Goal: Task Accomplishment & Management: Manage account settings

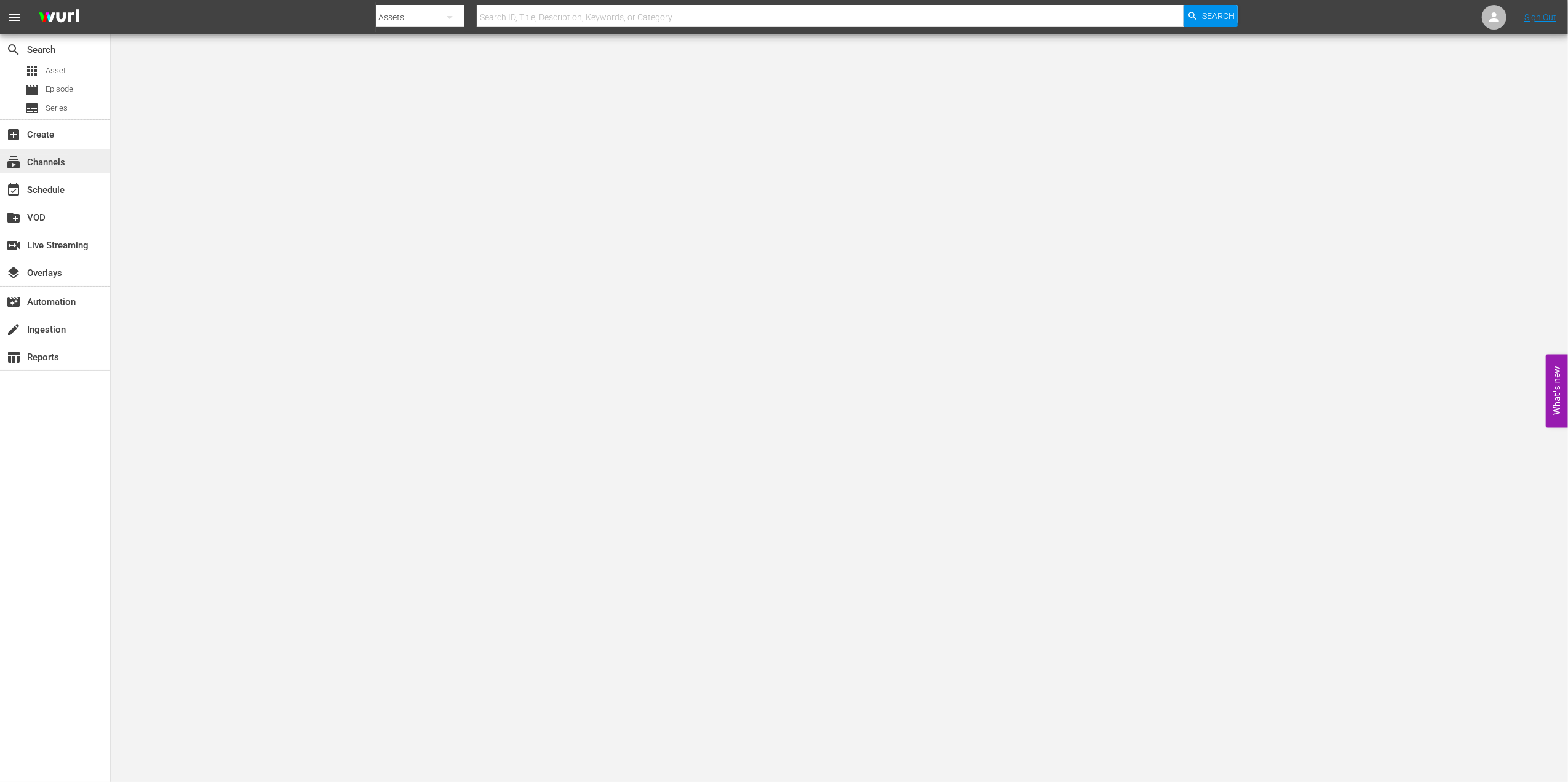
click at [68, 163] on div "subscriptions Channels" at bounding box center [34, 161] width 69 height 11
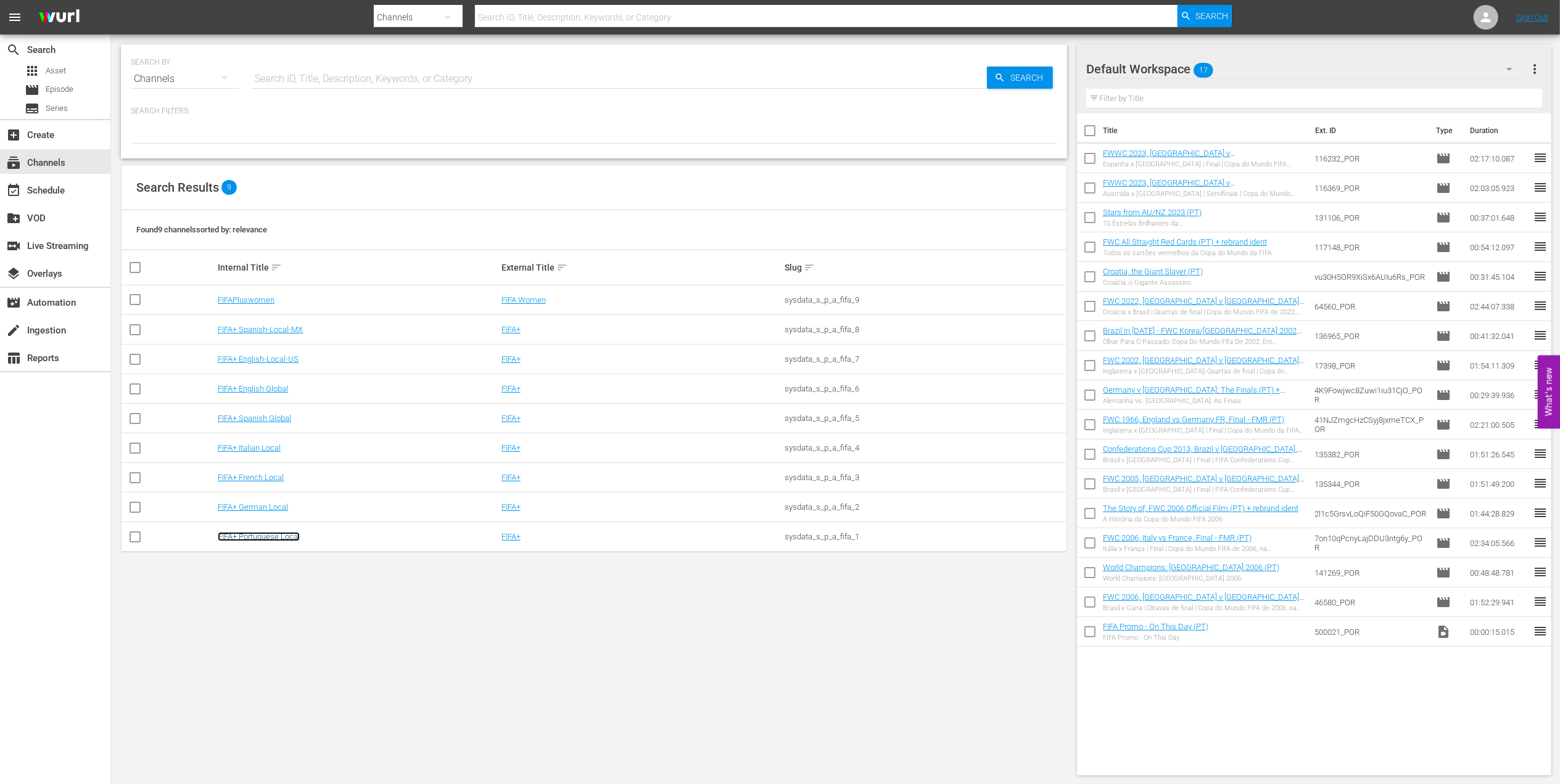
click at [270, 534] on link "FIFA+ Portuguese Local" at bounding box center [258, 536] width 82 height 9
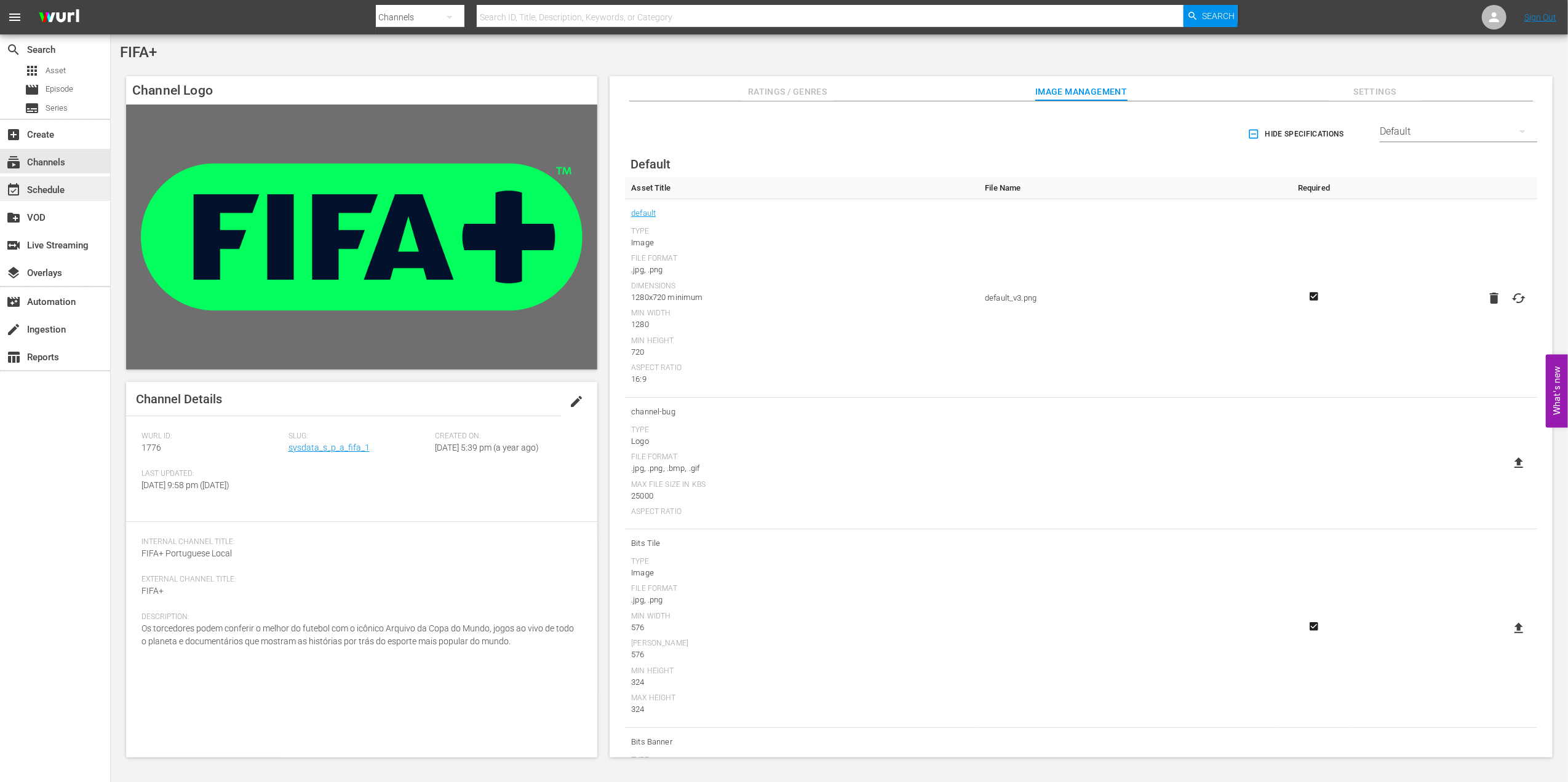
click at [50, 188] on div "event_available Schedule" at bounding box center [34, 188] width 69 height 11
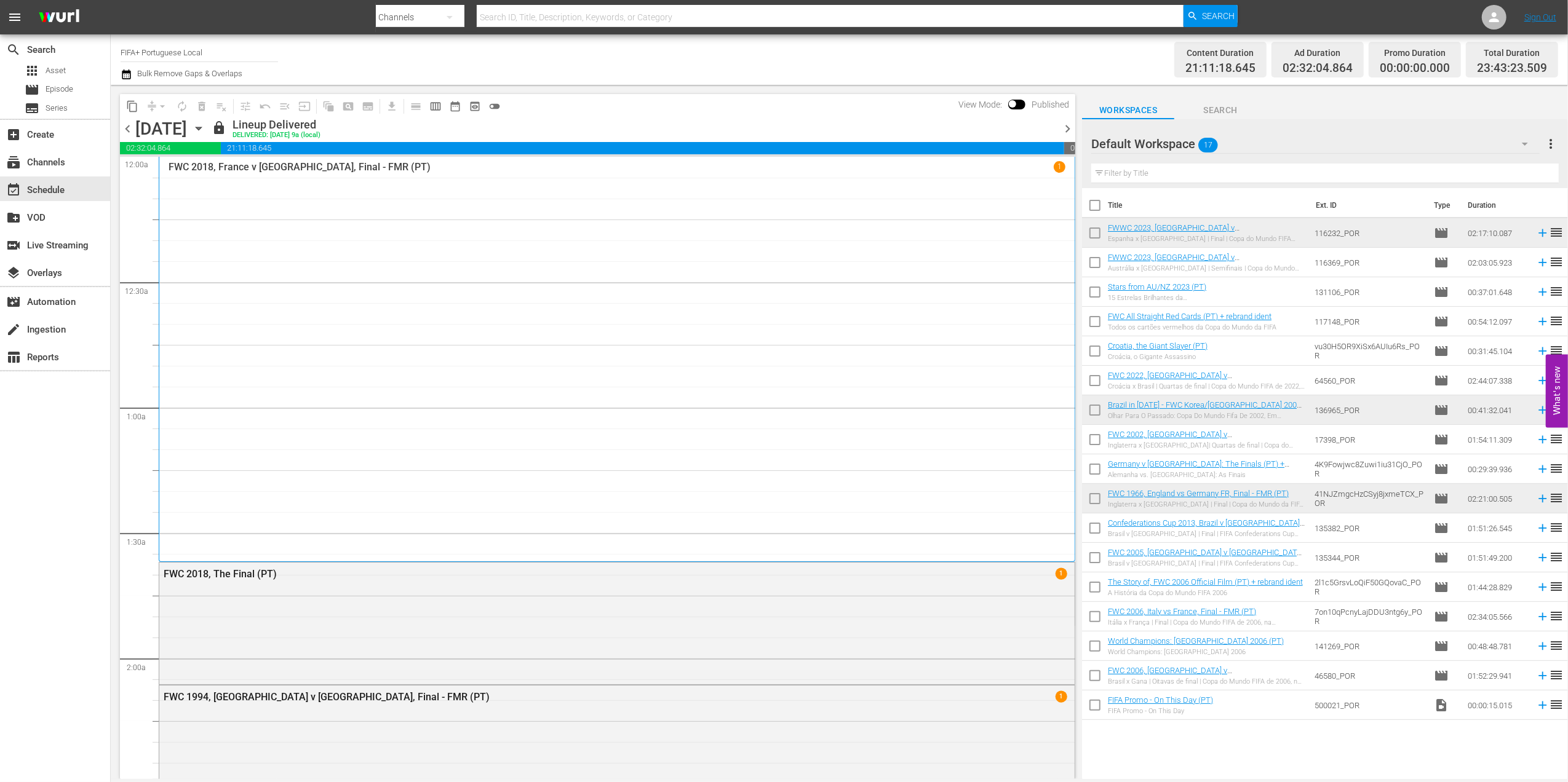
click at [1063, 125] on span "chevron_right" at bounding box center [1067, 128] width 15 height 15
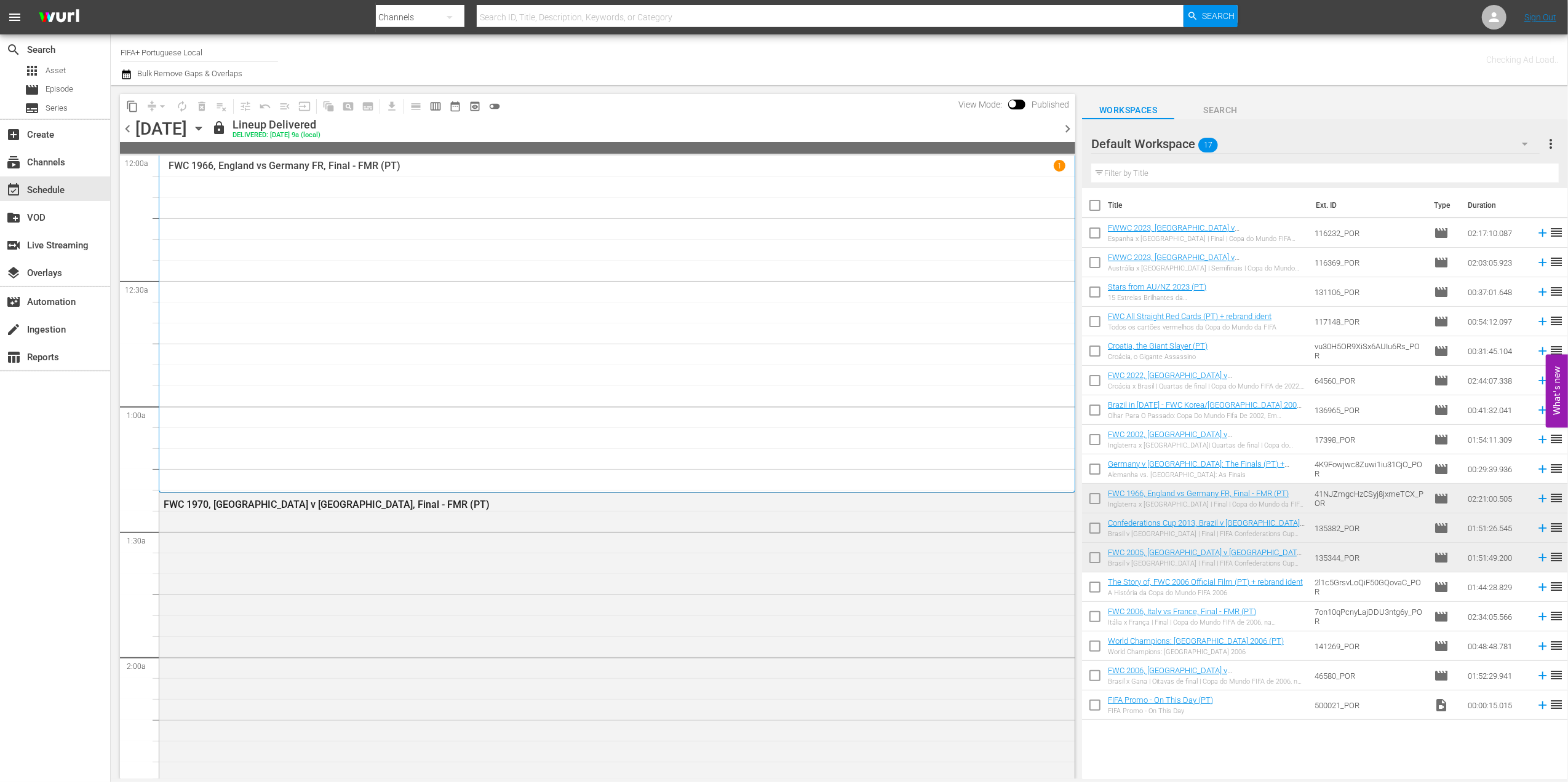
click at [1066, 126] on span "chevron_right" at bounding box center [1067, 128] width 15 height 15
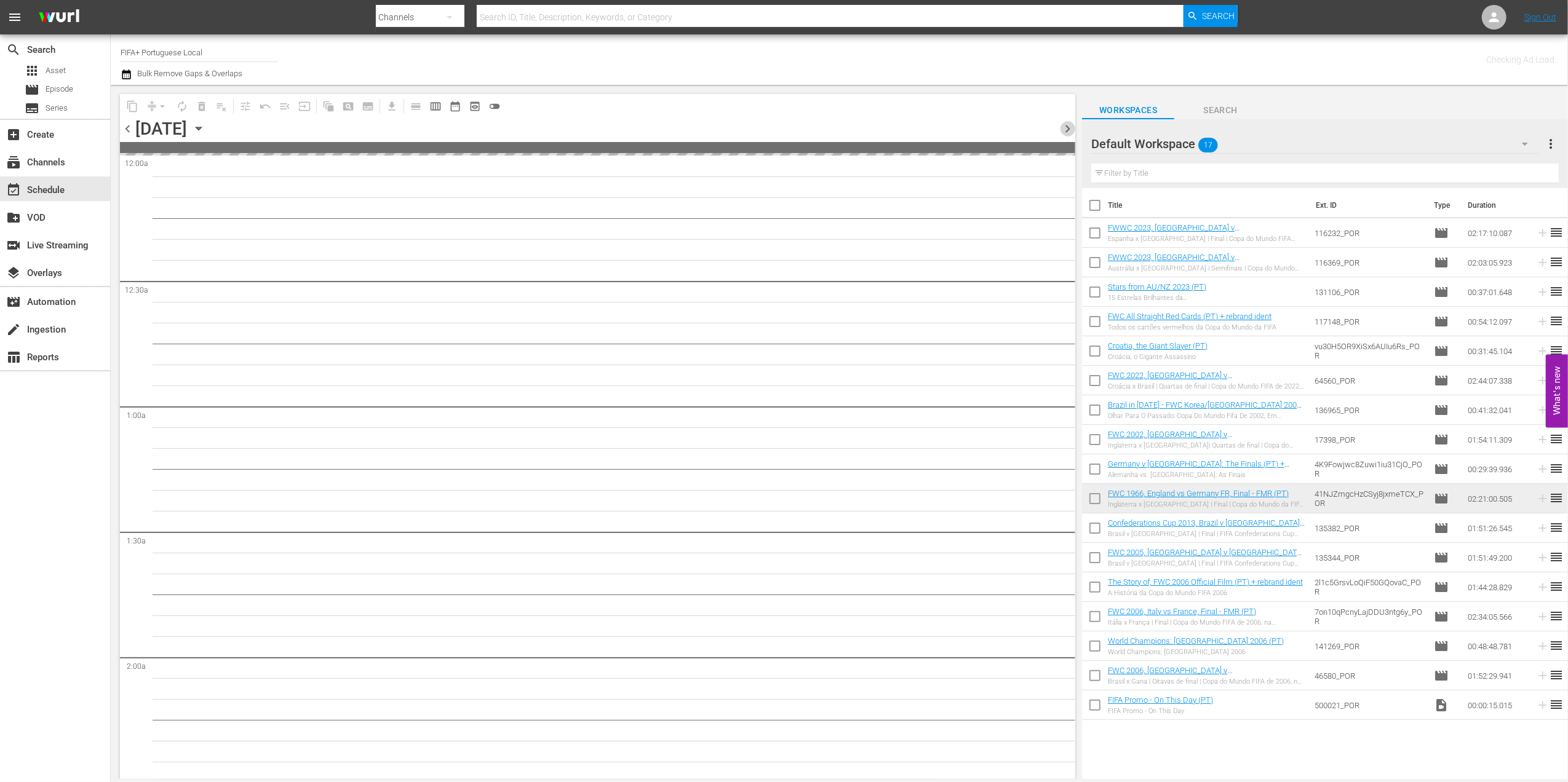
click at [1066, 126] on span "chevron_right" at bounding box center [1067, 128] width 15 height 15
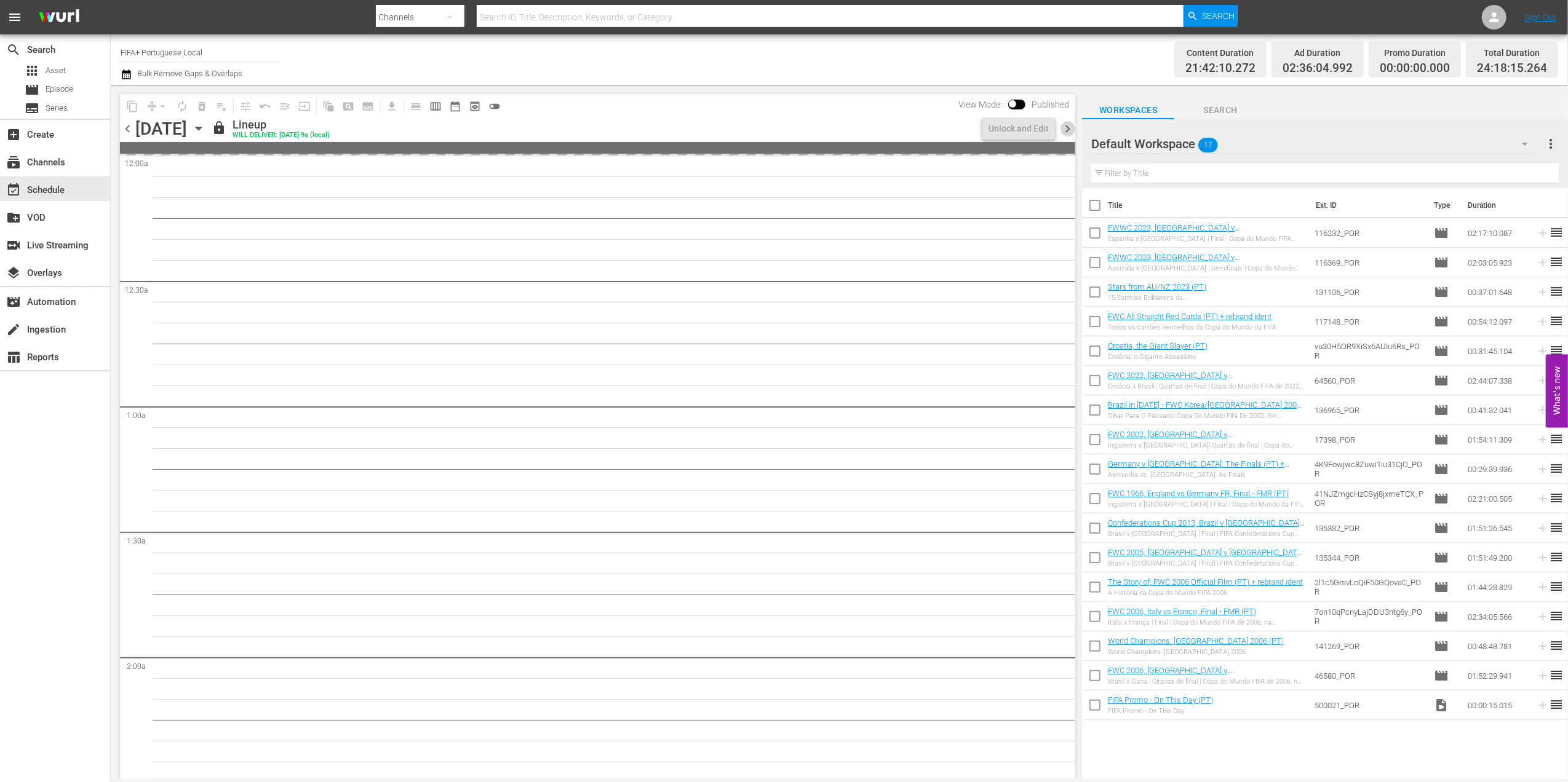
click at [1066, 128] on span "chevron_right" at bounding box center [1067, 128] width 15 height 15
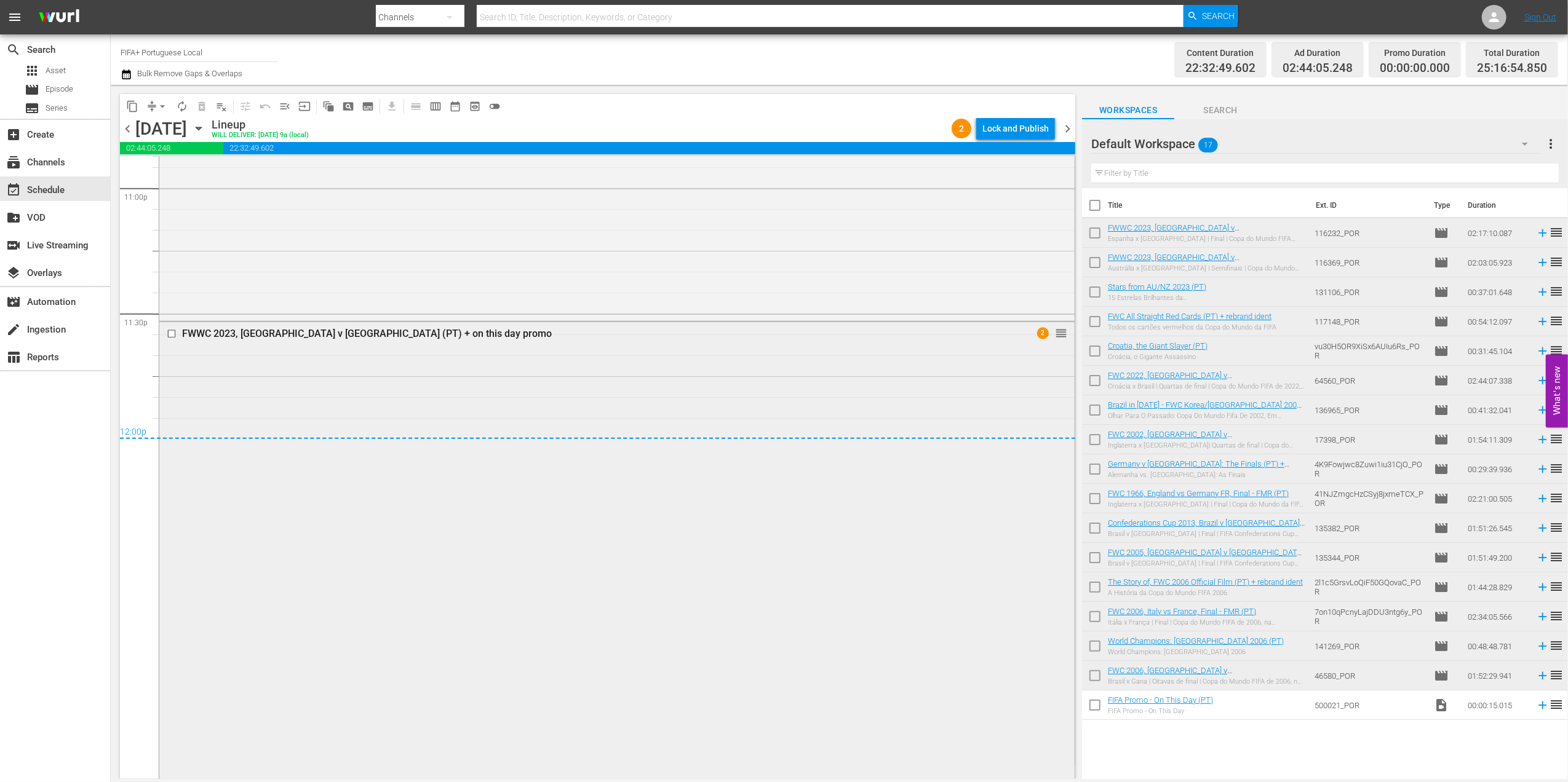
scroll to position [5853, 0]
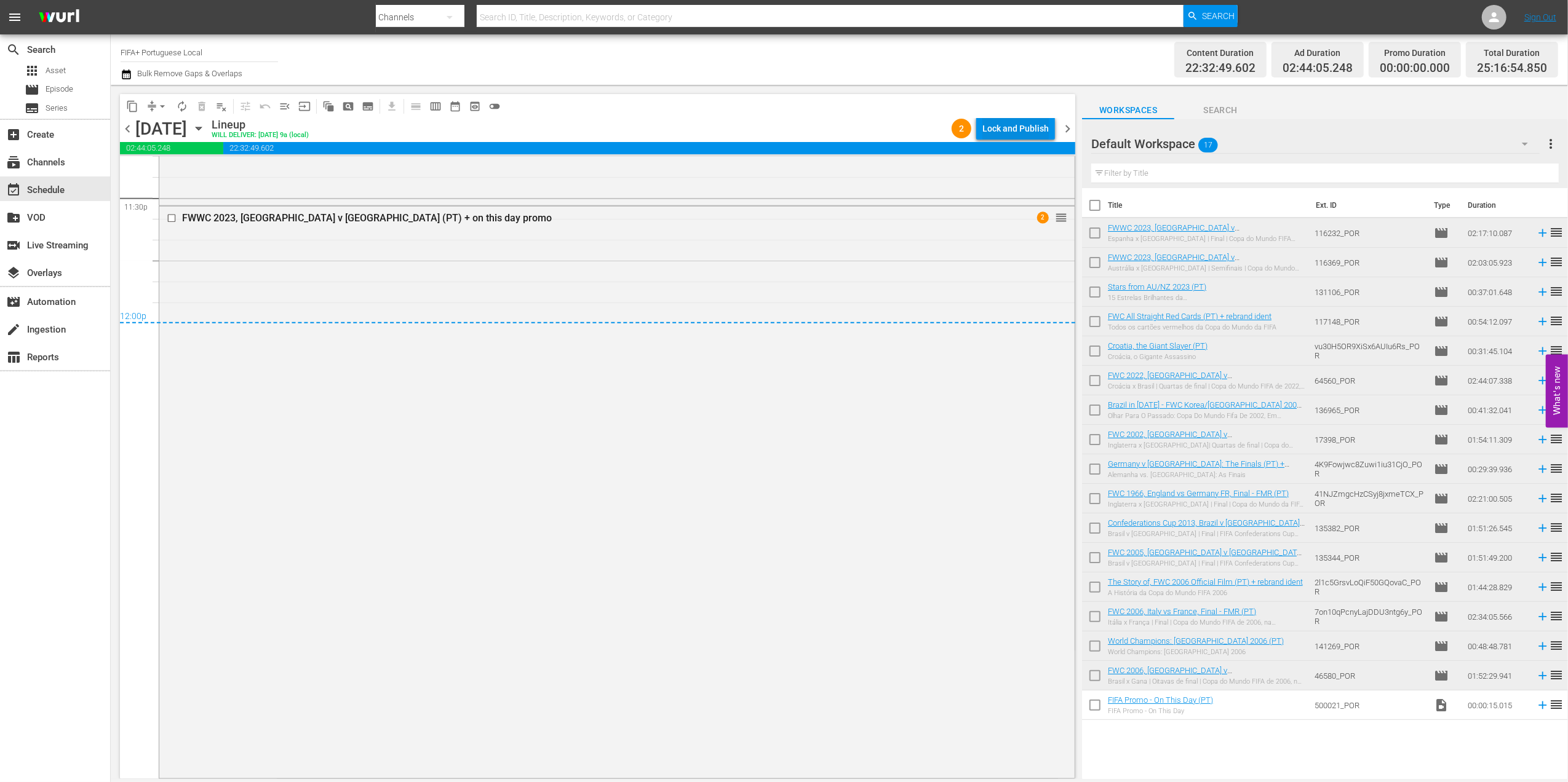
click at [1003, 127] on div "Lock and Publish" at bounding box center [1016, 128] width 66 height 22
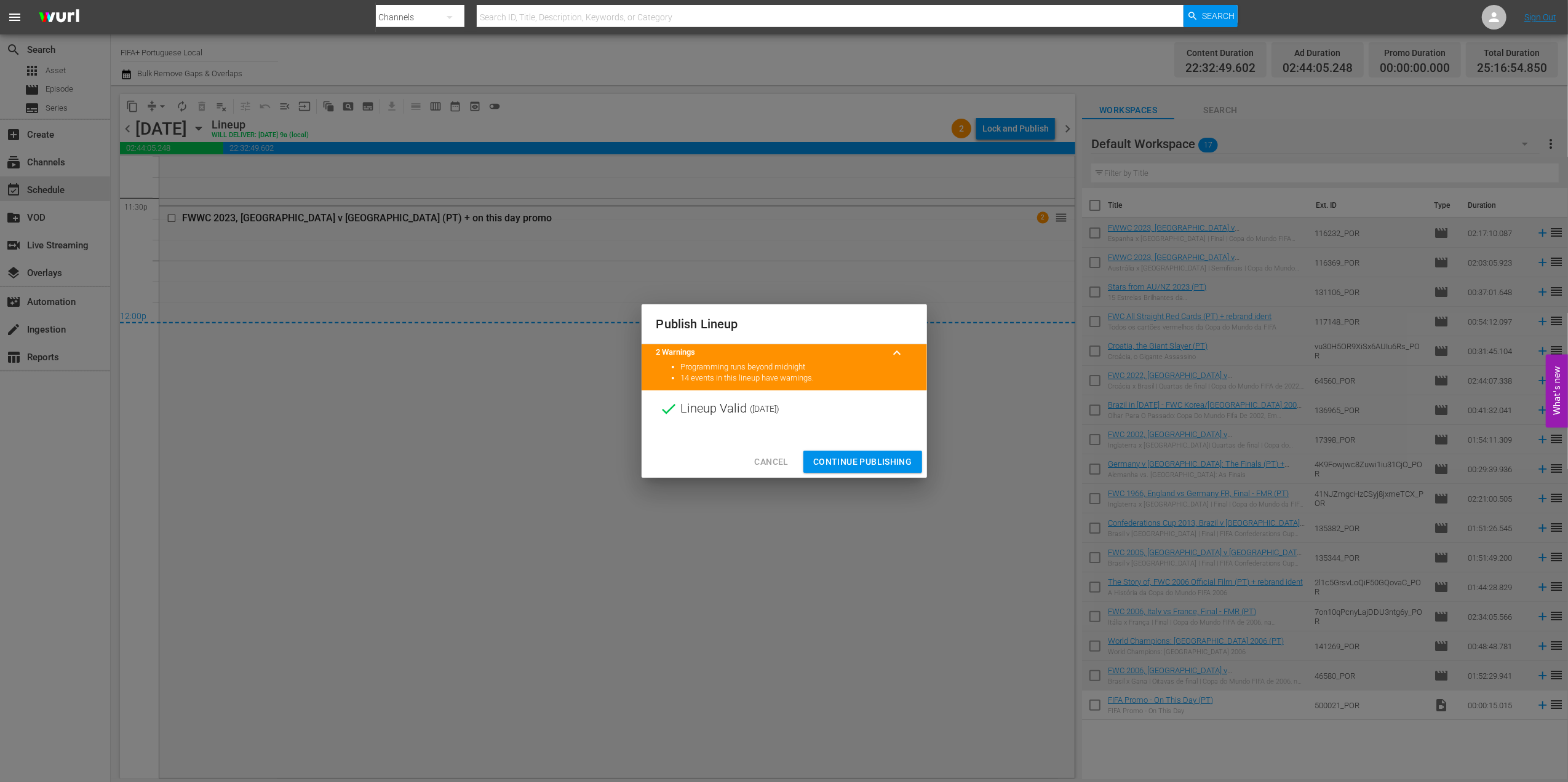
click at [849, 468] on span "Continue Publishing" at bounding box center [862, 462] width 99 height 15
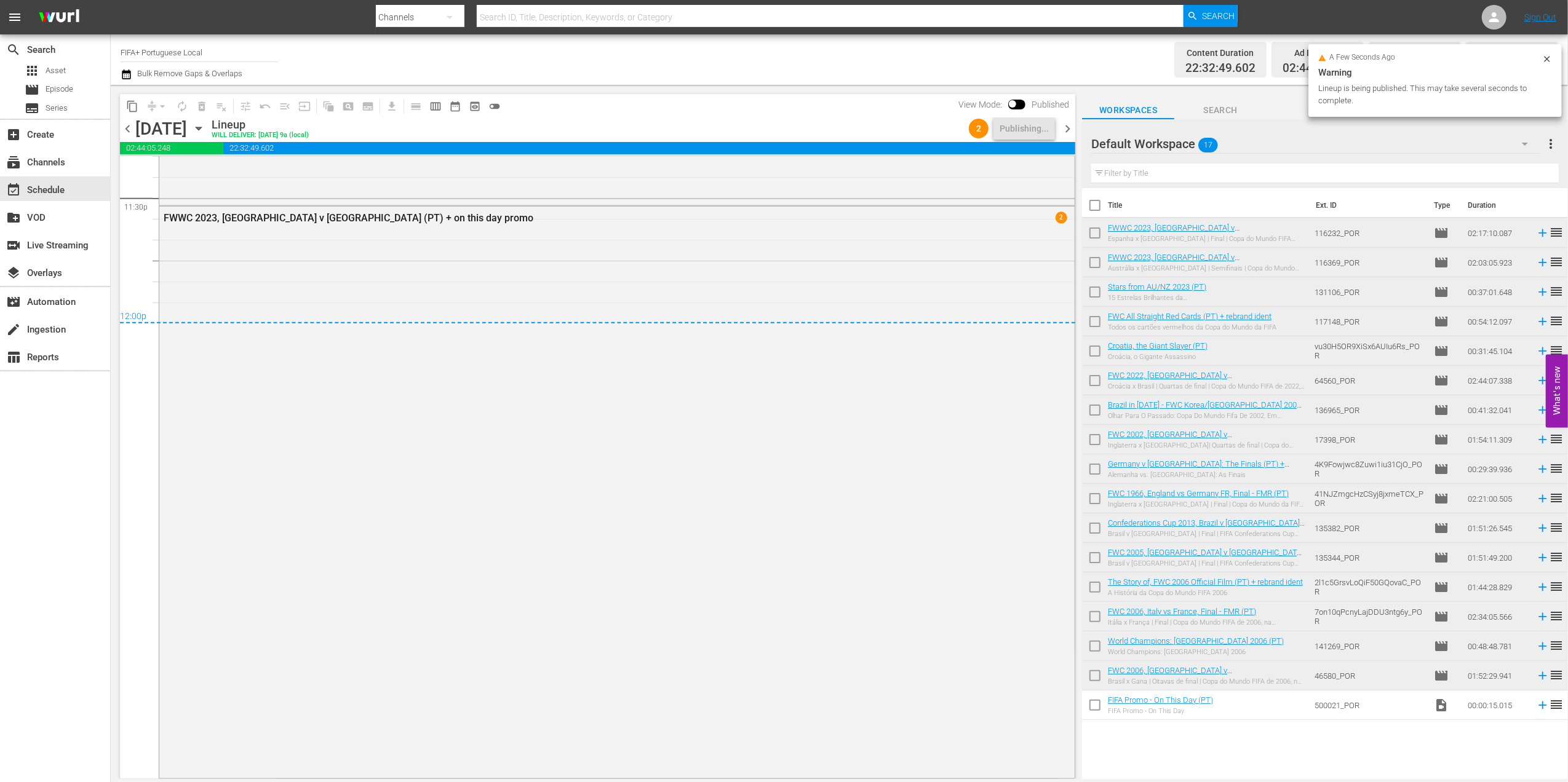
click at [128, 132] on span "chevron_left" at bounding box center [128, 128] width 15 height 15
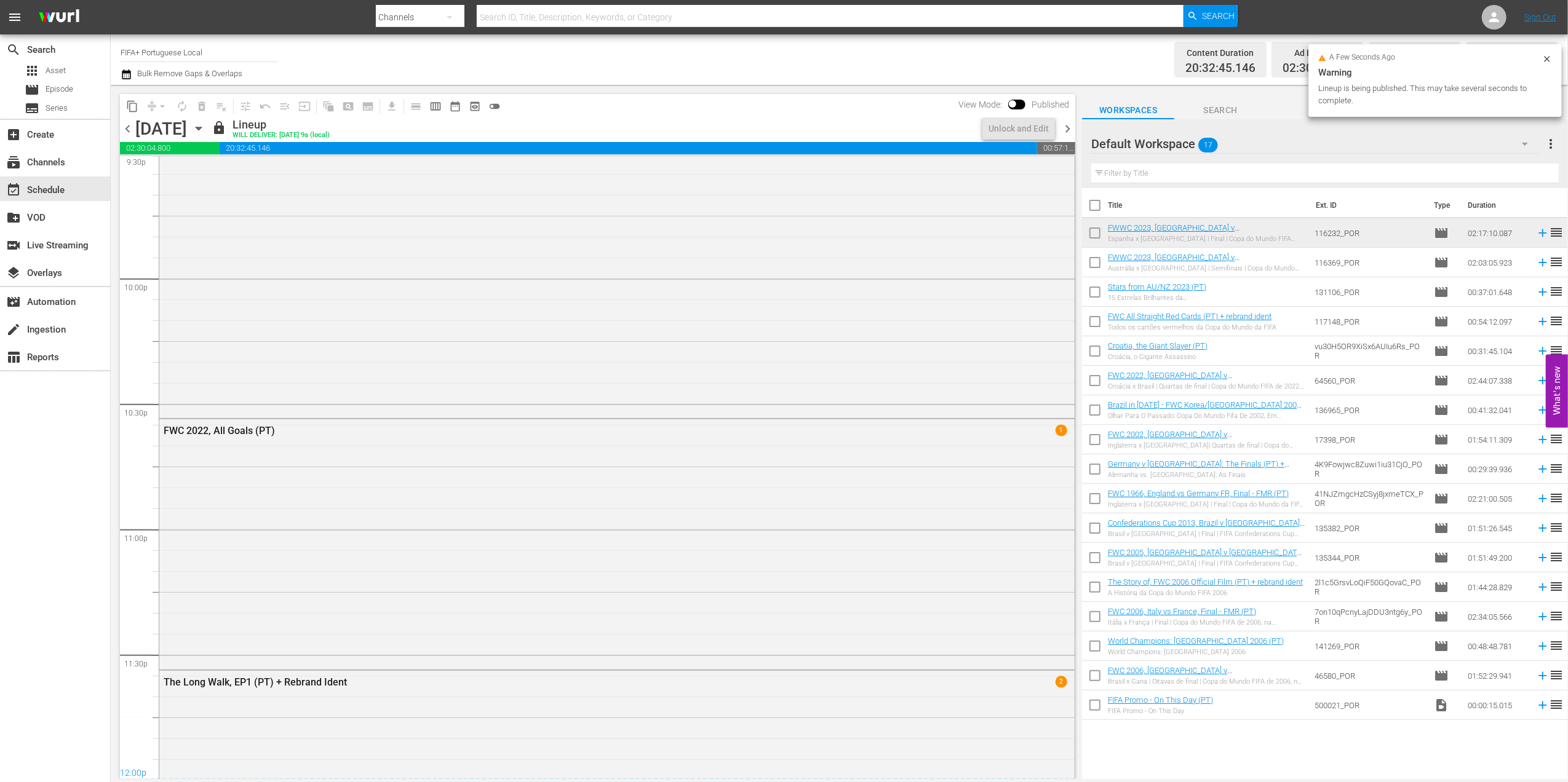
scroll to position [5532, 0]
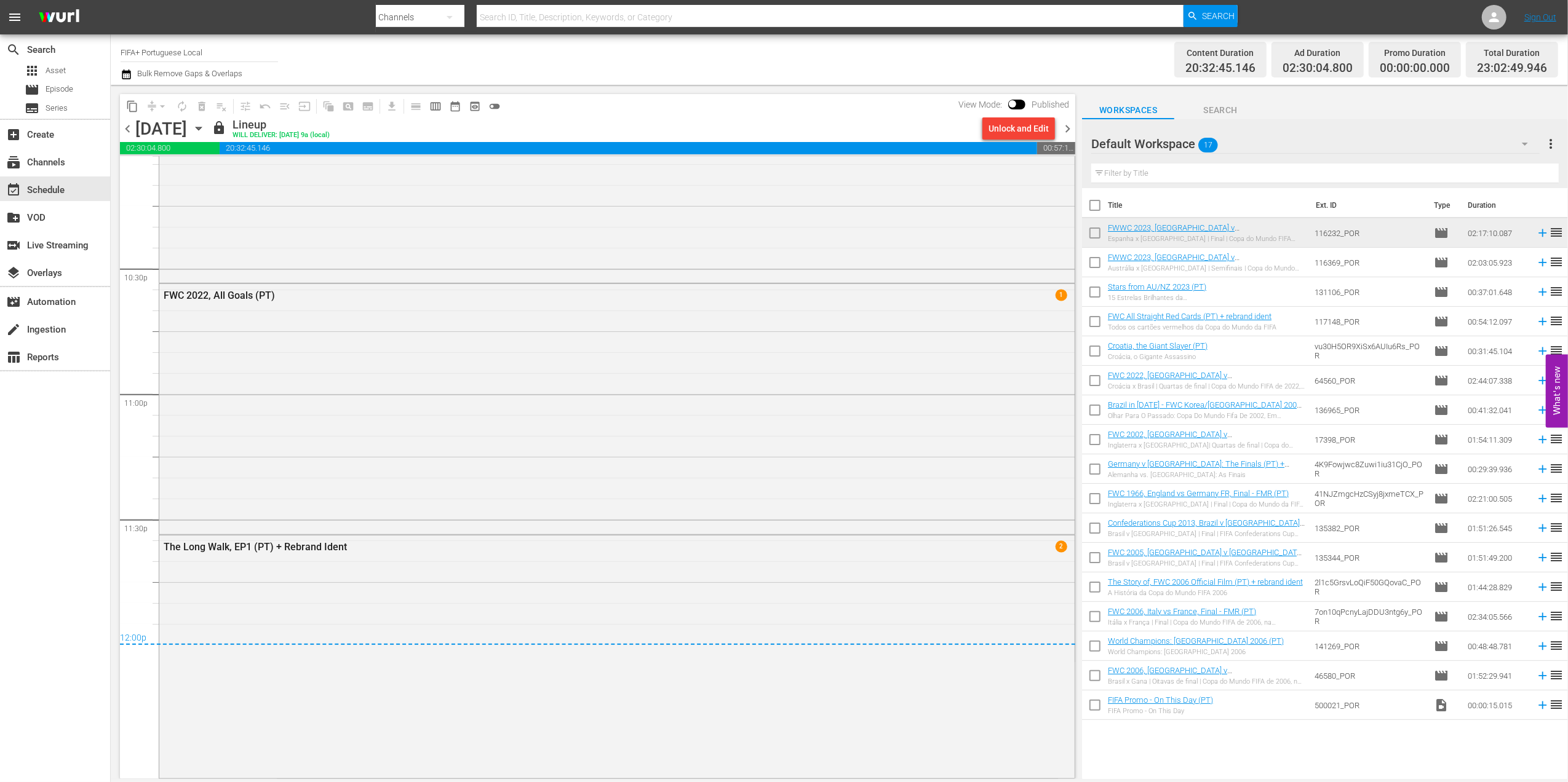
click at [1069, 127] on span "chevron_right" at bounding box center [1067, 128] width 15 height 15
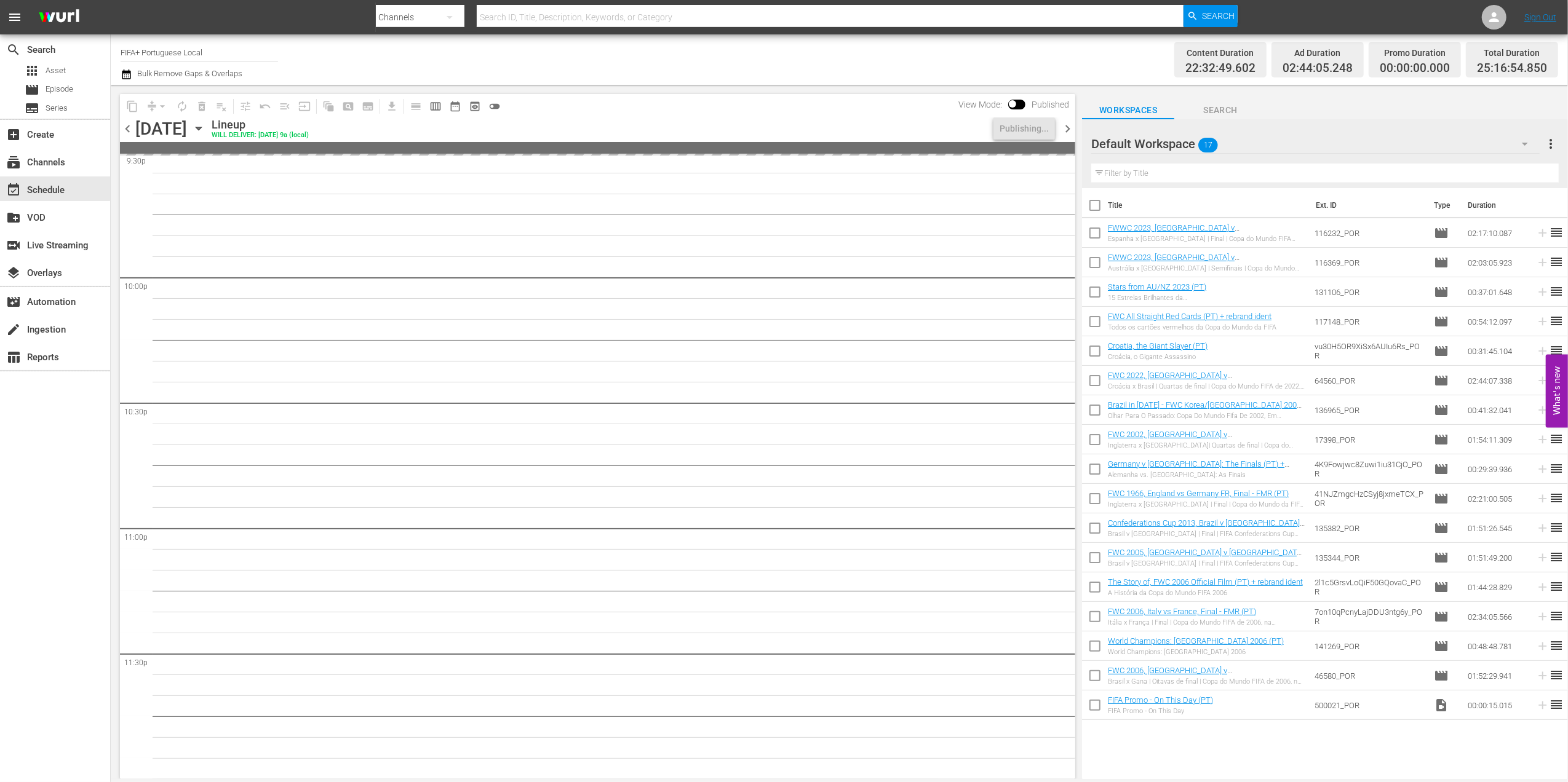
scroll to position [5853, 0]
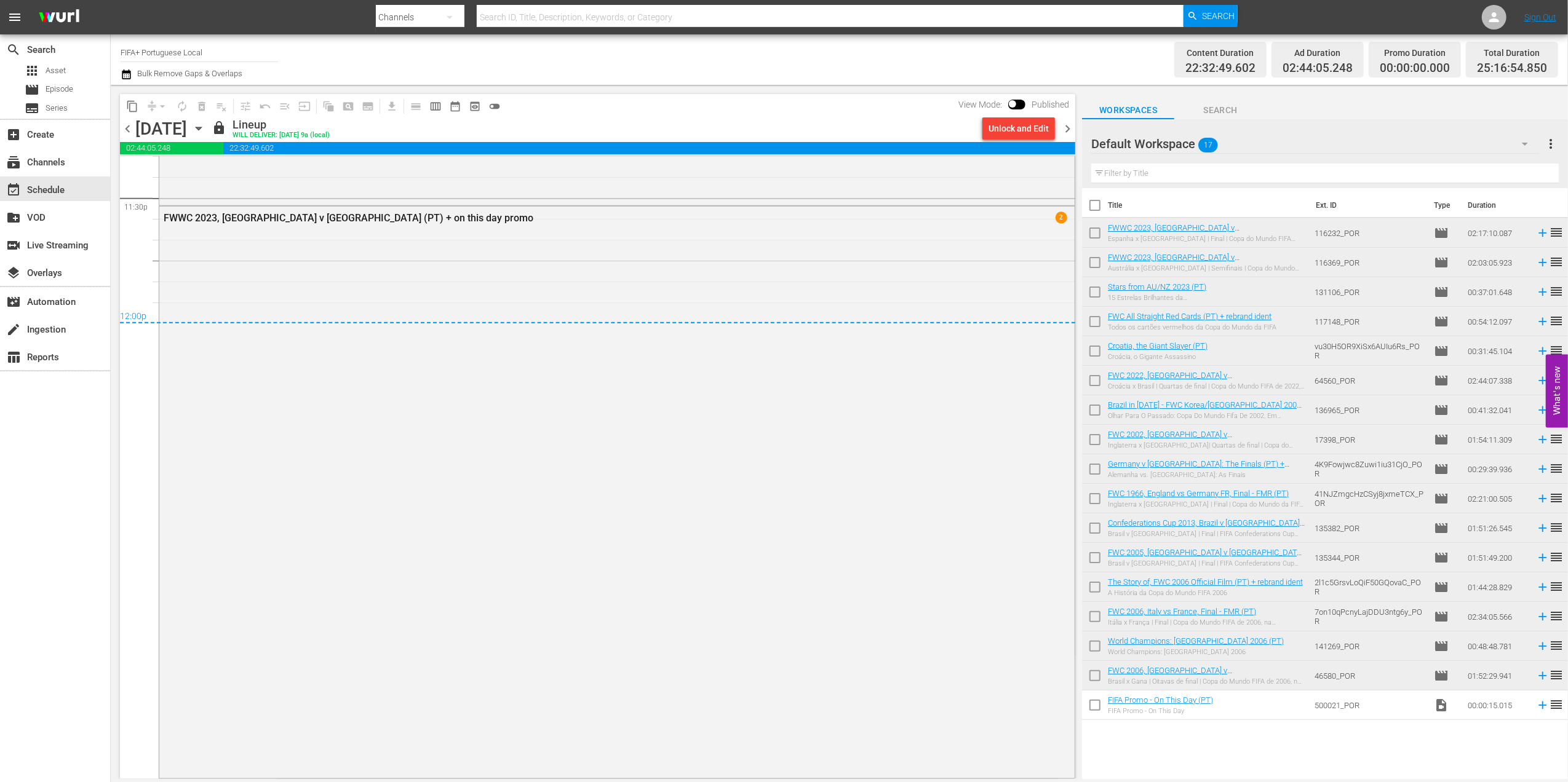
click at [1063, 122] on span "chevron_right" at bounding box center [1067, 128] width 15 height 15
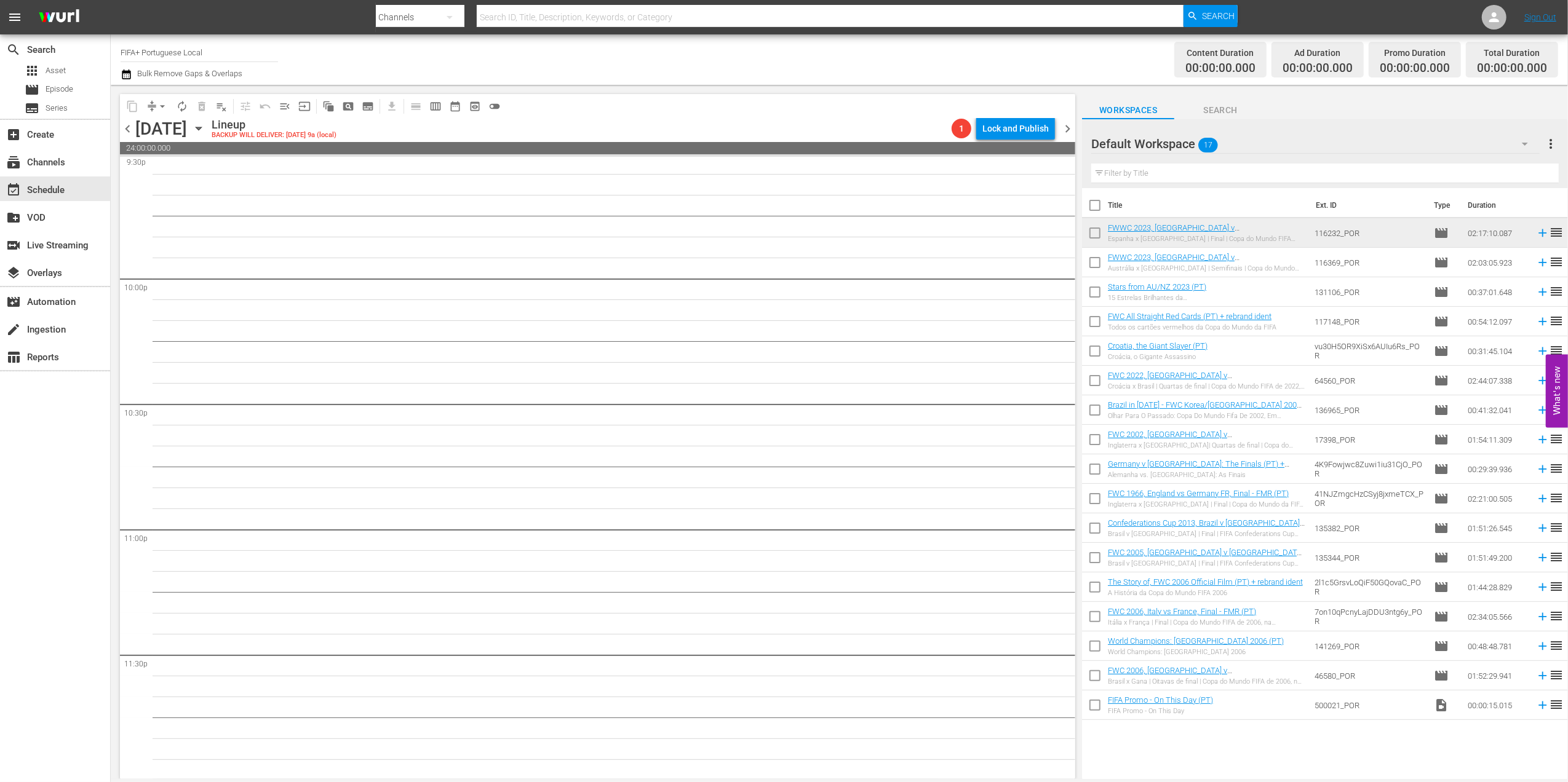
scroll to position [5398, 0]
click at [1096, 205] on input "checkbox" at bounding box center [1095, 207] width 26 height 26
checkbox input "true"
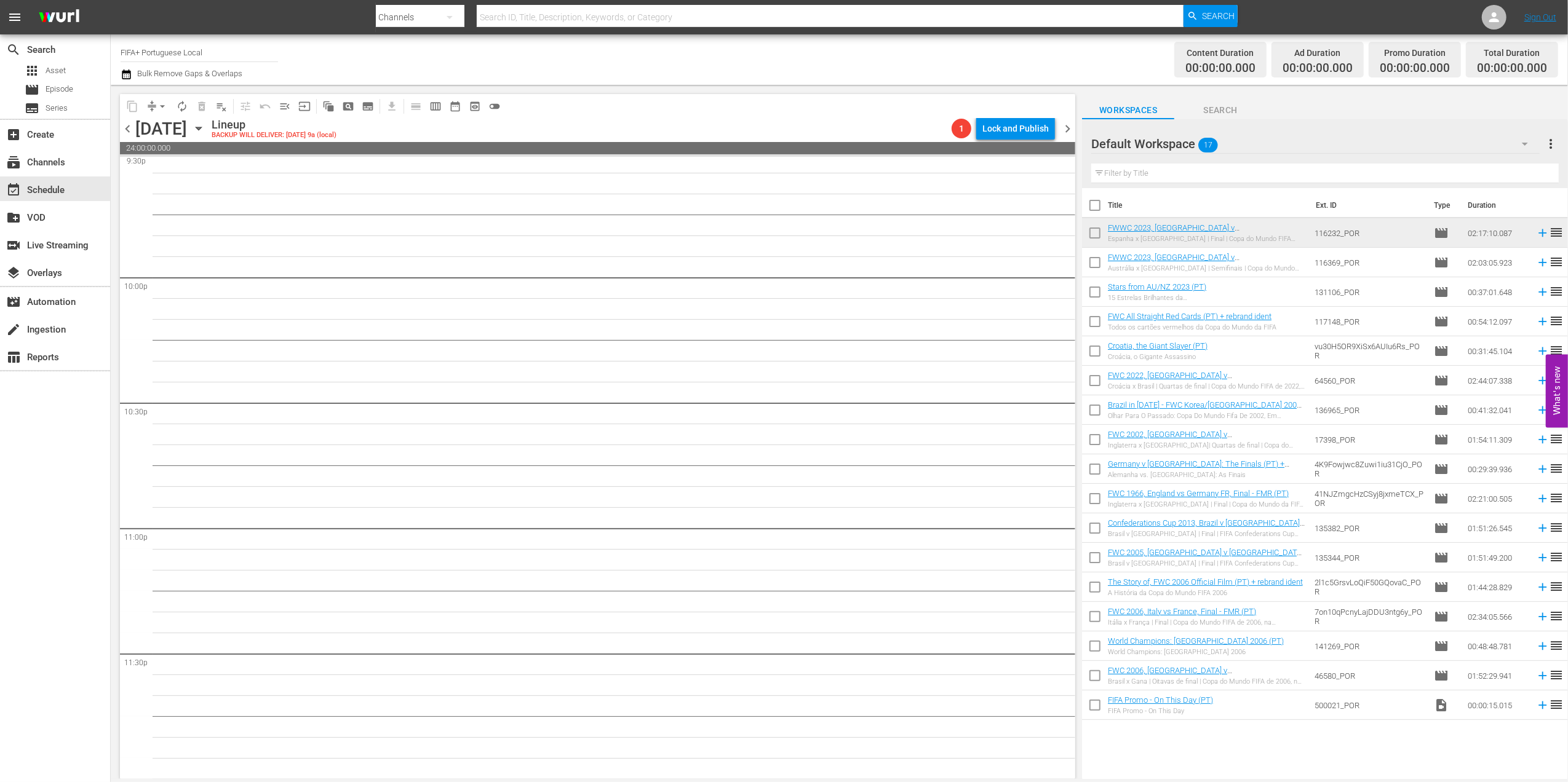
checkbox input "true"
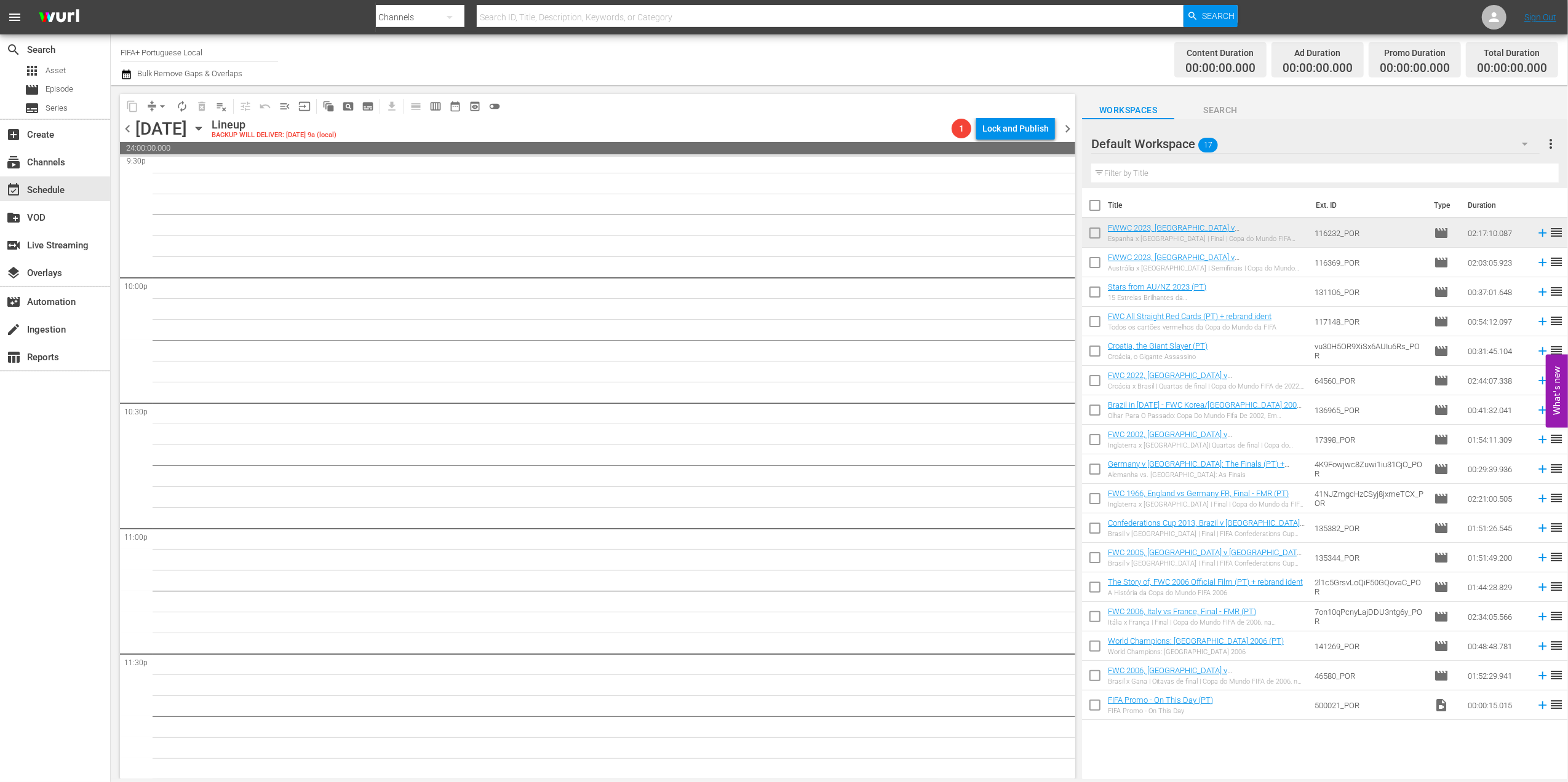
checkbox input "true"
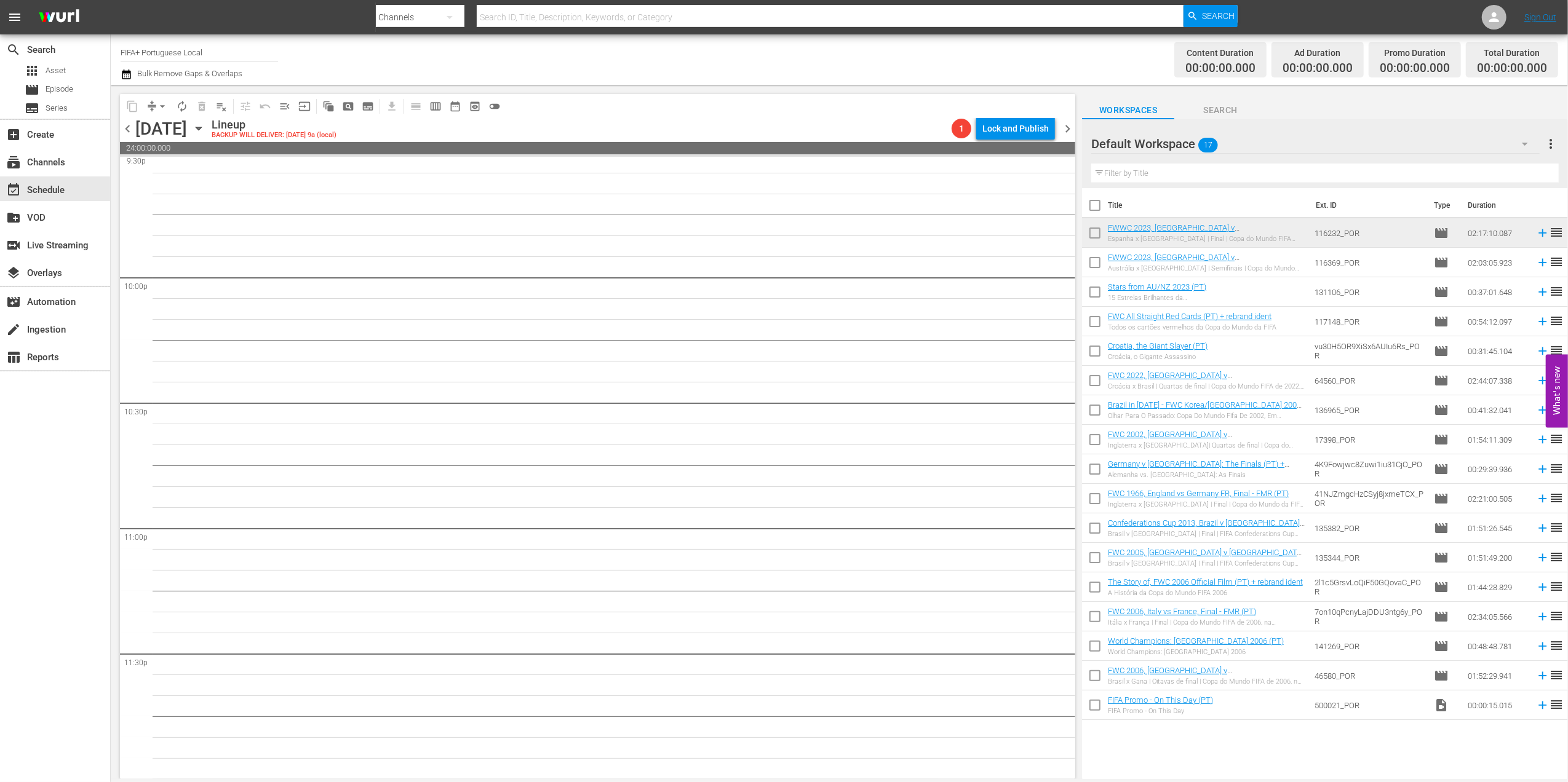
checkbox input "true"
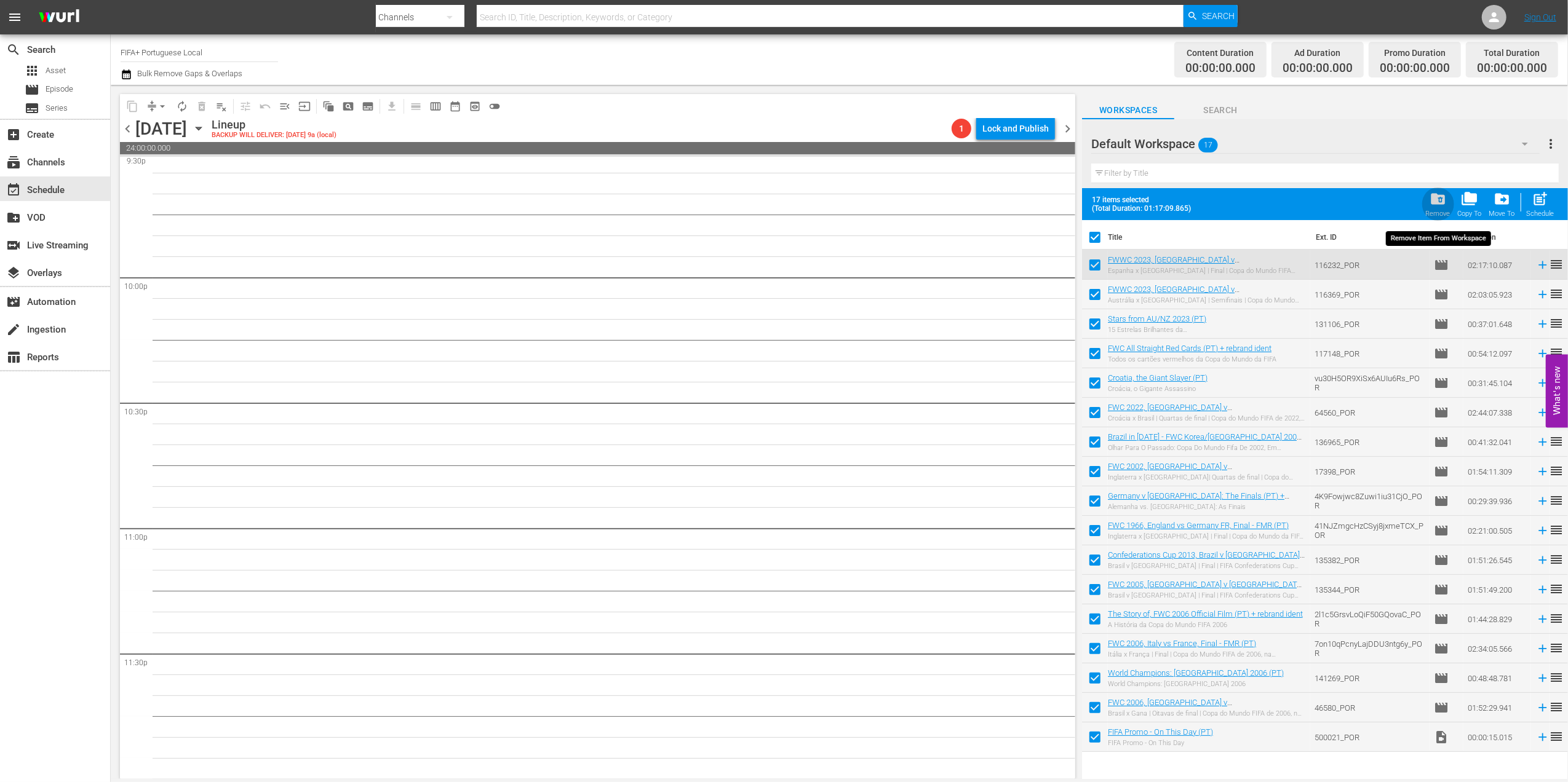
click at [1252, 199] on span "folder_delete" at bounding box center [1437, 199] width 17 height 17
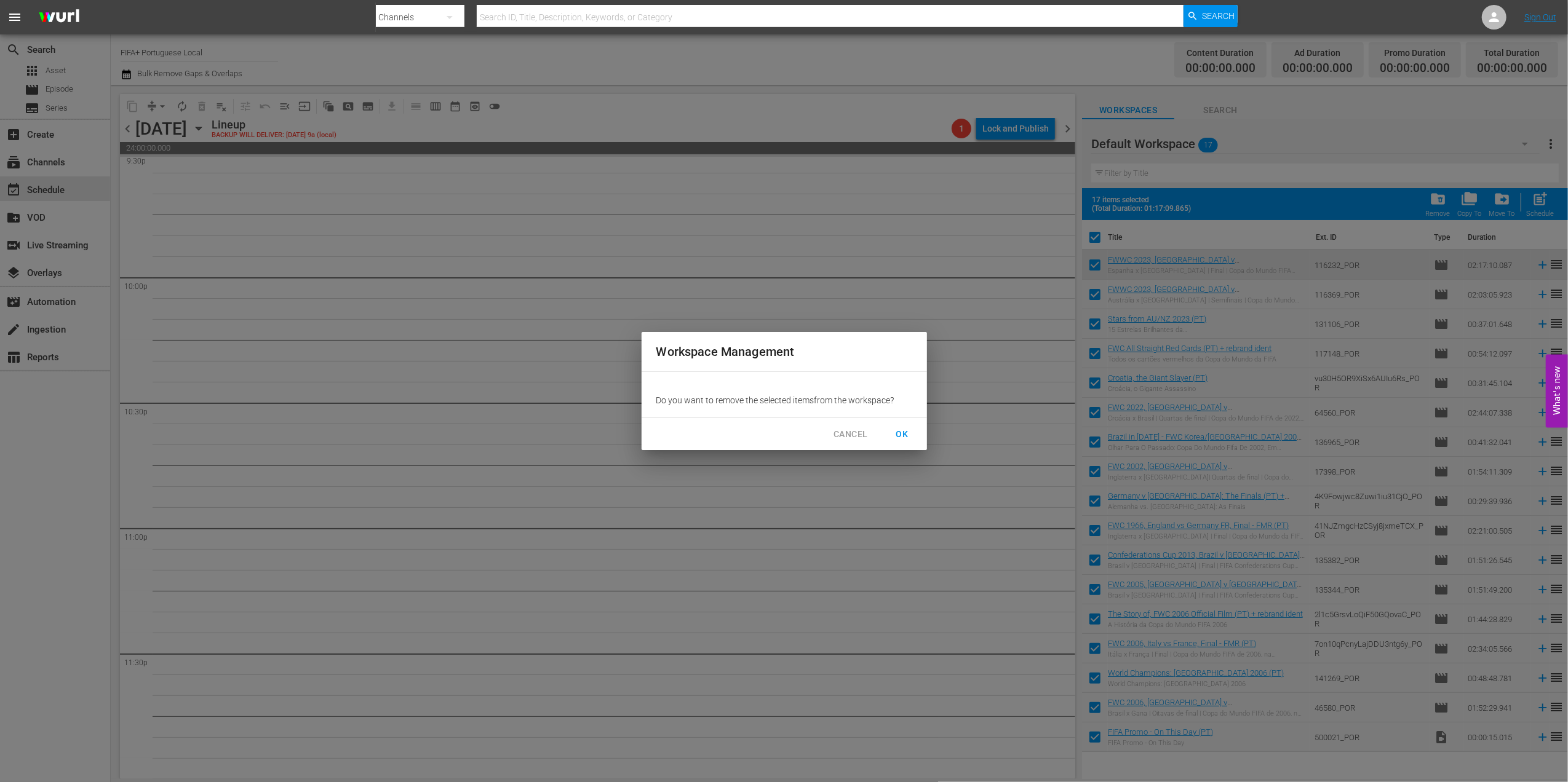
click at [894, 433] on span "OK" at bounding box center [902, 434] width 19 height 15
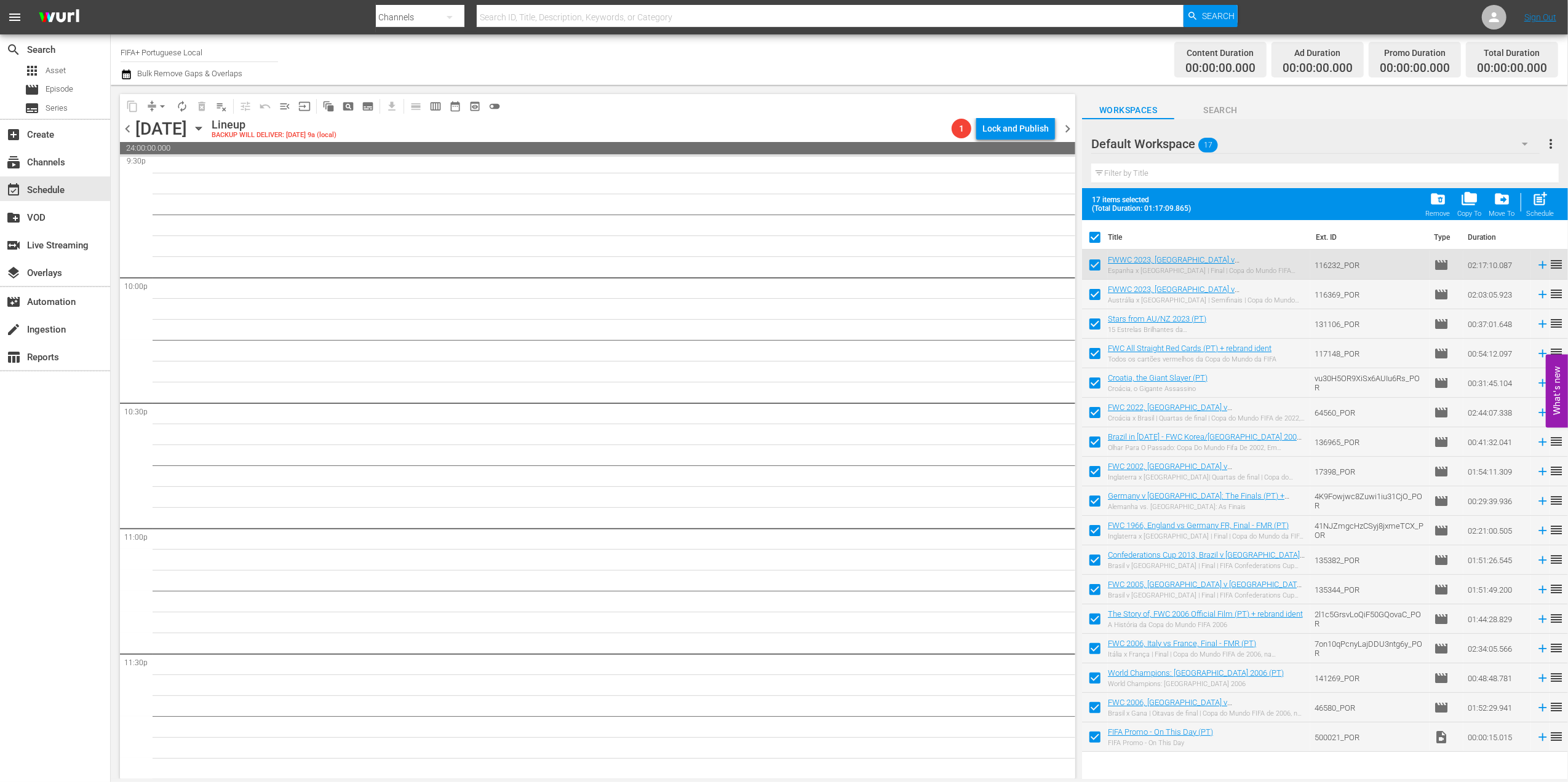
checkbox input "false"
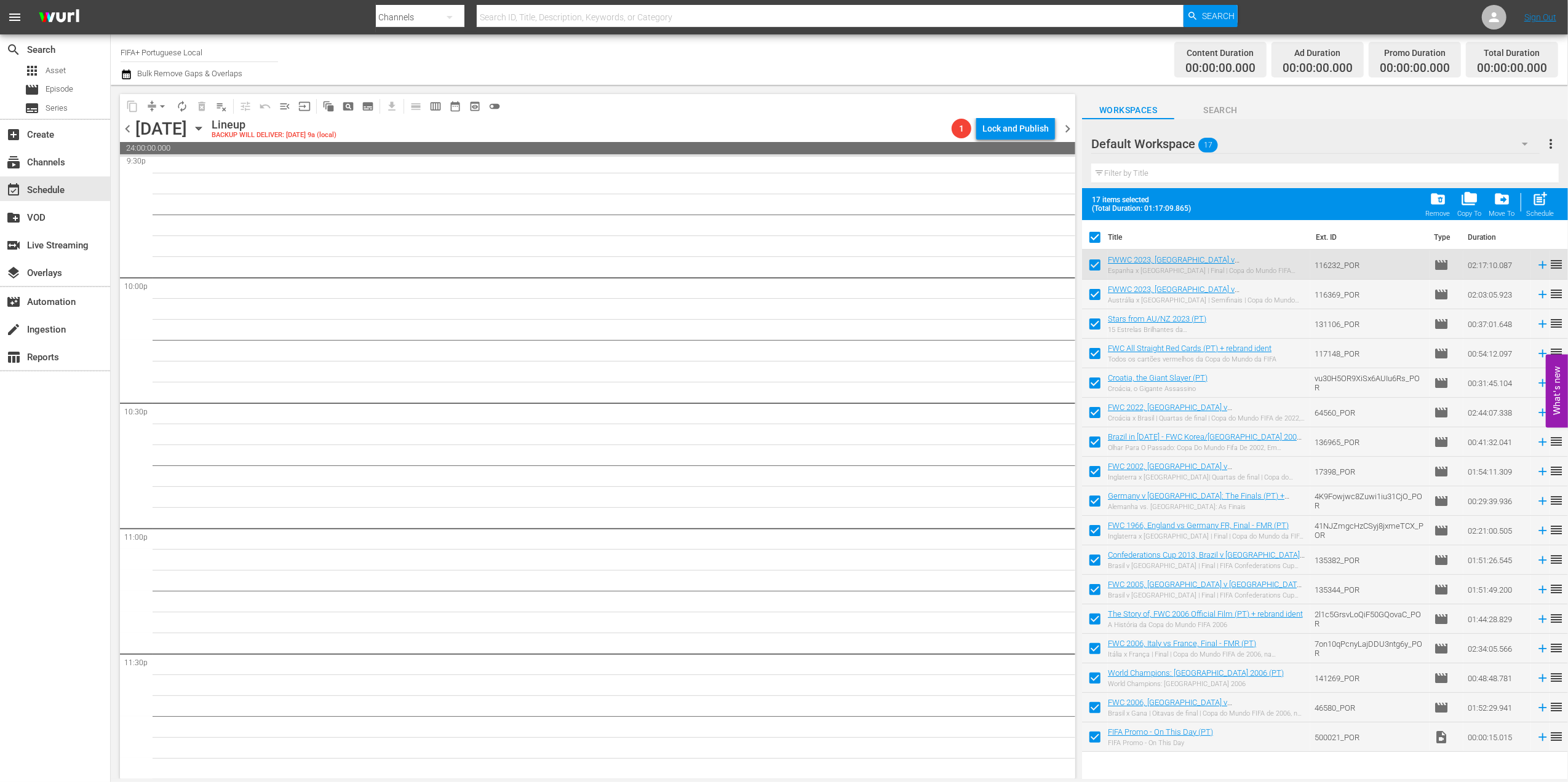
checkbox input "false"
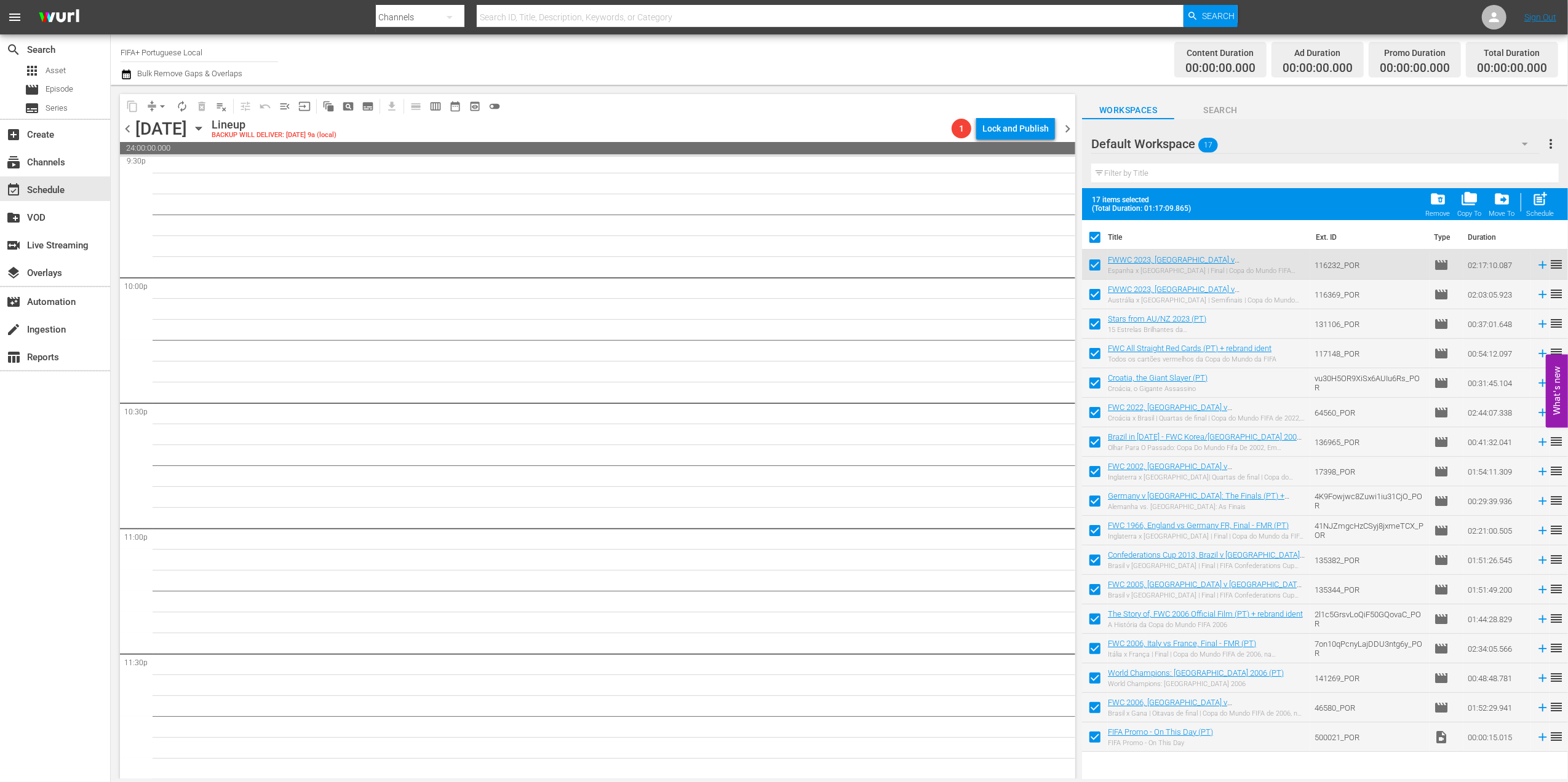
checkbox input "false"
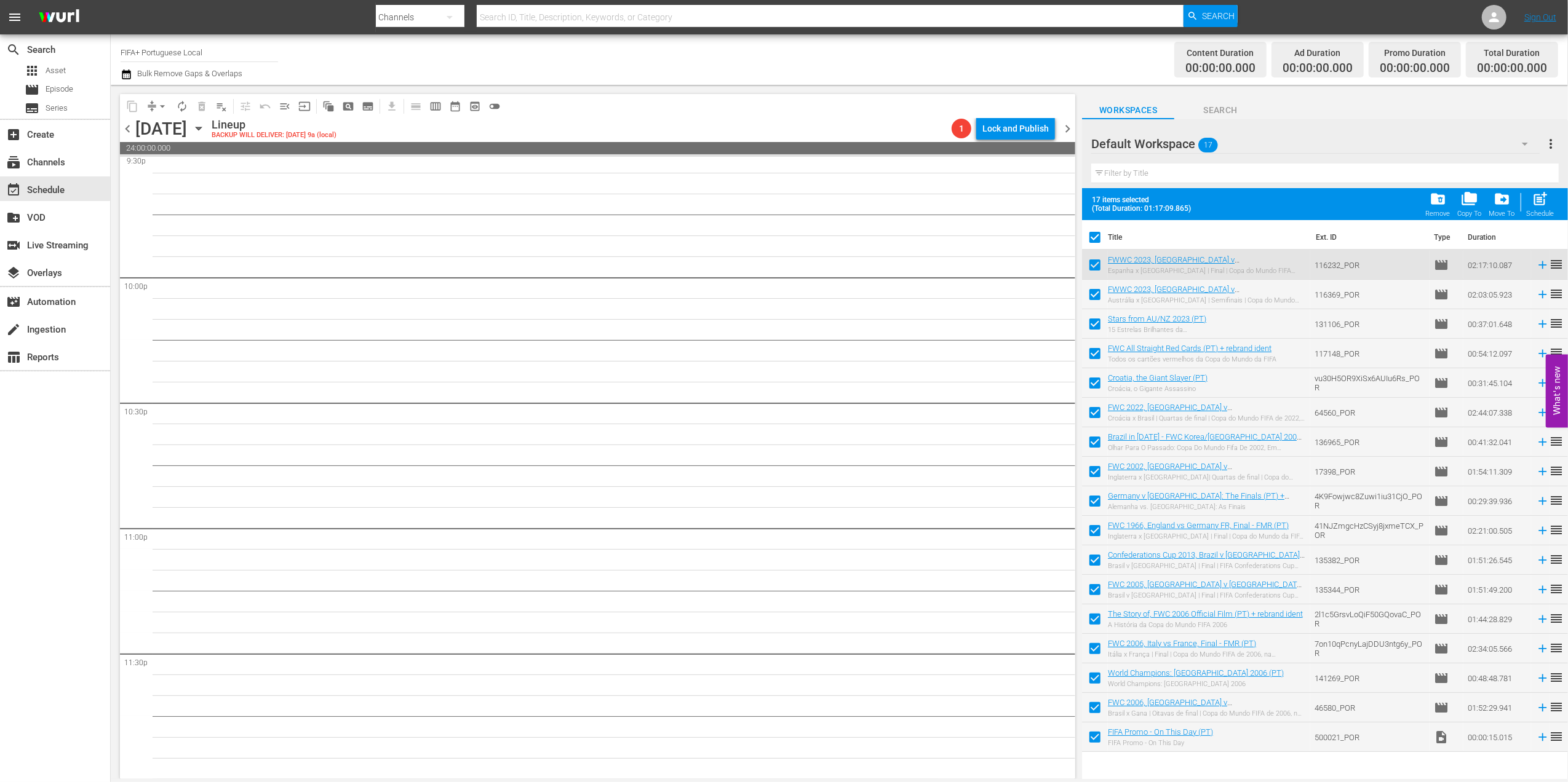
checkbox input "false"
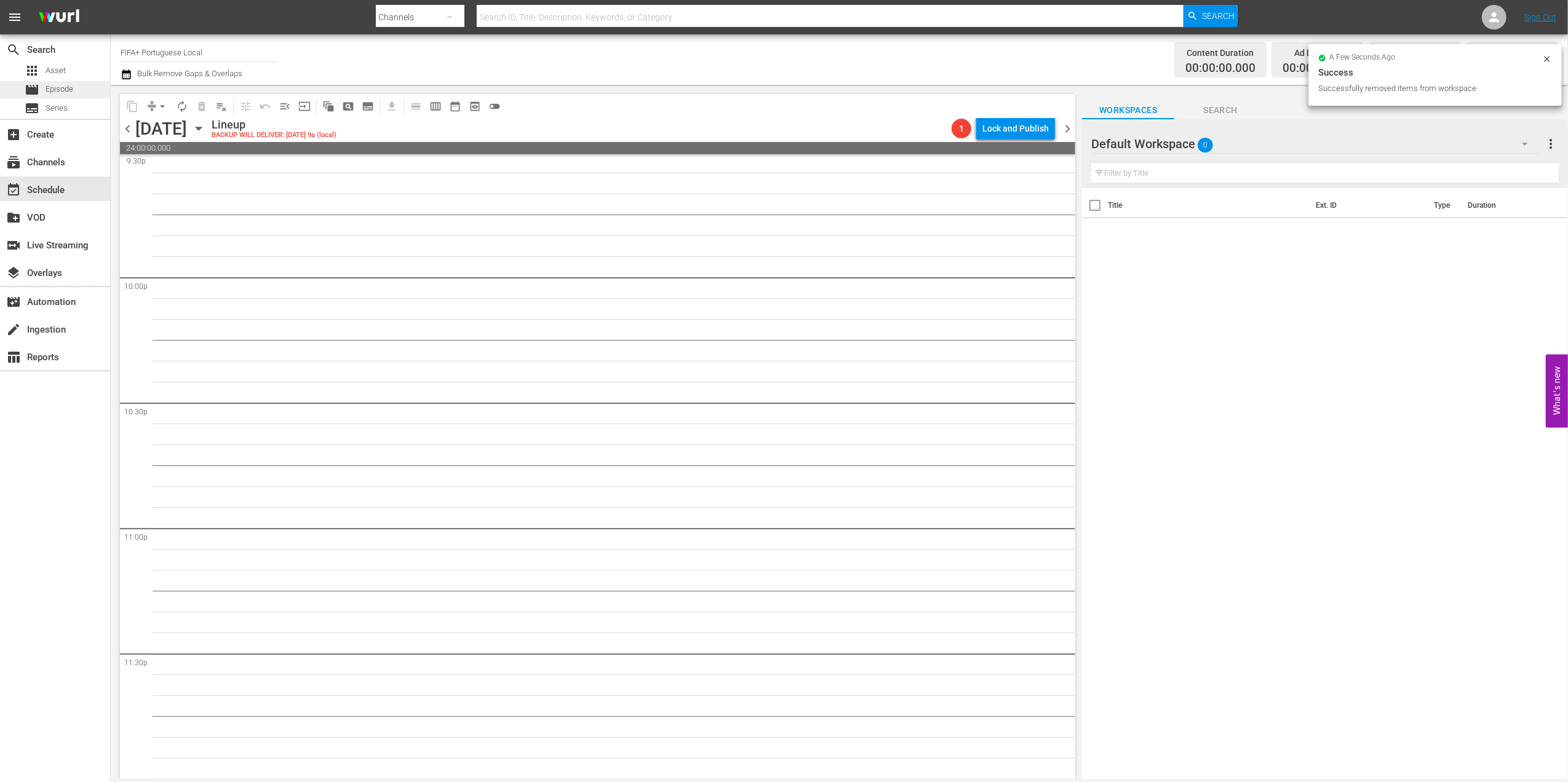
click at [57, 91] on span "Episode" at bounding box center [59, 89] width 27 height 12
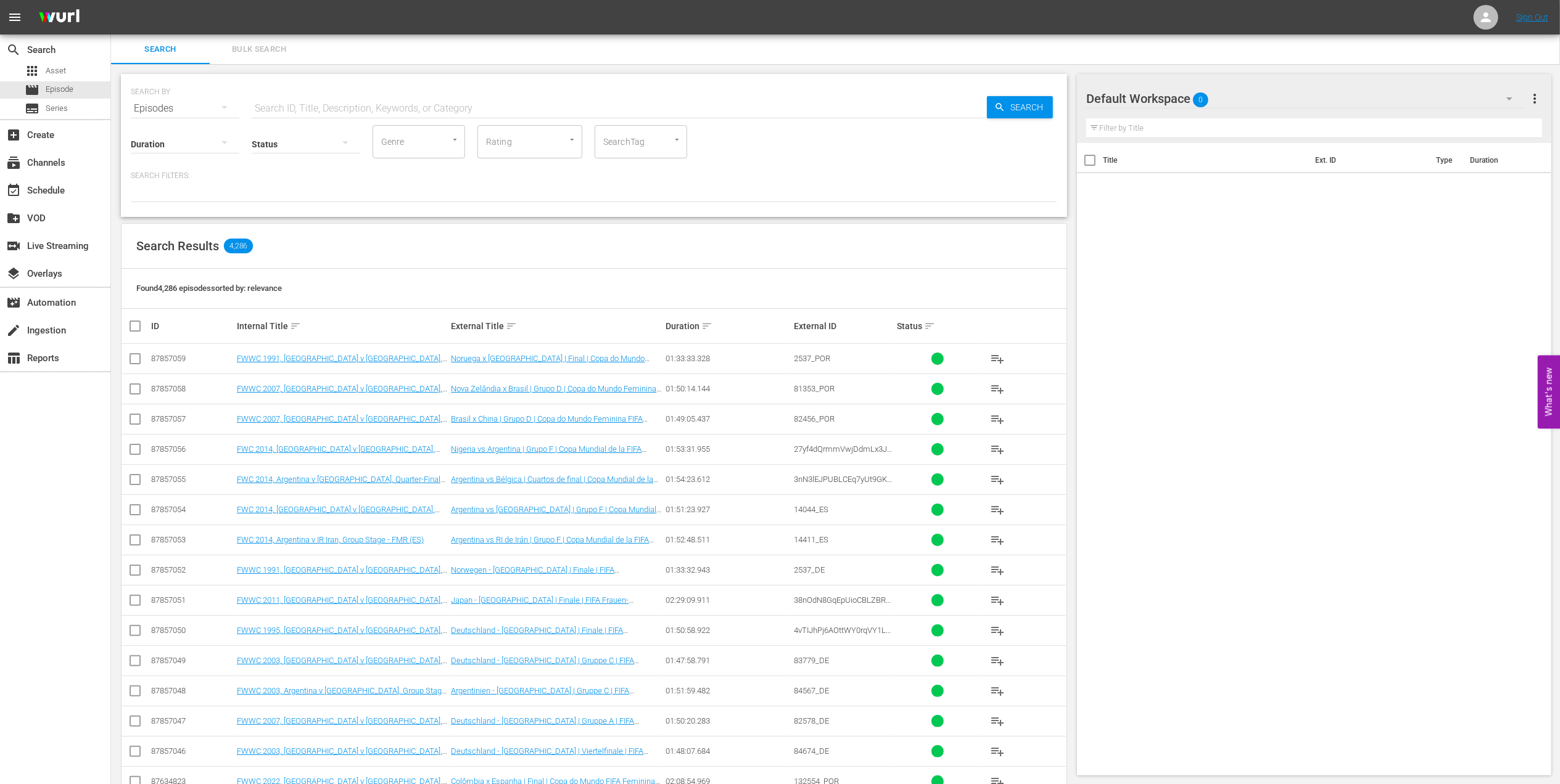
click at [334, 104] on input "text" at bounding box center [619, 108] width 735 height 30
paste input "FWC 2018, France v Croatia, Final"
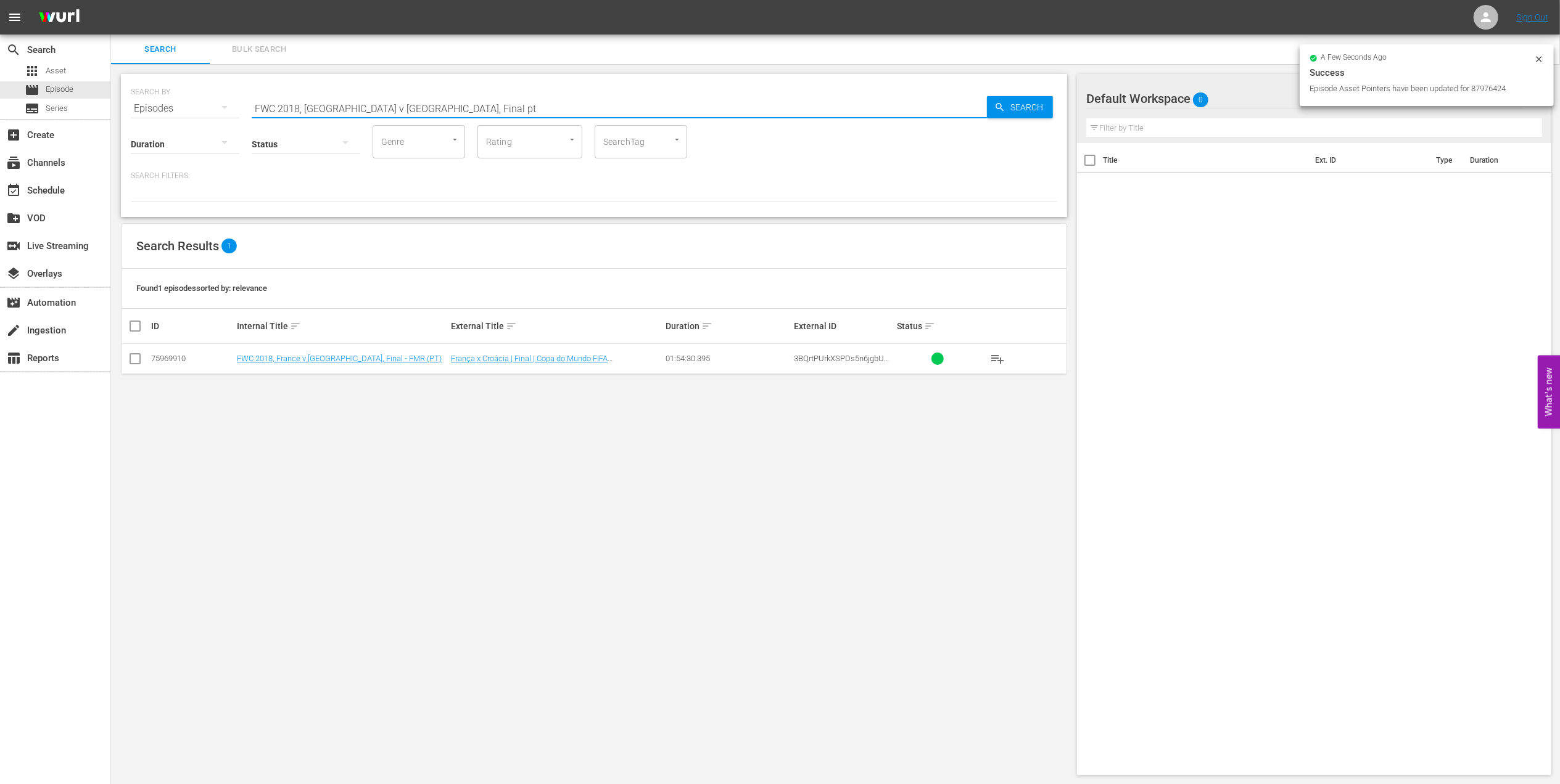
type input "FWC 2018, France v Croatia, Final pt"
click at [142, 358] on input "checkbox" at bounding box center [135, 361] width 15 height 15
checkbox input "true"
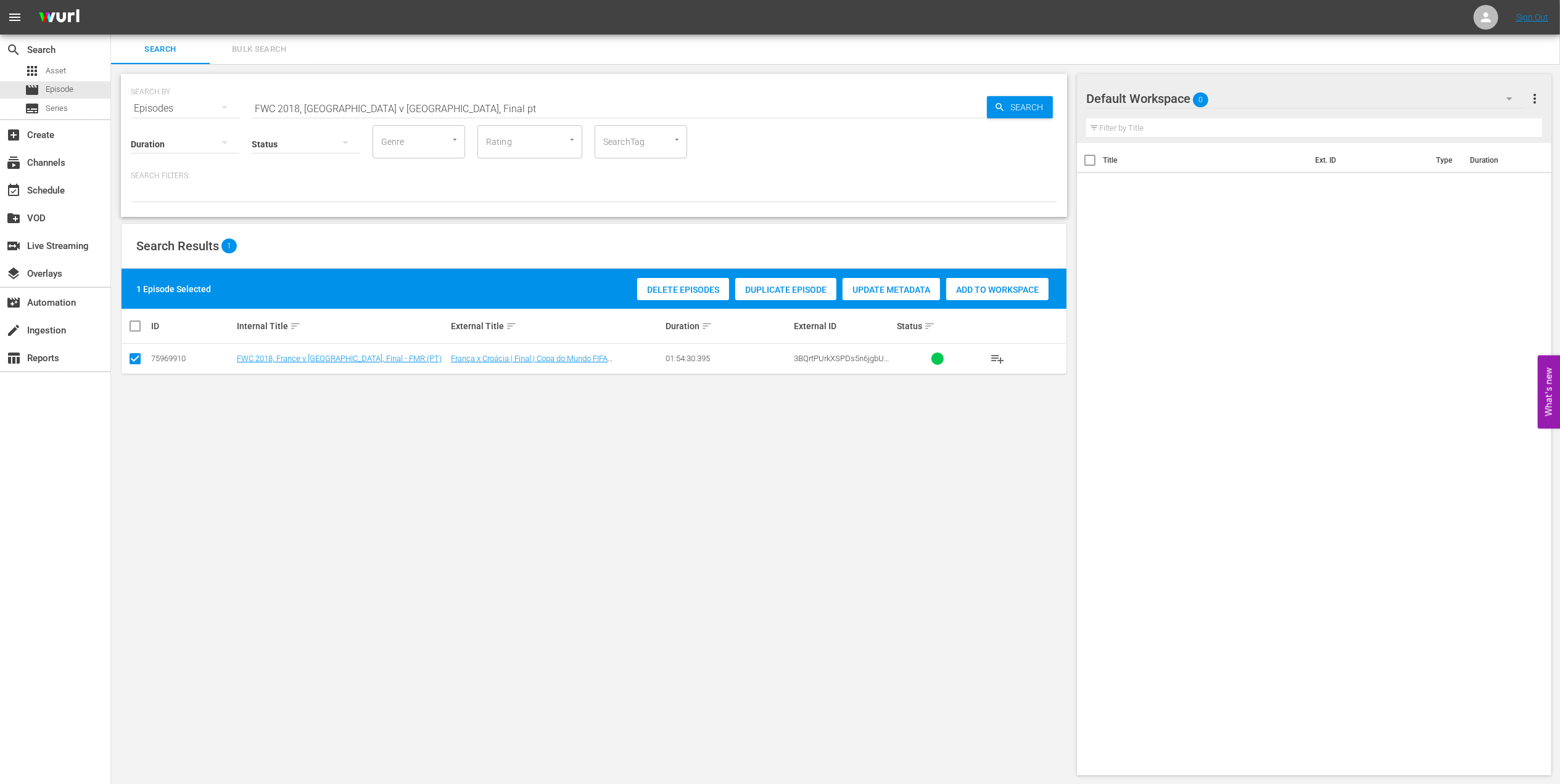
click at [995, 291] on span "Add to Workspace" at bounding box center [997, 290] width 102 height 10
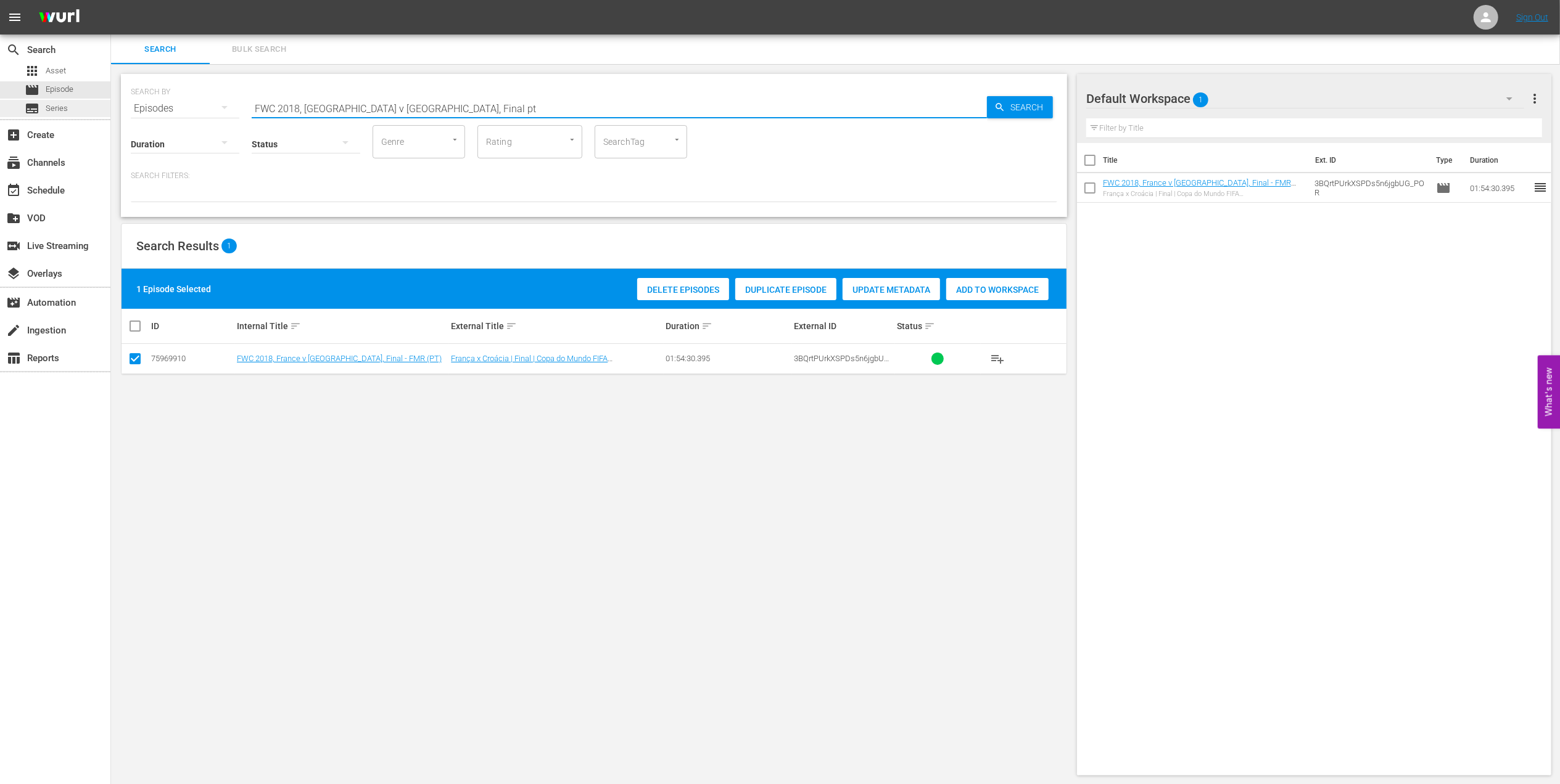
drag, startPoint x: 432, startPoint y: 107, endPoint x: 87, endPoint y: 107, distance: 345.0
click at [111, 0] on div "search Search apps Asset movie Episode subtitles Series add_box Create subscrip…" at bounding box center [835, 0] width 1448 height 0
paste input "Unforgettable Belgium in Russia 2018™"
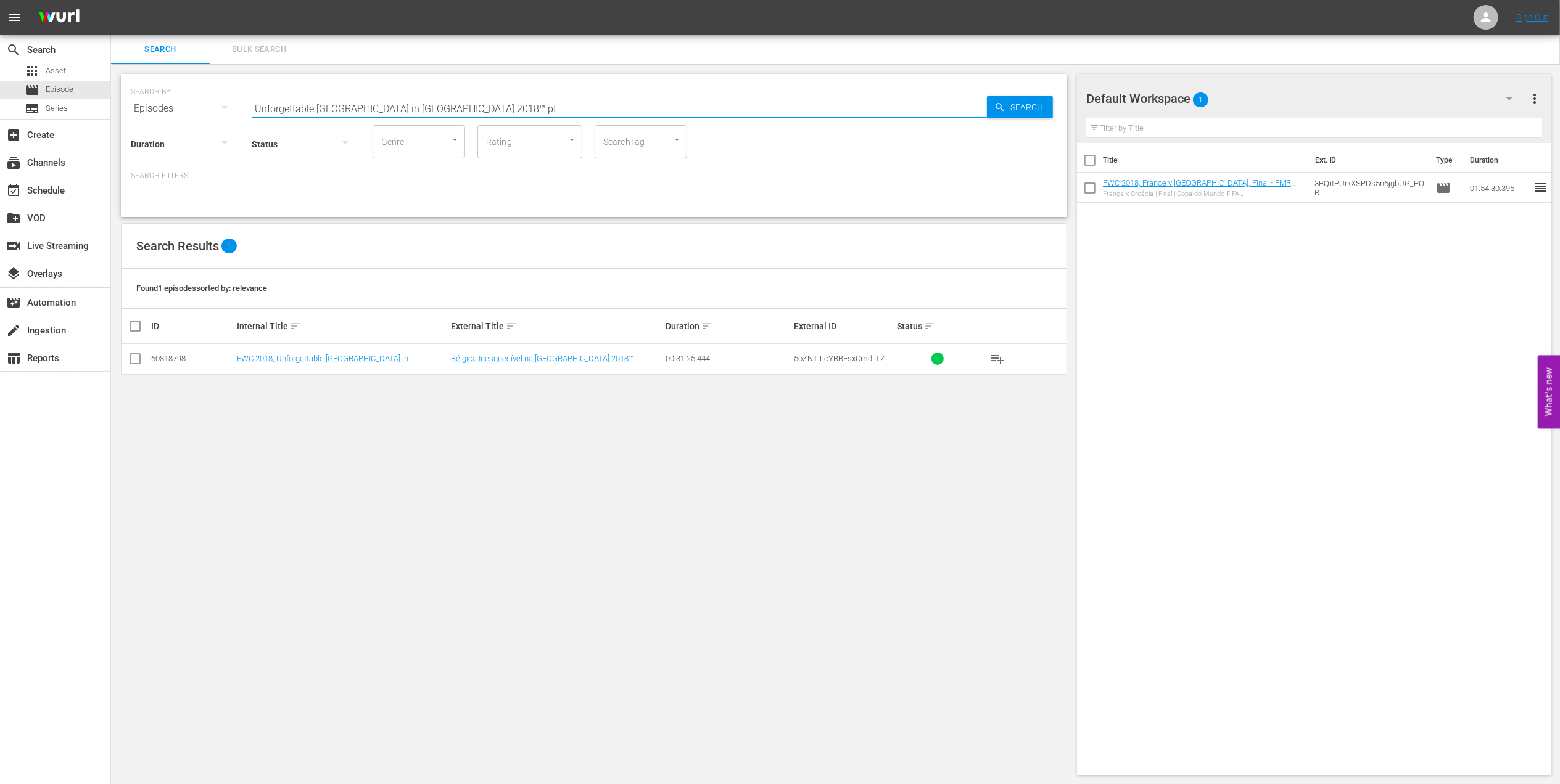
type input "Unforgettable Belgium in Russia 2018™ pt"
click at [134, 361] on input "checkbox" at bounding box center [135, 361] width 15 height 15
checkbox input "true"
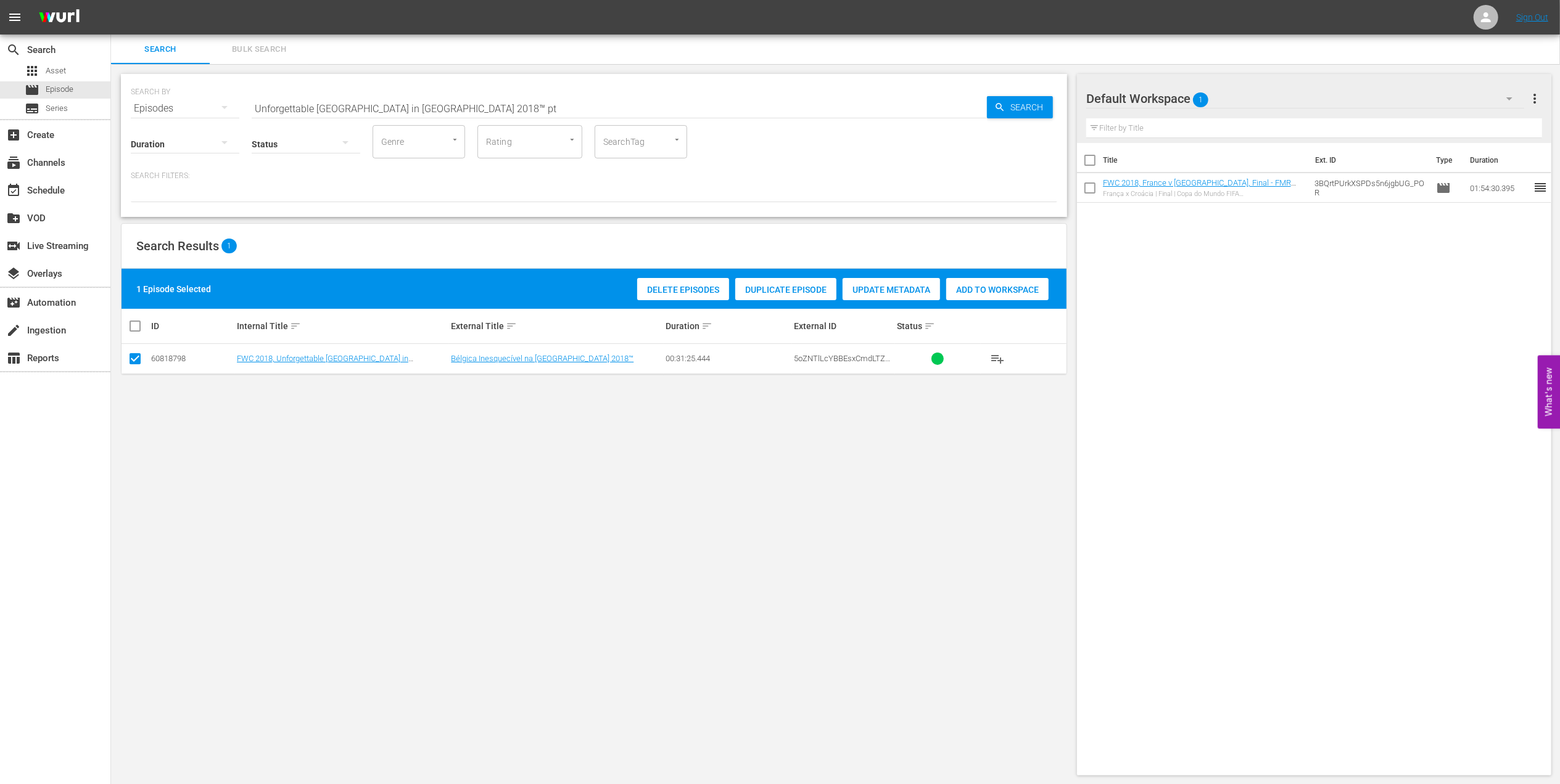
click at [1001, 281] on div "Add to Workspace" at bounding box center [997, 290] width 102 height 23
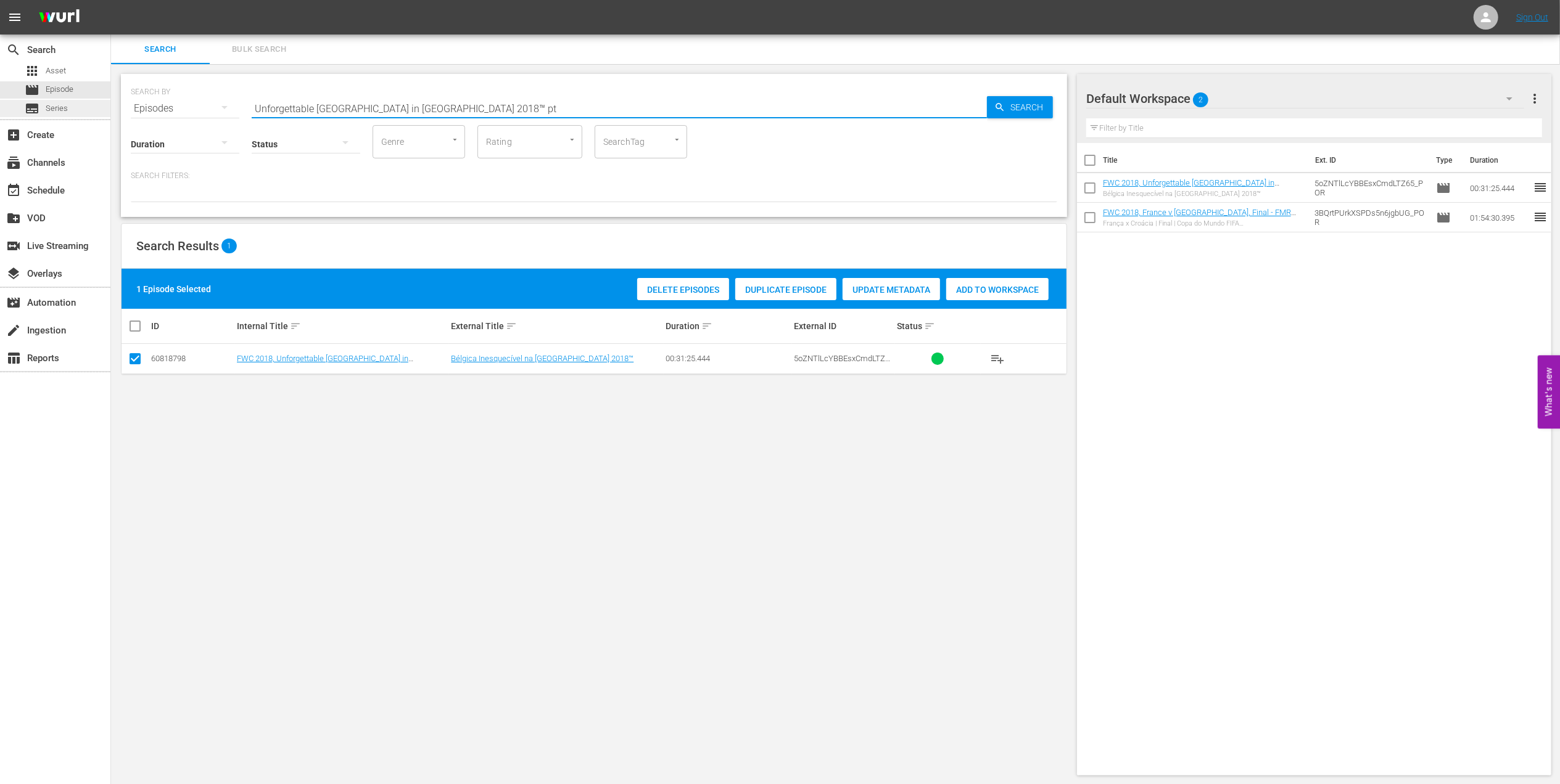
drag, startPoint x: -4, startPoint y: 106, endPoint x: 2, endPoint y: 117, distance: 12.5
click at [0, 112] on html "menu Sign Out search Search apps Asset movie Episode subtitles Series add_box C…" at bounding box center [780, 392] width 1560 height 784
type input "the final 2018 pt"
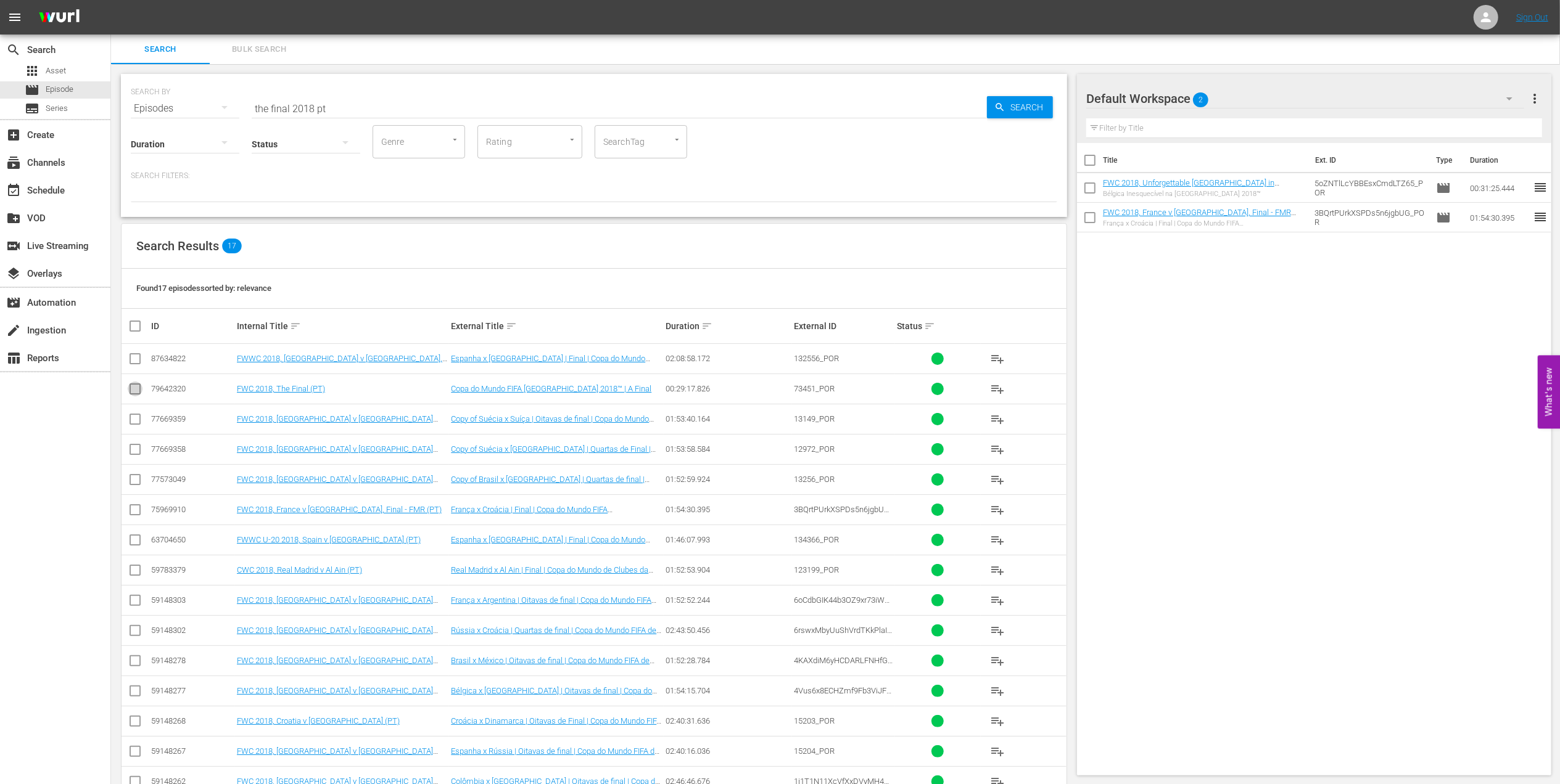
click at [134, 393] on input "checkbox" at bounding box center [135, 392] width 15 height 15
checkbox input "true"
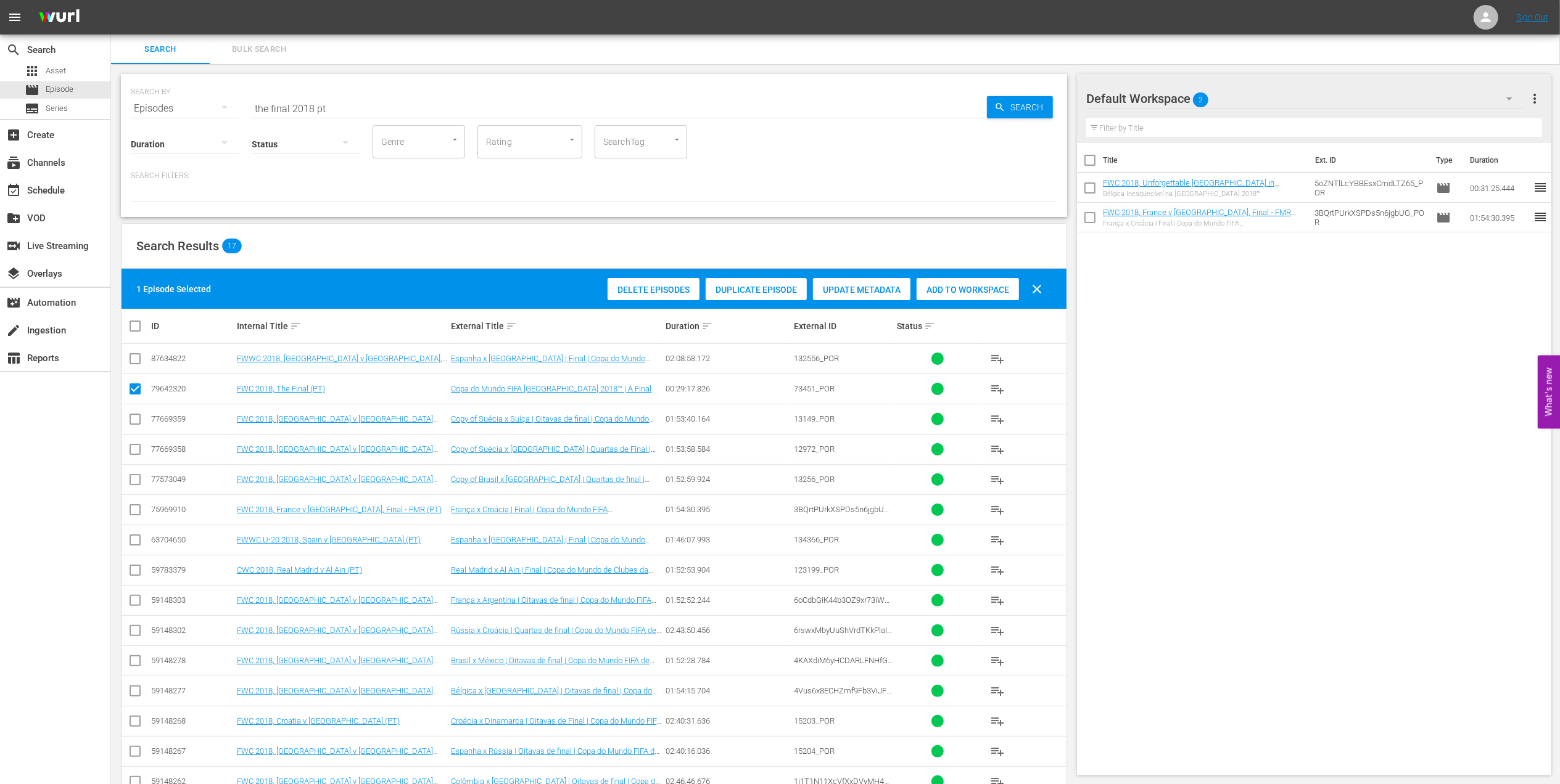
click at [987, 291] on span "Add to Workspace" at bounding box center [967, 290] width 102 height 10
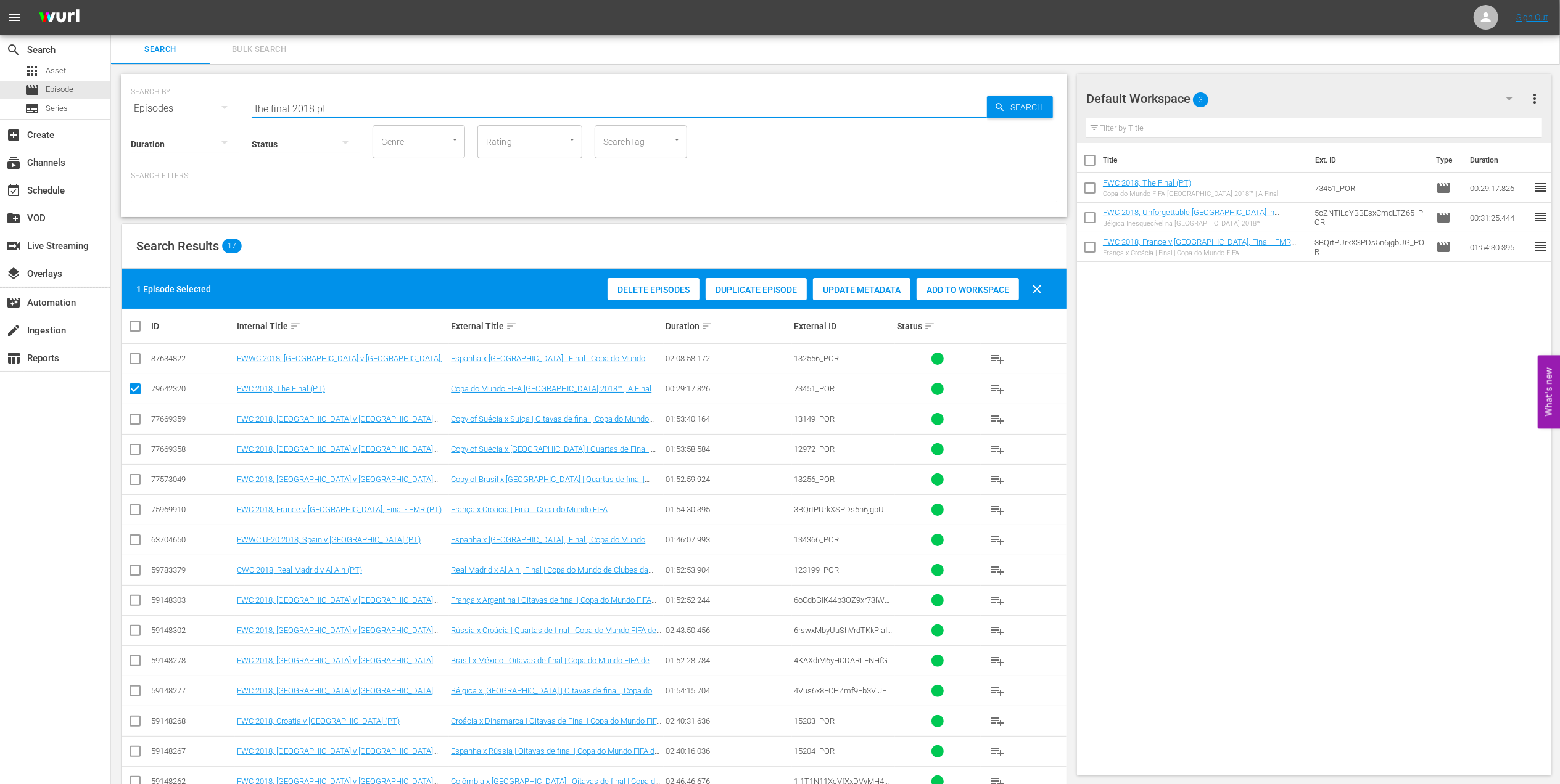
drag, startPoint x: 312, startPoint y: 111, endPoint x: 156, endPoint y: 112, distance: 156.0
click at [156, 111] on div "SEARCH BY Search By Episodes Search ID, Title, Description, Keywords, or Catego…" at bounding box center [593, 101] width 926 height 44
paste input "FWC 1966 England vs Germany FR, Final (PT)"
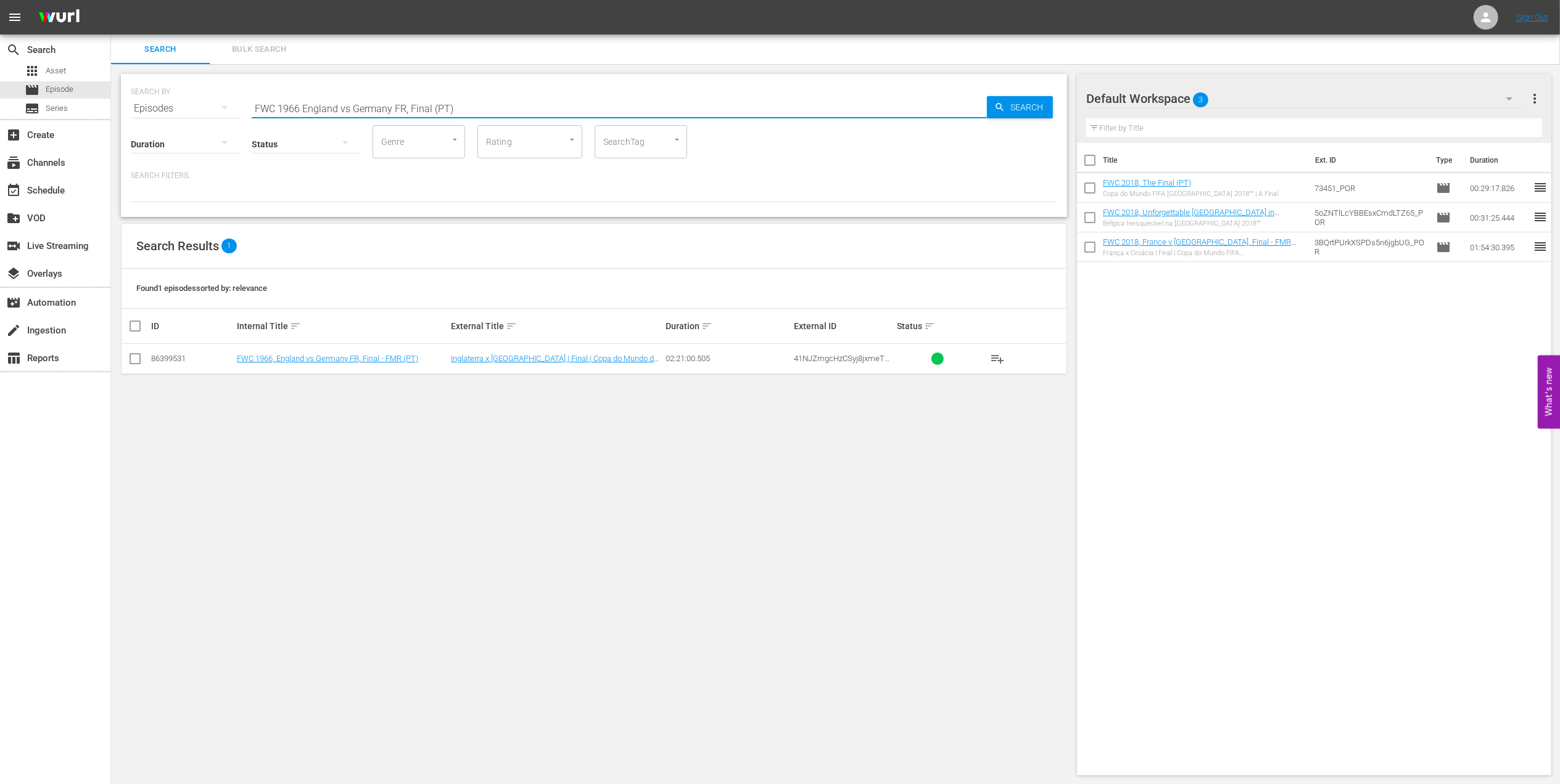
type input "FWC 1966 England vs Germany FR, Final (PT)"
click at [134, 355] on input "checkbox" at bounding box center [135, 361] width 15 height 15
checkbox input "true"
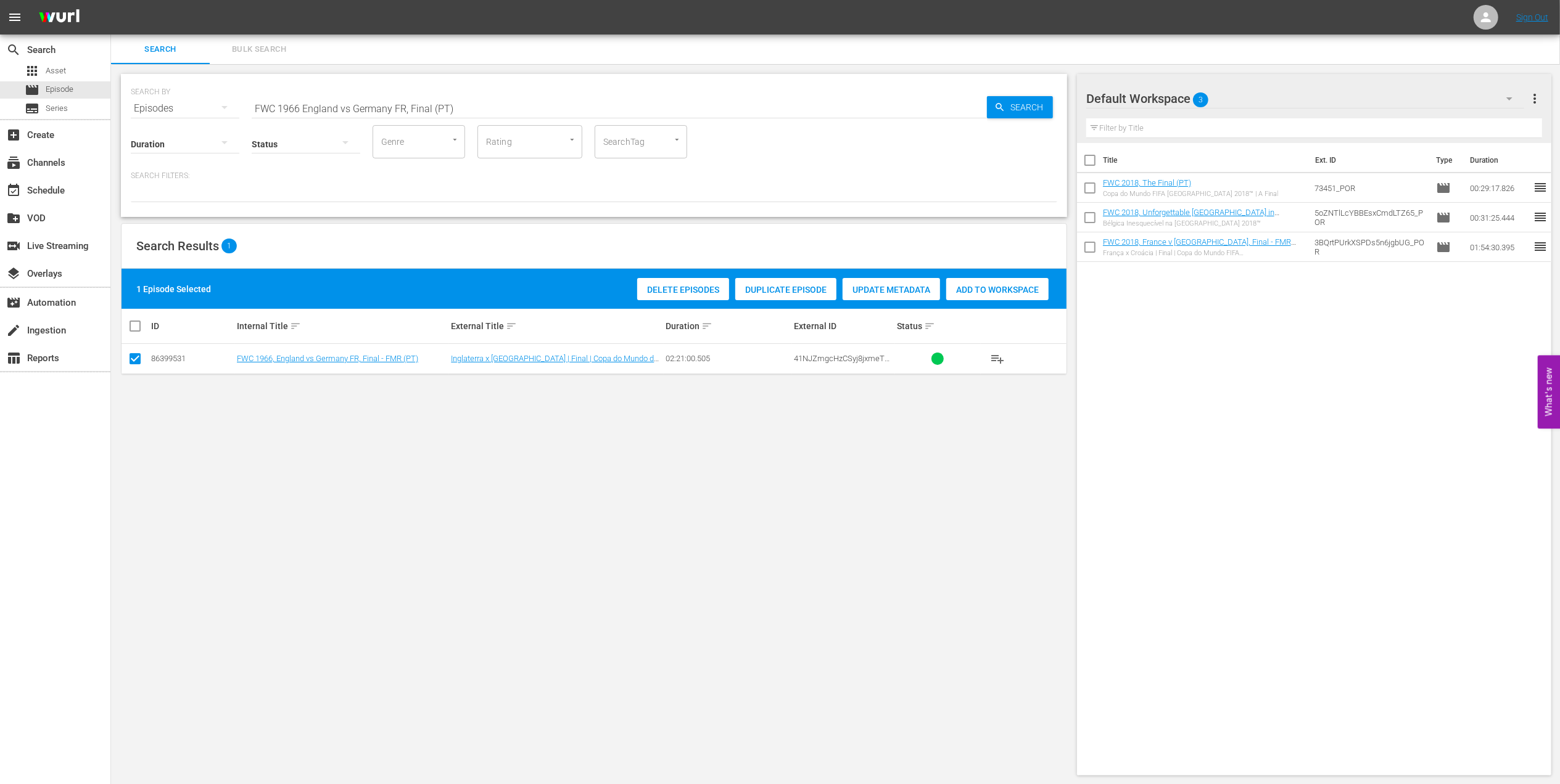
click at [994, 283] on div "Add to Workspace" at bounding box center [997, 290] width 102 height 23
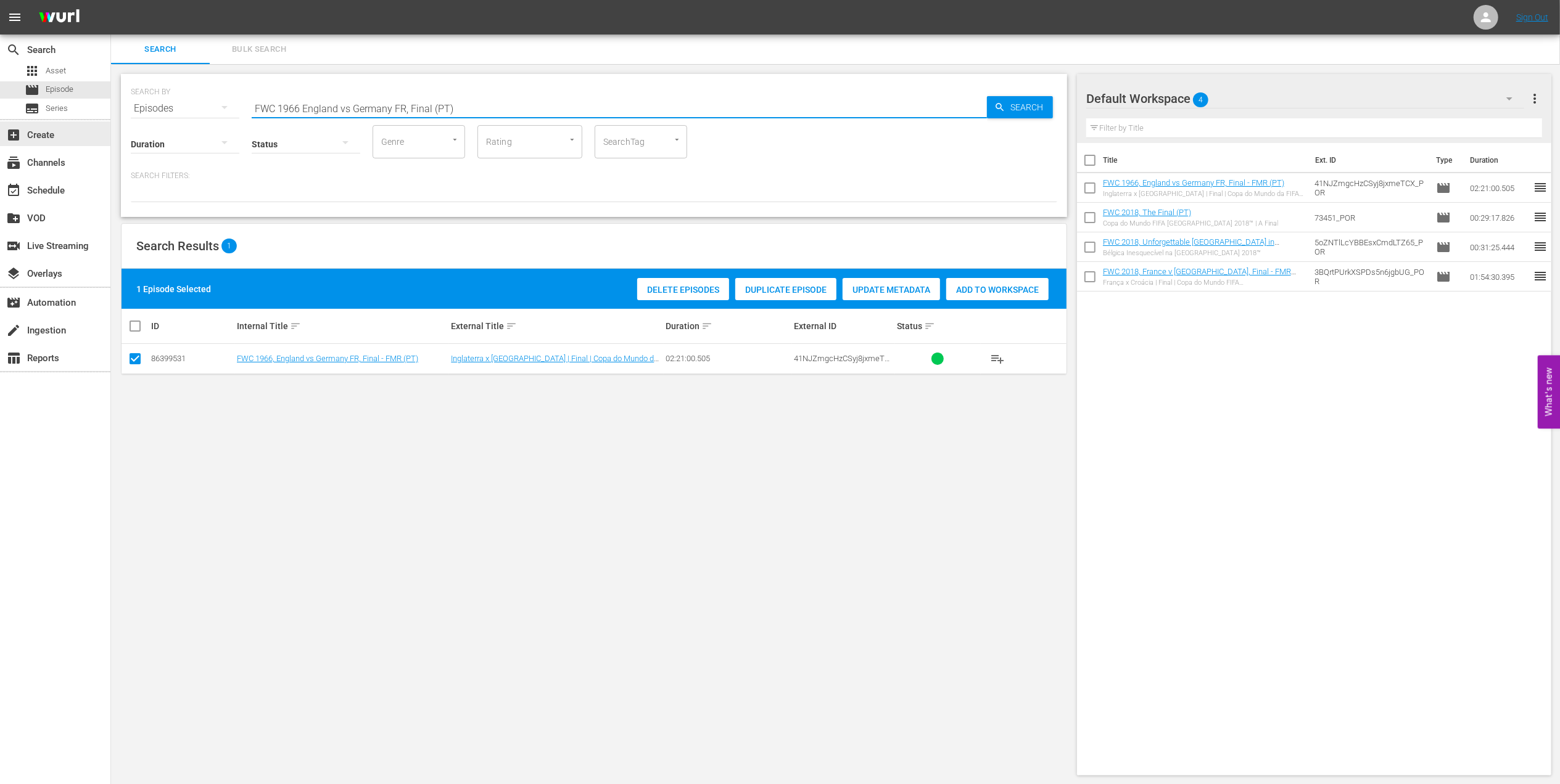
drag, startPoint x: 491, startPoint y: 101, endPoint x: 220, endPoint y: 131, distance: 272.7
click at [111, 0] on div "search Search apps Asset movie Episode subtitles Series add_box Create subscrip…" at bounding box center [835, 0] width 1448 height 0
paste input "LOCAL ONLY - Sissi"
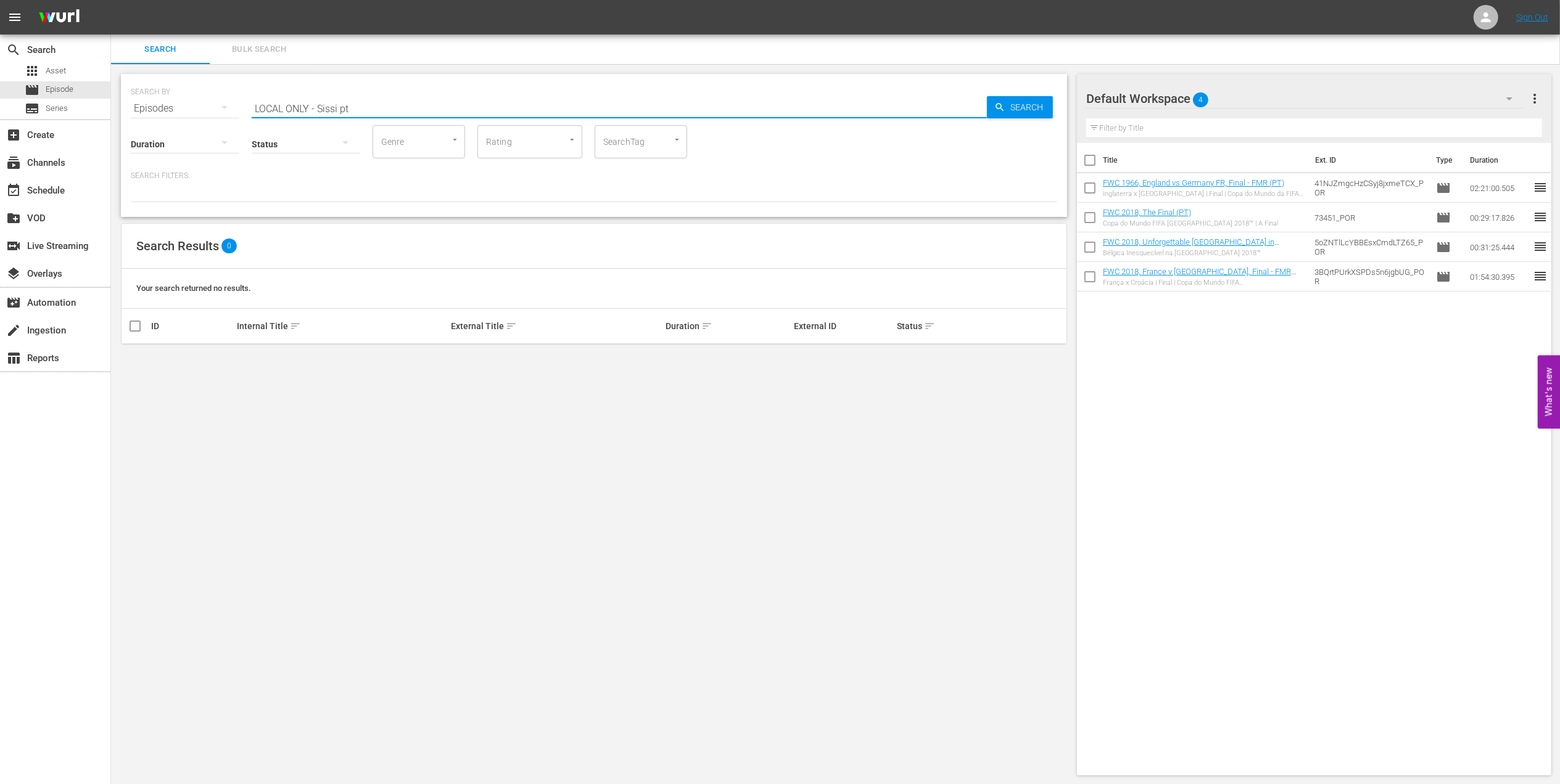
drag, startPoint x: 317, startPoint y: 104, endPoint x: 159, endPoint y: 120, distance: 158.8
click at [159, 120] on div "SEARCH BY Search By Episodes Search ID, Title, Description, Keywords, or Catego…" at bounding box center [593, 145] width 946 height 143
type input "Sissi pt"
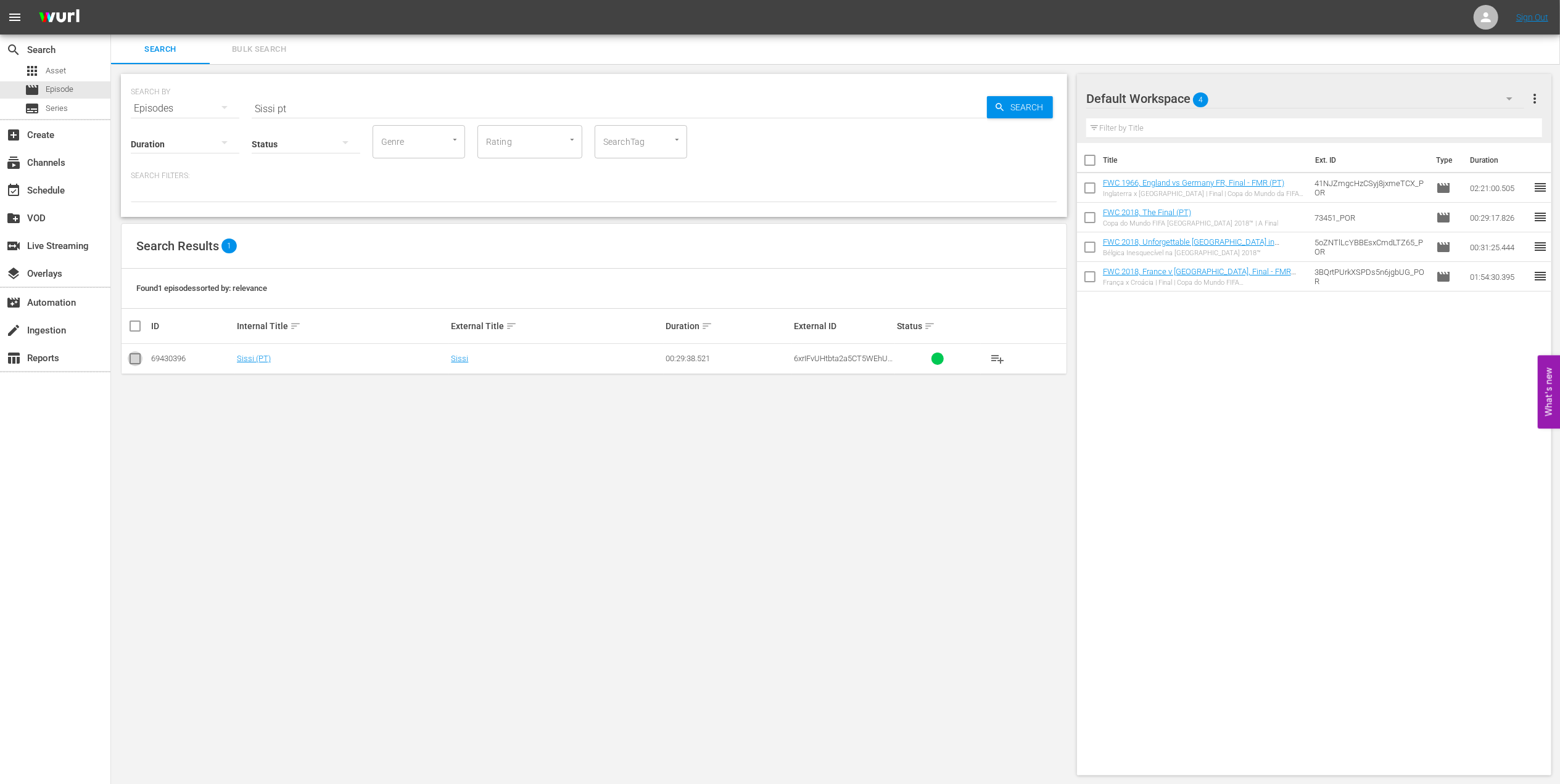
click at [139, 361] on input "checkbox" at bounding box center [135, 361] width 15 height 15
checkbox input "true"
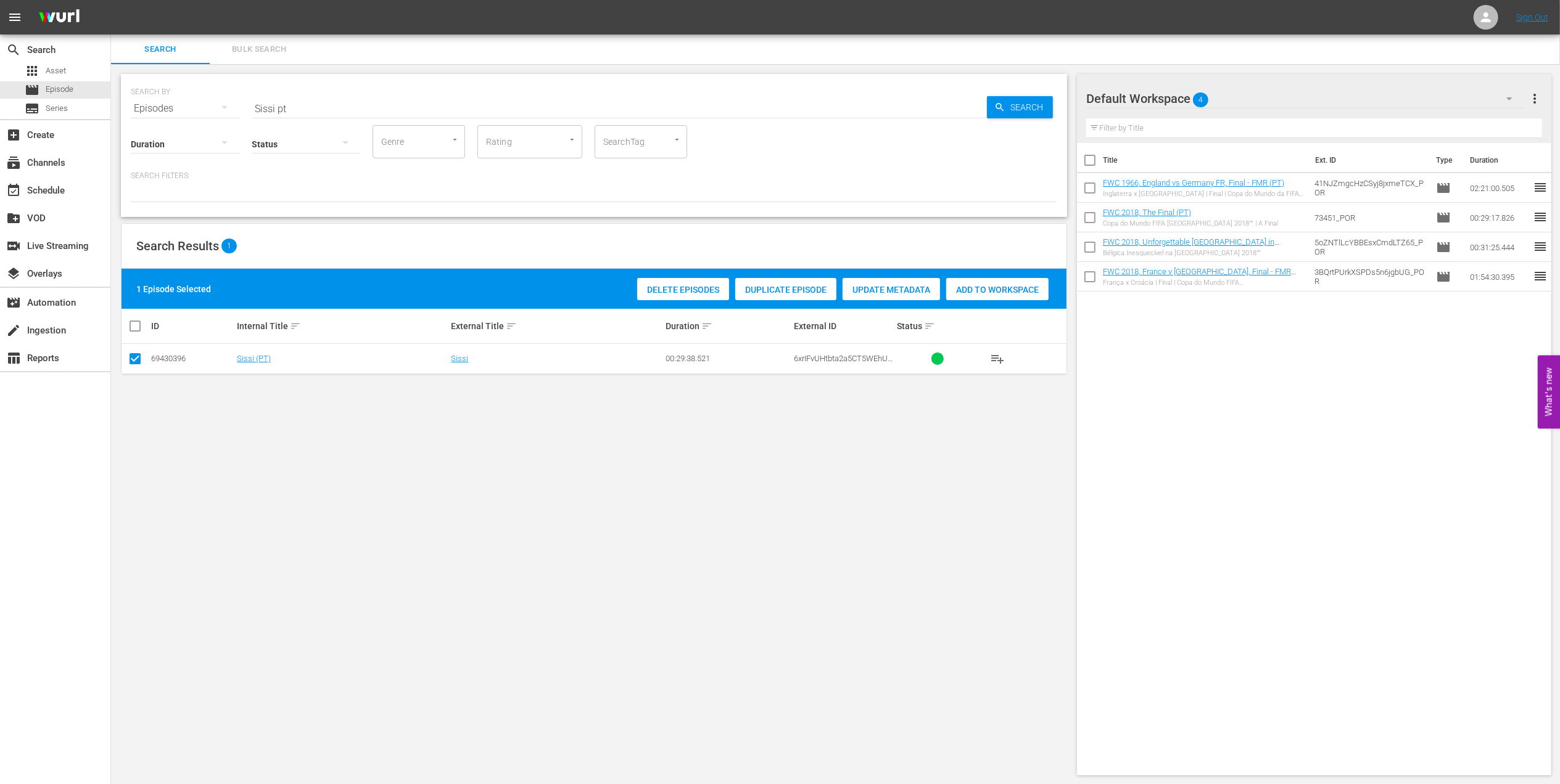
click at [994, 286] on span "Add to Workspace" at bounding box center [997, 290] width 102 height 10
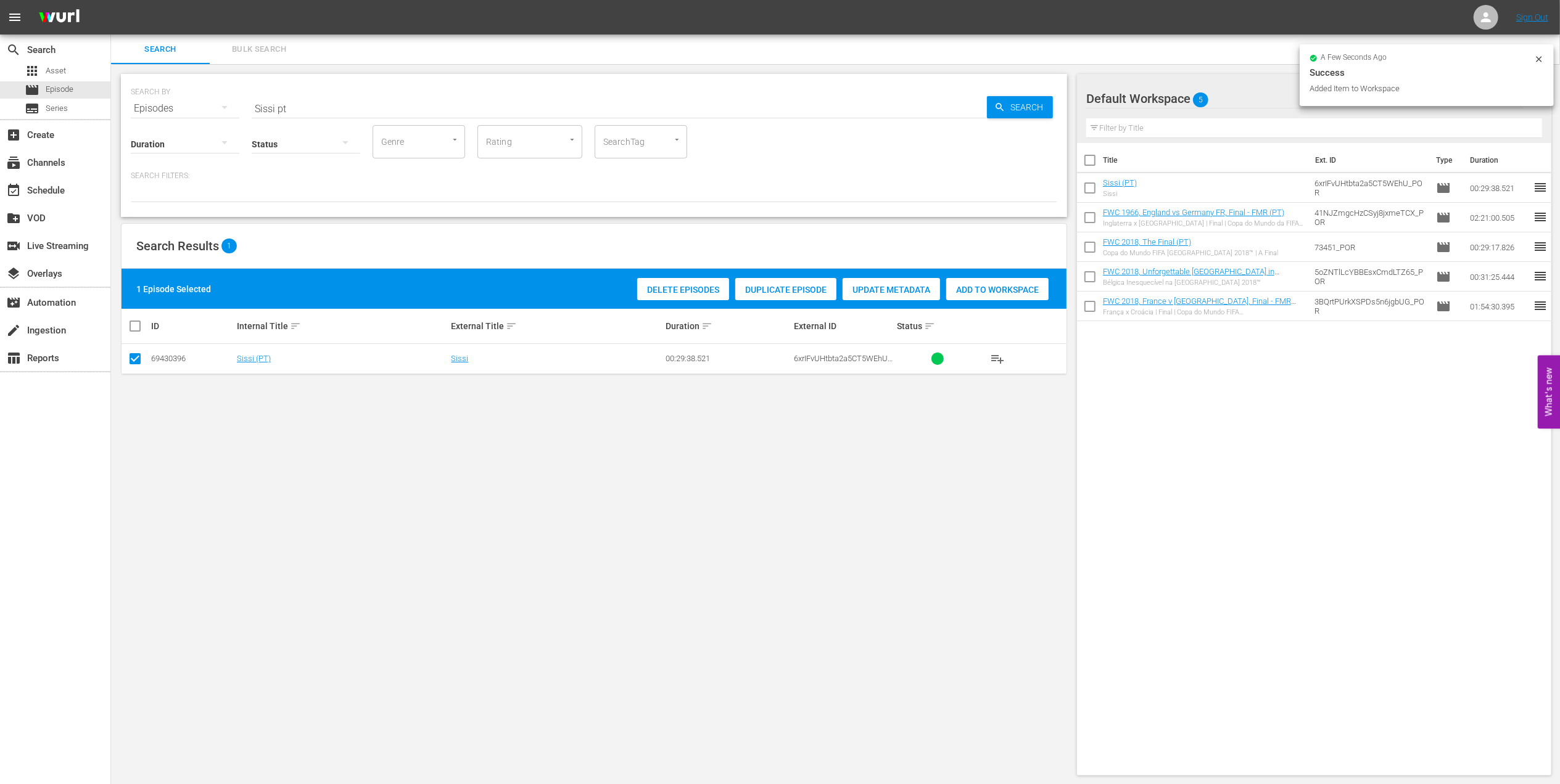
click at [181, 105] on div "SEARCH BY Search By Episodes Search ID, Title, Description, Keywords, or Catego…" at bounding box center [593, 101] width 926 height 44
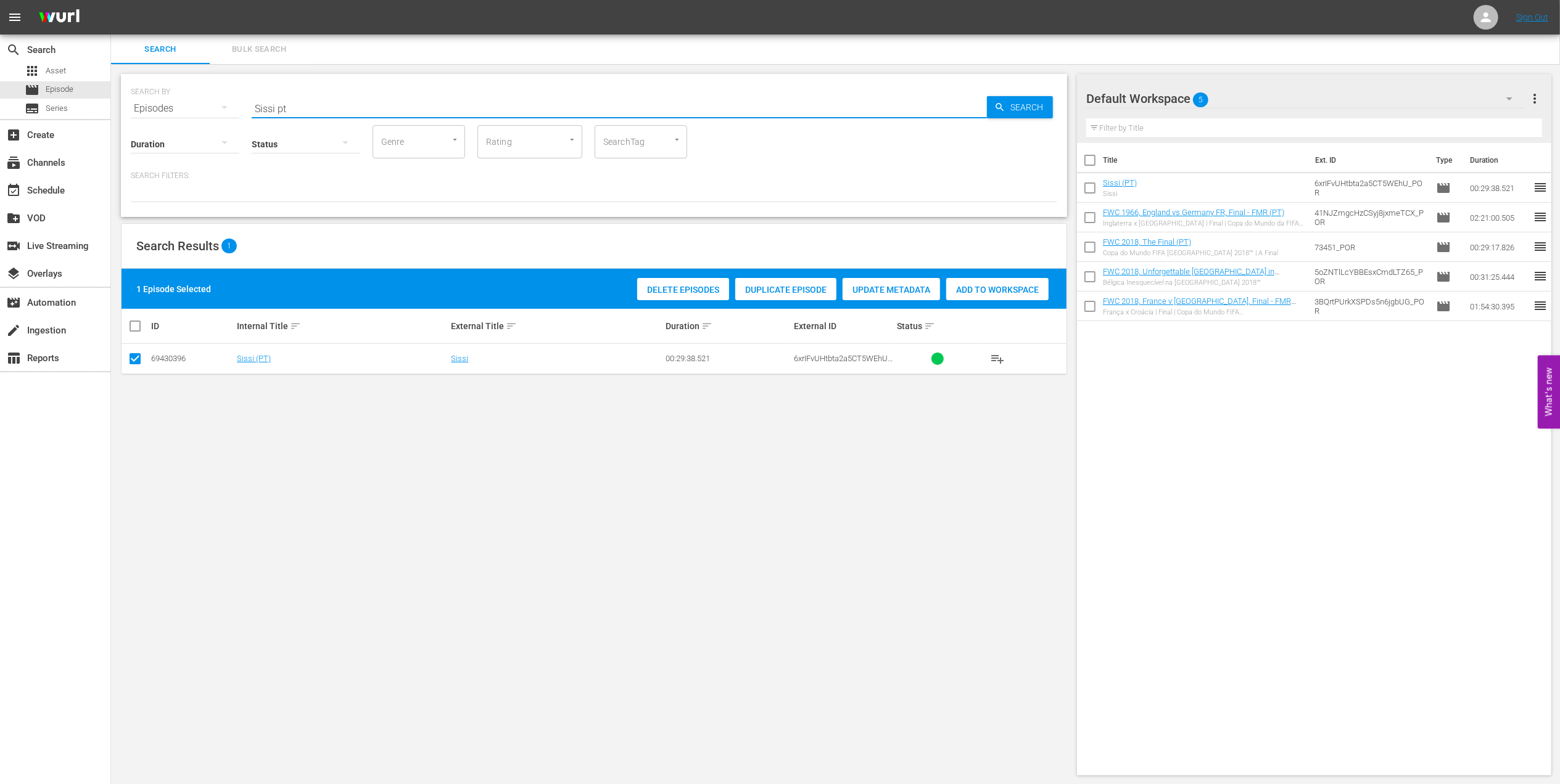
paste input "FWC 2022 - Final - [GEOGRAPHIC_DATA] v [GEOGRAPHIC_DATA]"
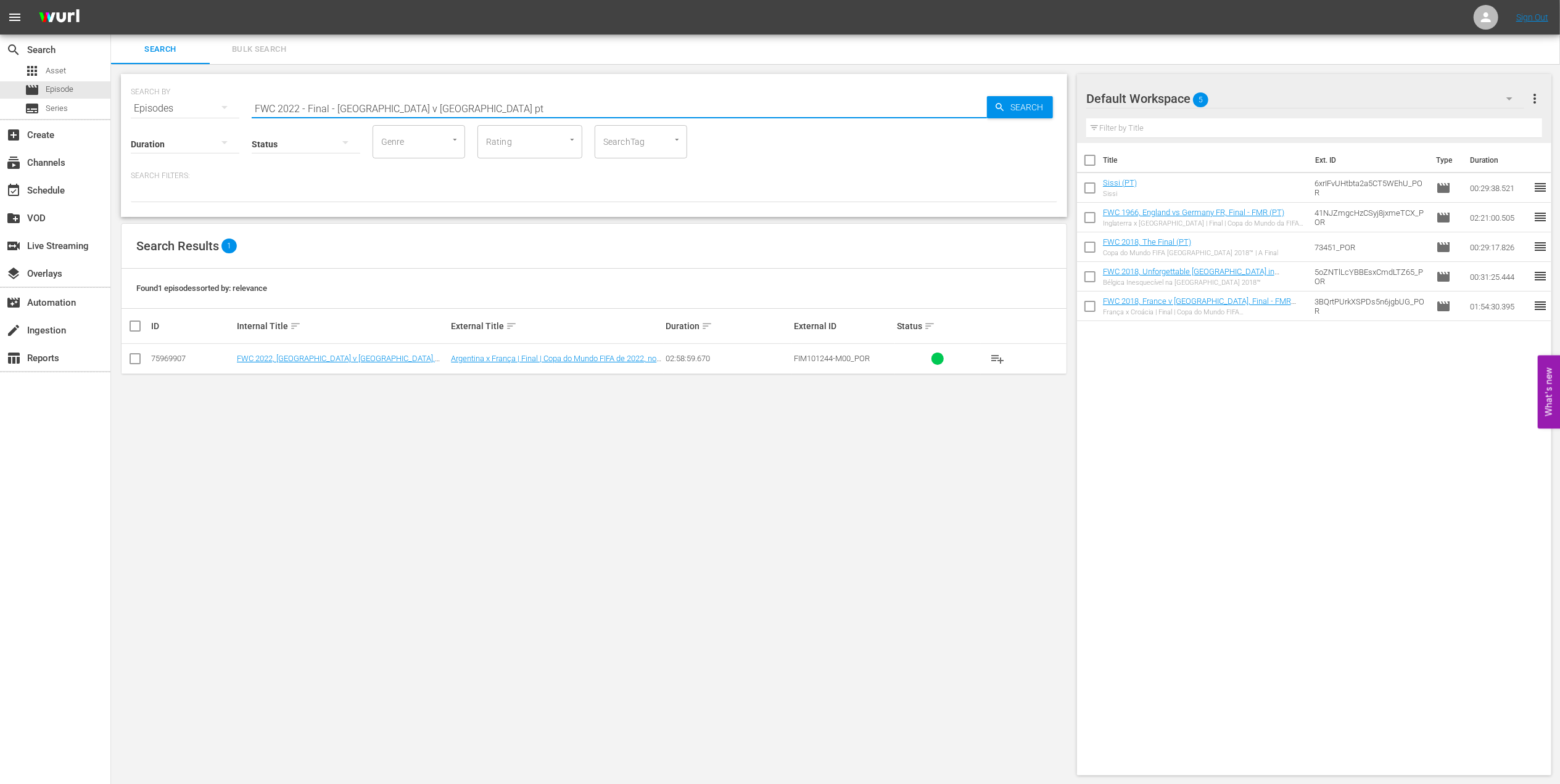
type input "FWC 2022 - Final - Argentina v France pt"
click at [132, 361] on input "checkbox" at bounding box center [135, 361] width 15 height 15
checkbox input "true"
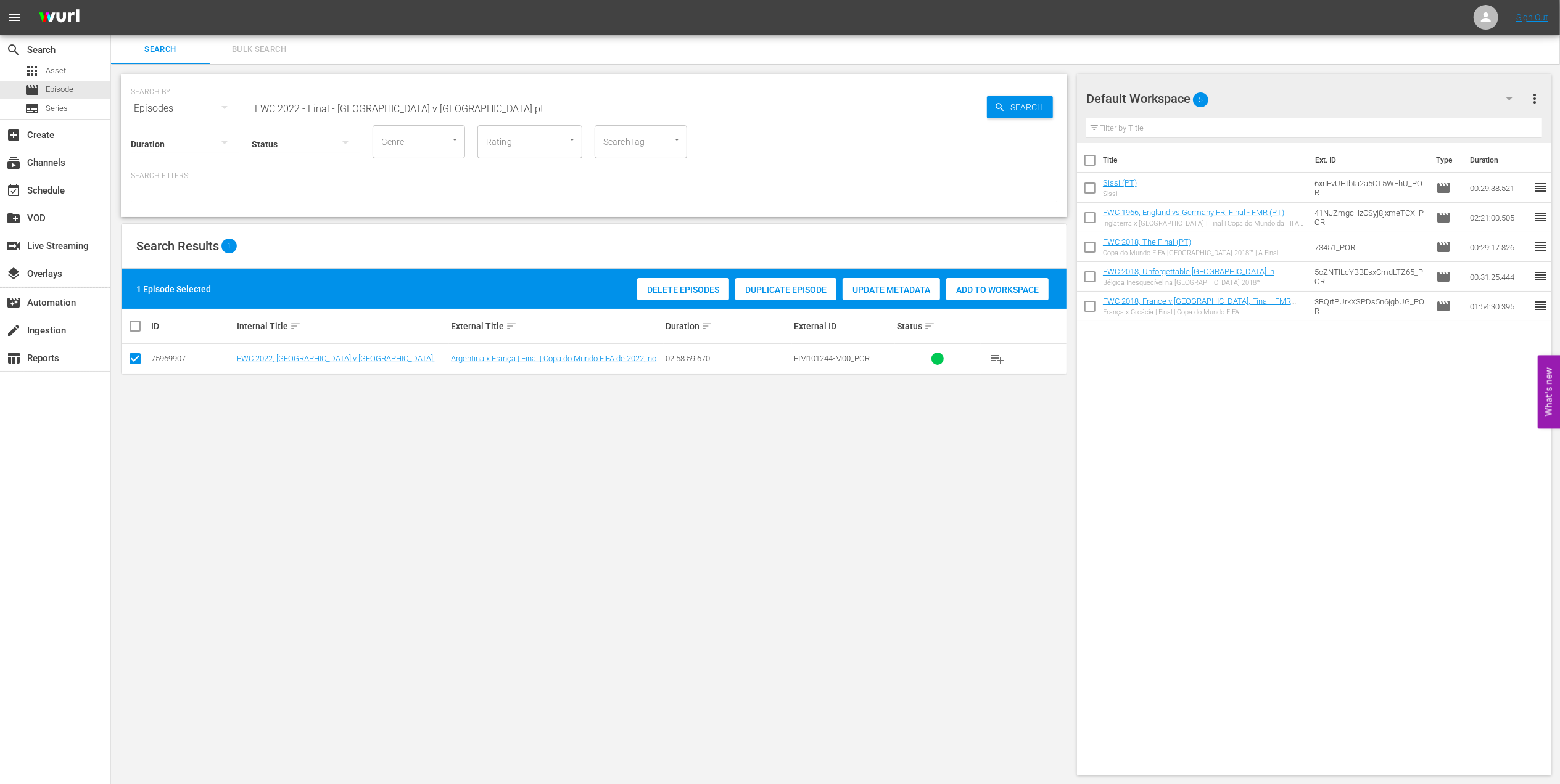
click at [950, 286] on span "Add to Workspace" at bounding box center [997, 290] width 102 height 10
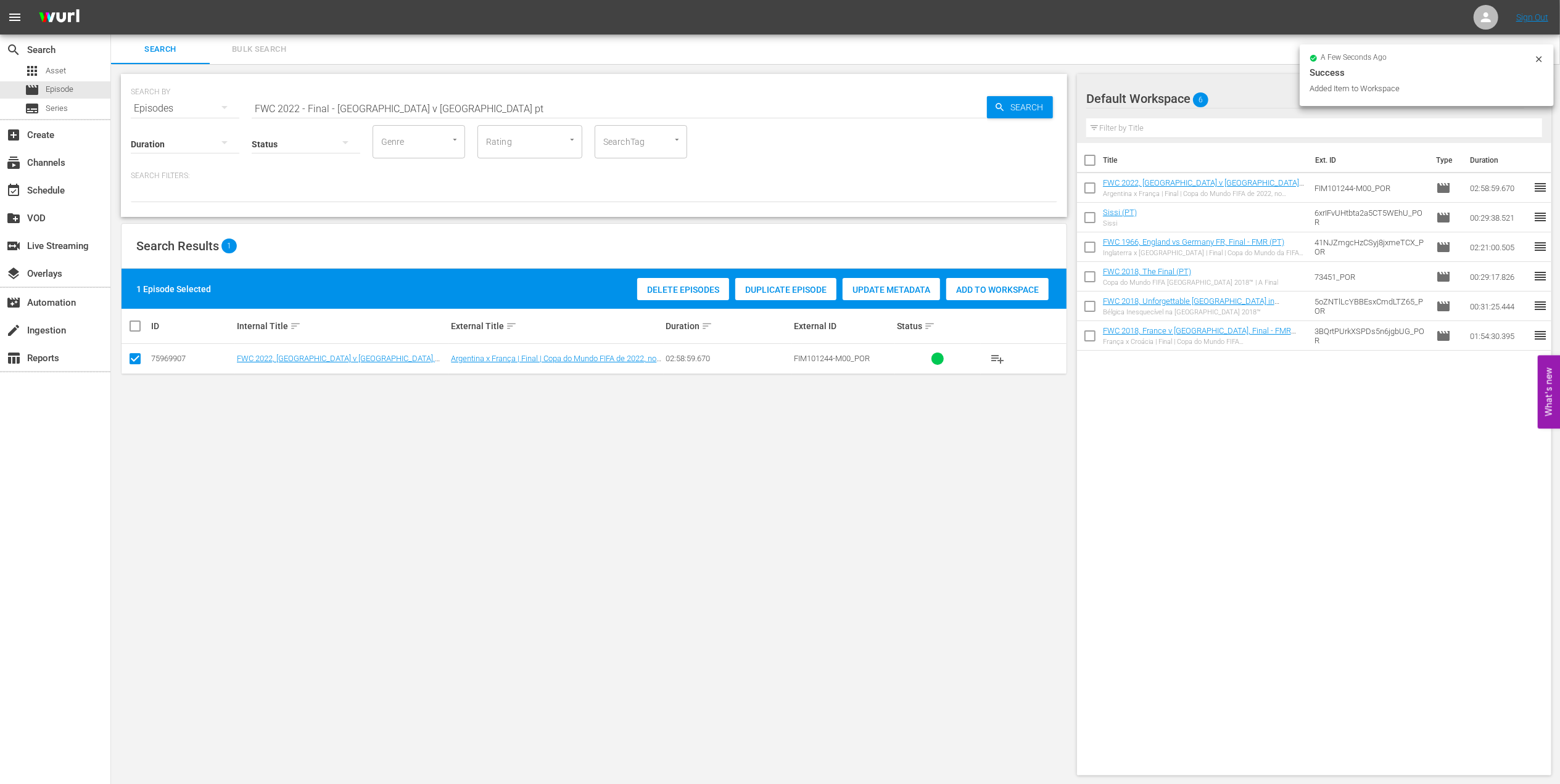
drag, startPoint x: 109, startPoint y: 113, endPoint x: 90, endPoint y: 119, distance: 19.9
click at [111, 0] on div "search Search apps Asset movie Episode subtitles Series add_box Create subscrip…" at bounding box center [835, 0] width 1448 height 0
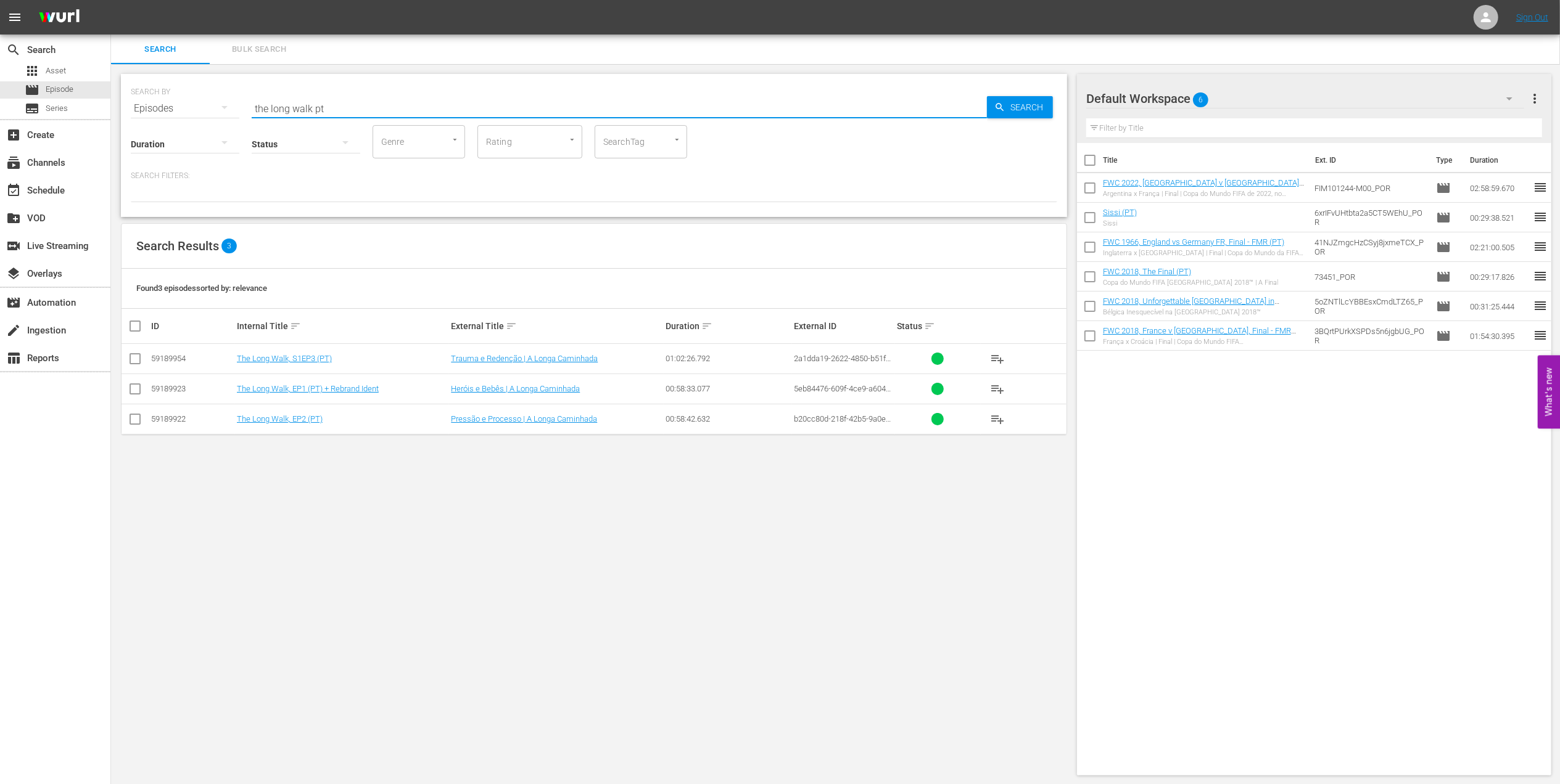
type input "the long walk pt"
click at [134, 392] on input "checkbox" at bounding box center [135, 392] width 15 height 15
checkbox input "true"
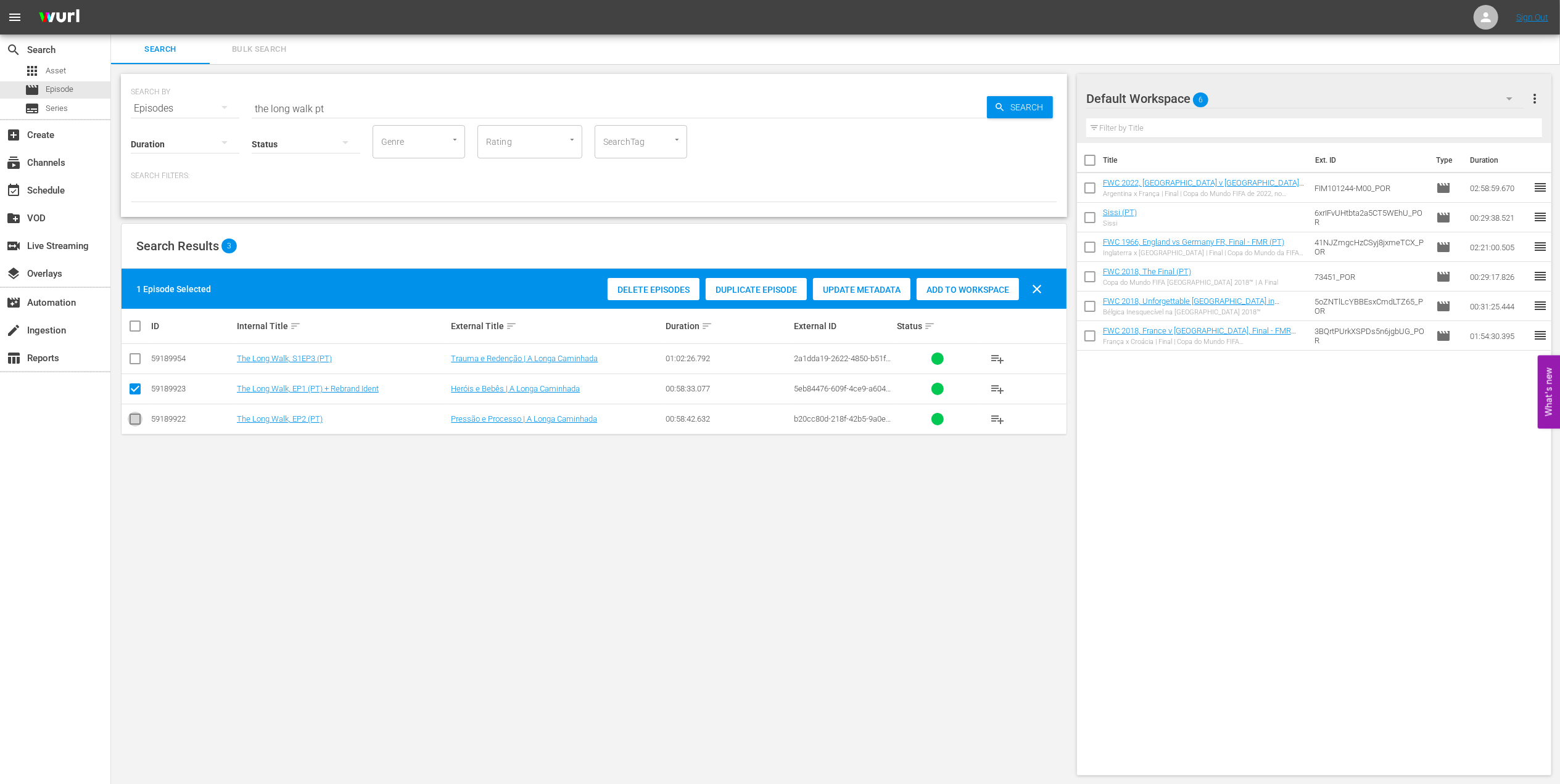
click at [136, 419] on input "checkbox" at bounding box center [135, 422] width 15 height 15
checkbox input "true"
click at [139, 361] on input "checkbox" at bounding box center [135, 361] width 15 height 15
checkbox input "true"
click at [1027, 291] on span "Add to Workspace" at bounding box center [997, 290] width 102 height 10
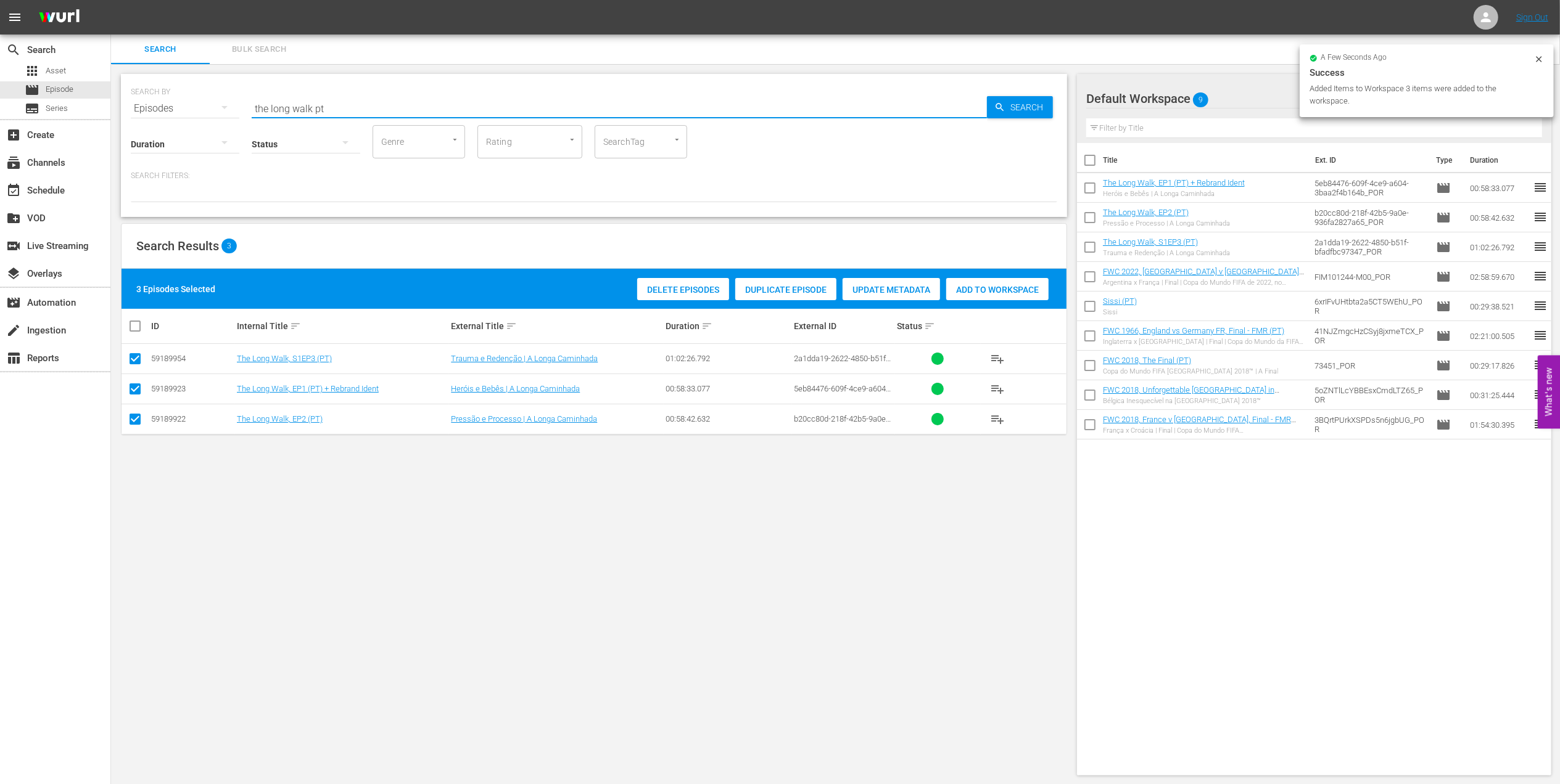
paste input "FWWC 2007 Brazil v Denmark, Group Stage PT"
drag, startPoint x: 334, startPoint y: 112, endPoint x: 153, endPoint y: 111, distance: 181.0
click at [153, 111] on div "SEARCH BY Search By Episodes Search ID, Title, Description, Keywords, or Catego…" at bounding box center [593, 101] width 926 height 44
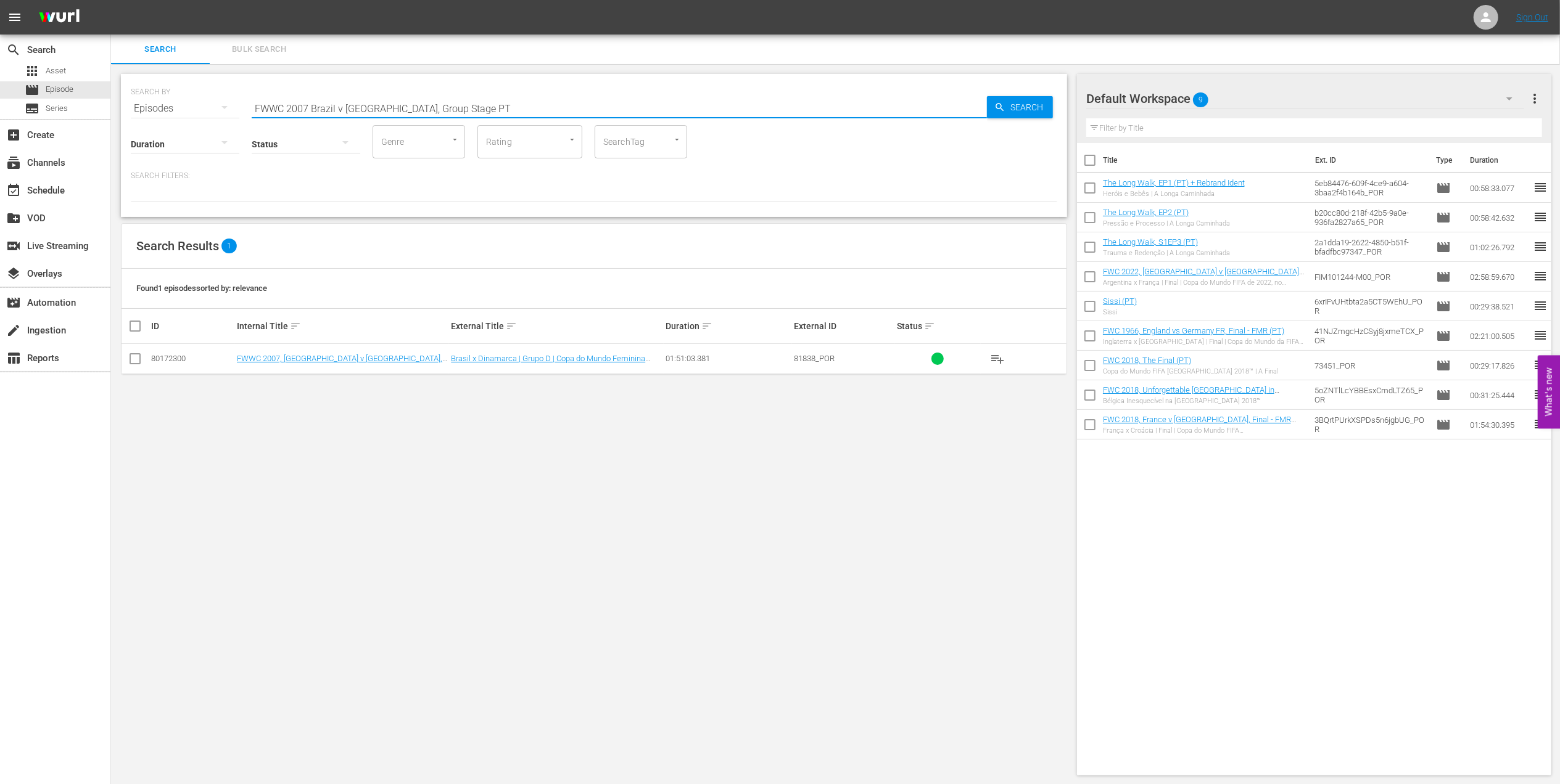
type input "FWWC 2007 Brazil v Denmark, Group Stage PT"
click at [128, 363] on input "checkbox" at bounding box center [135, 361] width 15 height 15
checkbox input "true"
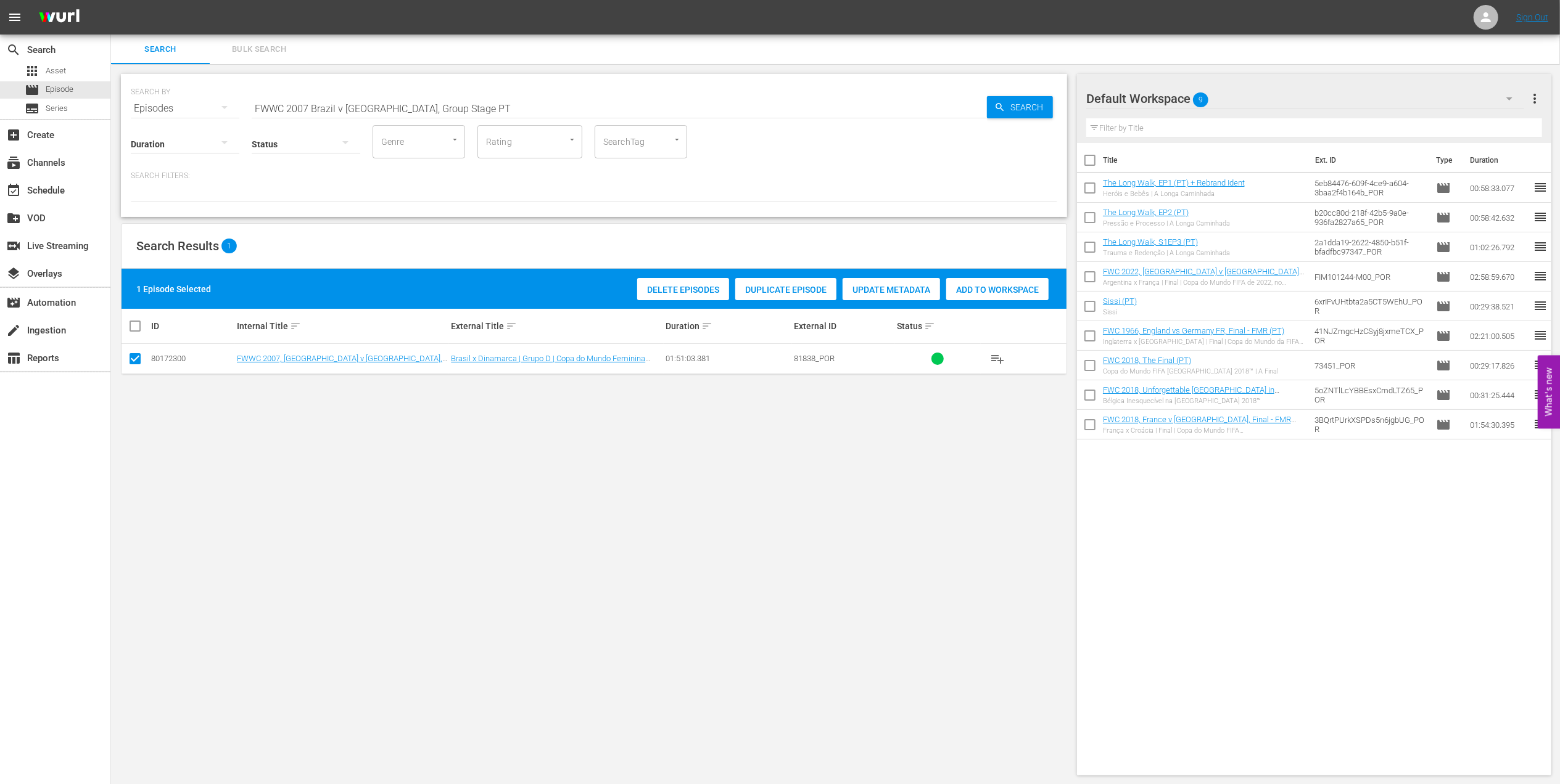
click at [1016, 286] on span "Add to Workspace" at bounding box center [997, 290] width 102 height 10
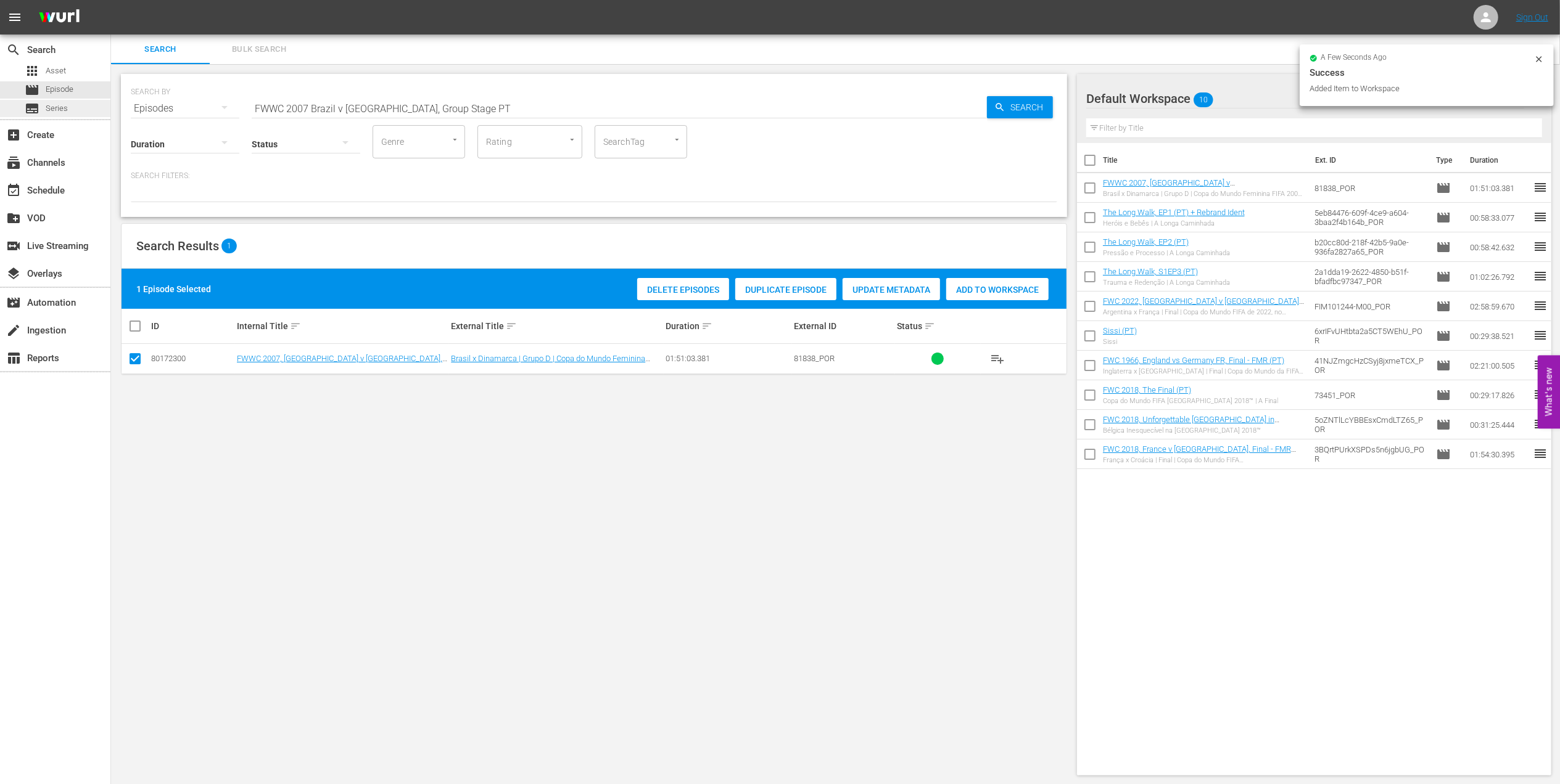
drag, startPoint x: 240, startPoint y: 106, endPoint x: 105, endPoint y: 106, distance: 135.0
click at [111, 0] on div "search Search apps Asset movie Episode subtitles Series add_box Create subscrip…" at bounding box center [835, 0] width 1448 height 0
paste input "Australia, Quarterfinals PT"
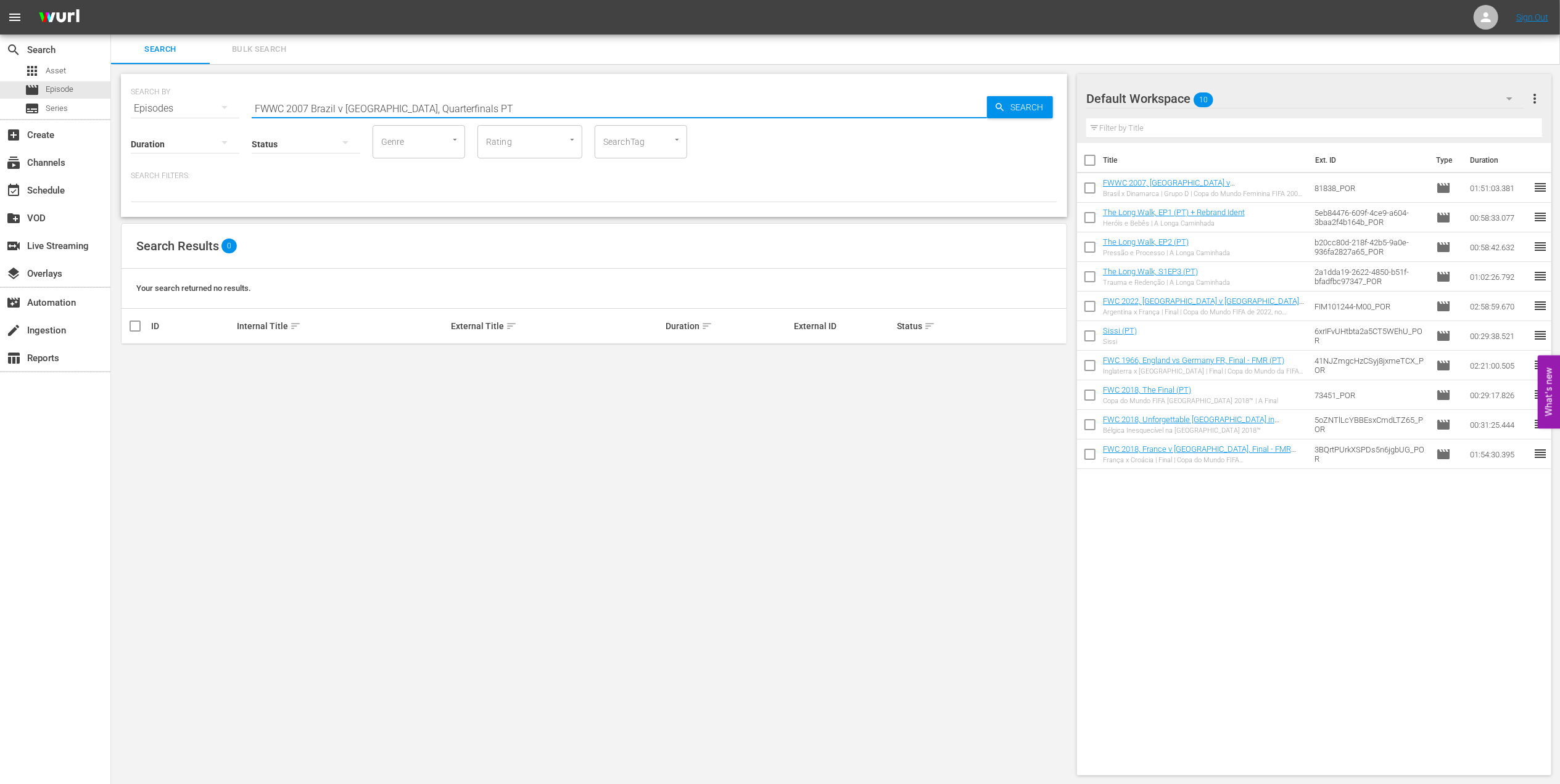
click at [444, 106] on input "FWWC 2007 Brazil v Australia, Quarterfinals PT" at bounding box center [619, 108] width 735 height 30
type input "FWWC 2007 Brazil v Australia PT"
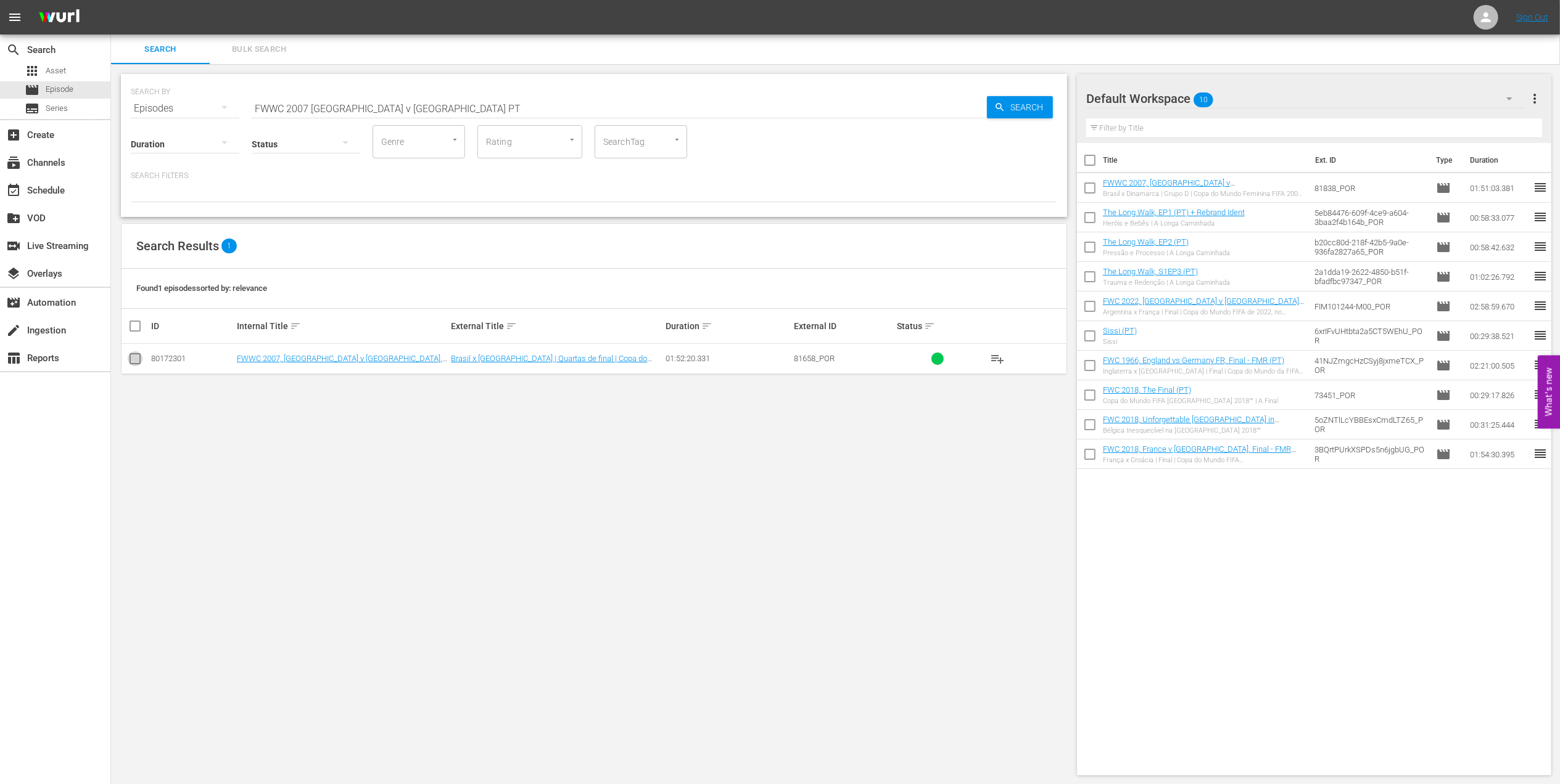
click at [134, 356] on input "checkbox" at bounding box center [135, 361] width 15 height 15
checkbox input "true"
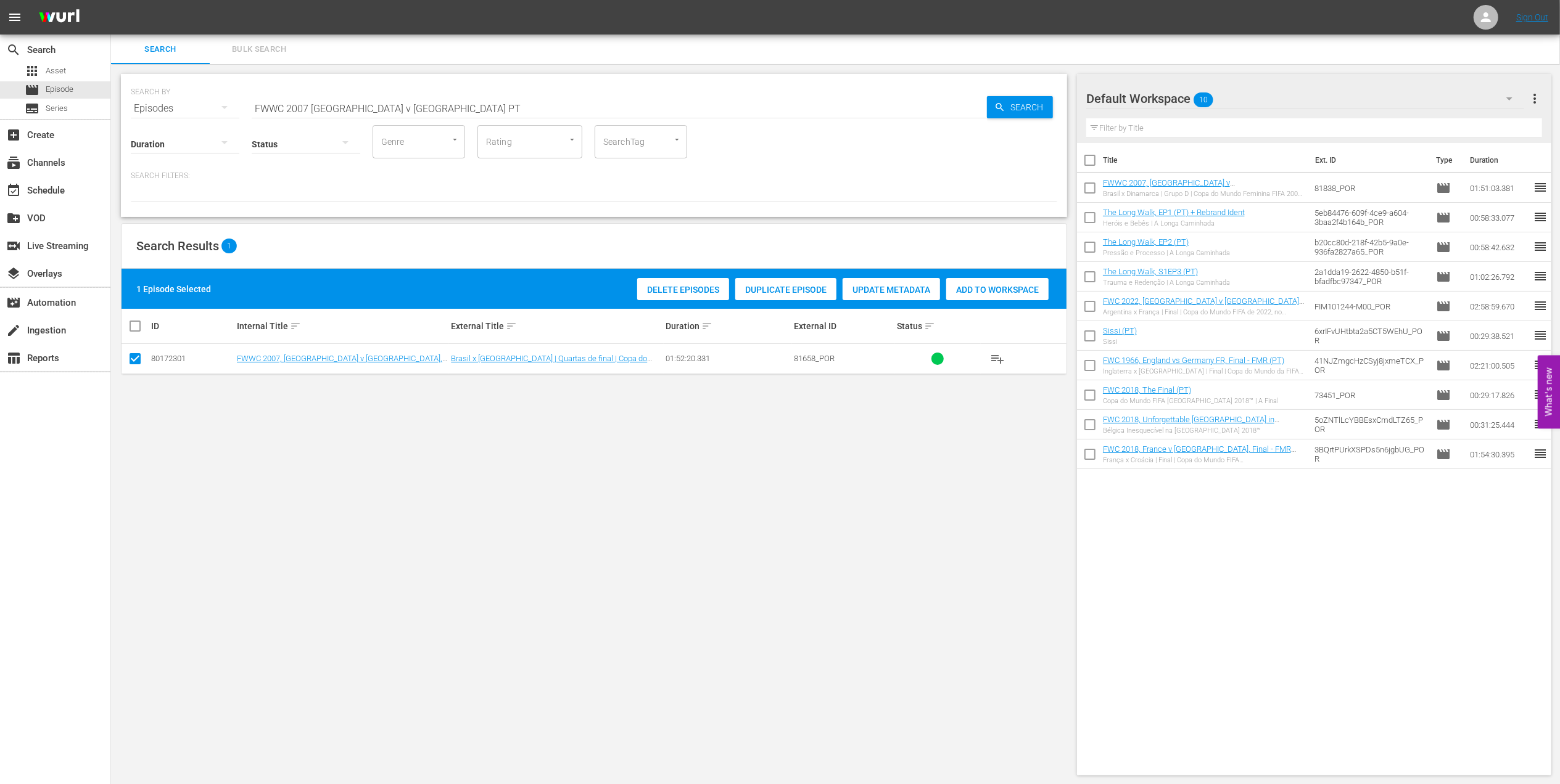
click at [978, 295] on div "Add to Workspace" at bounding box center [997, 290] width 102 height 23
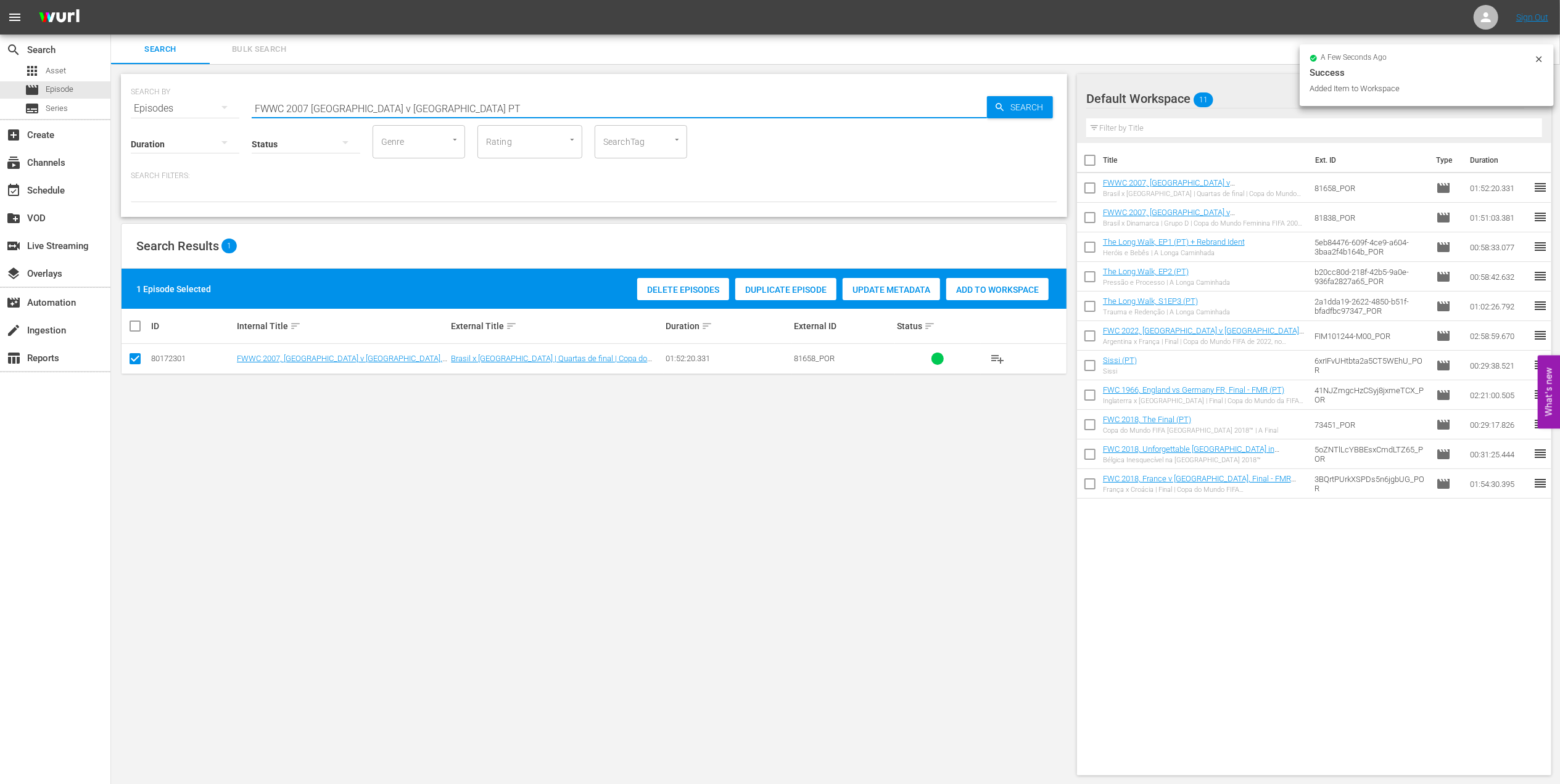
drag, startPoint x: 378, startPoint y: 104, endPoint x: 128, endPoint y: 117, distance: 250.3
click at [127, 108] on div "SEARCH BY Search By Episodes Search ID, Title, Description, Keywords, or Catego…" at bounding box center [593, 145] width 946 height 143
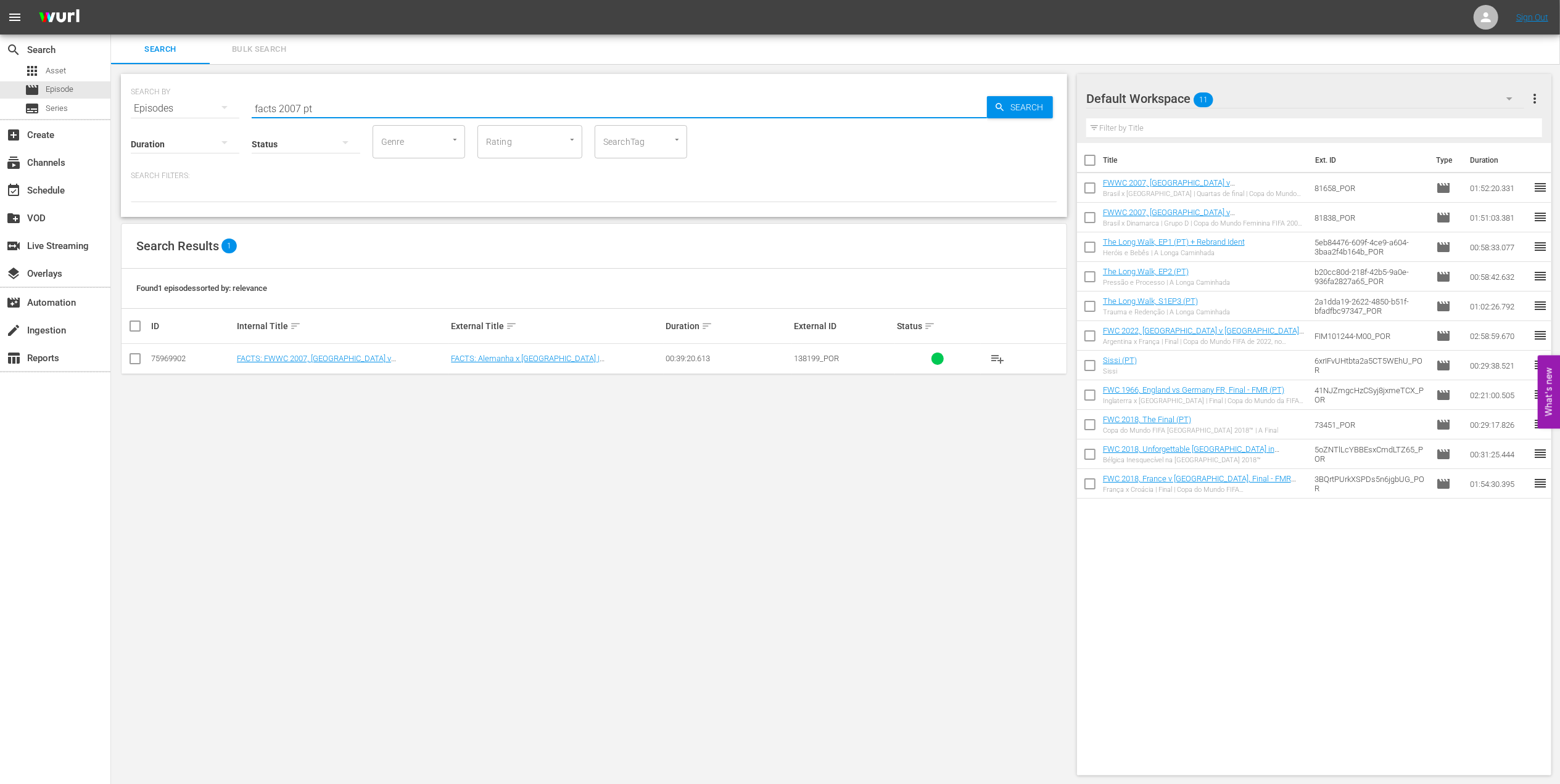
type input "facts 2007 pt"
click at [139, 358] on input "checkbox" at bounding box center [135, 361] width 15 height 15
checkbox input "true"
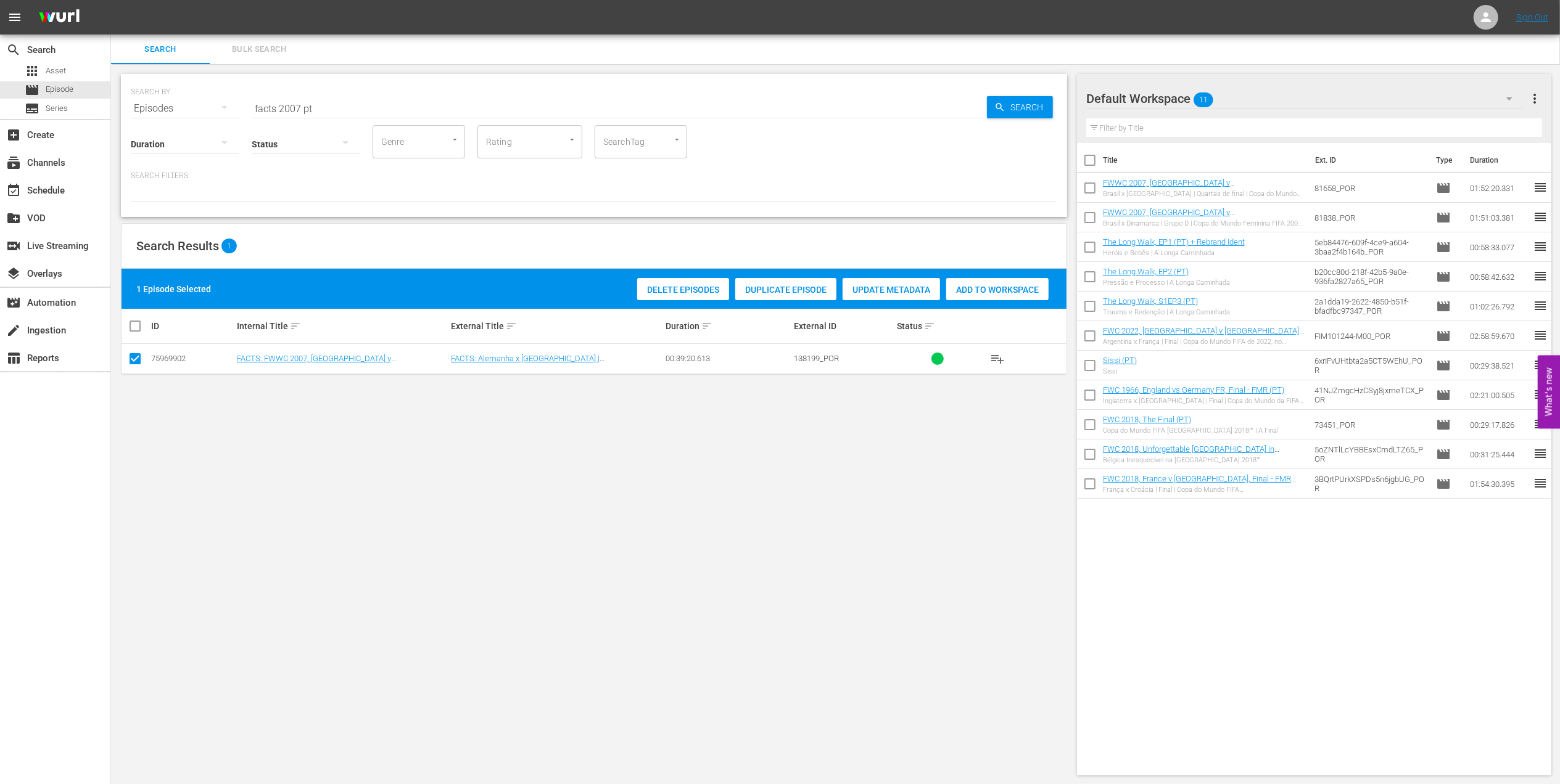
click at [995, 285] on span "Add to Workspace" at bounding box center [997, 290] width 102 height 10
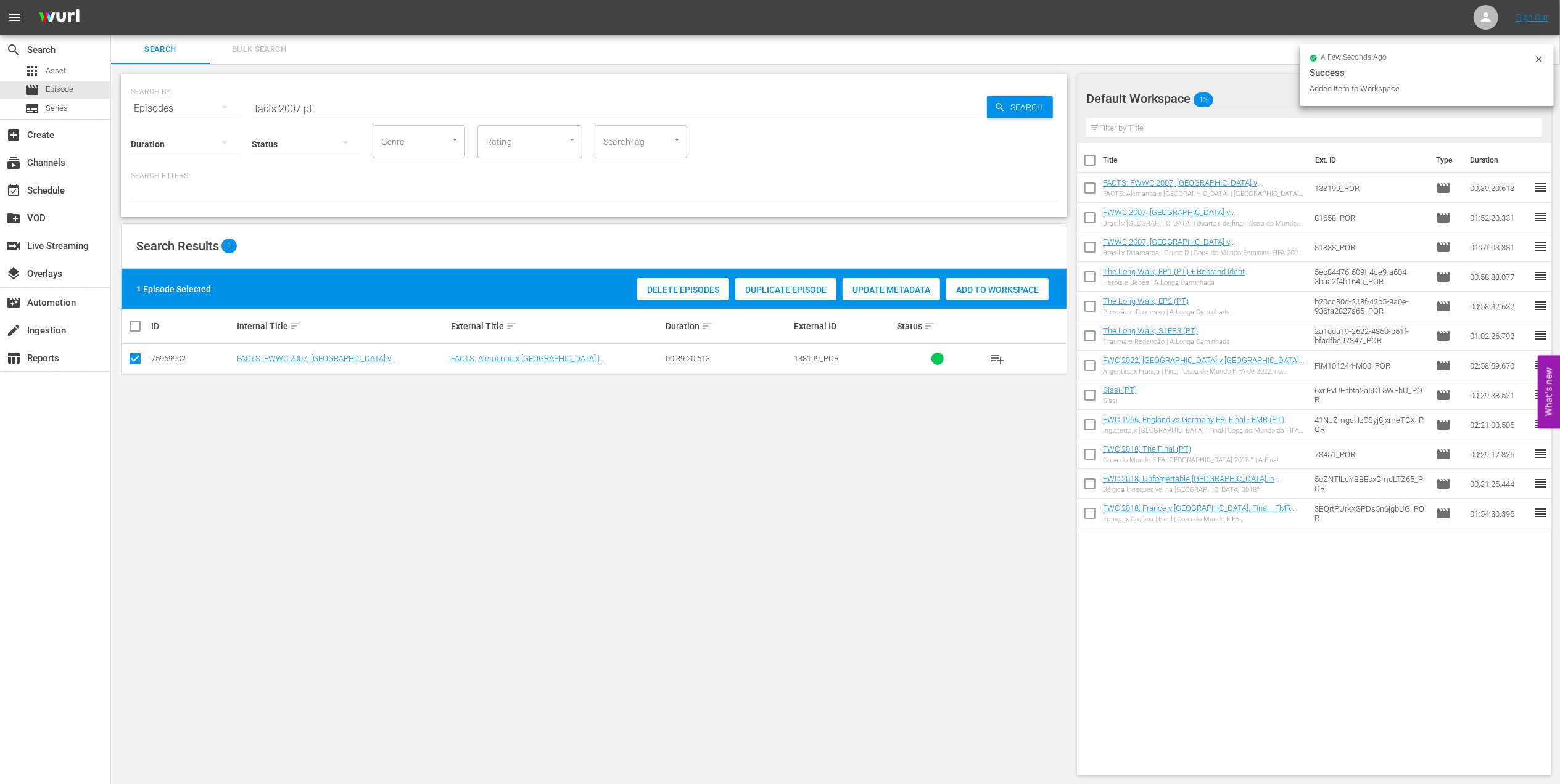
drag, startPoint x: 346, startPoint y: 108, endPoint x: 212, endPoint y: 108, distance: 134.0
click at [212, 108] on div "SEARCH BY Search By Episodes Search ID, Title, Description, Keywords, or Catego…" at bounding box center [593, 101] width 926 height 44
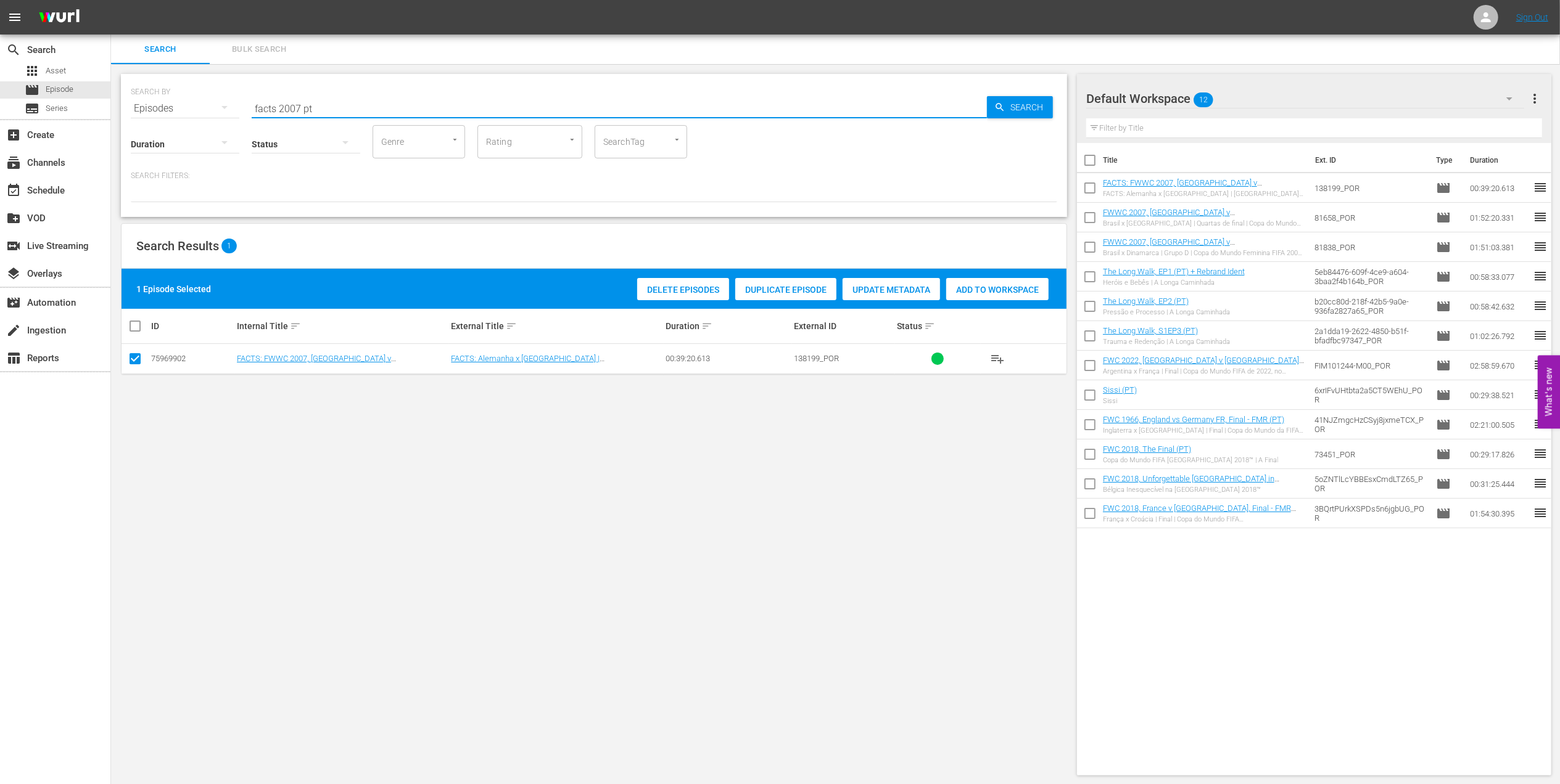
paste input "FWWC 2007 Germany v Brazil, Final"
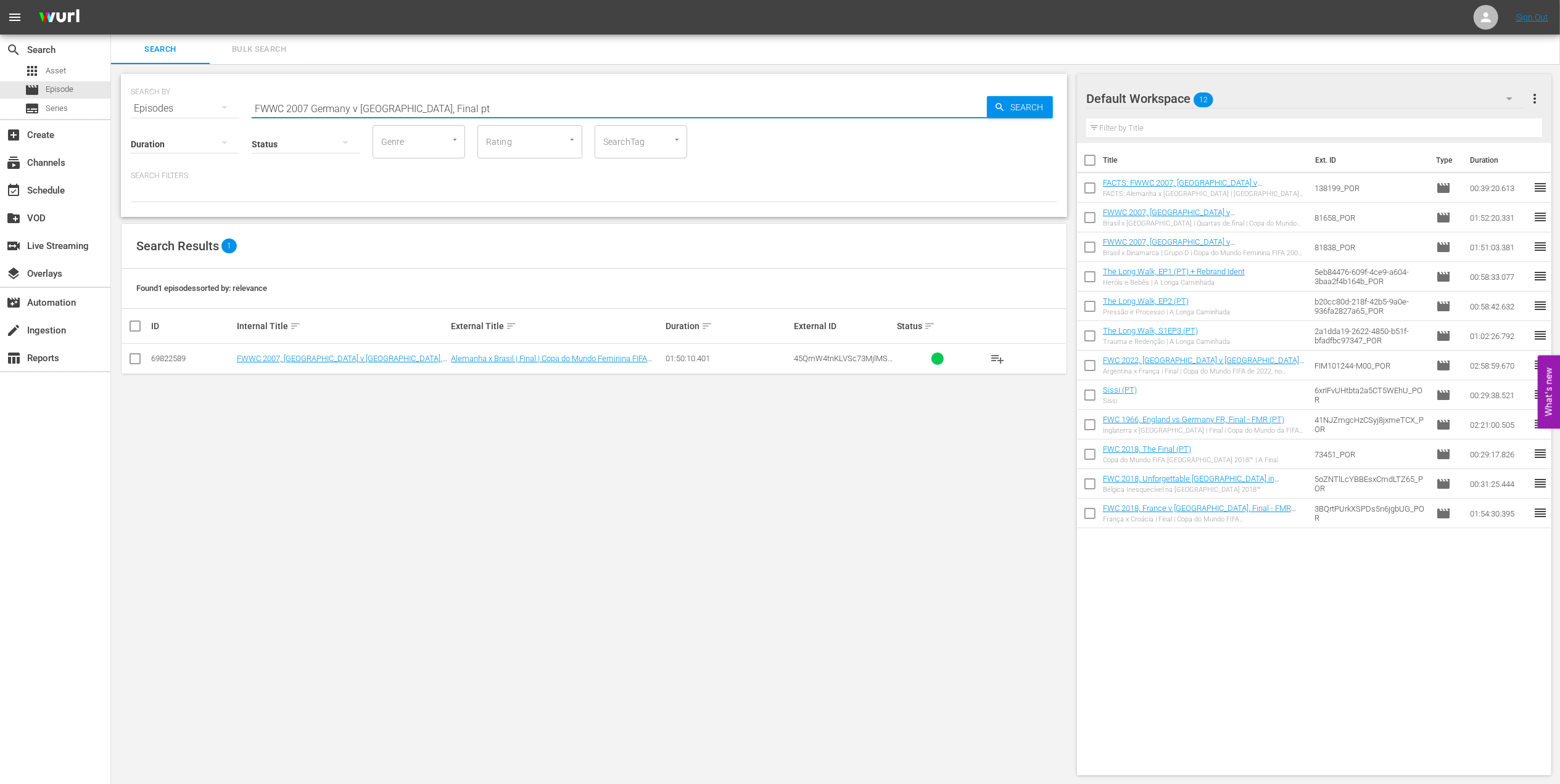
type input "FWWC 2007 Germany v Brazil, Final pt"
drag, startPoint x: 134, startPoint y: 356, endPoint x: 167, endPoint y: 358, distance: 33.1
click at [134, 356] on input "checkbox" at bounding box center [135, 361] width 15 height 15
checkbox input "true"
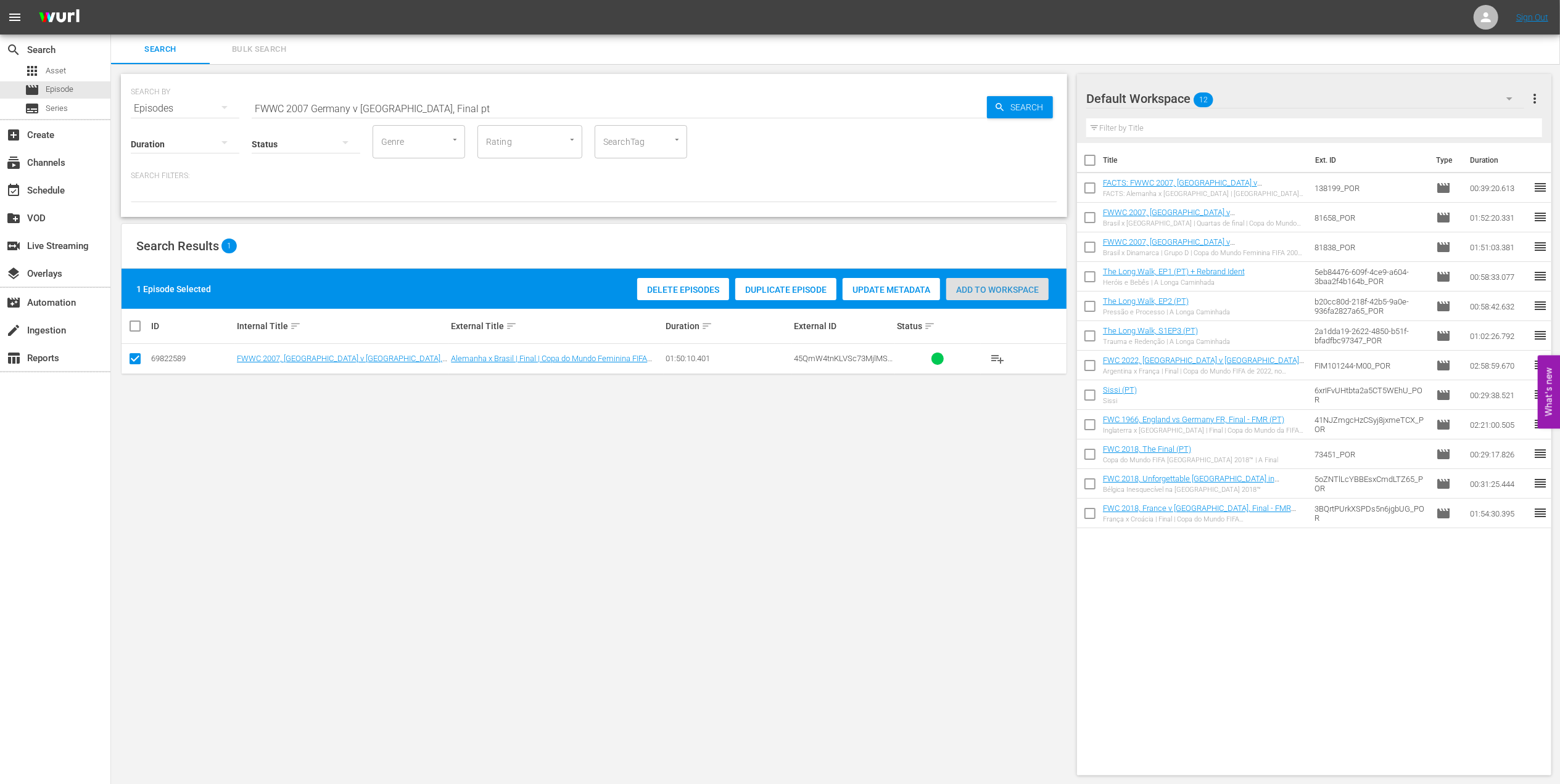
click at [1015, 285] on span "Add to Workspace" at bounding box center [997, 290] width 102 height 10
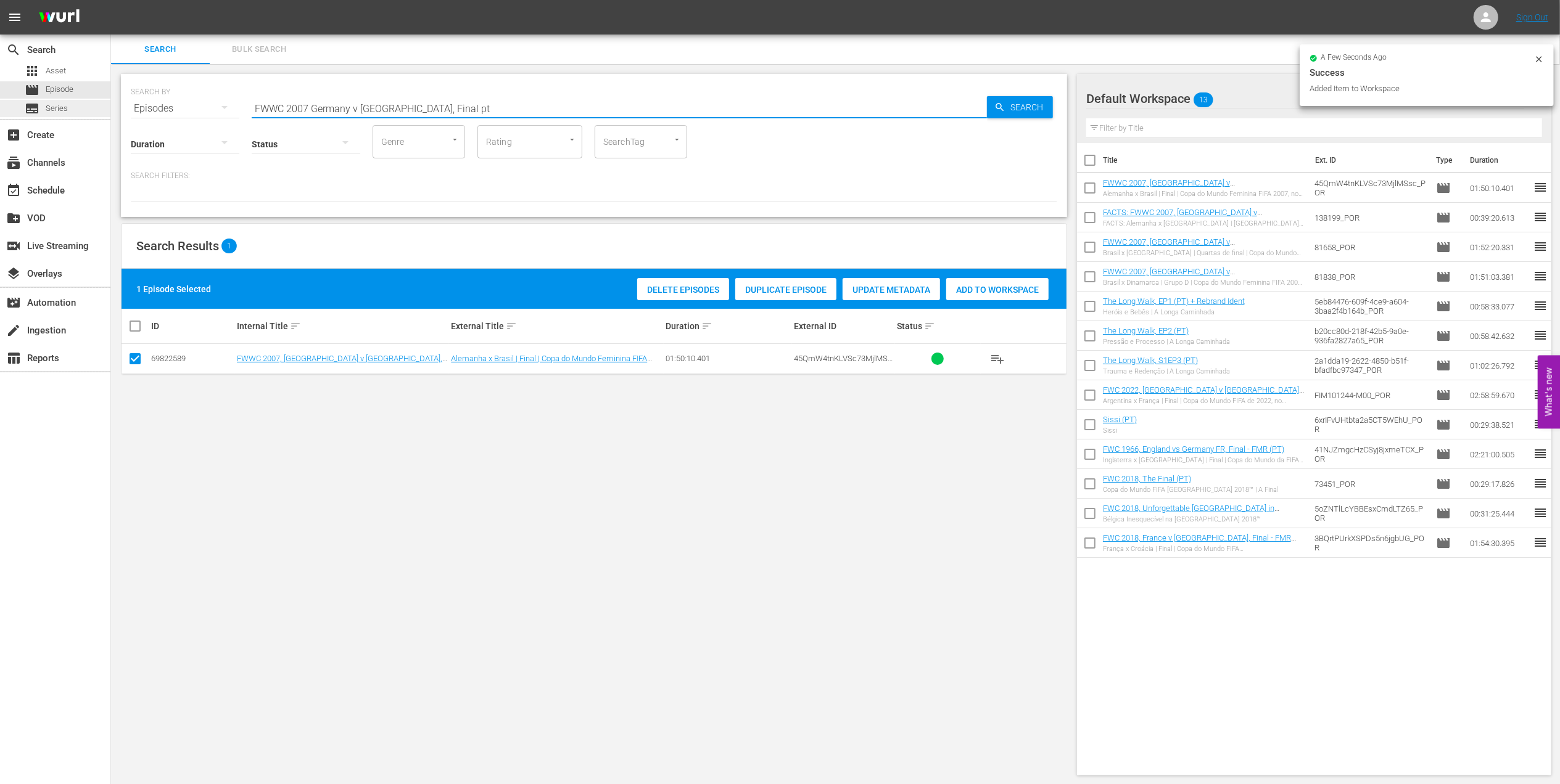
drag, startPoint x: 462, startPoint y: 108, endPoint x: 104, endPoint y: 106, distance: 358.0
click at [111, 0] on div "search Search apps Asset movie Episode subtitles Series add_box Create subscrip…" at bounding box center [835, 0] width 1448 height 0
paste input "C 2014 Brazil v Croatia, Group Stage (PT)"
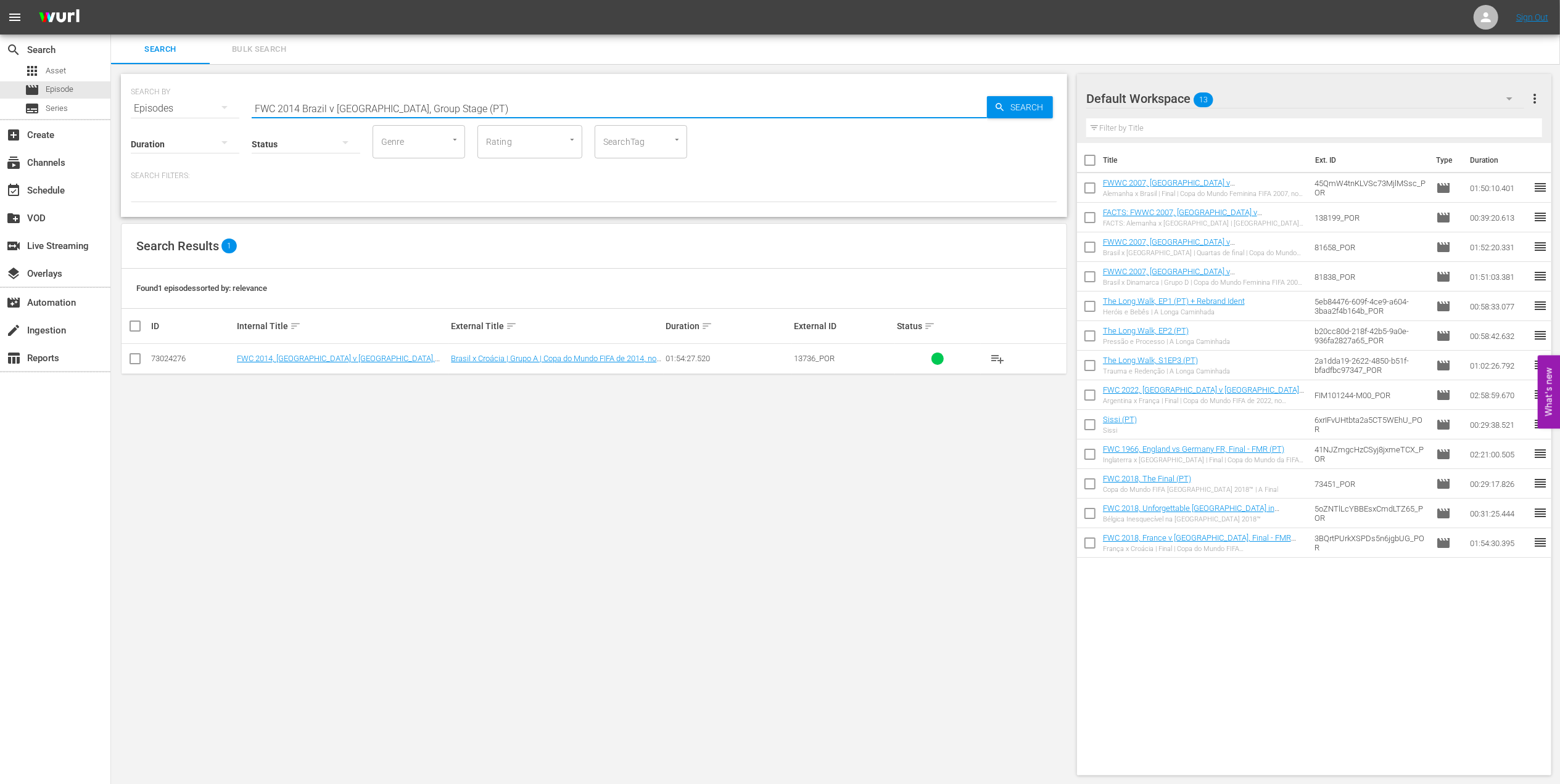
type input "FWC 2014 Brazil v Croatia, Group Stage (PT)"
click at [128, 361] on input "checkbox" at bounding box center [135, 361] width 15 height 15
checkbox input "true"
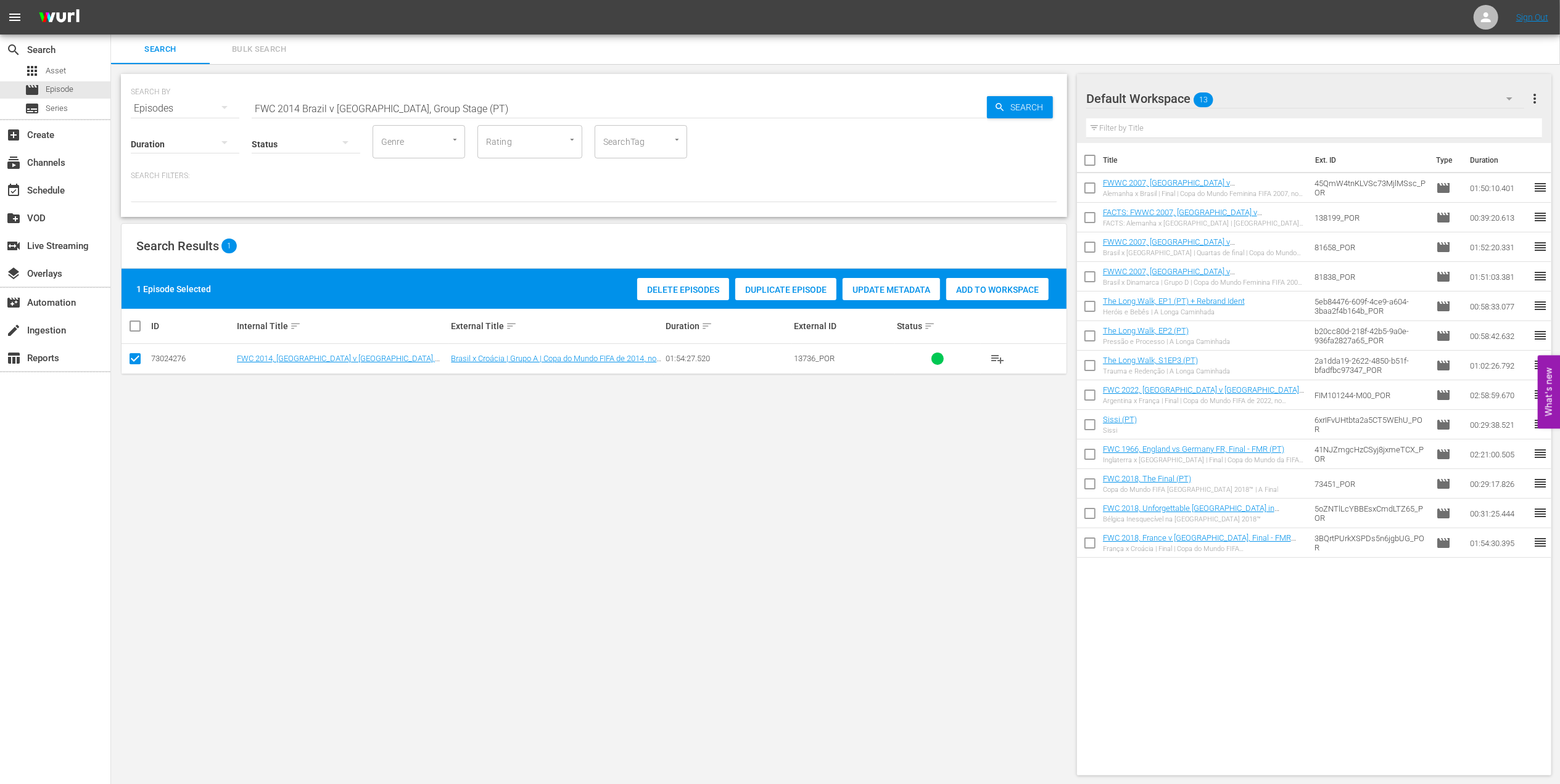
click at [985, 296] on div "Add to Workspace" at bounding box center [997, 290] width 102 height 23
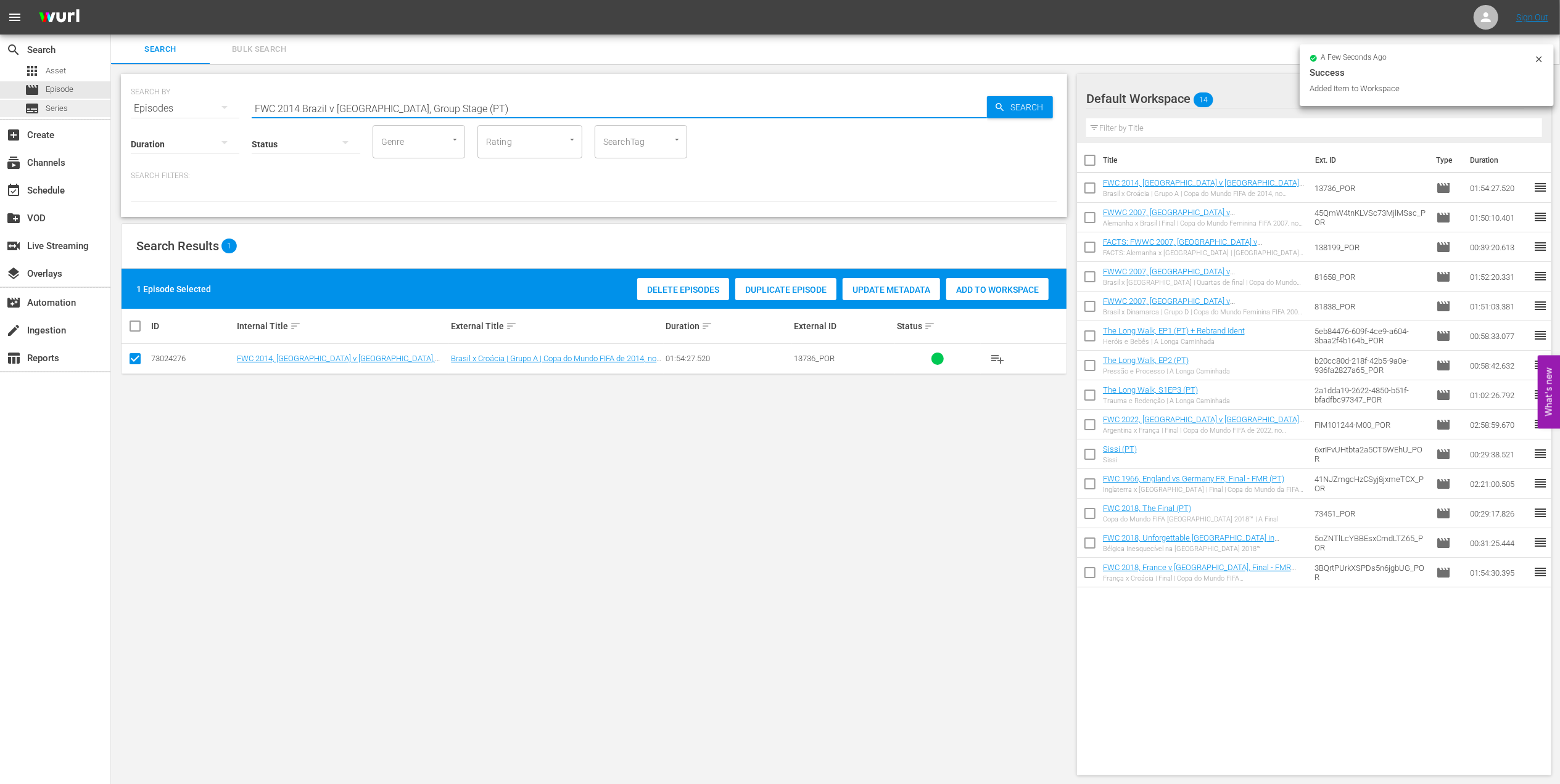
drag, startPoint x: 464, startPoint y: 105, endPoint x: 15, endPoint y: 101, distance: 449.0
click at [111, 0] on div "search Search apps Asset movie Episode subtitles Series add_box Create subscrip…" at bounding box center [835, 0] width 1448 height 0
paste input ", Germany vs Argentina, Final (PT)"
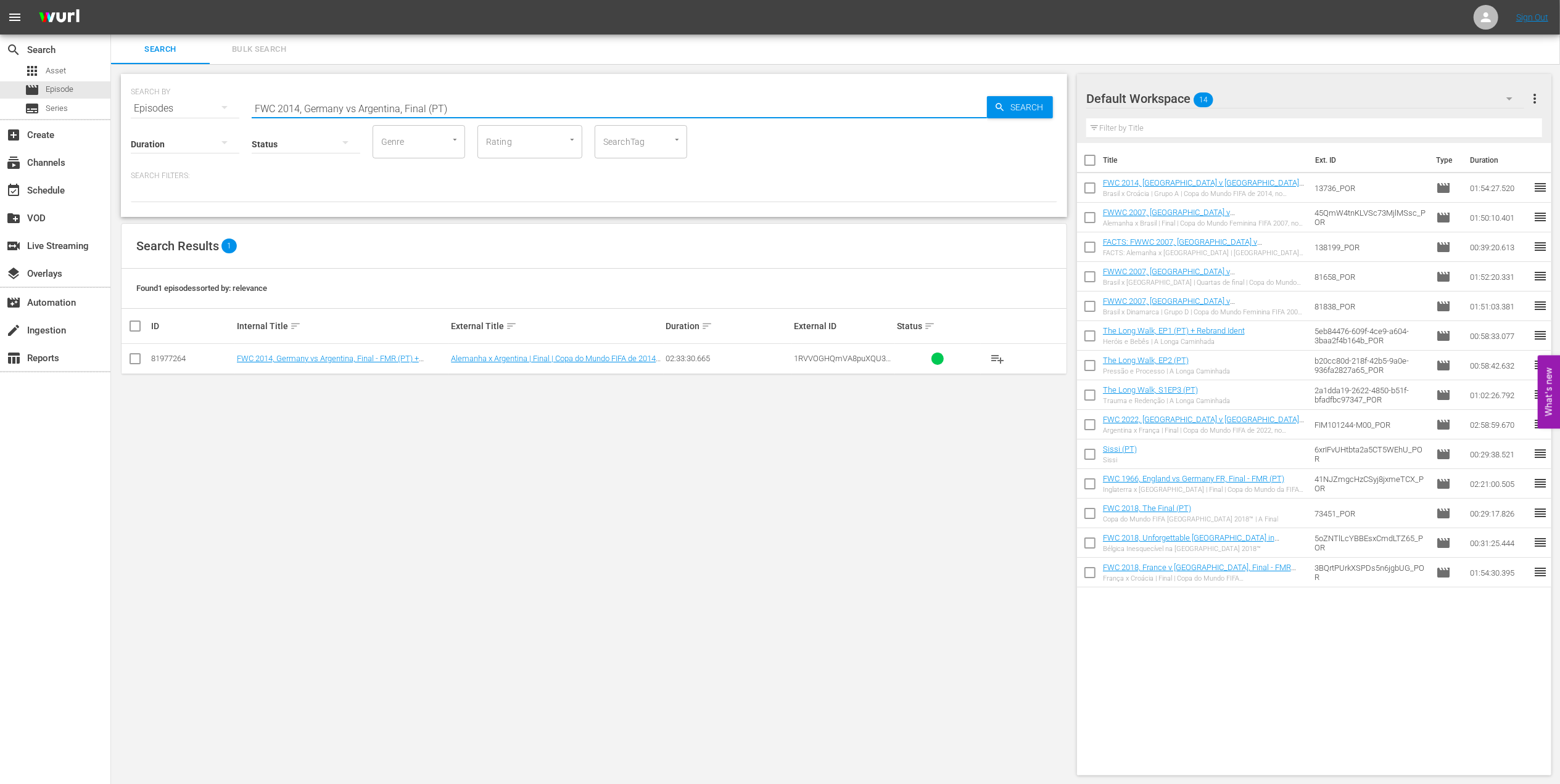
type input "FWC 2014, Germany vs Argentina, Final (PT)"
click at [134, 358] on input "checkbox" at bounding box center [135, 361] width 15 height 15
checkbox input "true"
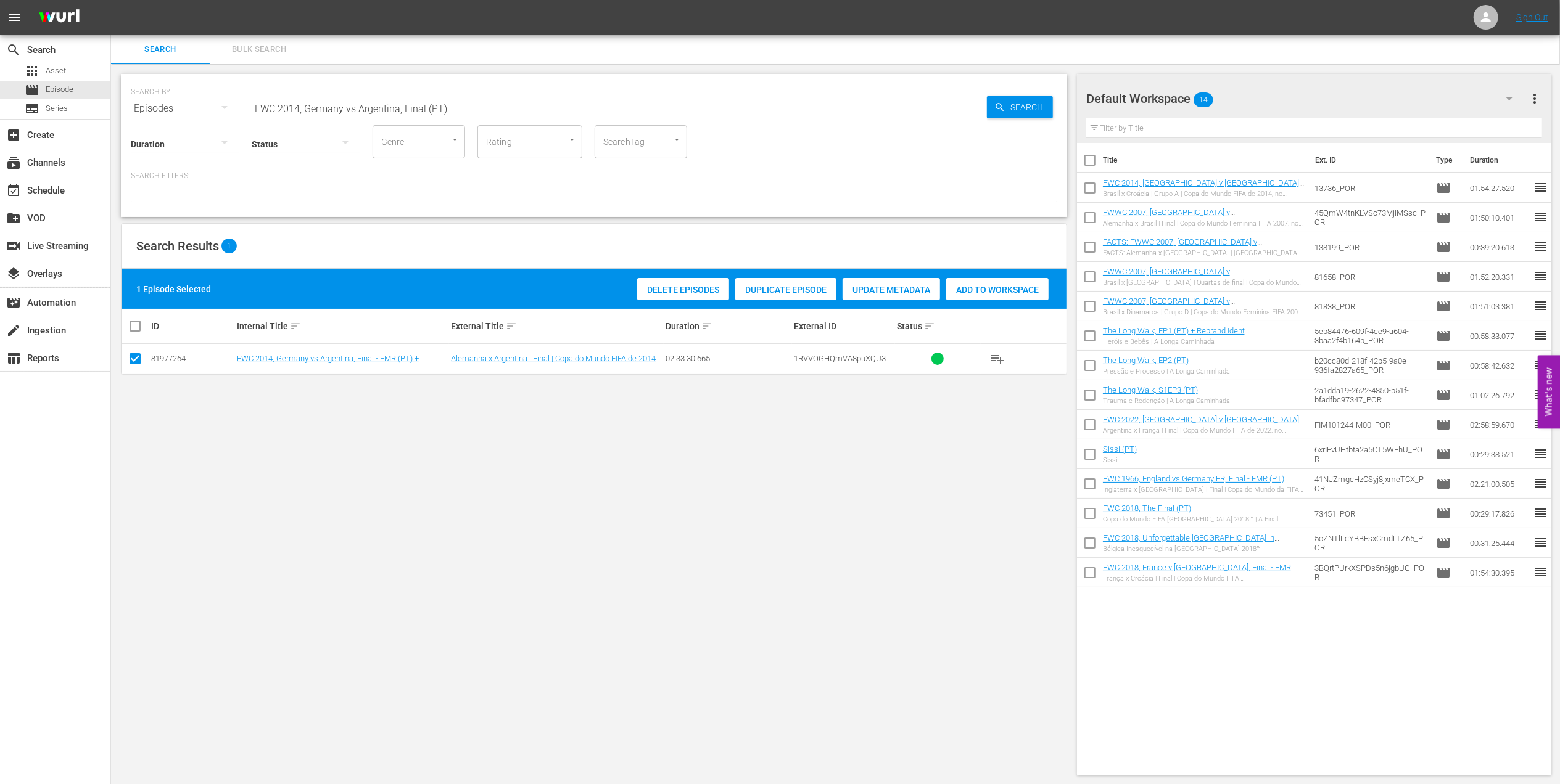
click at [972, 286] on span "Add to Workspace" at bounding box center [997, 290] width 102 height 10
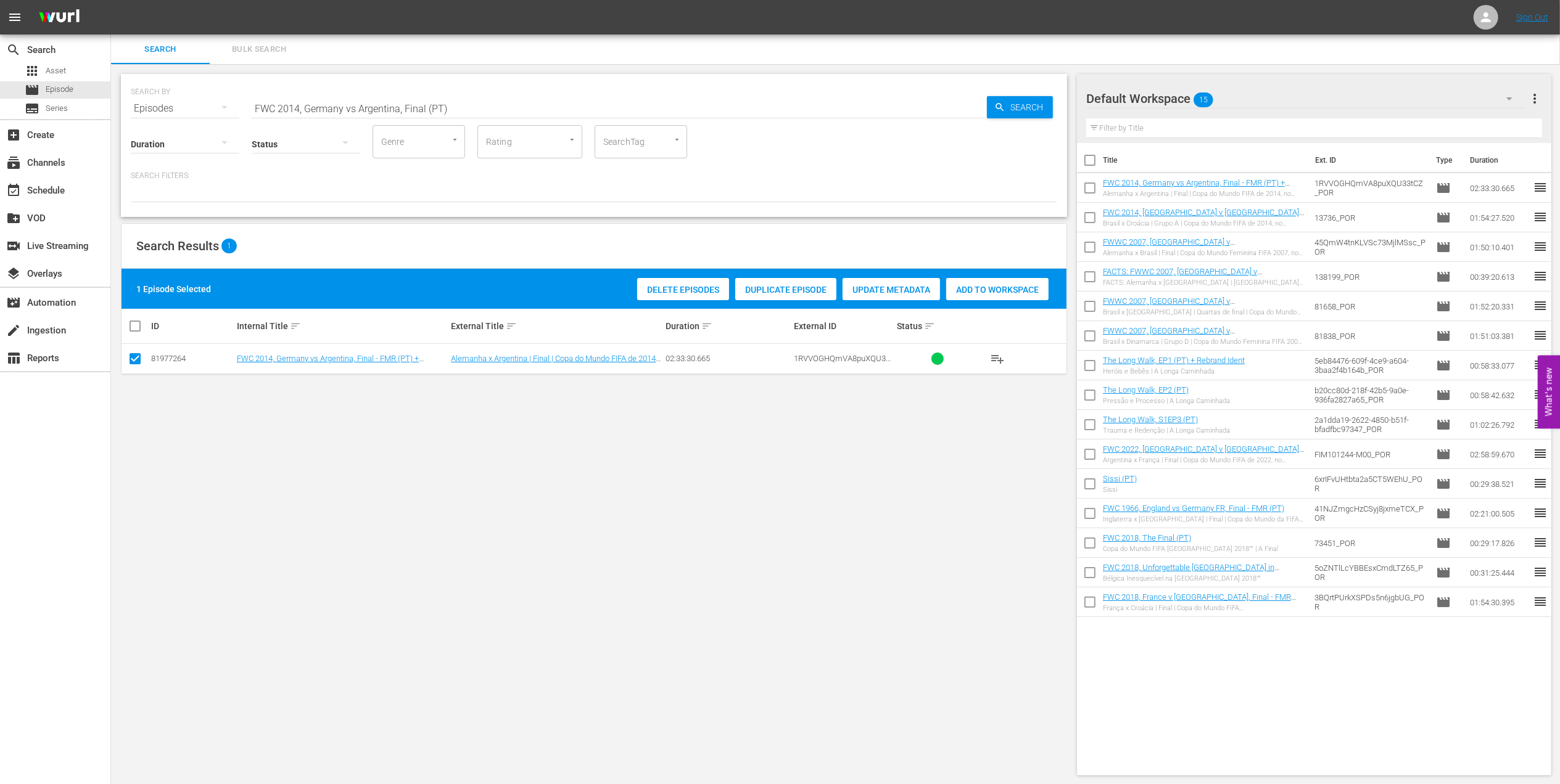
drag, startPoint x: 397, startPoint y: 112, endPoint x: 123, endPoint y: 113, distance: 274.0
click at [123, 113] on div "SEARCH BY Search By Episodes Search ID, Title, Description, Keywords, or Catego…" at bounding box center [593, 145] width 946 height 143
paste input "EP 3 - FWC 2014 | The Final"
drag, startPoint x: 358, startPoint y: 104, endPoint x: 87, endPoint y: 111, distance: 271.1
click at [111, 0] on div "search Search apps Asset movie Episode subtitles Series add_box Create subscrip…" at bounding box center [835, 0] width 1448 height 0
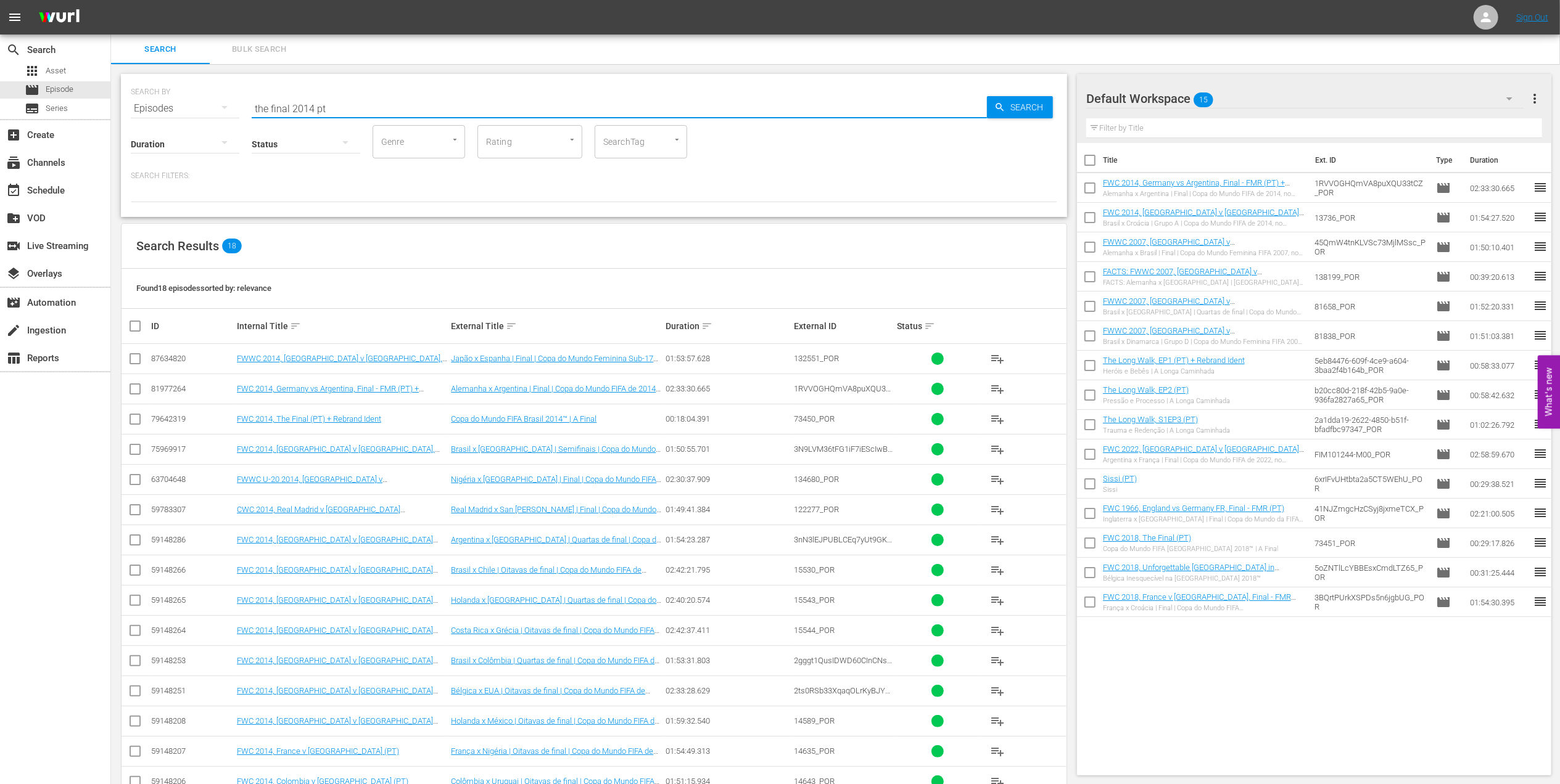
type input "the final 2014 pt"
click at [138, 421] on input "checkbox" at bounding box center [135, 422] width 15 height 15
checkbox input "true"
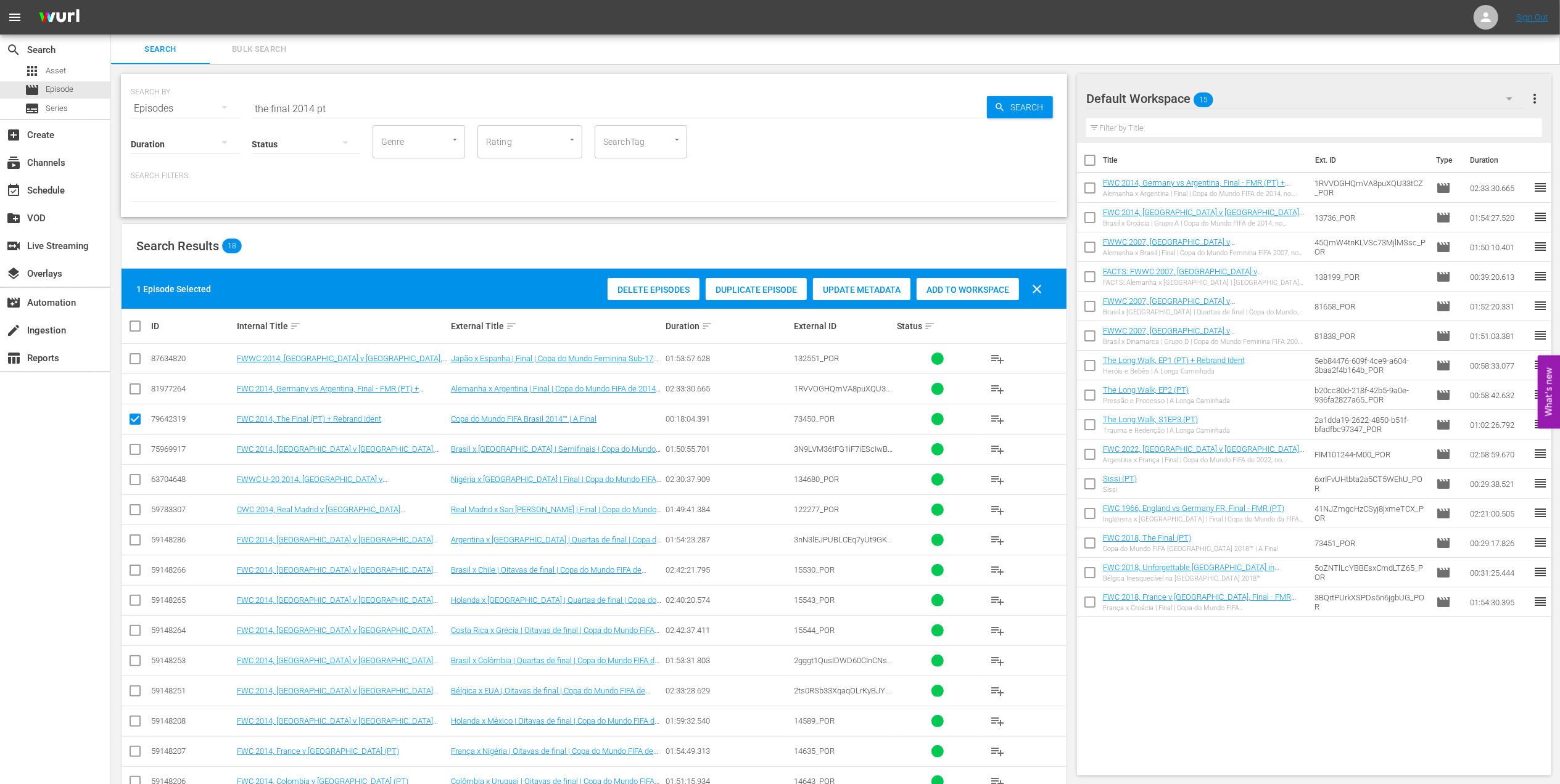
click at [983, 286] on span "Add to Workspace" at bounding box center [967, 290] width 102 height 10
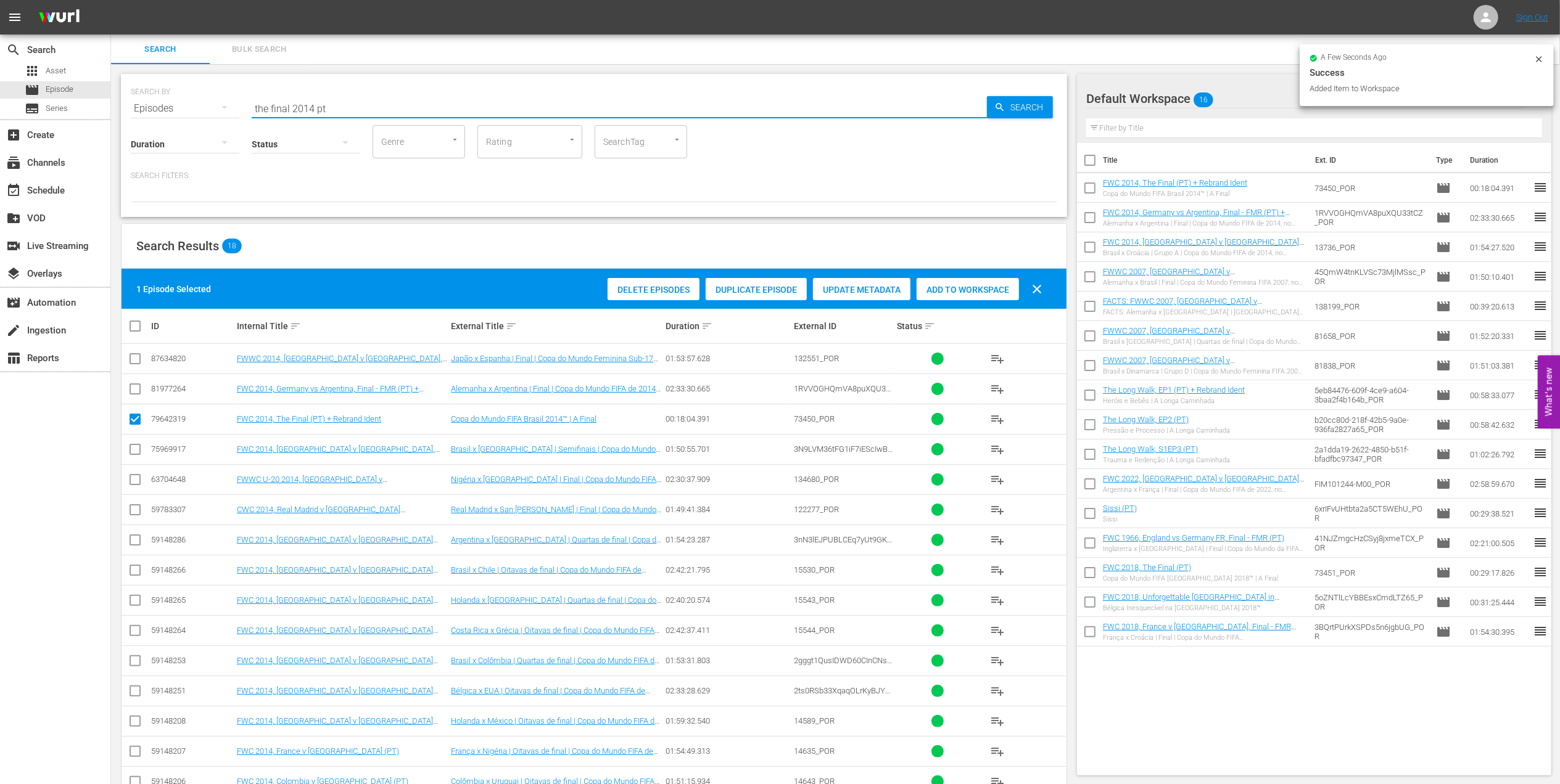
drag, startPoint x: 270, startPoint y: 106, endPoint x: 296, endPoint y: 104, distance: 26.1
click at [134, 106] on div "SEARCH BY Search By Episodes Search ID, Title, Description, Keywords, or Catego…" at bounding box center [593, 101] width 926 height 44
paste input "From Earth to Olympus: Lionel Messi and Diego Maradona World Champions"
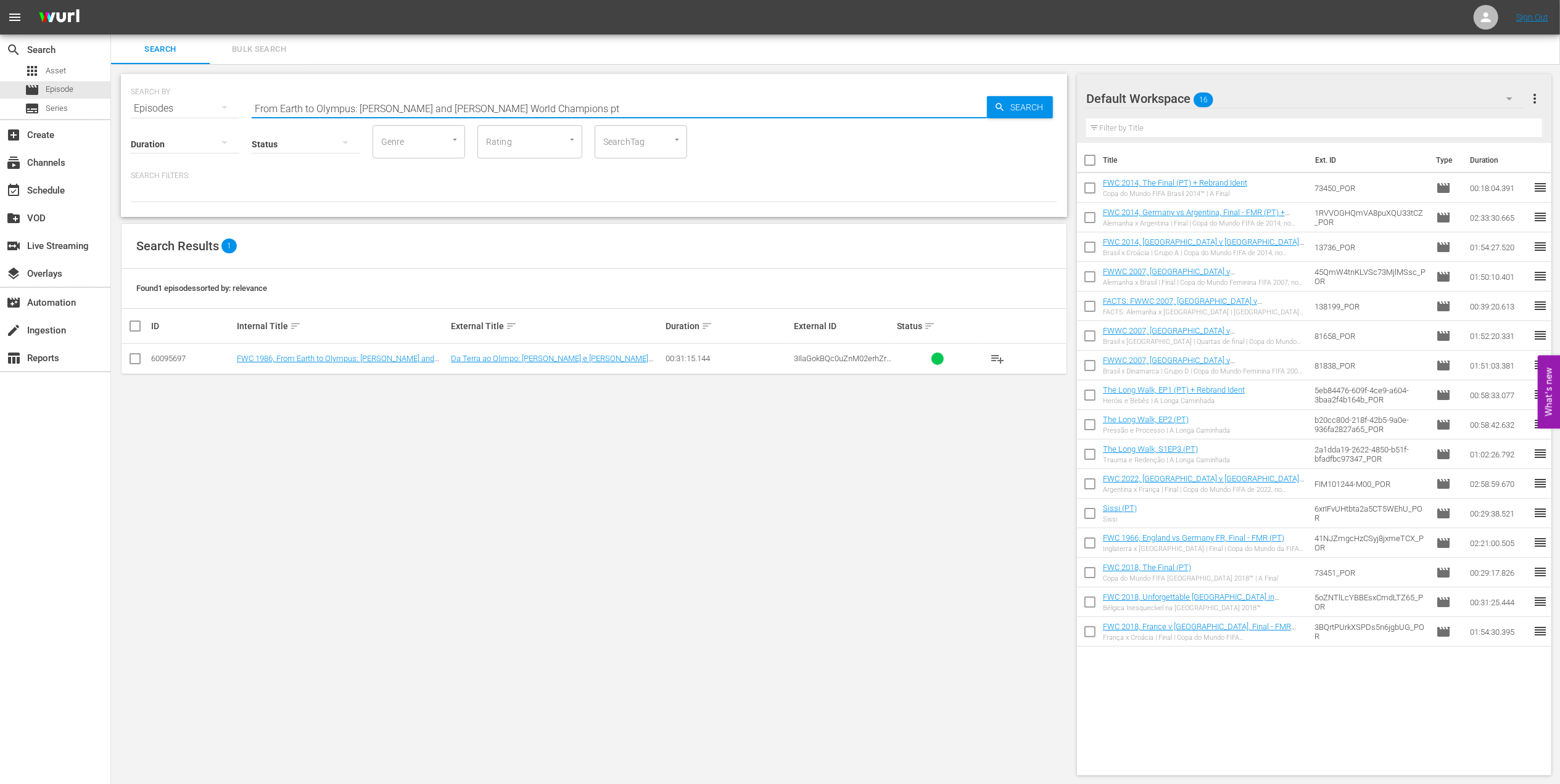
type input "From Earth to Olympus: Lionel Messi and Diego Maradona World Champions pt"
click at [141, 358] on input "checkbox" at bounding box center [135, 361] width 15 height 15
checkbox input "true"
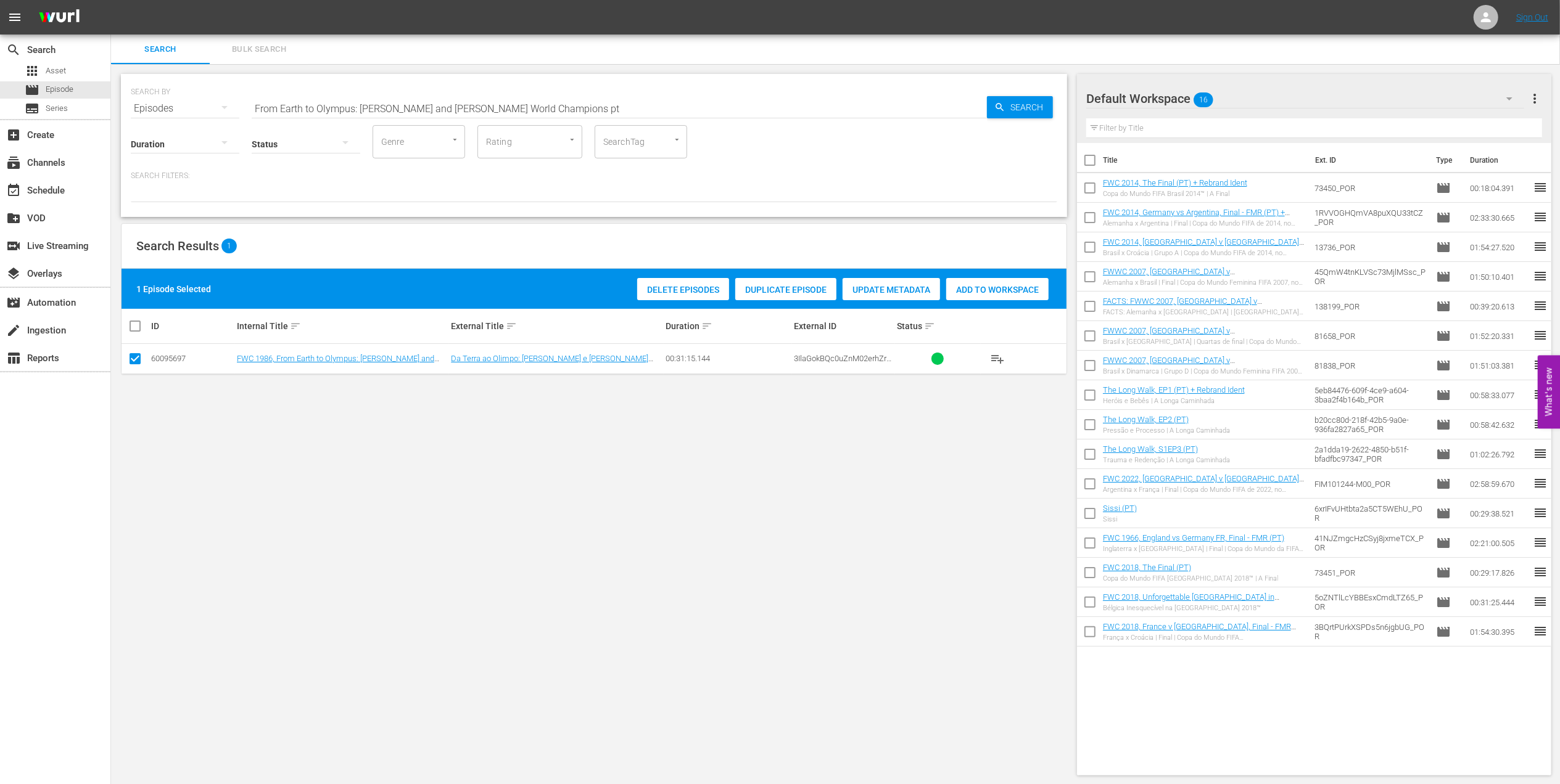
click at [980, 289] on span "Add to Workspace" at bounding box center [997, 290] width 102 height 10
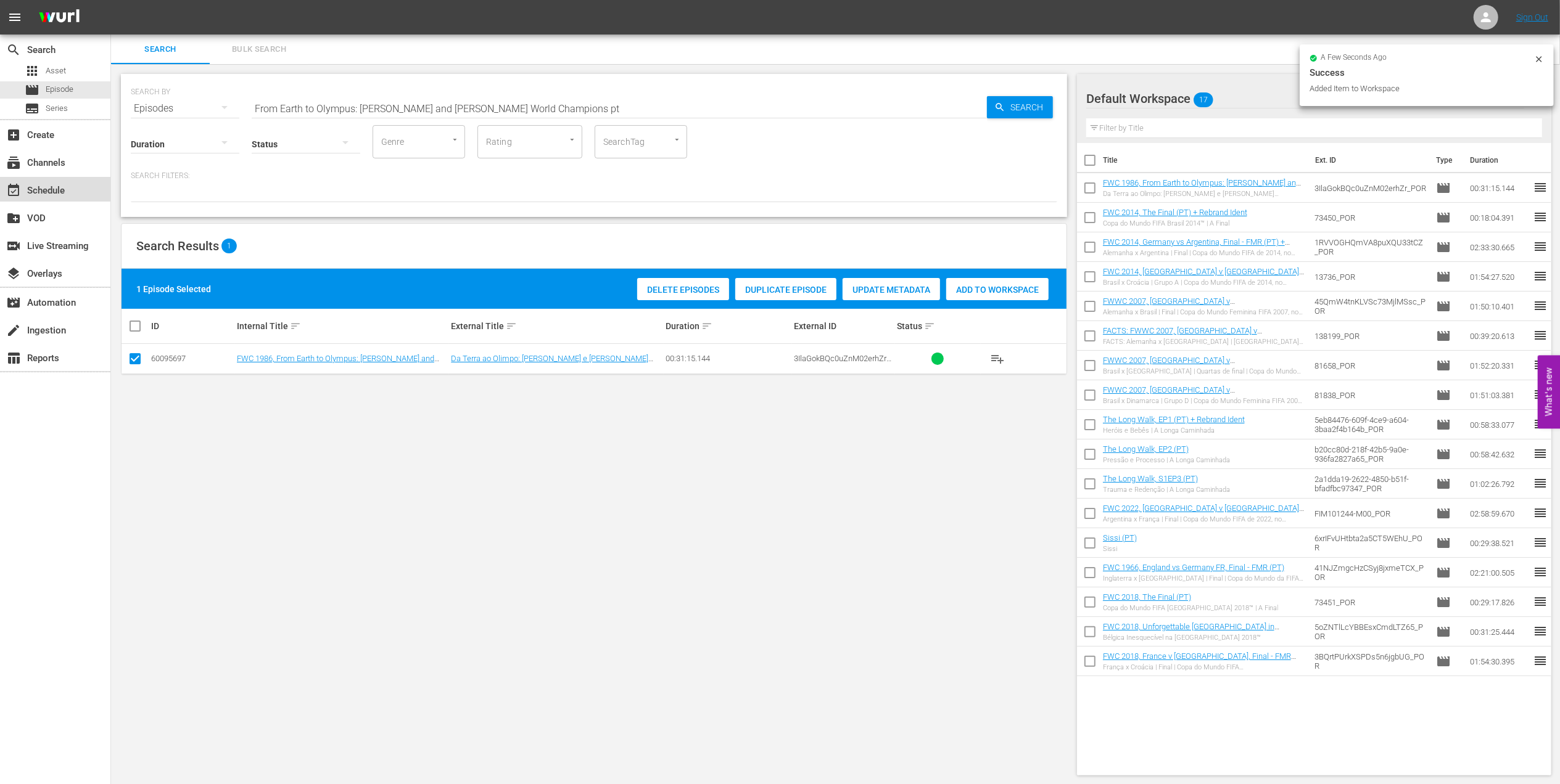
click at [73, 190] on div "event_available Schedule" at bounding box center [55, 189] width 110 height 24
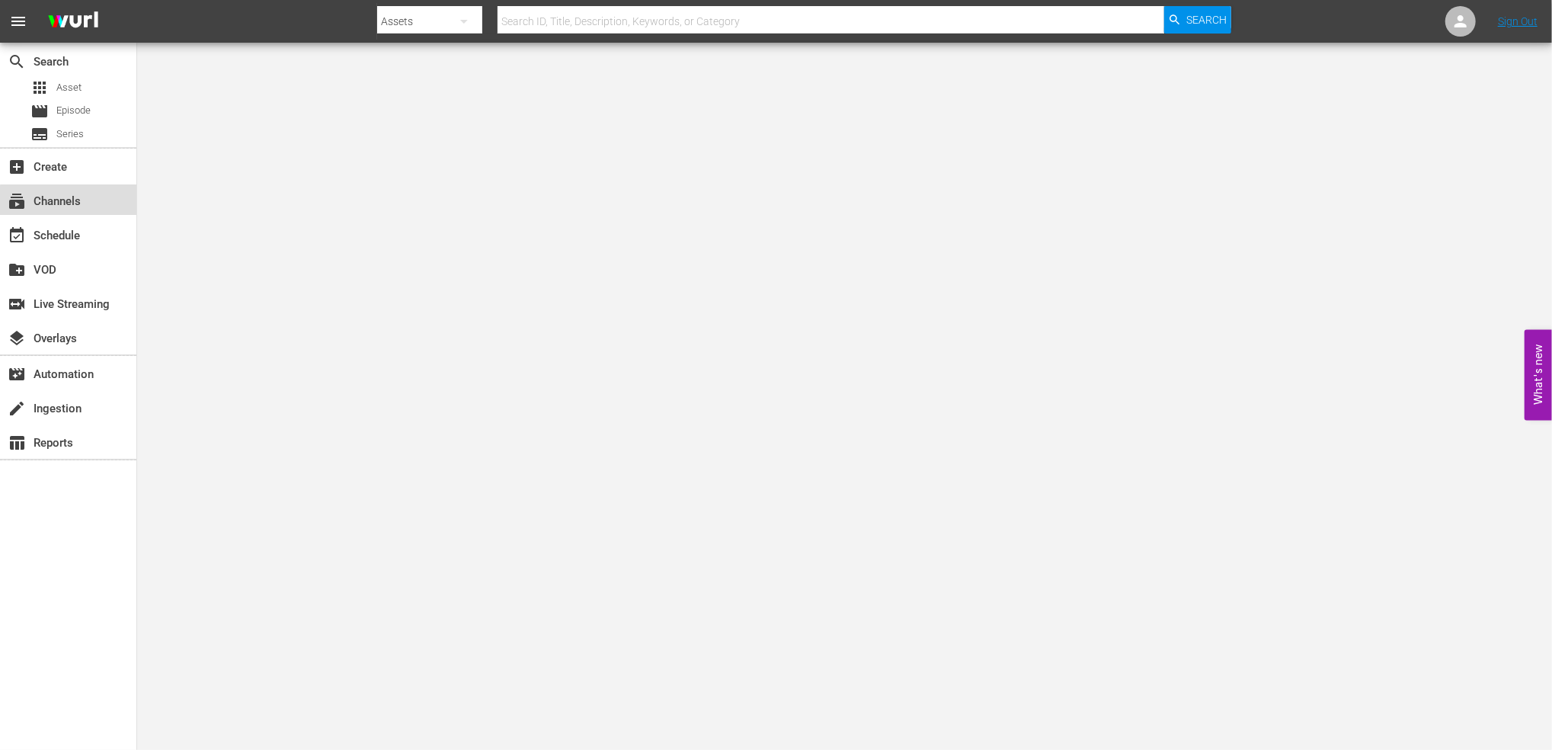
click at [111, 204] on div "subscriptions Channels" at bounding box center [68, 199] width 136 height 30
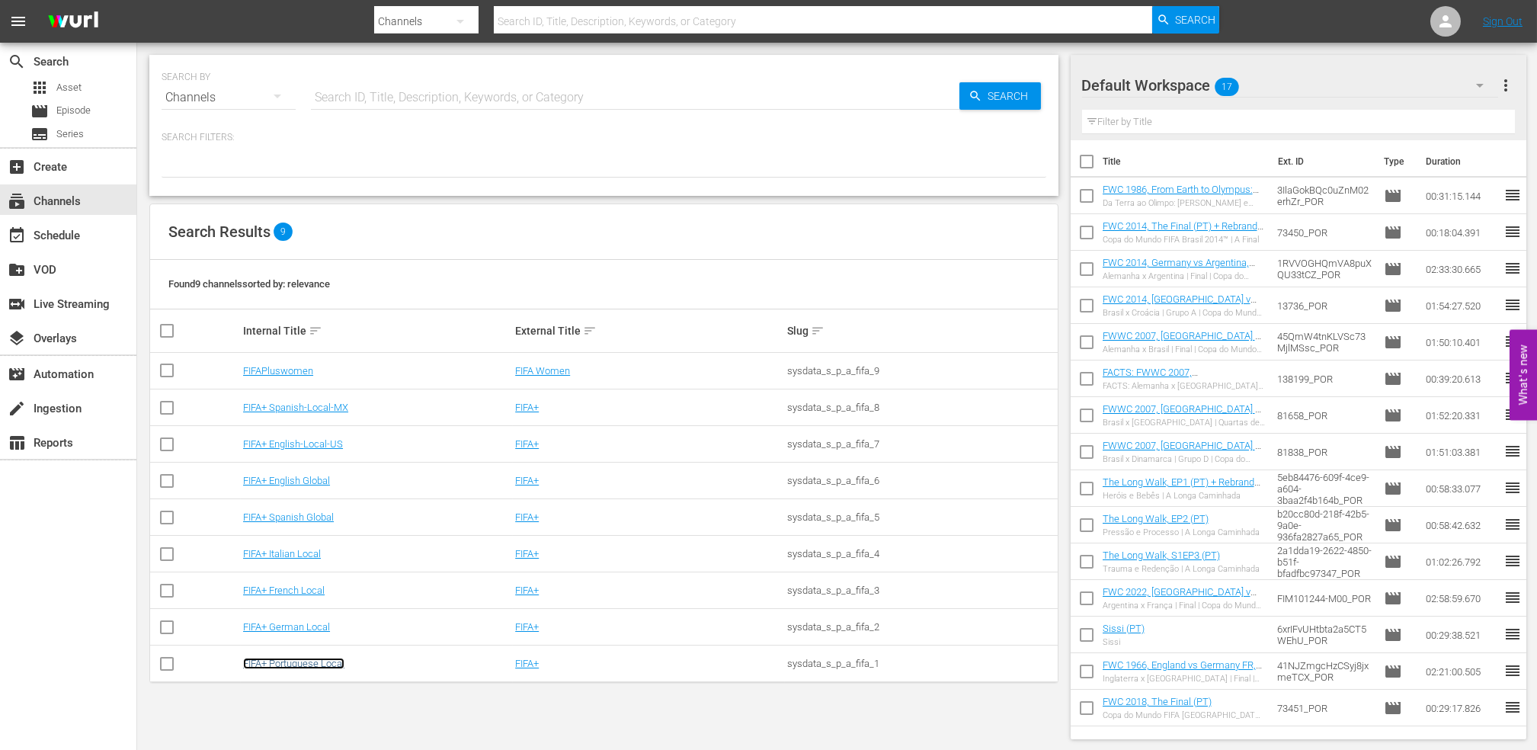
click at [325, 668] on link "FIFA+ Portuguese Local" at bounding box center [293, 662] width 101 height 11
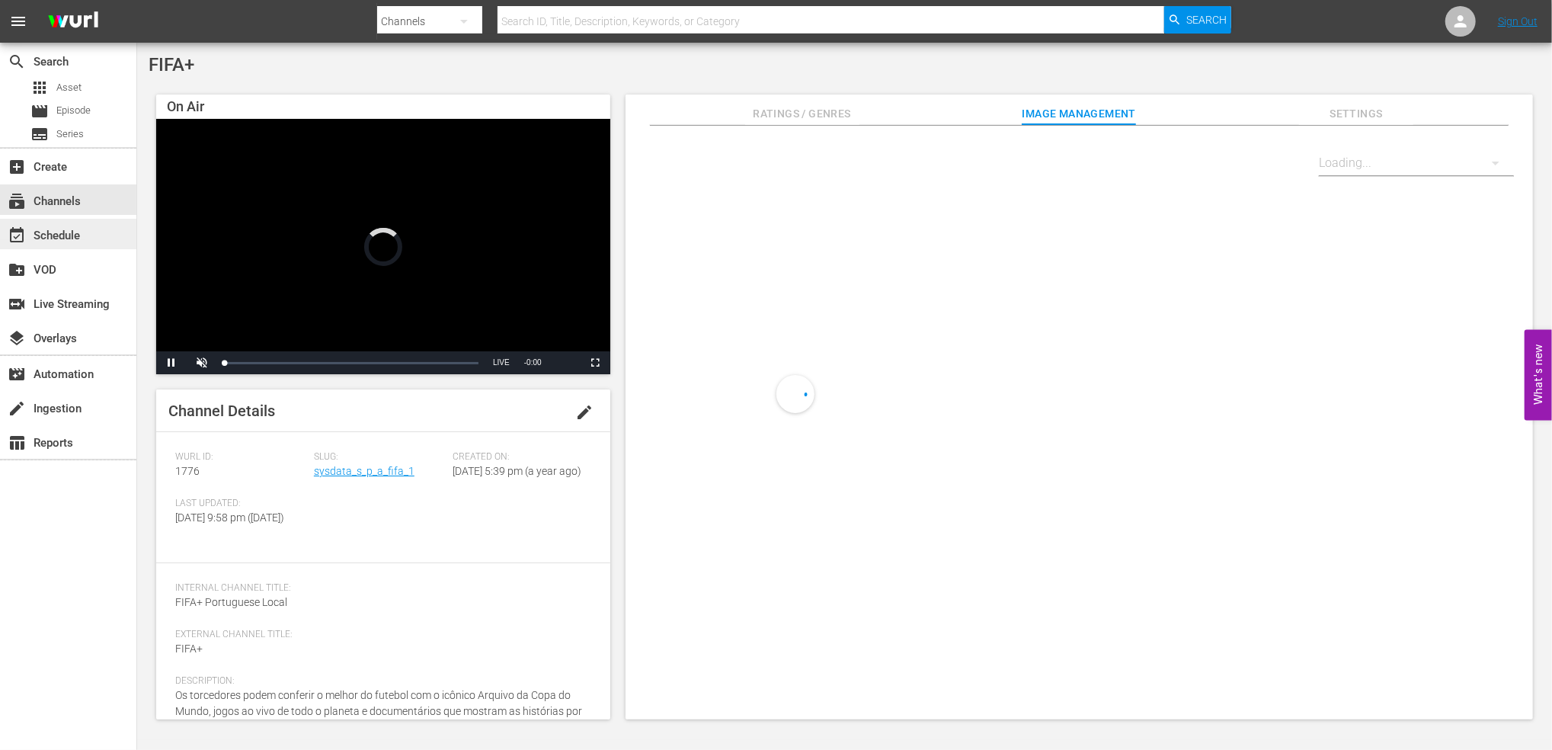
click at [67, 230] on div "event_available Schedule" at bounding box center [42, 233] width 85 height 14
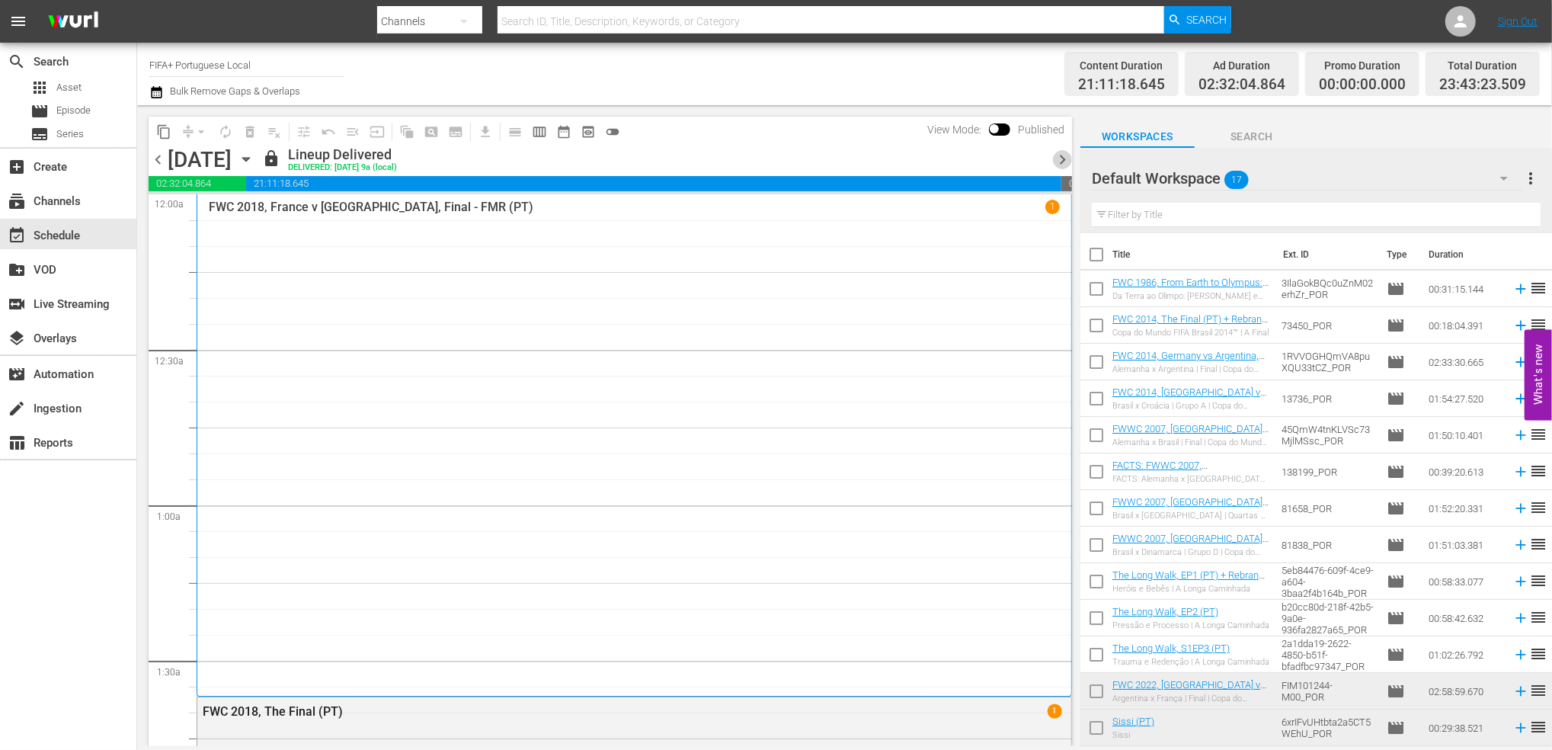
click at [1062, 161] on span "chevron_right" at bounding box center [1062, 159] width 19 height 19
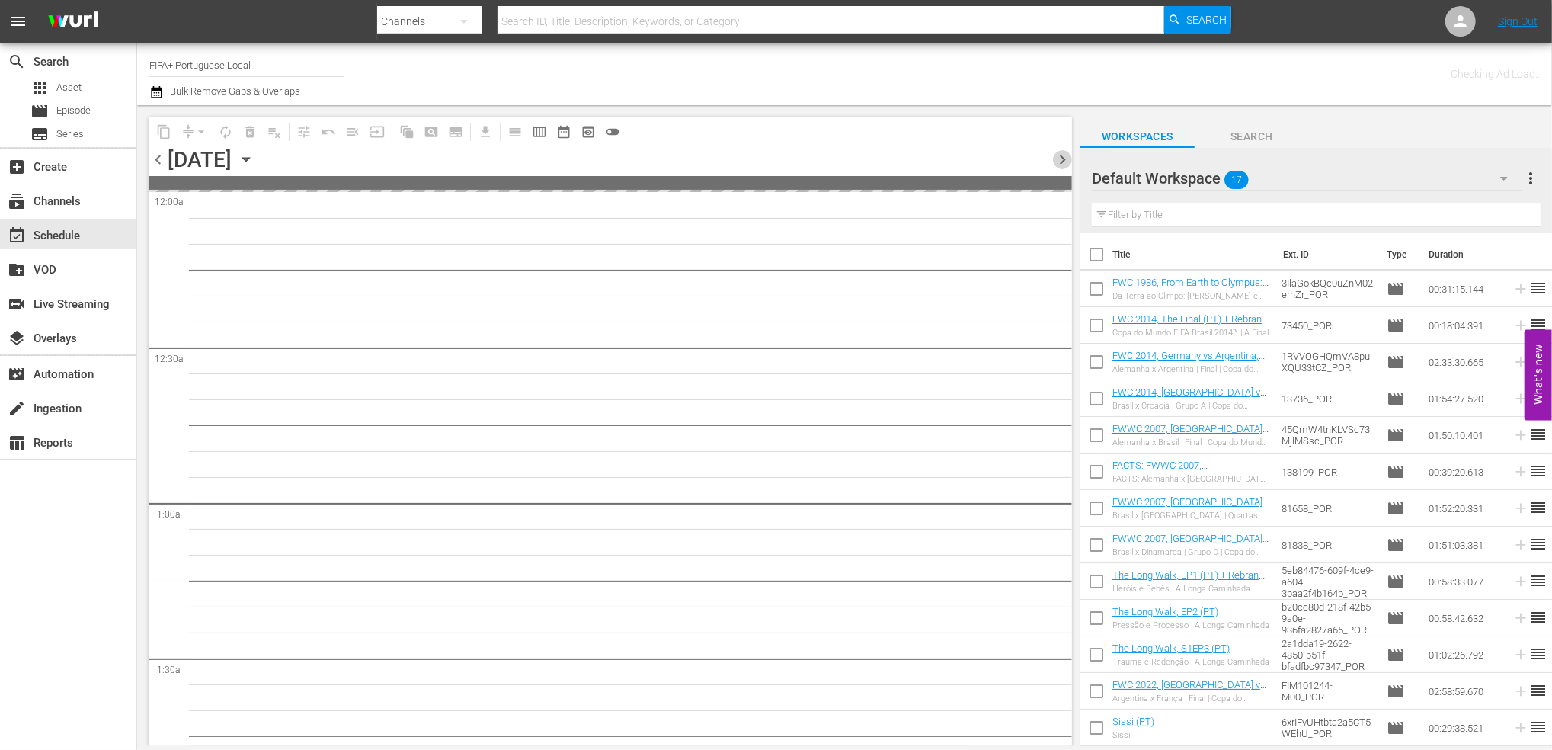
click at [1062, 161] on span "chevron_right" at bounding box center [1062, 159] width 19 height 19
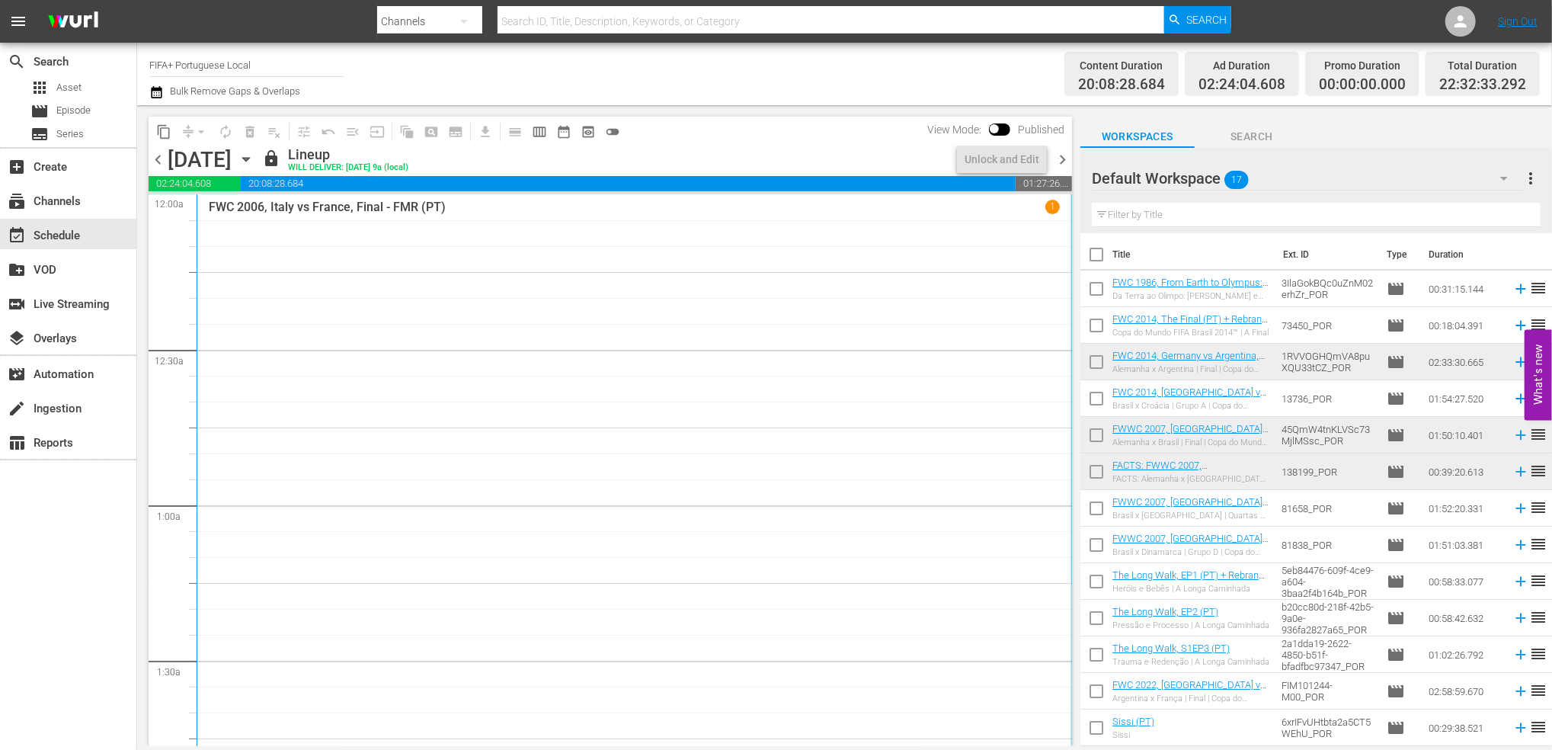
click at [1062, 161] on span "chevron_right" at bounding box center [1062, 159] width 19 height 19
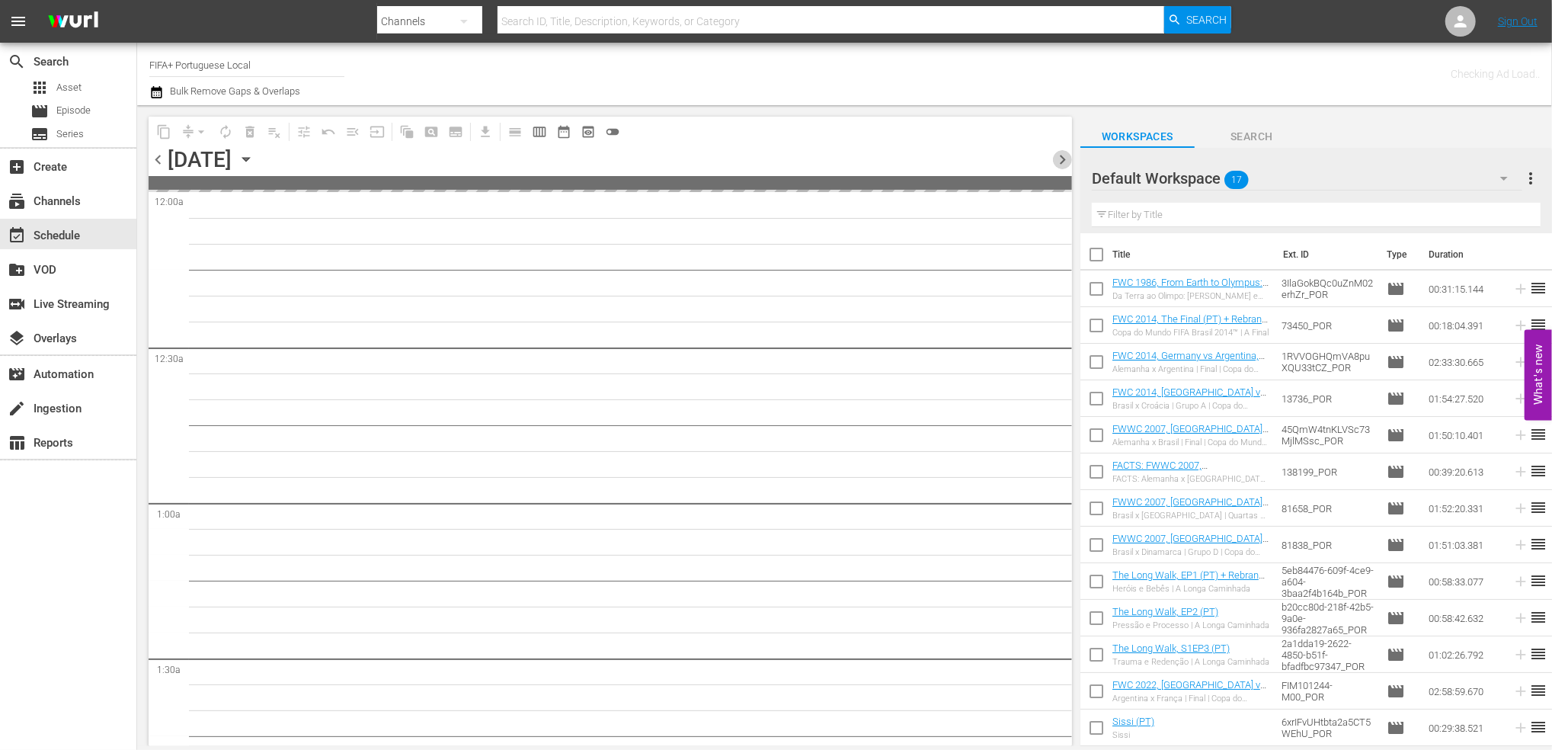
click at [1062, 161] on span "chevron_right" at bounding box center [1062, 159] width 19 height 19
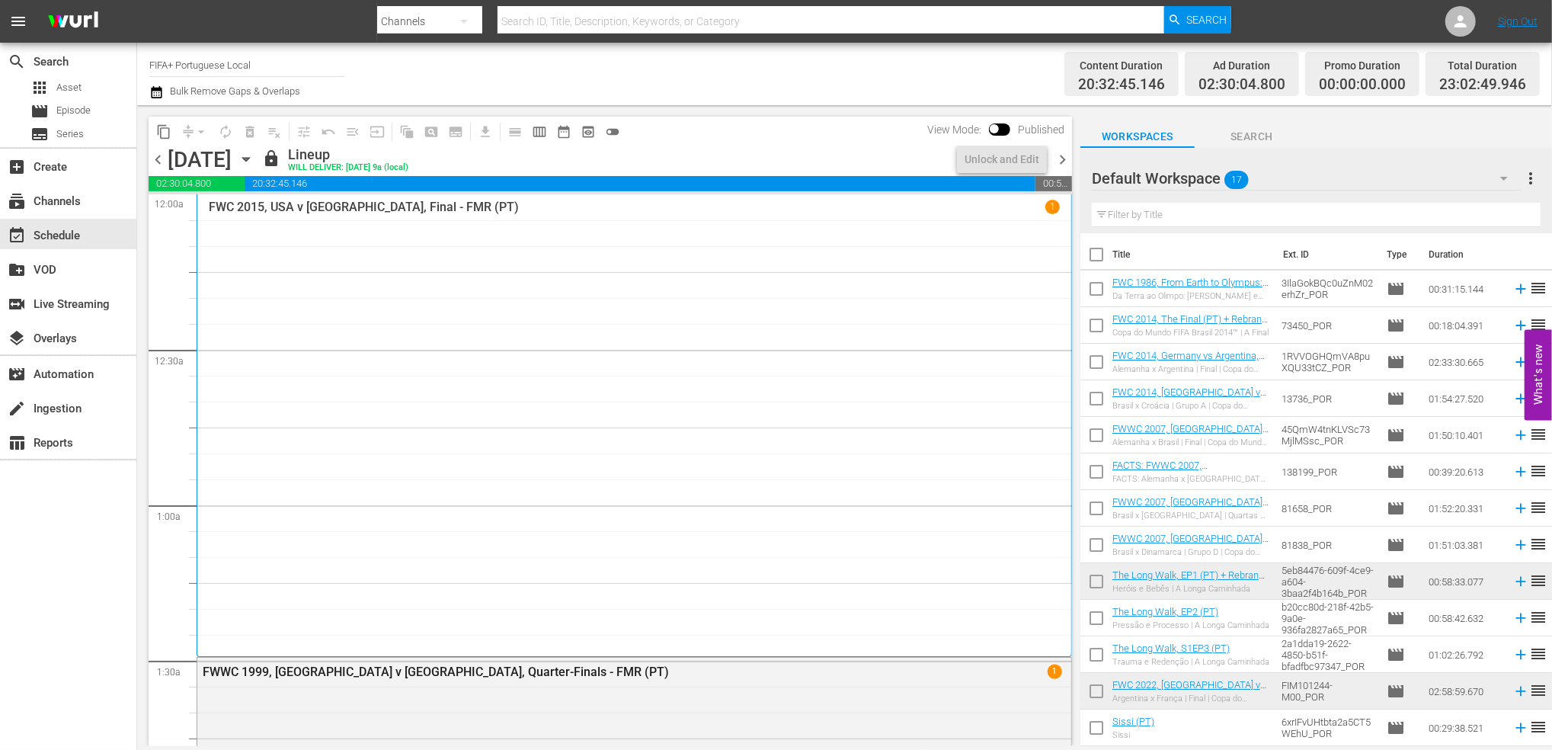
click at [1062, 161] on span "chevron_right" at bounding box center [1062, 159] width 19 height 19
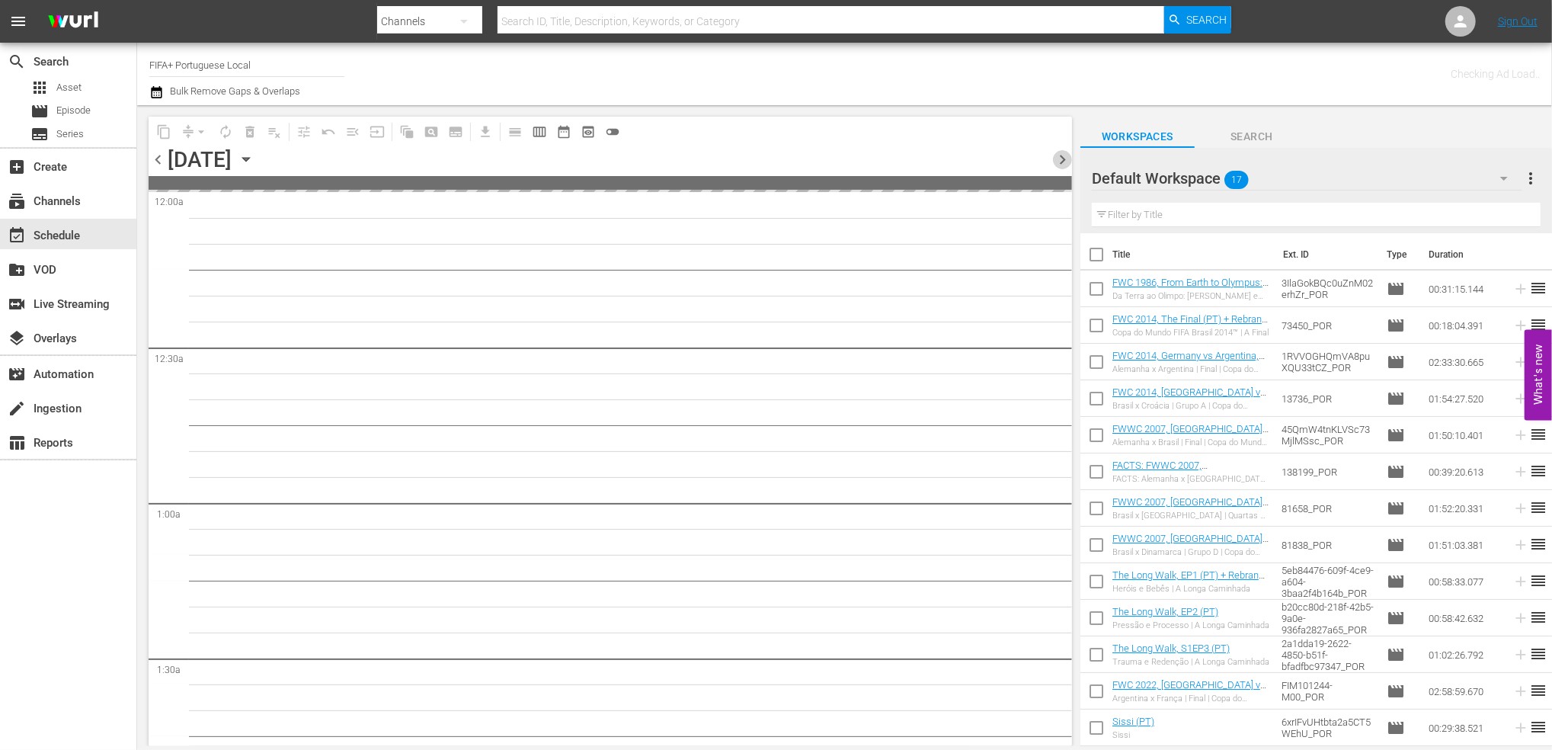
click at [1062, 161] on span "chevron_right" at bounding box center [1062, 159] width 19 height 19
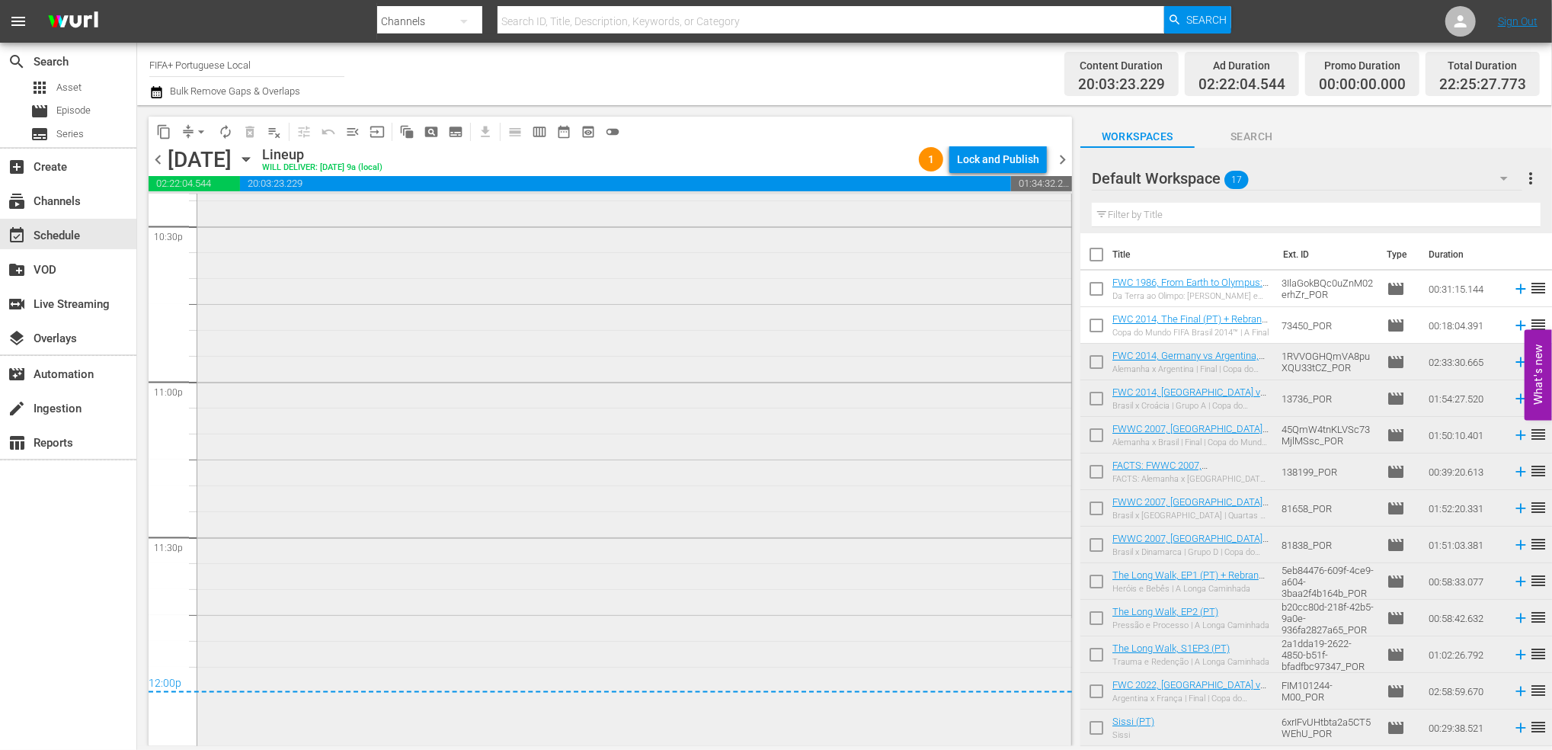
scroll to position [6982, 0]
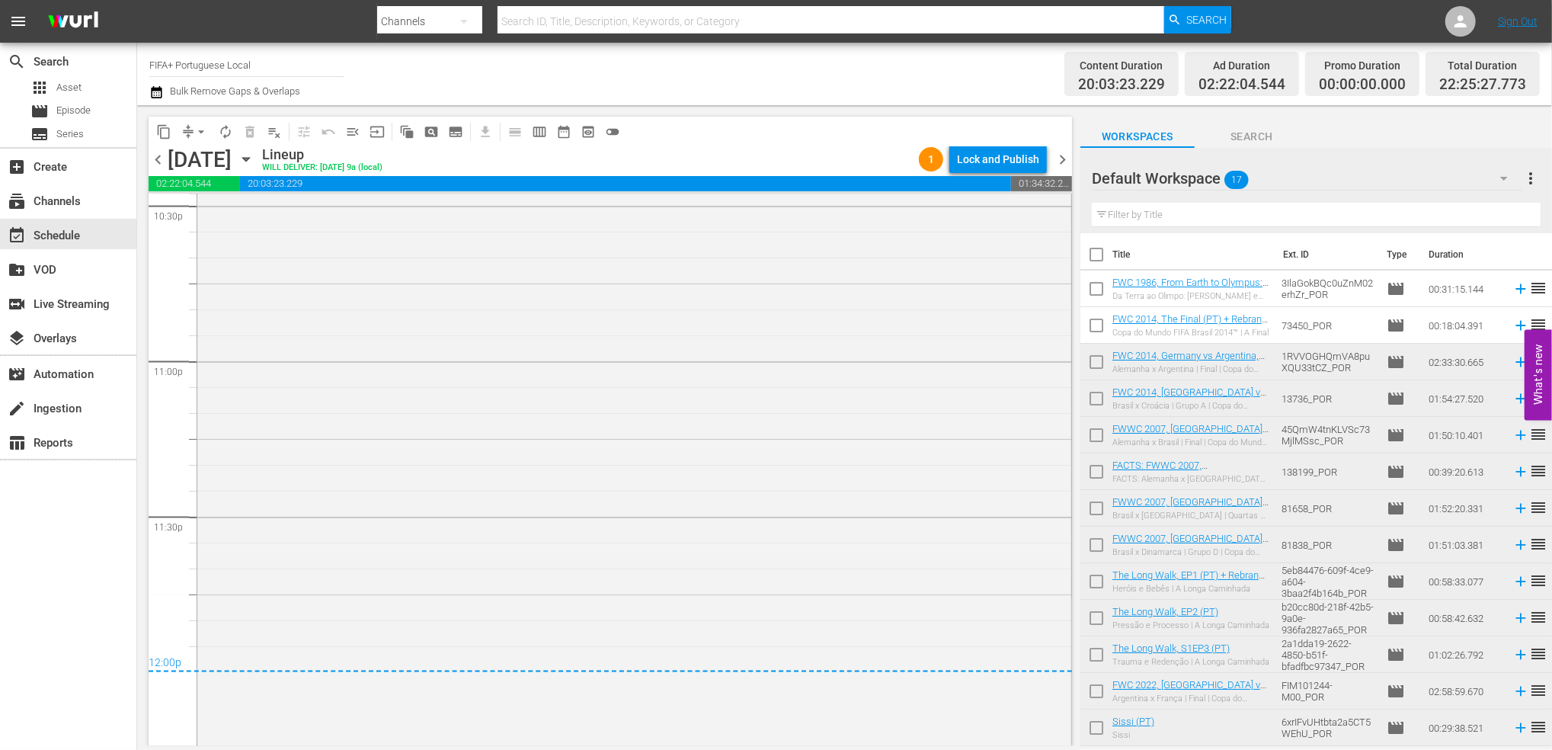
click at [161, 155] on span "chevron_left" at bounding box center [158, 159] width 19 height 19
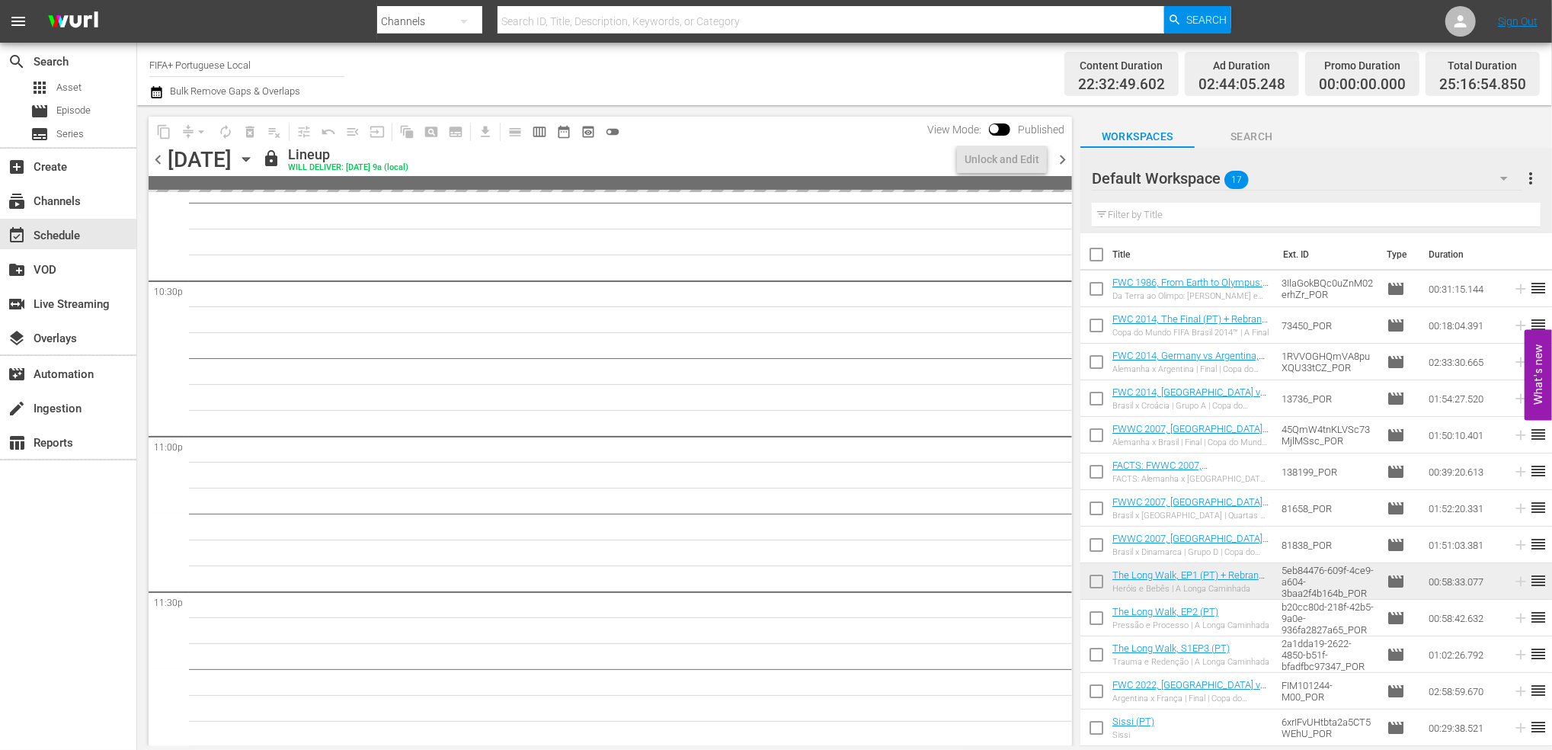
scroll to position [6956, 0]
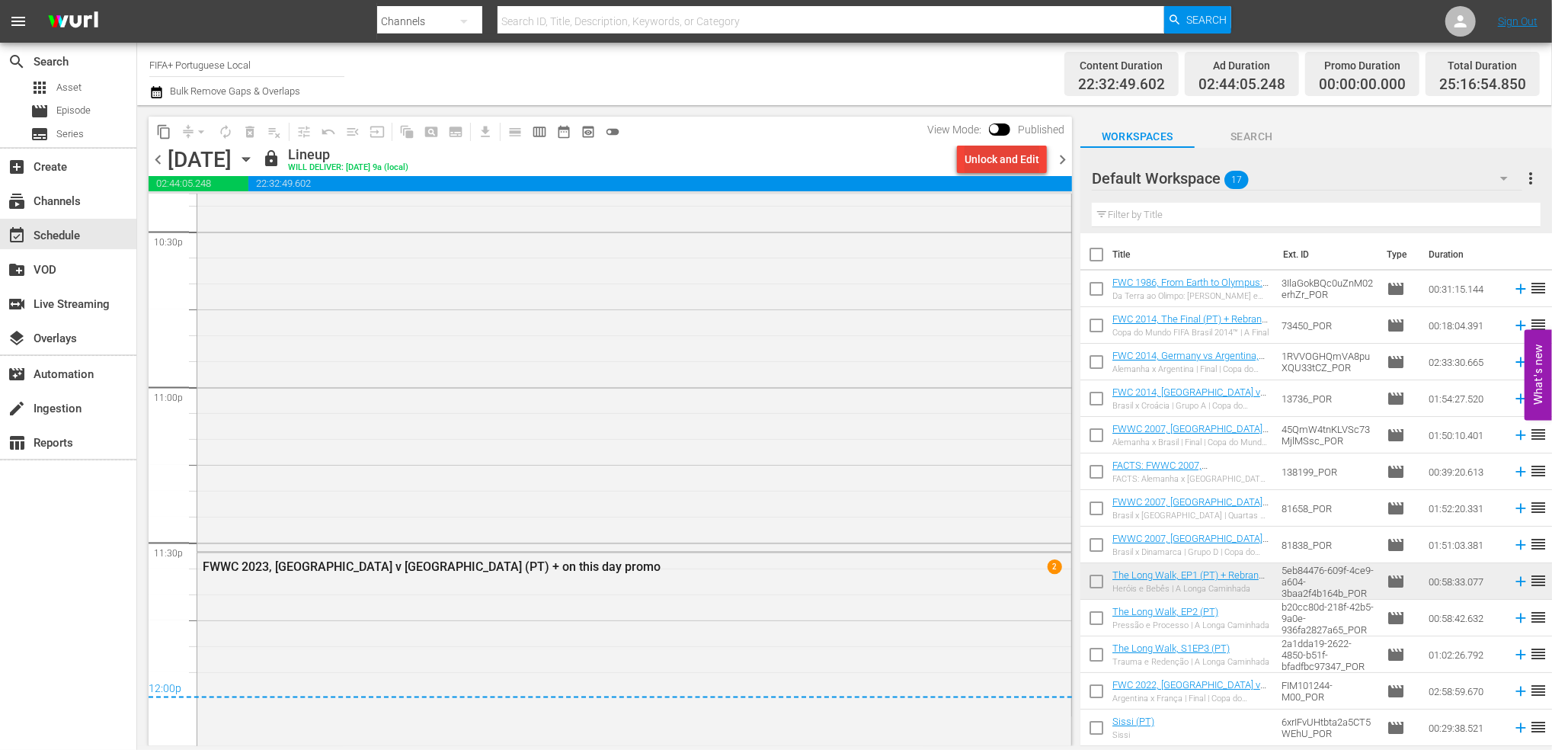
click at [1010, 162] on div "Unlock and Edit" at bounding box center [1001, 159] width 75 height 27
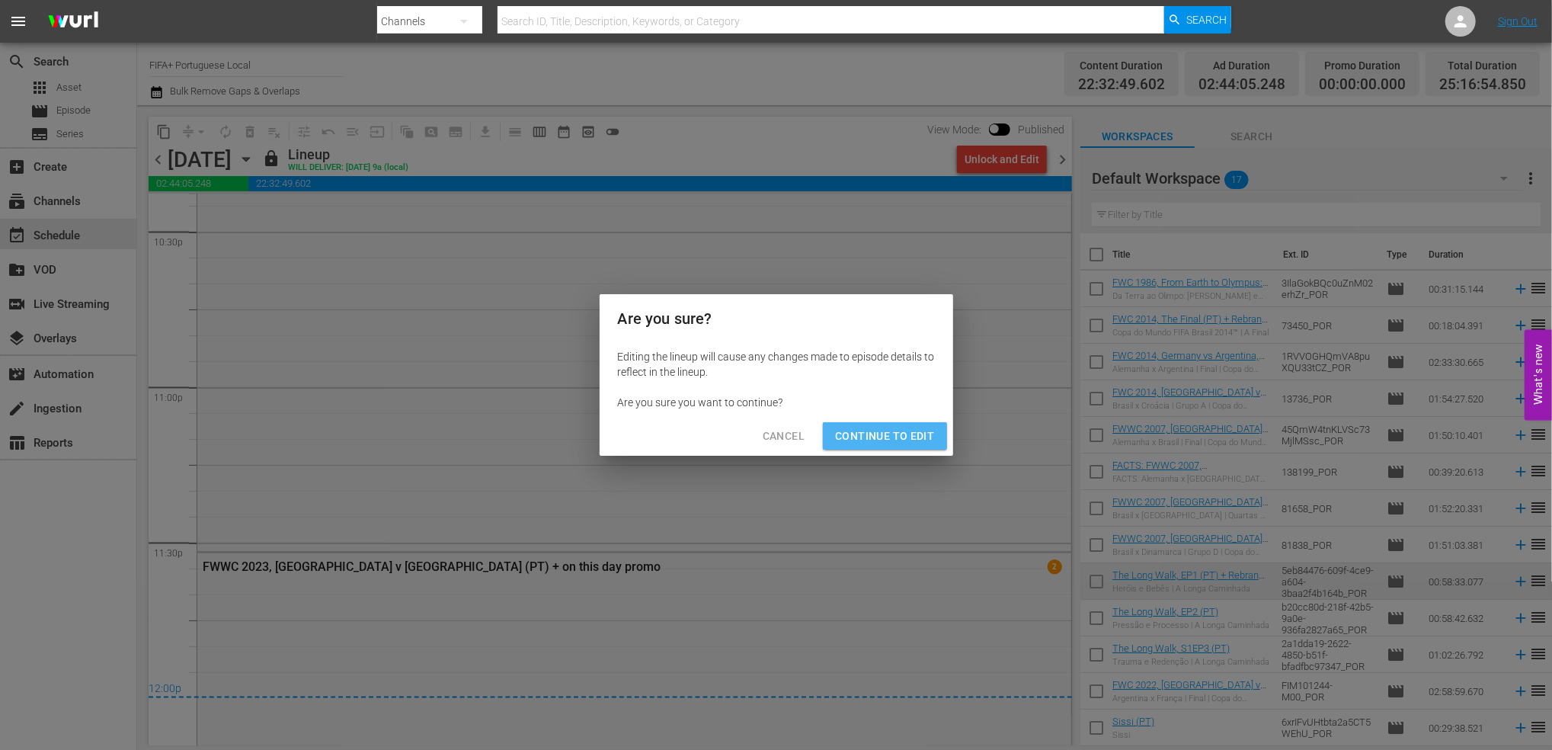
click at [921, 427] on button "Continue to Edit" at bounding box center [884, 436] width 123 height 28
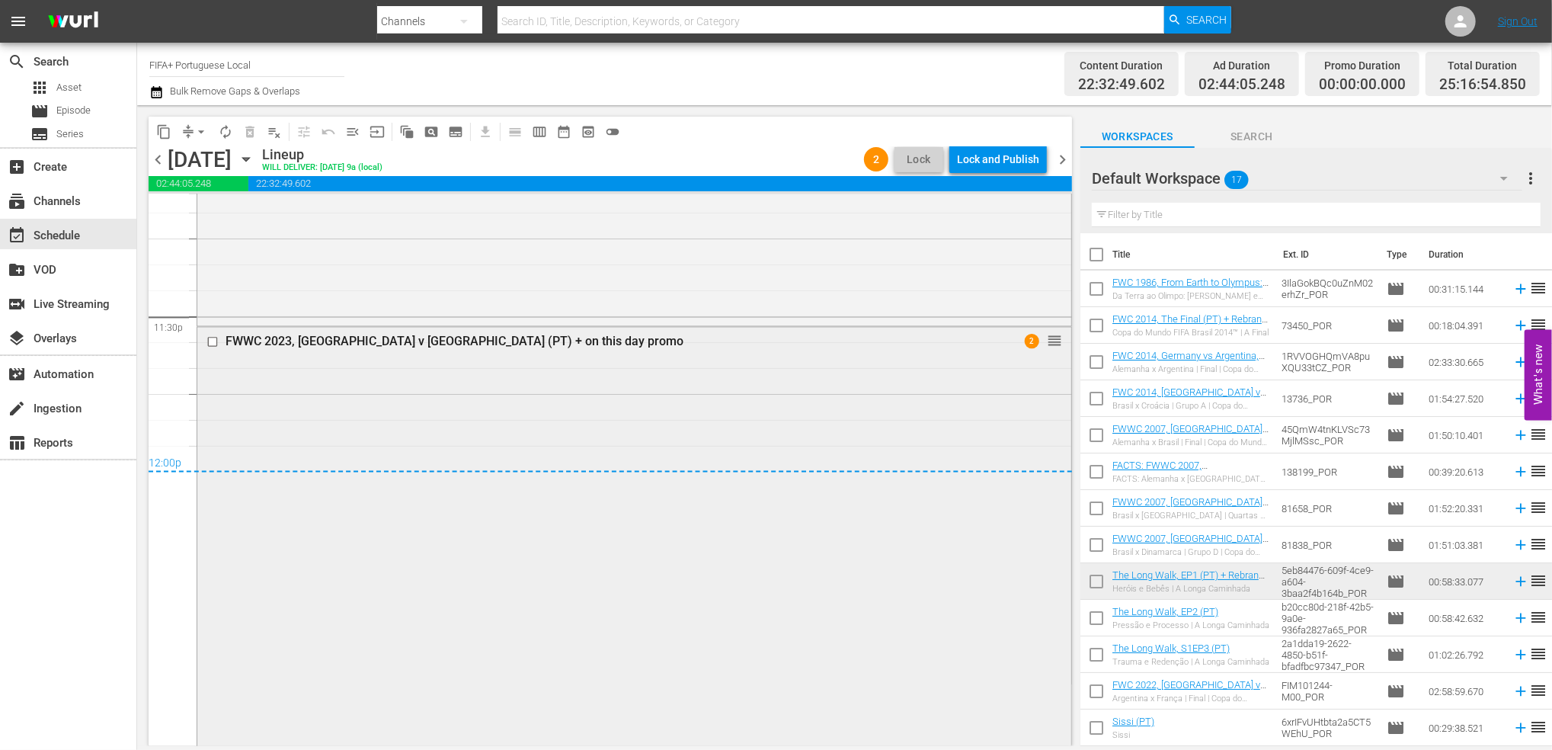
scroll to position [7171, 0]
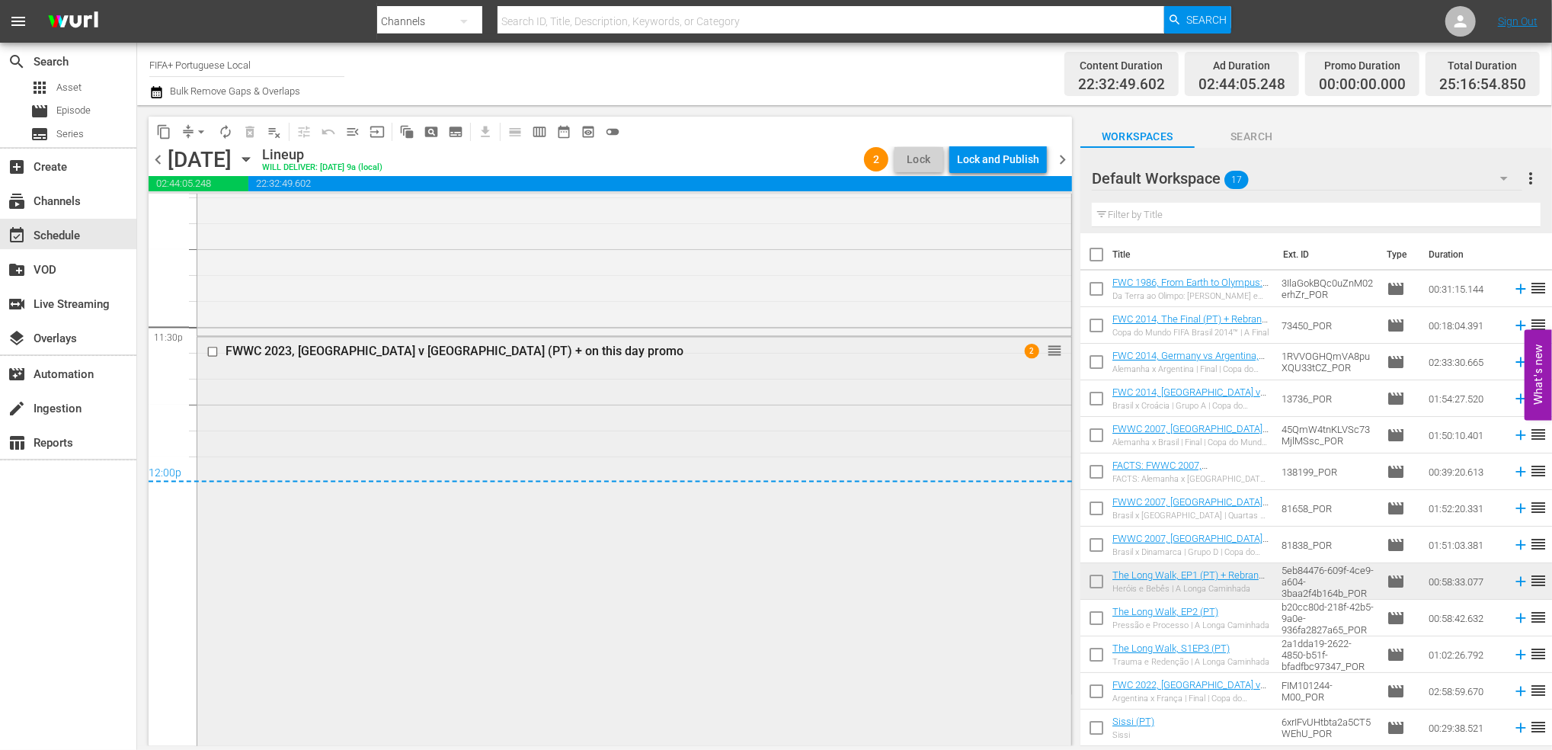
click at [467, 349] on div "FWWC 2023, [GEOGRAPHIC_DATA] v [GEOGRAPHIC_DATA] (PT) + on this day promo" at bounding box center [605, 351] width 760 height 14
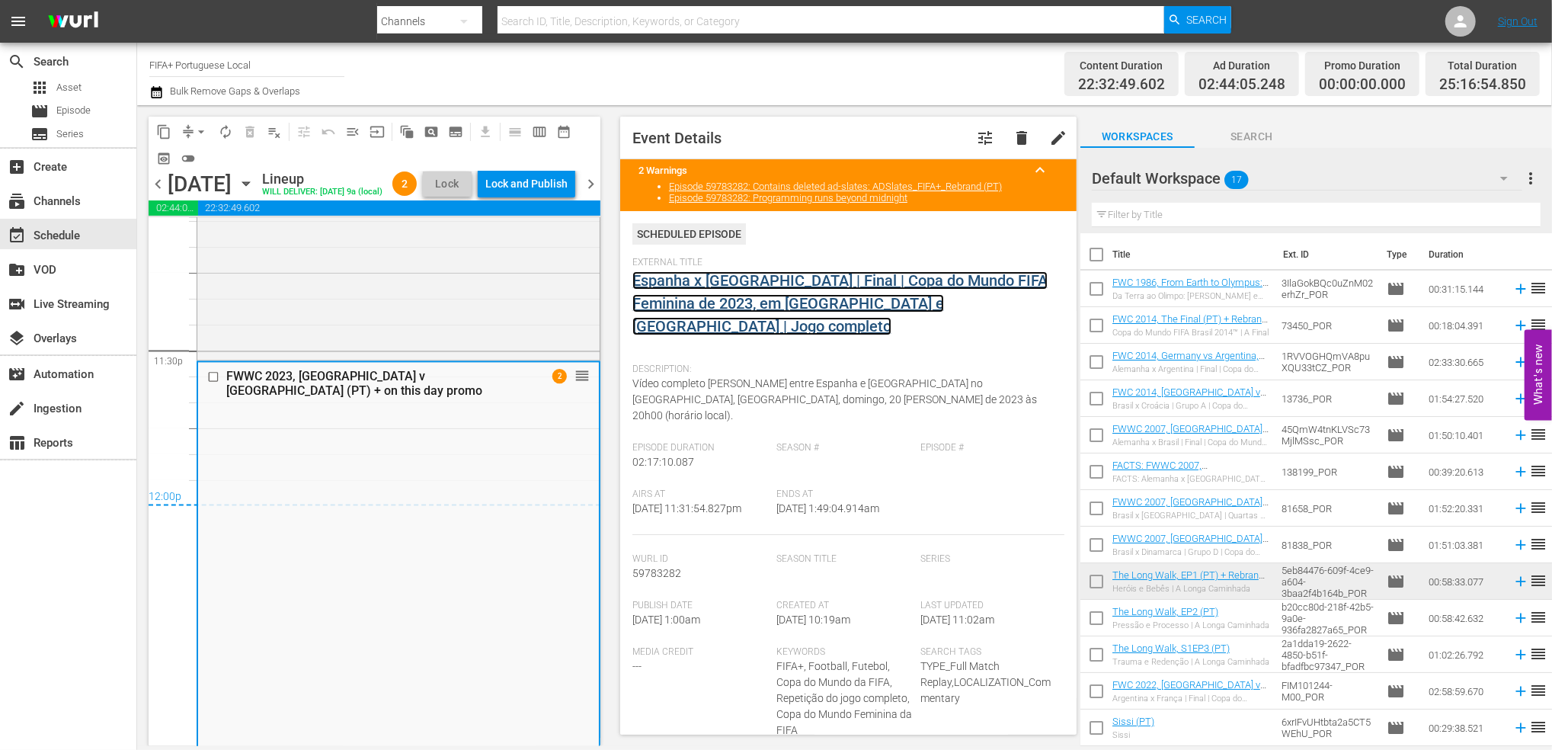
click at [747, 283] on link "Espanha x [GEOGRAPHIC_DATA] | Final | Copa do Mundo FIFA Feminina de 2023, em […" at bounding box center [839, 303] width 415 height 64
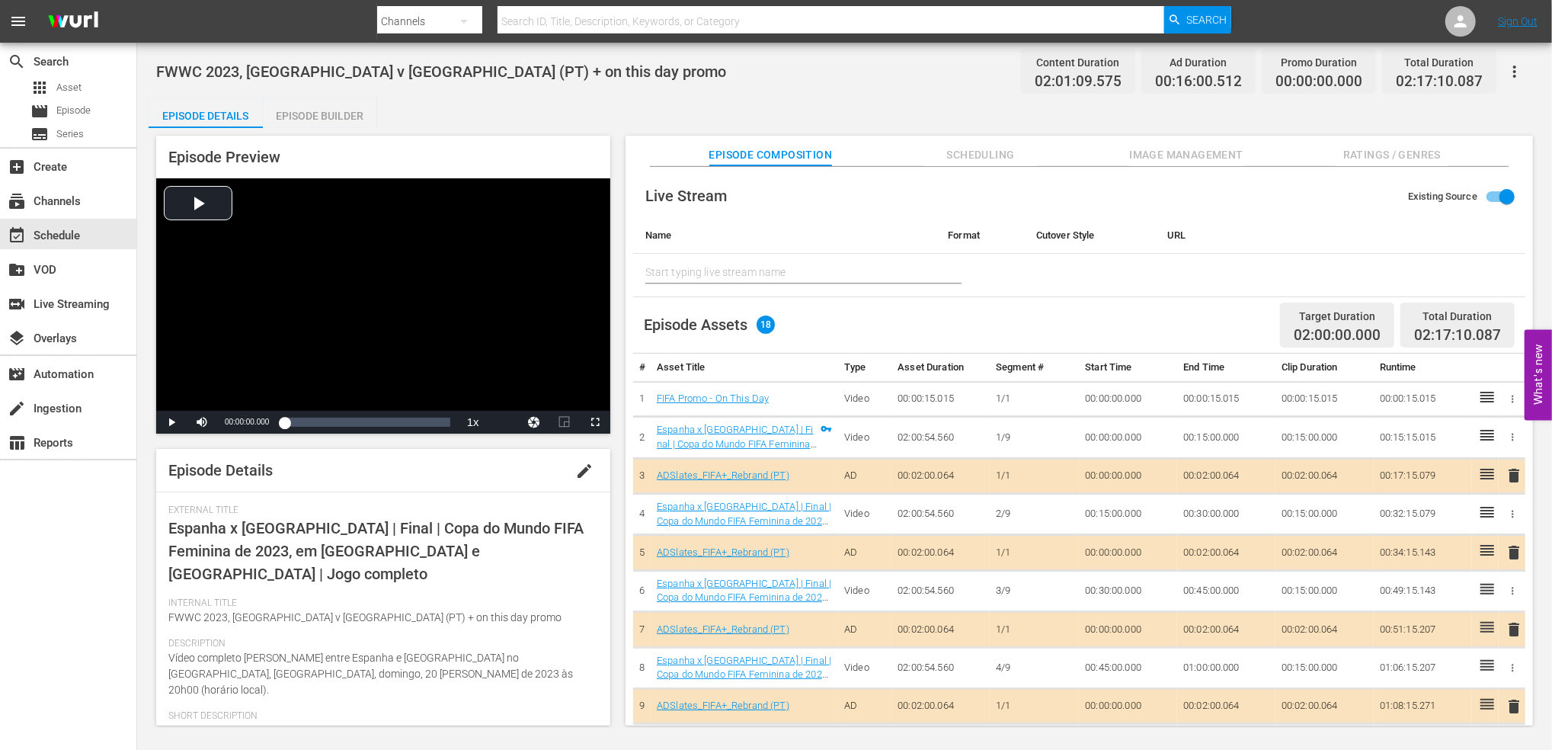
click at [575, 472] on span "edit" at bounding box center [584, 471] width 18 height 18
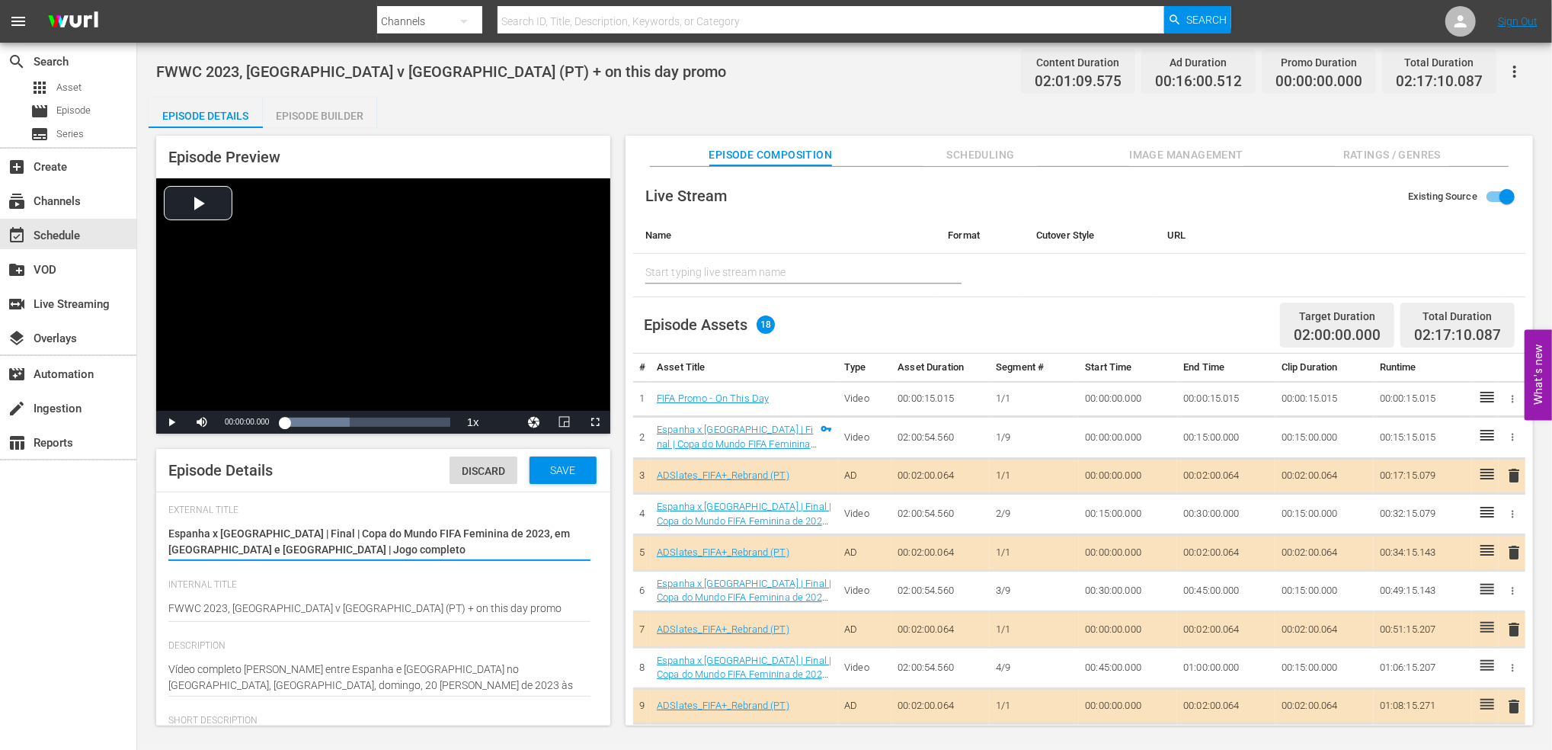
type input "No Series"
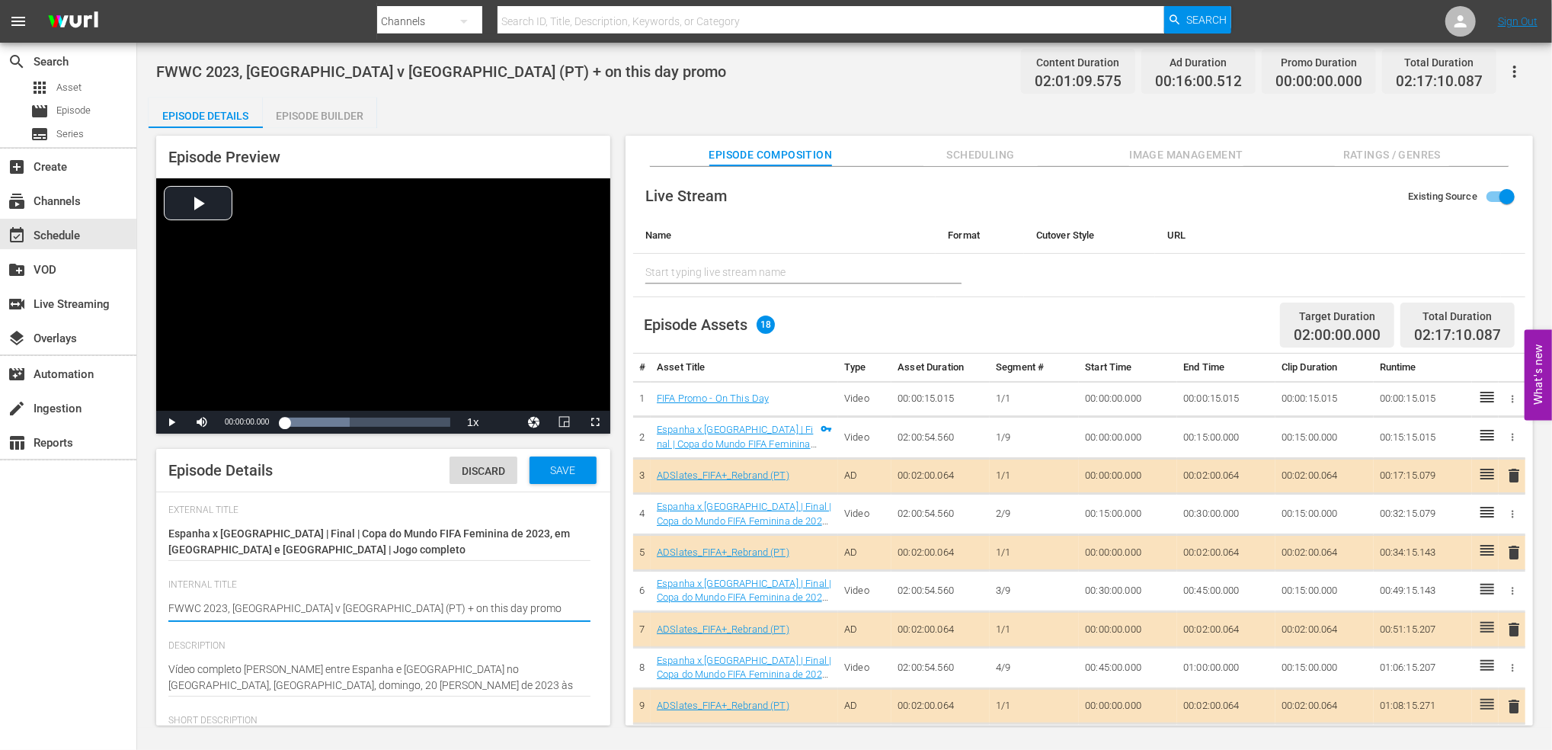
drag, startPoint x: 378, startPoint y: 609, endPoint x: 344, endPoint y: 609, distance: 33.5
type textarea "FWWC 2023, [GEOGRAPHIC_DATA] v [GEOGRAPHIC_DATA] (PT) + o"
type textarea "FWWC 2023, [GEOGRAPHIC_DATA] v [GEOGRAPHIC_DATA] (PT) +"
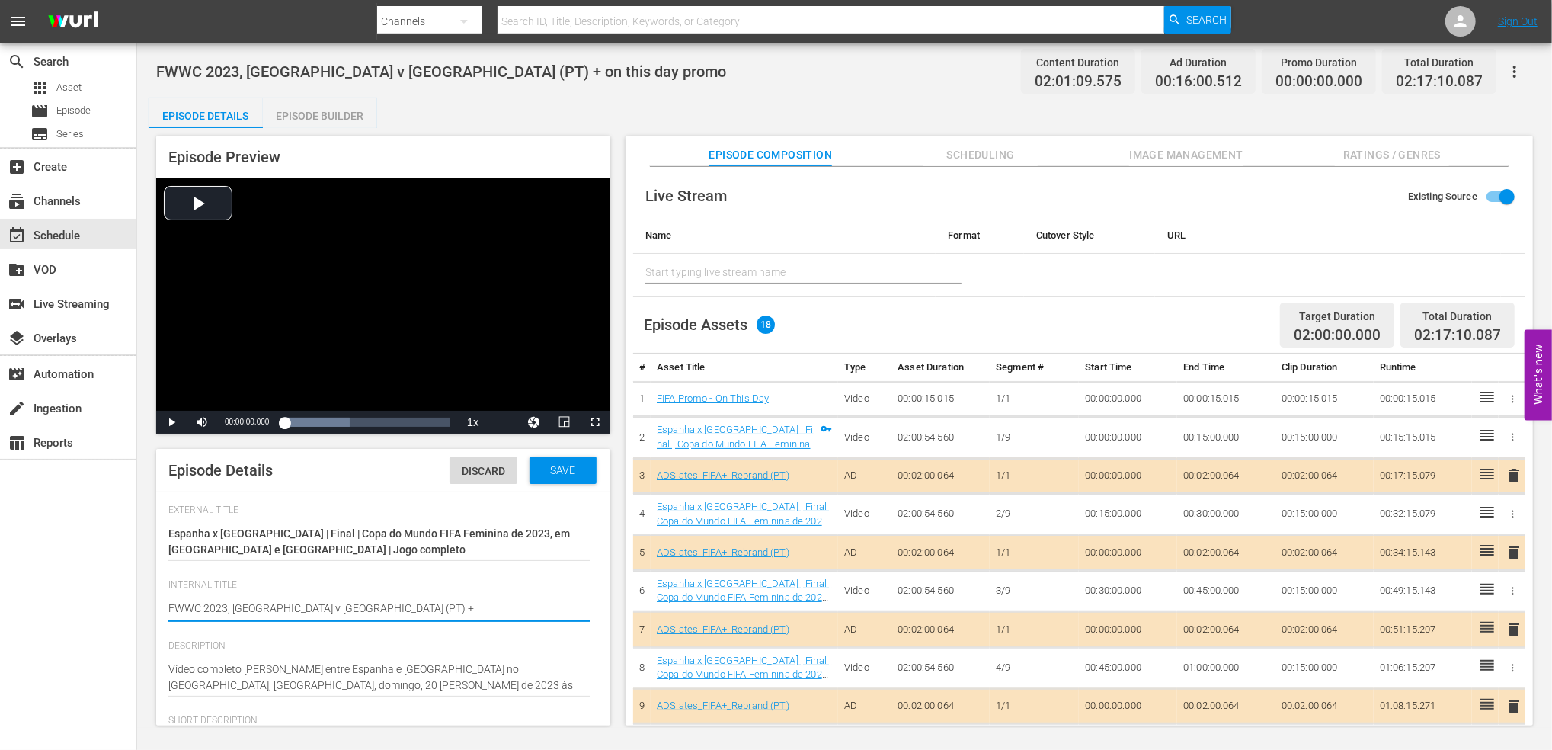
type textarea "FWWC 2023, [GEOGRAPHIC_DATA] v [GEOGRAPHIC_DATA] (PT) +"
type textarea "FWWC 2023, [GEOGRAPHIC_DATA] v [GEOGRAPHIC_DATA] (PT)"
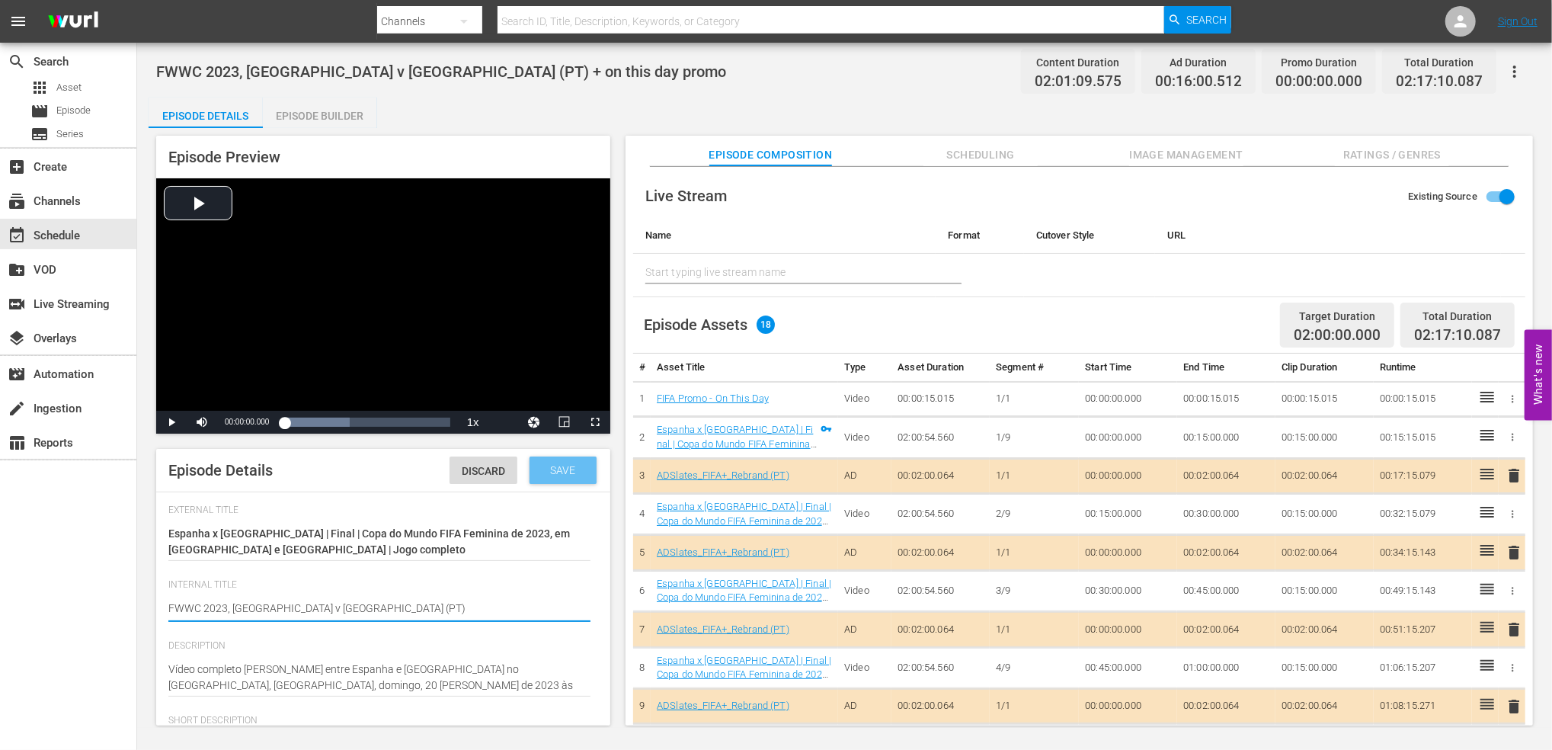
type textarea "FWWC 2023, [GEOGRAPHIC_DATA] v [GEOGRAPHIC_DATA] (PT)"
click at [539, 473] on span "Save" at bounding box center [563, 470] width 50 height 12
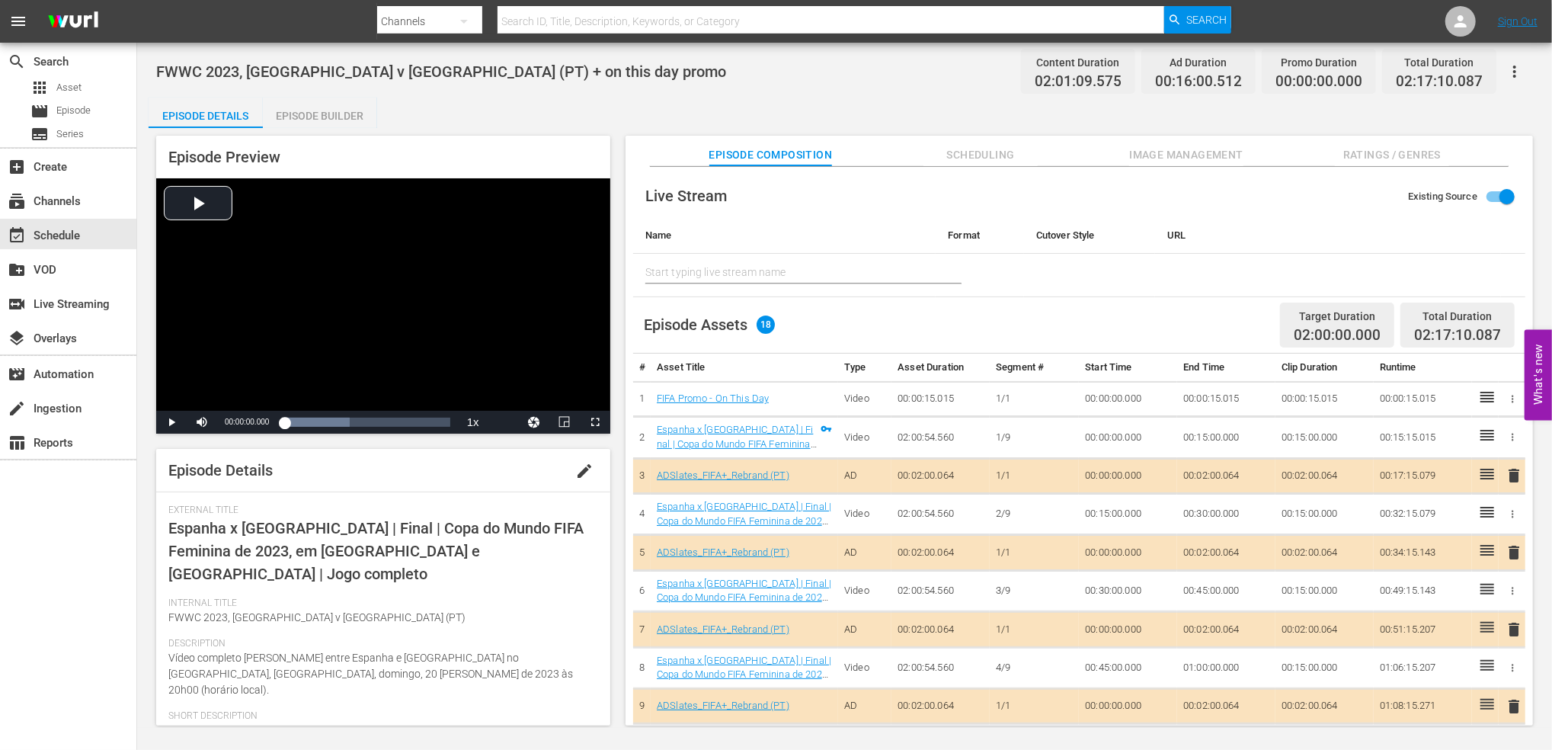
click at [324, 120] on div "Episode Builder" at bounding box center [320, 116] width 114 height 37
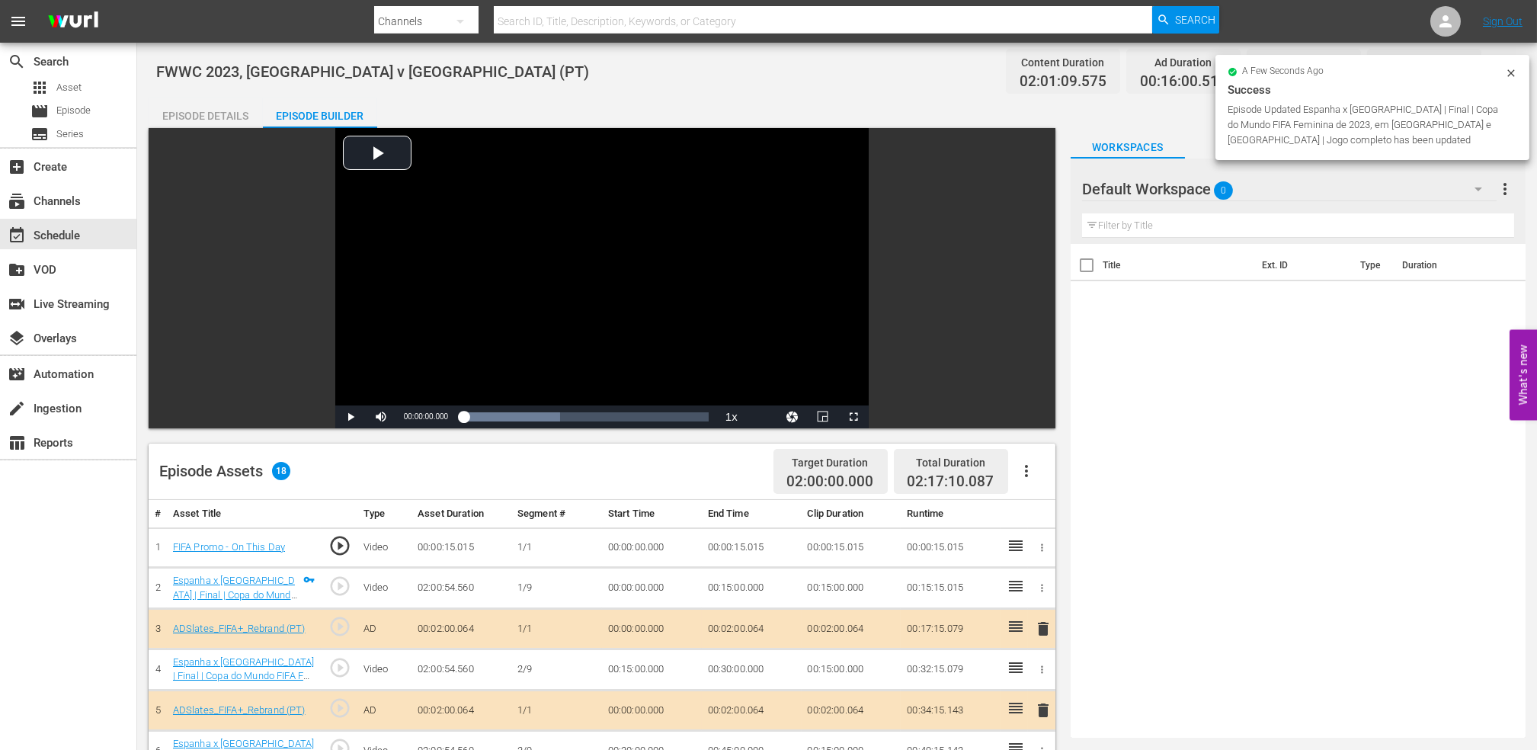
click at [1041, 548] on icon "button" at bounding box center [1042, 547] width 2 height 8
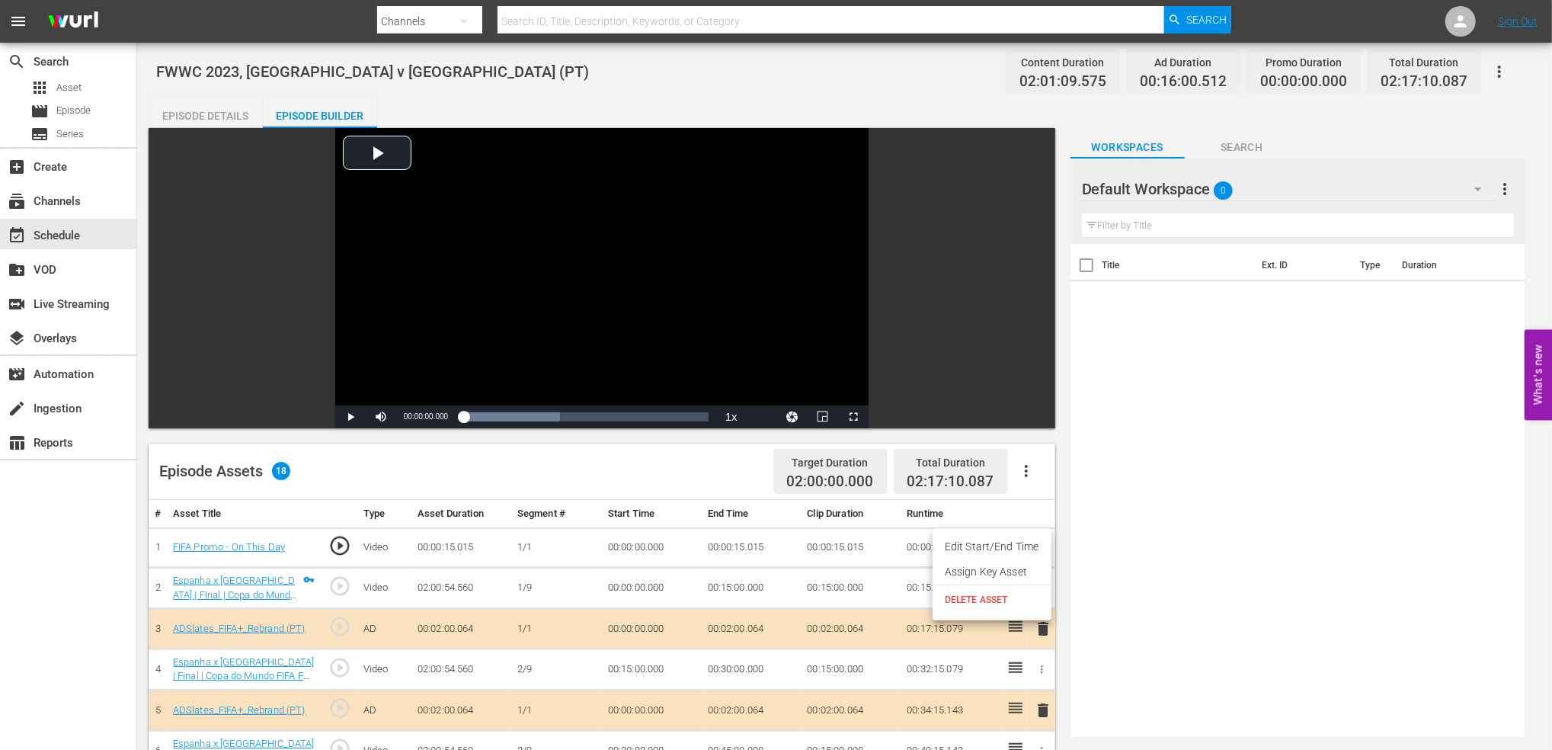
click at [983, 597] on span "DELETE ASSET" at bounding box center [992, 600] width 94 height 14
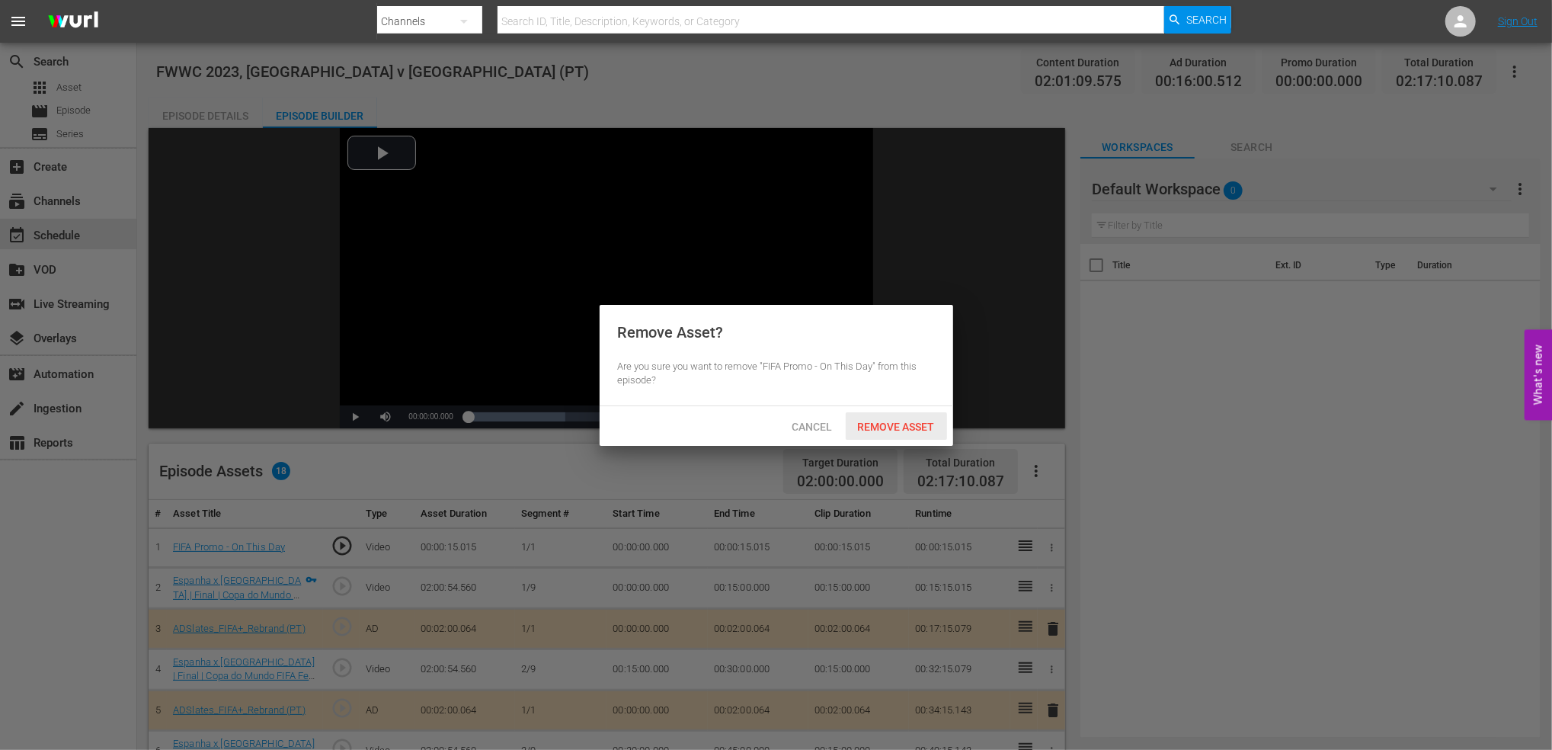
click at [903, 426] on span "Remove Asset" at bounding box center [896, 427] width 101 height 12
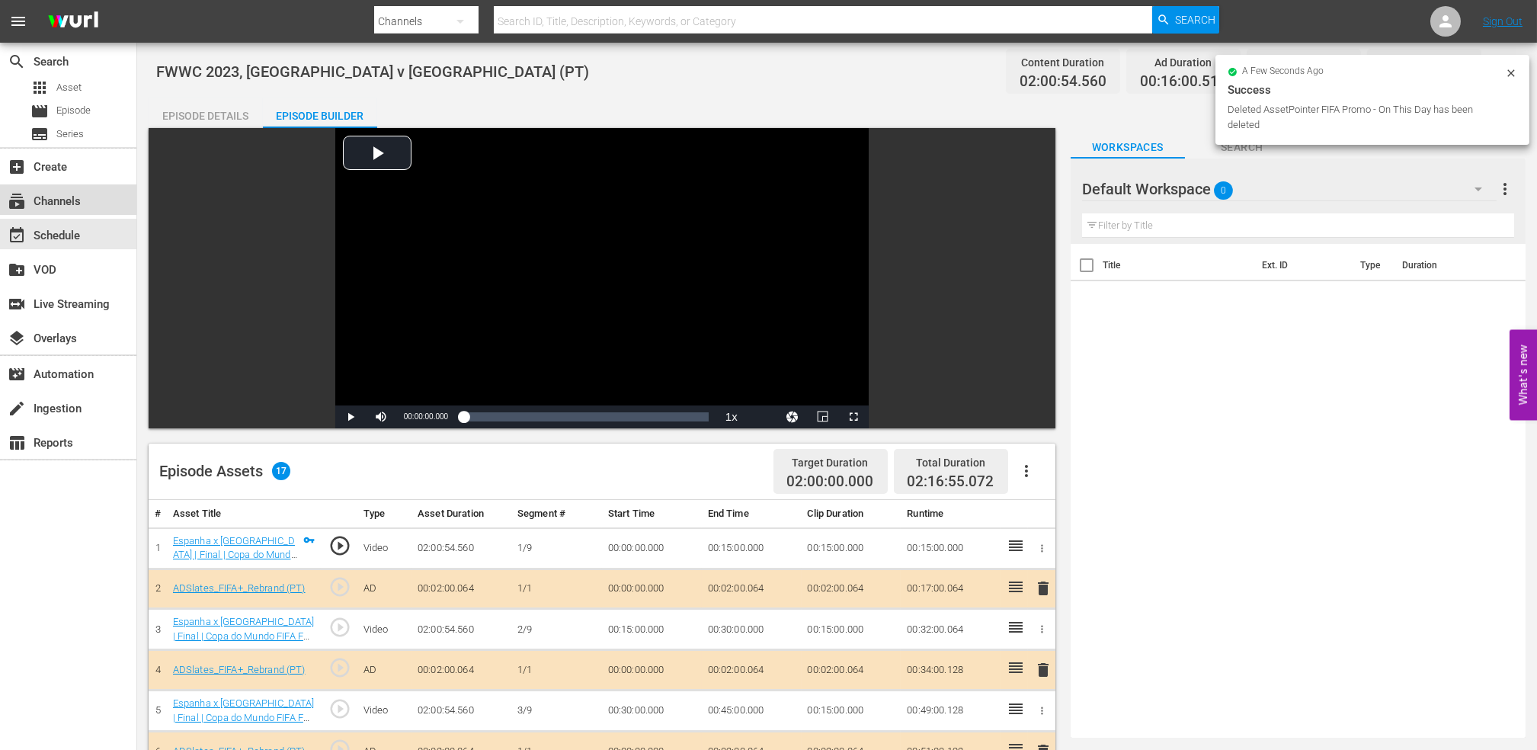
click at [87, 206] on div "subscriptions Channels" at bounding box center [68, 199] width 136 height 30
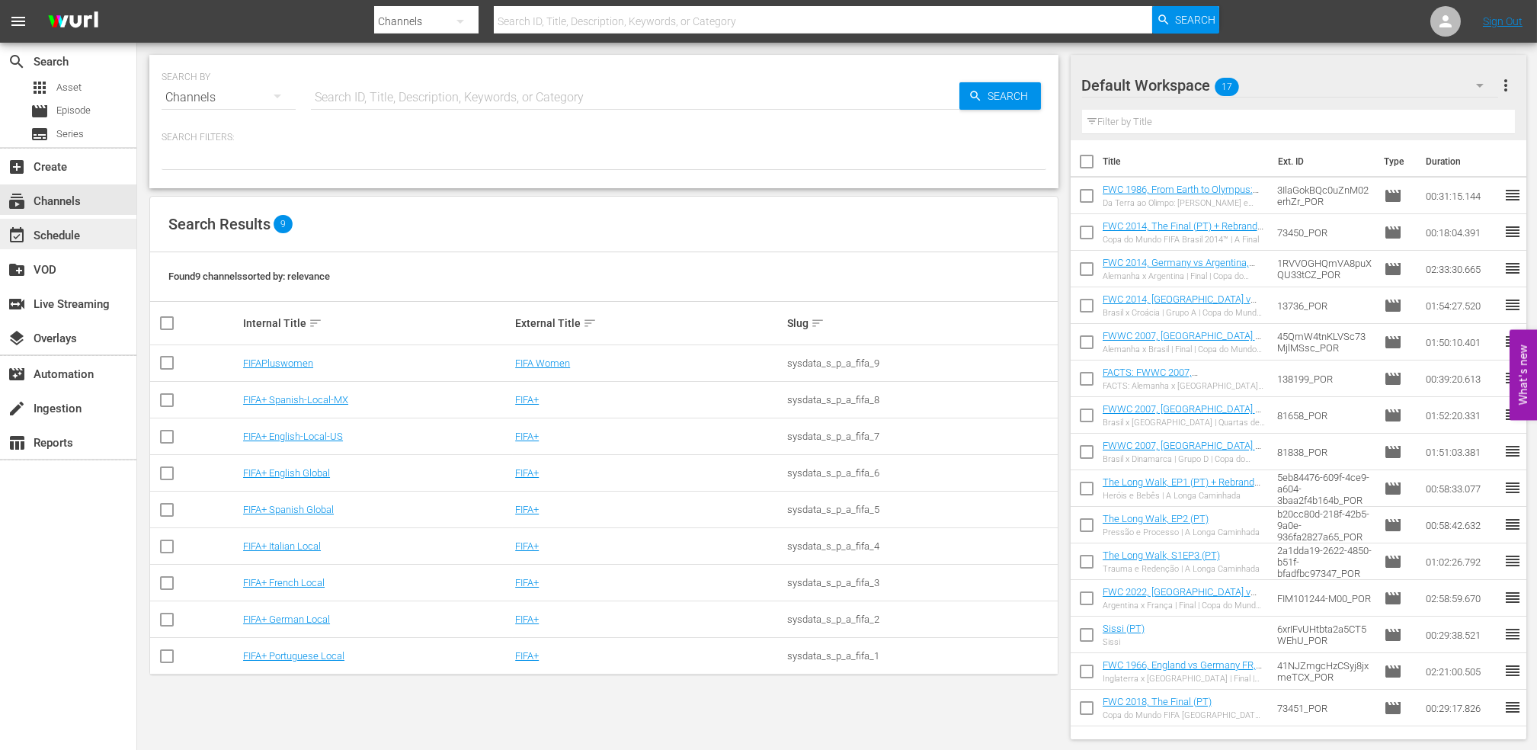
click at [101, 240] on div "event_available Schedule" at bounding box center [68, 234] width 136 height 30
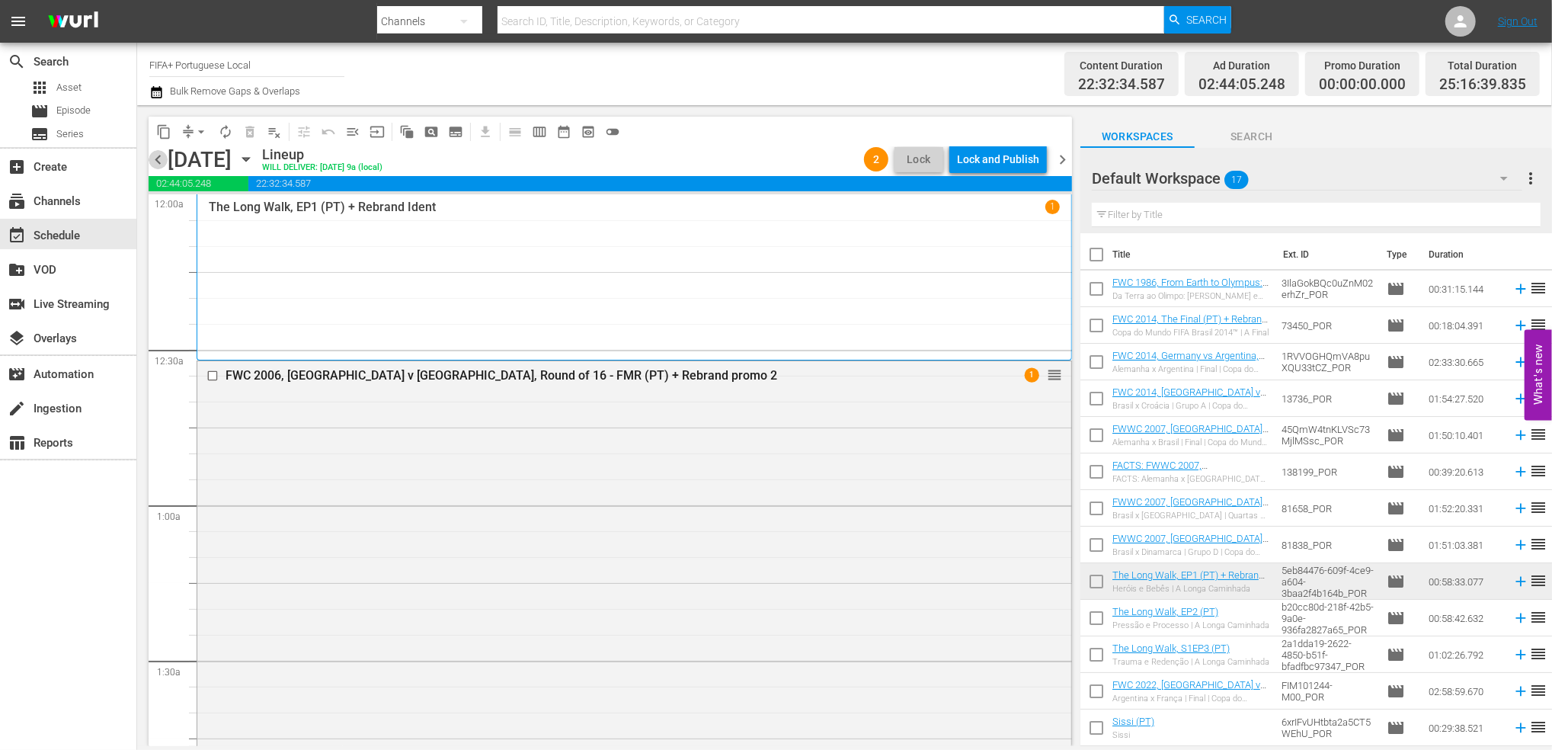
click at [152, 161] on span "chevron_left" at bounding box center [158, 159] width 19 height 19
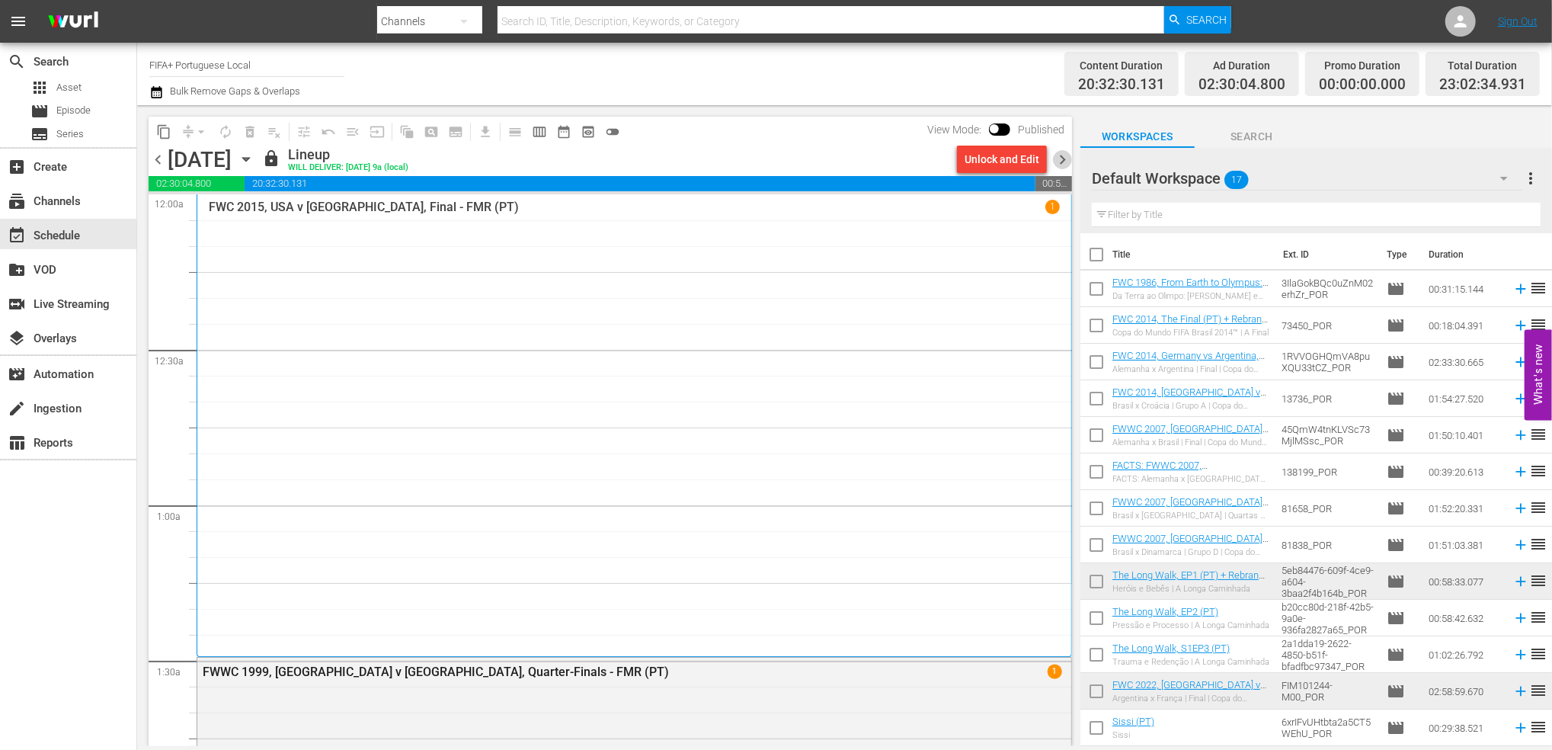
click at [1057, 150] on span "chevron_right" at bounding box center [1062, 159] width 19 height 19
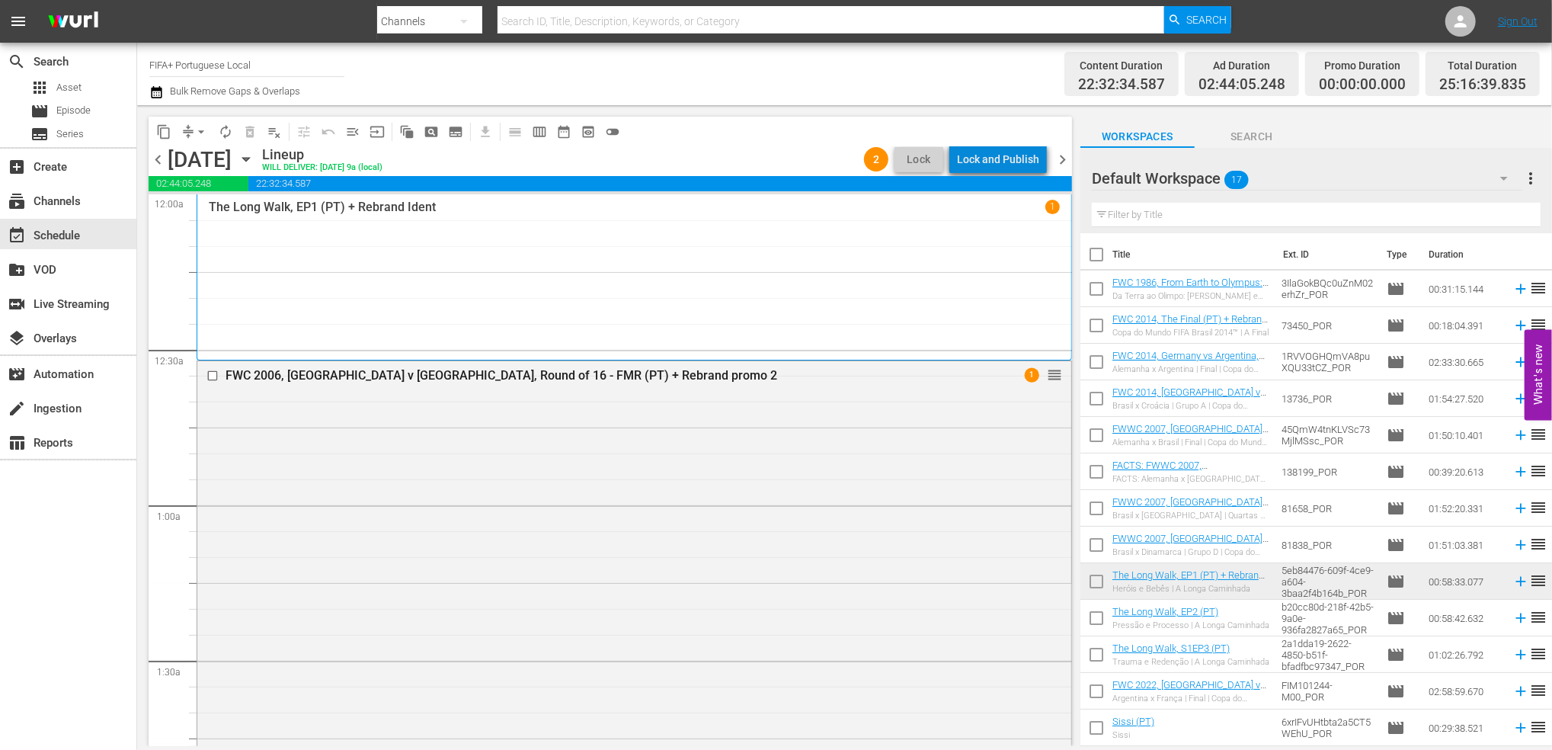
click at [1012, 161] on div "Lock and Publish" at bounding box center [998, 159] width 82 height 27
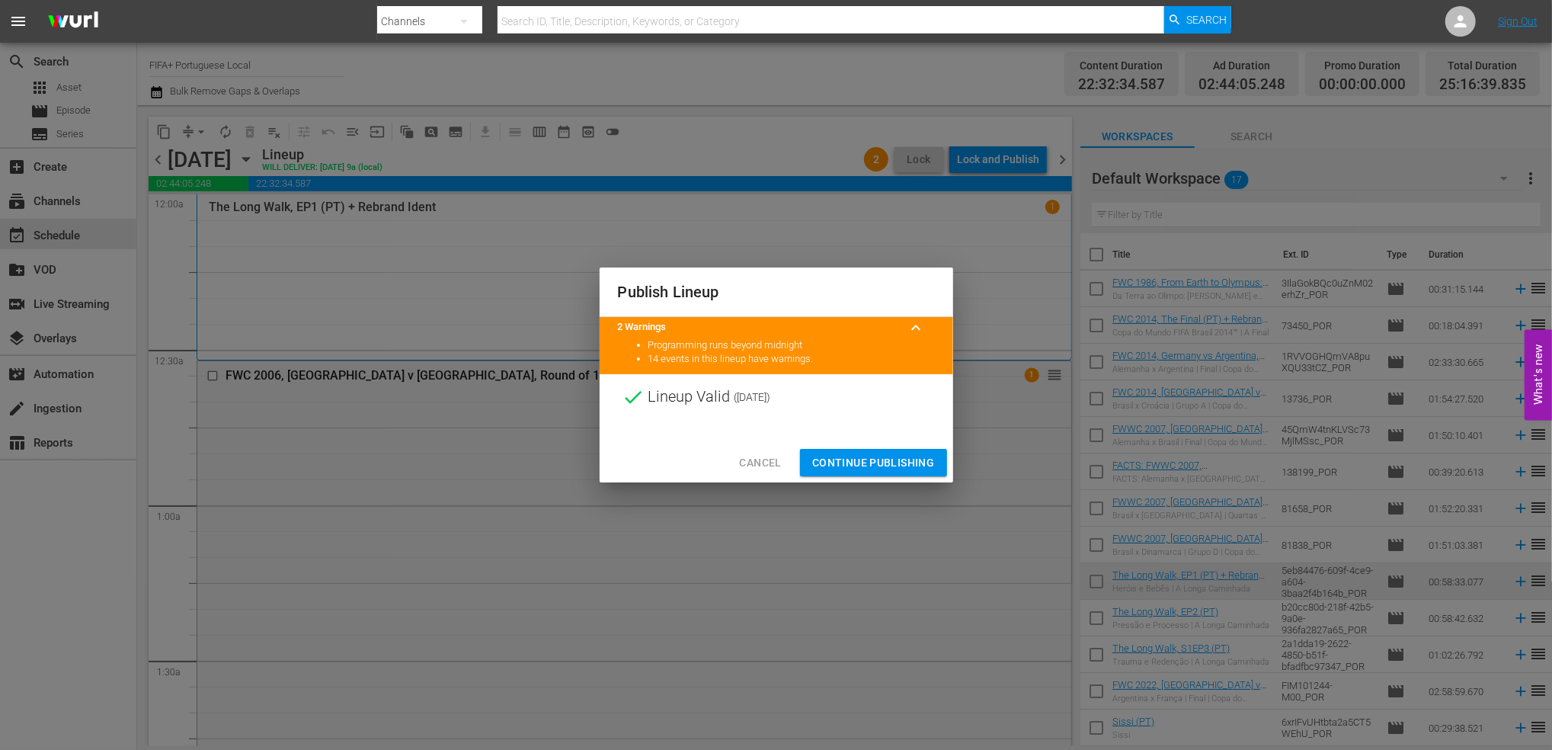
click at [865, 465] on span "Continue Publishing" at bounding box center [873, 462] width 123 height 19
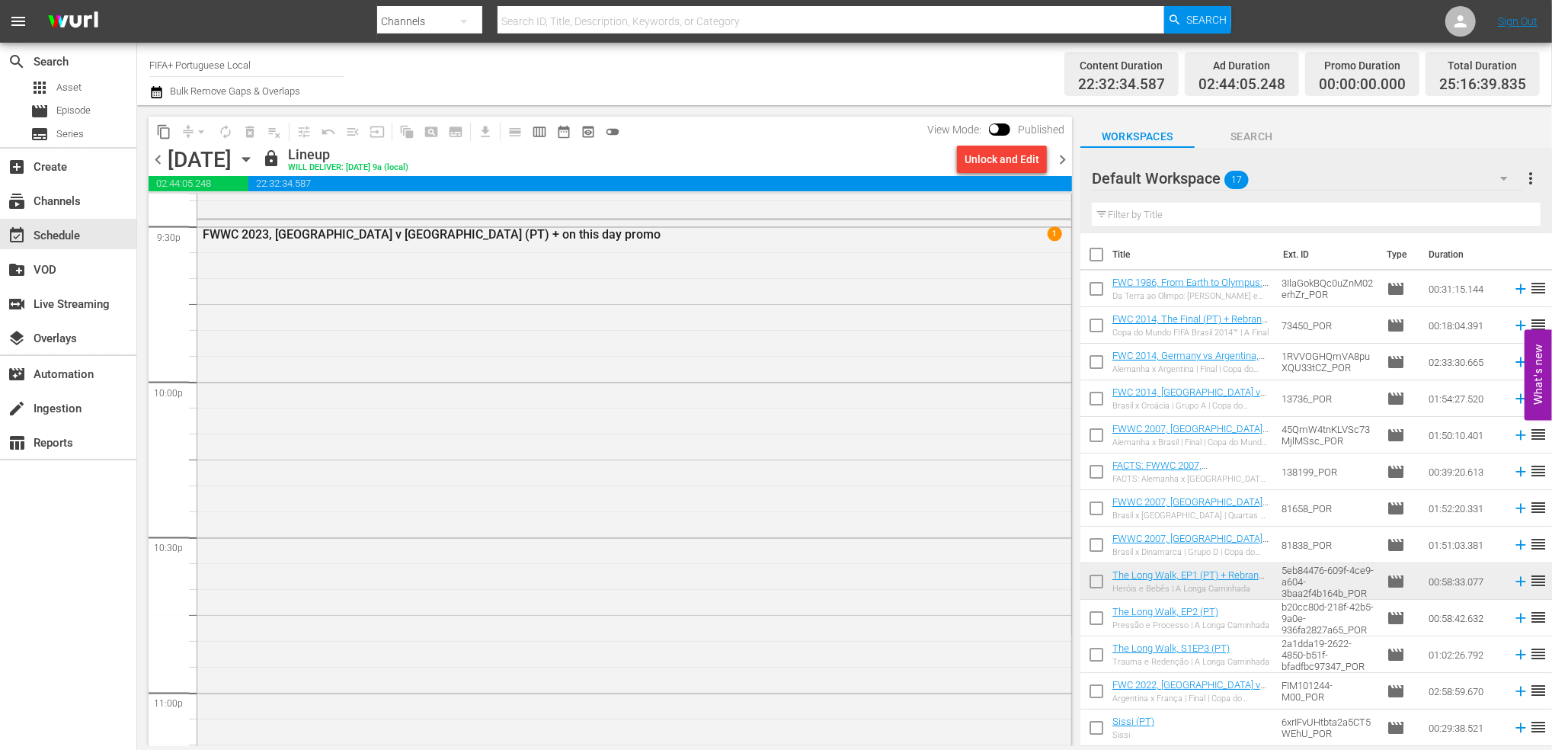
scroll to position [6961, 0]
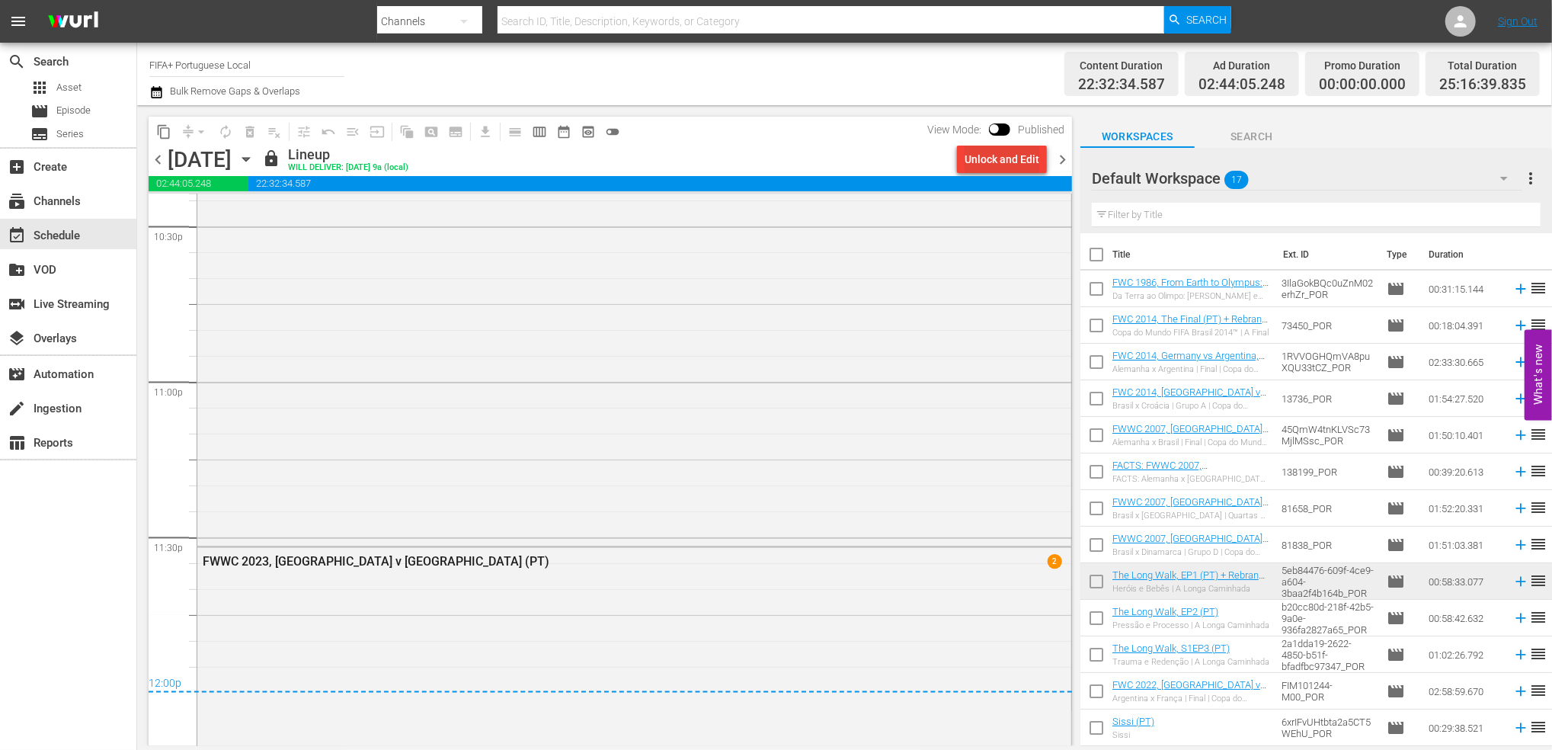
click at [1019, 157] on div "Unlock and Edit" at bounding box center [1001, 159] width 75 height 27
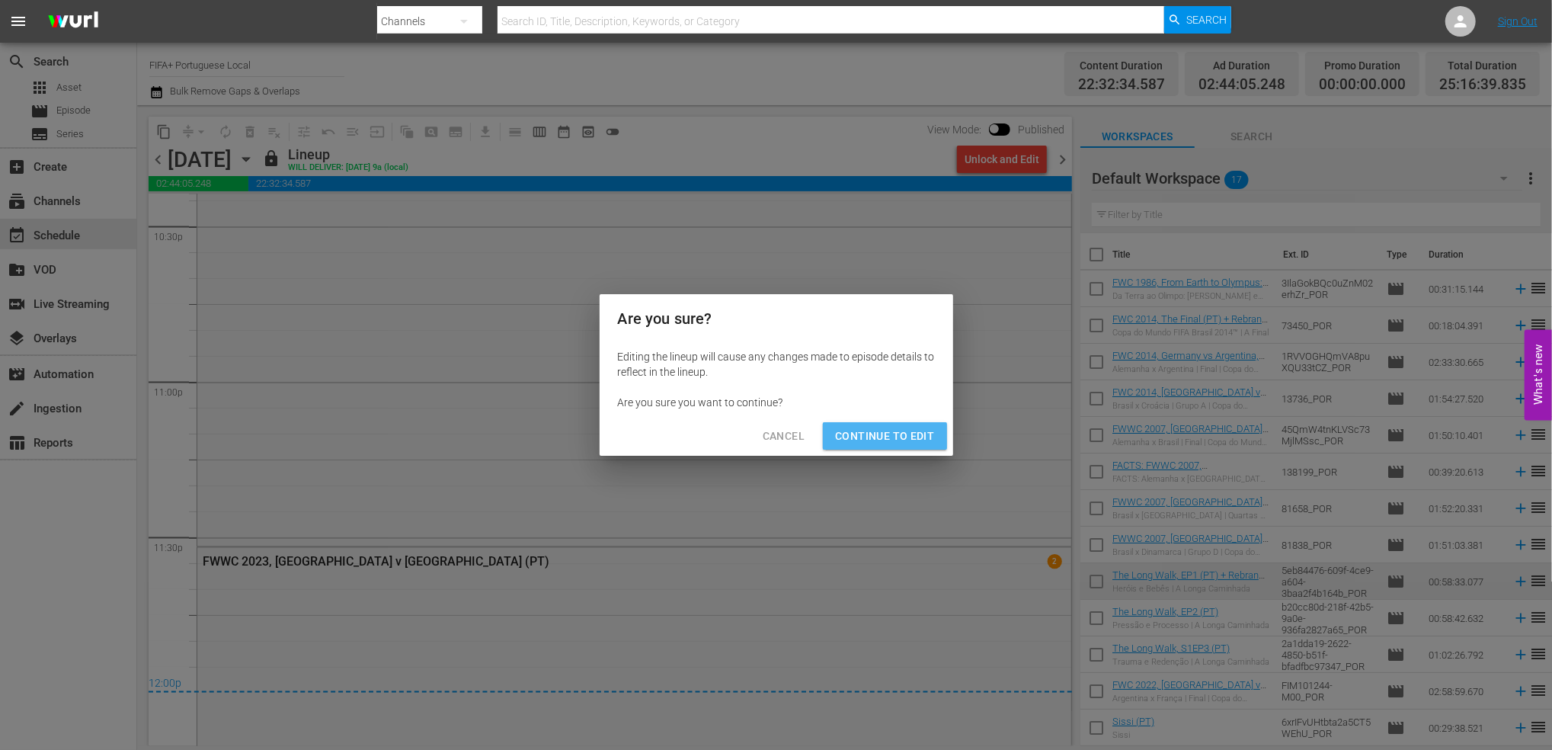
click at [915, 434] on span "Continue to Edit" at bounding box center [884, 436] width 99 height 19
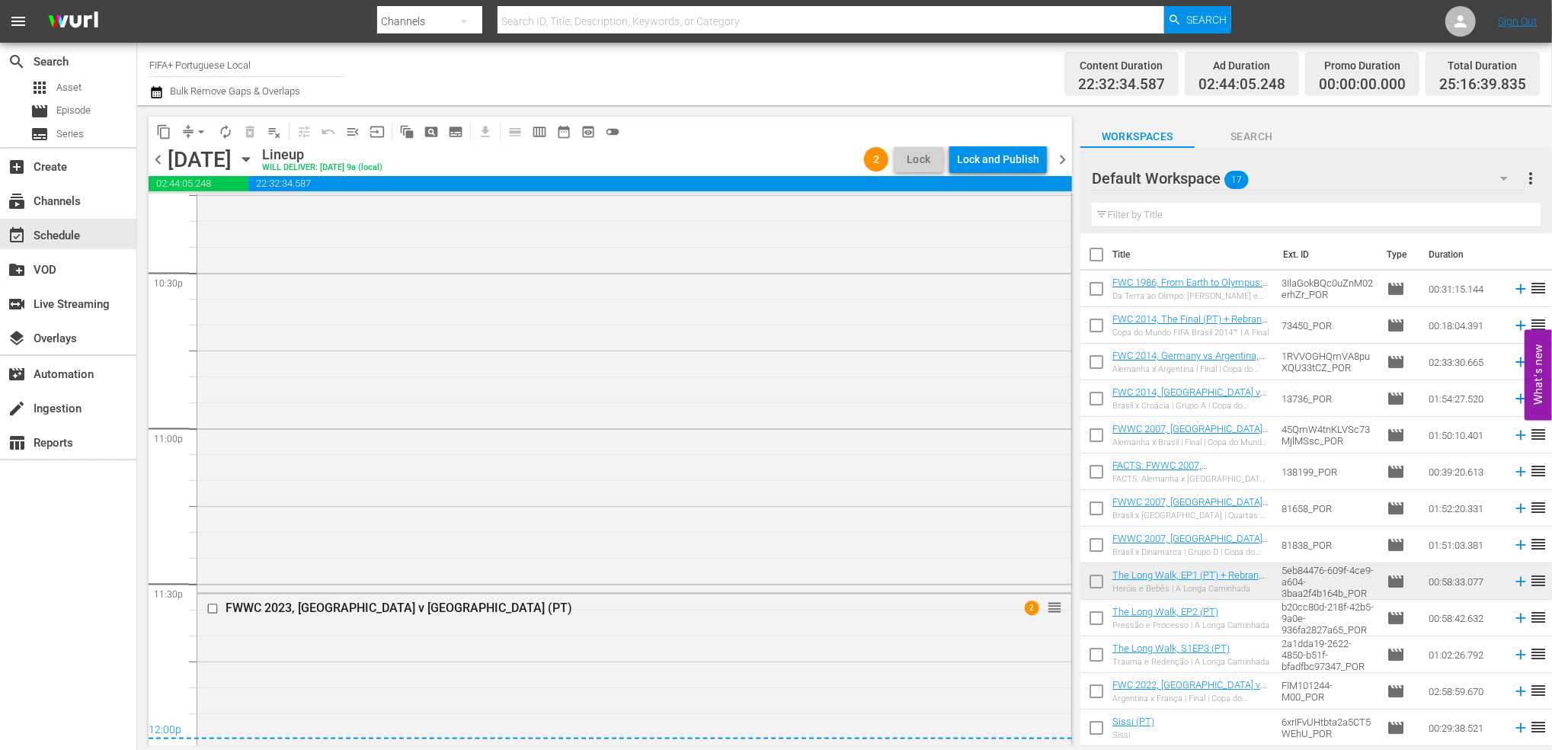
scroll to position [6913, 0]
click at [195, 134] on span "arrow_drop_down" at bounding box center [200, 131] width 15 height 15
click at [222, 213] on li "Align to End of Previous Day" at bounding box center [202, 212] width 160 height 25
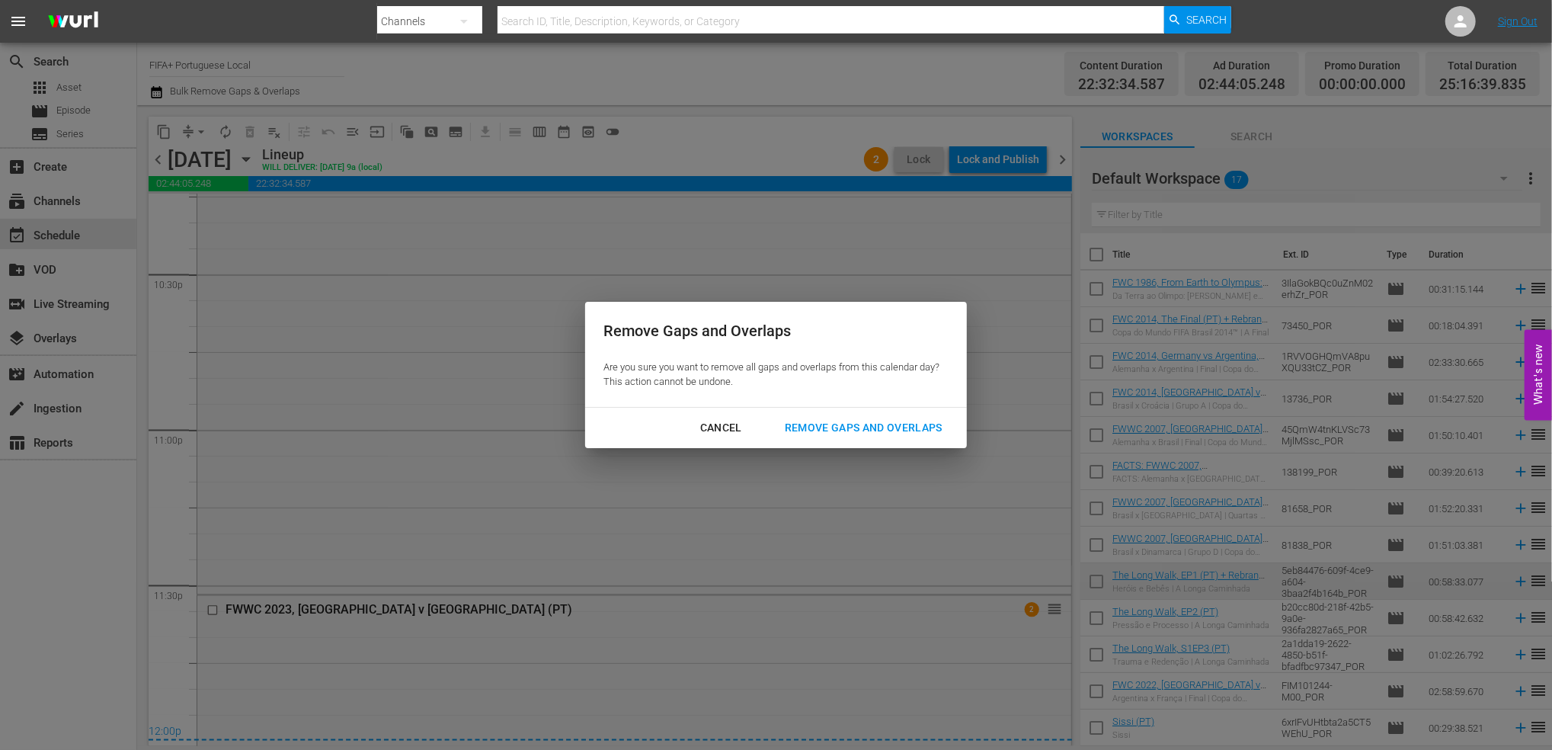
click at [880, 429] on div "Remove Gaps and Overlaps" at bounding box center [863, 427] width 182 height 19
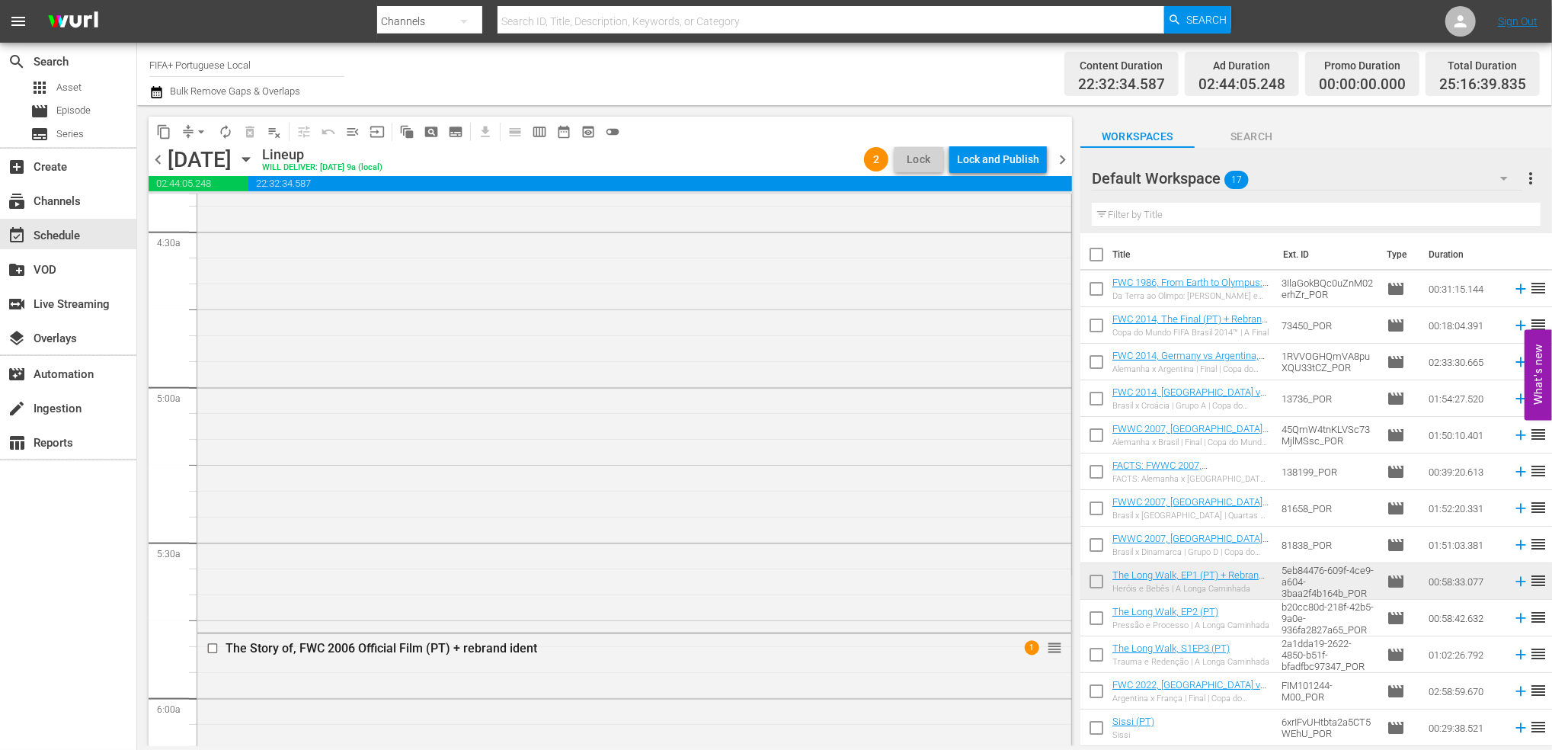
scroll to position [0, 0]
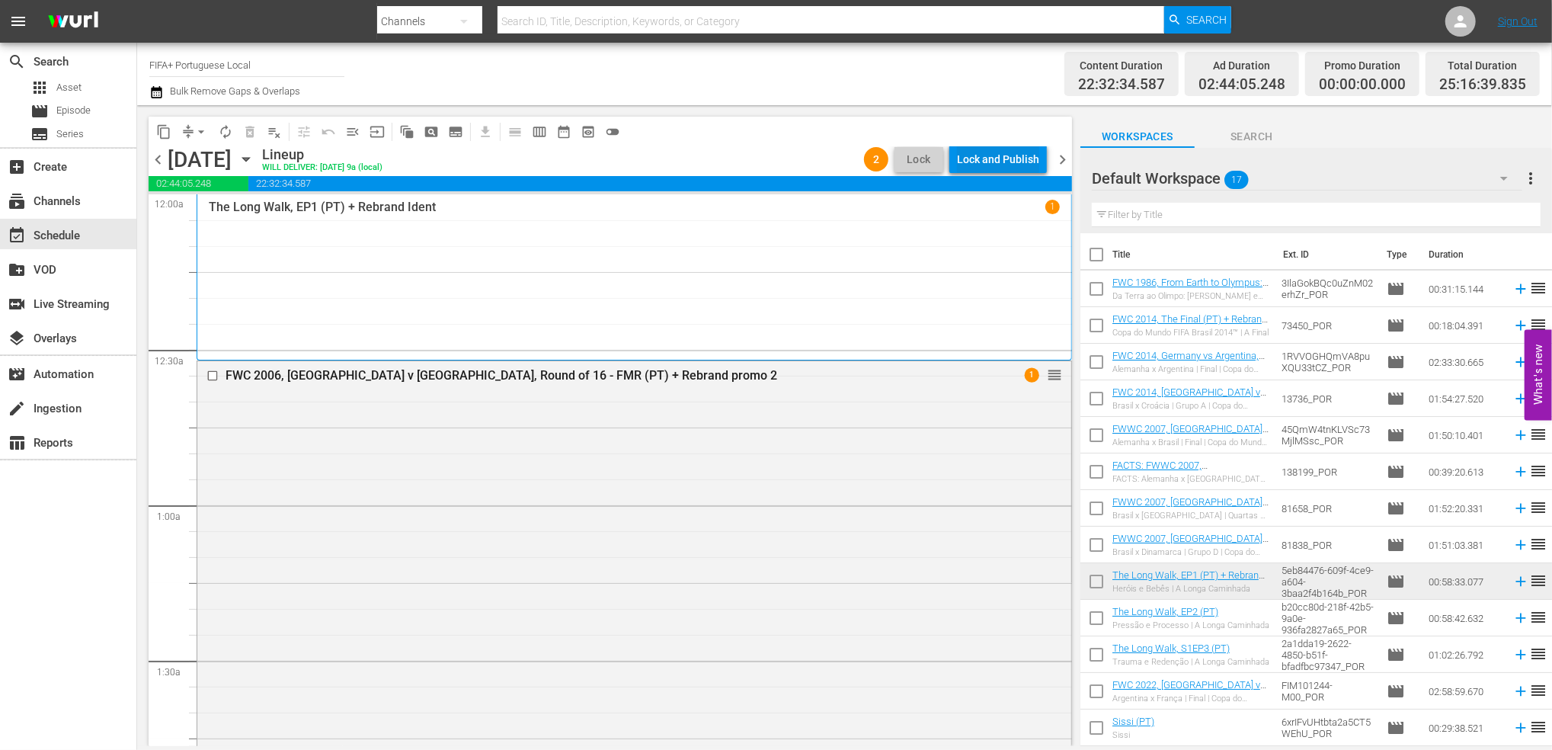
click at [1007, 152] on div "Lock and Publish" at bounding box center [998, 159] width 82 height 27
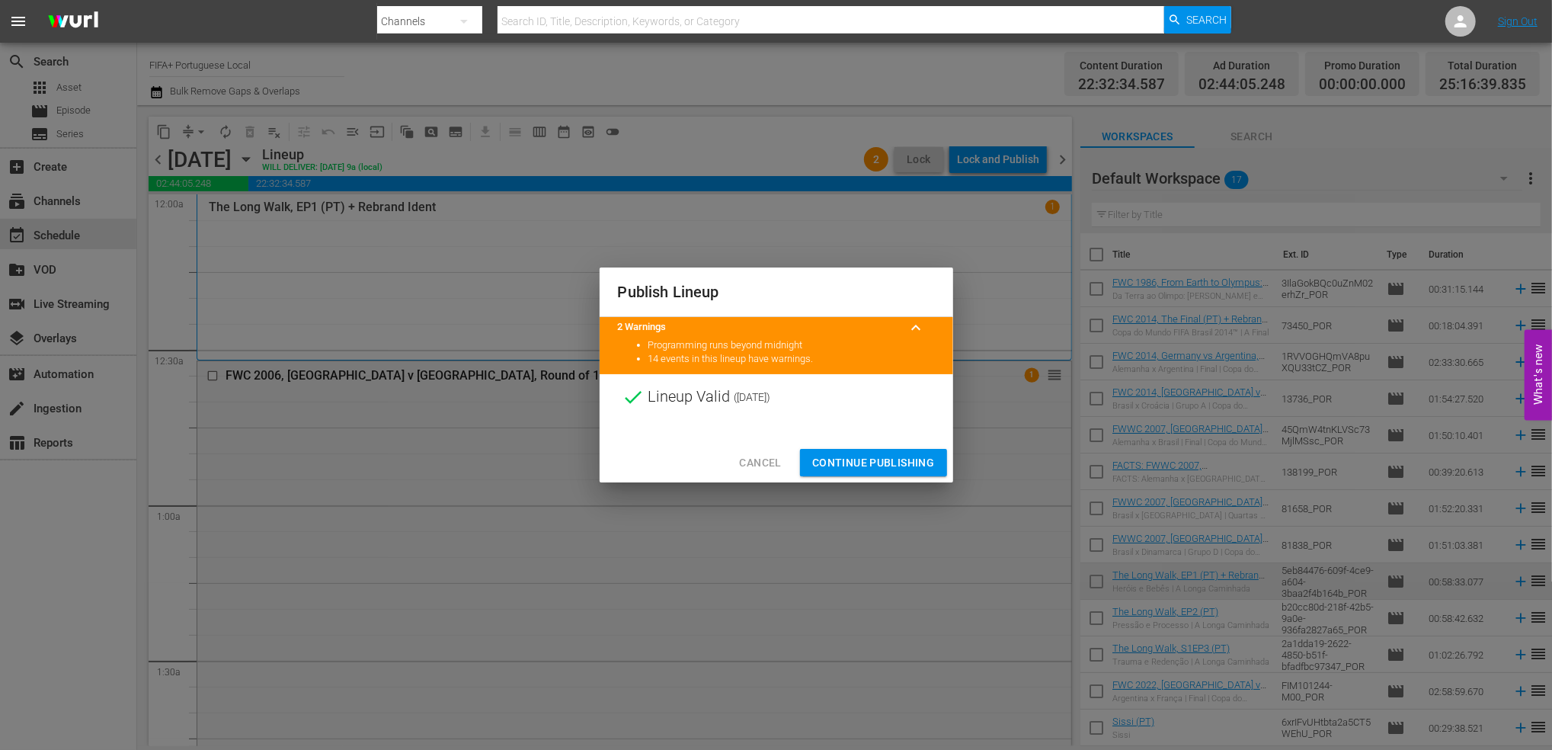
click at [907, 459] on span "Continue Publishing" at bounding box center [873, 462] width 123 height 19
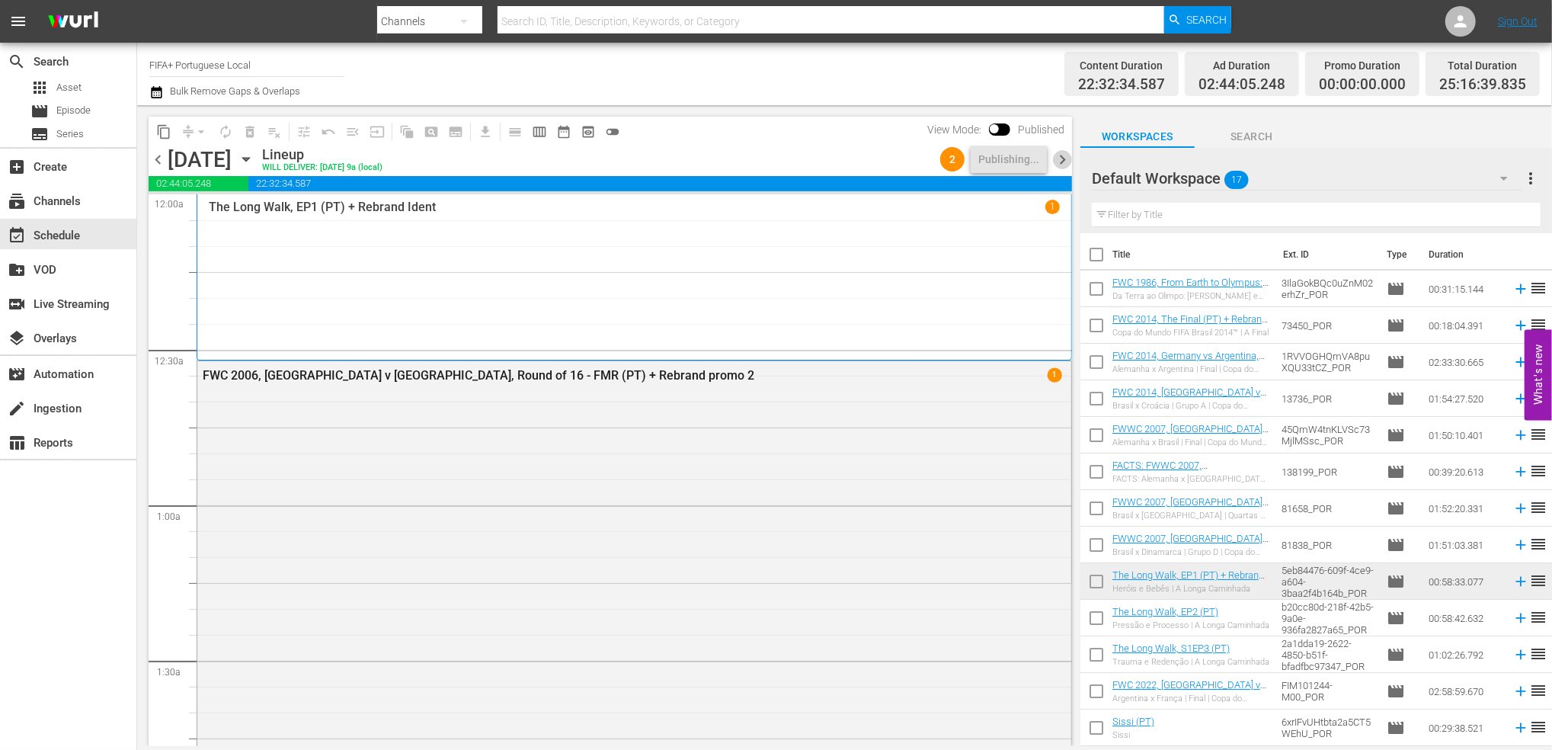
click at [1063, 160] on span "chevron_right" at bounding box center [1062, 159] width 19 height 19
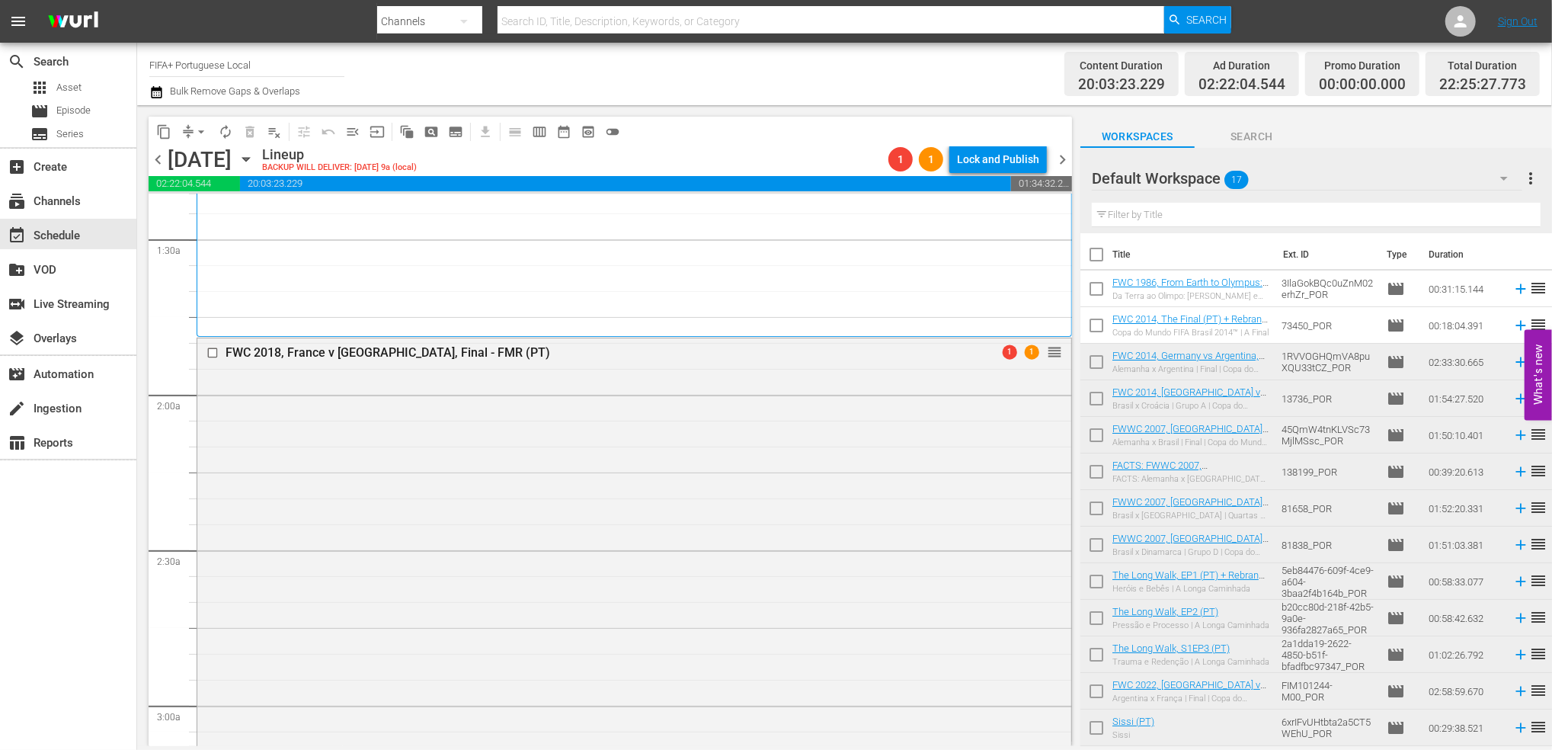
scroll to position [407, 0]
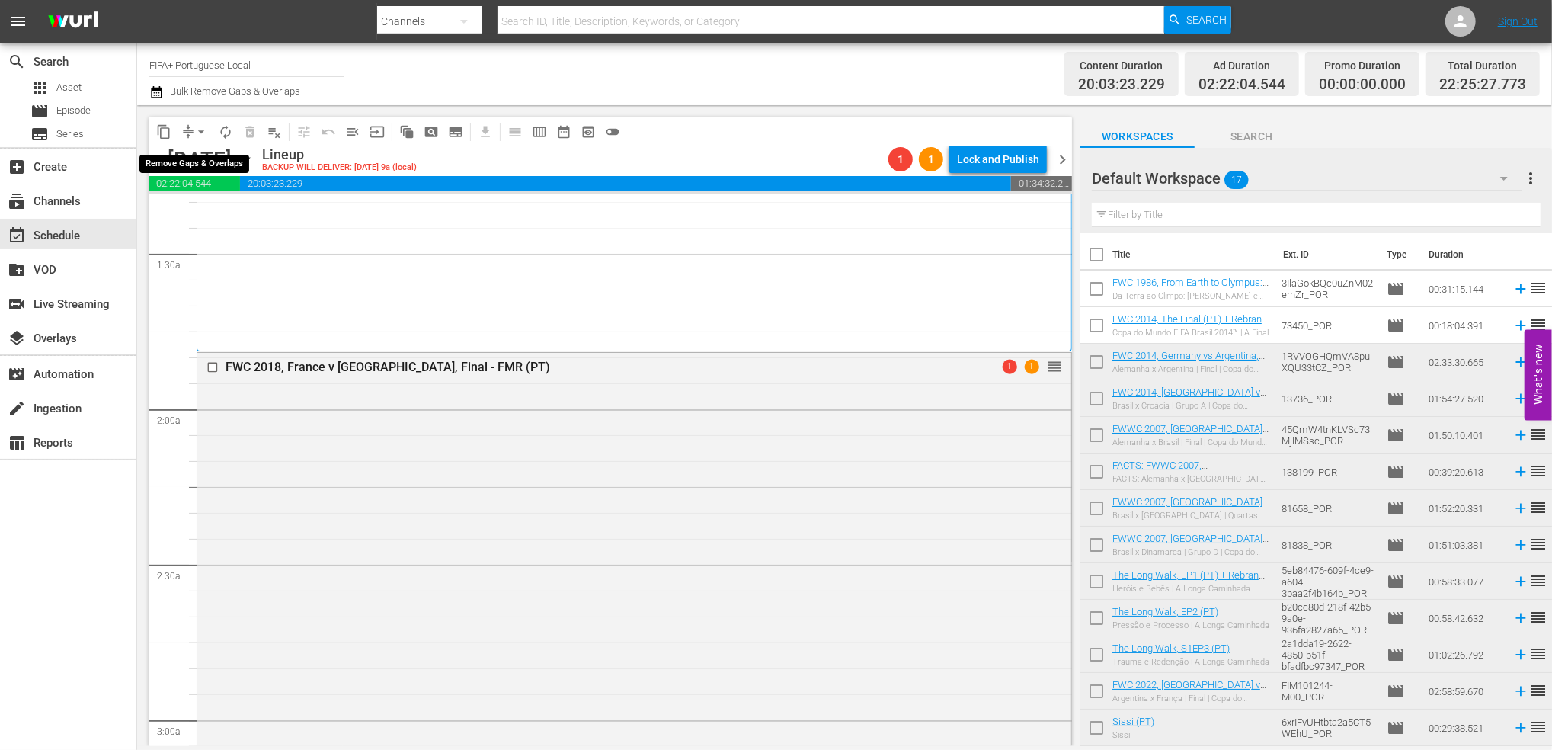
click at [203, 133] on span "arrow_drop_down" at bounding box center [200, 131] width 15 height 15
click at [225, 204] on li "Align to End of Previous Day" at bounding box center [202, 212] width 160 height 25
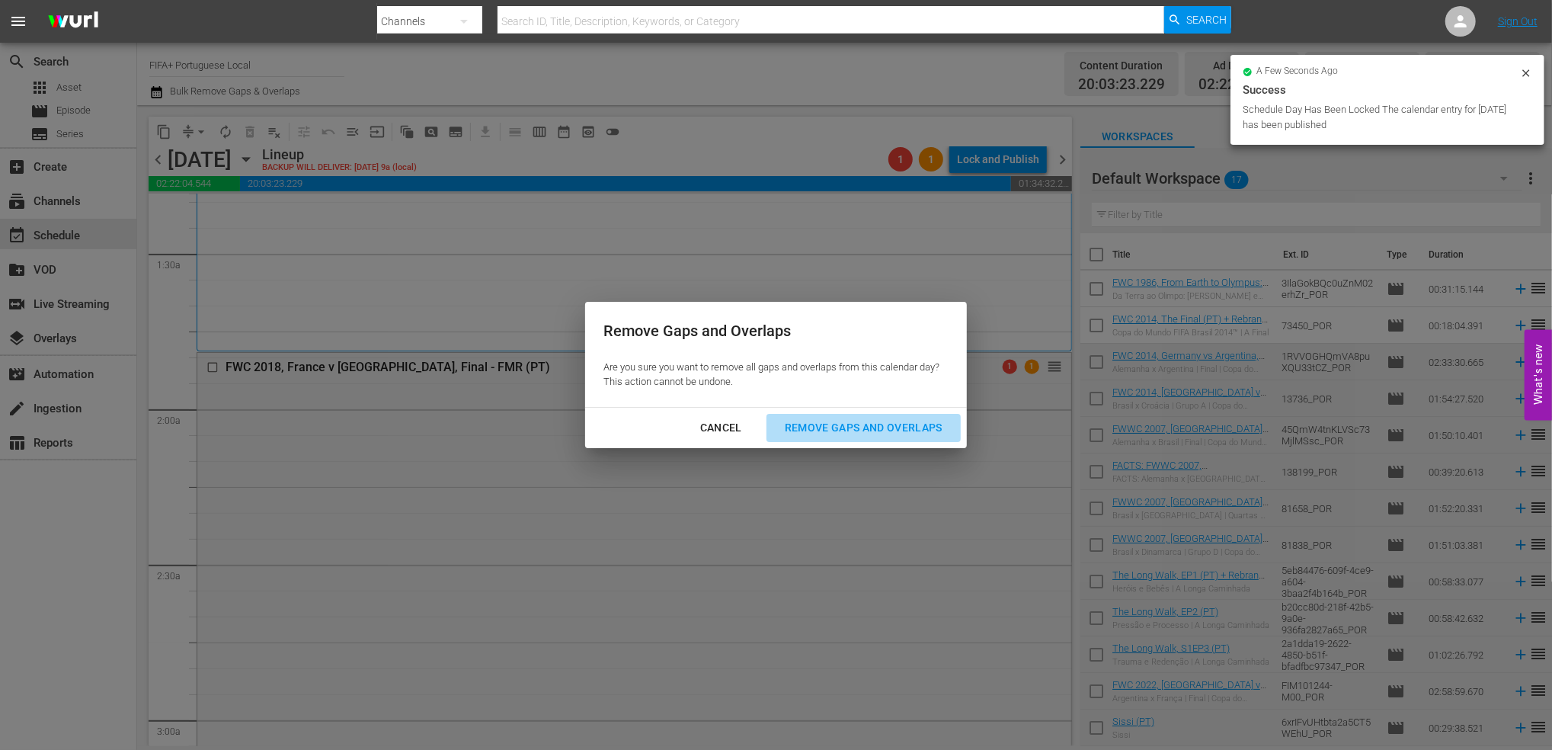
click at [827, 431] on div "Remove Gaps and Overlaps" at bounding box center [863, 427] width 182 height 19
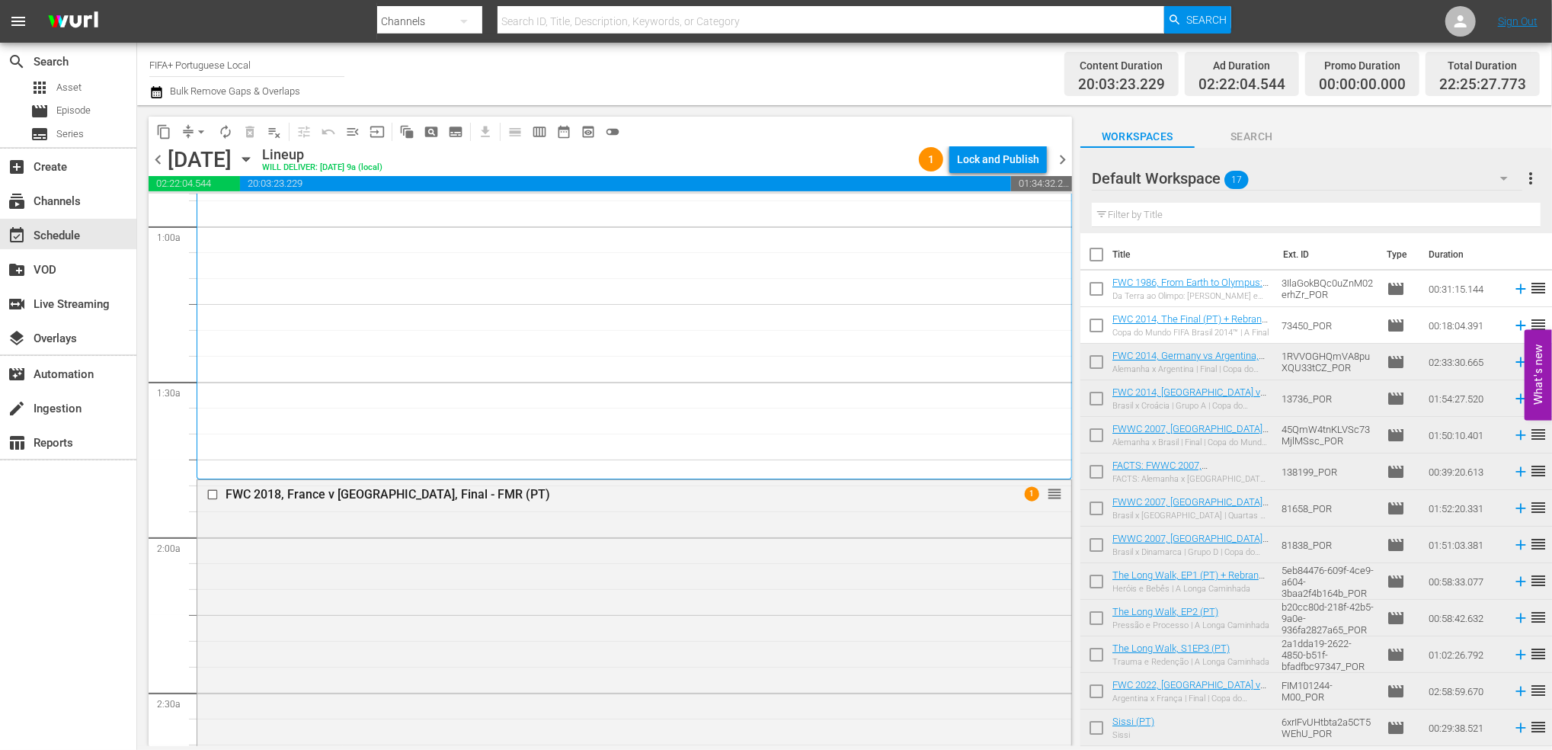
scroll to position [0, 0]
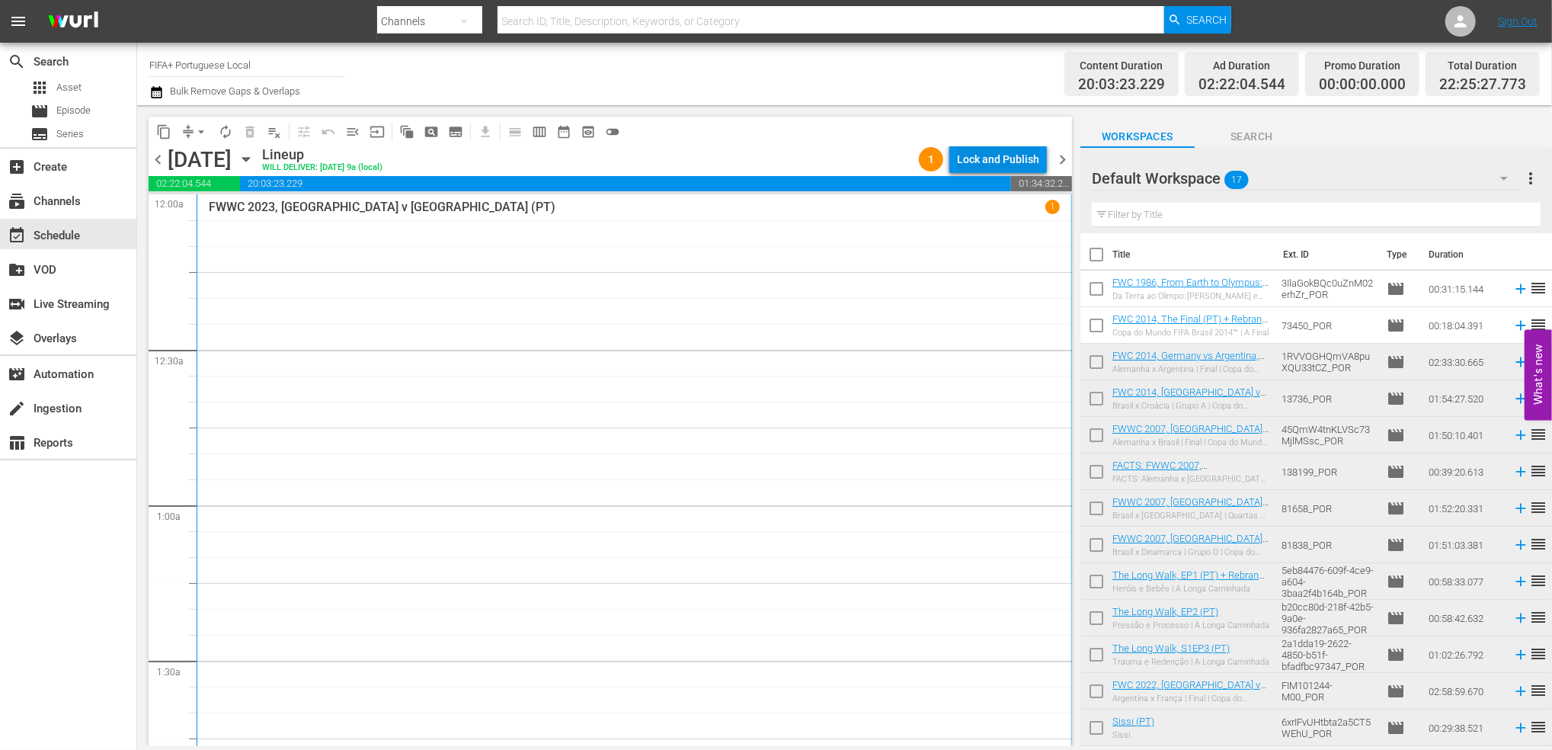
click at [994, 163] on div "Lock and Publish" at bounding box center [998, 159] width 82 height 27
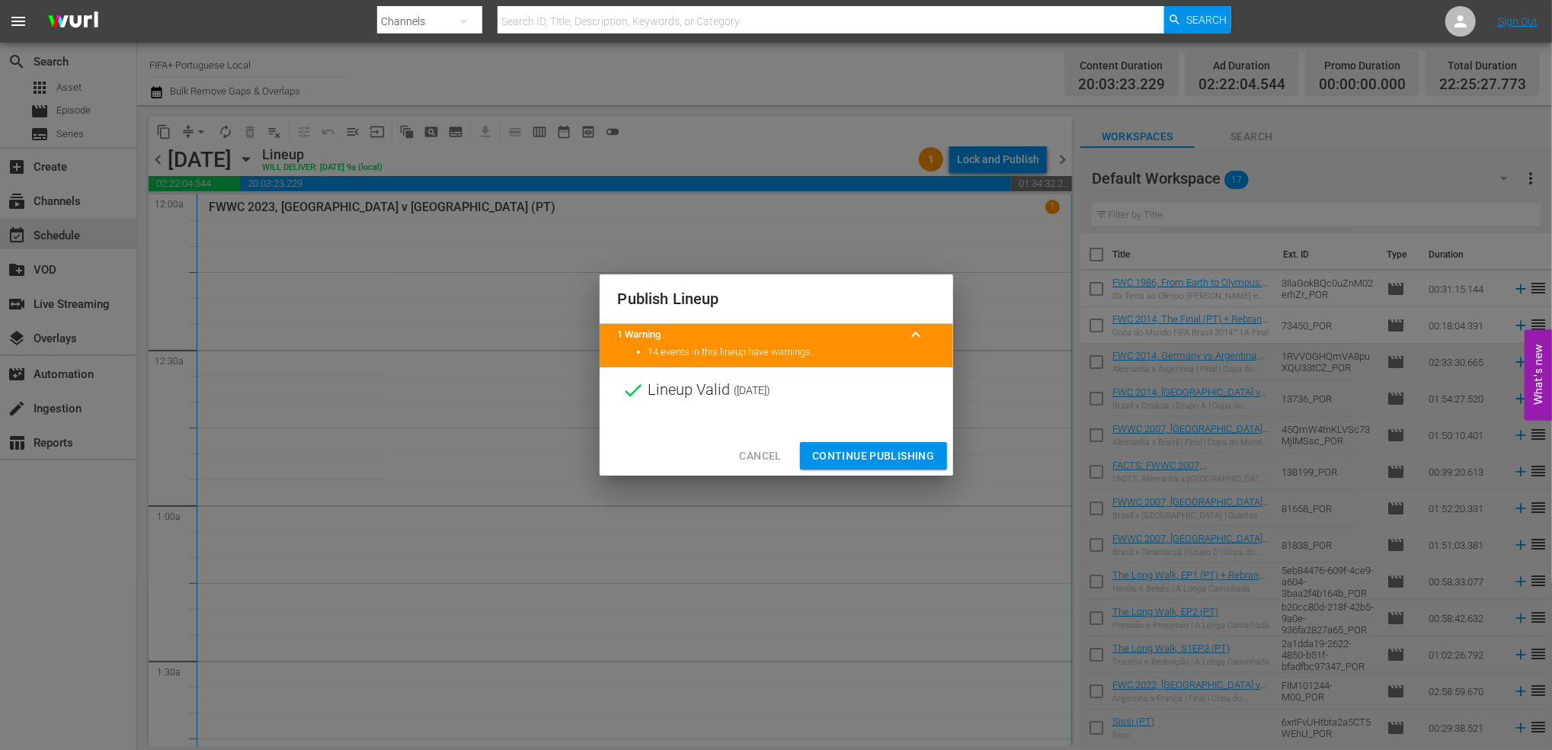
click at [881, 452] on span "Continue Publishing" at bounding box center [873, 455] width 123 height 19
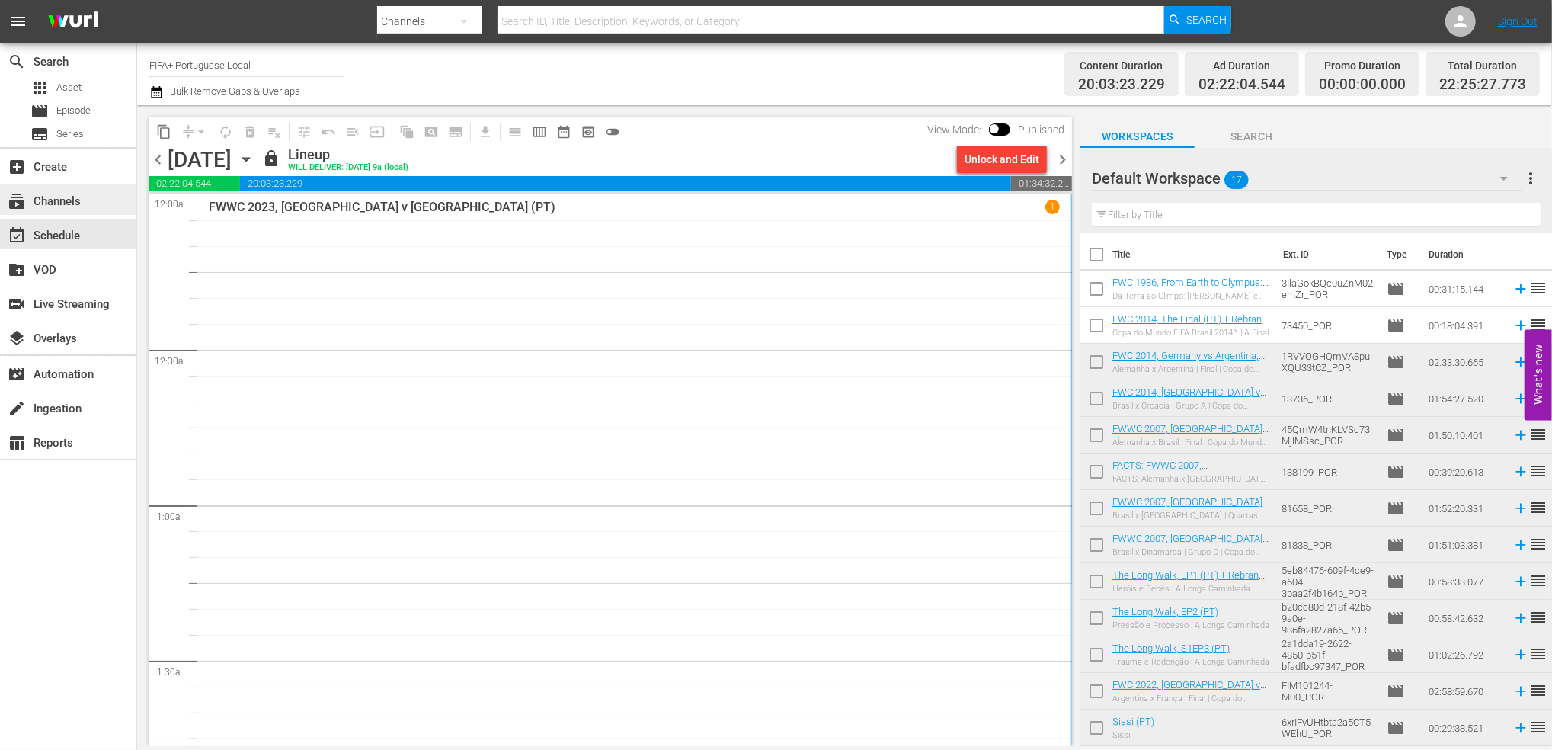
click at [50, 198] on div "subscriptions Channels" at bounding box center [42, 199] width 85 height 14
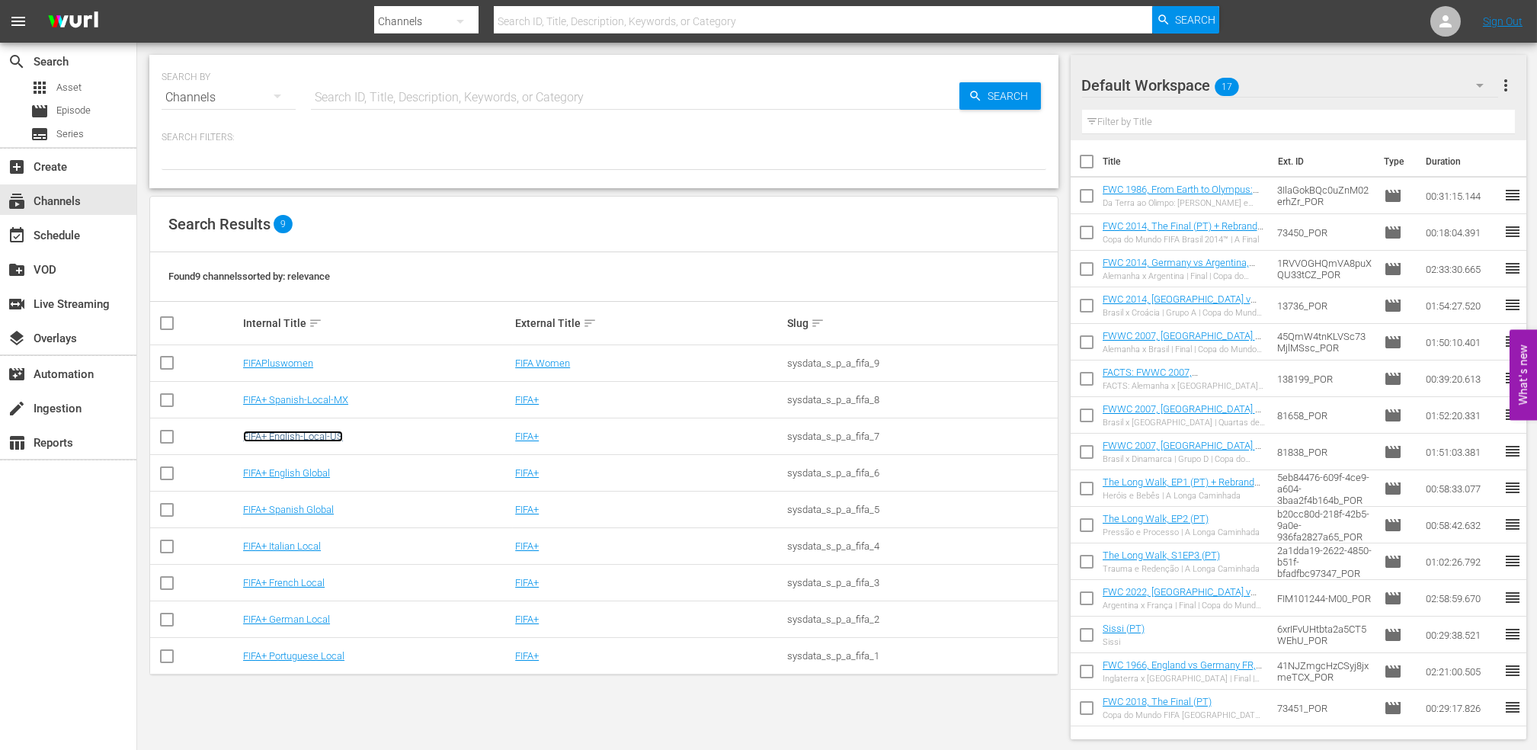
click at [324, 434] on link "FIFA+ English-Local-US" at bounding box center [293, 435] width 100 height 11
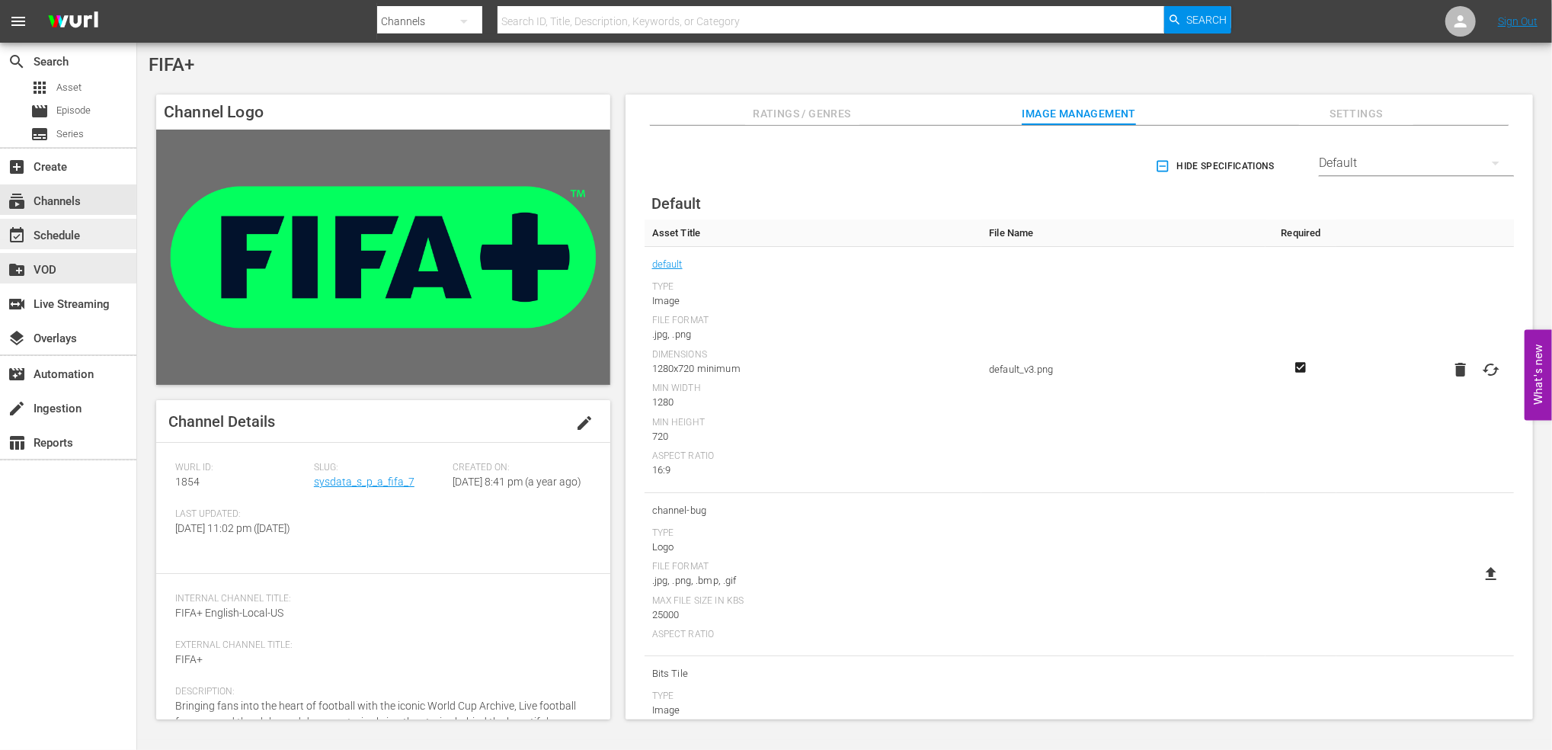
click at [59, 240] on div "event_available Schedule" at bounding box center [42, 233] width 85 height 14
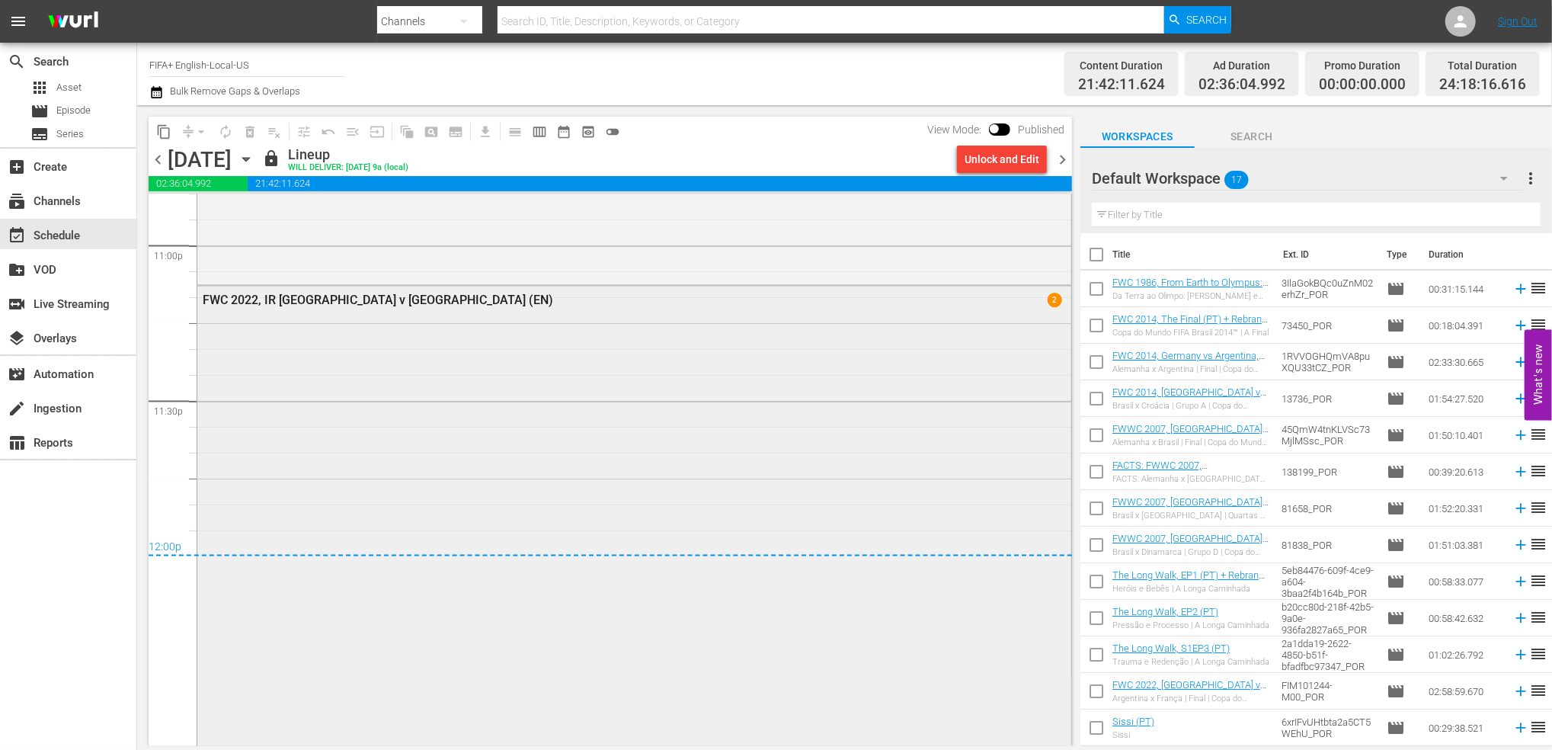
scroll to position [7077, 0]
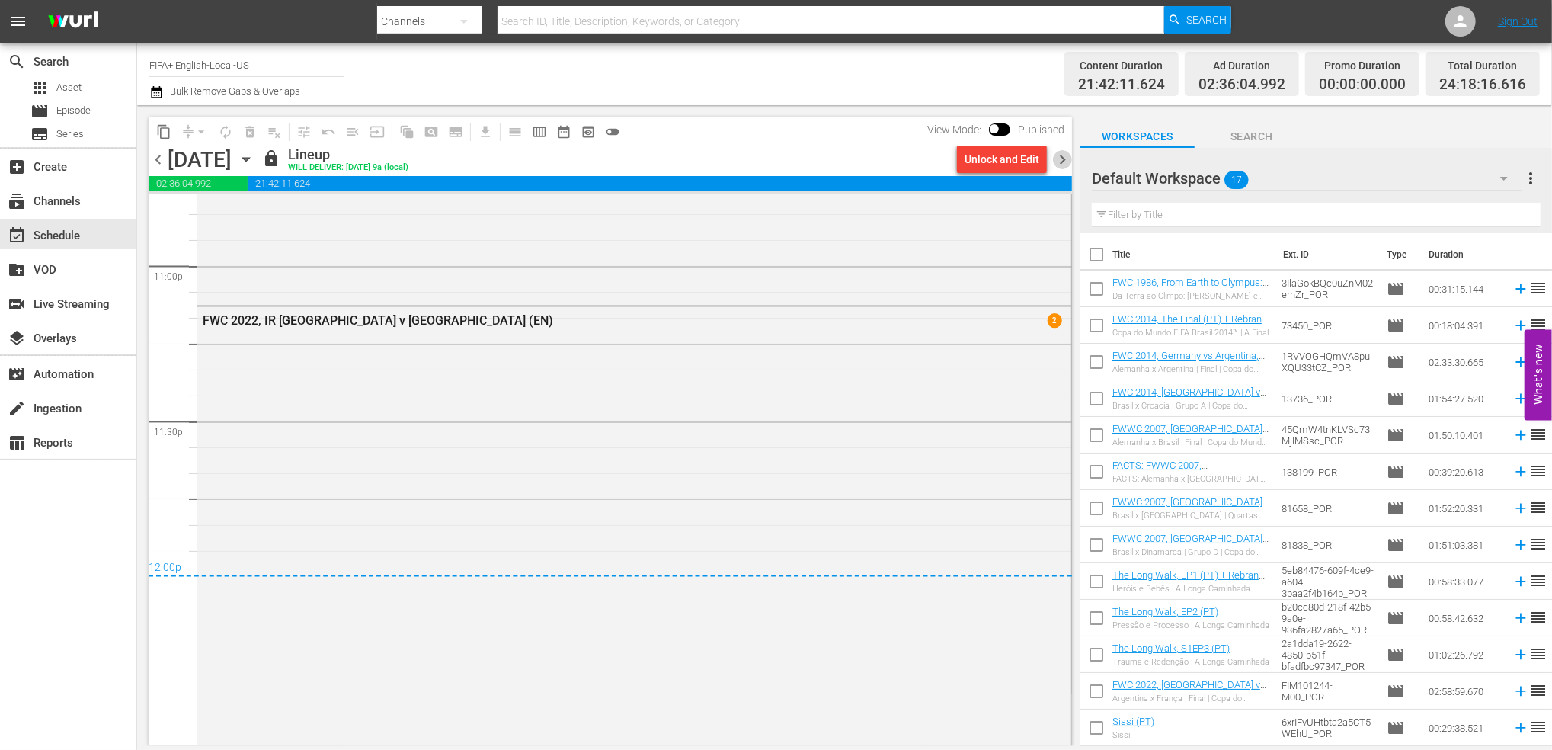
click at [1067, 156] on span "chevron_right" at bounding box center [1062, 159] width 19 height 19
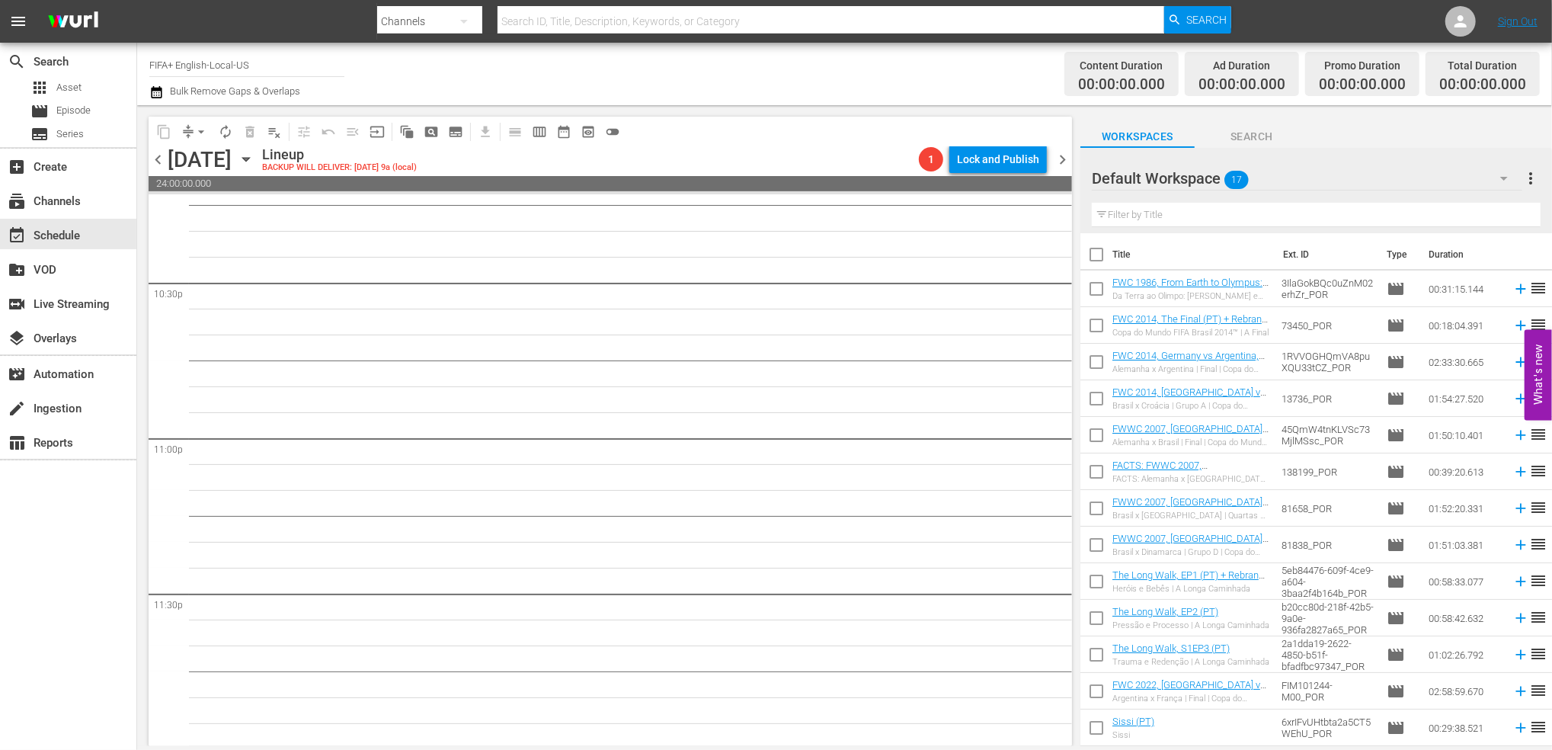
scroll to position [6906, 0]
click at [1097, 252] on input "checkbox" at bounding box center [1096, 257] width 32 height 32
checkbox input "true"
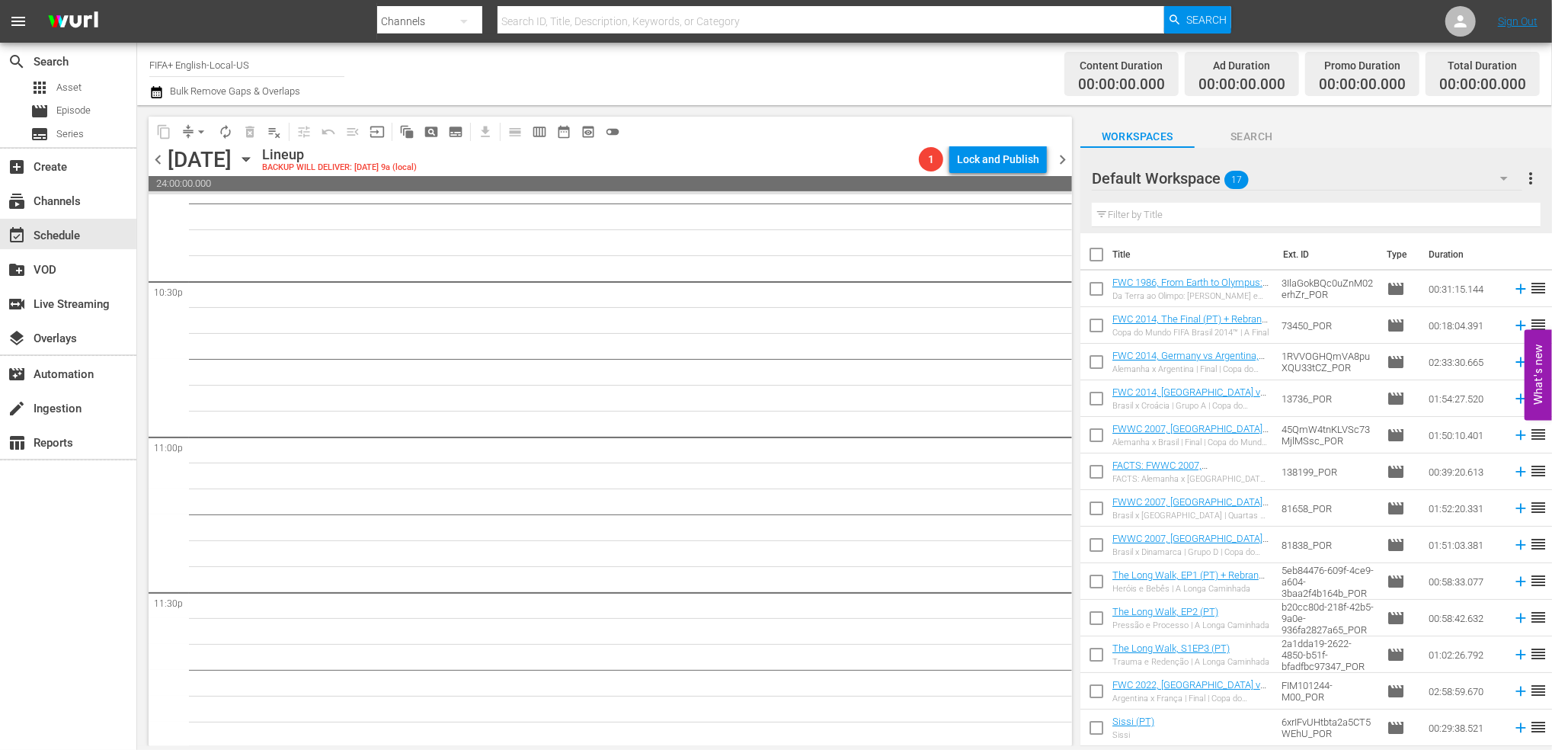
checkbox input "true"
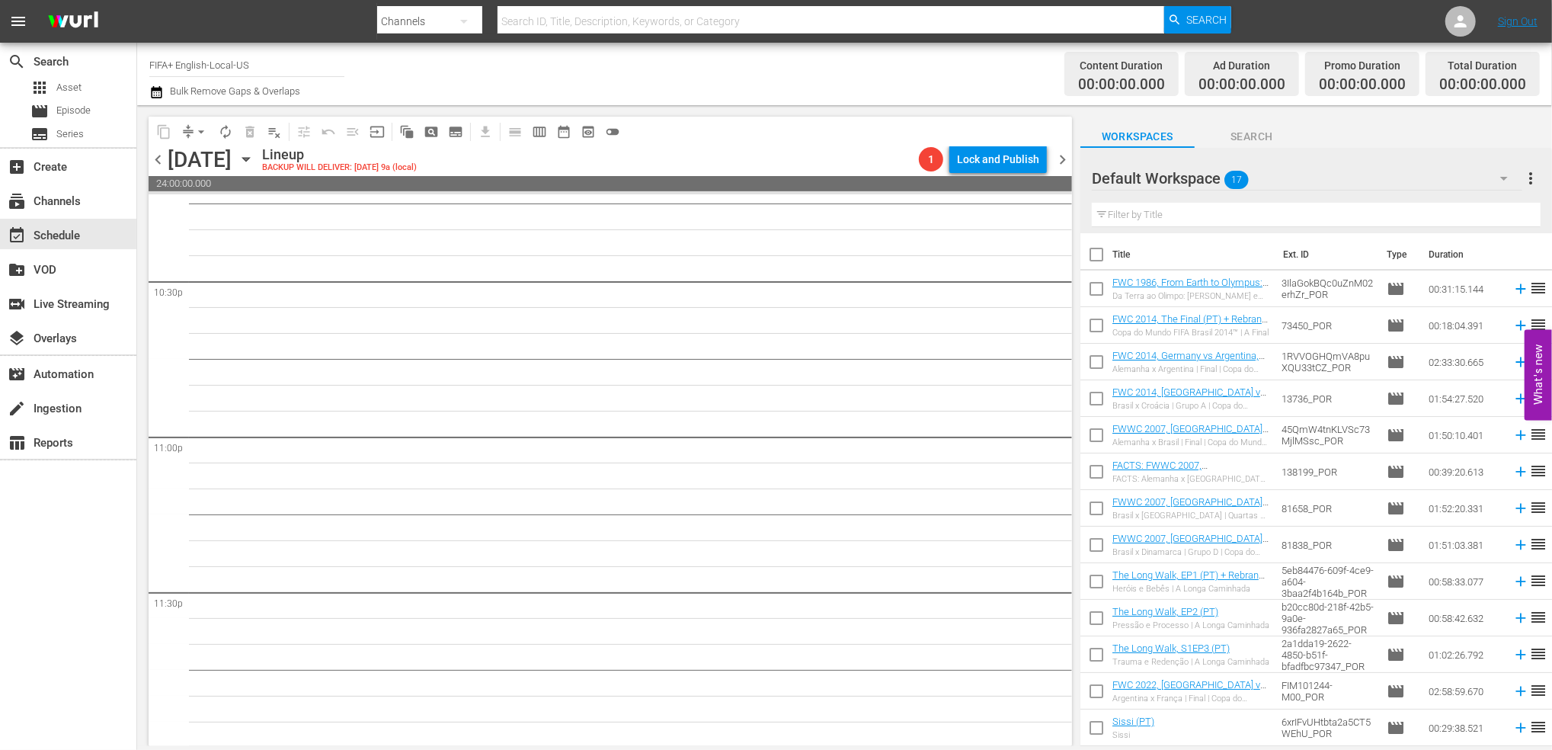
checkbox input "true"
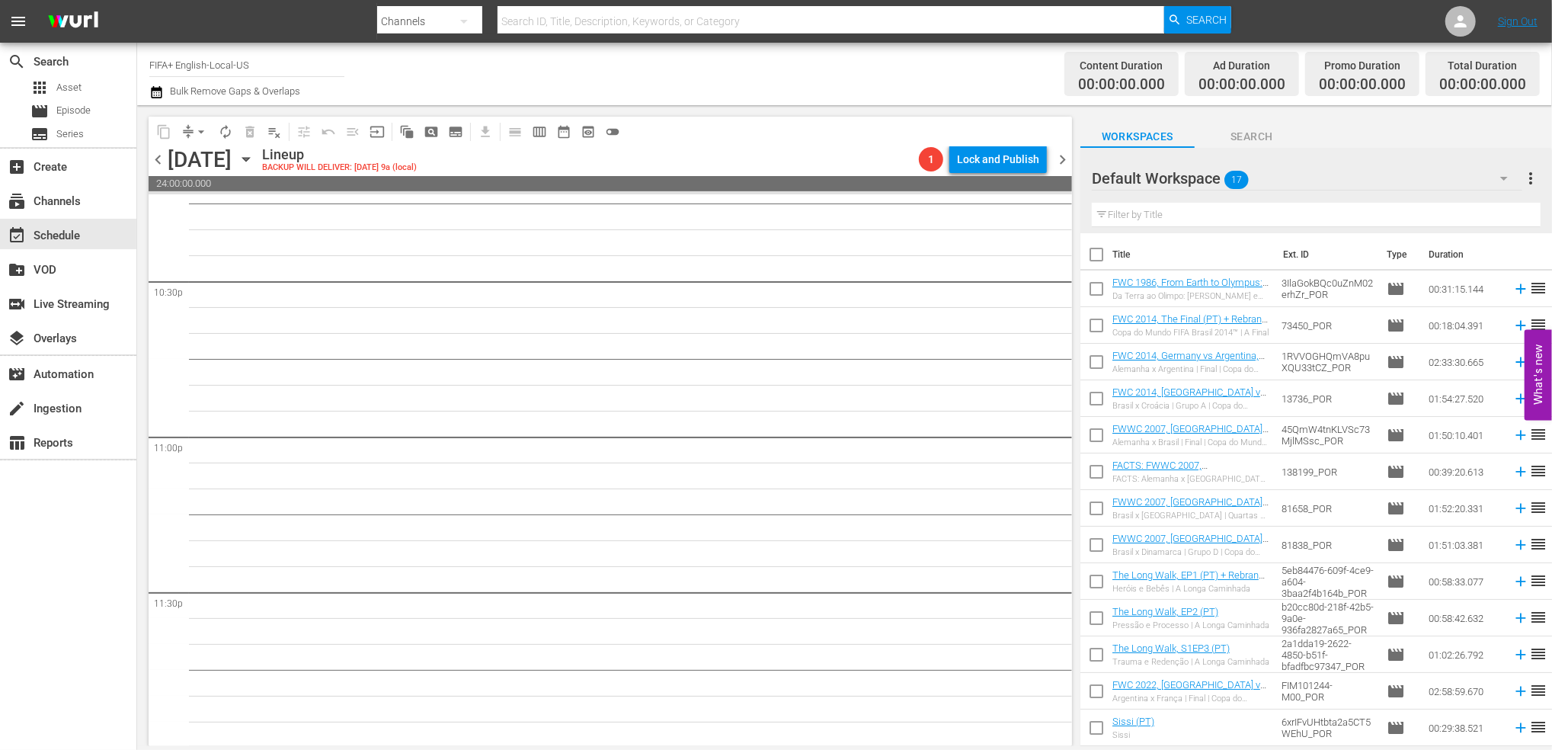
checkbox input "true"
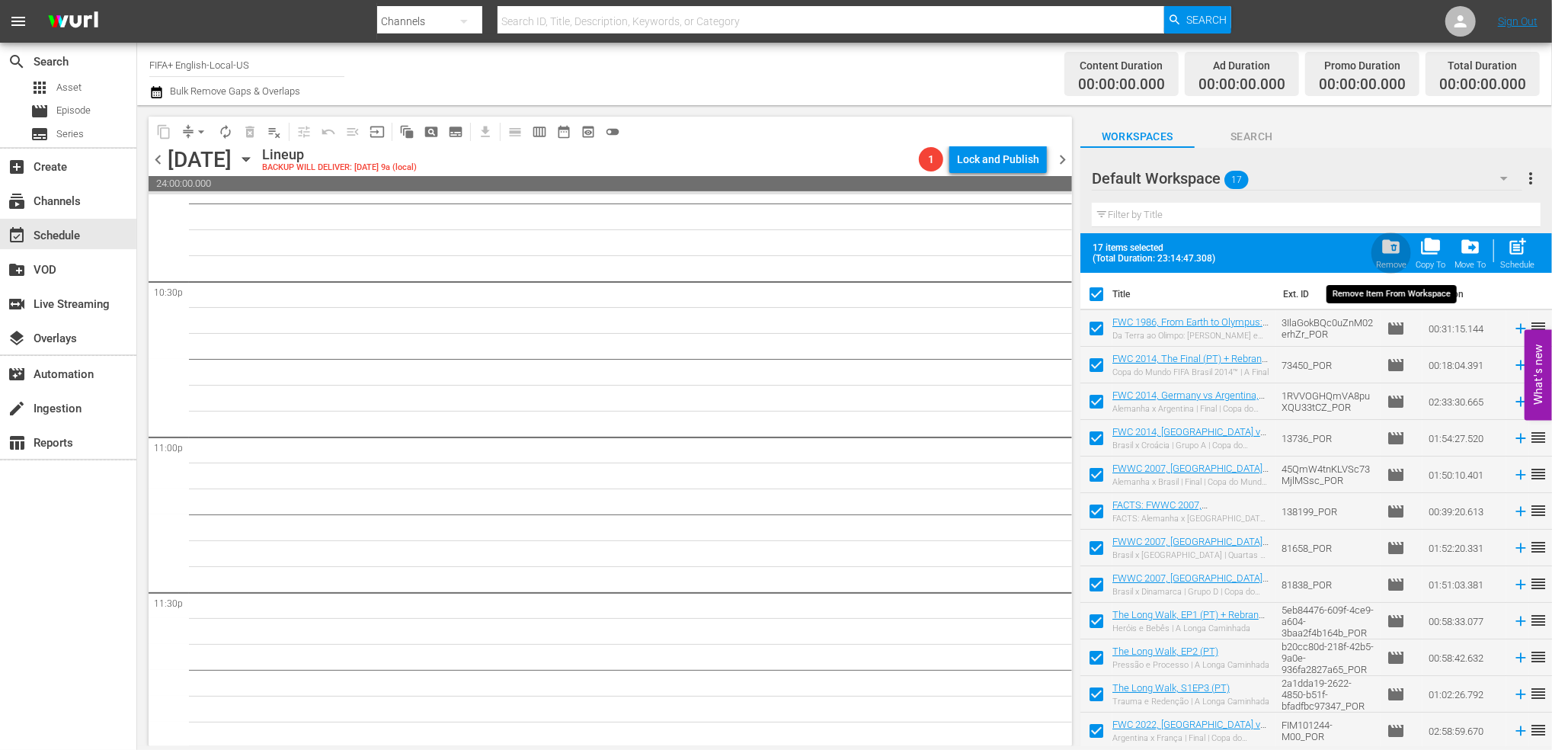
click at [1397, 252] on span "folder_delete" at bounding box center [1390, 246] width 21 height 21
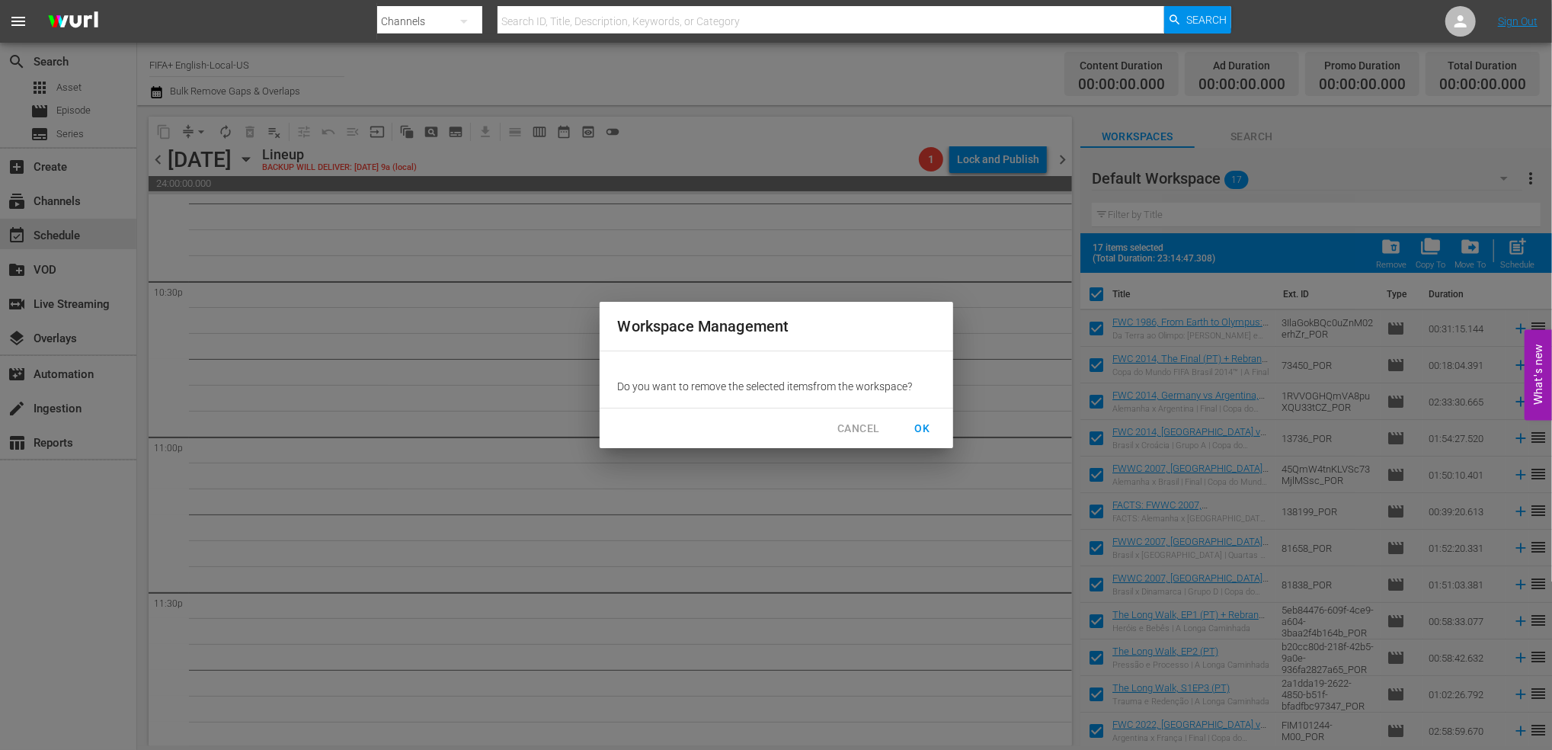
click at [921, 430] on span "OK" at bounding box center [922, 428] width 24 height 19
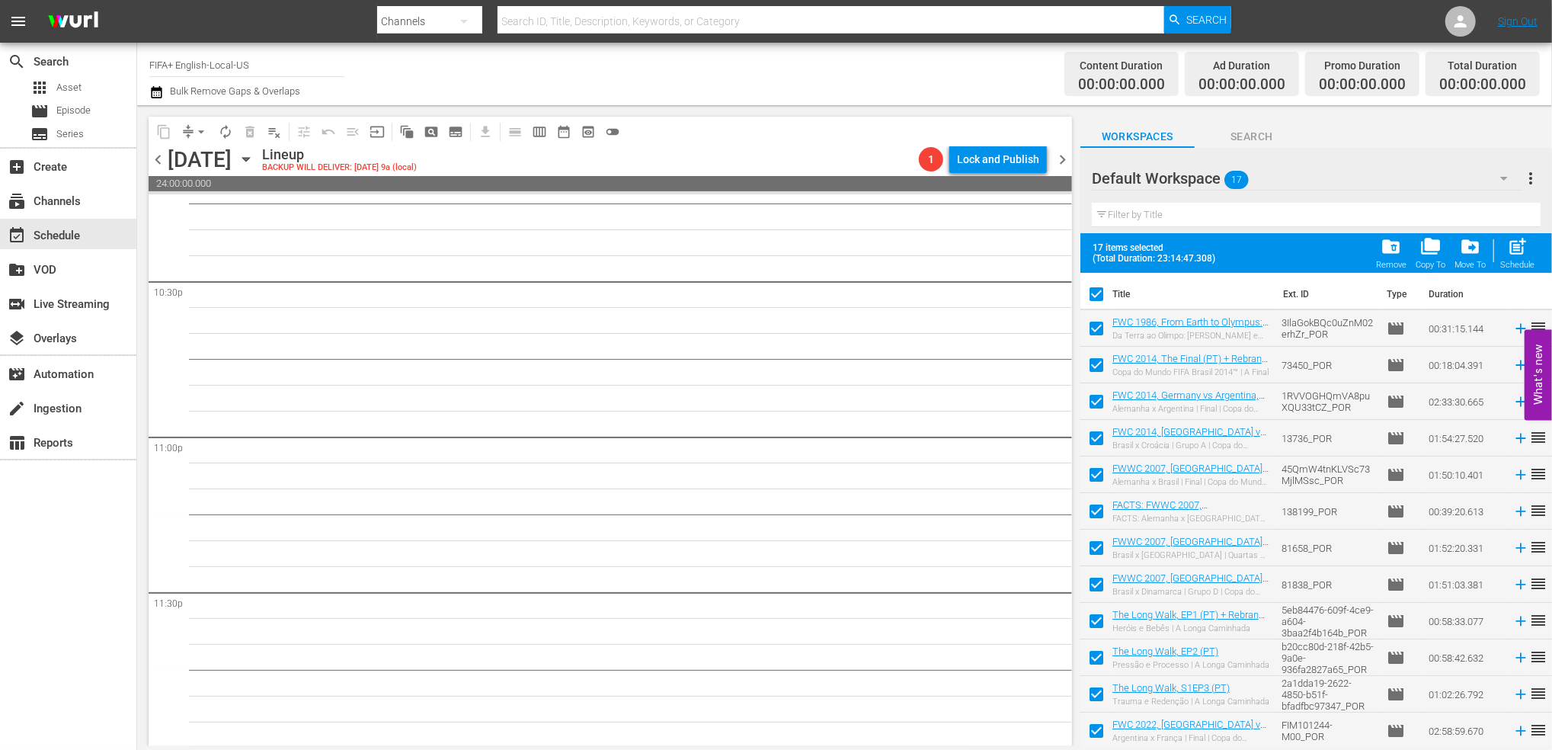
checkbox input "false"
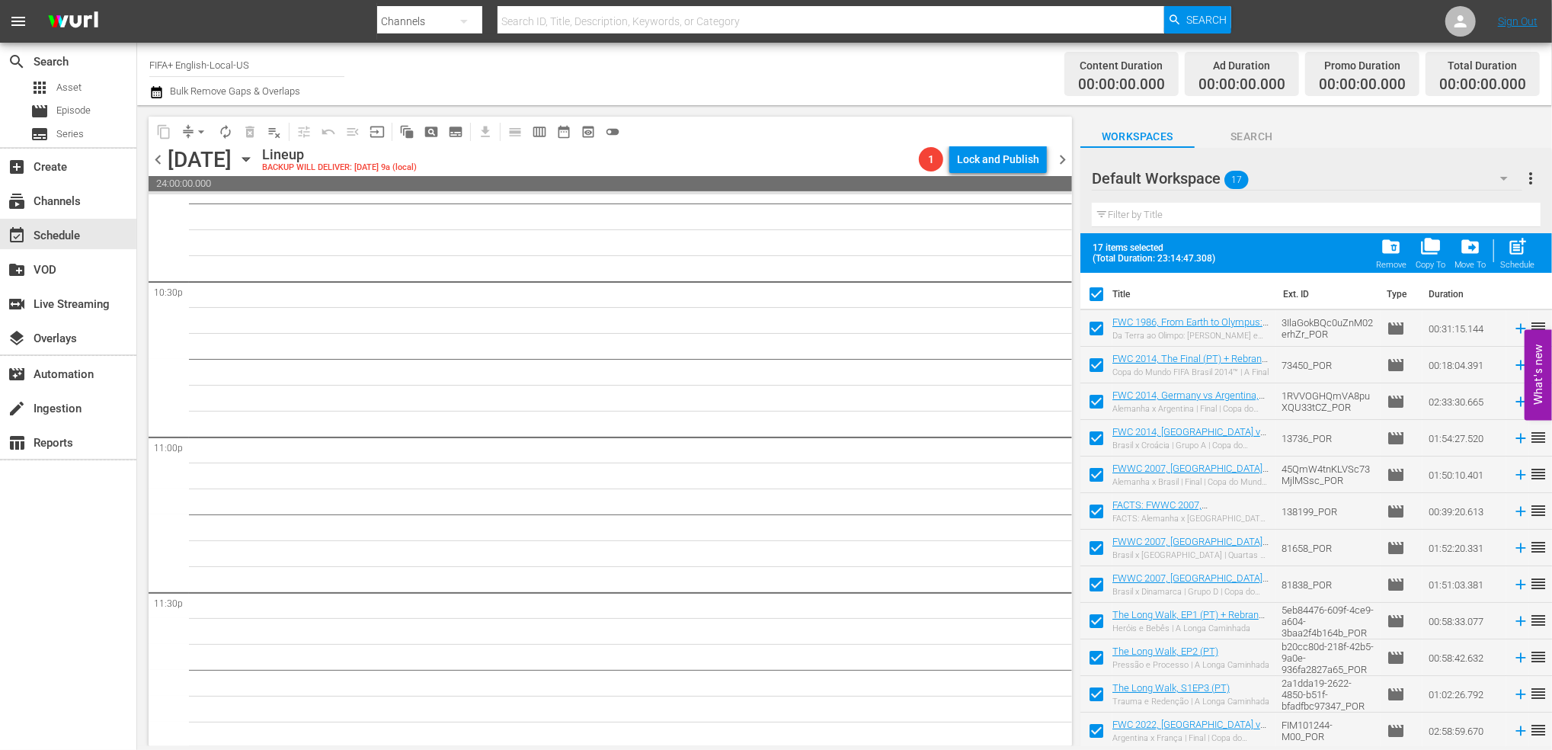
checkbox input "false"
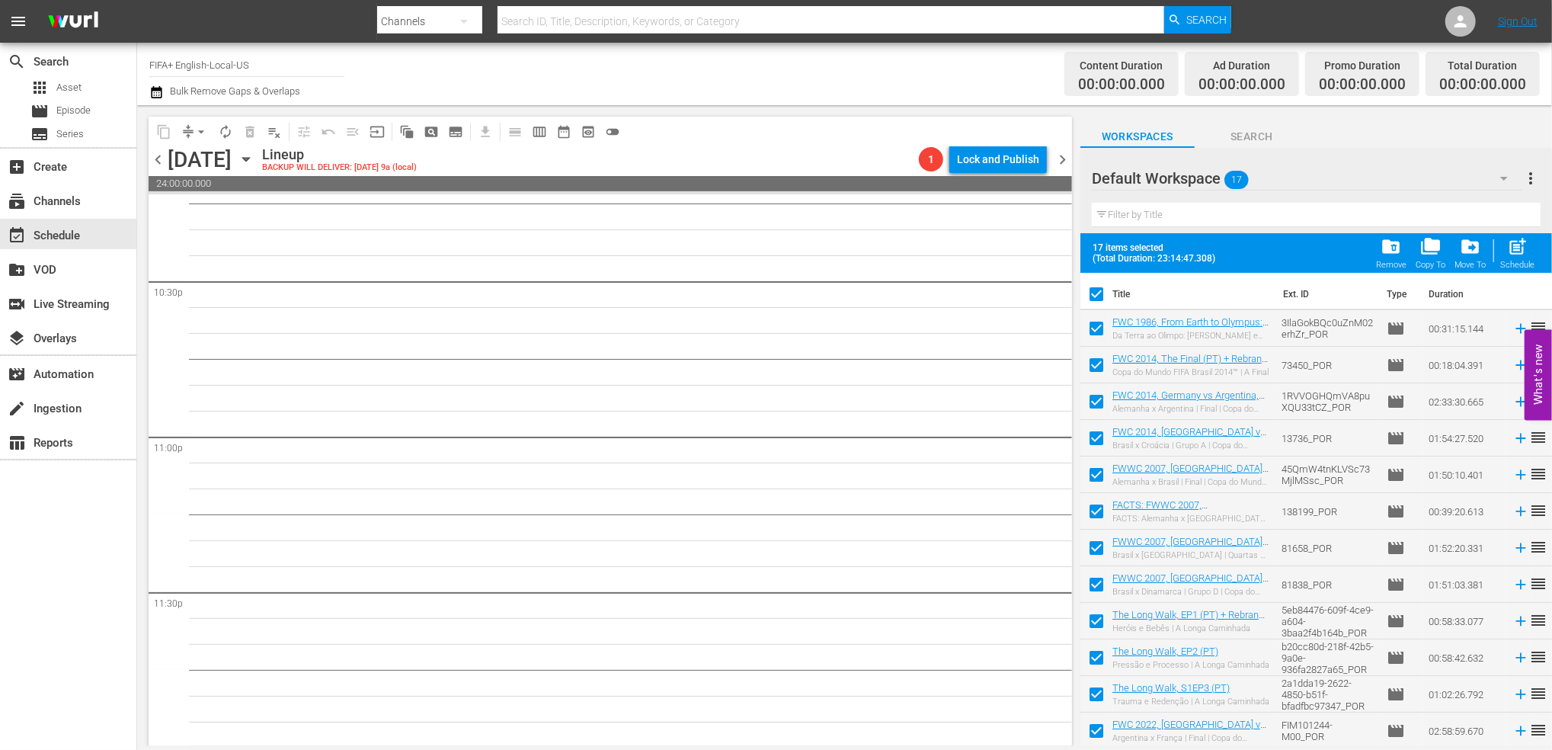
checkbox input "false"
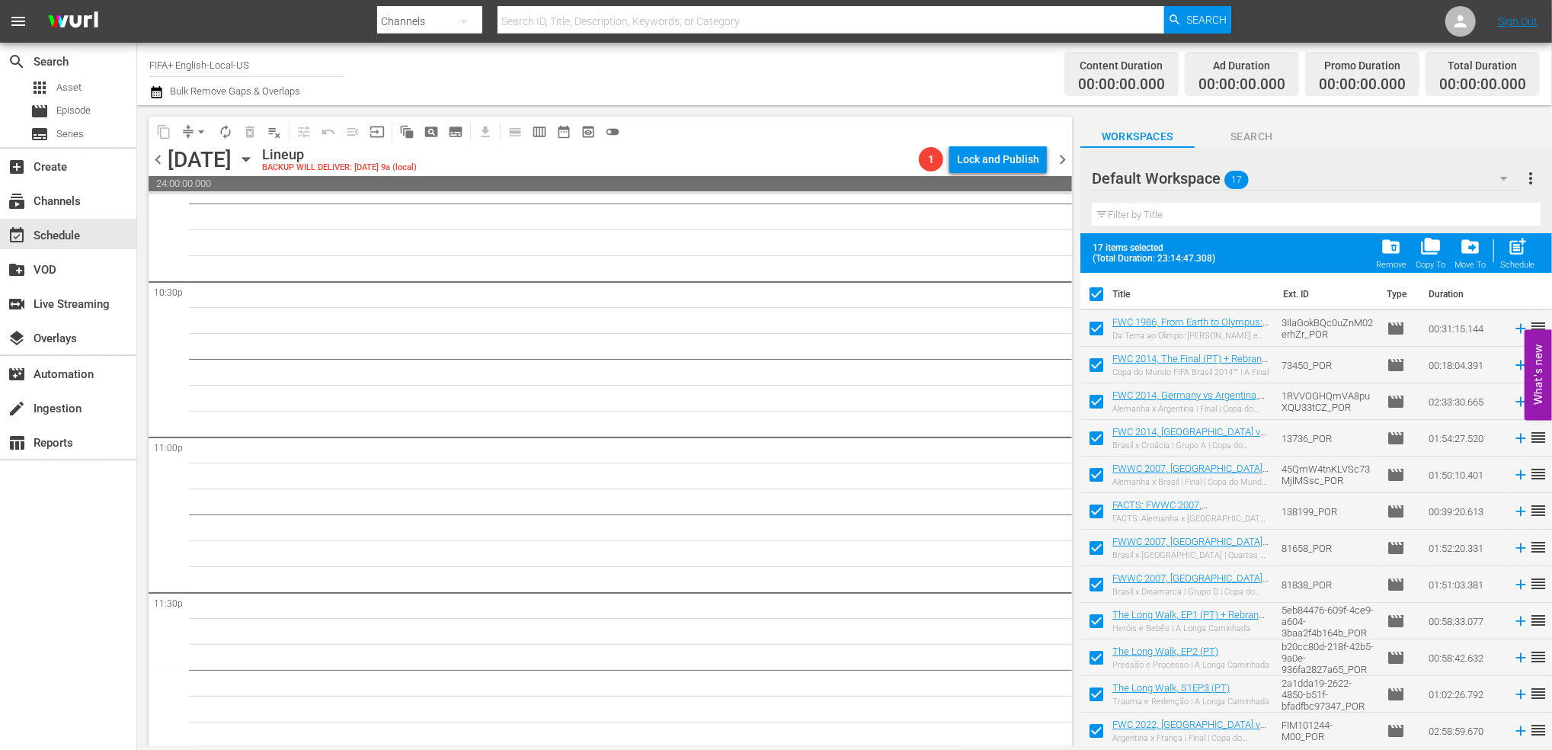
checkbox input "false"
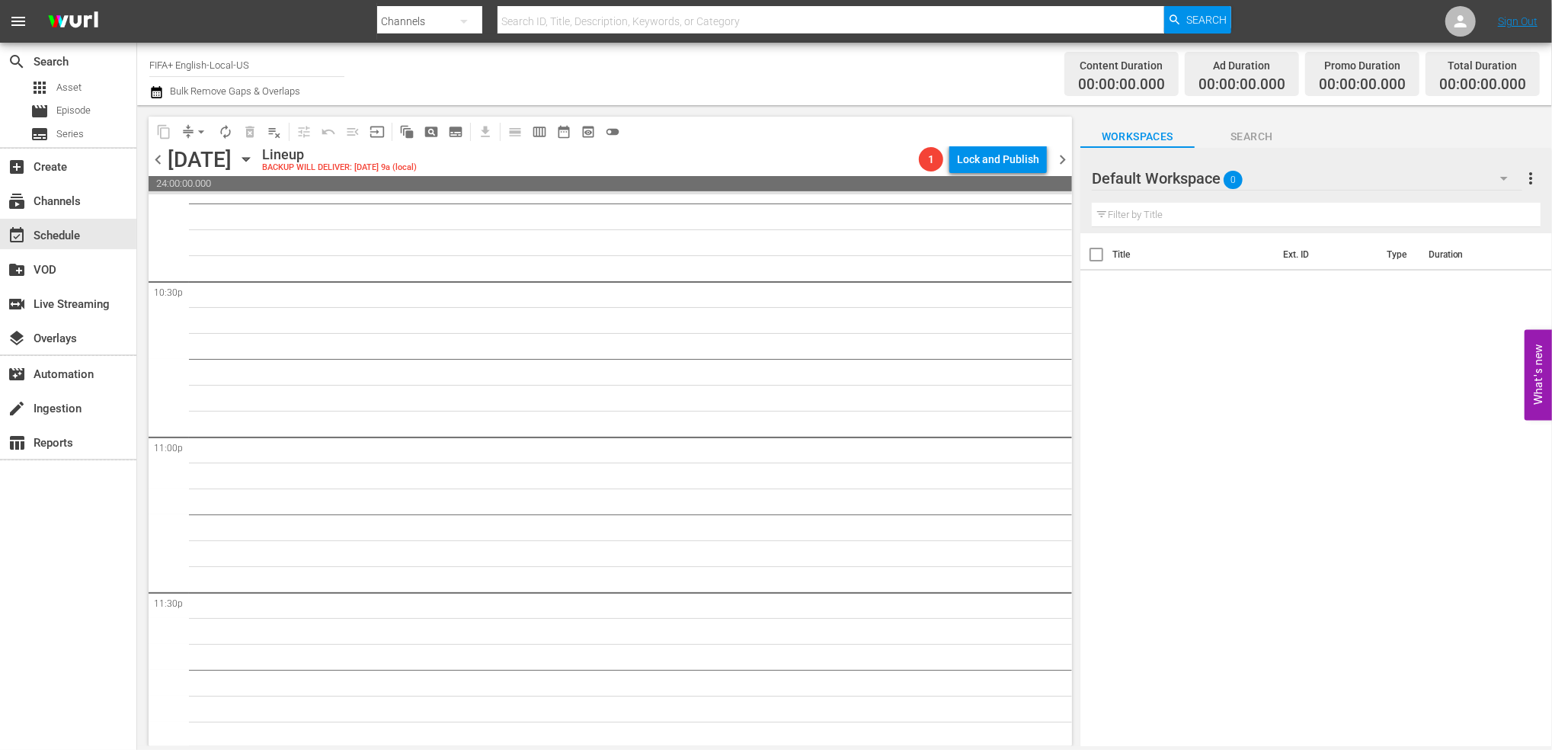
click at [152, 159] on span "chevron_left" at bounding box center [158, 159] width 19 height 19
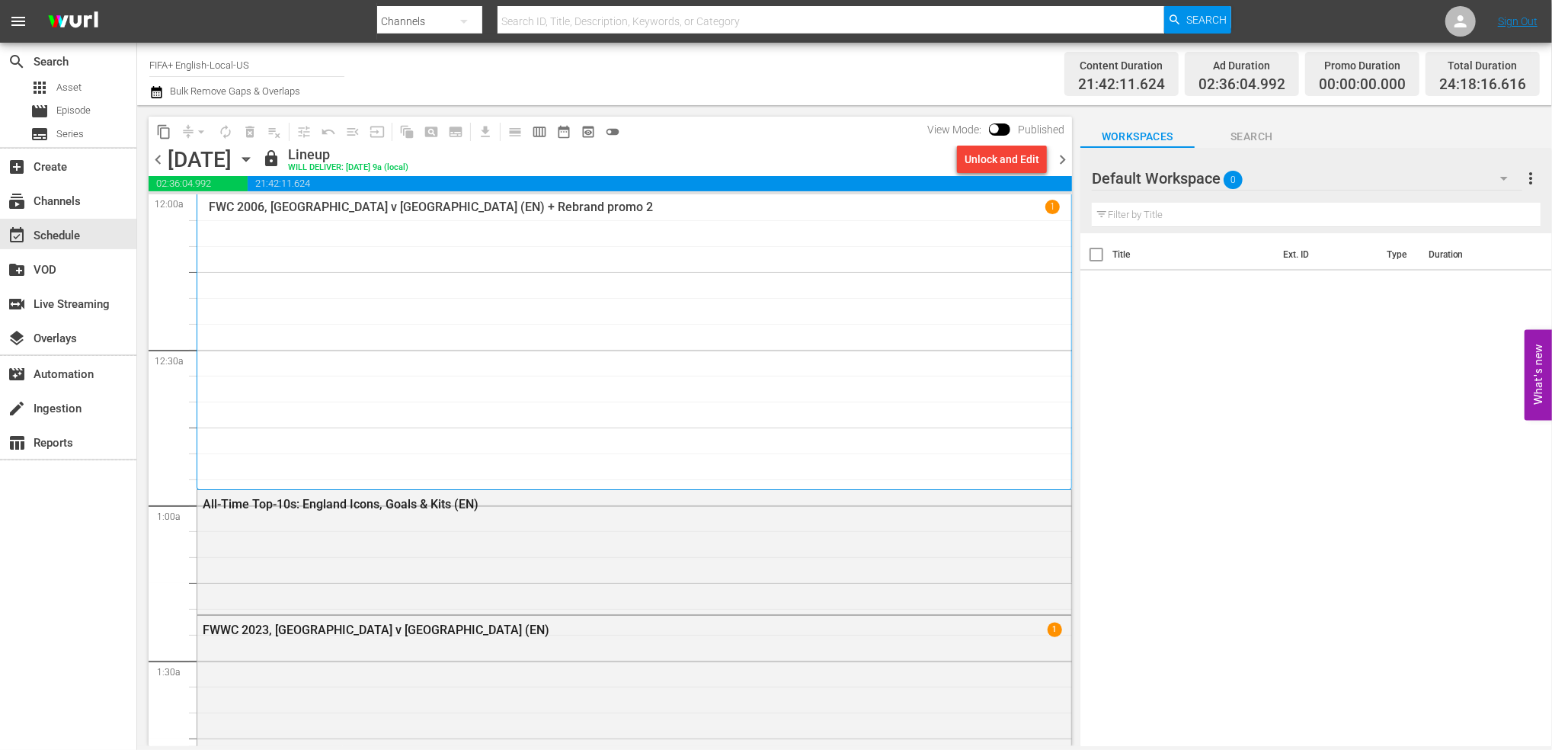
click at [1067, 151] on span "chevron_right" at bounding box center [1062, 159] width 19 height 19
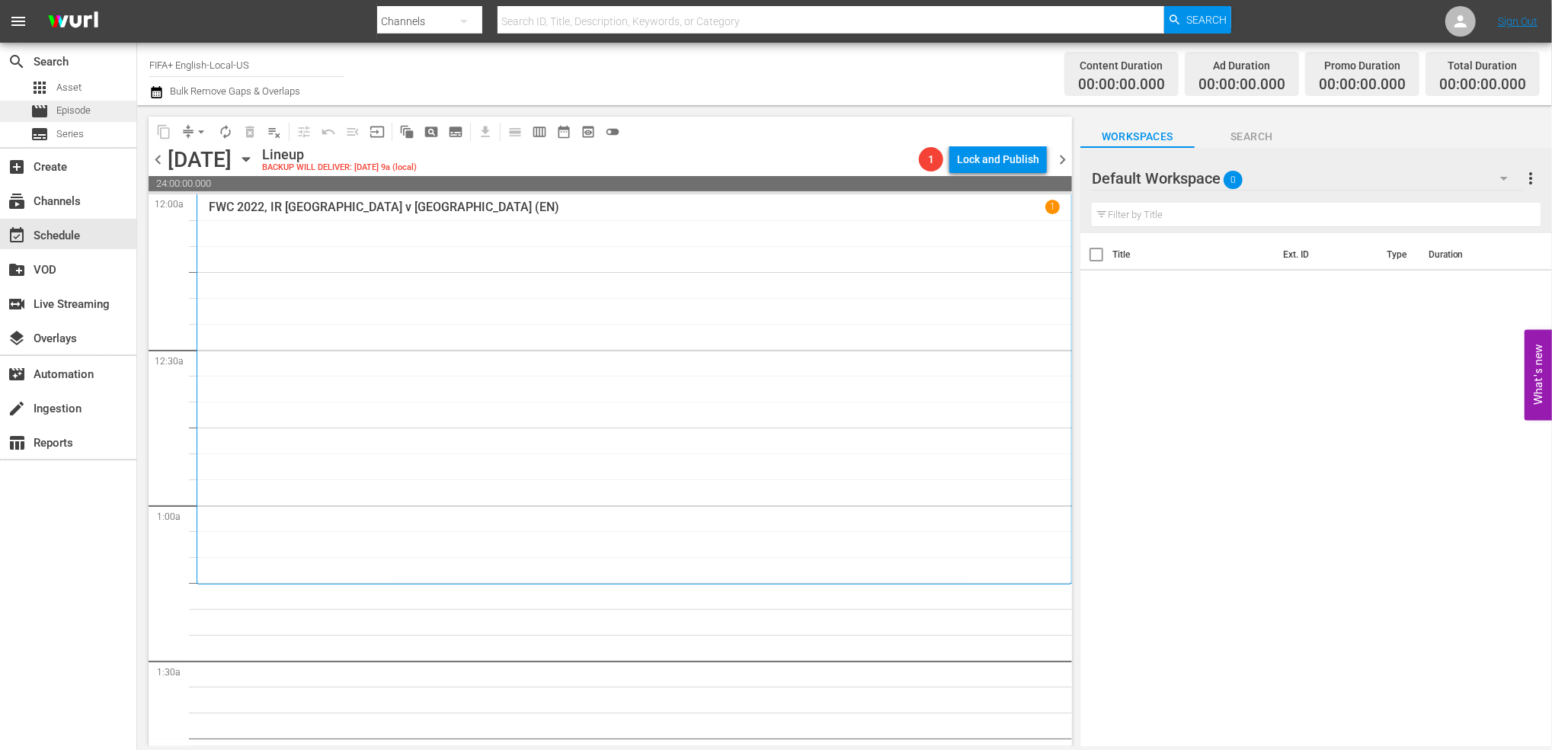
click at [112, 102] on div "movie Episode" at bounding box center [68, 111] width 136 height 21
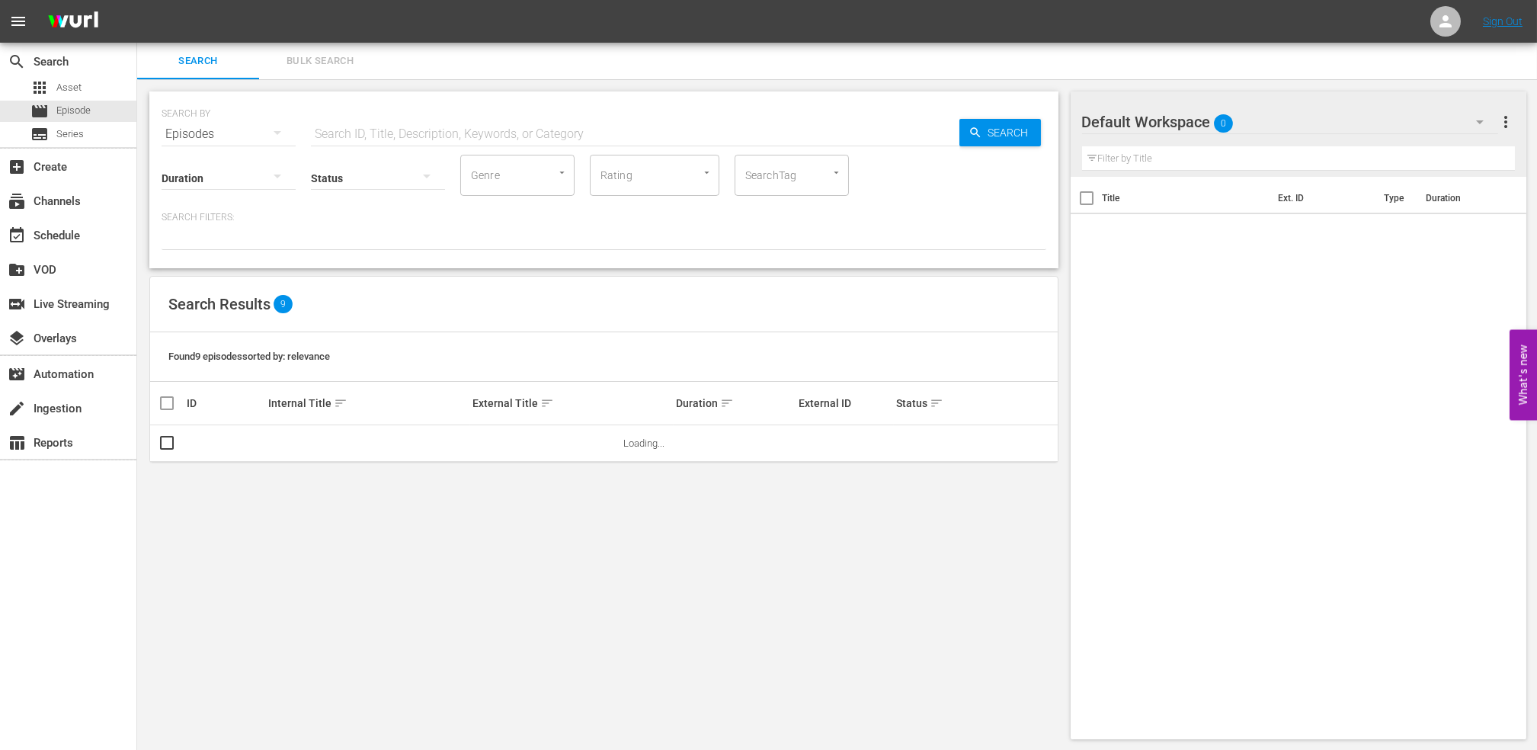
click at [484, 133] on input "text" at bounding box center [635, 134] width 648 height 37
paste input "All-Time Top-10s: Best & Heartbreaking World Cup Moments (EN)"
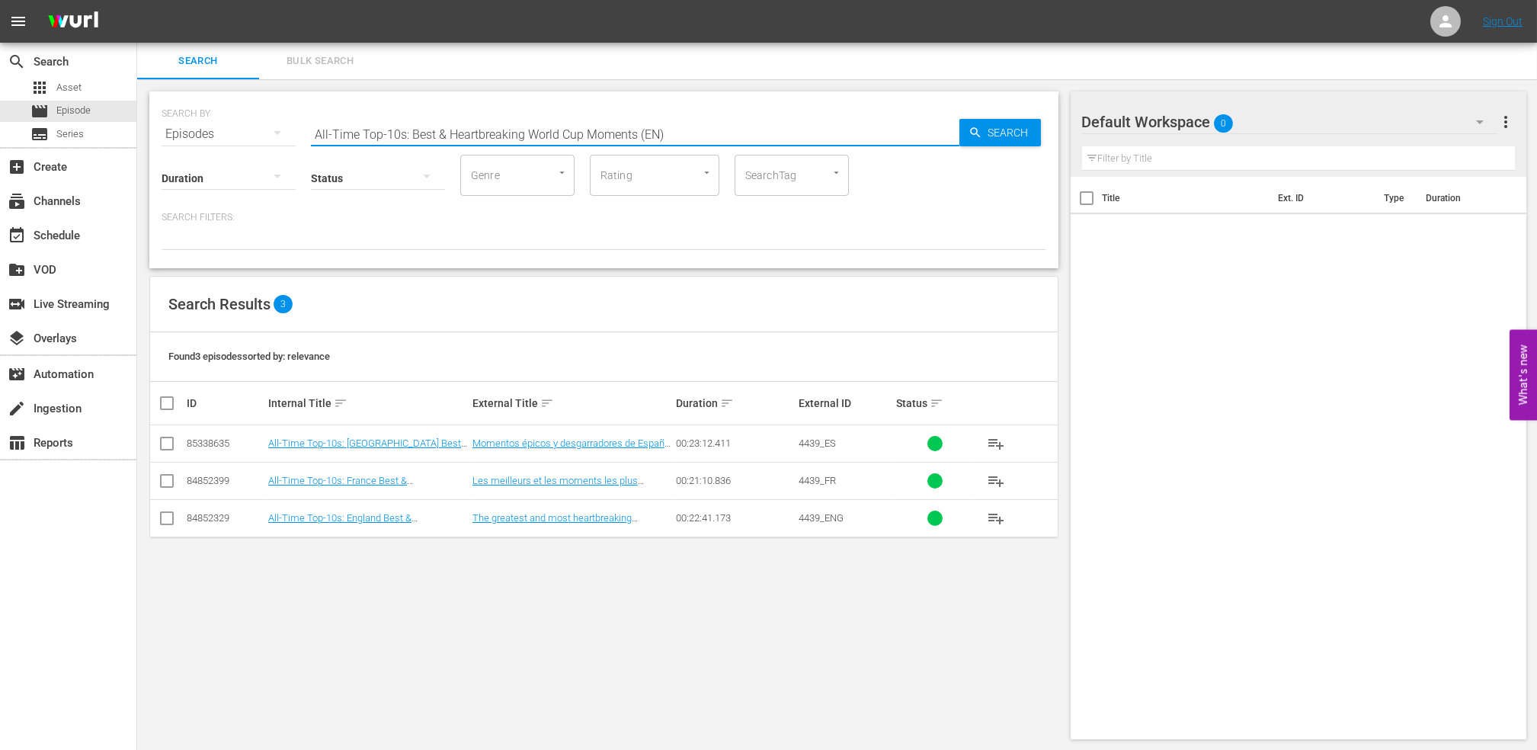
type input "All-Time Top-10s: Best & Heartbreaking World Cup Moments (EN)"
click at [171, 443] on input "checkbox" at bounding box center [167, 446] width 18 height 18
checkbox input "true"
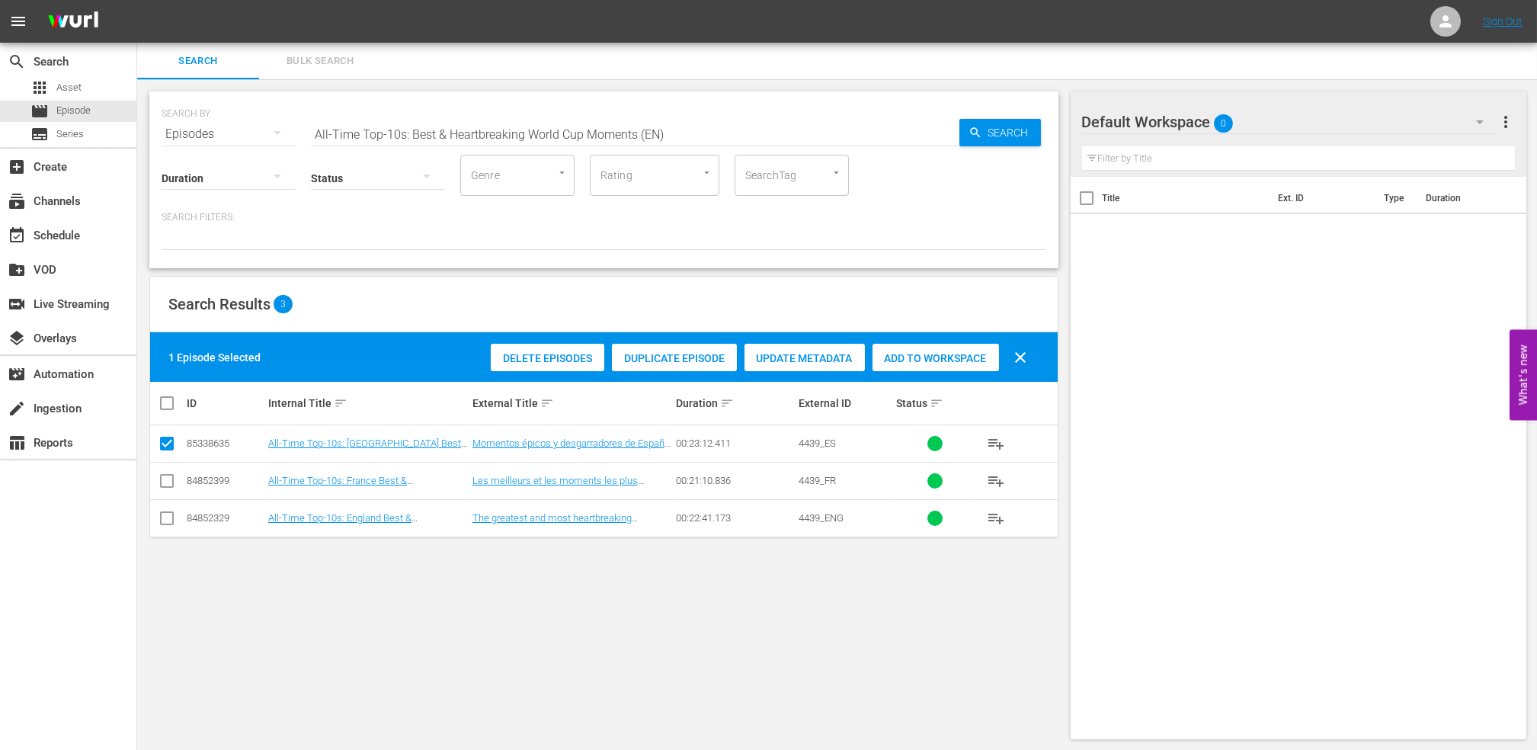
click at [916, 355] on span "Add to Workspace" at bounding box center [935, 358] width 126 height 12
drag, startPoint x: 677, startPoint y: 133, endPoint x: 209, endPoint y: 168, distance: 469.1
click at [209, 168] on div "SEARCH BY Search By Episodes Search ID, Title, Description, Keywords, or Catego…" at bounding box center [603, 179] width 909 height 177
paste input "Netherlands v [GEOGRAPHIC_DATA] | Round of 16 | FIFA World Cup 2022 | Full Matc…"
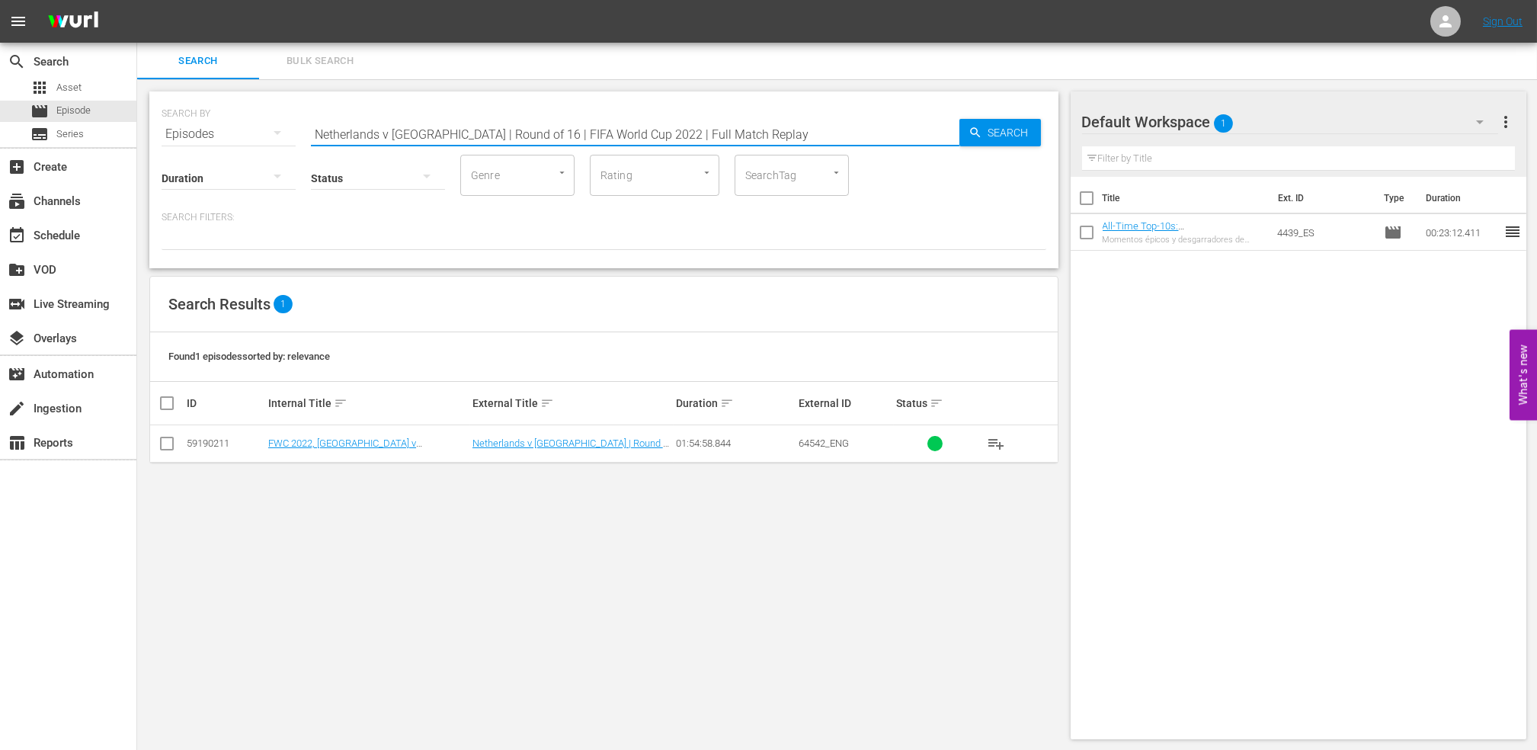
type input "Netherlands v [GEOGRAPHIC_DATA] | Round of 16 | FIFA World Cup 2022 | Full Matc…"
click at [164, 443] on input "checkbox" at bounding box center [167, 446] width 18 height 18
checkbox input "true"
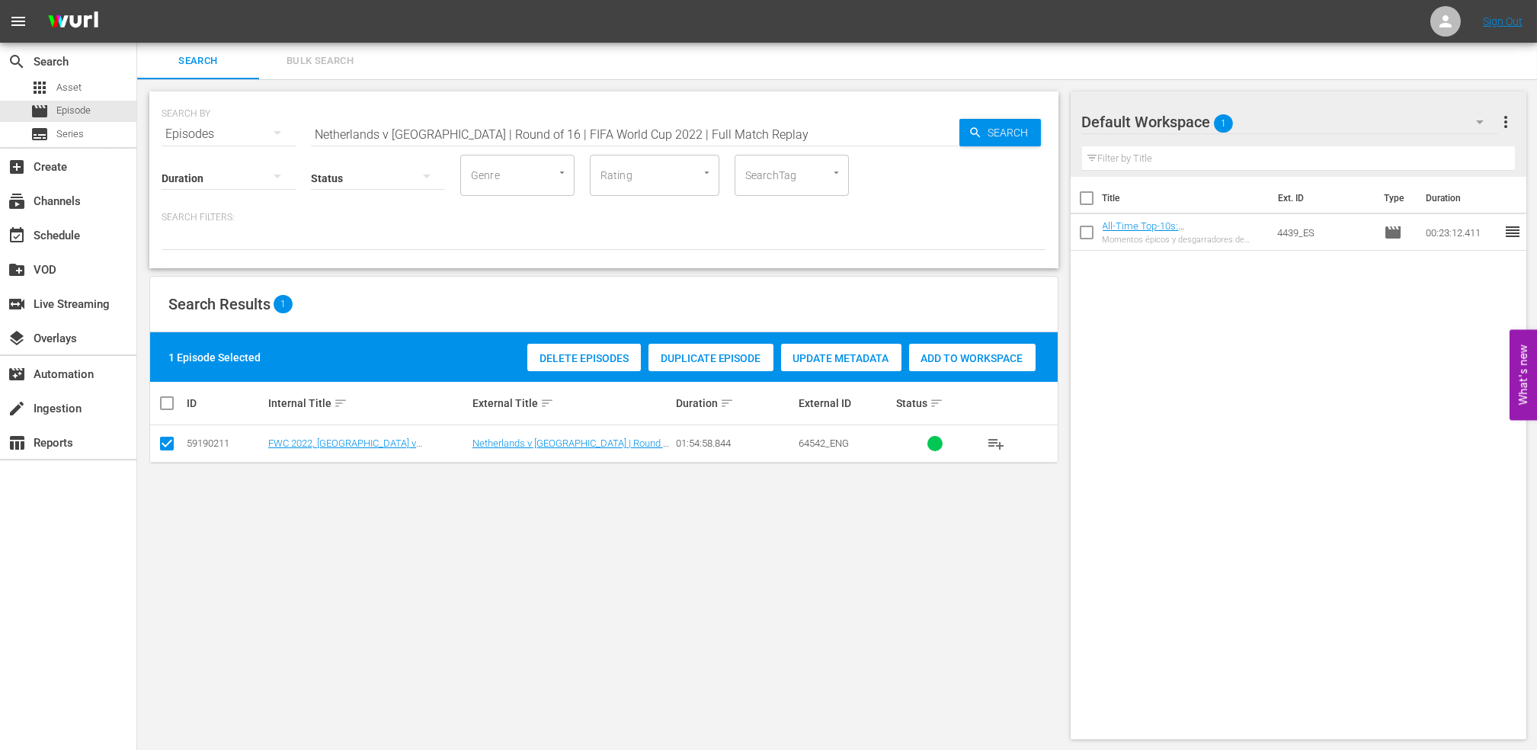
click at [954, 360] on span "Add to Workspace" at bounding box center [972, 358] width 126 height 12
drag, startPoint x: 741, startPoint y: 131, endPoint x: 276, endPoint y: 131, distance: 465.5
click at [276, 131] on div "SEARCH BY Search By Episodes Search ID, Title, Description, Keywords, or Catego…" at bounding box center [603, 125] width 884 height 55
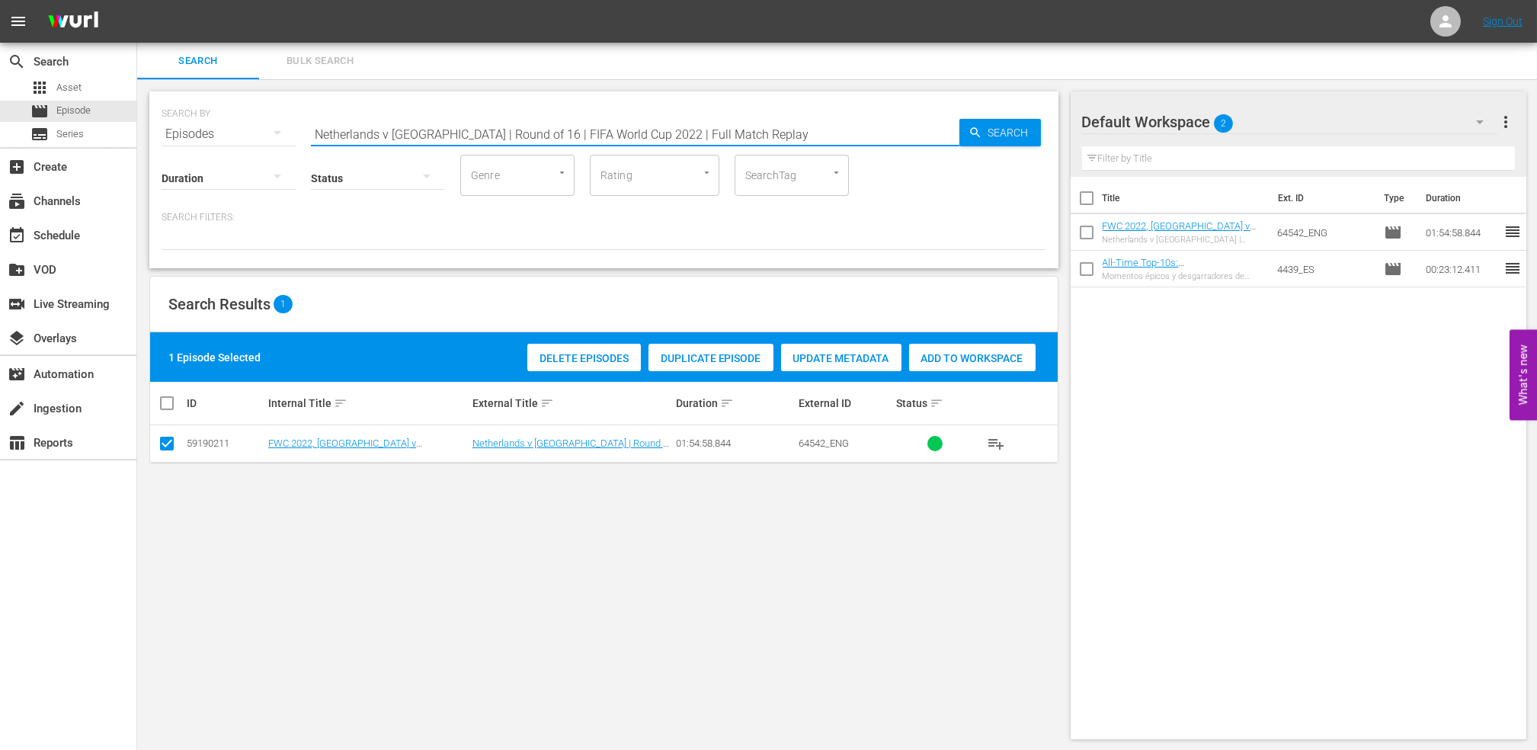
paste input "FIFA World Cup™ Extra Time Thrillers 2"
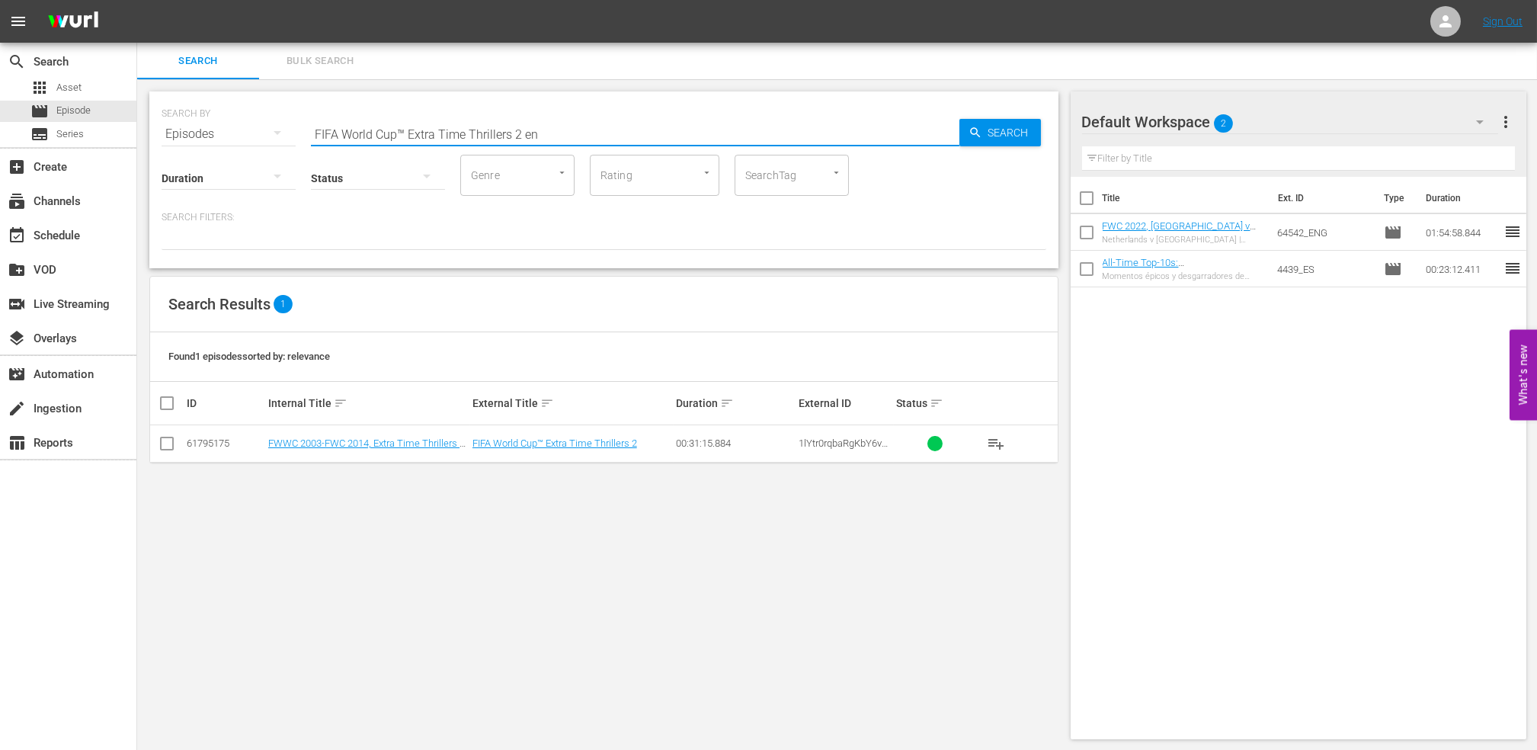
type input "FIFA World Cup™ Extra Time Thrillers 2 en"
click at [171, 445] on input "checkbox" at bounding box center [167, 446] width 18 height 18
checkbox input "true"
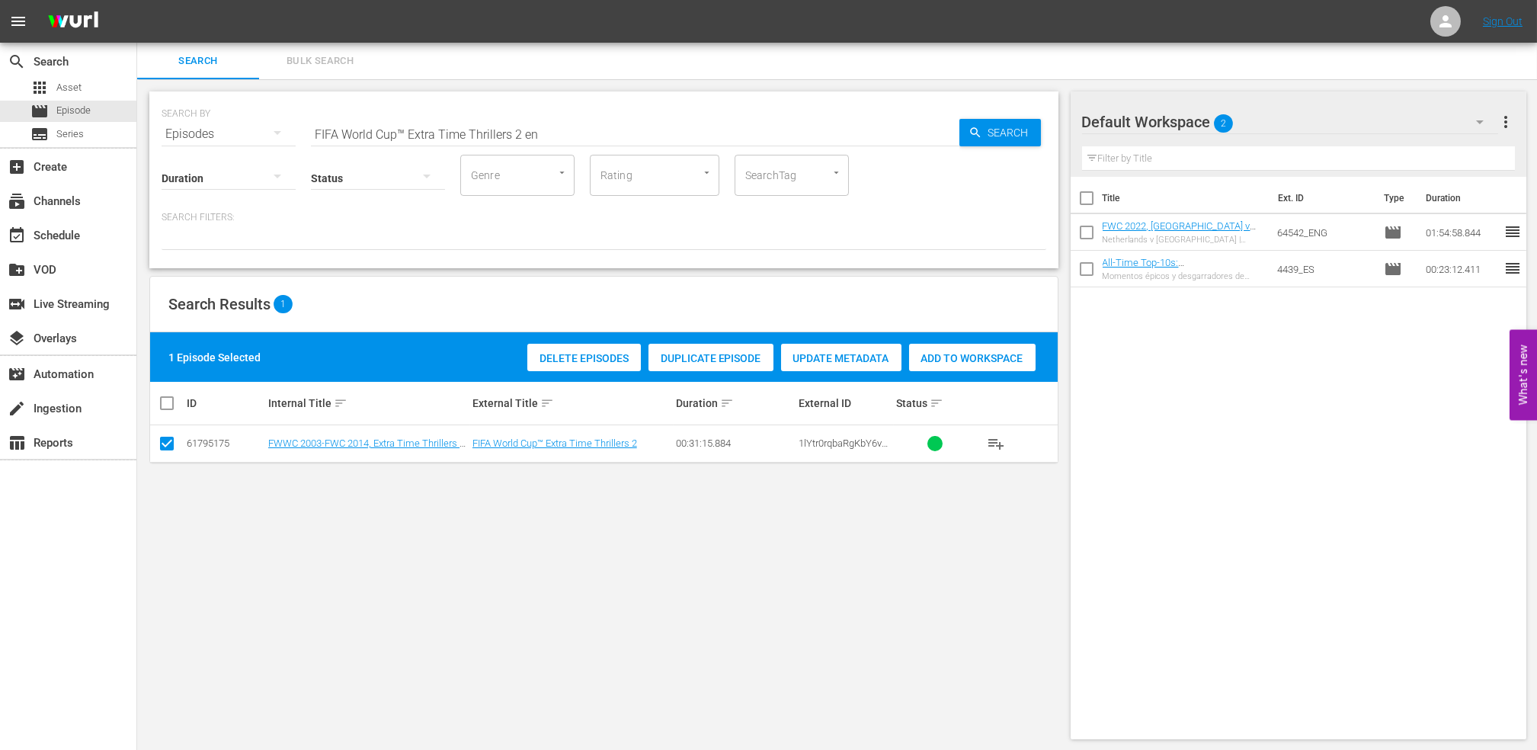
click at [967, 369] on div "Add to Workspace" at bounding box center [972, 358] width 126 height 29
click at [981, 357] on span "Add to Workspace" at bounding box center [972, 358] width 126 height 12
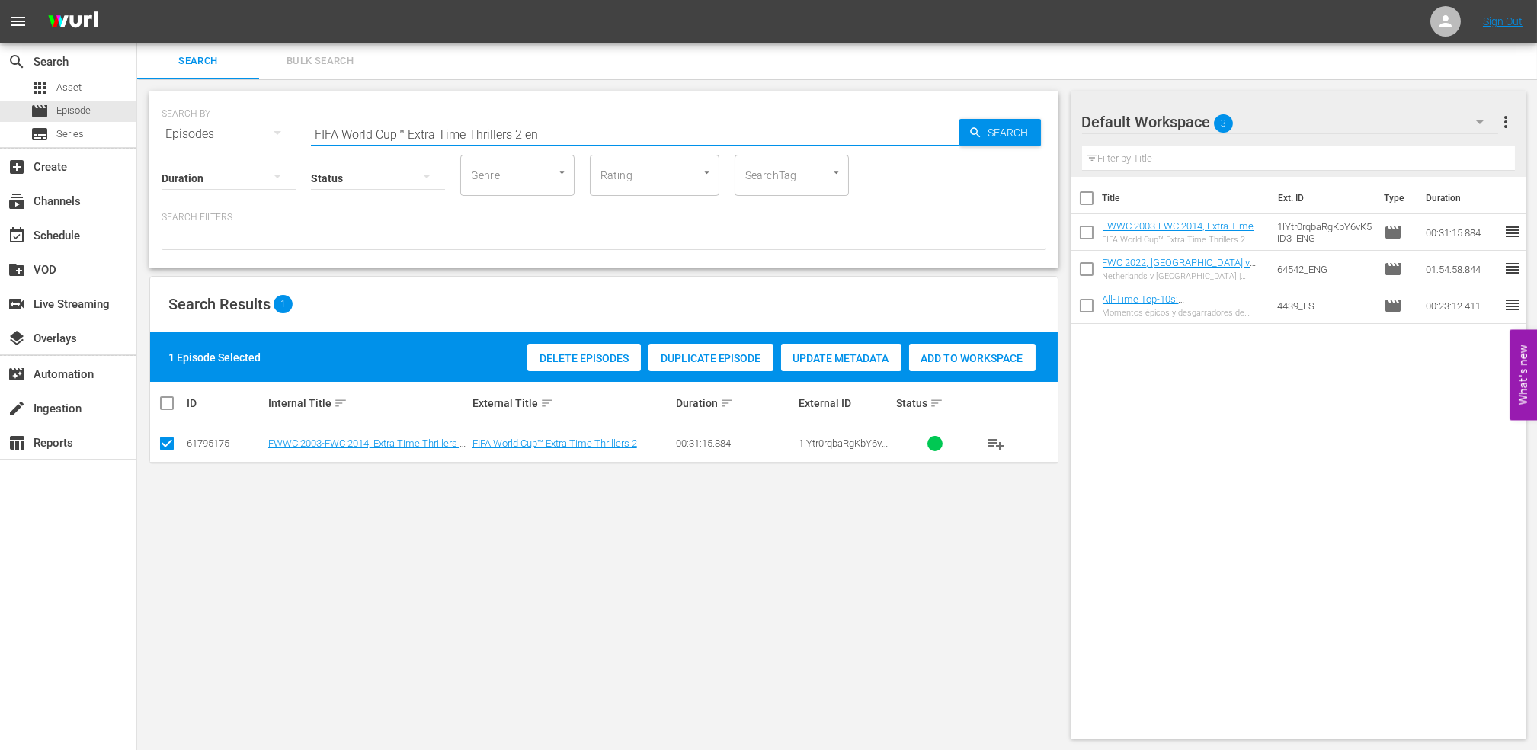
drag, startPoint x: 605, startPoint y: 130, endPoint x: 213, endPoint y: 142, distance: 391.7
click at [213, 142] on div "SEARCH BY Search By Episodes Search ID, Title, Description, Keywords, or Catego…" at bounding box center [603, 179] width 909 height 177
paste input "ACTS: [GEOGRAPHIC_DATA] v [GEOGRAPHIC_DATA] | [GEOGRAPHIC_DATA] 2007"
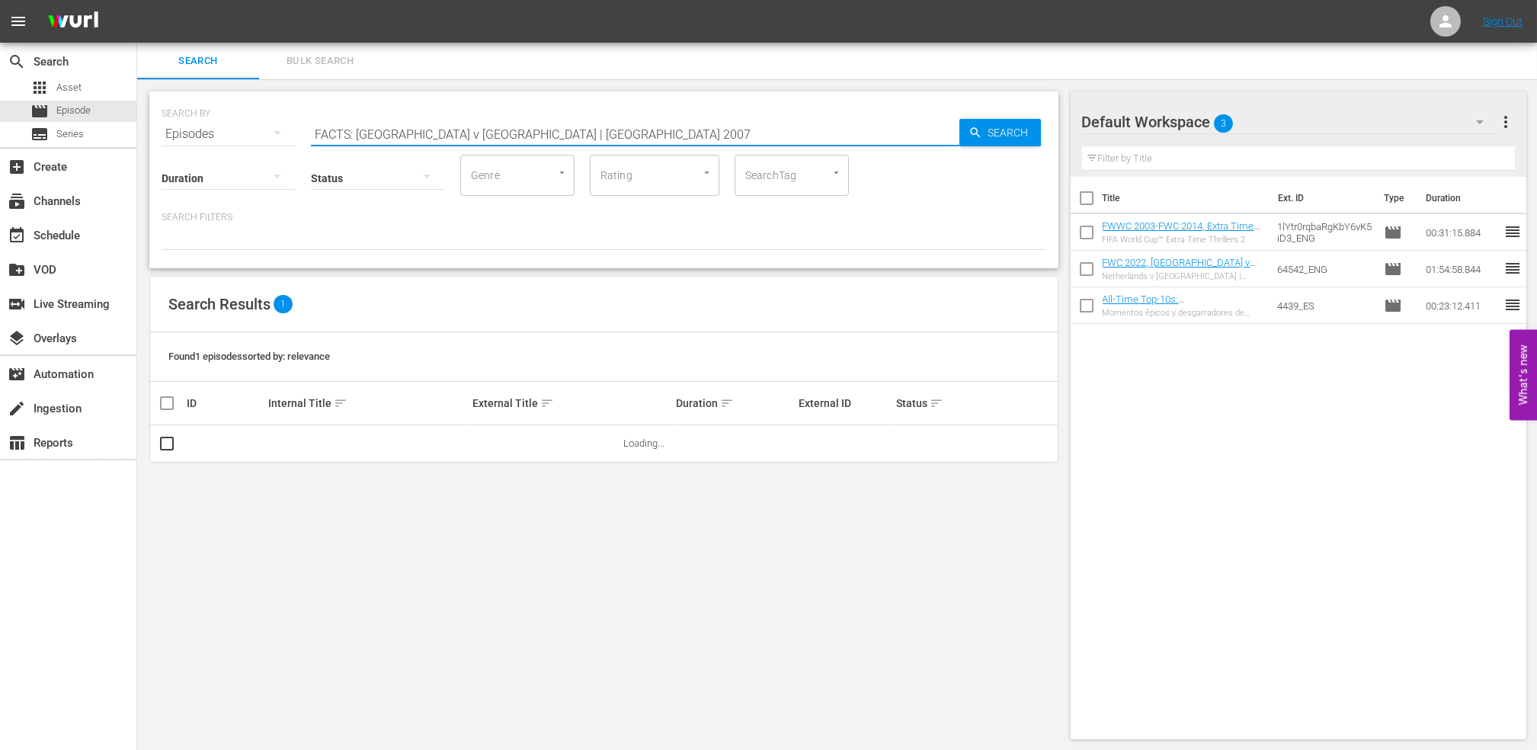
drag, startPoint x: 597, startPoint y: 142, endPoint x: 180, endPoint y: 135, distance: 417.5
click at [180, 135] on div "SEARCH BY Search By Episodes Search ID, Title, Description, Keywords, or Catego…" at bounding box center [603, 125] width 884 height 55
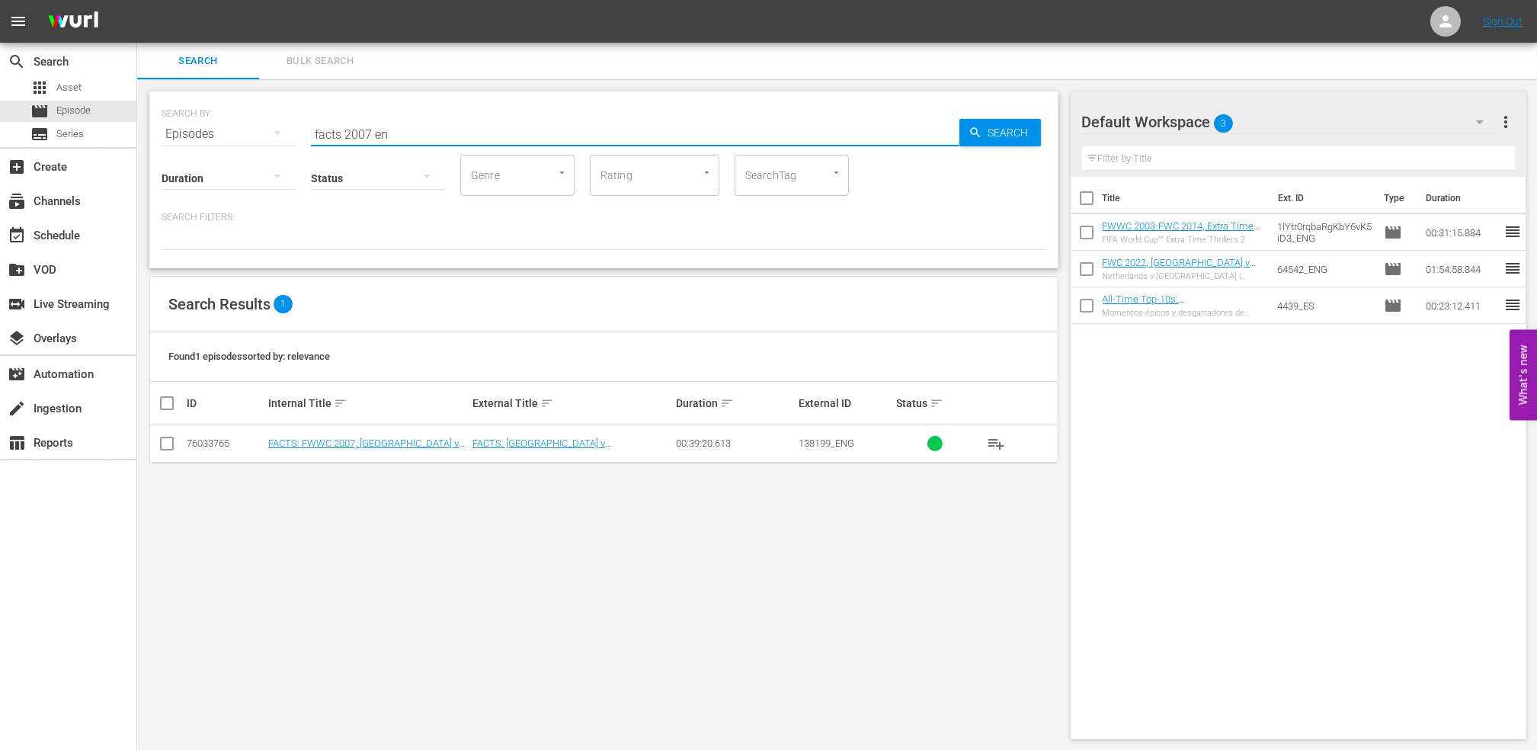
type input "facts 2007 en"
click at [173, 446] on input "checkbox" at bounding box center [167, 446] width 18 height 18
checkbox input "true"
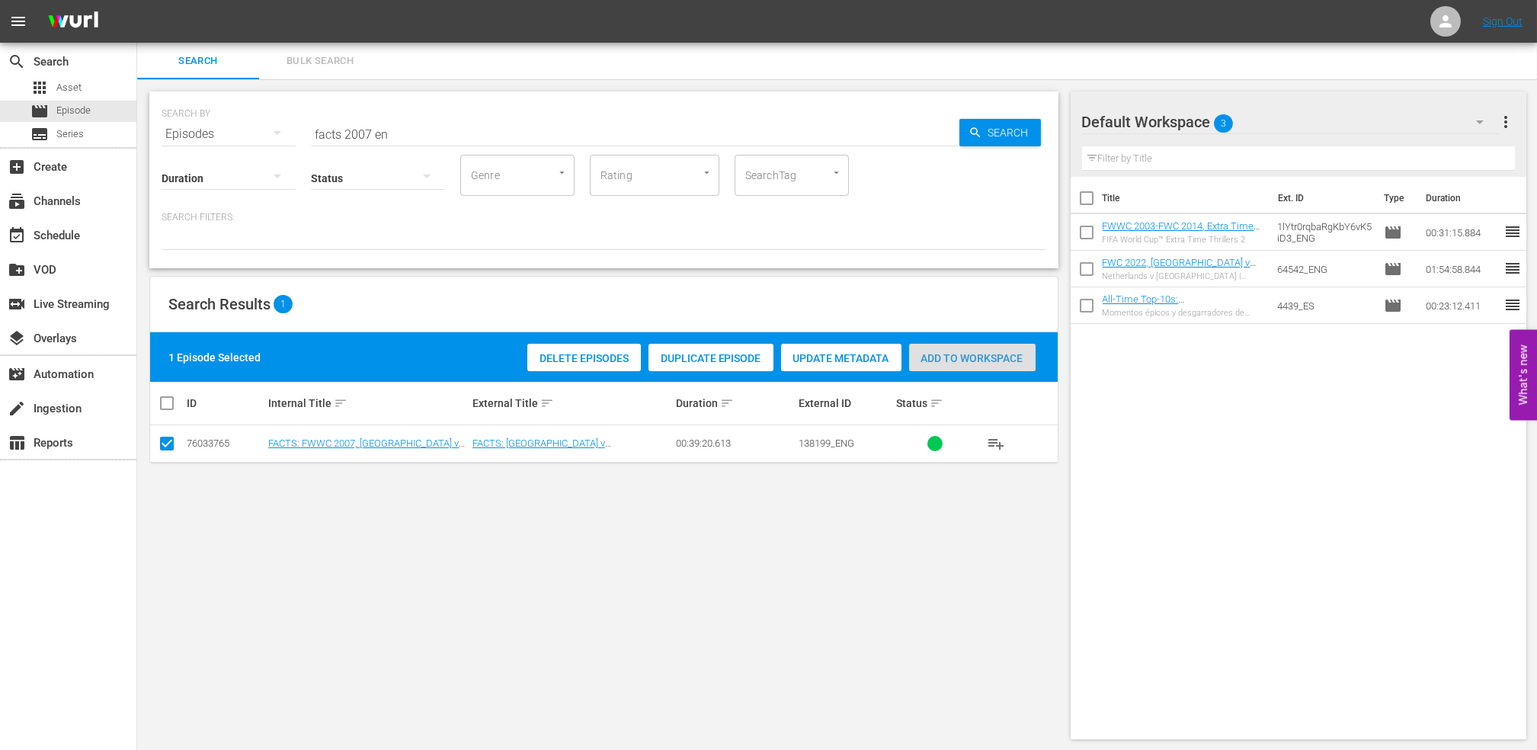
click at [973, 354] on span "Add to Workspace" at bounding box center [972, 358] width 126 height 12
drag, startPoint x: 443, startPoint y: 135, endPoint x: 203, endPoint y: 136, distance: 240.0
click at [204, 136] on div "SEARCH BY Search By Episodes Search ID, Title, Description, Keywords, or Catego…" at bounding box center [603, 125] width 884 height 55
paste input "FWWC 2007 - SF - [GEOGRAPHIC_DATA] v [GEOGRAPHIC_DATA]"
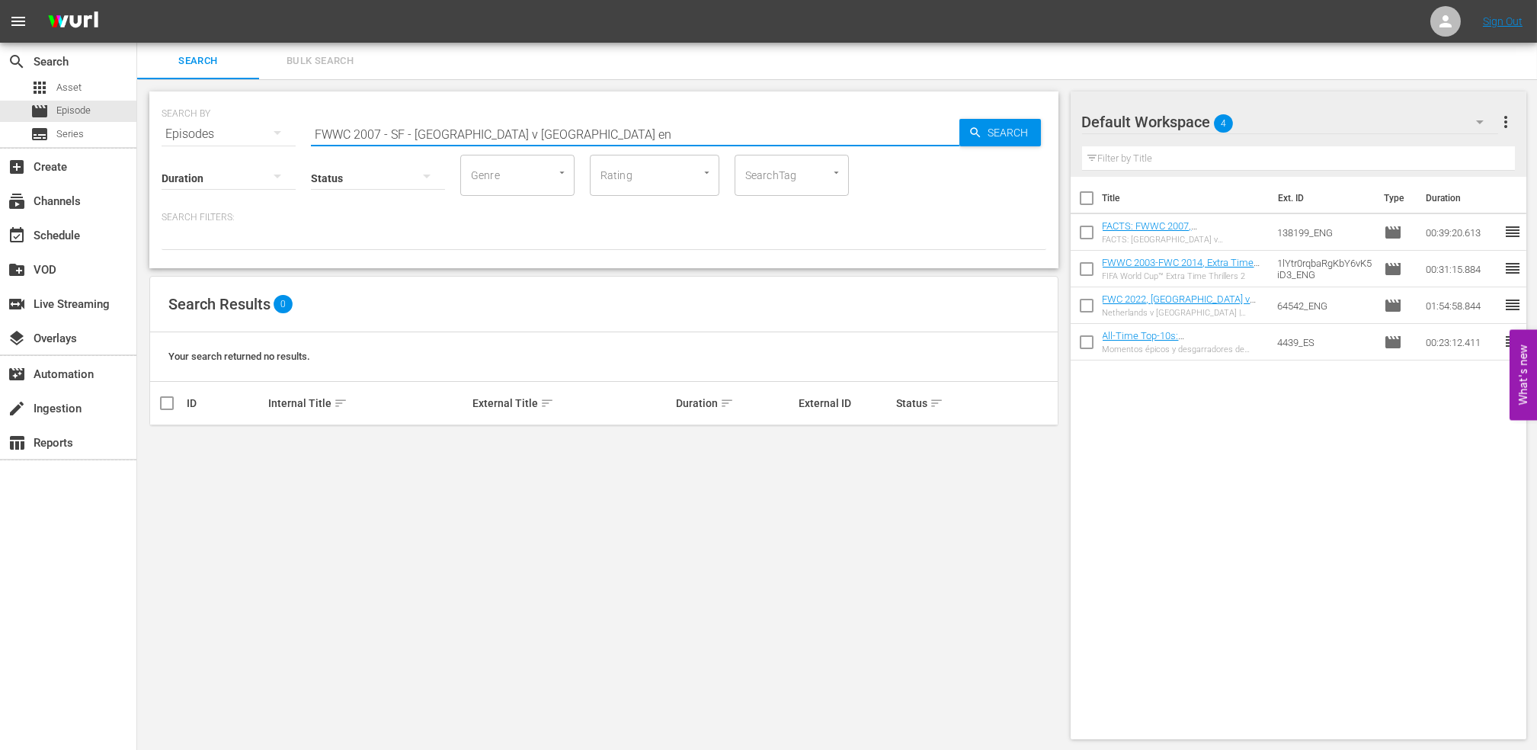
click at [411, 132] on input "FWWC 2007 - SF - [GEOGRAPHIC_DATA] v [GEOGRAPHIC_DATA] en" at bounding box center [635, 134] width 648 height 37
type input "FWWC 2007 USA v [GEOGRAPHIC_DATA] en"
click at [171, 446] on input "checkbox" at bounding box center [167, 446] width 18 height 18
checkbox input "true"
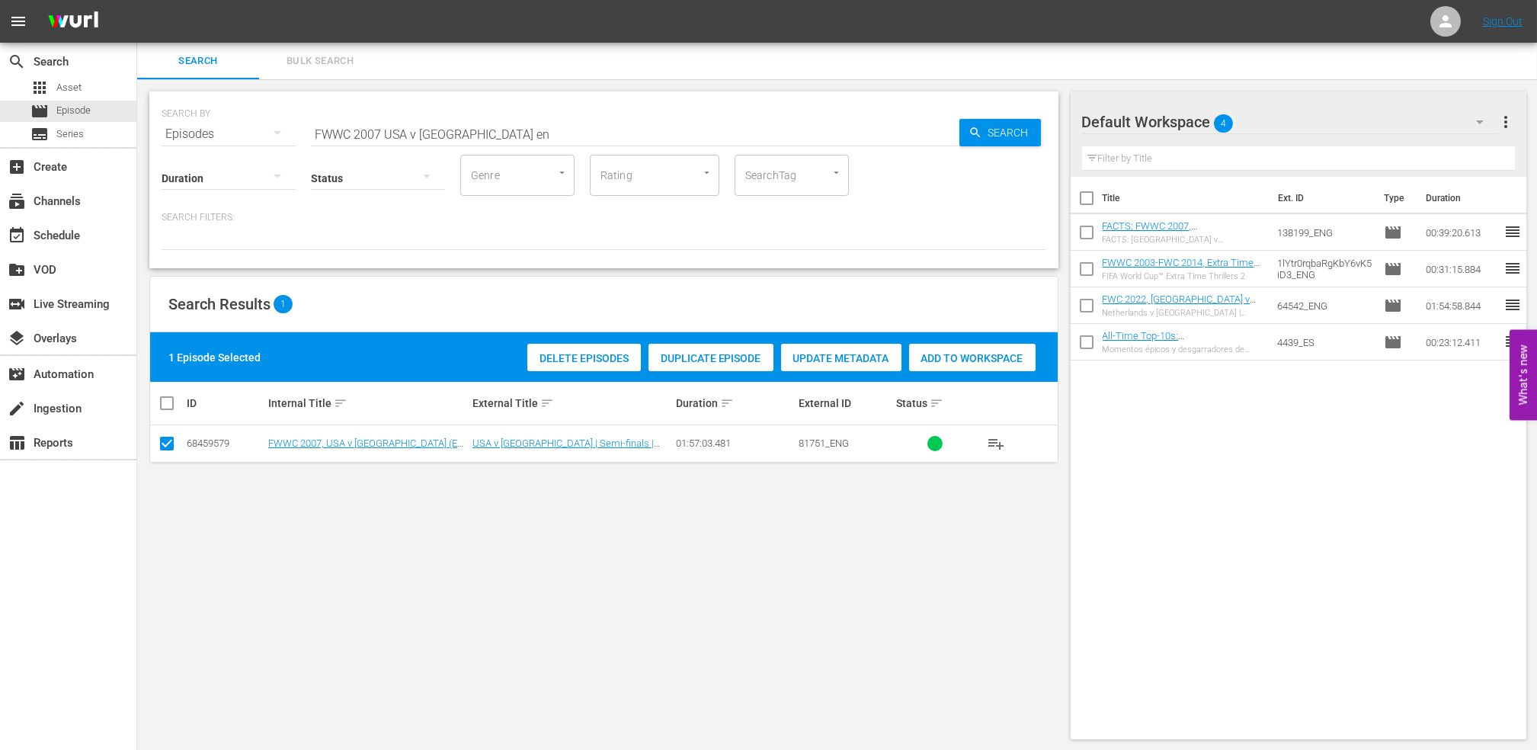
click at [975, 358] on span "Add to Workspace" at bounding box center [972, 358] width 126 height 12
drag, startPoint x: 319, startPoint y: 134, endPoint x: 201, endPoint y: 139, distance: 118.2
click at [201, 139] on div "SEARCH BY Search By Episodes Search ID, Title, Description, Keywords, or Catego…" at bounding box center [603, 125] width 884 height 55
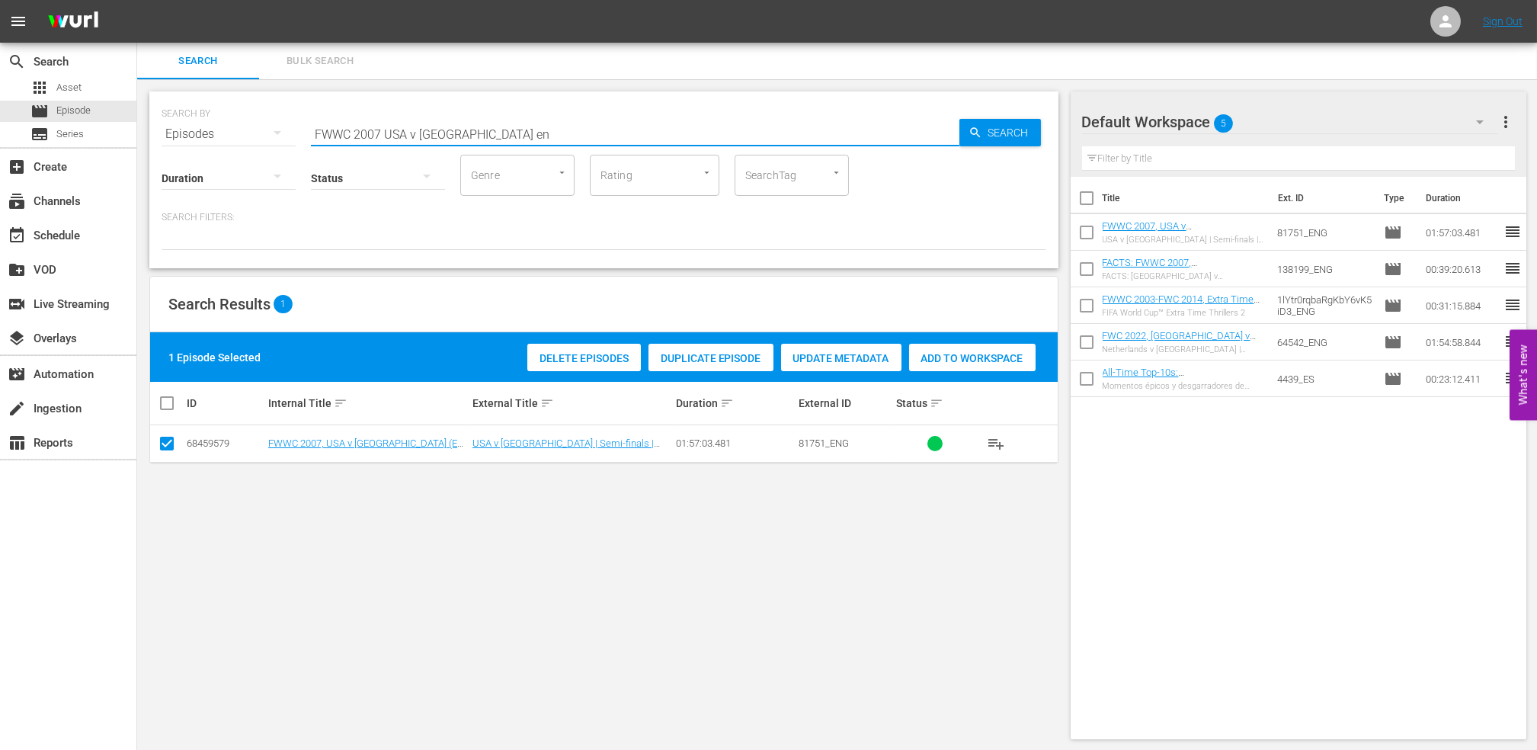
paste input "- Final - [GEOGRAPHIC_DATA] v [GEOGRAPHIC_DATA]"
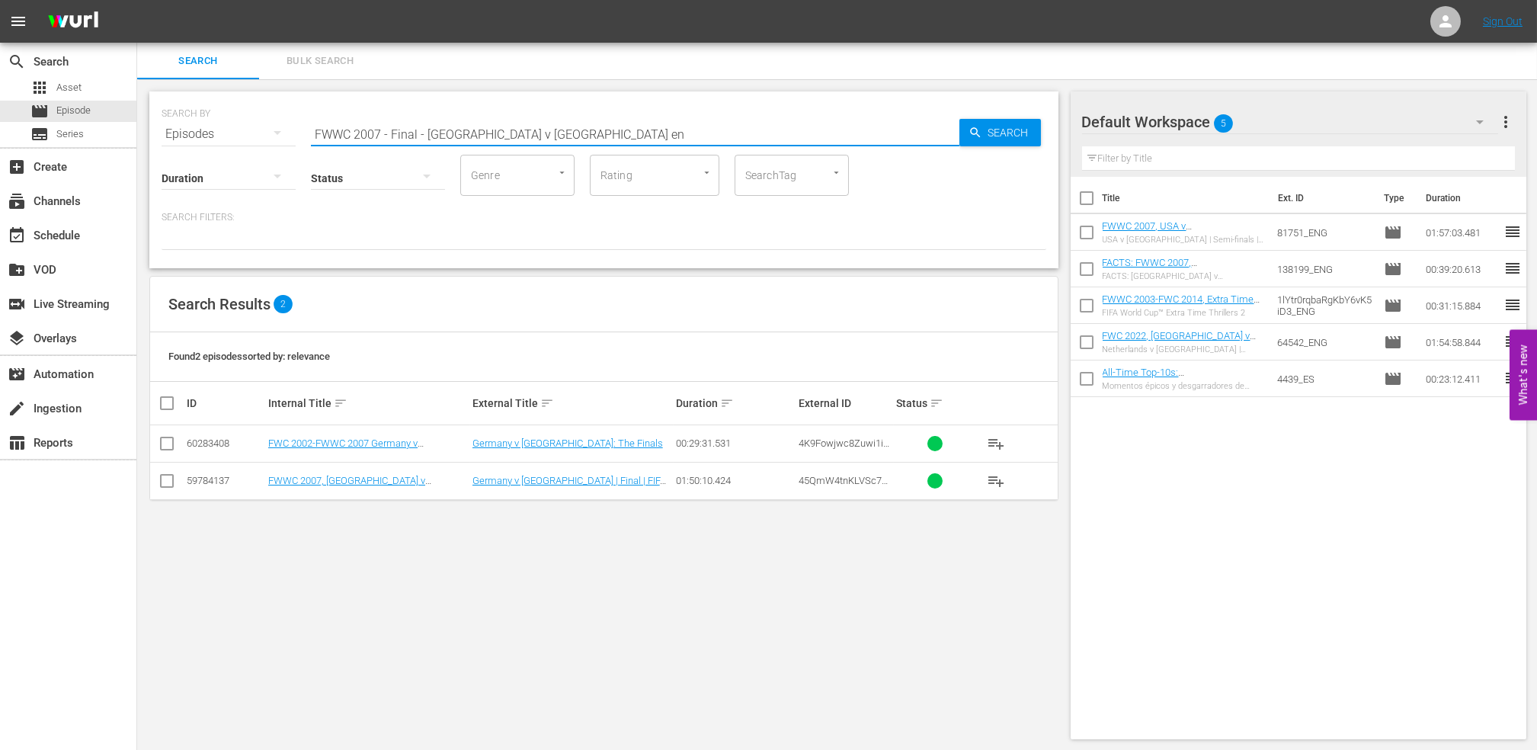
type input "FWWC 2007 - Final - [GEOGRAPHIC_DATA] v [GEOGRAPHIC_DATA] en"
click at [171, 483] on input "checkbox" at bounding box center [167, 484] width 18 height 18
checkbox input "true"
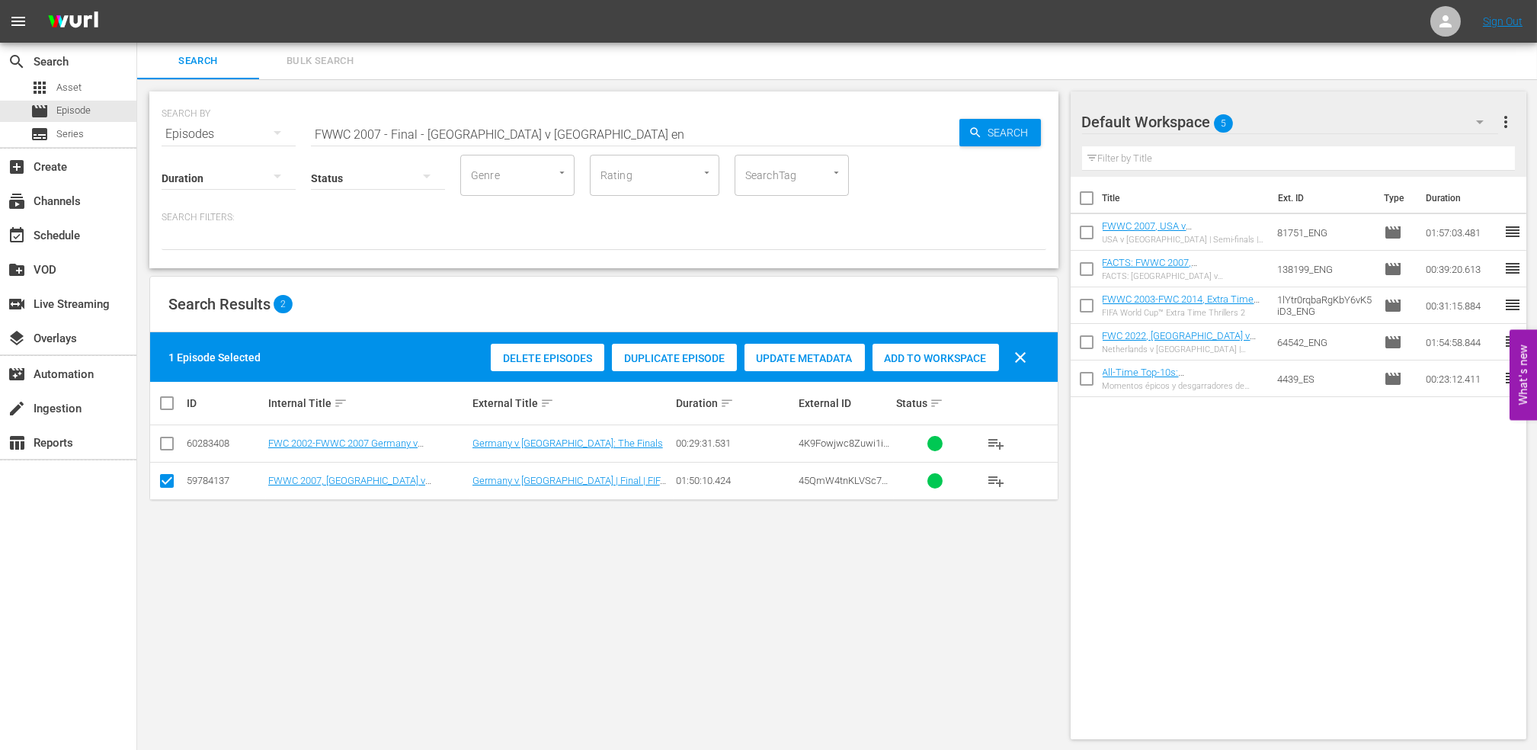
click at [922, 352] on span "Add to Workspace" at bounding box center [935, 358] width 126 height 12
drag, startPoint x: 530, startPoint y: 140, endPoint x: 208, endPoint y: 141, distance: 322.2
click at [208, 141] on div "SEARCH BY Search By Episodes Search ID, Title, Description, Keywords, or Catego…" at bounding box center [603, 179] width 909 height 177
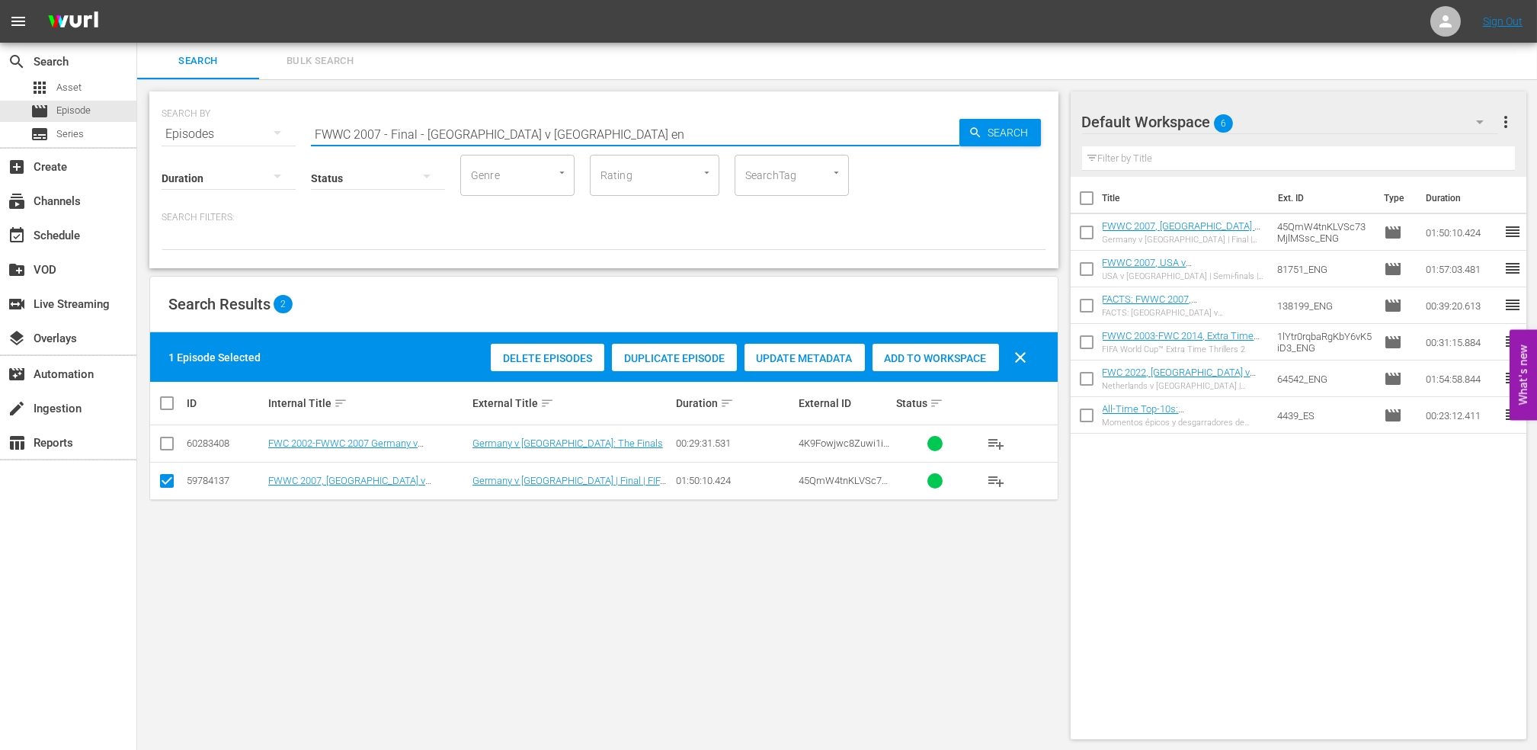
paste input "USA IN [DATE] - FWWC [GEOGRAPHIC_DATA] 2015"
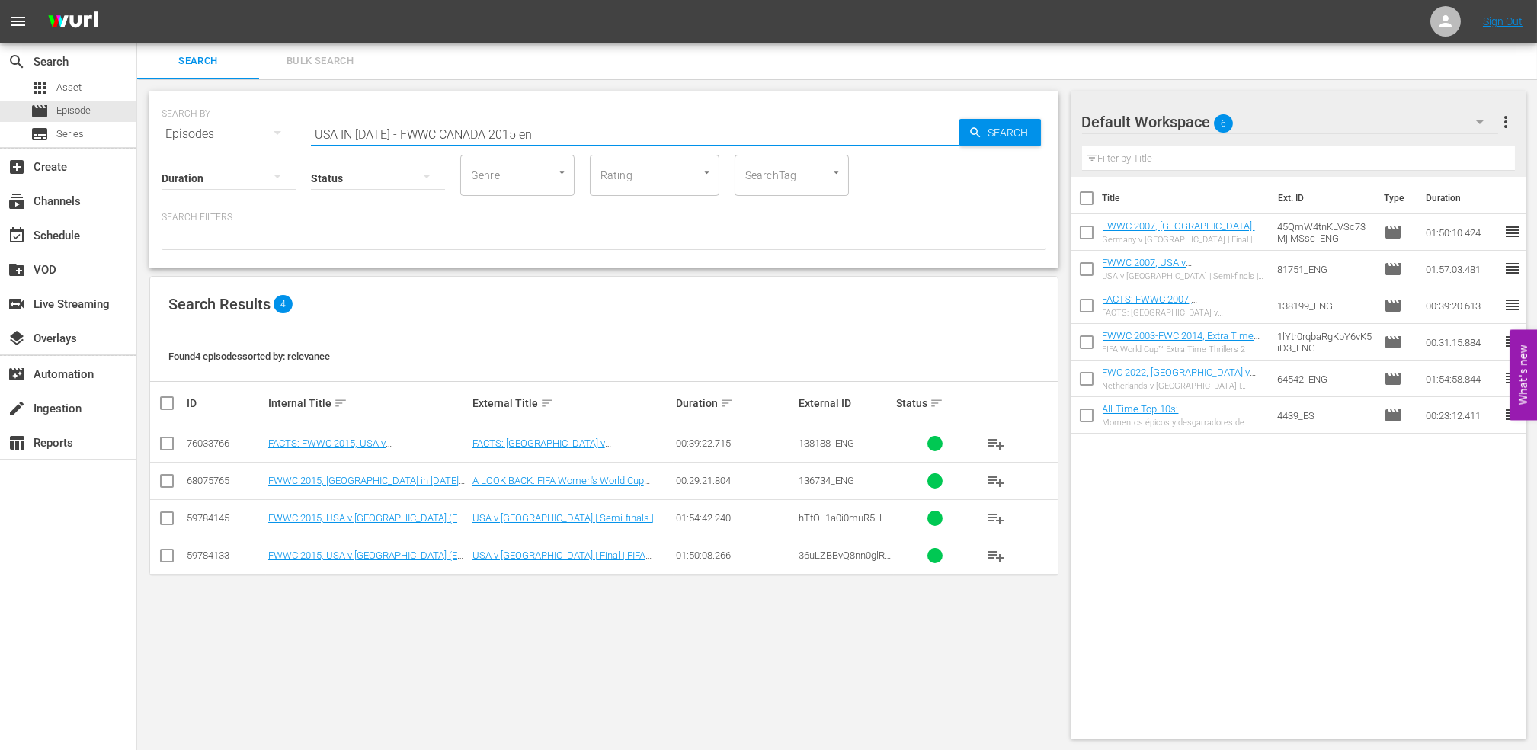
type input "USA IN [DATE] - FWWC CANADA 2015 en"
click at [167, 482] on input "checkbox" at bounding box center [167, 484] width 18 height 18
checkbox input "true"
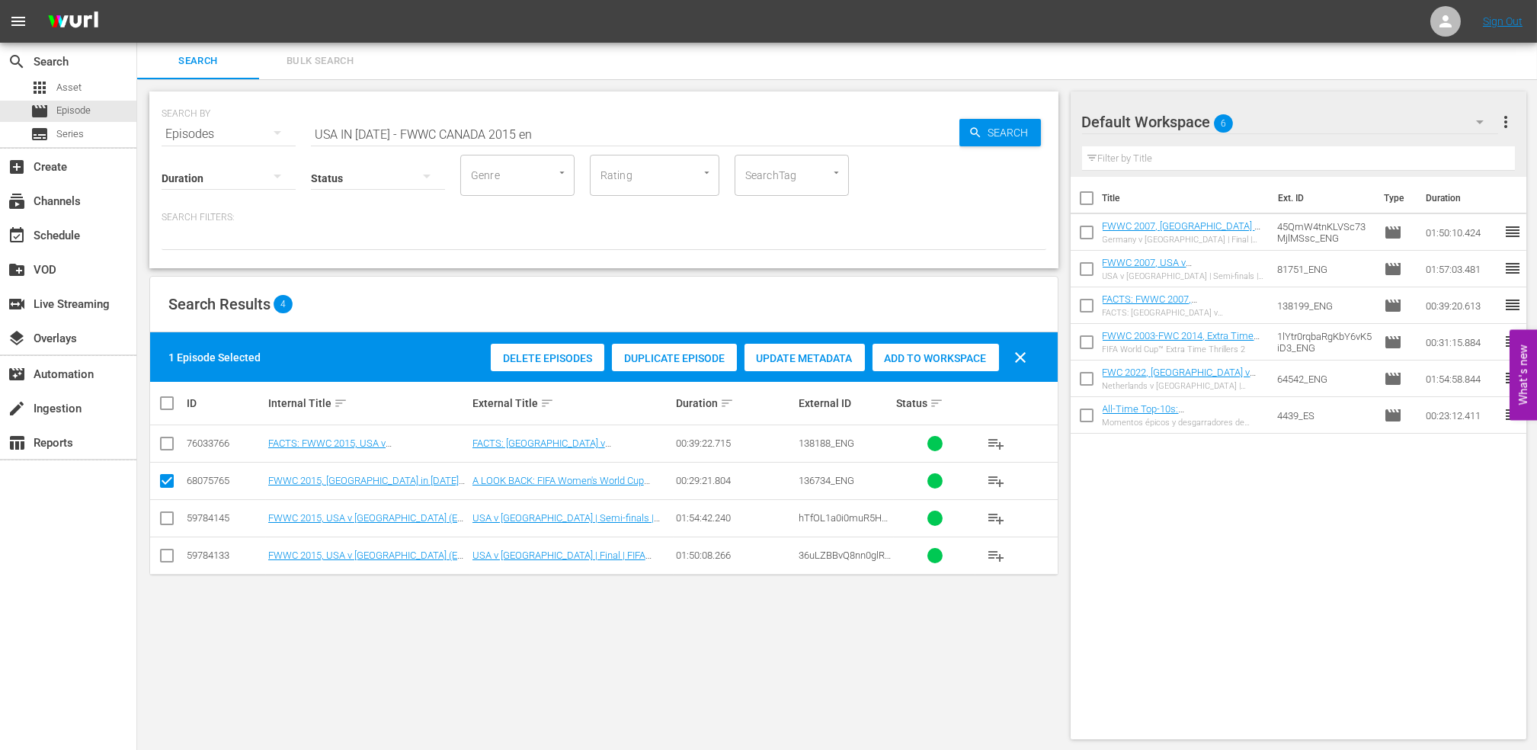
click at [929, 366] on div "Add to Workspace" at bounding box center [935, 358] width 126 height 29
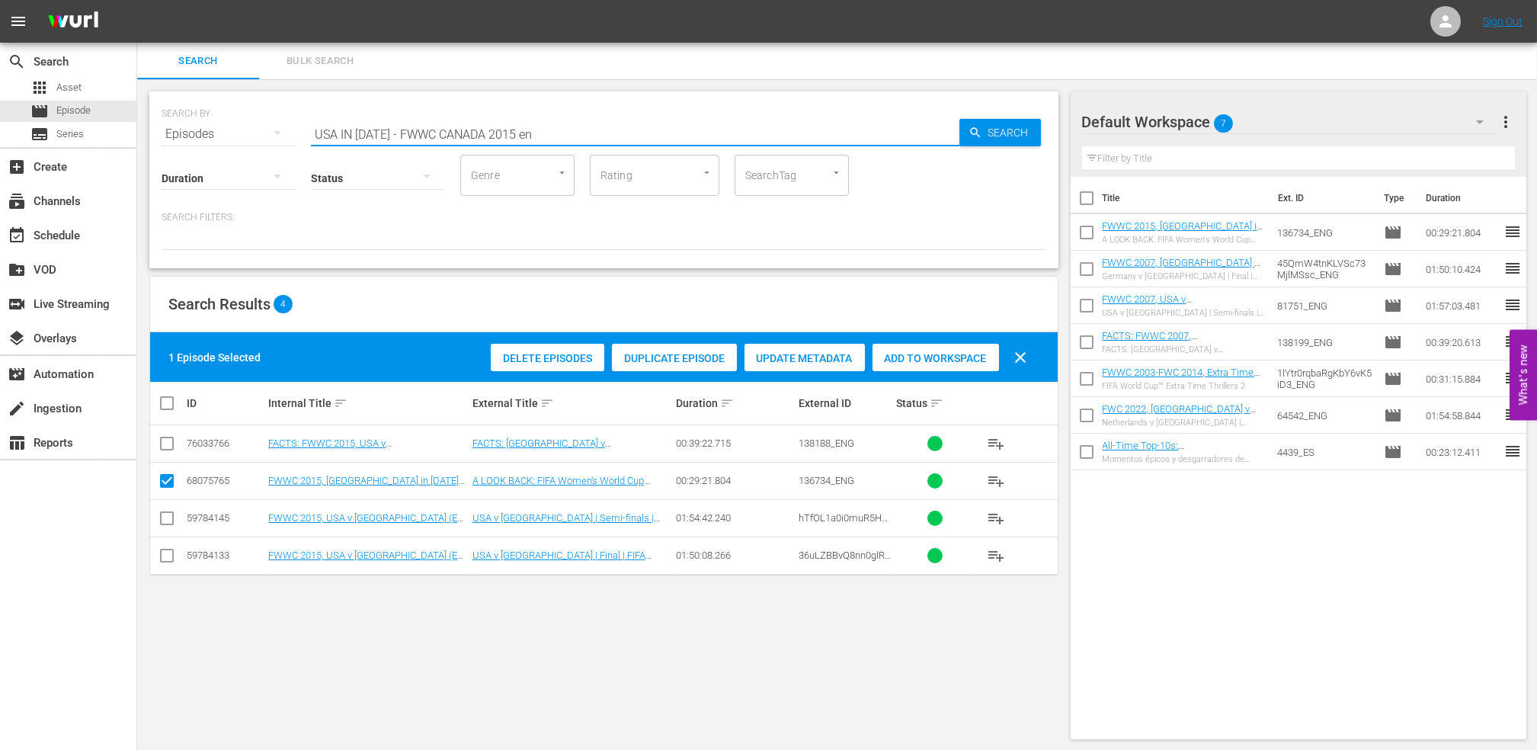
drag, startPoint x: 321, startPoint y: 142, endPoint x: 286, endPoint y: 146, distance: 34.4
click at [288, 145] on div "SEARCH BY Search By Episodes Search ID, Title, Description, Keywords, or Catego…" at bounding box center [603, 179] width 909 height 177
paste input "2015 Official Film - The Story of the 2015 FIFA Women's World Cup"
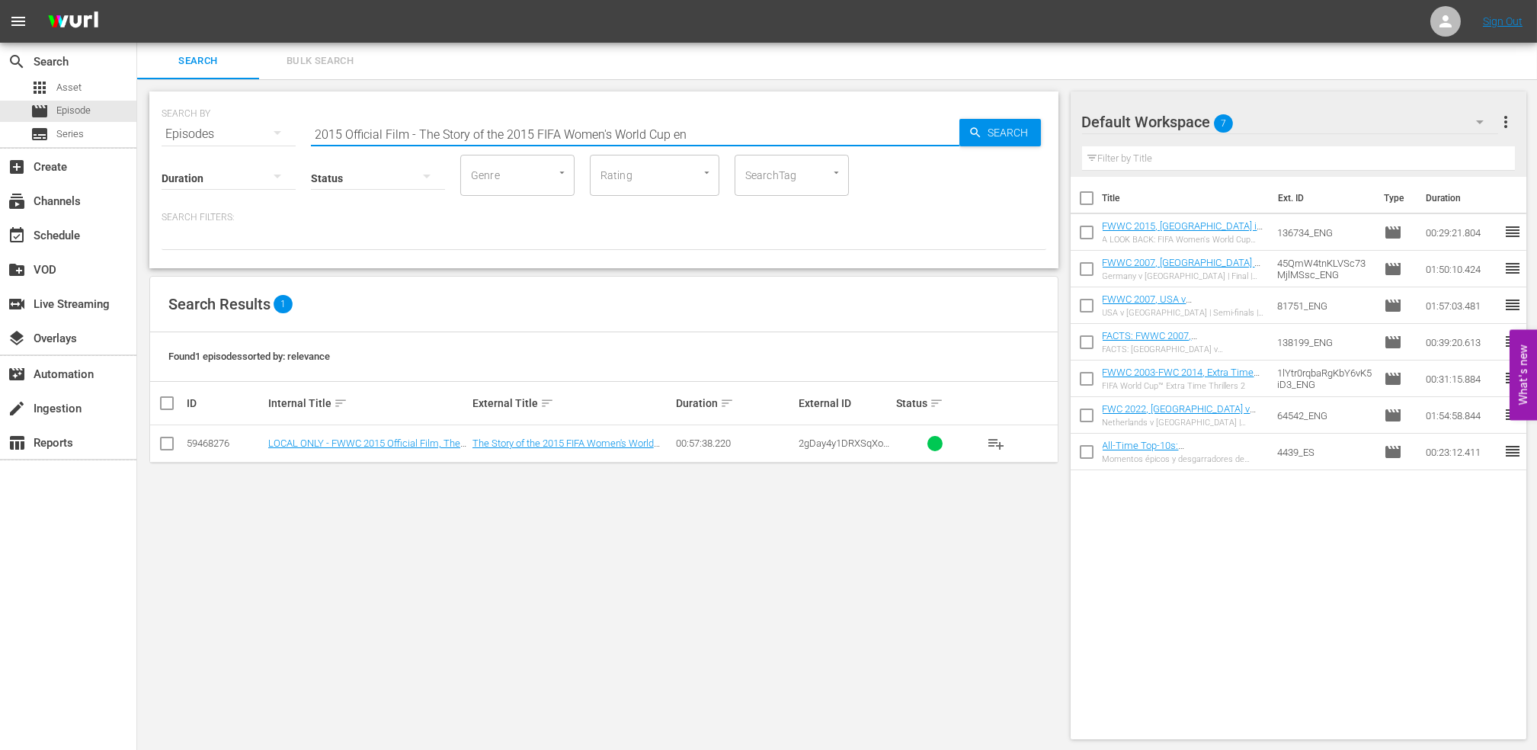
type input "2015 Official Film - The Story of the 2015 FIFA Women's World Cup en"
click at [162, 446] on input "checkbox" at bounding box center [167, 446] width 18 height 18
checkbox input "true"
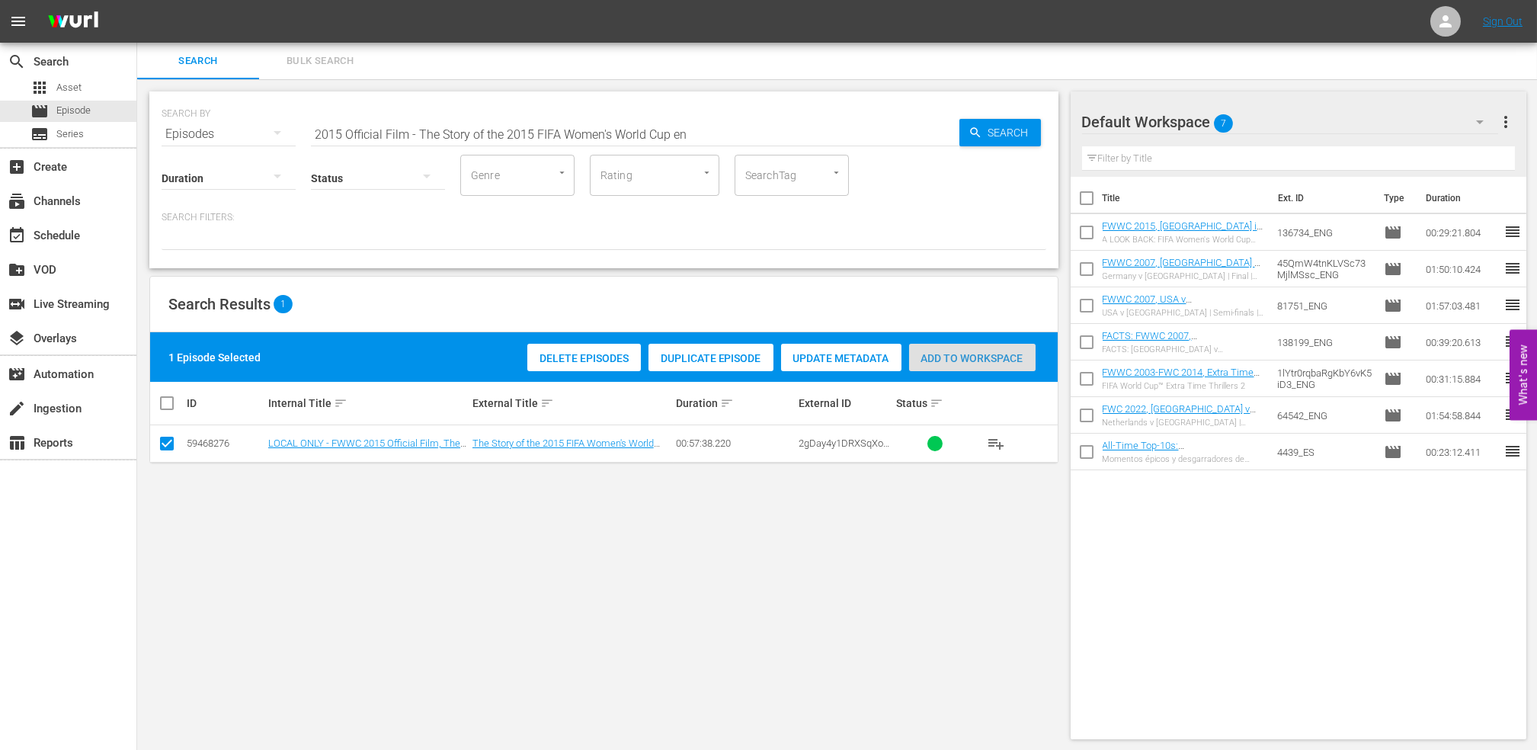
click at [927, 353] on span "Add to Workspace" at bounding box center [972, 358] width 126 height 12
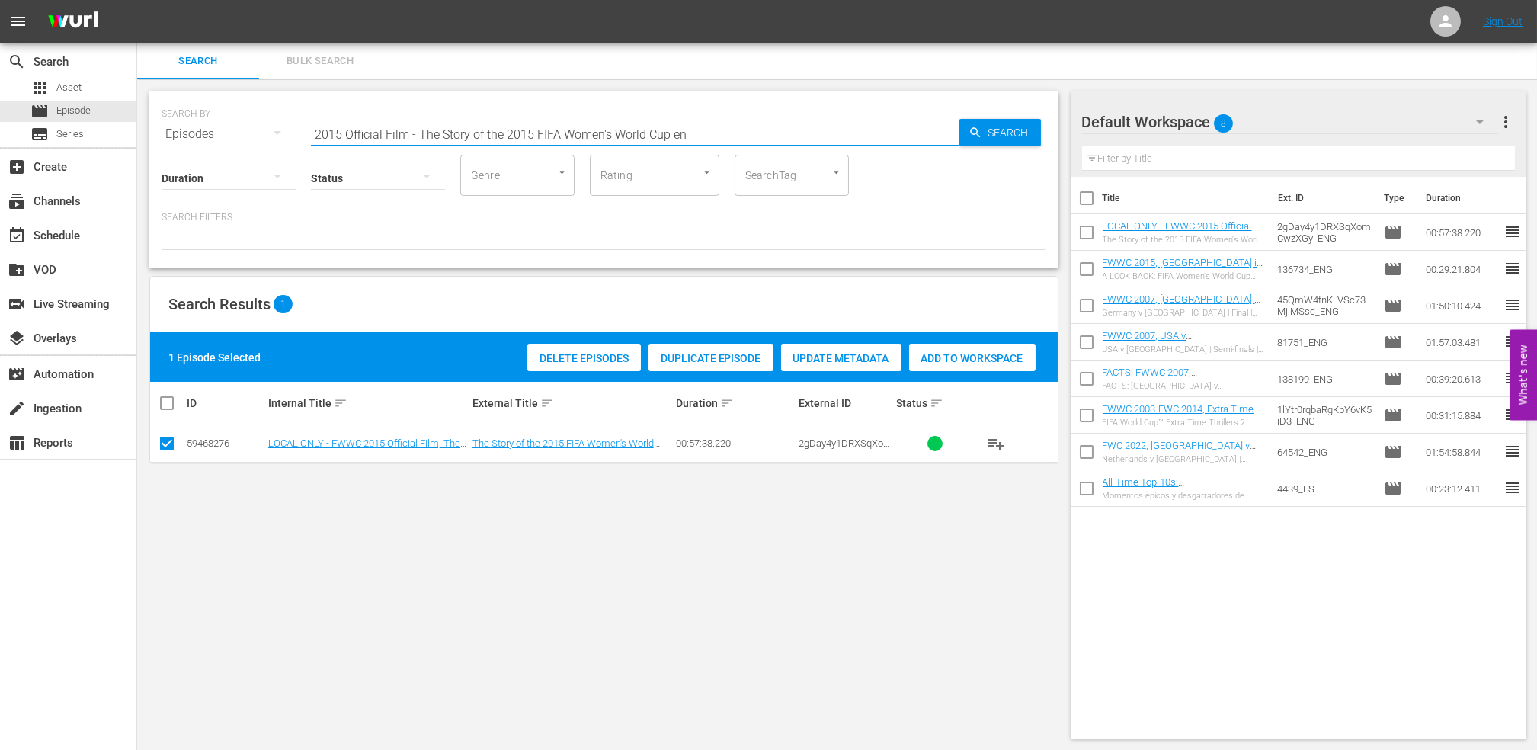
drag, startPoint x: 702, startPoint y: 133, endPoint x: 300, endPoint y: 133, distance: 401.5
click at [300, 133] on div "SEARCH BY Search By Episodes Search ID, Title, Description, Keywords, or Catego…" at bounding box center [603, 125] width 884 height 55
paste input "LOCAL ONLY - FWC 1970 Official Film, The World at their Feet"
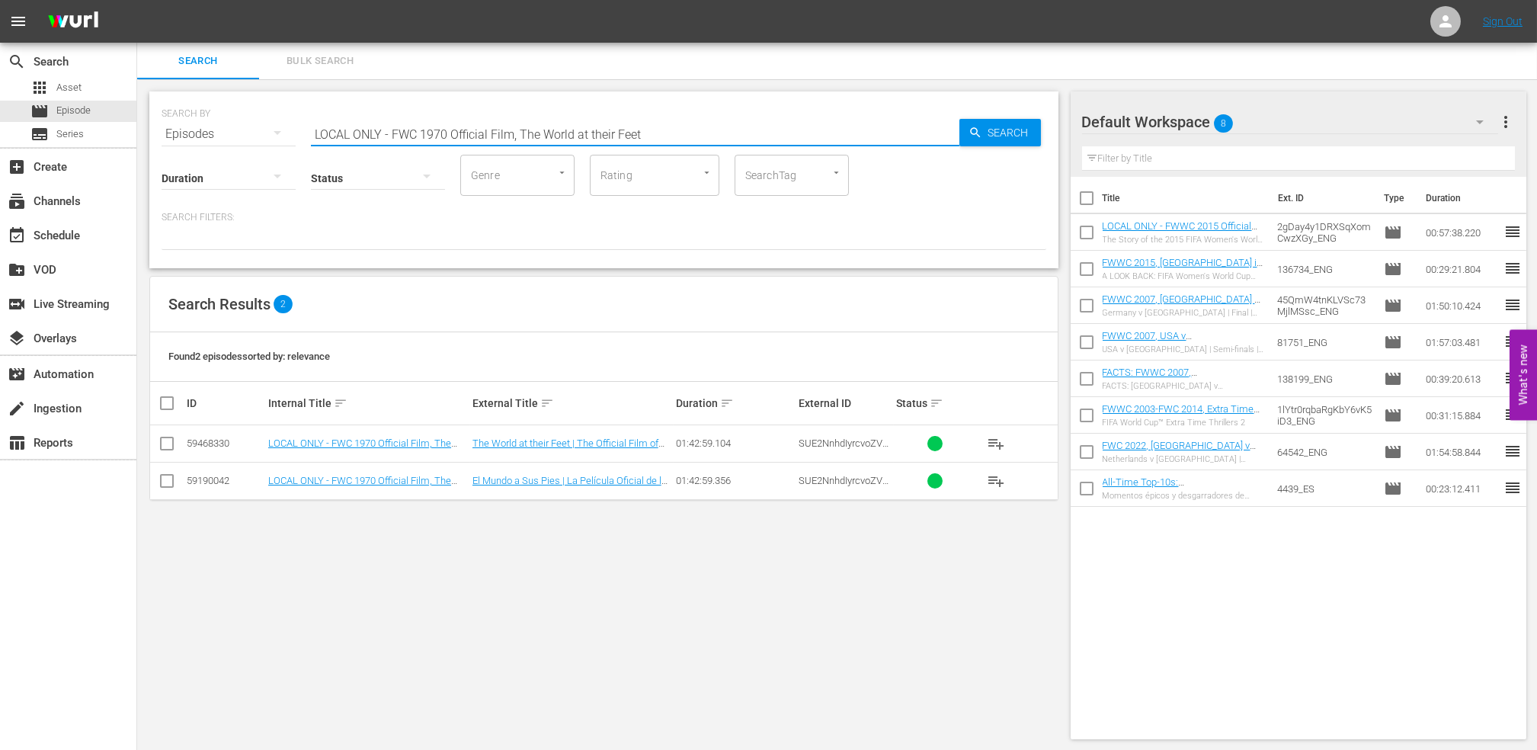
drag, startPoint x: 519, startPoint y: 133, endPoint x: 145, endPoint y: 151, distance: 374.4
click at [145, 151] on div "SEARCH BY Search By Episodes Search ID, Title, Description, Keywords, or Catego…" at bounding box center [603, 415] width 933 height 672
click at [467, 121] on input "The World at their Feet" at bounding box center [635, 134] width 648 height 37
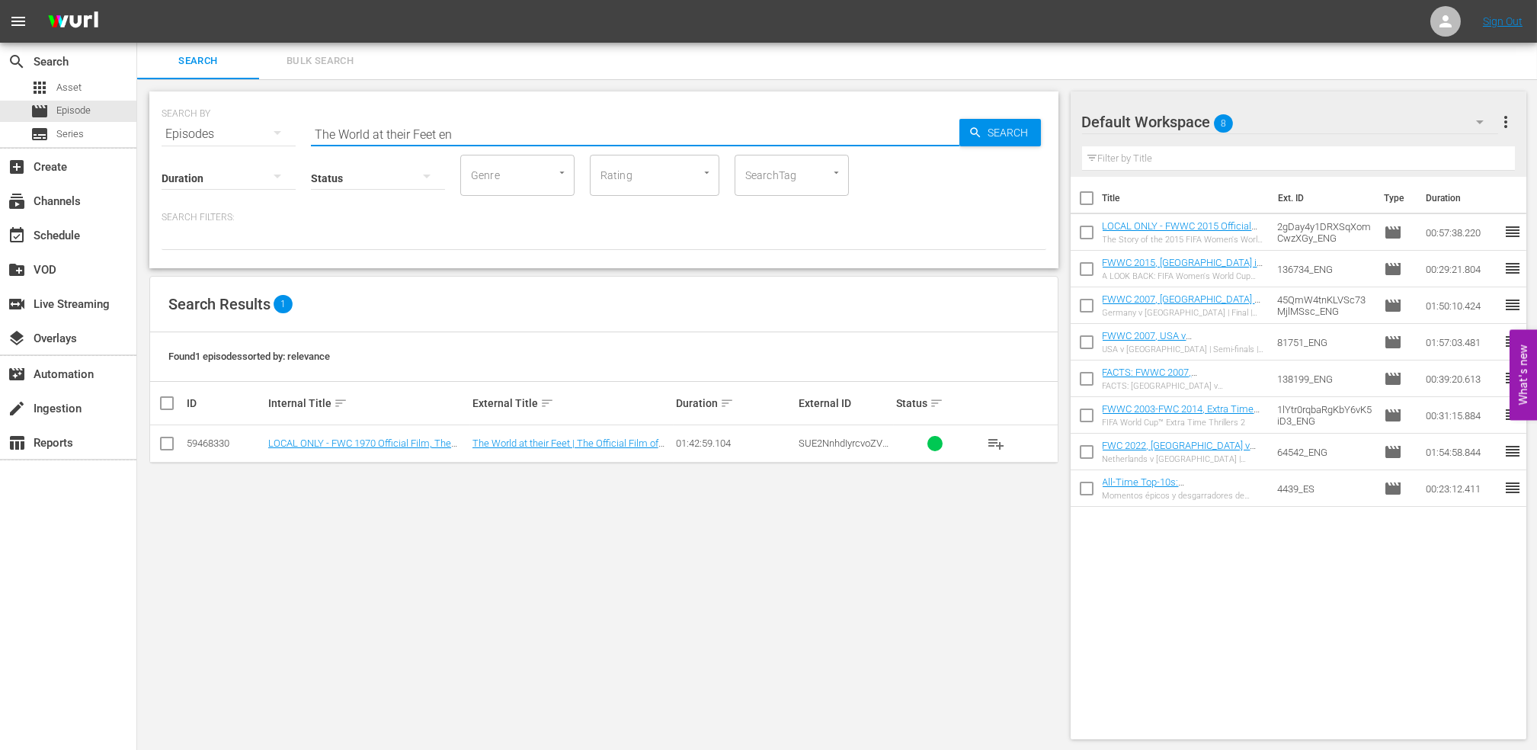
type input "The World at their Feet en"
click at [174, 443] on input "checkbox" at bounding box center [167, 446] width 18 height 18
checkbox input "true"
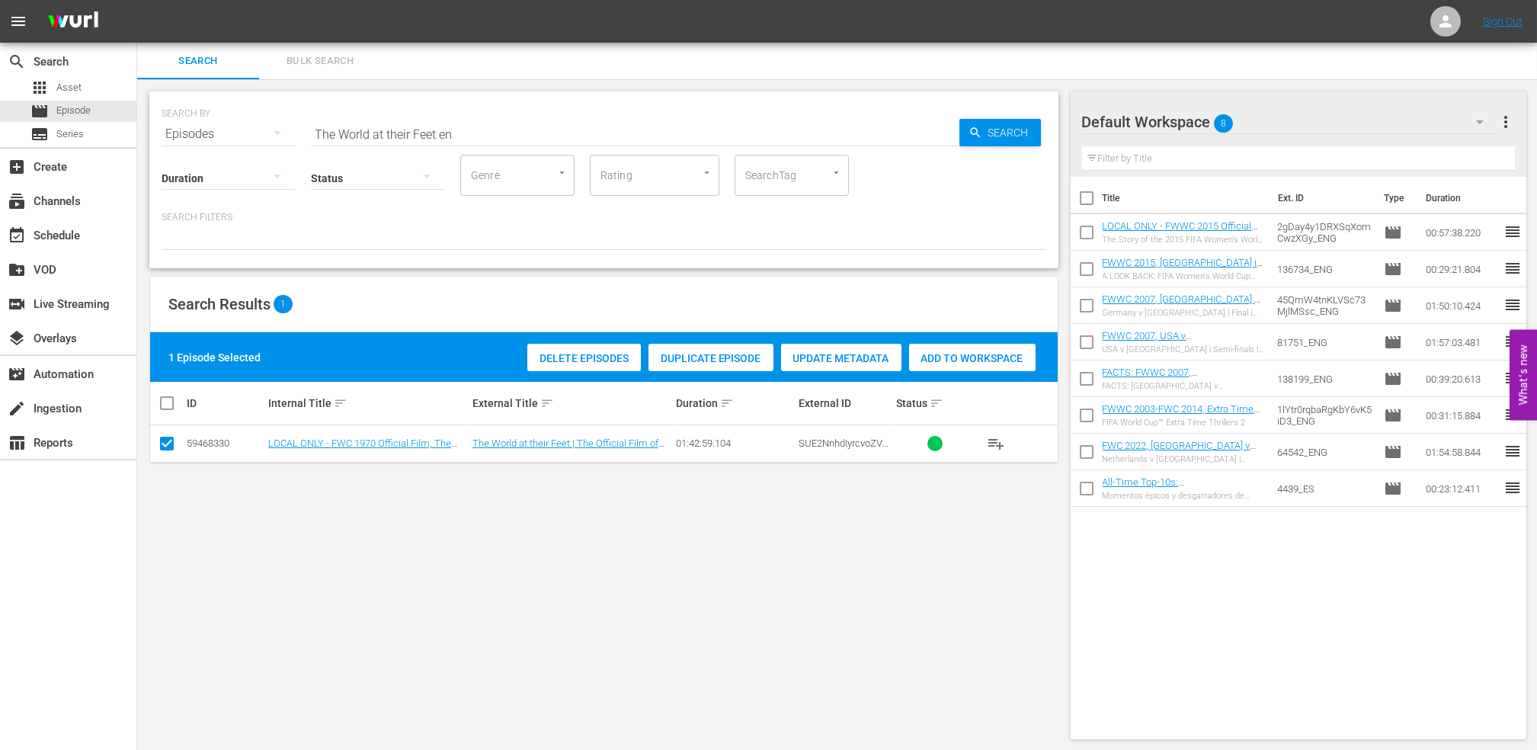
click at [1010, 349] on div "Add to Workspace" at bounding box center [972, 358] width 126 height 29
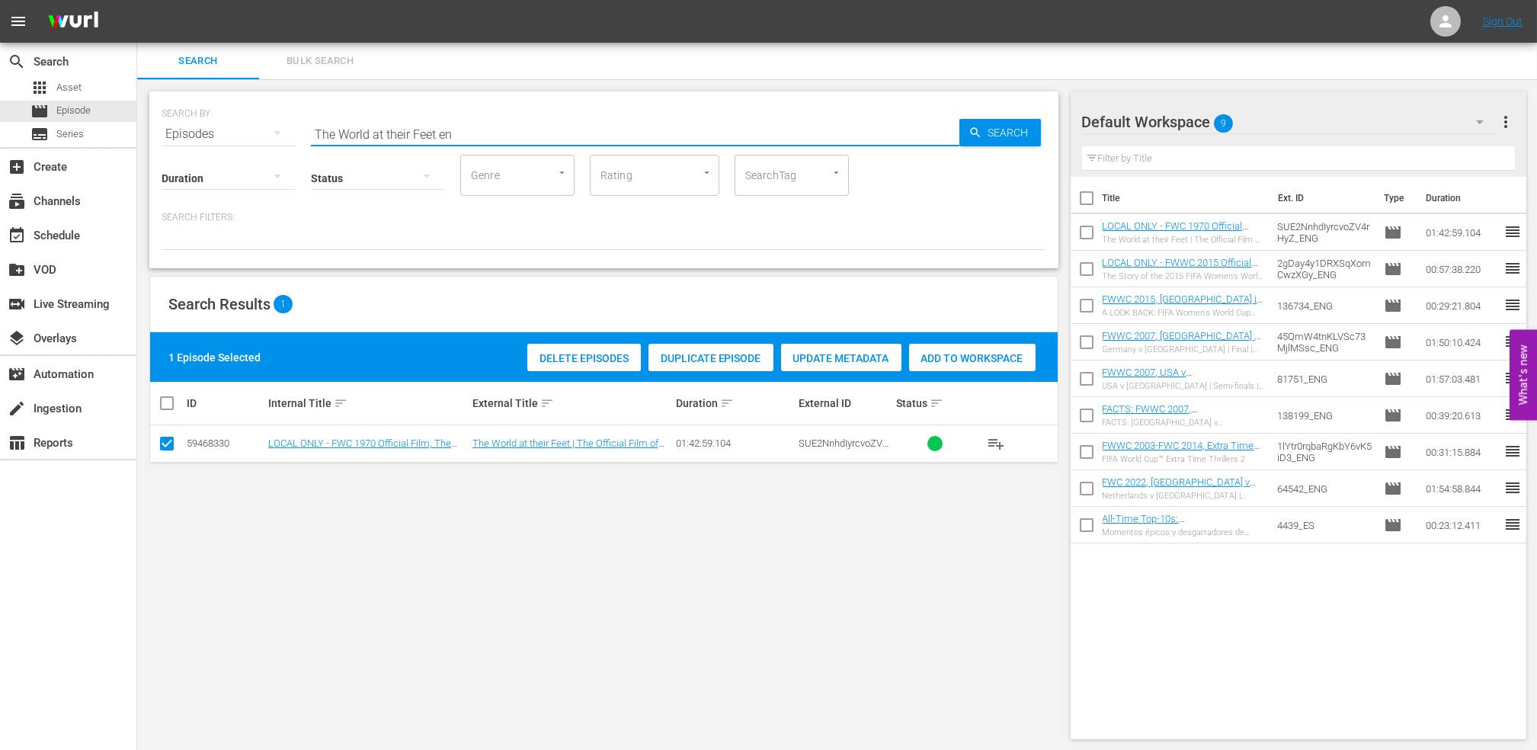
drag, startPoint x: 203, startPoint y: 133, endPoint x: 497, endPoint y: 134, distance: 294.8
click at [202, 133] on div "SEARCH BY Search By Episodes Search ID, Title, Description, Keywords, or Catego…" at bounding box center [603, 125] width 884 height 55
paste input "FWC 1970 - Final - [GEOGRAPHIC_DATA] v [GEOGRAPHIC_DATA]"
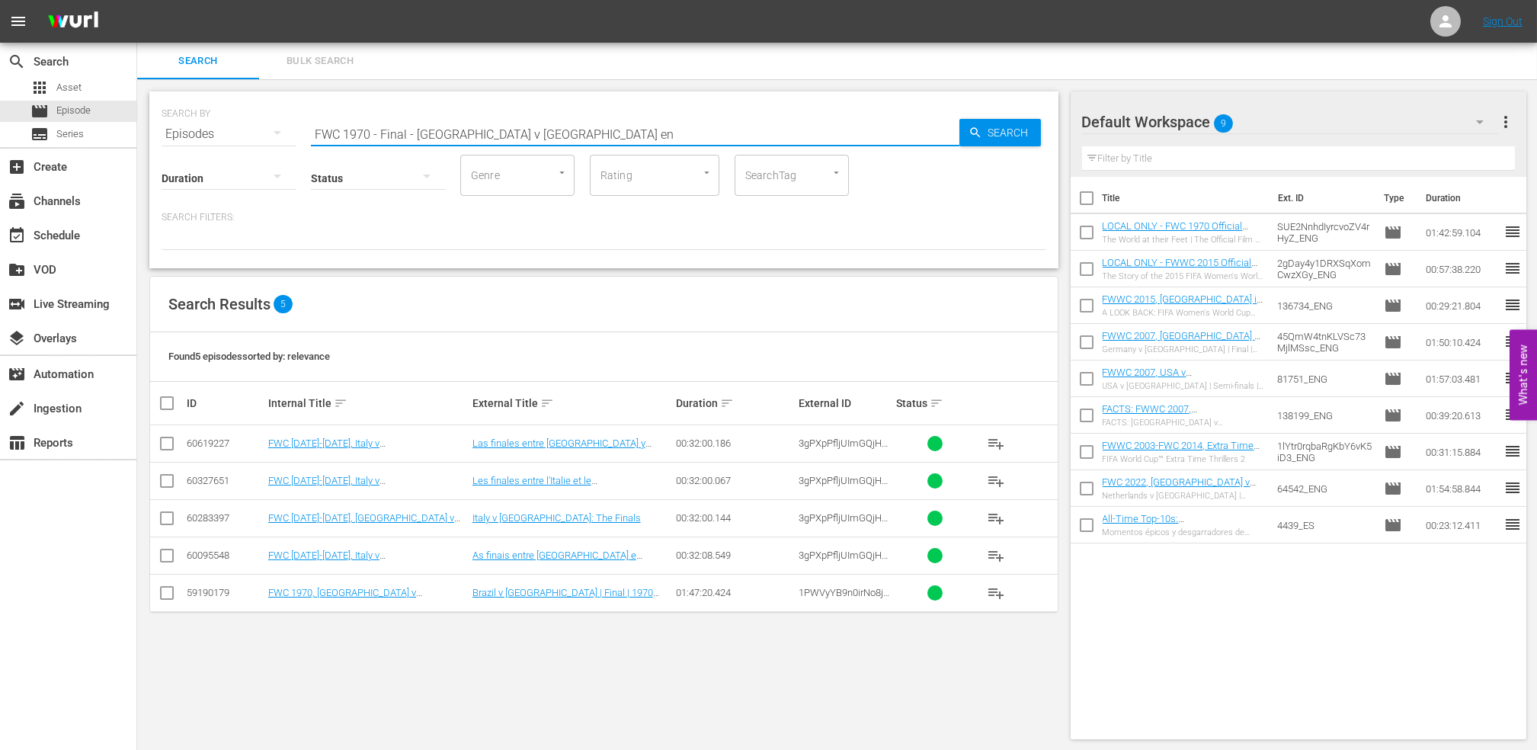
type input "FWC 1970 - Final - [GEOGRAPHIC_DATA] v [GEOGRAPHIC_DATA] en"
click at [169, 591] on input "checkbox" at bounding box center [167, 596] width 18 height 18
checkbox input "true"
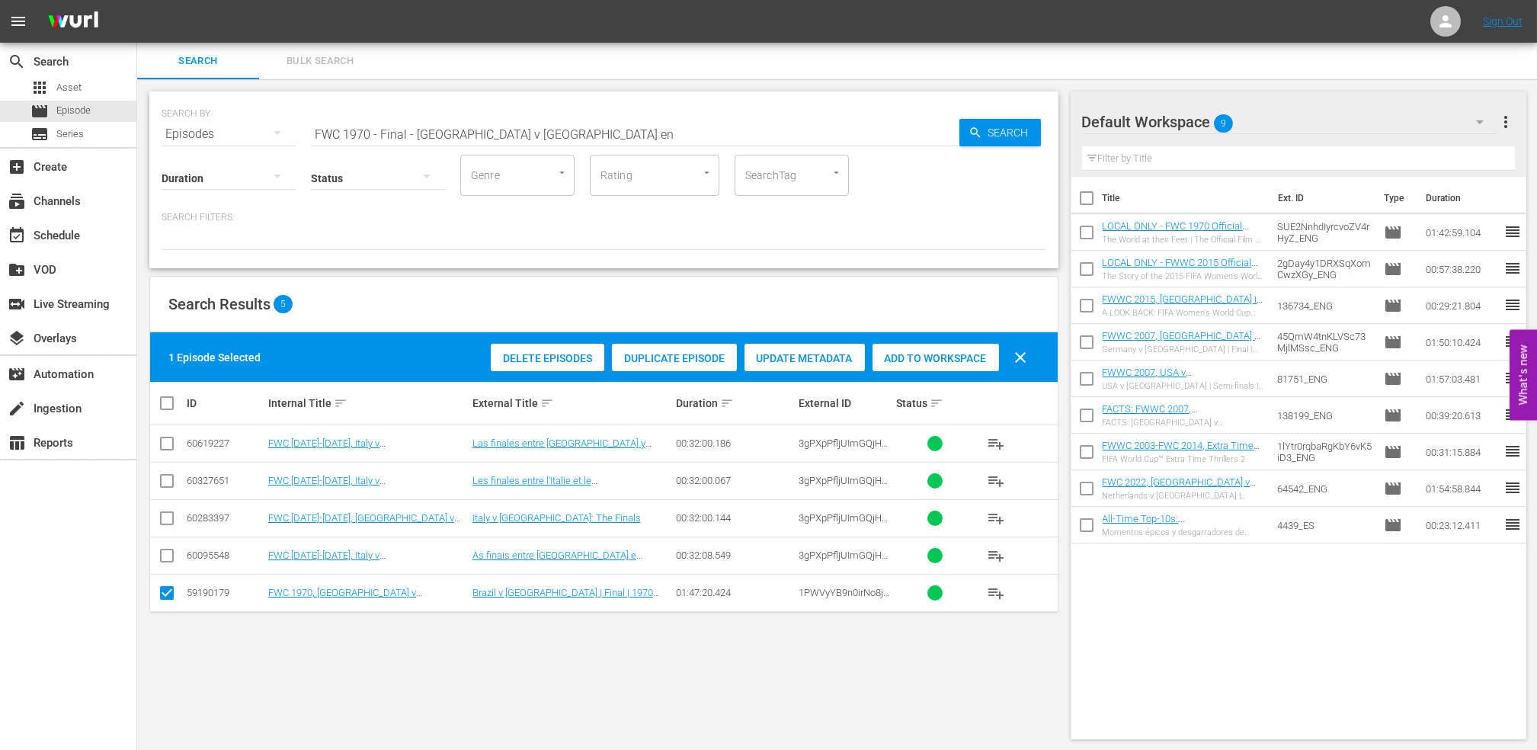
click at [956, 363] on span "Add to Workspace" at bounding box center [935, 358] width 126 height 12
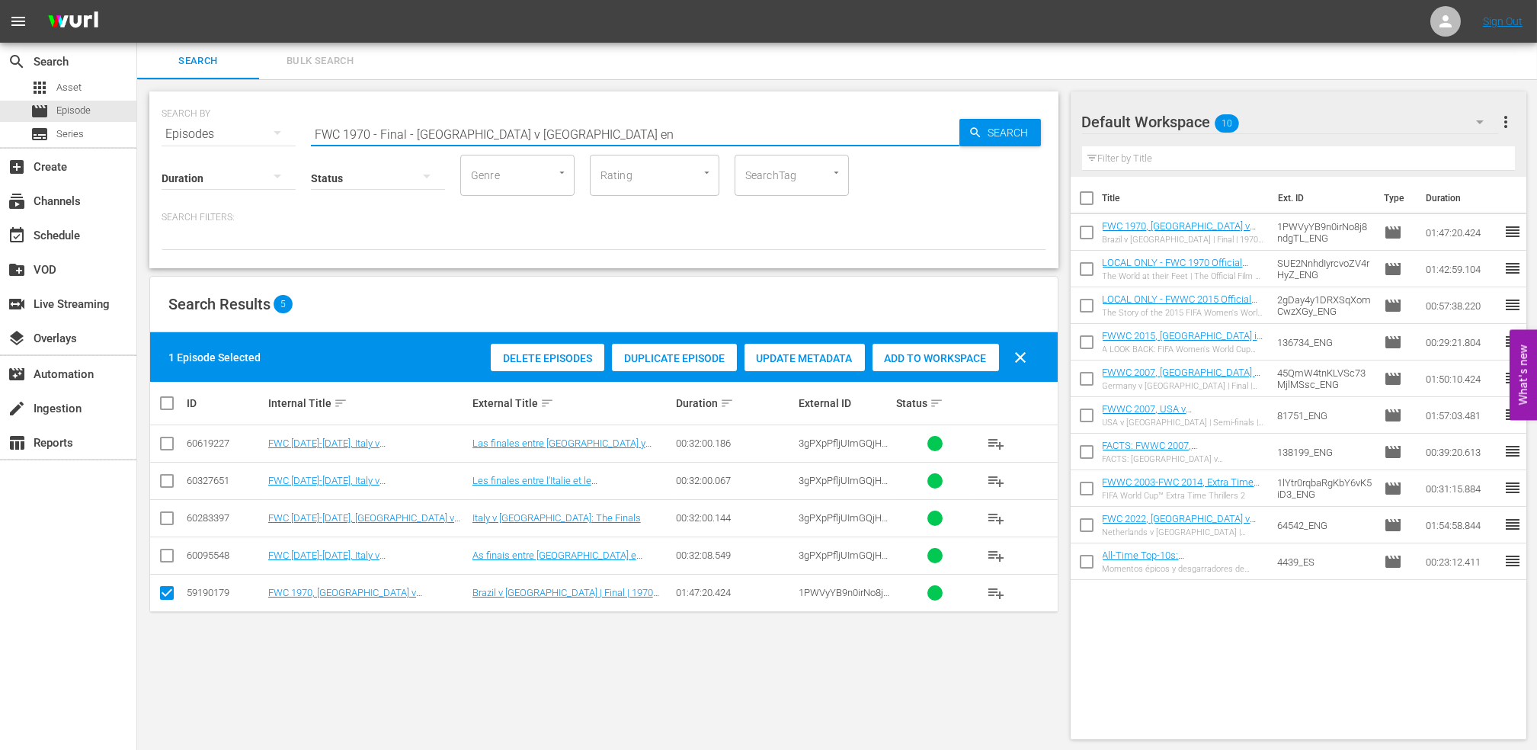
drag, startPoint x: 507, startPoint y: 129, endPoint x: 239, endPoint y: 126, distance: 268.2
click at [239, 126] on div "SEARCH BY Search By Episodes Search ID, Title, Description, Keywords, or Catego…" at bounding box center [603, 125] width 884 height 55
paste input "1986 Official Film - Hero"
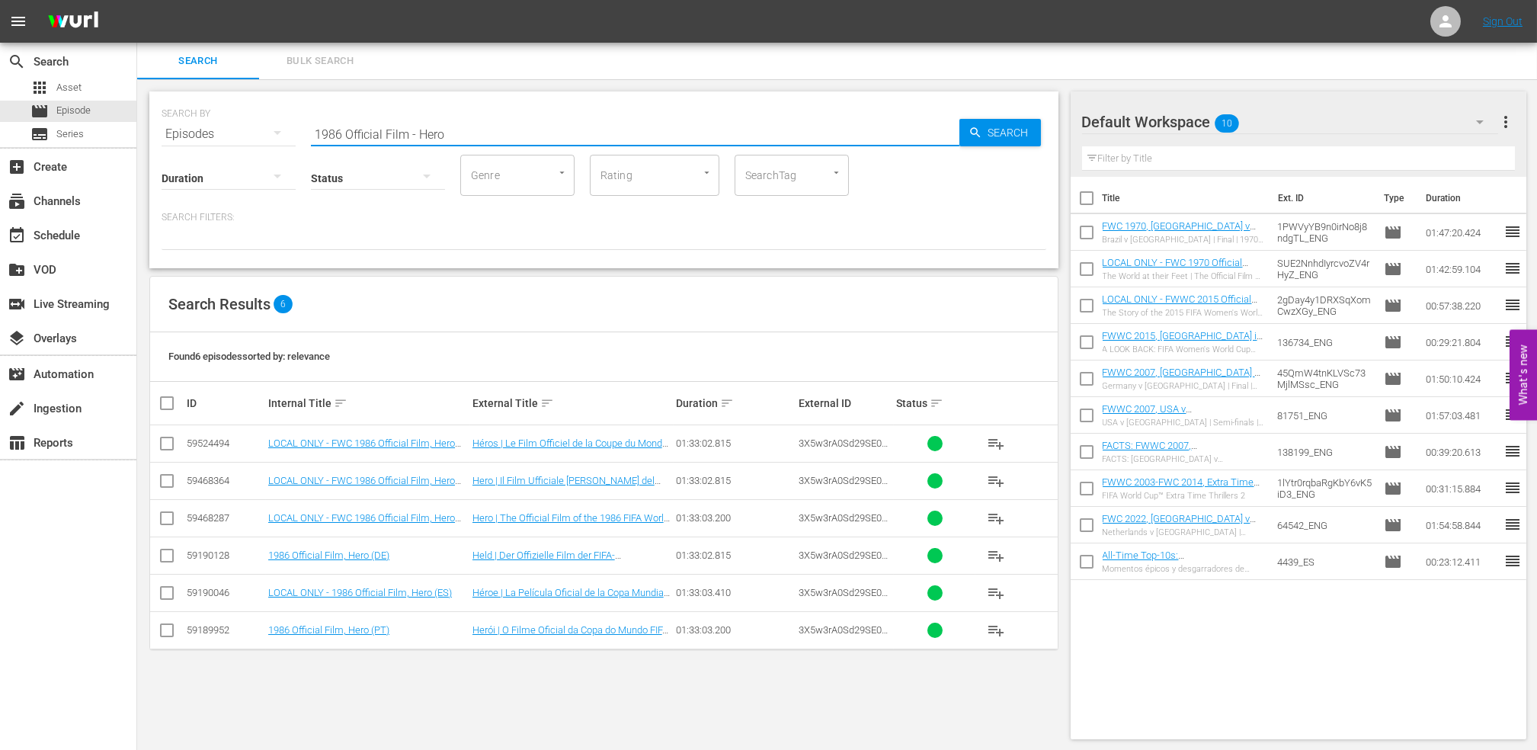
type input "1986 Official Film - Hero"
click at [171, 519] on input "checkbox" at bounding box center [167, 521] width 18 height 18
checkbox input "true"
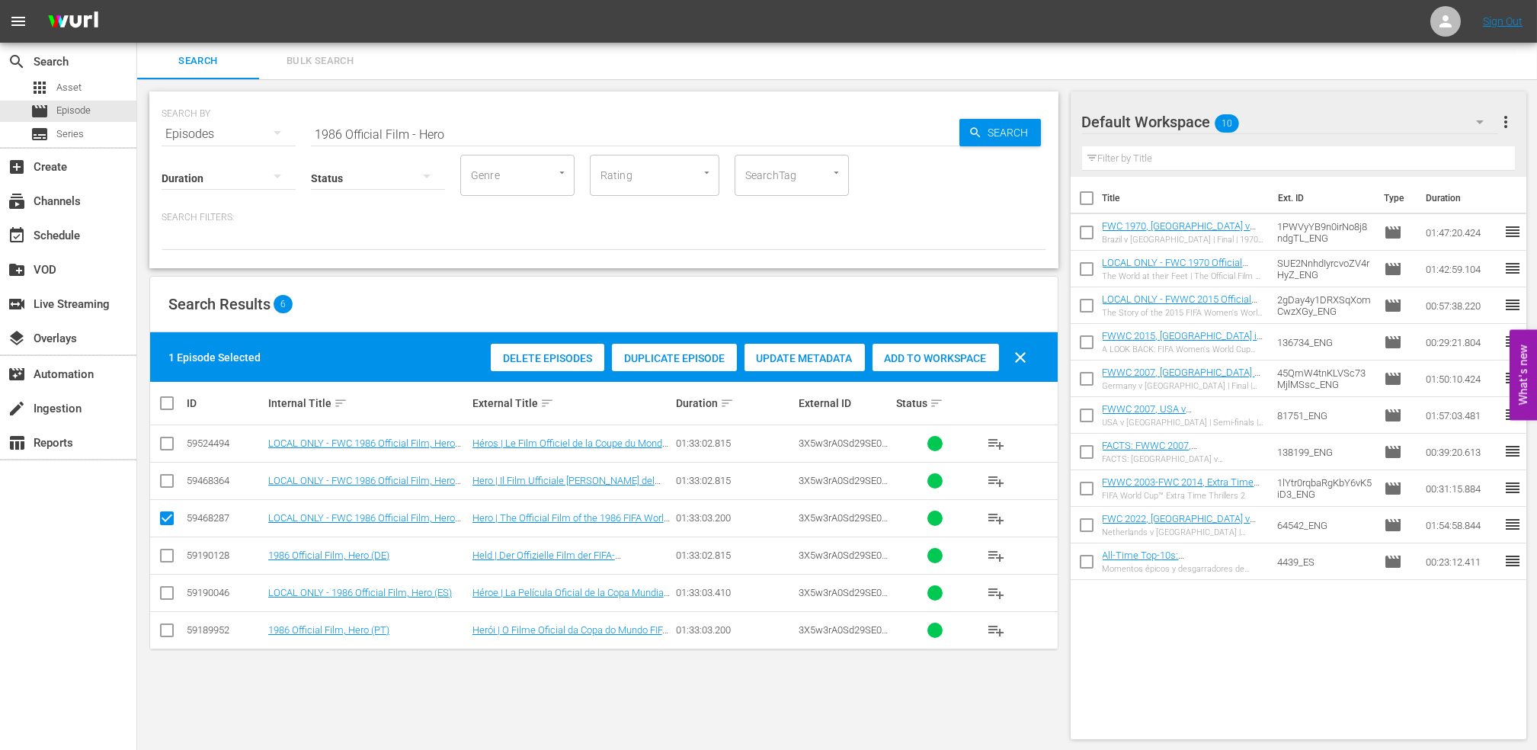
click at [932, 364] on div "Add to Workspace" at bounding box center [935, 358] width 126 height 29
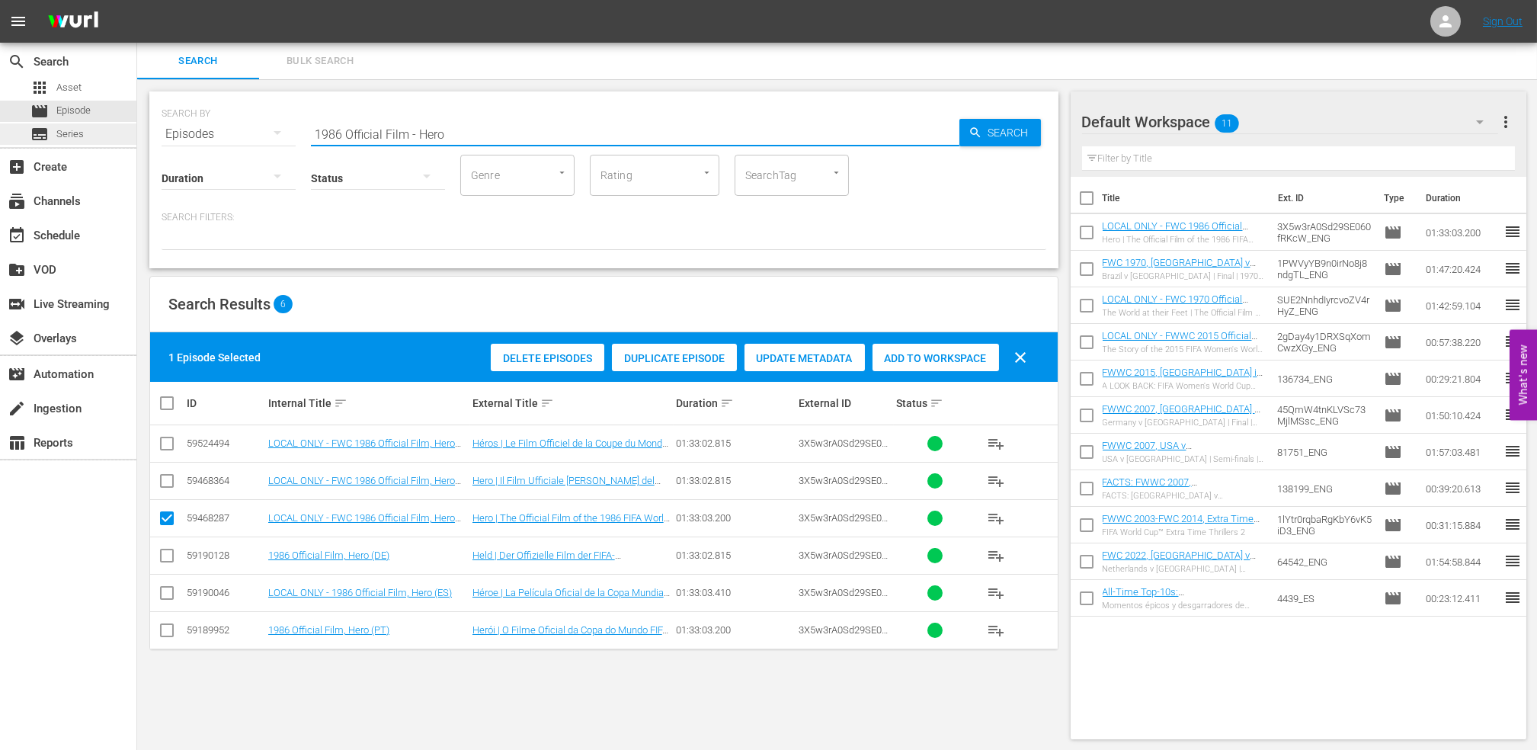
drag, startPoint x: 516, startPoint y: 126, endPoint x: 14, endPoint y: 142, distance: 502.3
click at [137, 0] on div "search Search apps Asset movie Episode subtitles Series add_box Create subscrip…" at bounding box center [836, 0] width 1399 height 0
paste input "FWC 1986 - Final - [GEOGRAPHIC_DATA] v [GEOGRAPHIC_DATA]"
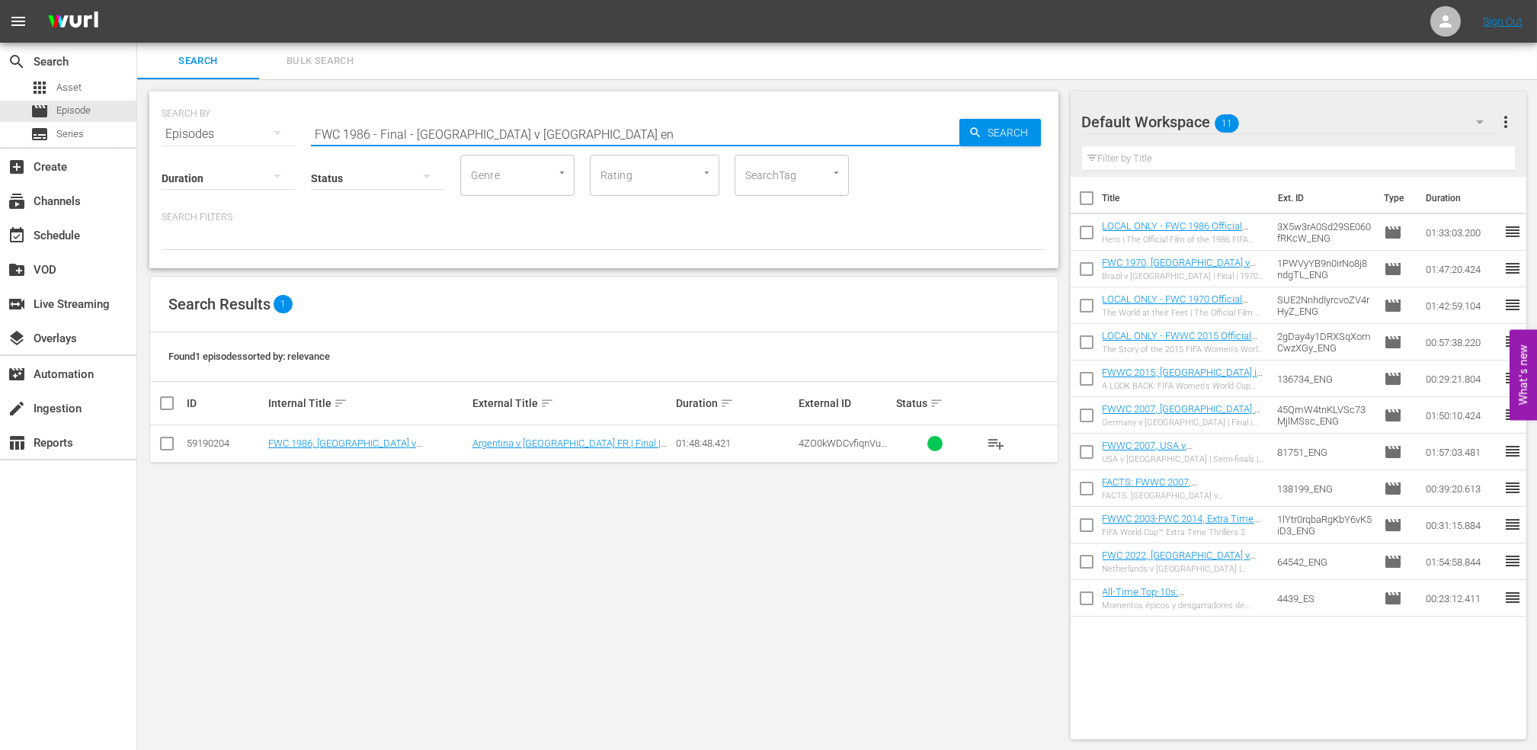
type input "FWC 1986 - Final - [GEOGRAPHIC_DATA] v [GEOGRAPHIC_DATA] en"
click at [168, 445] on input "checkbox" at bounding box center [167, 446] width 18 height 18
checkbox input "true"
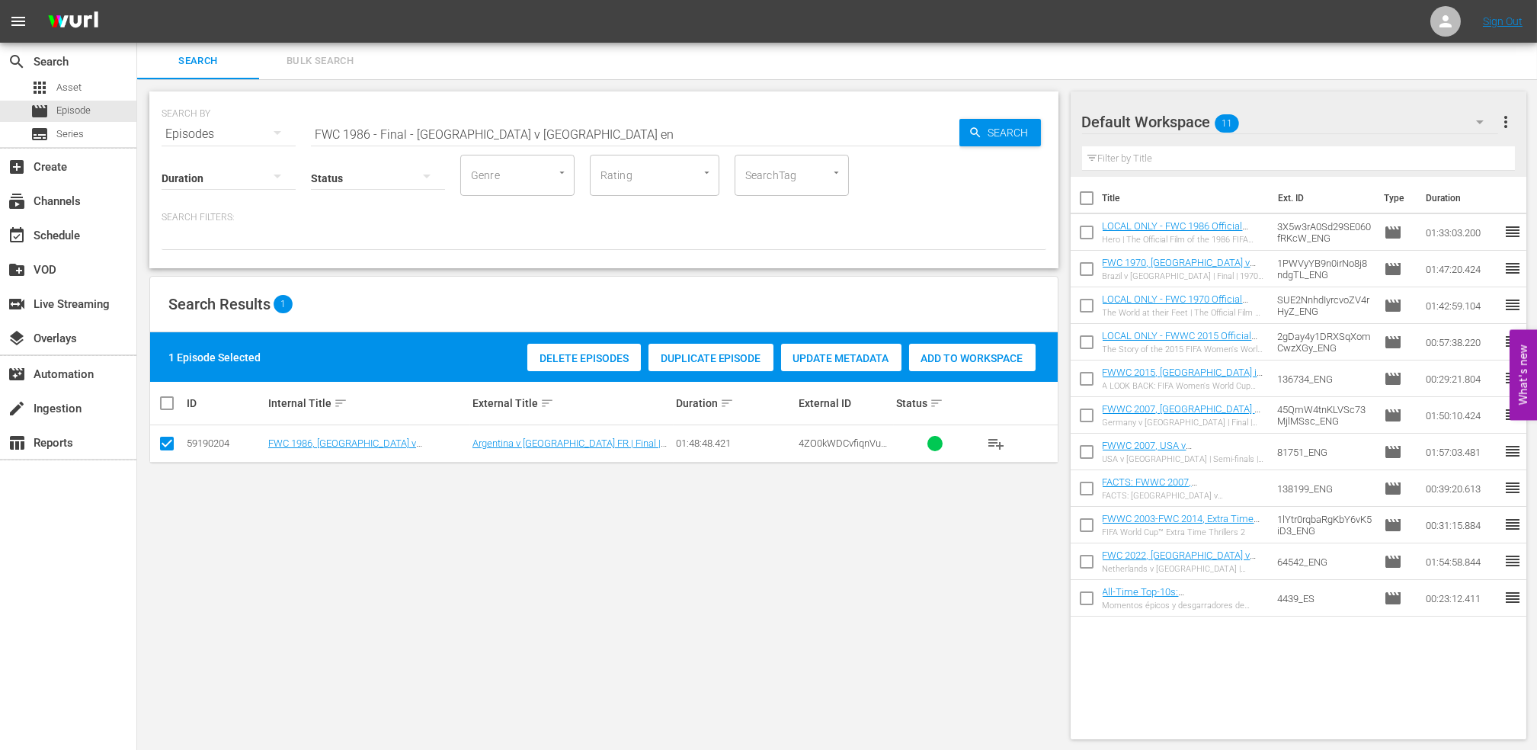
click at [927, 354] on span "Add to Workspace" at bounding box center [972, 358] width 126 height 12
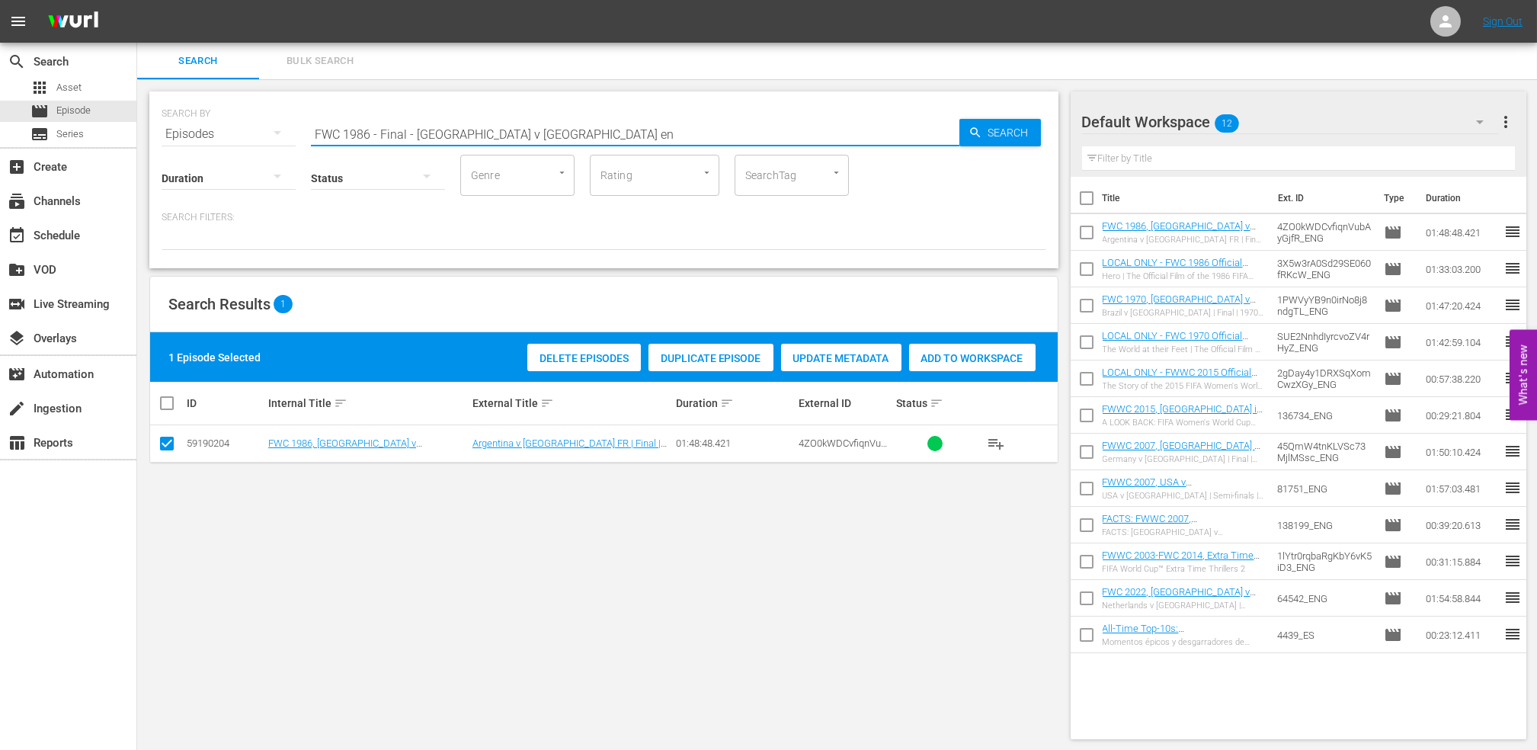
drag, startPoint x: 576, startPoint y: 135, endPoint x: 147, endPoint y: 132, distance: 428.9
click at [148, 132] on div "SEARCH BY Search By Episodes Search ID, Title, Description, Keywords, or Catego…" at bounding box center [603, 415] width 933 height 672
paste input "2022 - Final - [GEOGRAPHIC_DATA] v [GEOGRAPHIC_DATA]"
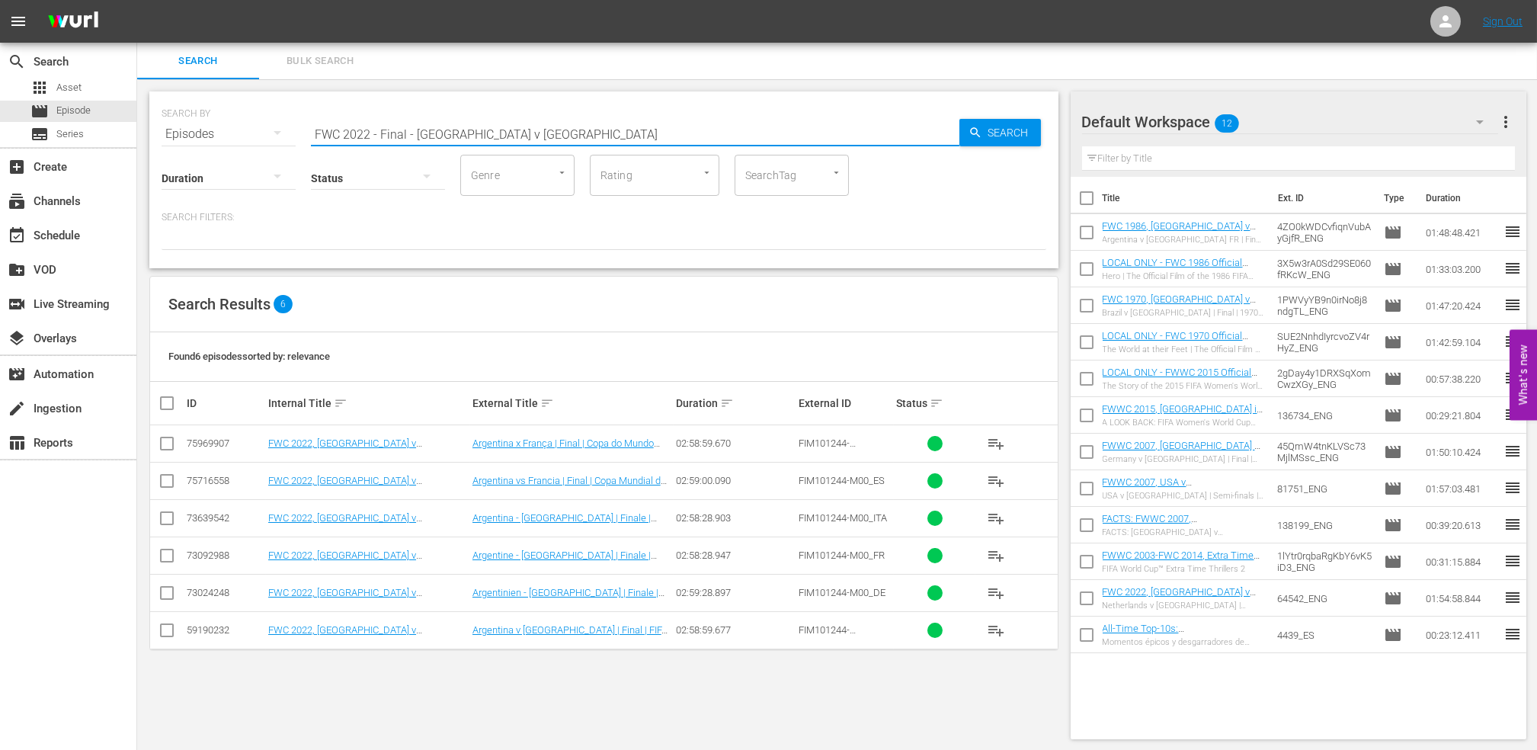
type input "FWC 2022 - Final - [GEOGRAPHIC_DATA] v [GEOGRAPHIC_DATA]"
click at [165, 635] on input "checkbox" at bounding box center [167, 633] width 18 height 18
checkbox input "true"
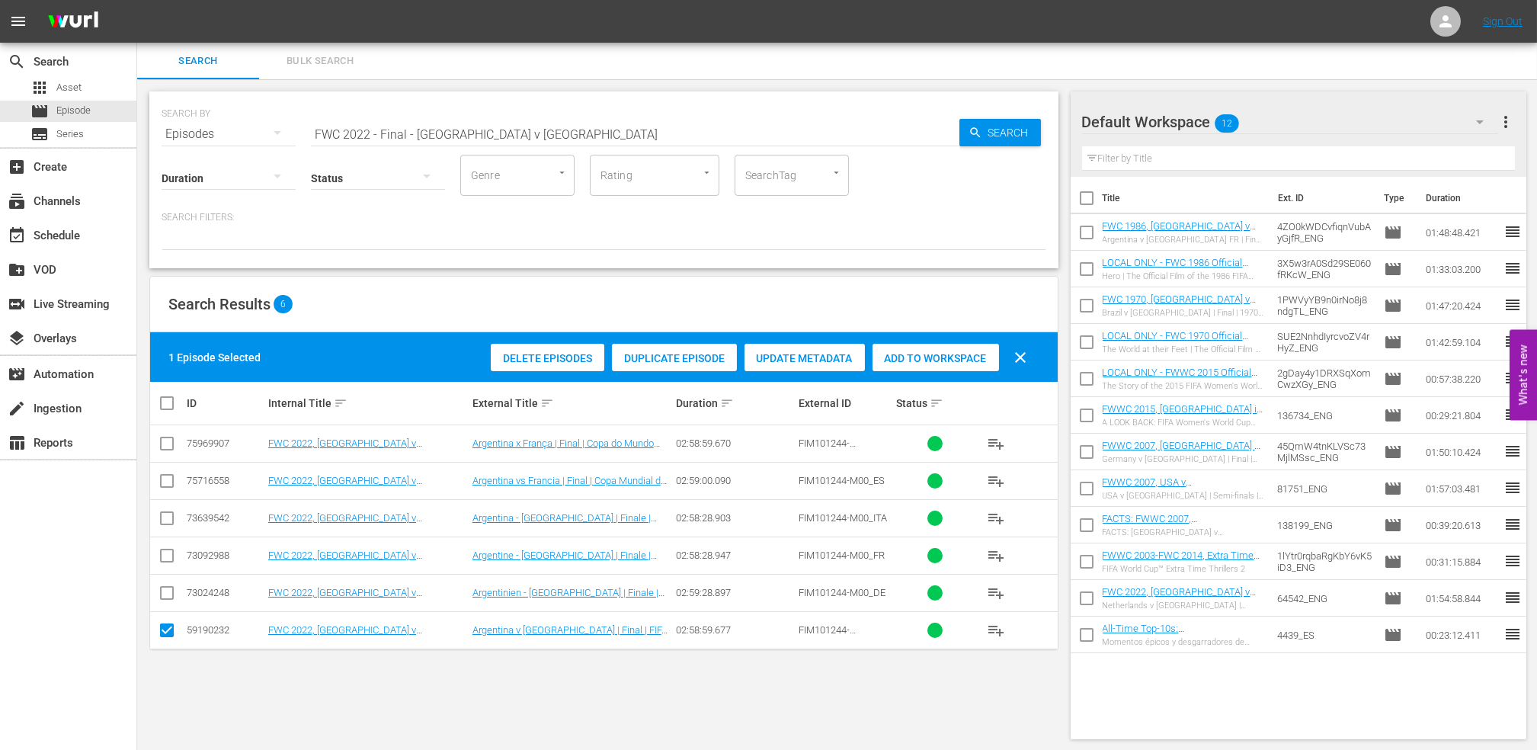
click at [932, 364] on div "Add to Workspace" at bounding box center [935, 358] width 126 height 29
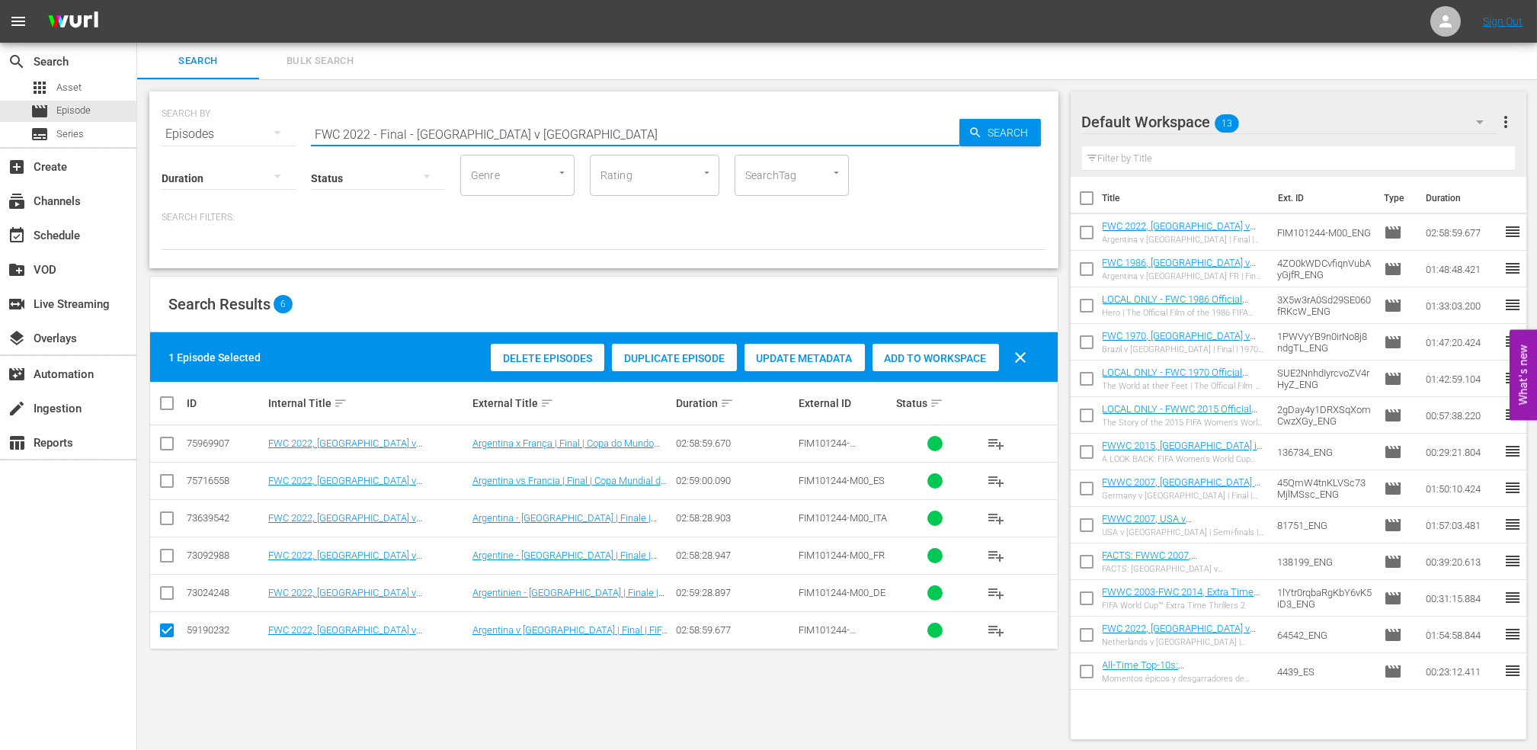
drag, startPoint x: 583, startPoint y: 128, endPoint x: 160, endPoint y: 132, distance: 422.8
click at [160, 132] on div "SEARCH BY Search By Episodes Search ID, Title, Description, Keywords, or Catego…" at bounding box center [603, 179] width 909 height 177
paste input "The Best of FIFA Word Cup [GEOGRAPHIC_DATA] 2022"
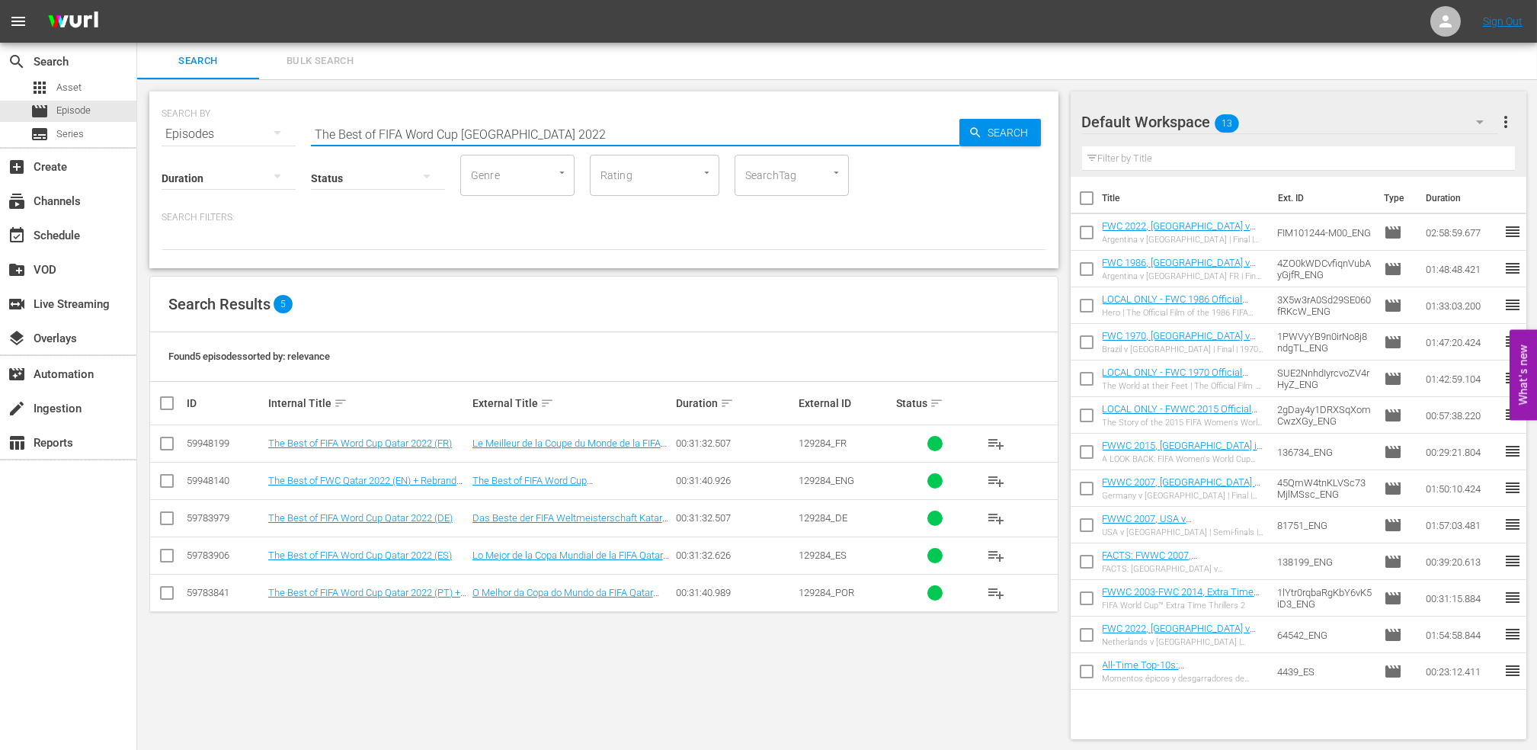
type input "The Best of FIFA Word Cup [GEOGRAPHIC_DATA] 2022"
click at [165, 478] on input "checkbox" at bounding box center [167, 484] width 18 height 18
checkbox input "true"
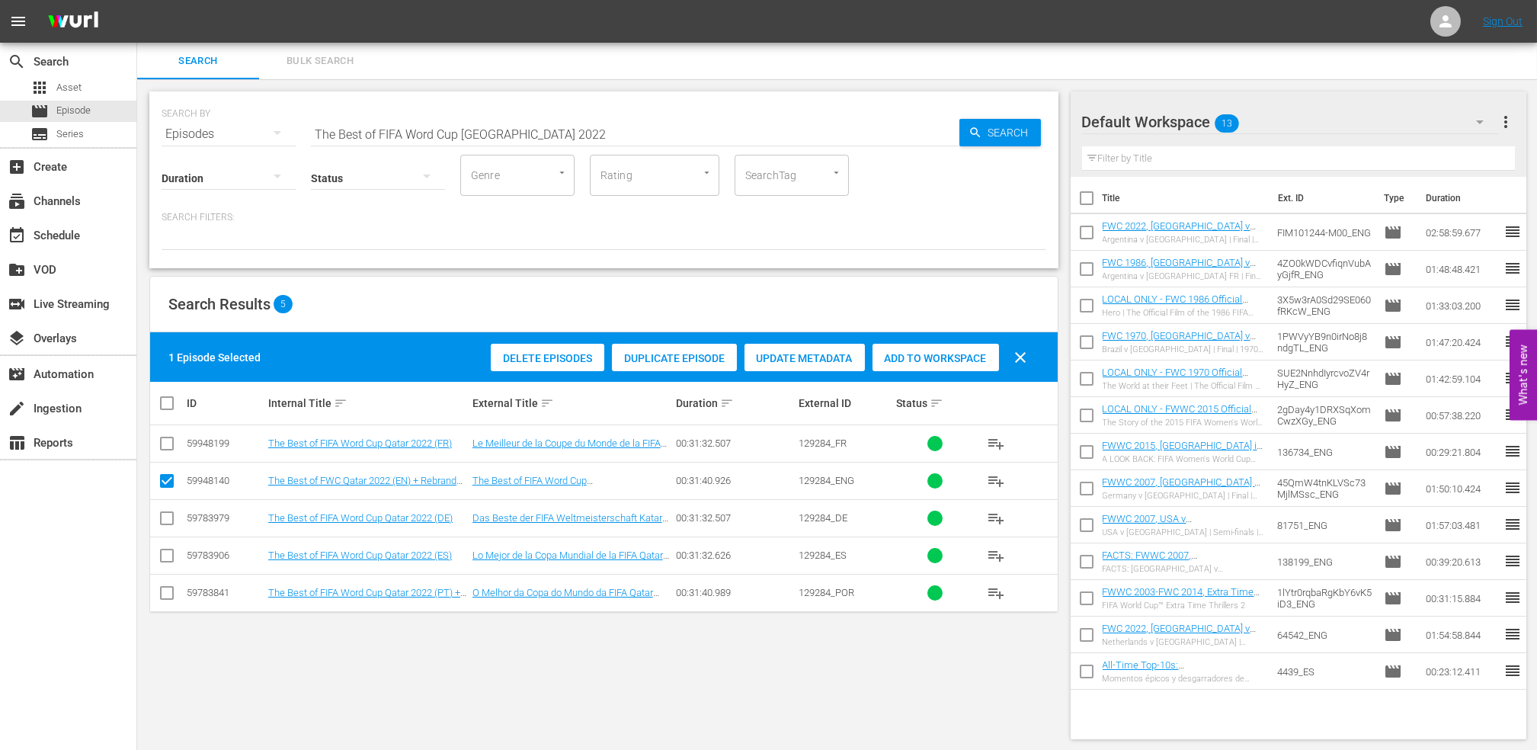
click at [926, 355] on span "Add to Workspace" at bounding box center [935, 358] width 126 height 12
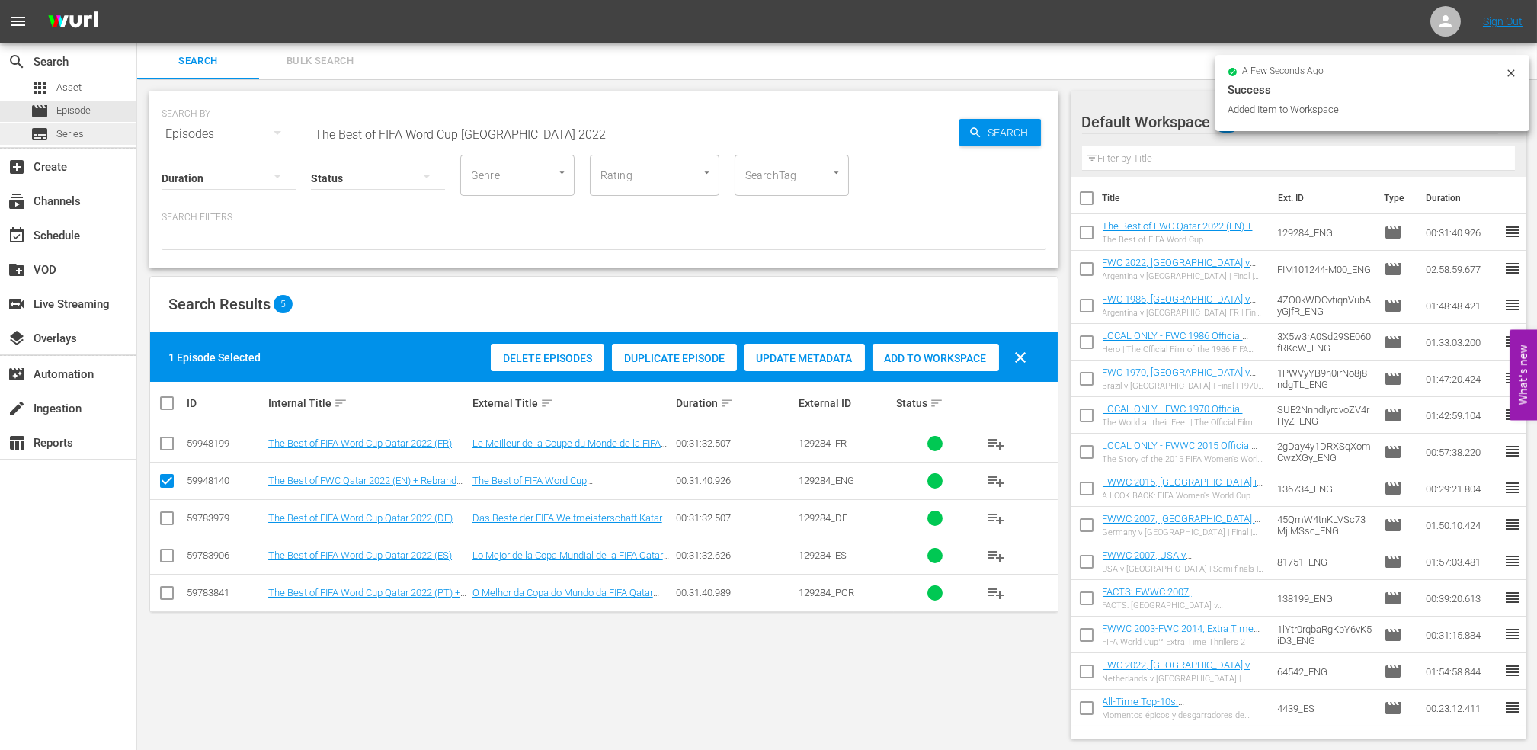
drag, startPoint x: 360, startPoint y: 133, endPoint x: 106, endPoint y: 131, distance: 254.4
click at [137, 0] on div "search Search apps Asset movie Episode subtitles Series add_box Create subscrip…" at bounding box center [836, 0] width 1399 height 0
paste input "Spain v [GEOGRAPHIC_DATA] - 2023 final"
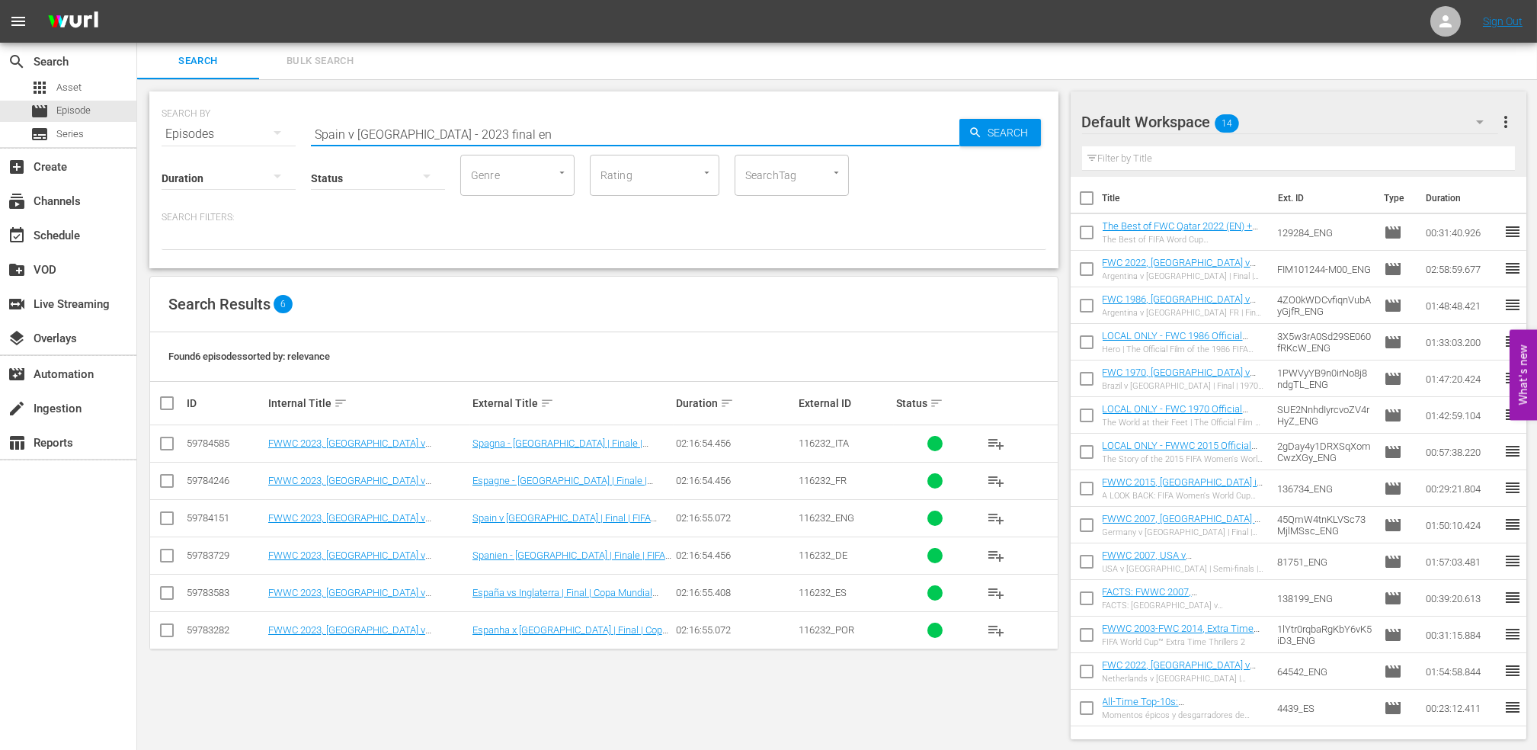
type input "Spain v [GEOGRAPHIC_DATA] - 2023 final en"
drag, startPoint x: 163, startPoint y: 513, endPoint x: 318, endPoint y: 514, distance: 155.4
click at [162, 513] on input "checkbox" at bounding box center [167, 521] width 18 height 18
checkbox input "true"
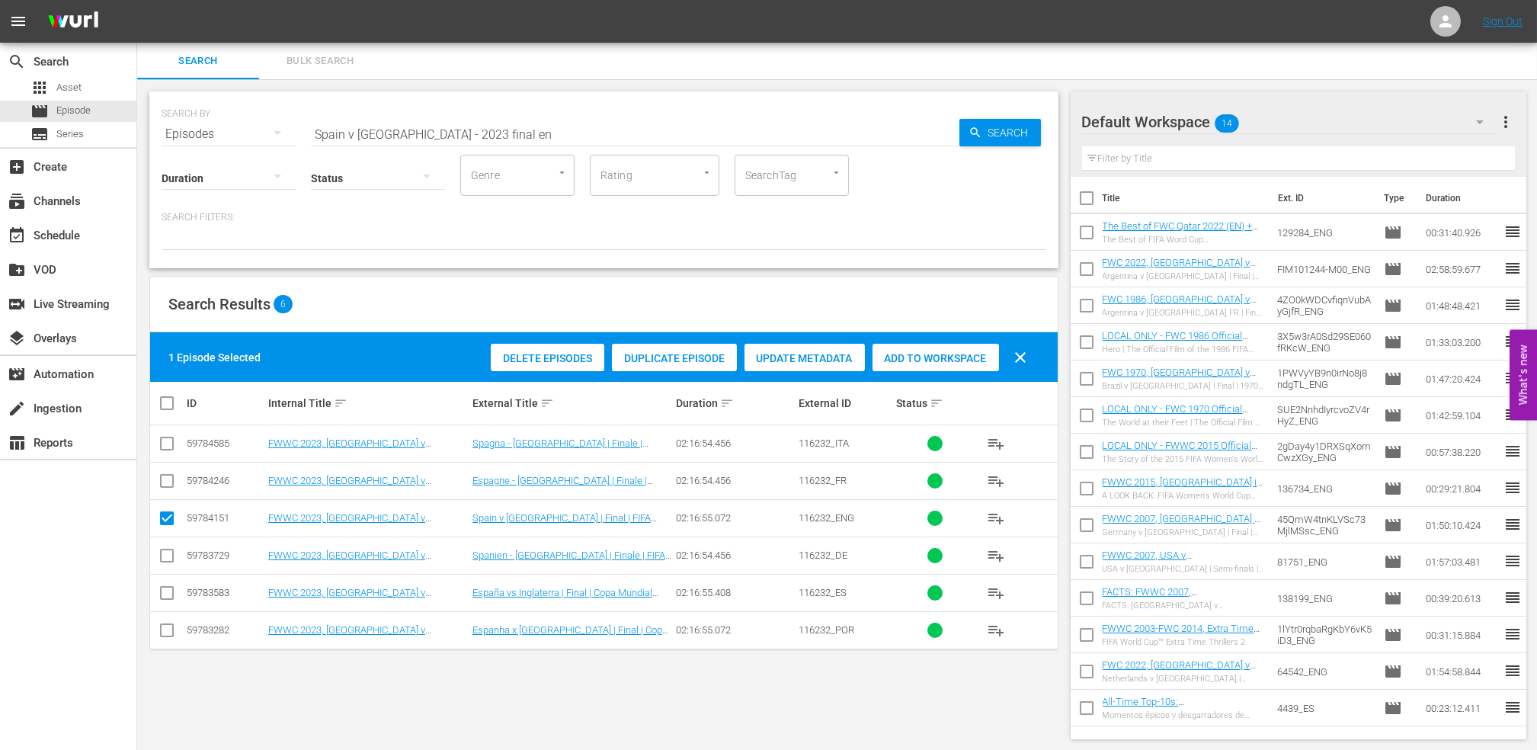
click at [937, 367] on div "Add to Workspace" at bounding box center [935, 358] width 126 height 29
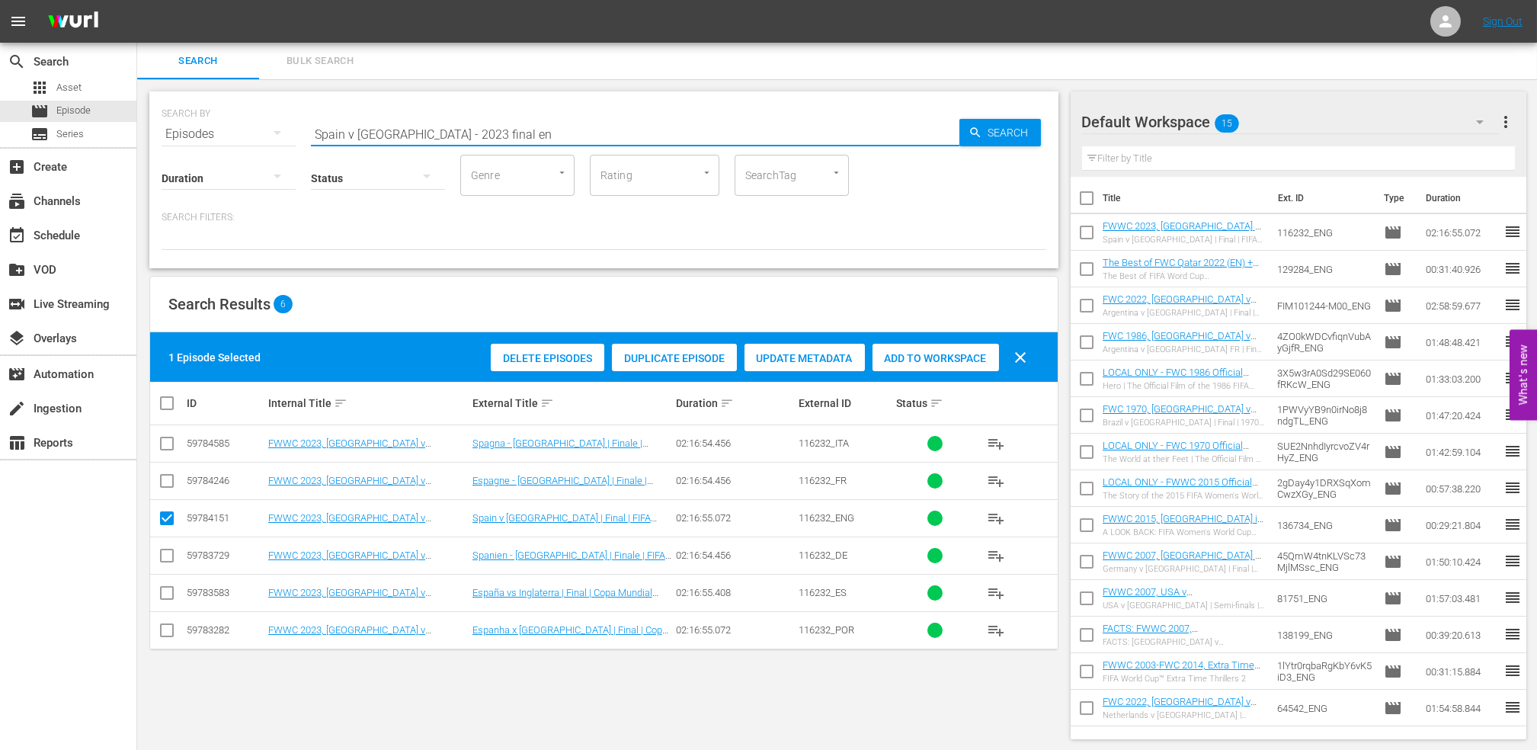
drag, startPoint x: 519, startPoint y: 130, endPoint x: 139, endPoint y: 130, distance: 380.1
click at [137, 0] on div "search Search apps Asset movie Episode subtitles Series add_box Create subscrip…" at bounding box center [836, 0] width 1399 height 0
paste input "The Best of FIFA Women's World Cup 2023"
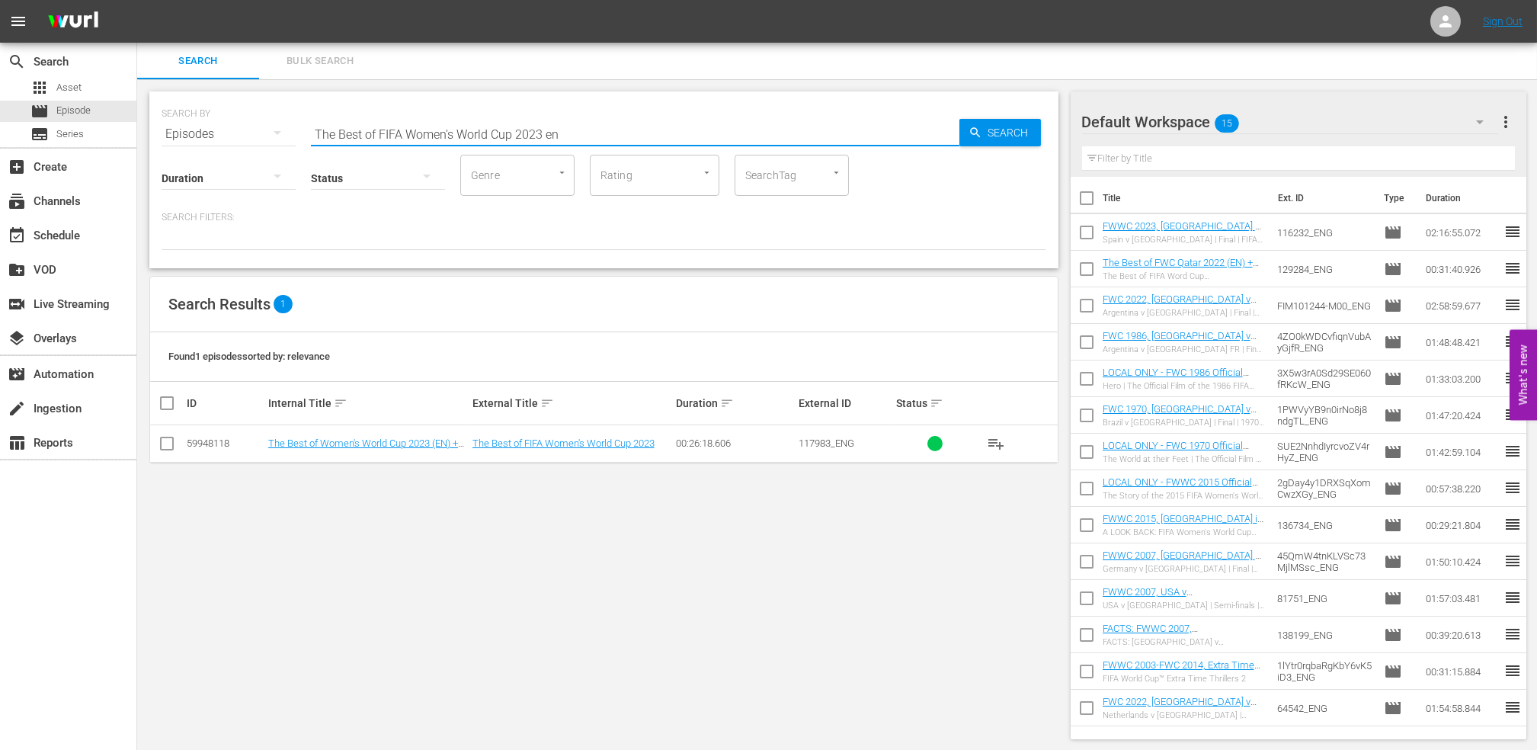
type input "The Best of FIFA Women's World Cup 2023 en"
click at [165, 448] on input "checkbox" at bounding box center [167, 446] width 18 height 18
checkbox input "true"
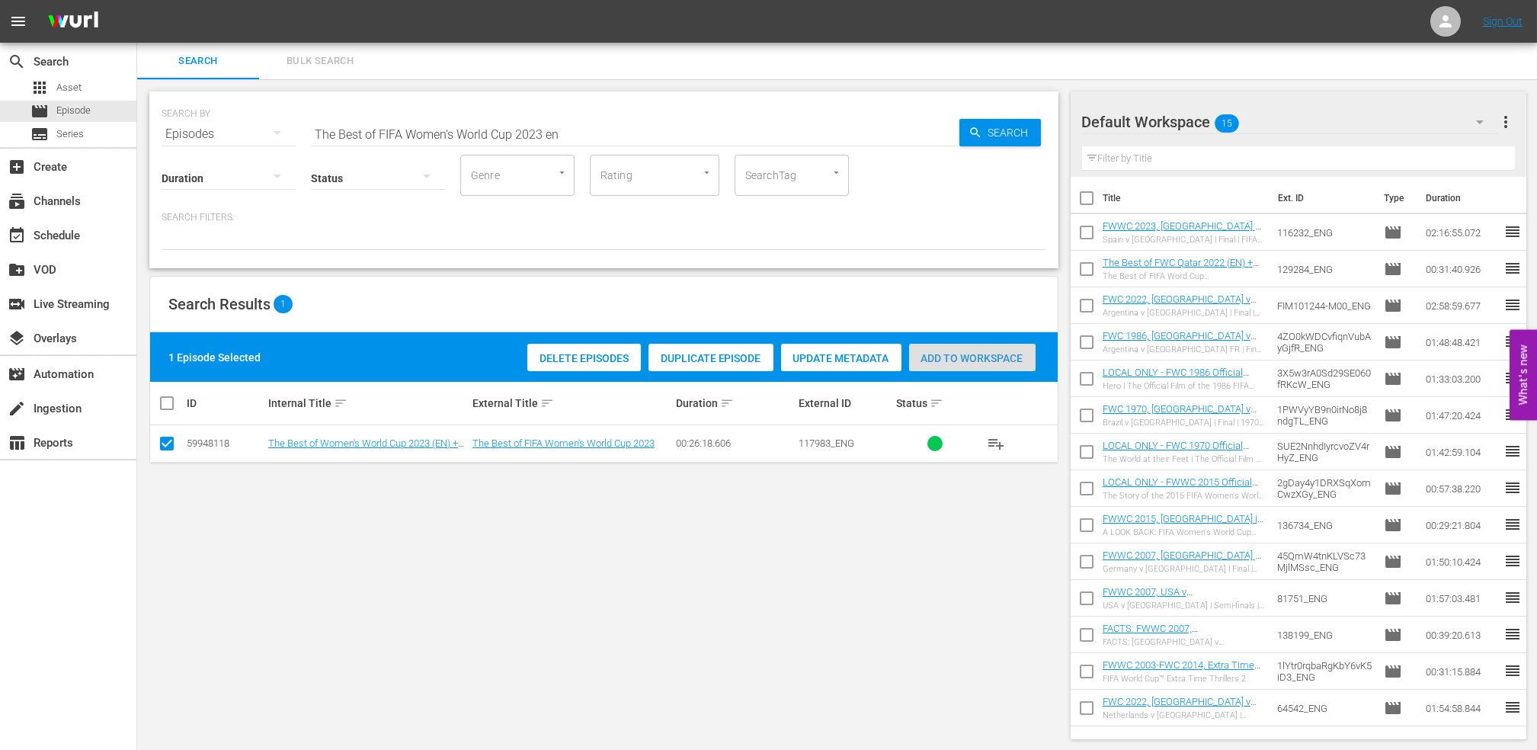
click at [960, 362] on span "Add to Workspace" at bounding box center [972, 358] width 126 height 12
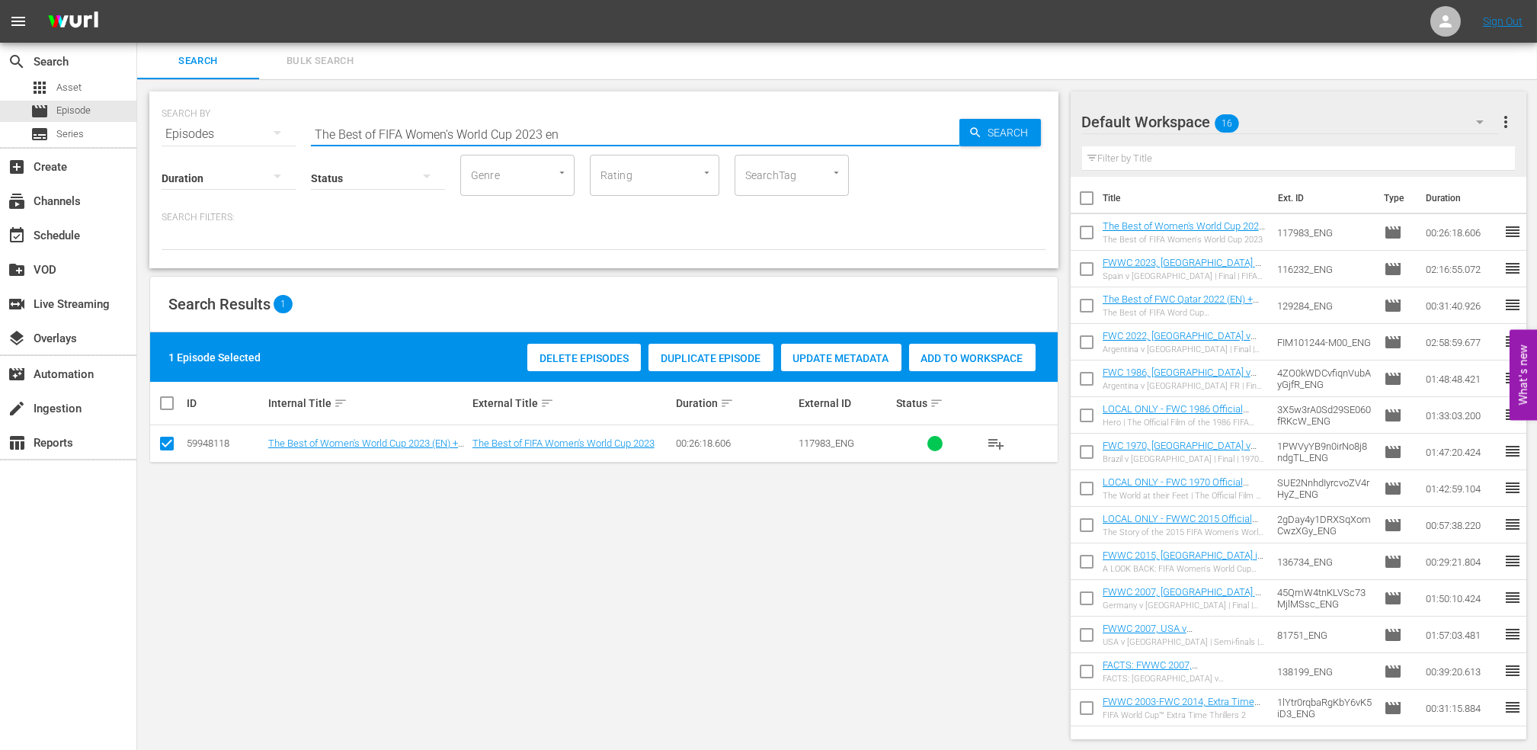
drag, startPoint x: 564, startPoint y: 132, endPoint x: 179, endPoint y: 133, distance: 385.5
click at [161, 132] on div "SEARCH BY Search By Episodes Search ID, Title, Description, Keywords, or Catego…" at bounding box center [603, 125] width 884 height 55
paste input "FACTS: [GEOGRAPHIC_DATA] v [GEOGRAPHIC_DATA] | [GEOGRAPHIC_DATA]/[GEOGRAPHIC_DA…"
drag, startPoint x: 117, startPoint y: 151, endPoint x: 13, endPoint y: 141, distance: 104.1
click at [137, 0] on div "search Search apps Asset movie Episode subtitles Series add_box Create subscrip…" at bounding box center [836, 0] width 1399 height 0
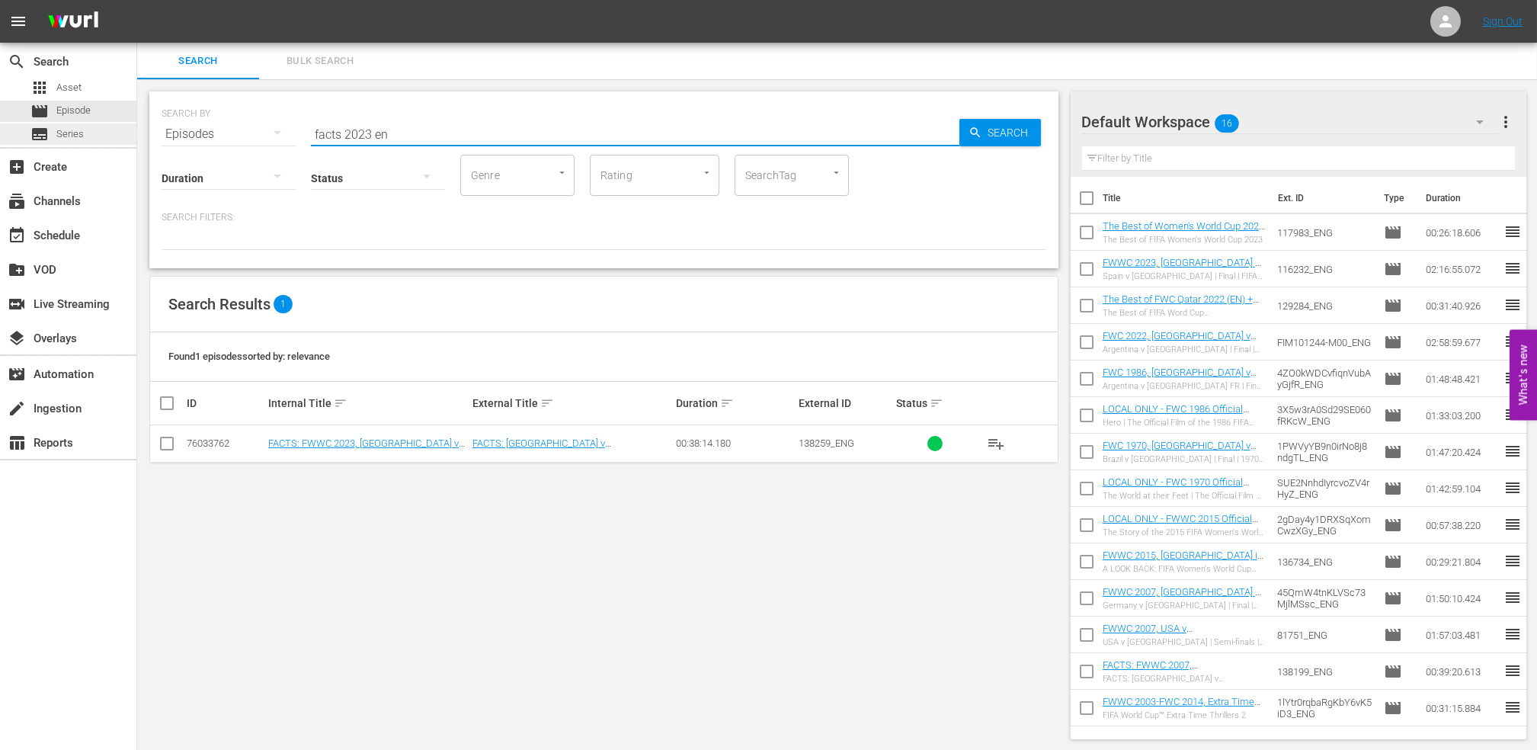
type input "facts 2023 en"
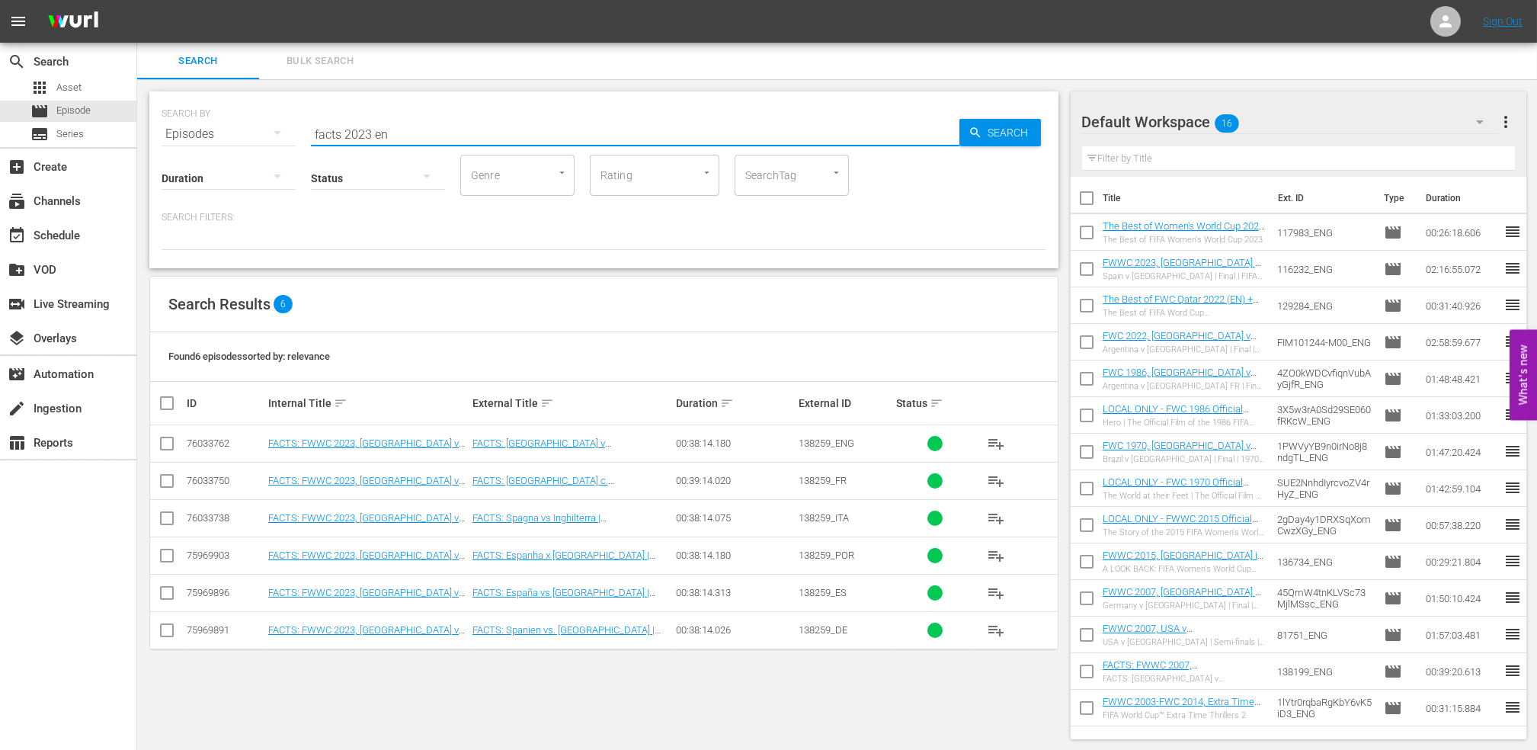
drag, startPoint x: 165, startPoint y: 443, endPoint x: 177, endPoint y: 446, distance: 12.8
click at [165, 443] on input "checkbox" at bounding box center [167, 446] width 18 height 18
checkbox input "true"
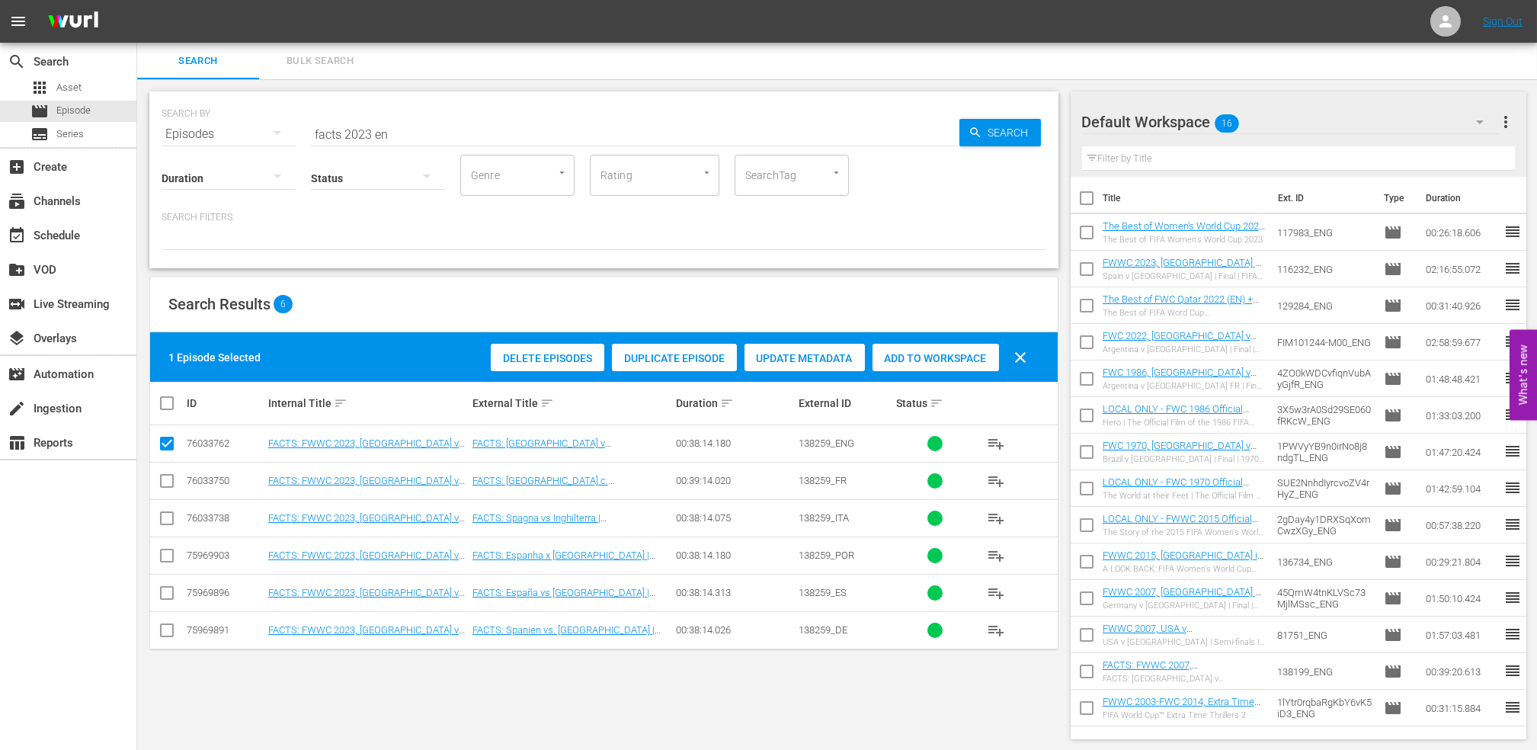
click at [932, 353] on span "Add to Workspace" at bounding box center [935, 358] width 126 height 12
drag, startPoint x: 428, startPoint y: 138, endPoint x: 408, endPoint y: 138, distance: 20.6
click at [410, 138] on input "facts 2023 en" at bounding box center [635, 134] width 648 height 37
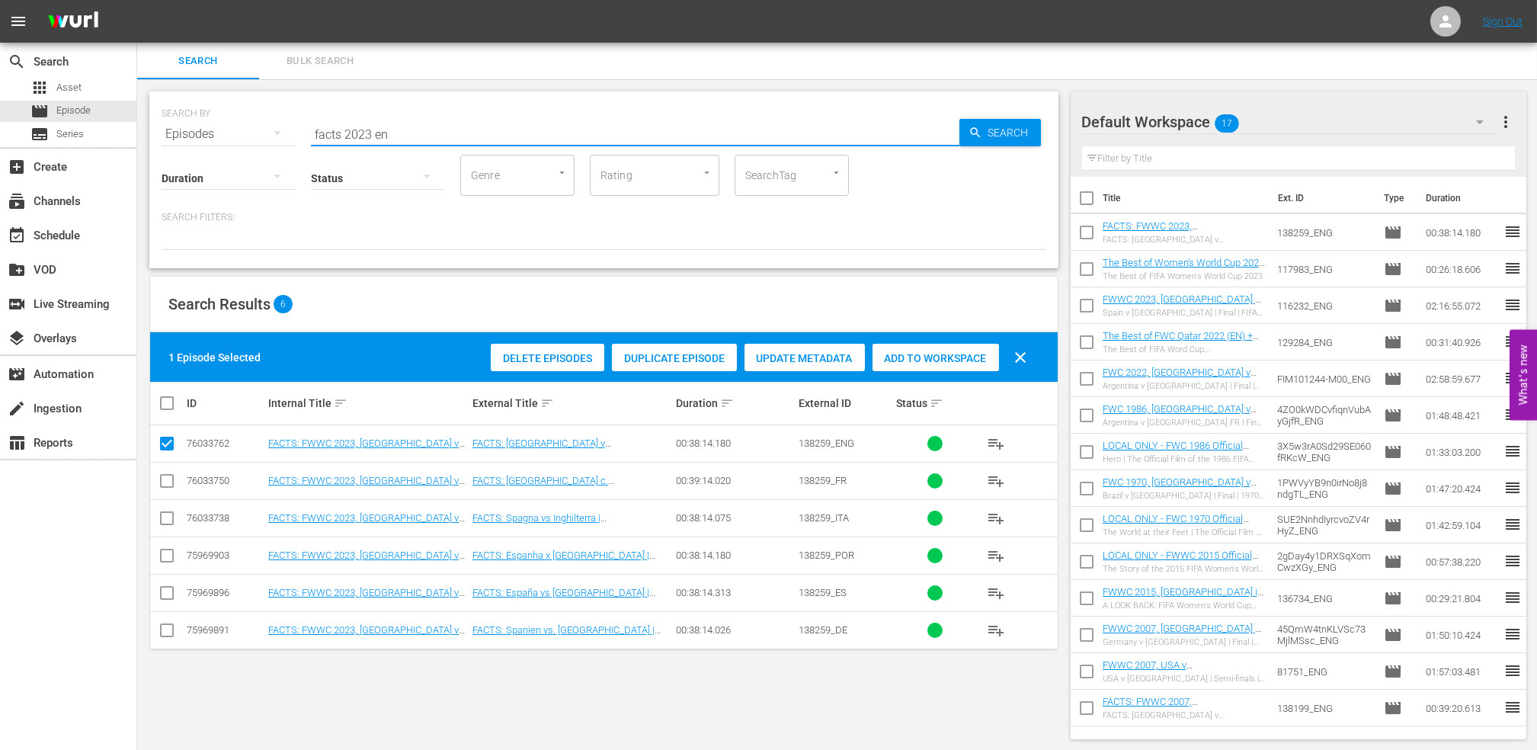
drag, startPoint x: 408, startPoint y: 138, endPoint x: 177, endPoint y: 143, distance: 230.9
click at [168, 136] on div "SEARCH BY Search By Episodes Search ID, Title, Description, Keywords, or Catego…" at bounding box center [603, 125] width 884 height 55
type input "golden boot en"
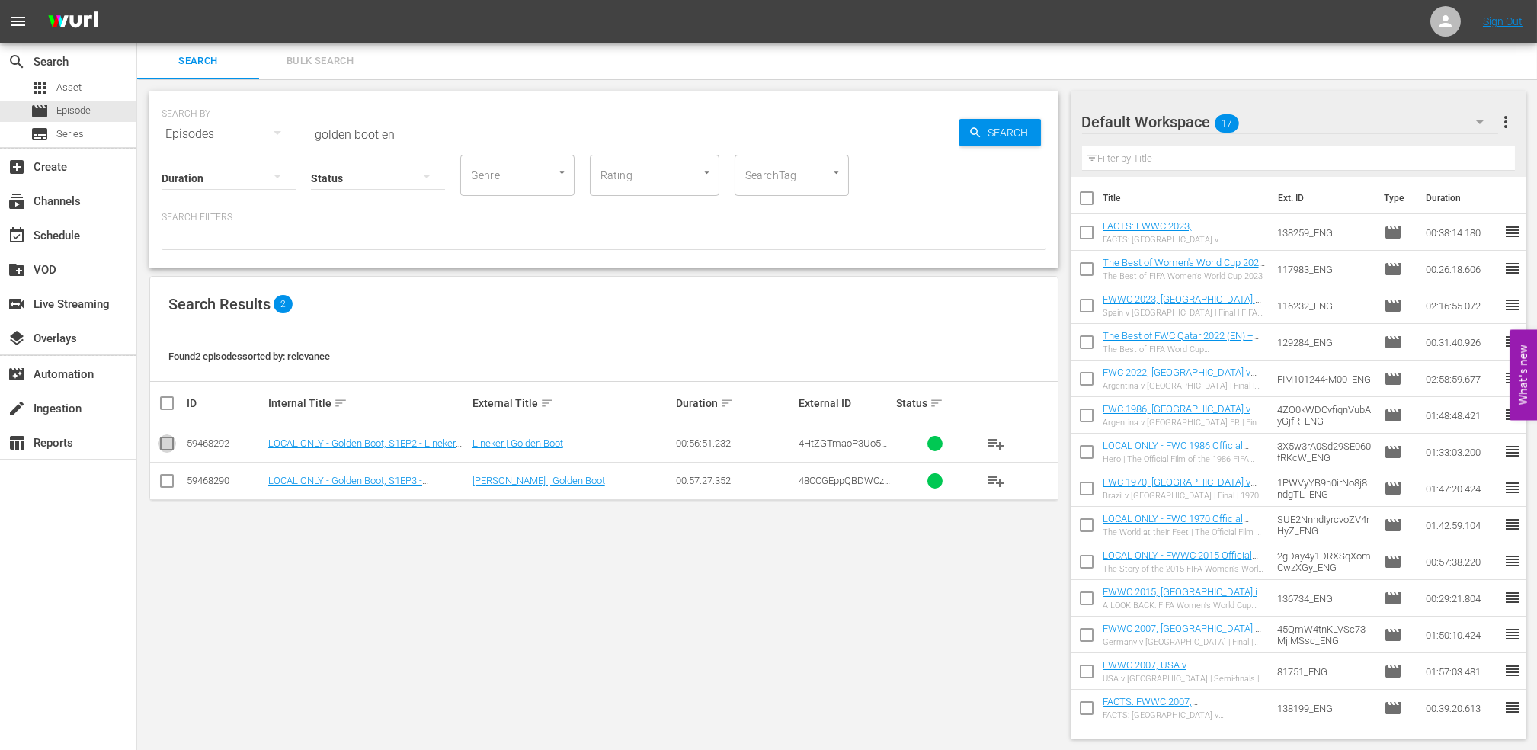
click at [171, 446] on input "checkbox" at bounding box center [167, 446] width 18 height 18
checkbox input "true"
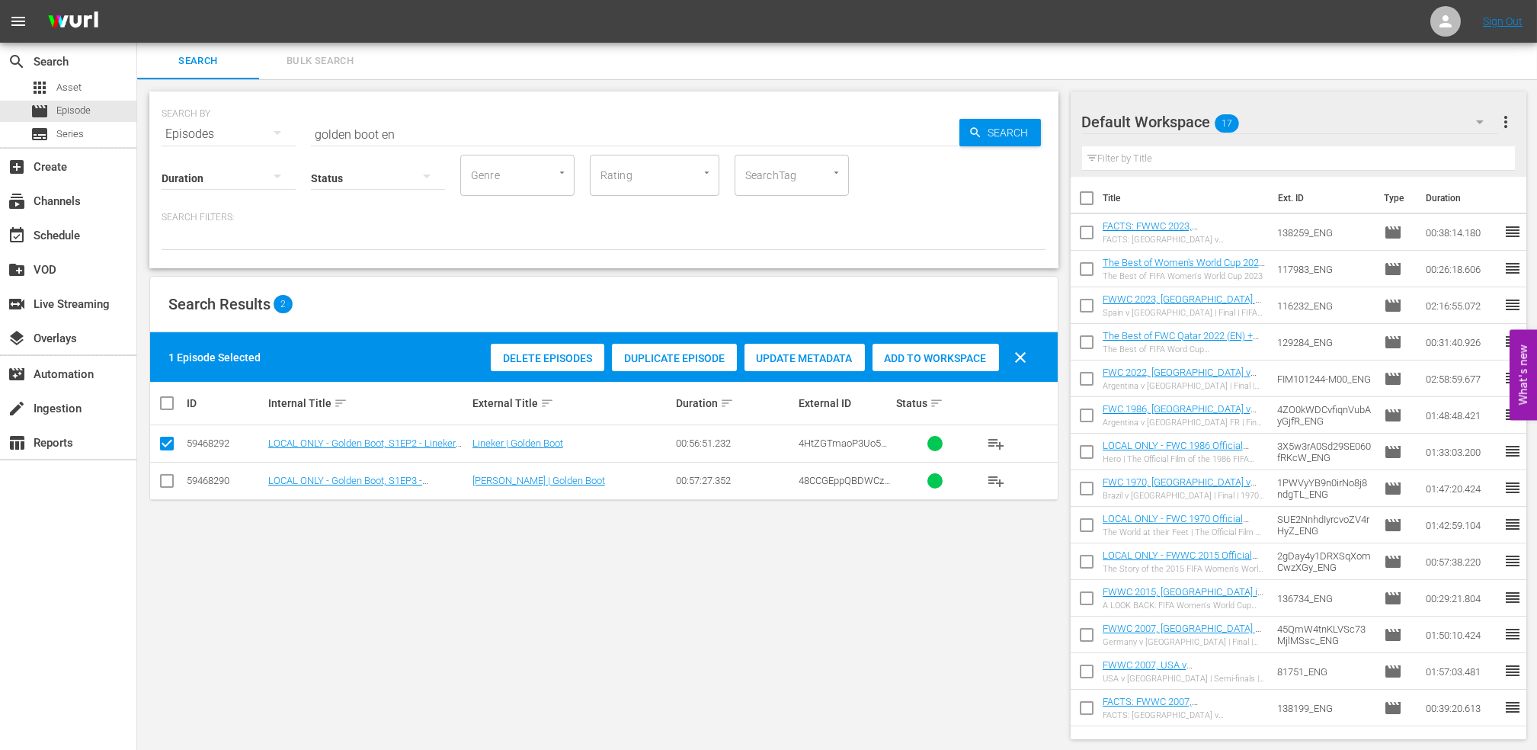
click at [171, 480] on input "checkbox" at bounding box center [167, 484] width 18 height 18
checkbox input "true"
click at [952, 360] on span "Add to Workspace" at bounding box center [972, 358] width 126 height 12
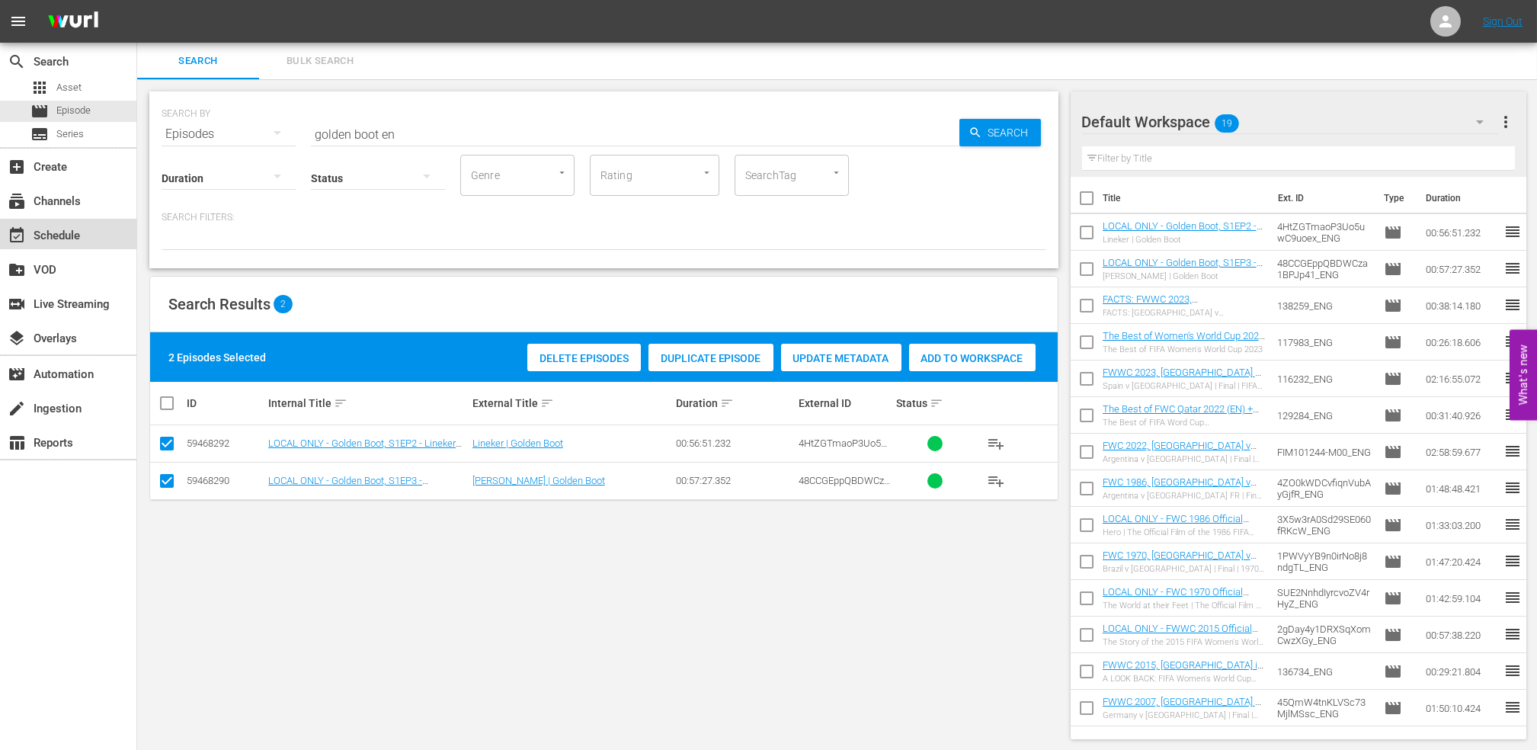
click at [77, 246] on div "event_available Schedule" at bounding box center [68, 234] width 136 height 30
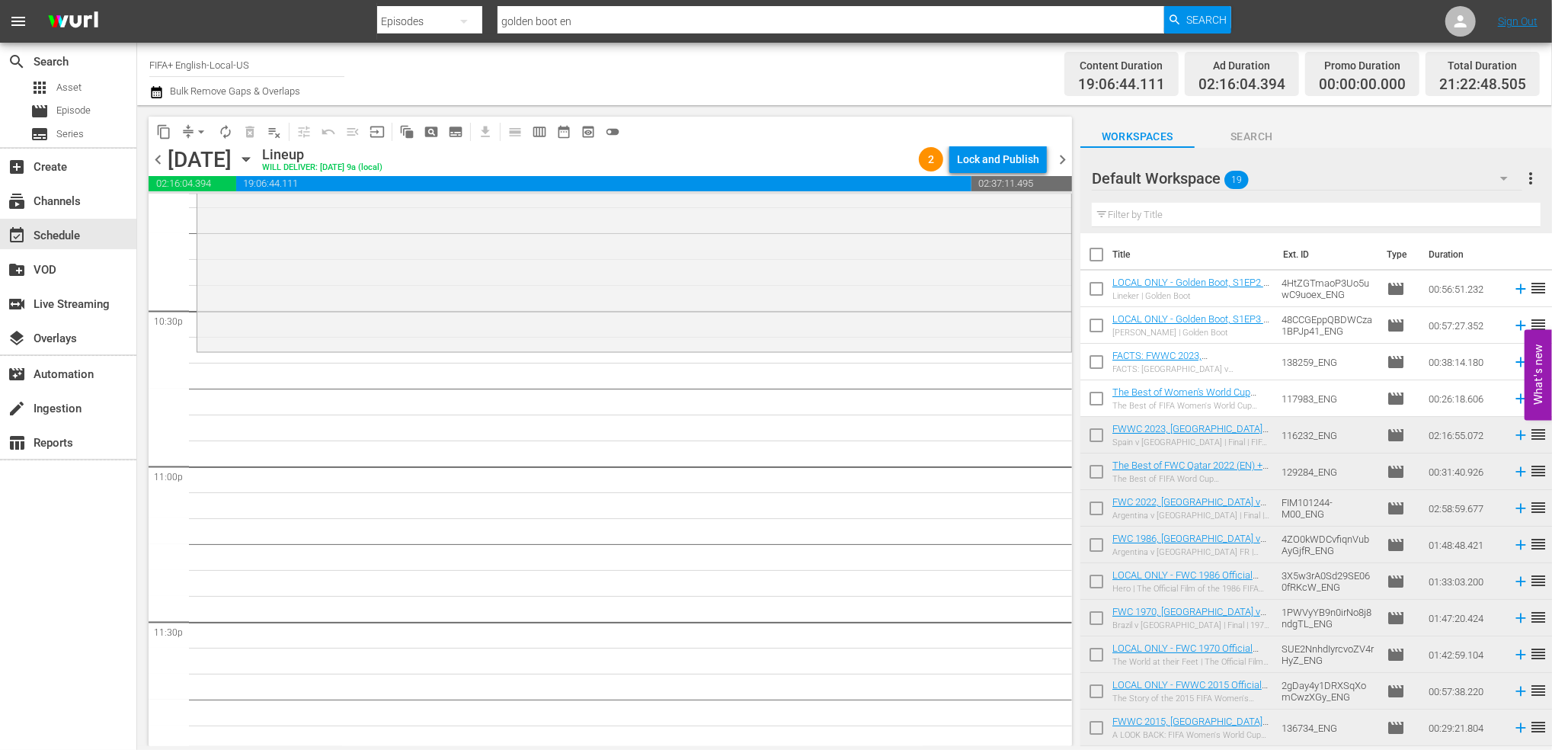
scroll to position [6906, 0]
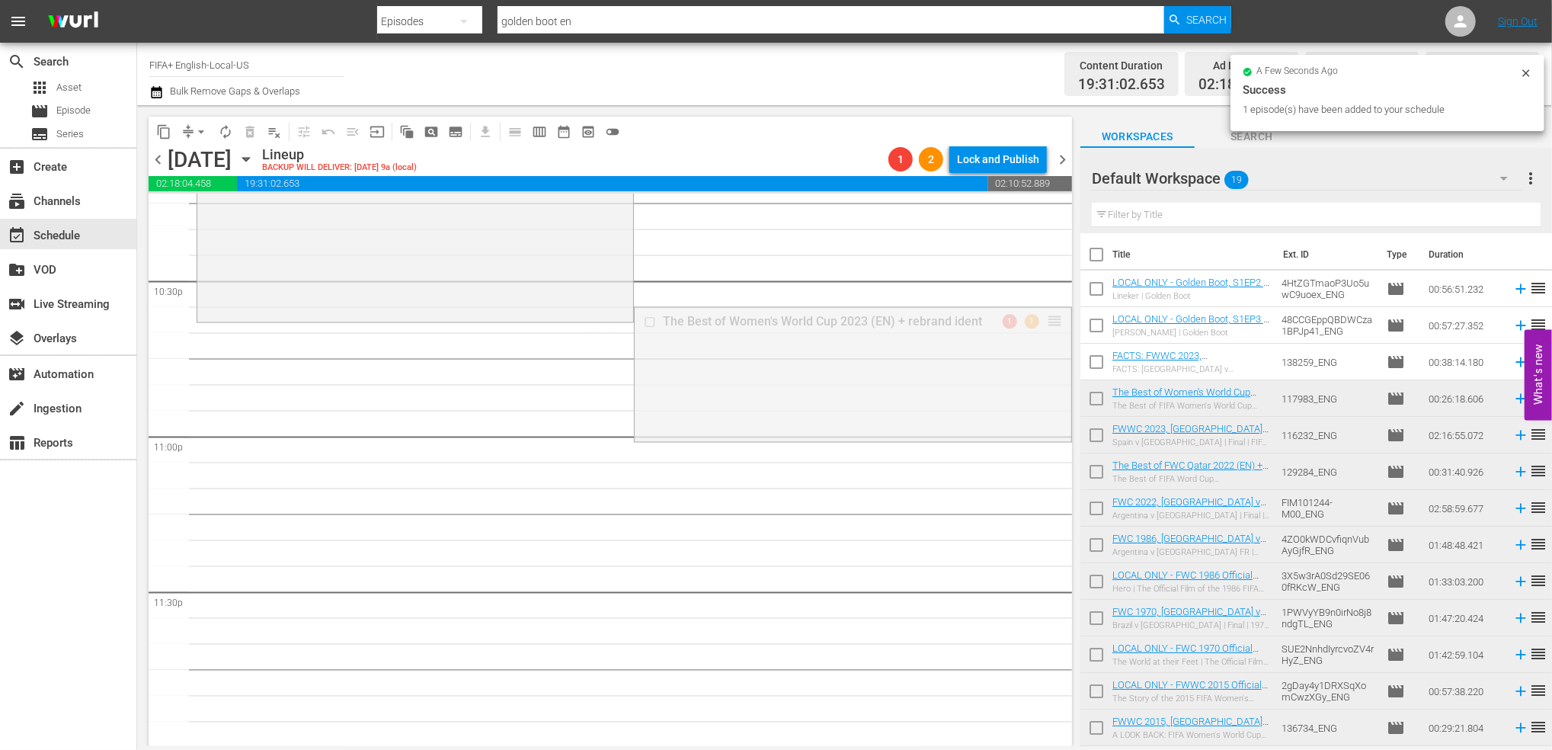
drag, startPoint x: 1036, startPoint y: 315, endPoint x: 1036, endPoint y: 328, distance: 13.0
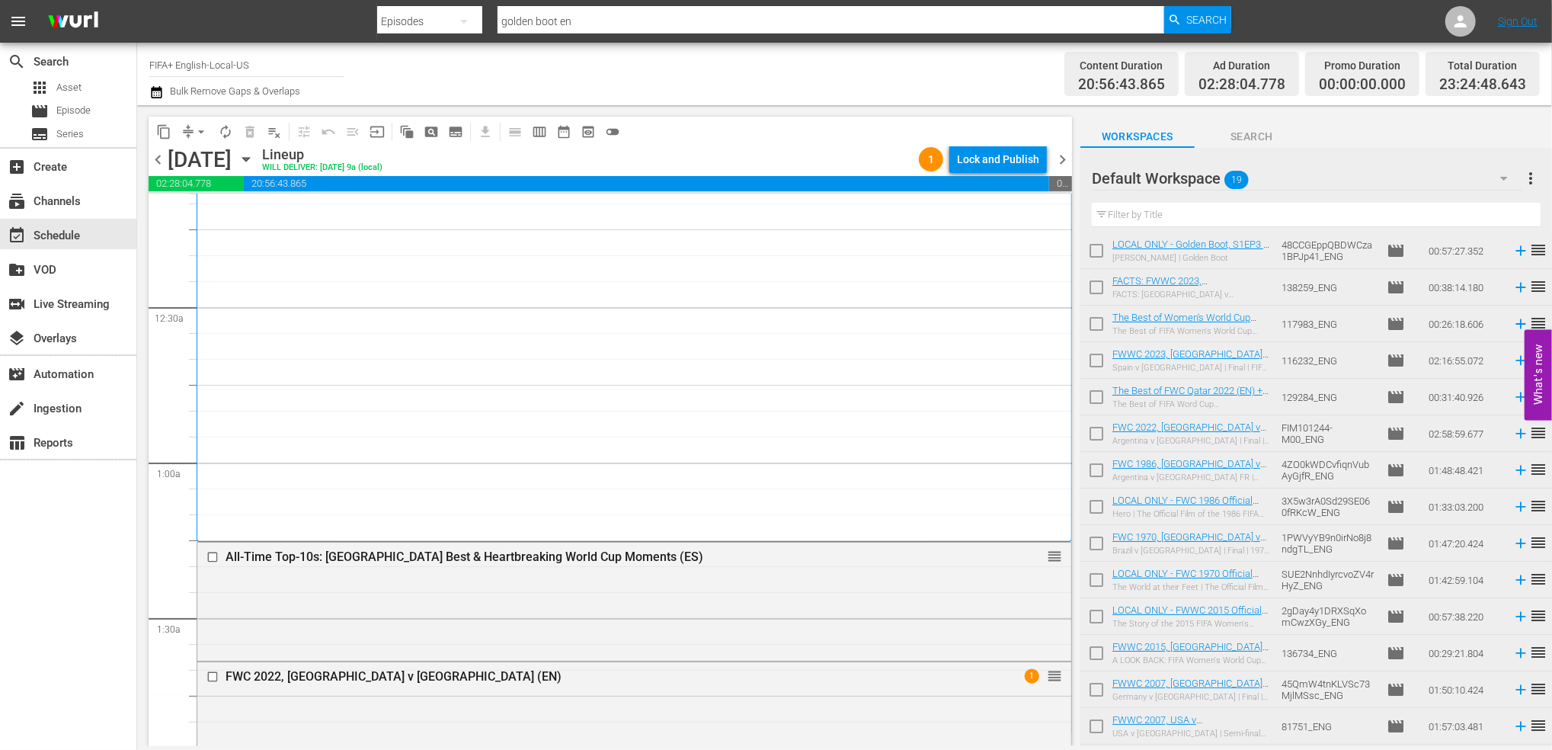
scroll to position [0, 0]
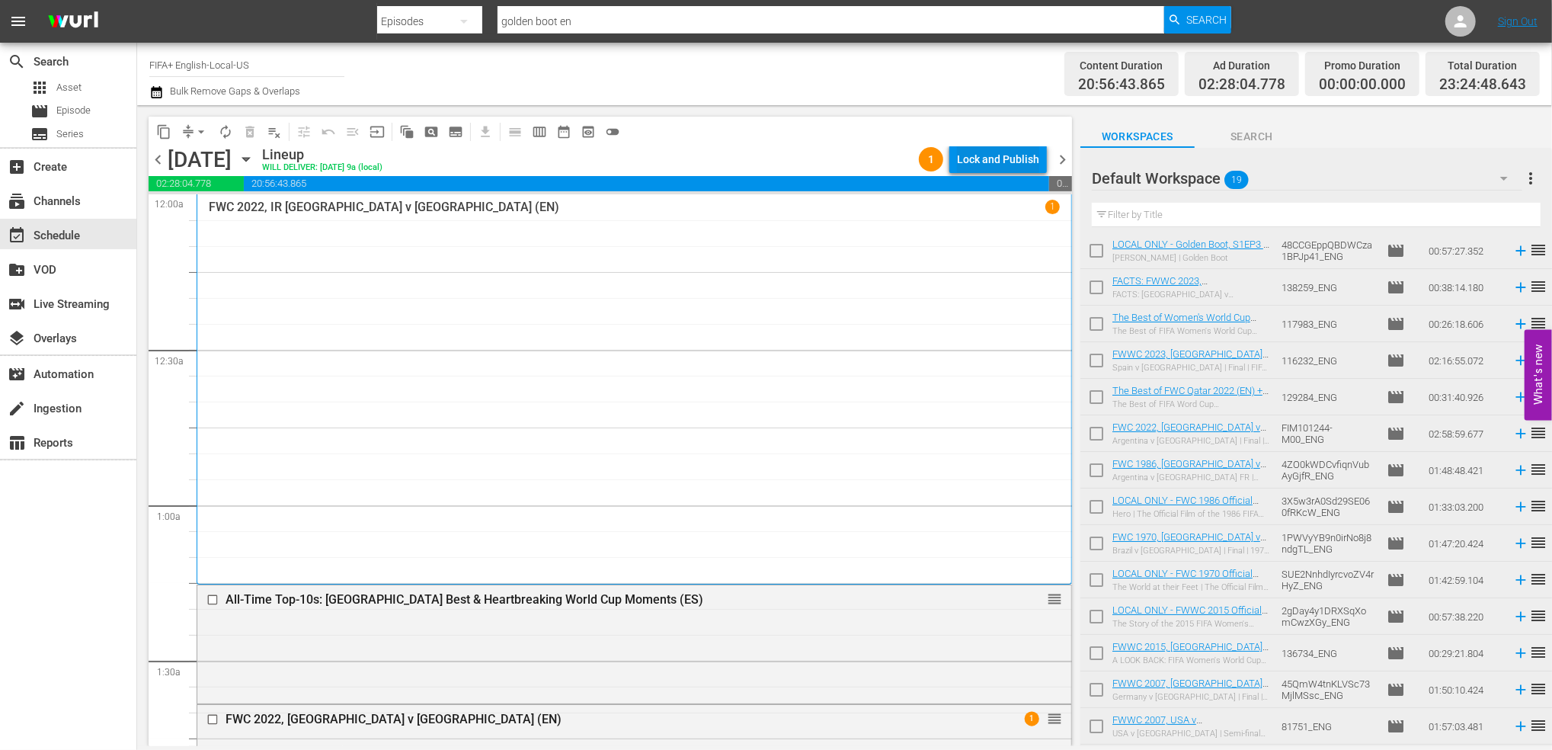
click at [1010, 161] on div "Lock and Publish" at bounding box center [998, 159] width 82 height 27
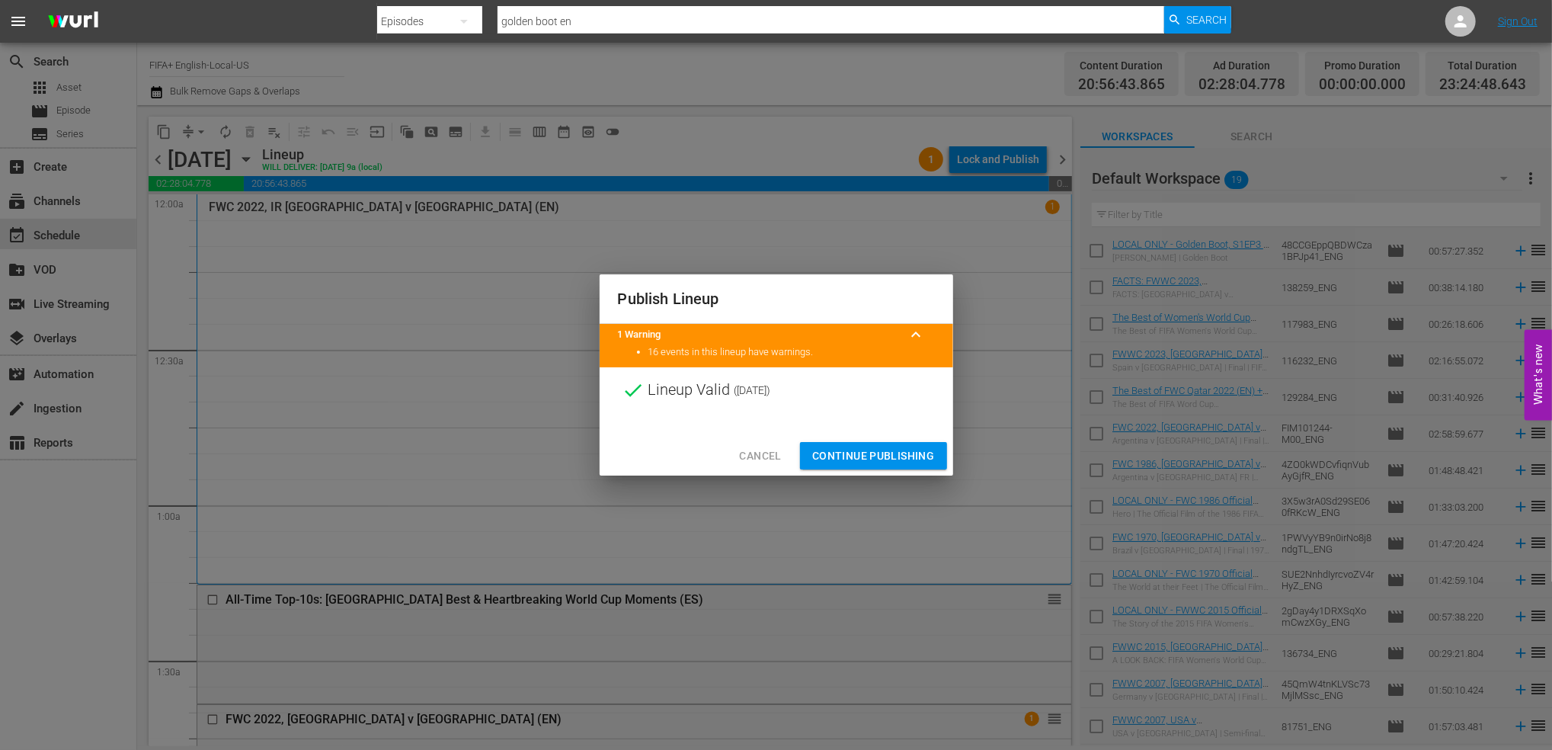
click at [874, 446] on span "Continue Publishing" at bounding box center [873, 455] width 123 height 19
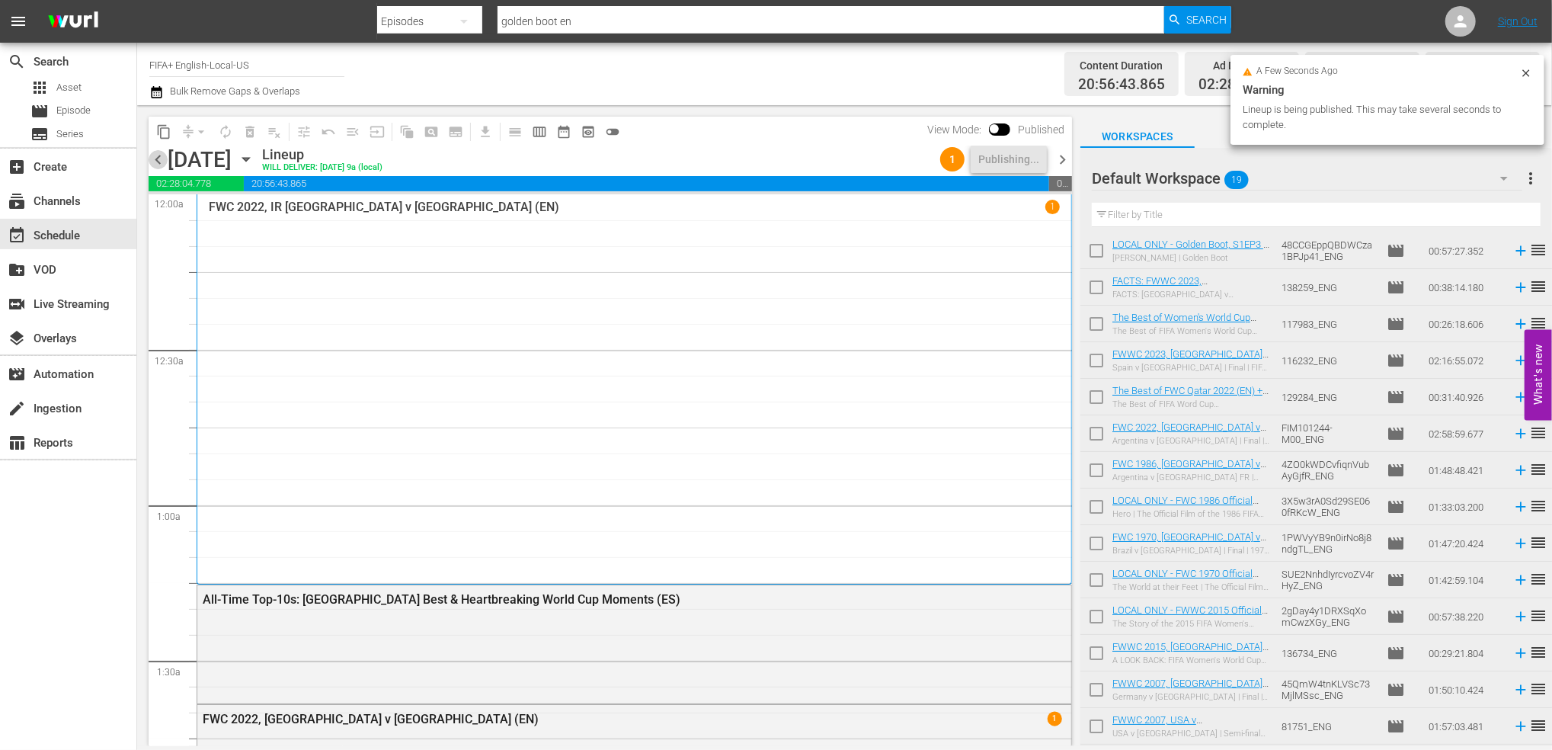
click at [158, 158] on span "chevron_left" at bounding box center [158, 159] width 19 height 19
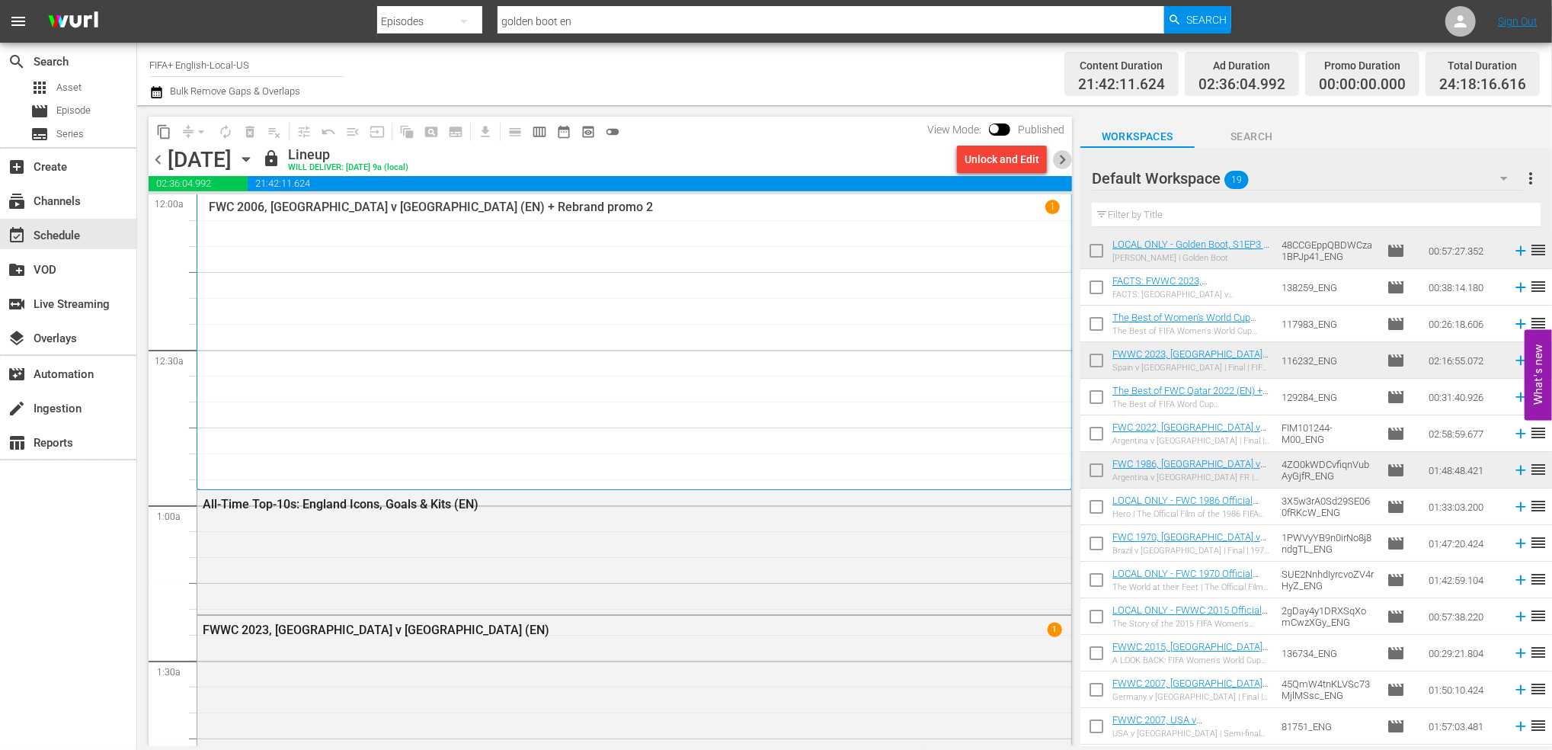
click at [1066, 161] on span "chevron_right" at bounding box center [1062, 159] width 19 height 19
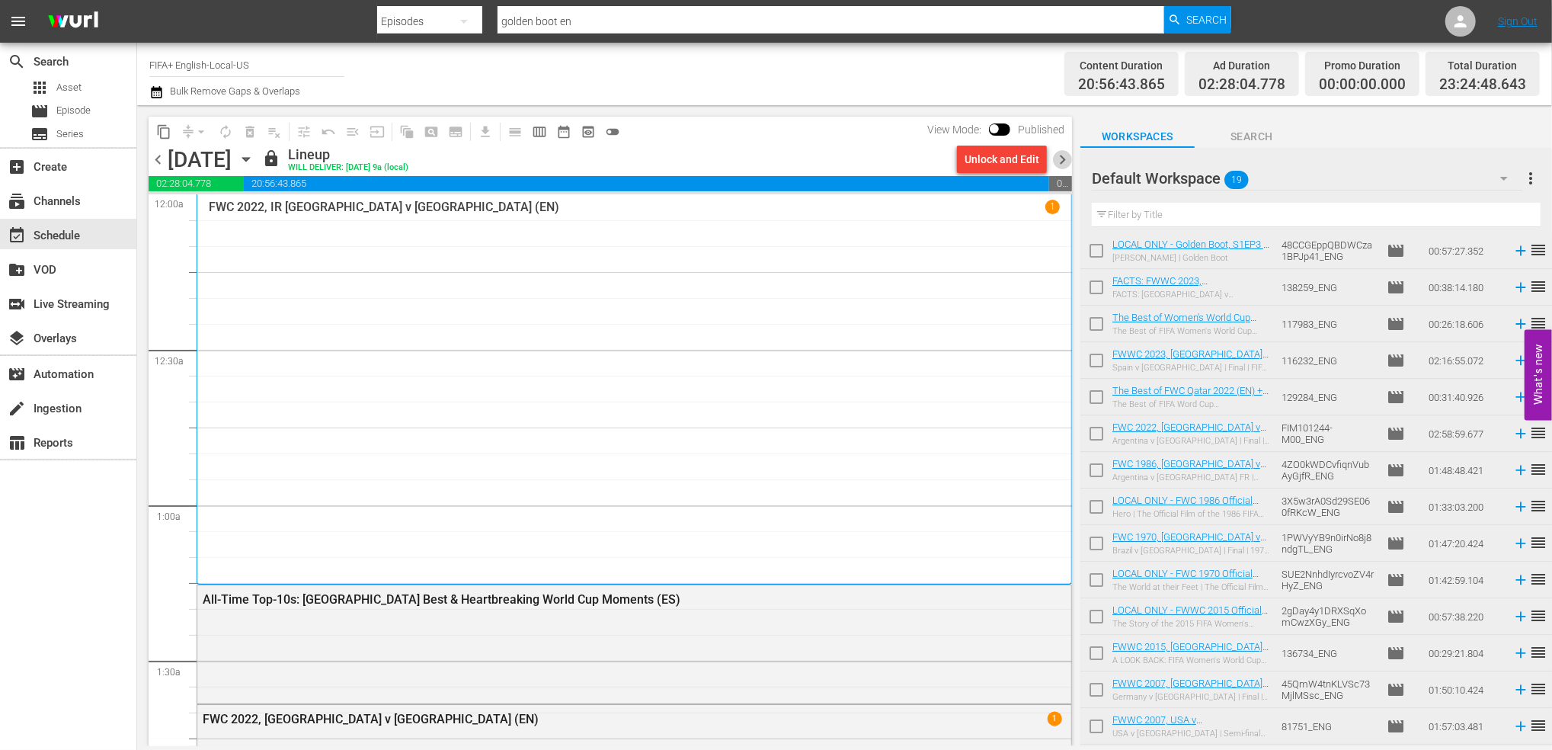
click at [1066, 158] on span "chevron_right" at bounding box center [1062, 159] width 19 height 19
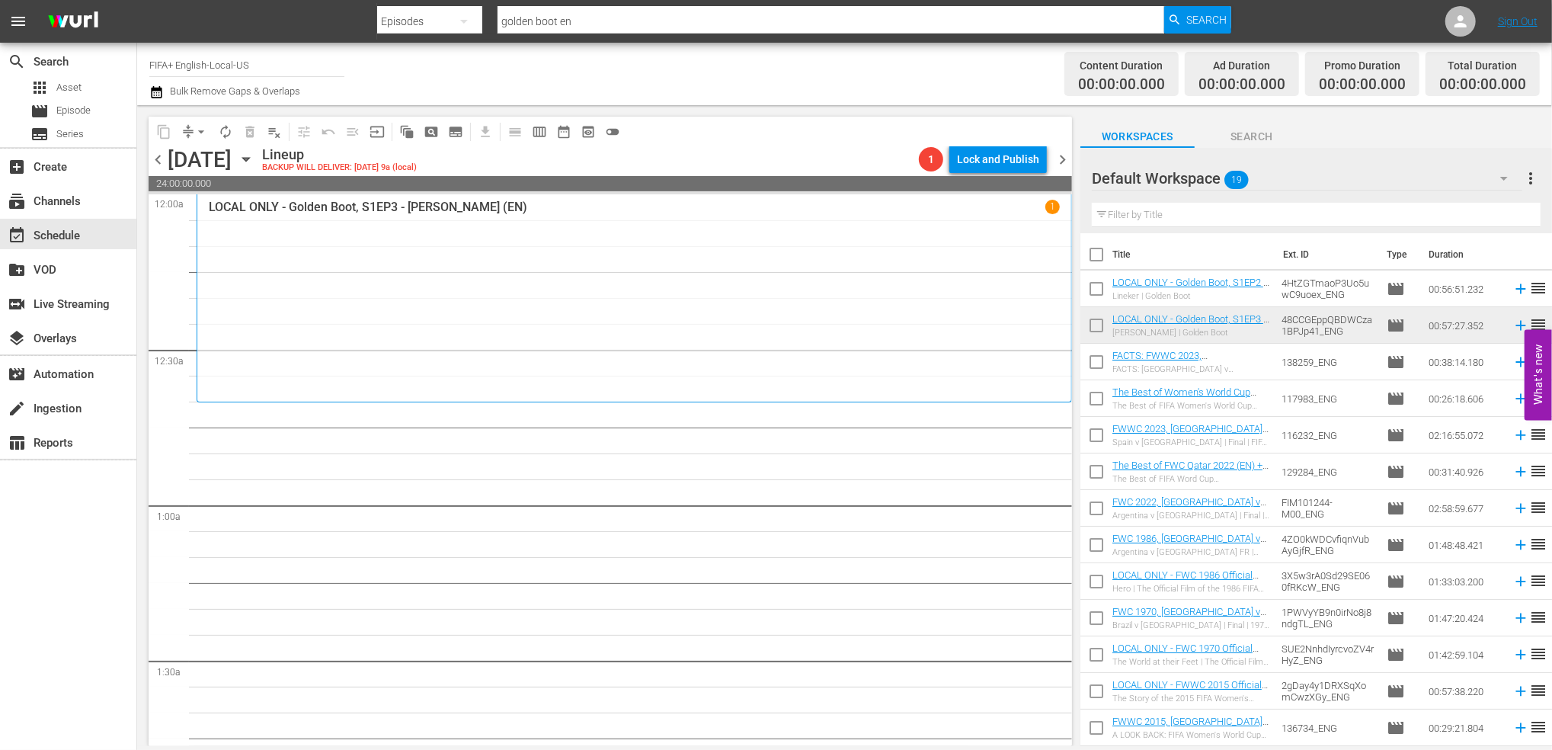
click at [1093, 256] on input "checkbox" at bounding box center [1096, 257] width 32 height 32
checkbox input "true"
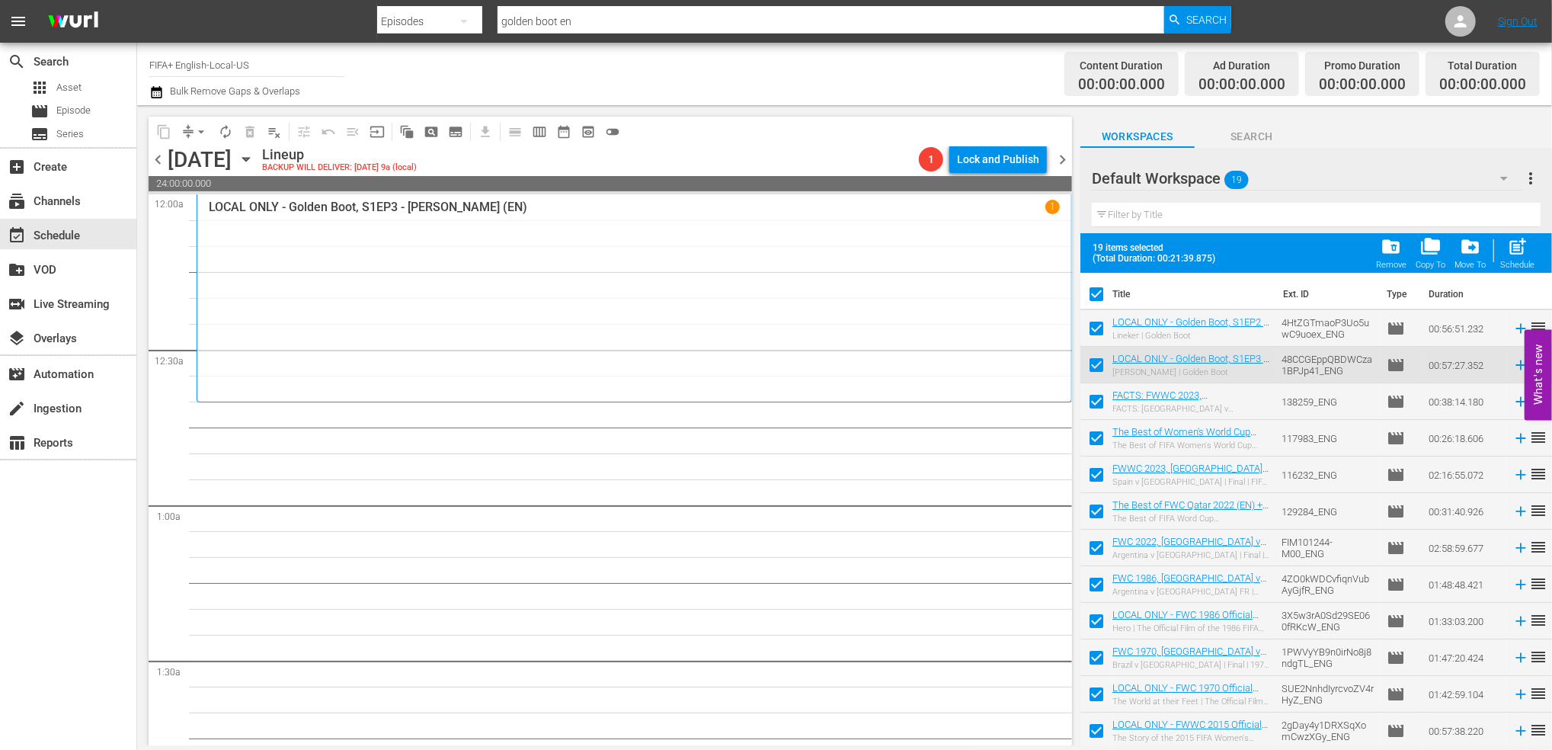
checkbox input "true"
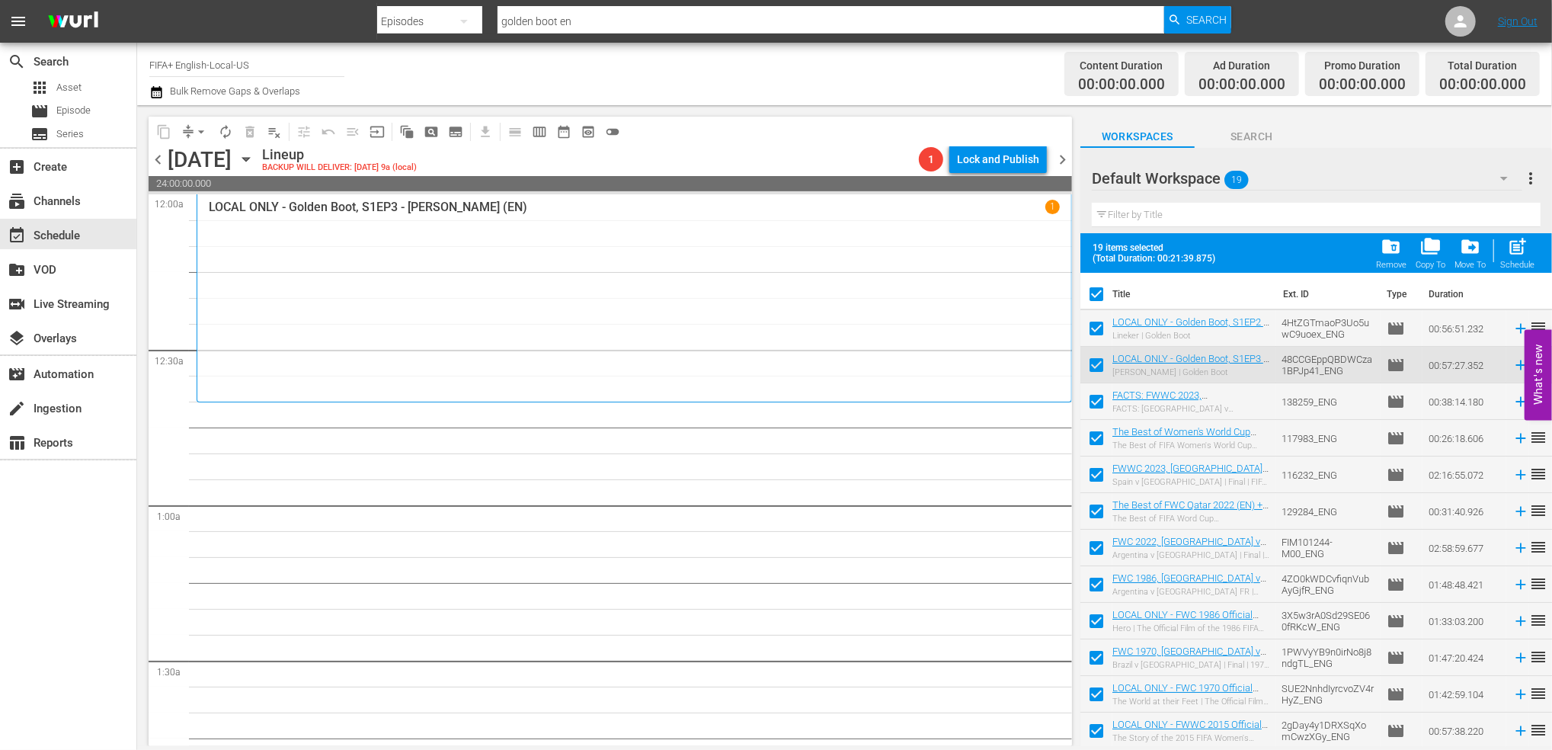
checkbox input "true"
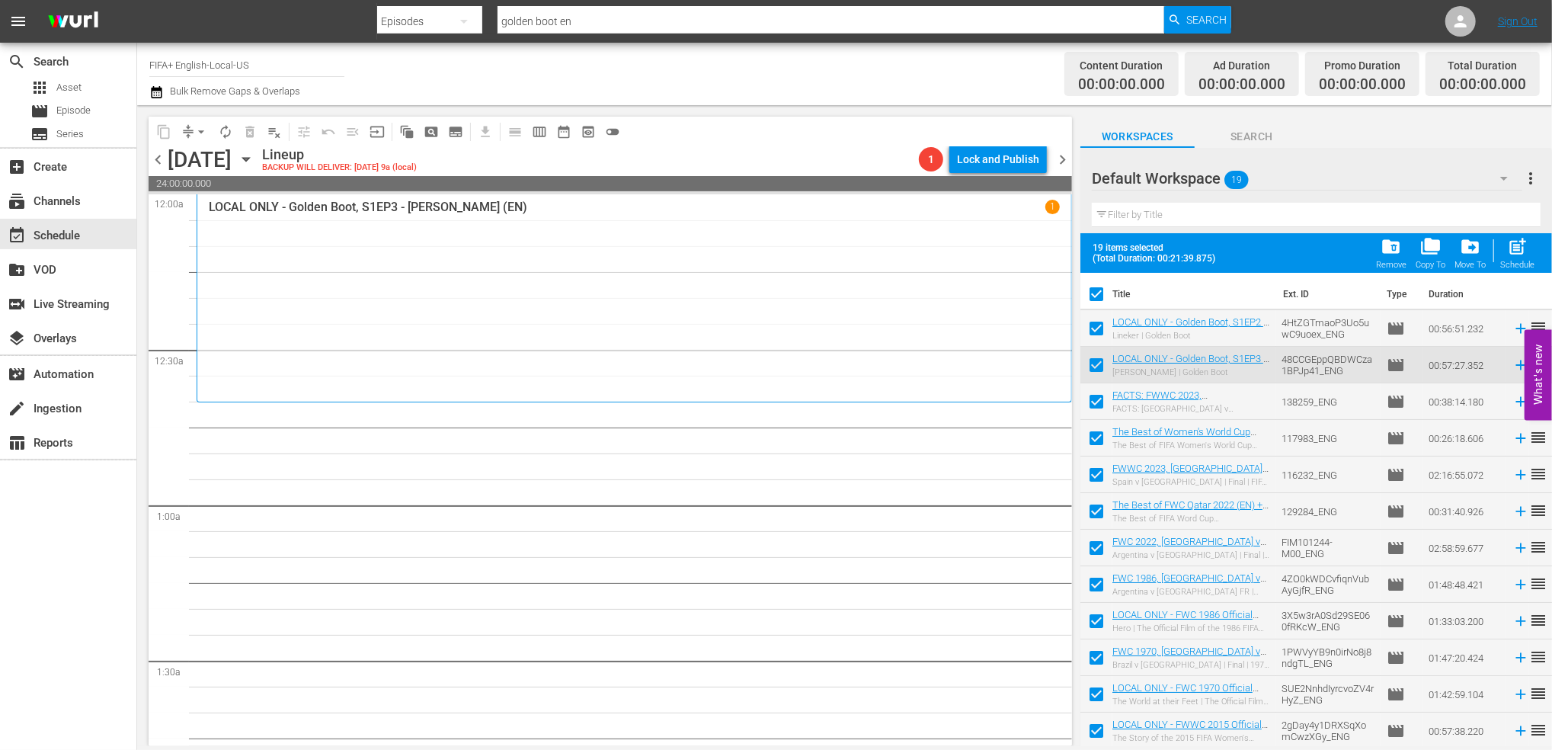
checkbox input "true"
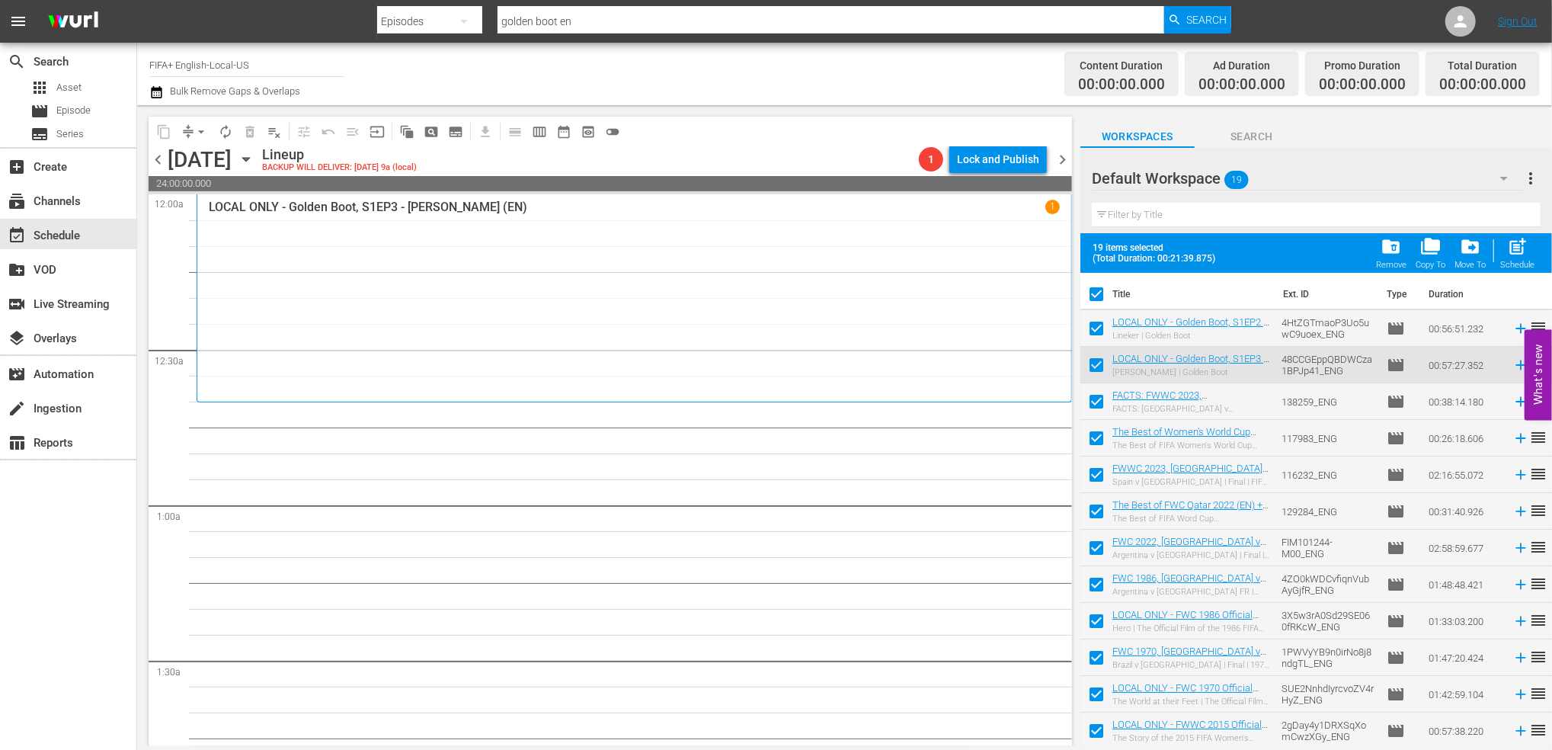
checkbox input "true"
click at [1394, 248] on span "folder_delete" at bounding box center [1390, 246] width 21 height 21
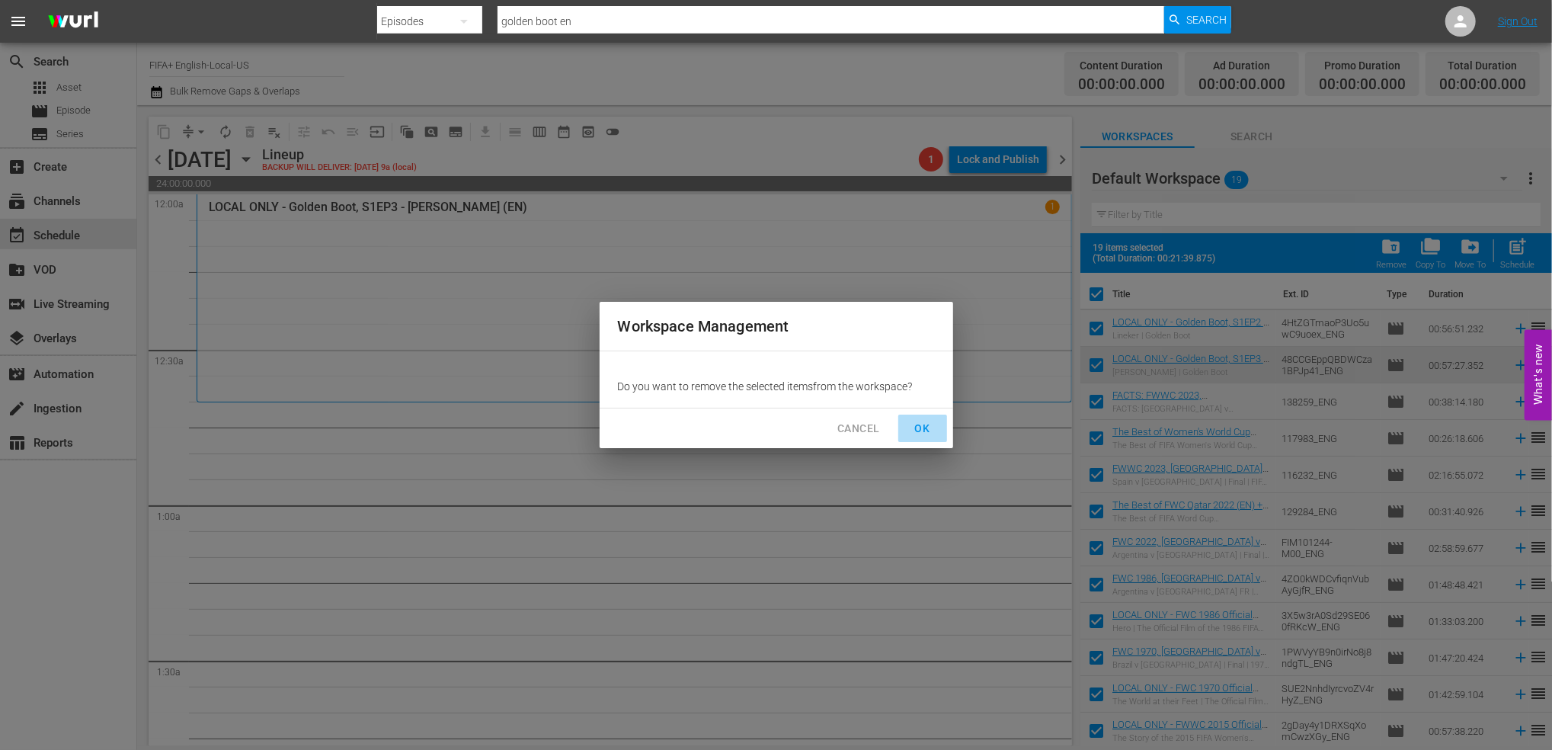
click at [918, 430] on span "OK" at bounding box center [922, 428] width 24 height 19
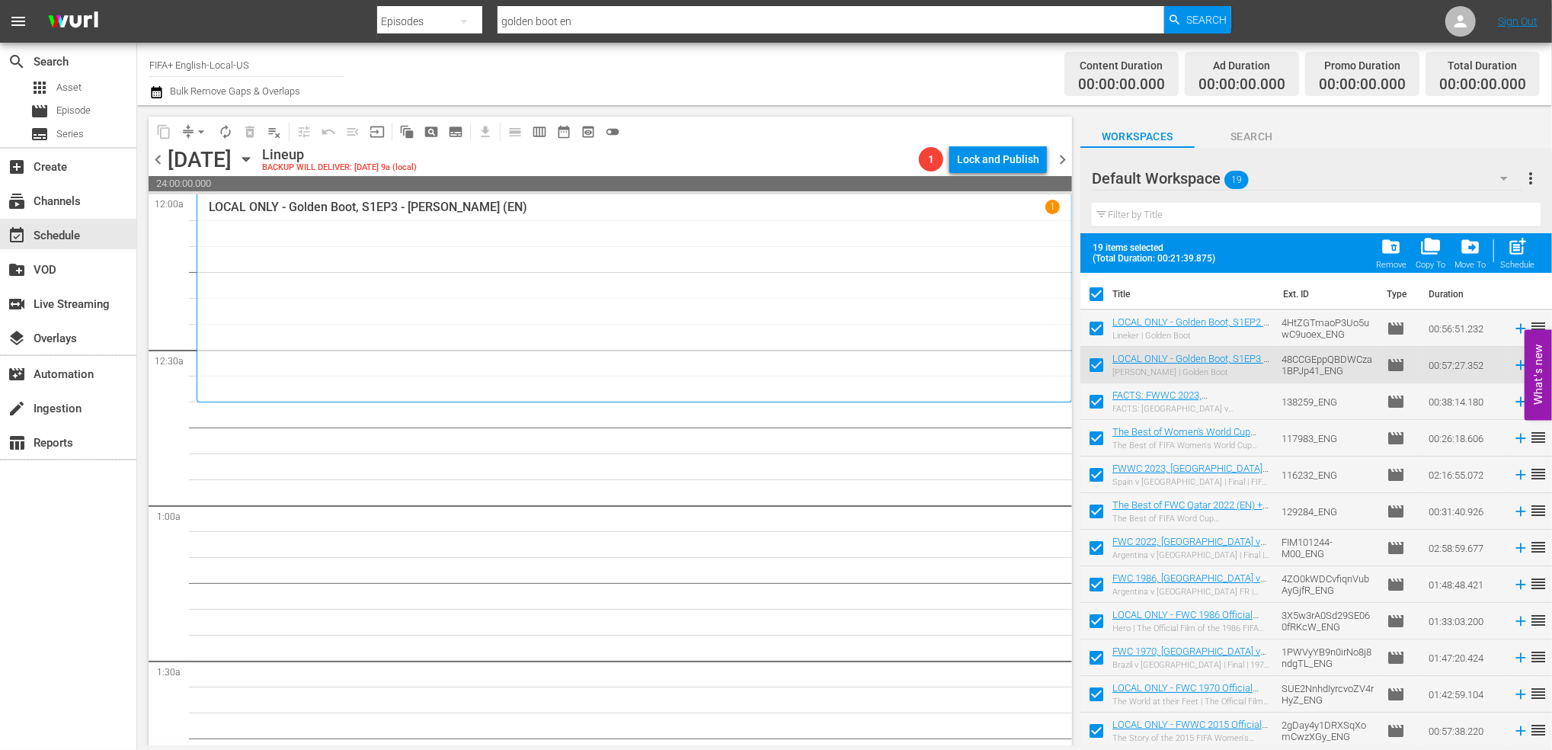
checkbox input "false"
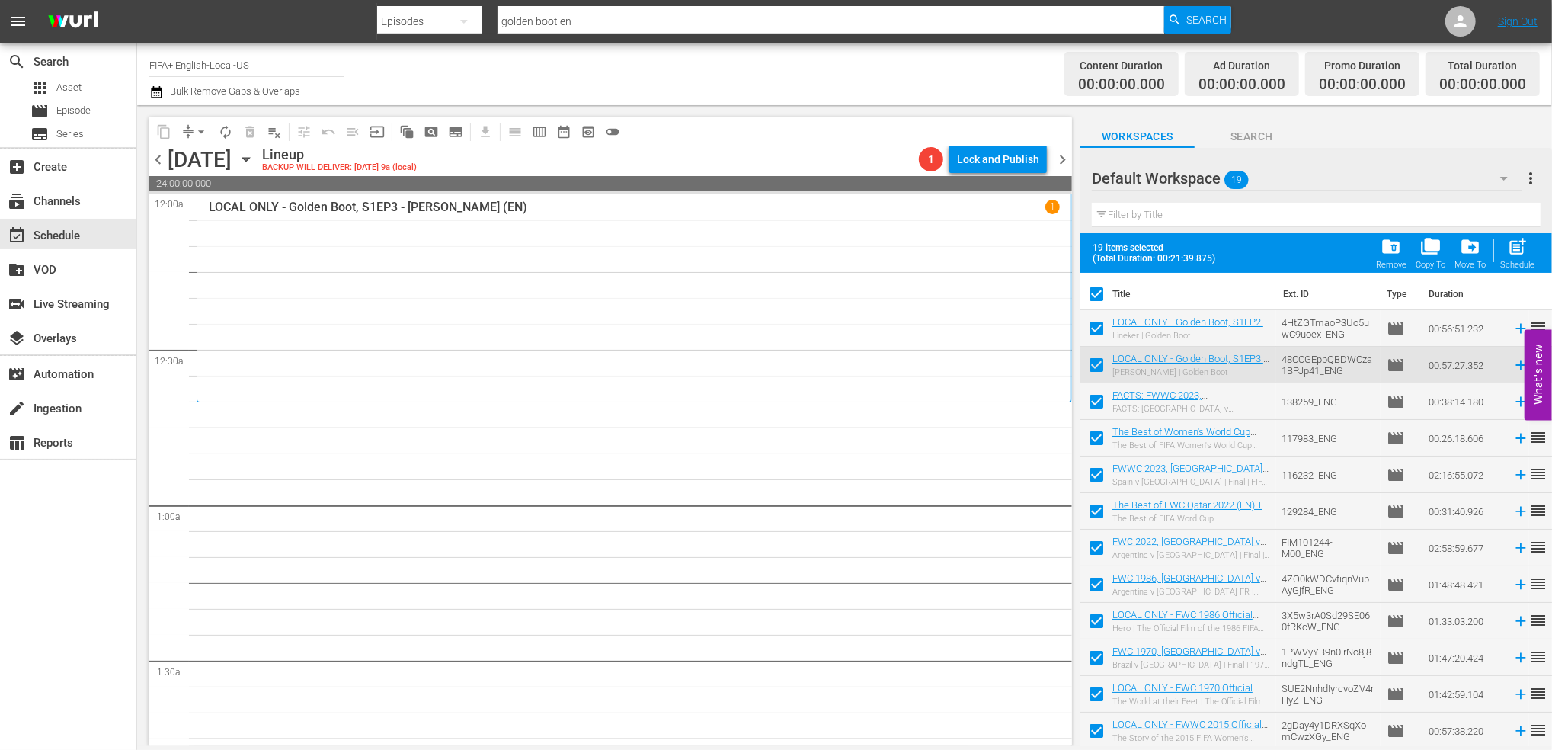
checkbox input "false"
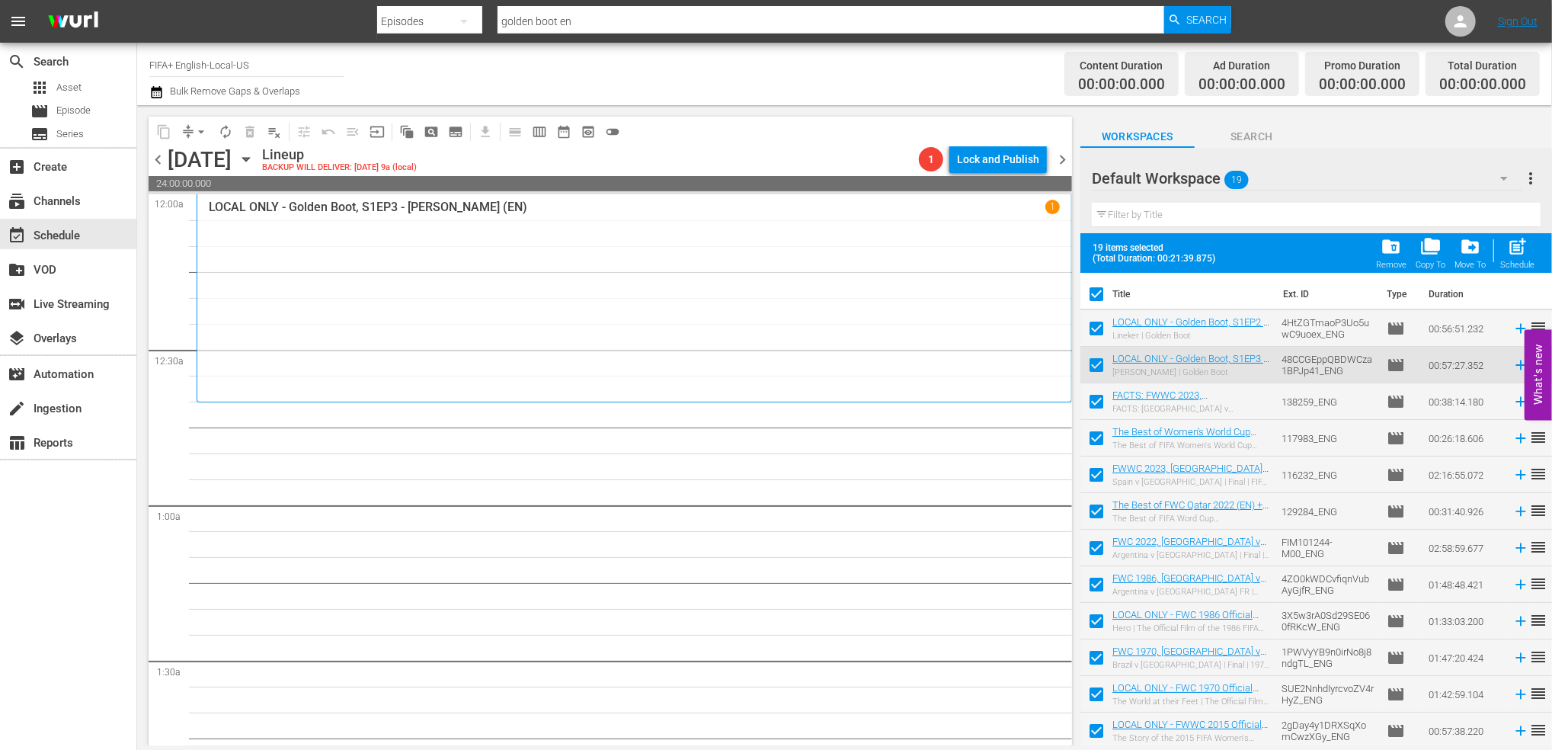
checkbox input "false"
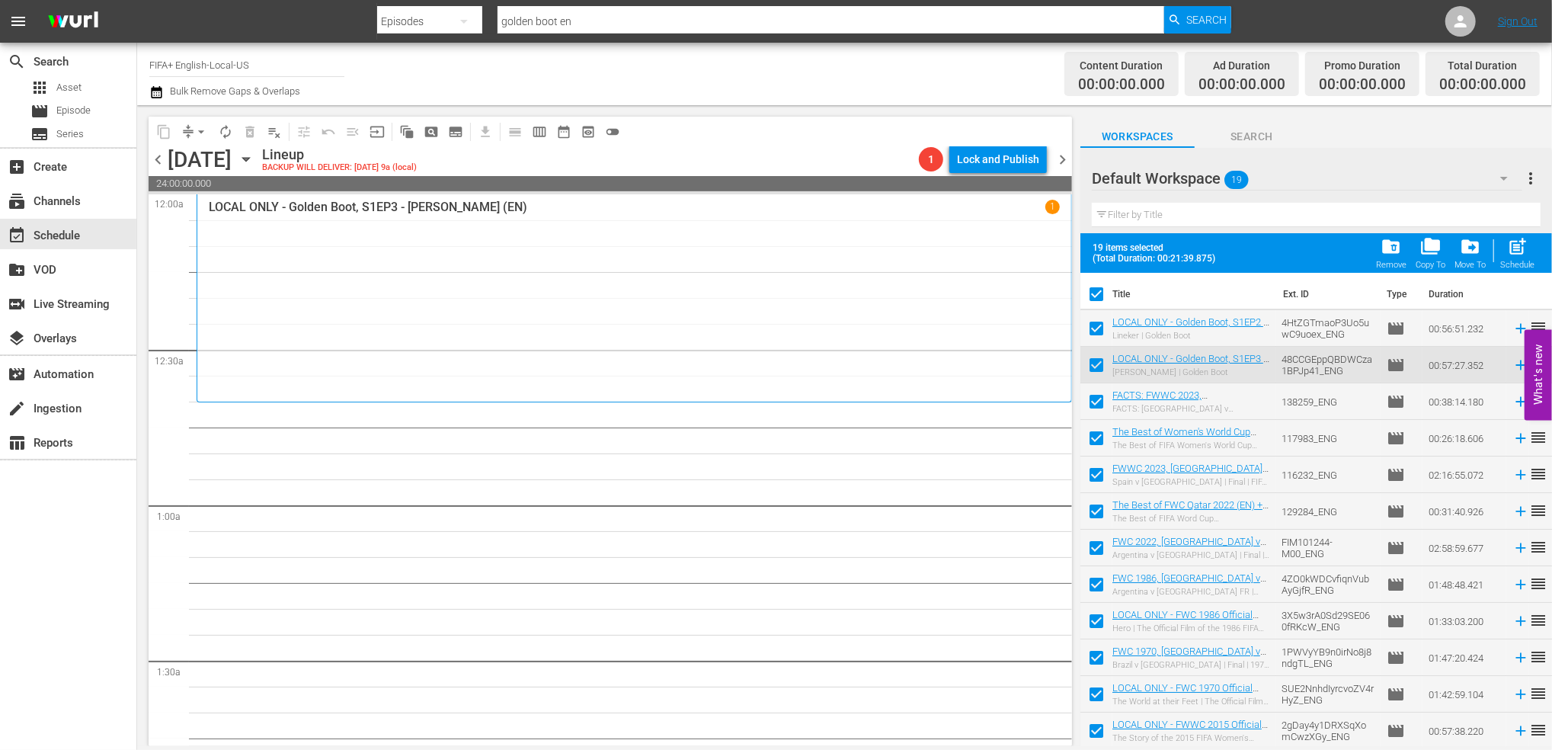
checkbox input "false"
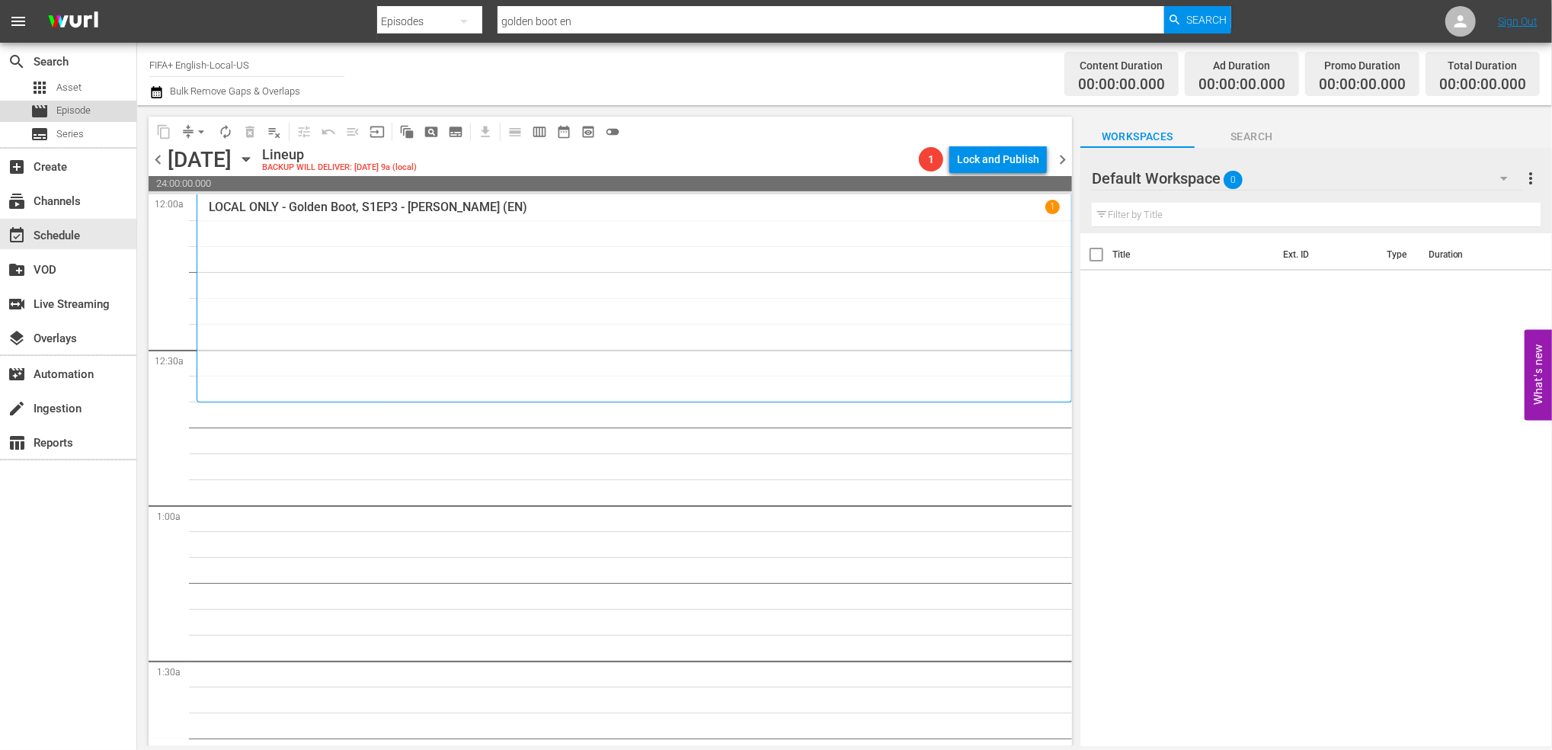
click at [51, 109] on div "movie Episode" at bounding box center [60, 111] width 60 height 21
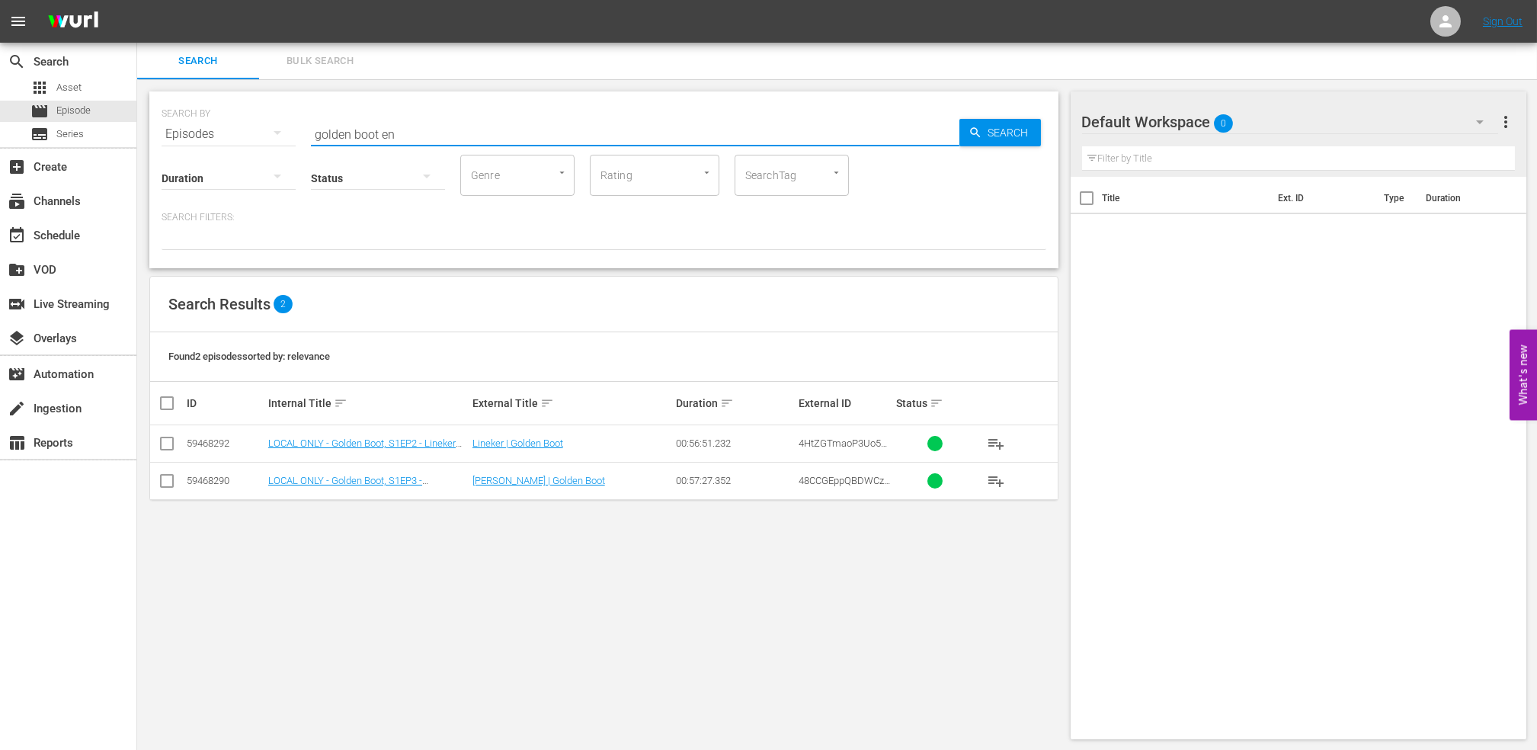
drag, startPoint x: 421, startPoint y: 133, endPoint x: 273, endPoint y: 133, distance: 148.6
click at [273, 133] on div "SEARCH BY Search By Episodes Search ID, Title, Description, Keywords, or Catego…" at bounding box center [603, 125] width 884 height 55
paste input "FWC 1994 - Final - [GEOGRAPHIC_DATA] v [GEOGRAPHIC_DATA]"
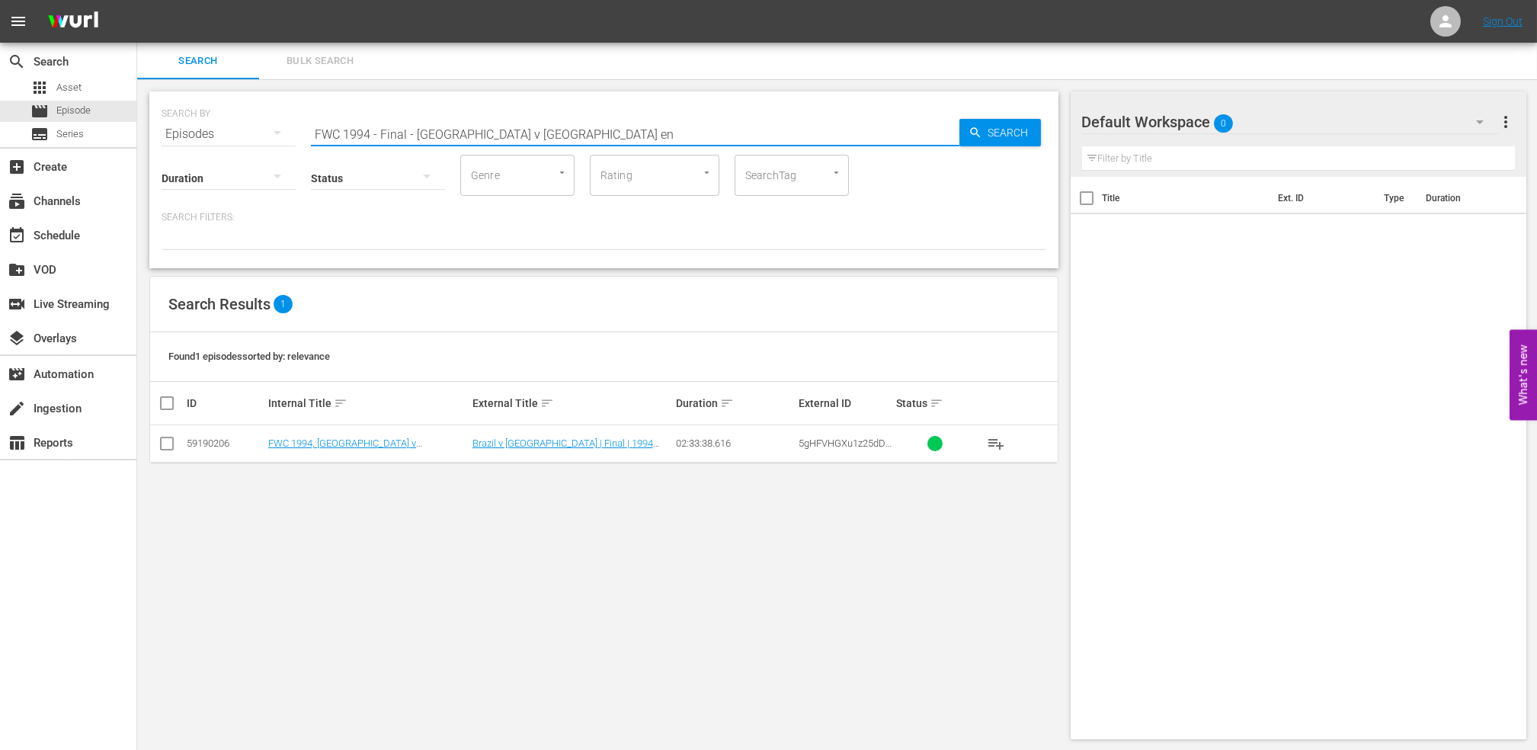
type input "FWC 1994 - Final - [GEOGRAPHIC_DATA] v [GEOGRAPHIC_DATA] en"
click at [166, 443] on input "checkbox" at bounding box center [167, 446] width 18 height 18
checkbox input "true"
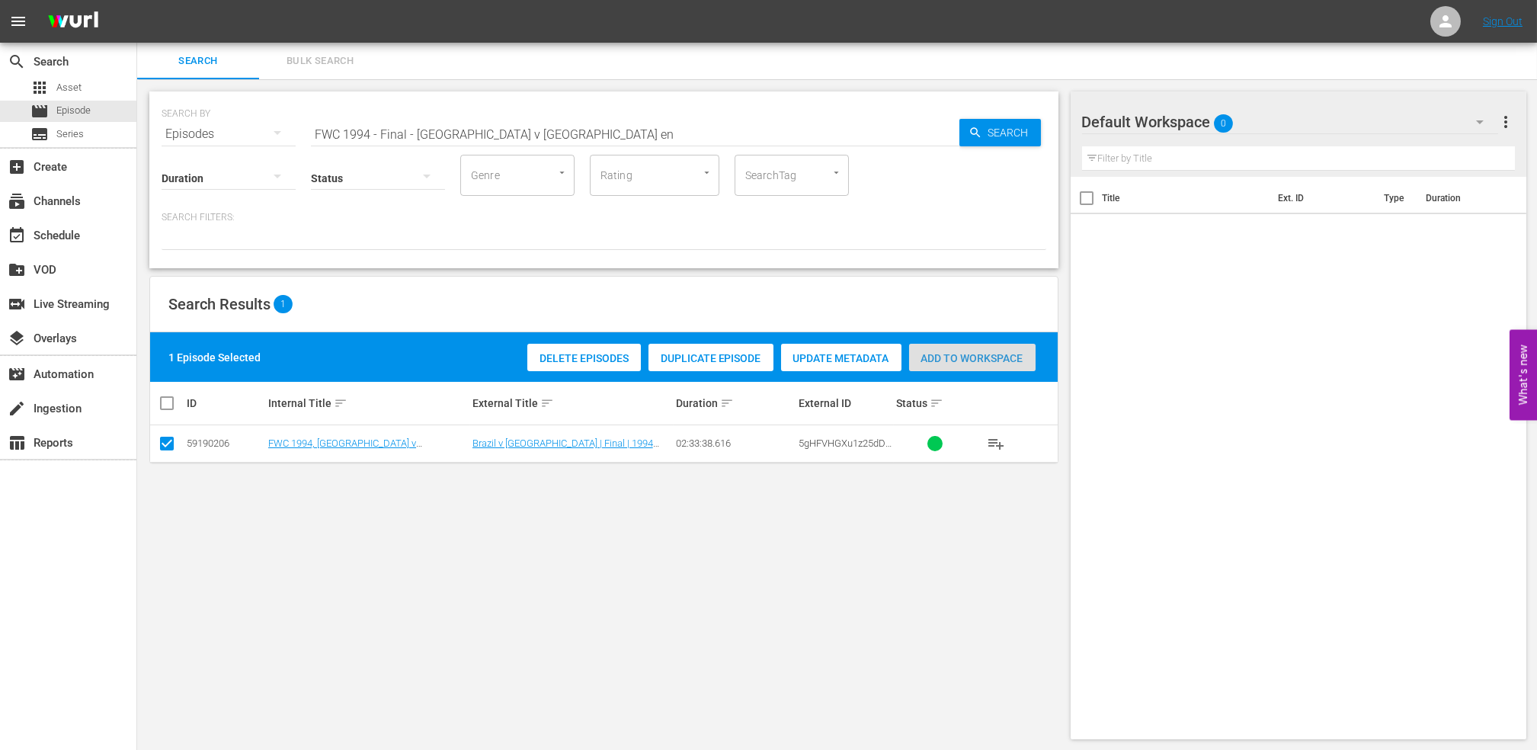
click at [947, 366] on div "Add to Workspace" at bounding box center [972, 358] width 126 height 29
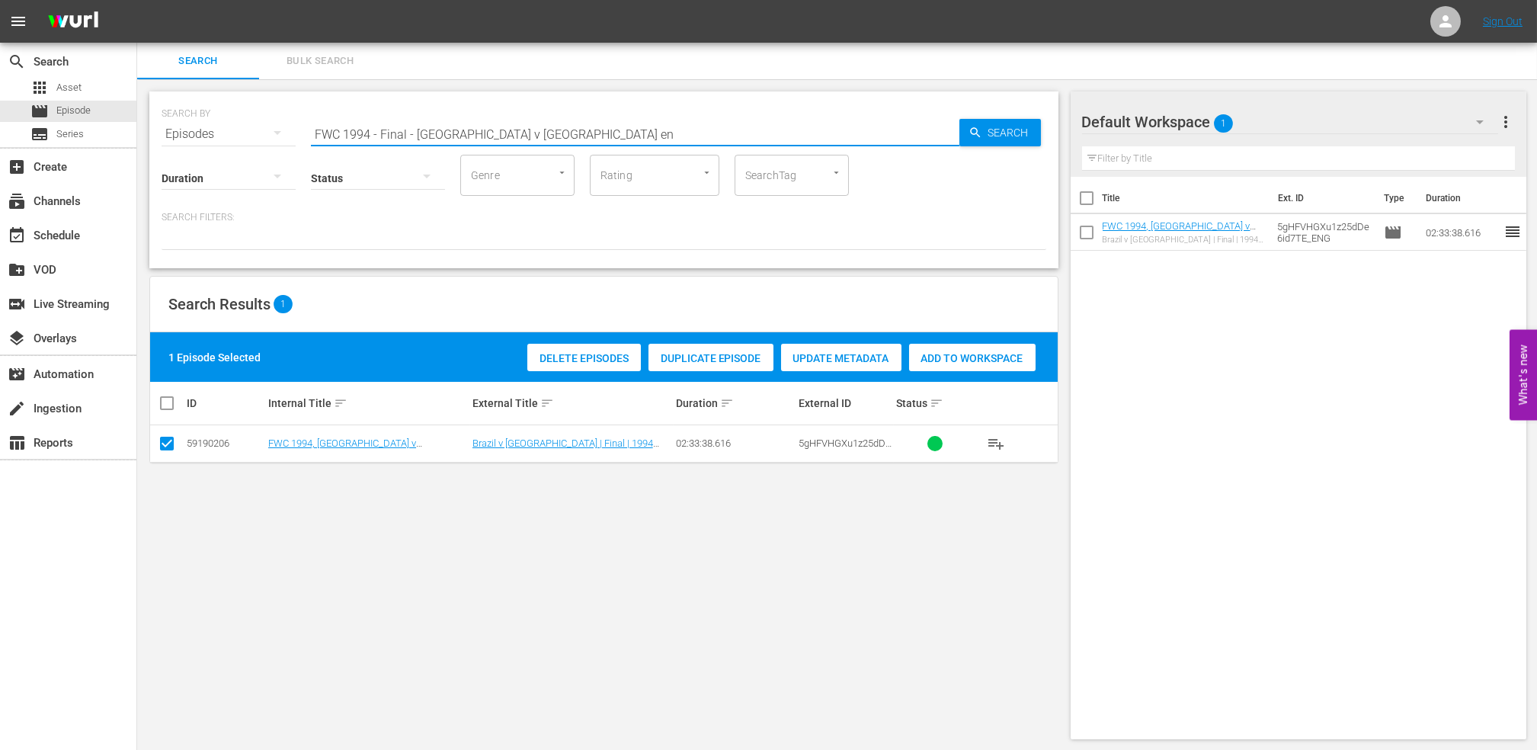
drag, startPoint x: 518, startPoint y: 133, endPoint x: 263, endPoint y: 131, distance: 255.2
click at [263, 131] on div "SEARCH BY Search By Episodes Search ID, Title, Description, Keywords, or Catego…" at bounding box center [603, 125] width 884 height 55
paste input "Eyes of the World, S1EP3 - Heartbreak: [PERSON_NAME]"
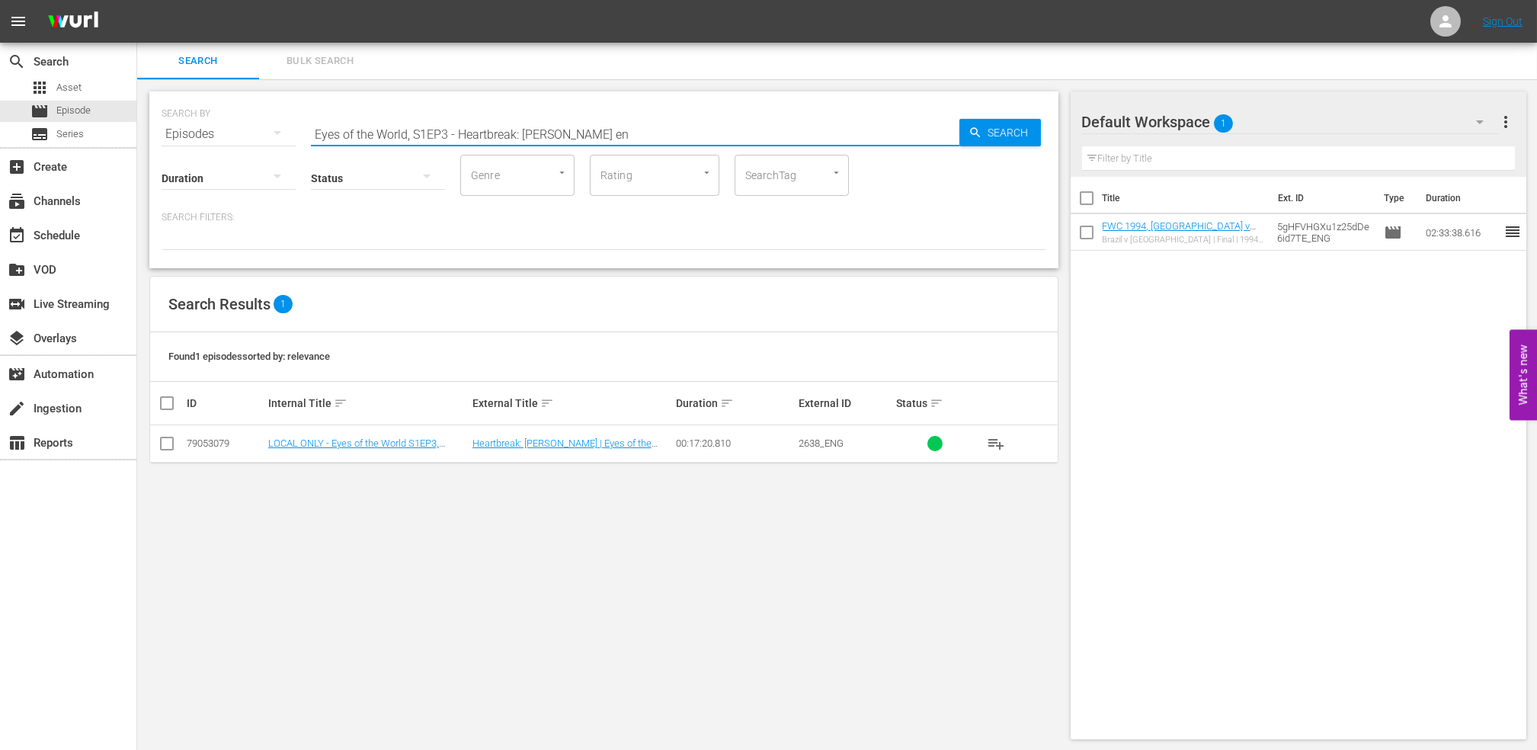
type input "Eyes of the World, S1EP3 - Heartbreak: [PERSON_NAME] en"
click at [168, 443] on input "checkbox" at bounding box center [167, 446] width 18 height 18
checkbox input "true"
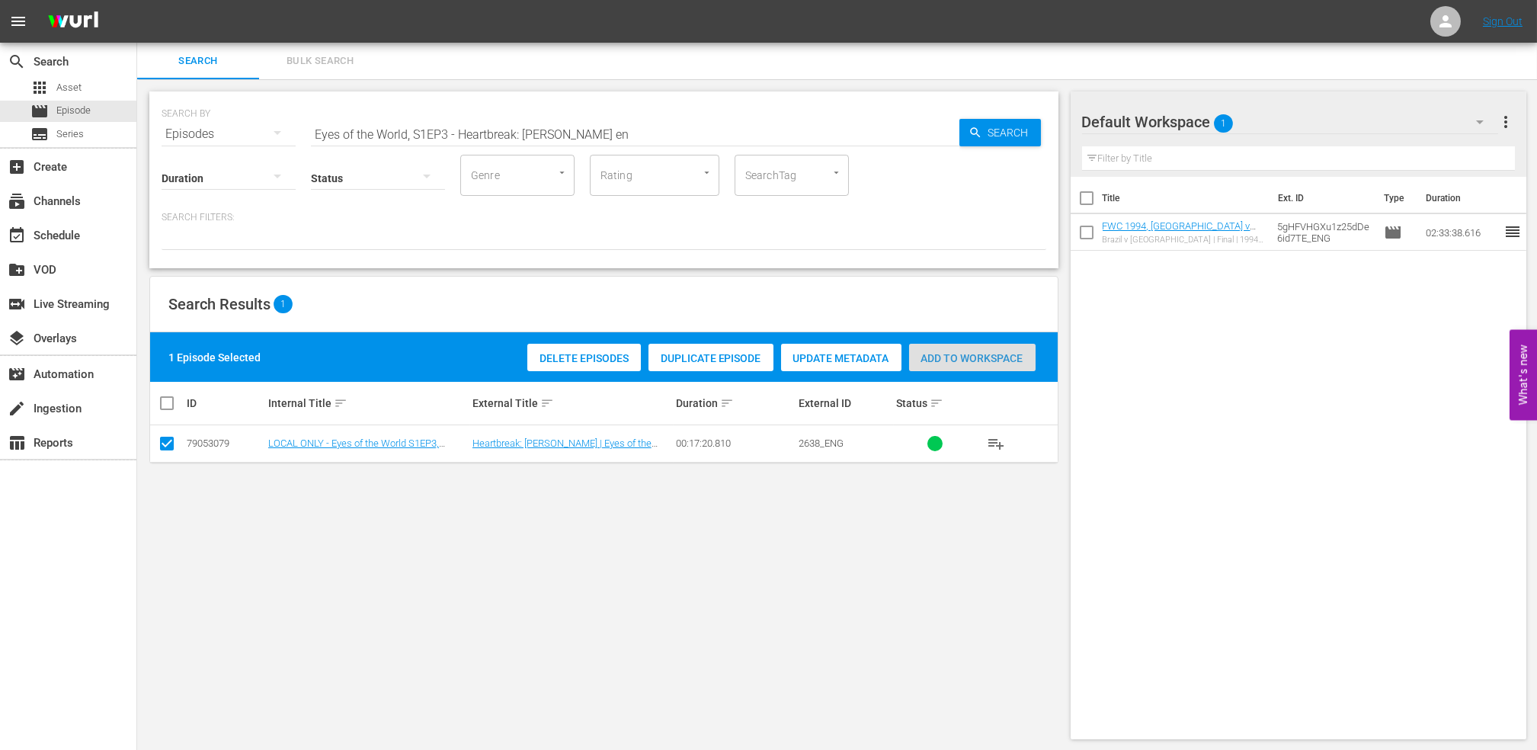
click at [980, 357] on span "Add to Workspace" at bounding box center [972, 358] width 126 height 12
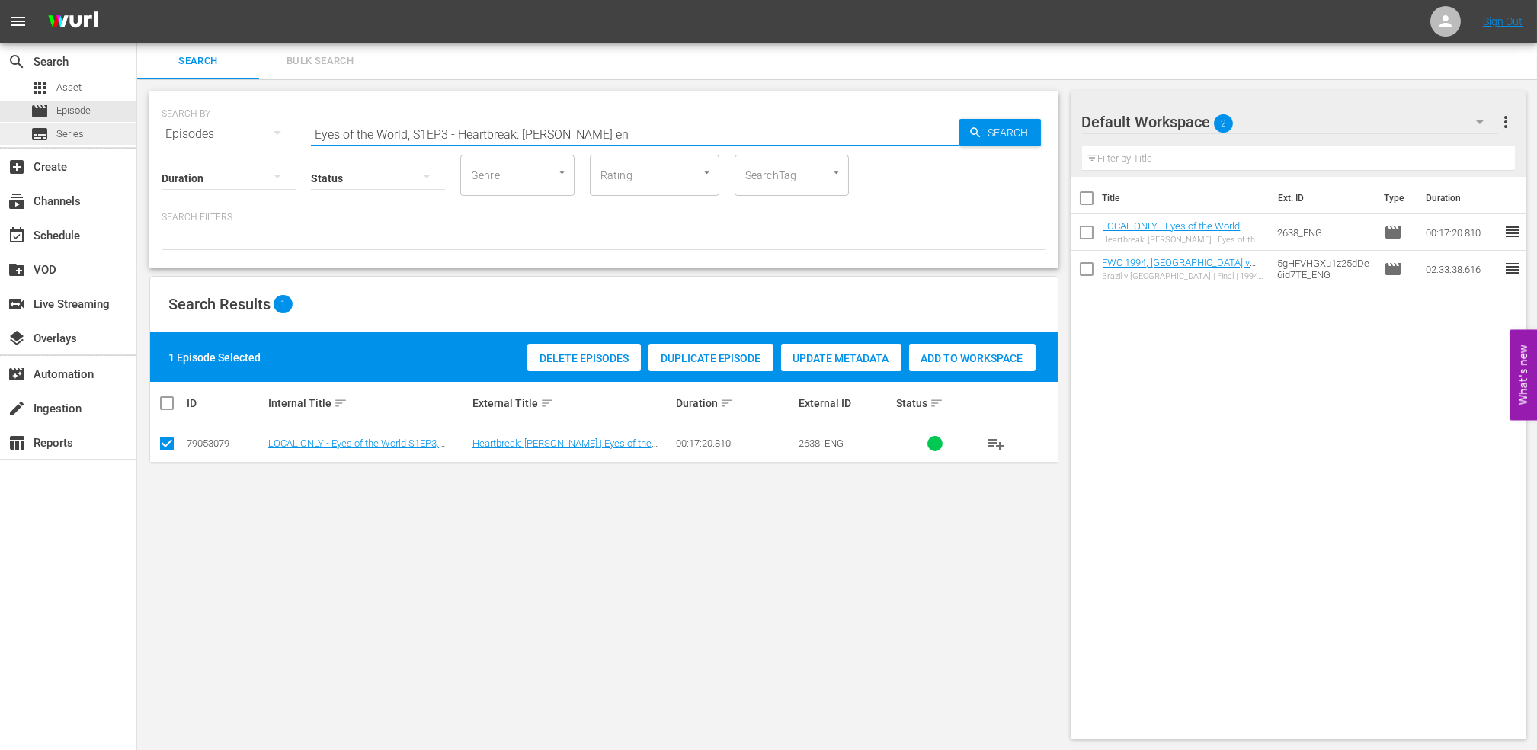
drag, startPoint x: 641, startPoint y: 130, endPoint x: 107, endPoint y: 131, distance: 534.0
click at [137, 0] on div "search Search apps Asset movie Episode subtitles Series add_box Create subscrip…" at bounding box center [836, 0] width 1399 height 0
paste input "P 1 | The Long Walk"
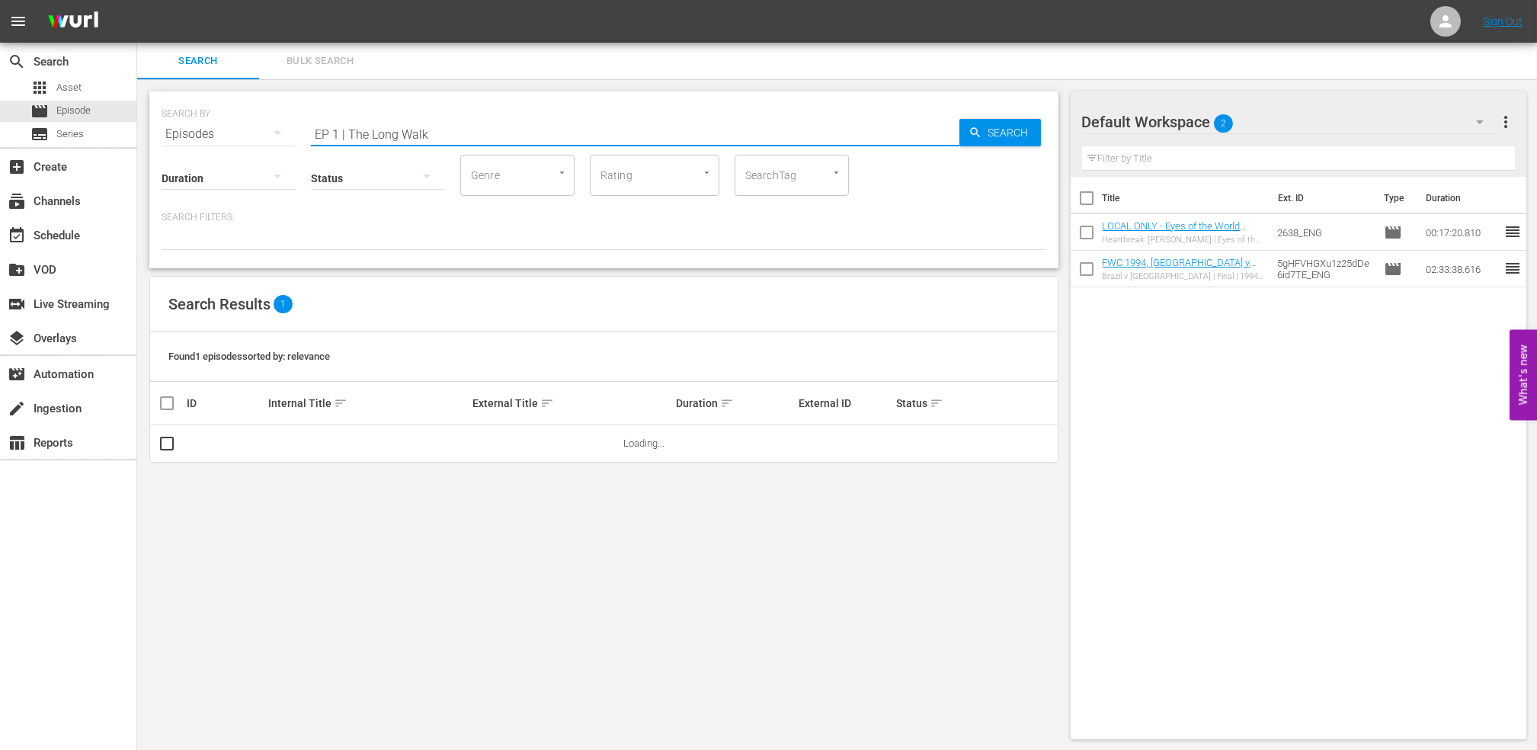
drag, startPoint x: 350, startPoint y: 130, endPoint x: 245, endPoint y: 149, distance: 106.7
click at [245, 147] on div "SEARCH BY Search By Episodes Search ID, Title, Description, Keywords, or Catego…" at bounding box center [603, 179] width 909 height 177
click at [429, 133] on input "The Long Walk" at bounding box center [635, 134] width 648 height 37
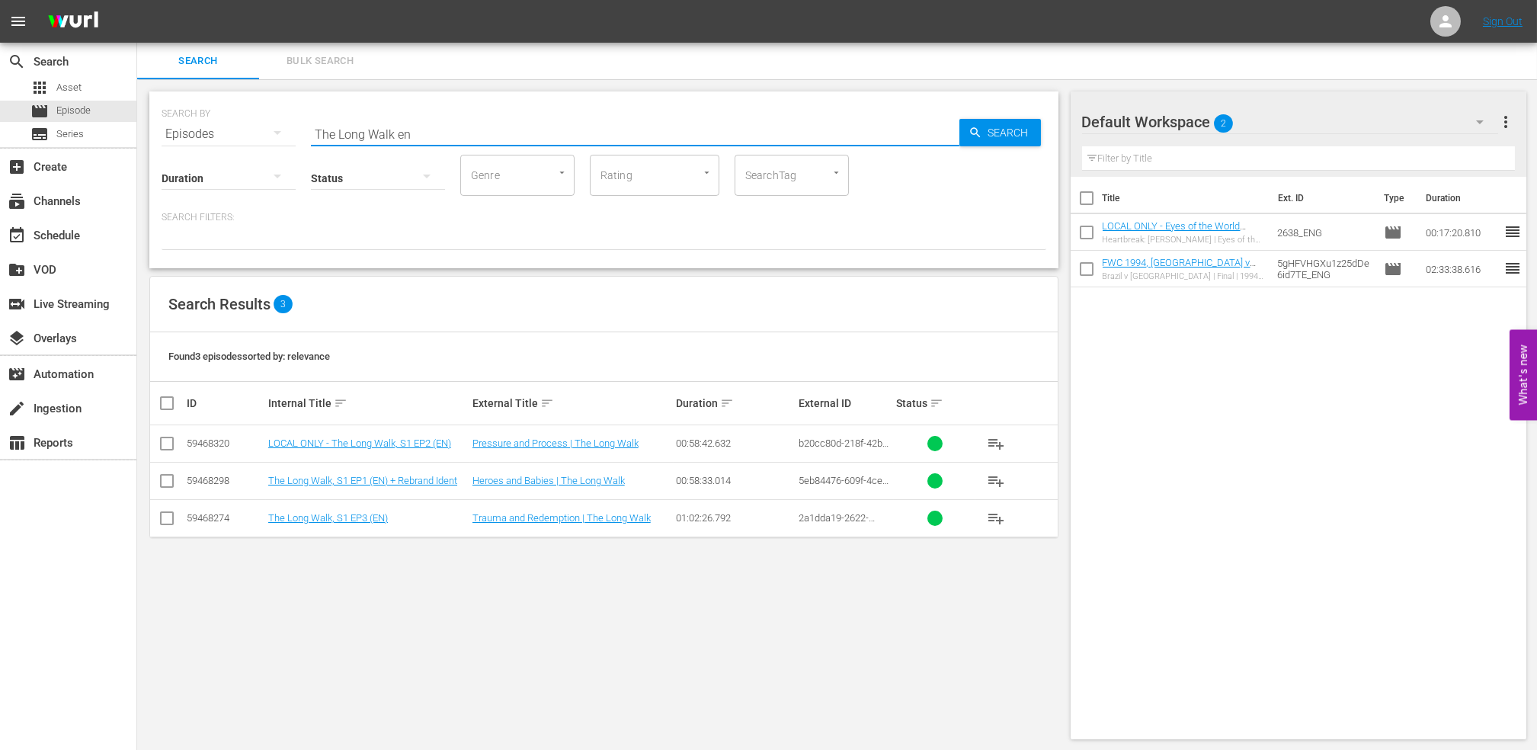
type input "The Long Walk en"
click at [165, 480] on input "checkbox" at bounding box center [167, 484] width 18 height 18
checkbox input "true"
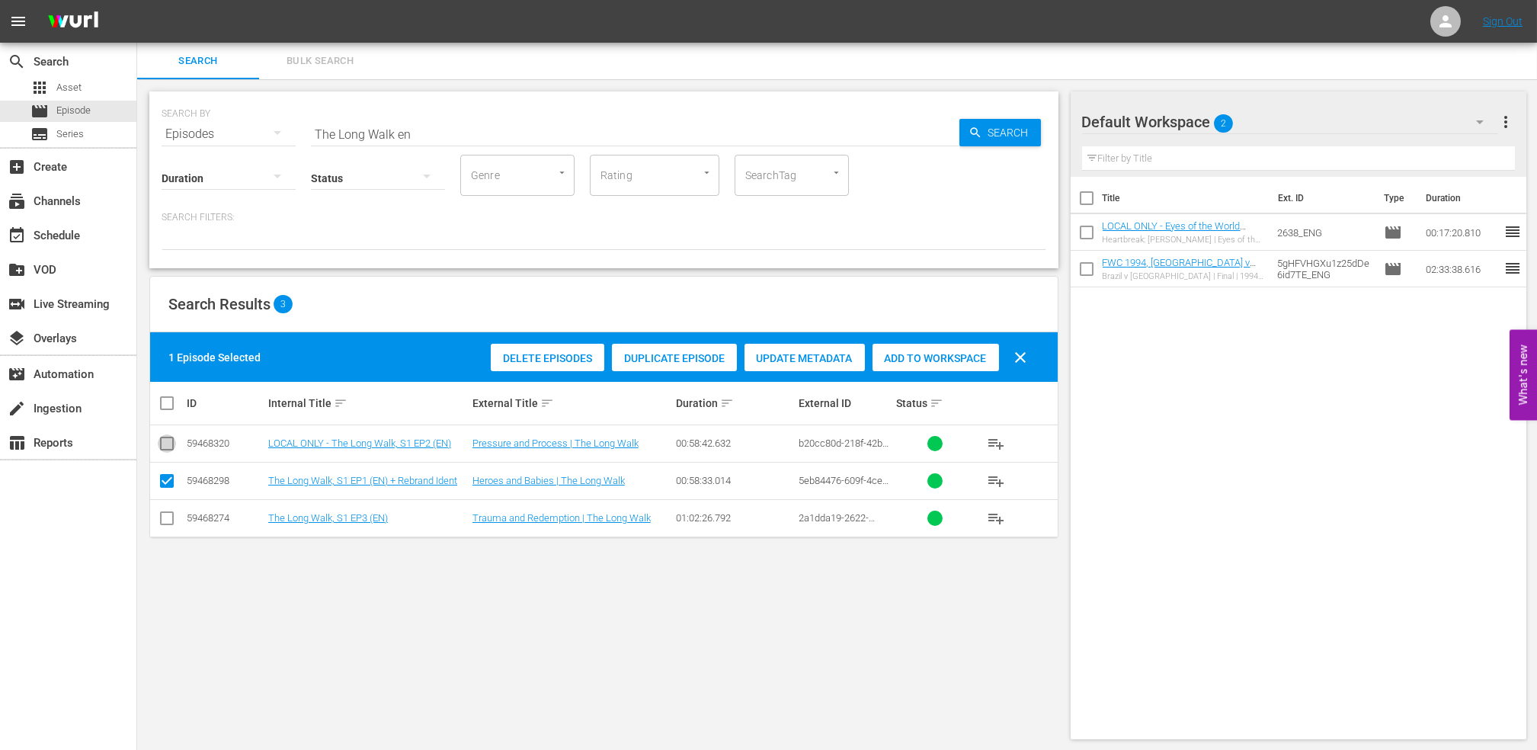
click at [167, 449] on input "checkbox" at bounding box center [167, 446] width 18 height 18
checkbox input "true"
click at [165, 514] on input "checkbox" at bounding box center [167, 521] width 18 height 18
checkbox input "true"
click at [996, 361] on span "Add to Workspace" at bounding box center [972, 358] width 126 height 12
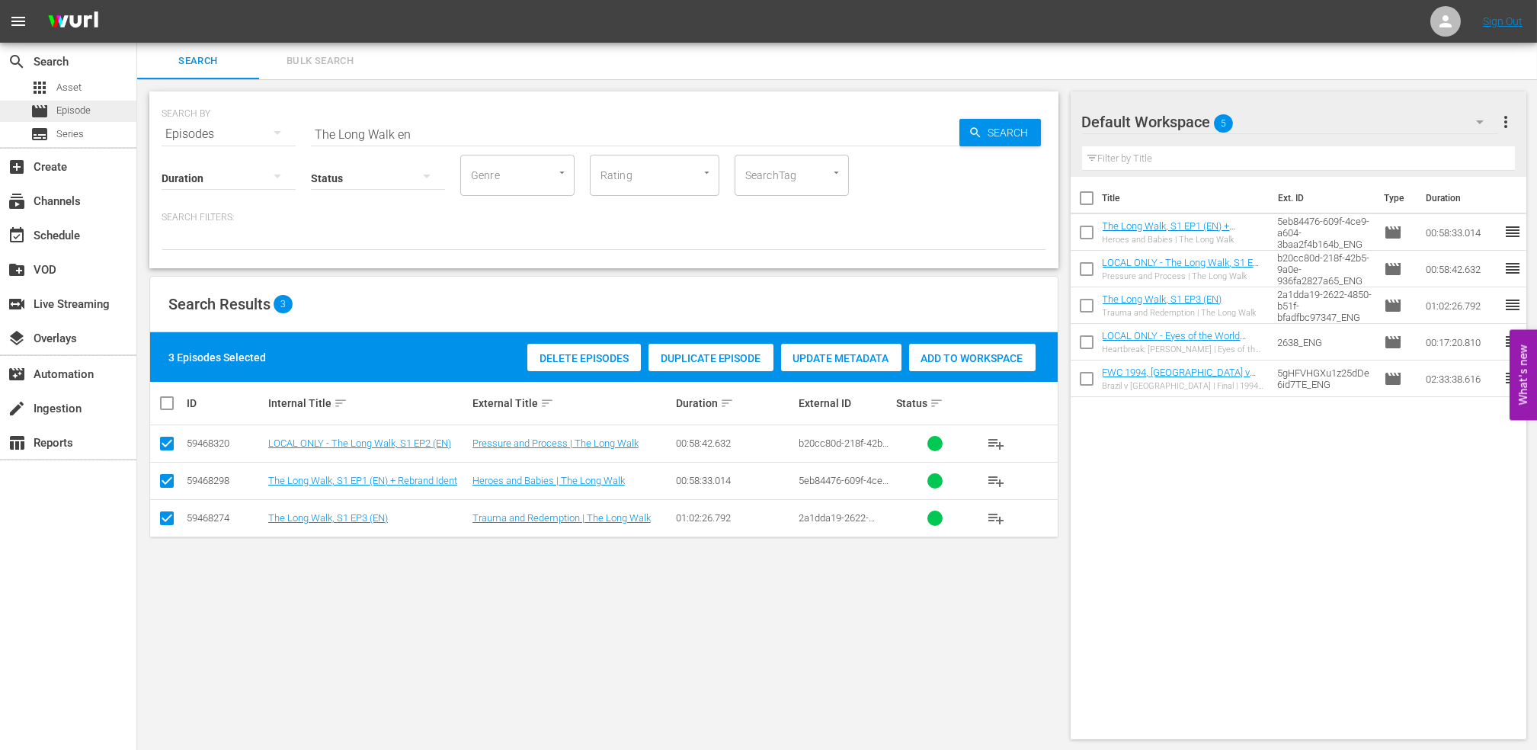
click at [104, 110] on div "movie Episode" at bounding box center [68, 111] width 136 height 21
drag, startPoint x: 424, startPoint y: 133, endPoint x: 277, endPoint y: 134, distance: 147.0
click at [277, 134] on div "SEARCH BY Search By Episodes Search ID, Title, Description, Keywords, or Catego…" at bounding box center [603, 125] width 884 height 55
paste input "Italy v [GEOGRAPHIC_DATA] | Group E | FIFA World Cup 2006 | Full Match Replay"
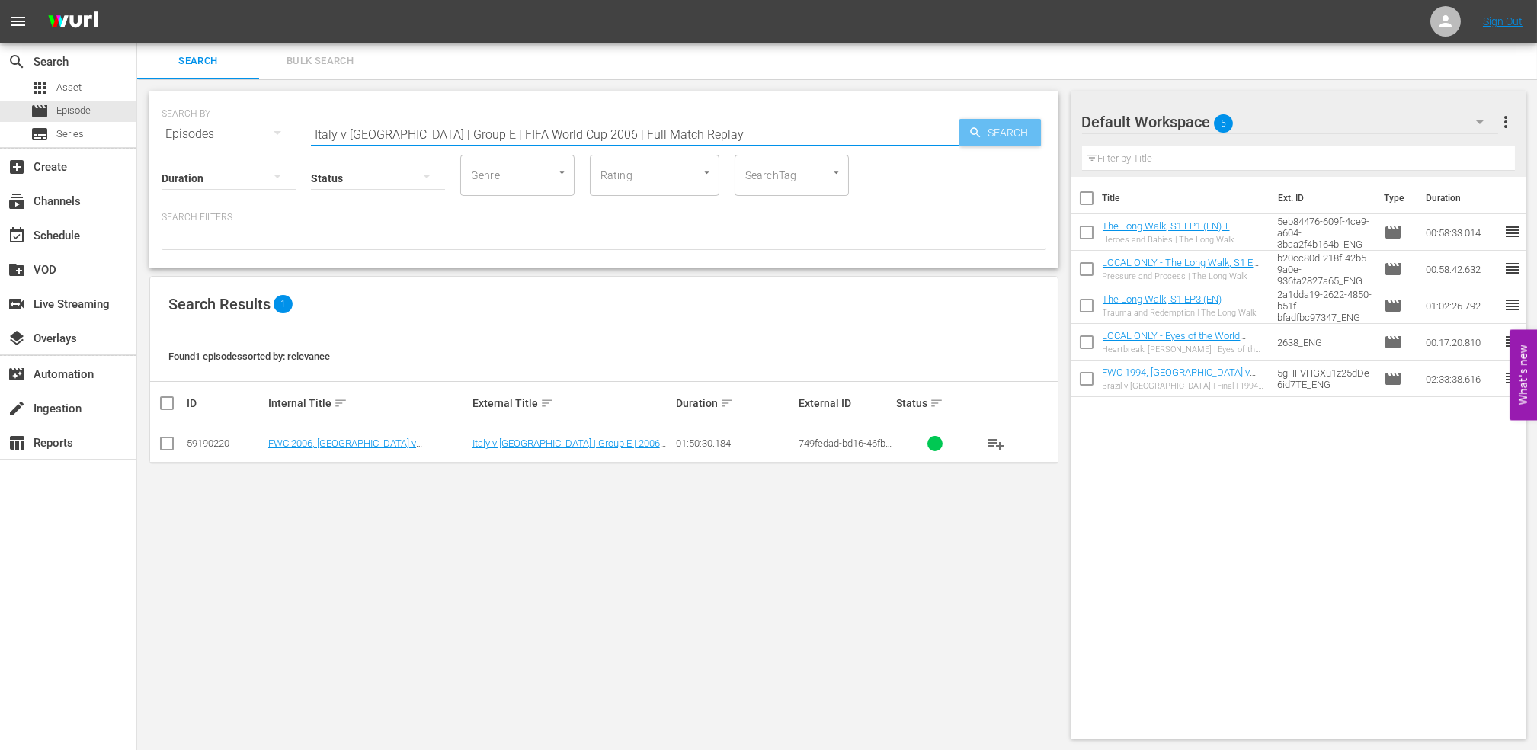
click at [996, 129] on span "Search" at bounding box center [1011, 132] width 59 height 27
drag, startPoint x: 574, startPoint y: 131, endPoint x: 230, endPoint y: 133, distance: 344.3
click at [230, 133] on div "SEARCH BY Search By Episodes Search ID, Title, Description, Keywords, or Catego…" at bounding box center [603, 125] width 884 height 55
paste input "FWC 2002 - Final - [GEOGRAPHIC_DATA] v [GEOGRAPHIC_DATA]"
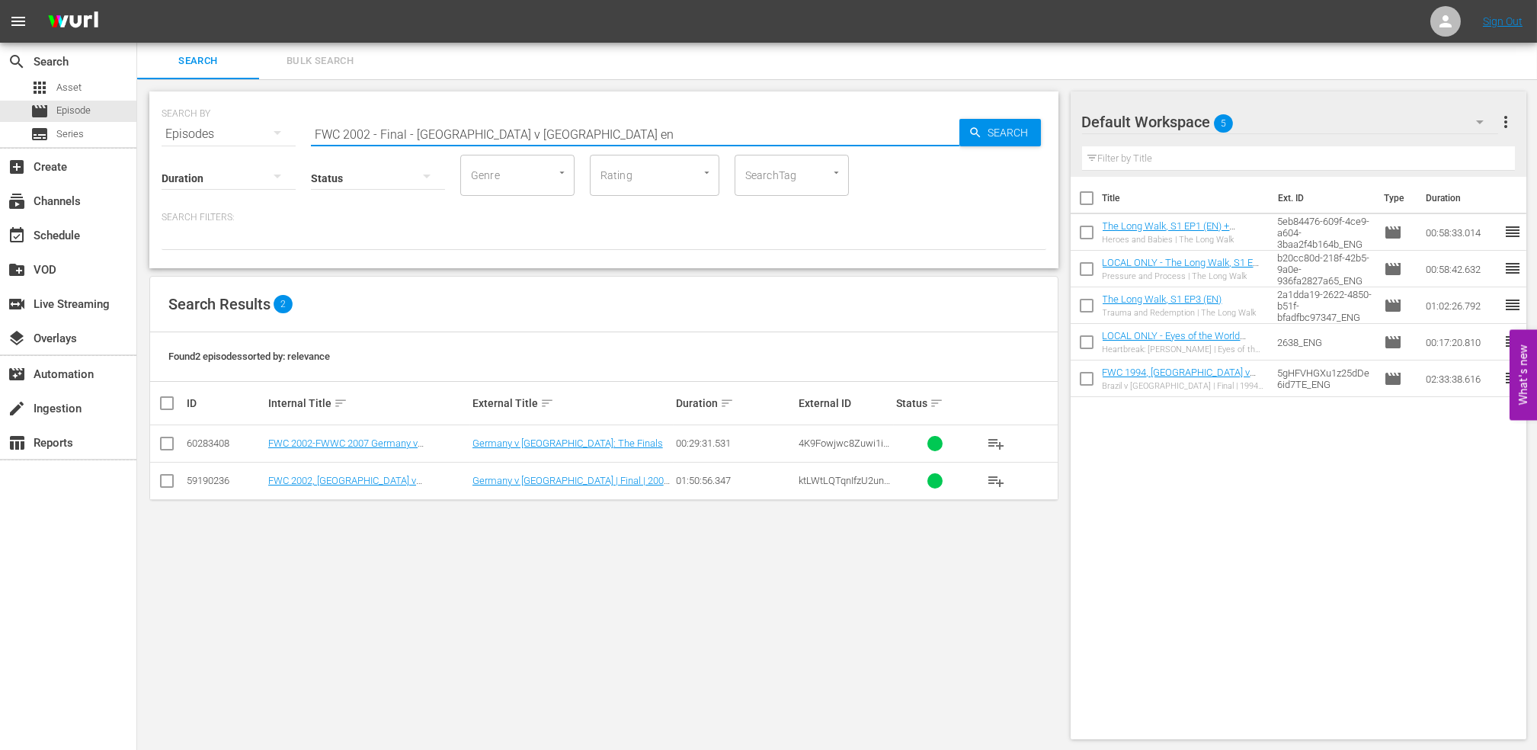
type input "FWC 2002 - Final - [GEOGRAPHIC_DATA] v [GEOGRAPHIC_DATA] en"
drag, startPoint x: 169, startPoint y: 480, endPoint x: 184, endPoint y: 480, distance: 15.2
click at [169, 480] on input "checkbox" at bounding box center [167, 484] width 18 height 18
checkbox input "true"
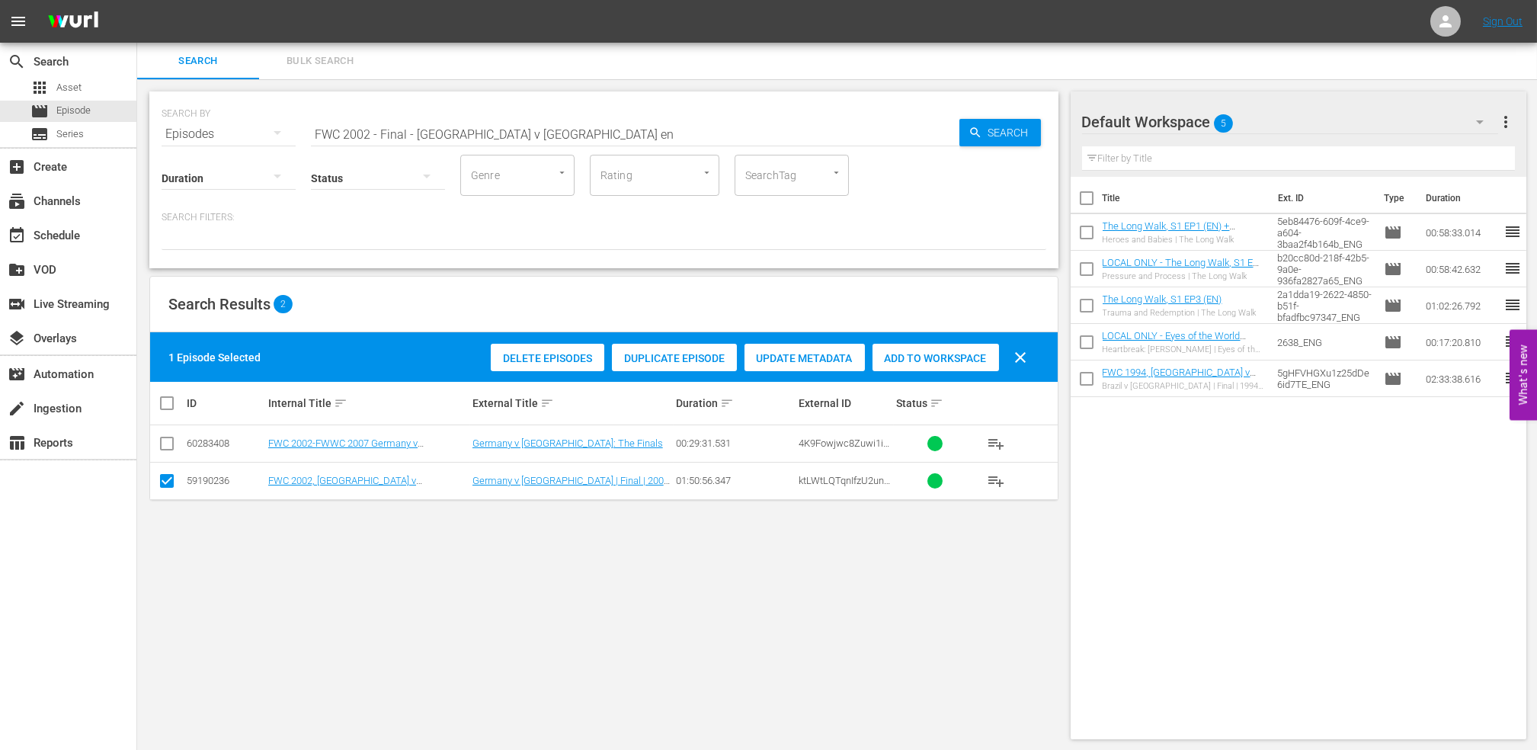
click at [973, 360] on span "Add to Workspace" at bounding box center [935, 358] width 126 height 12
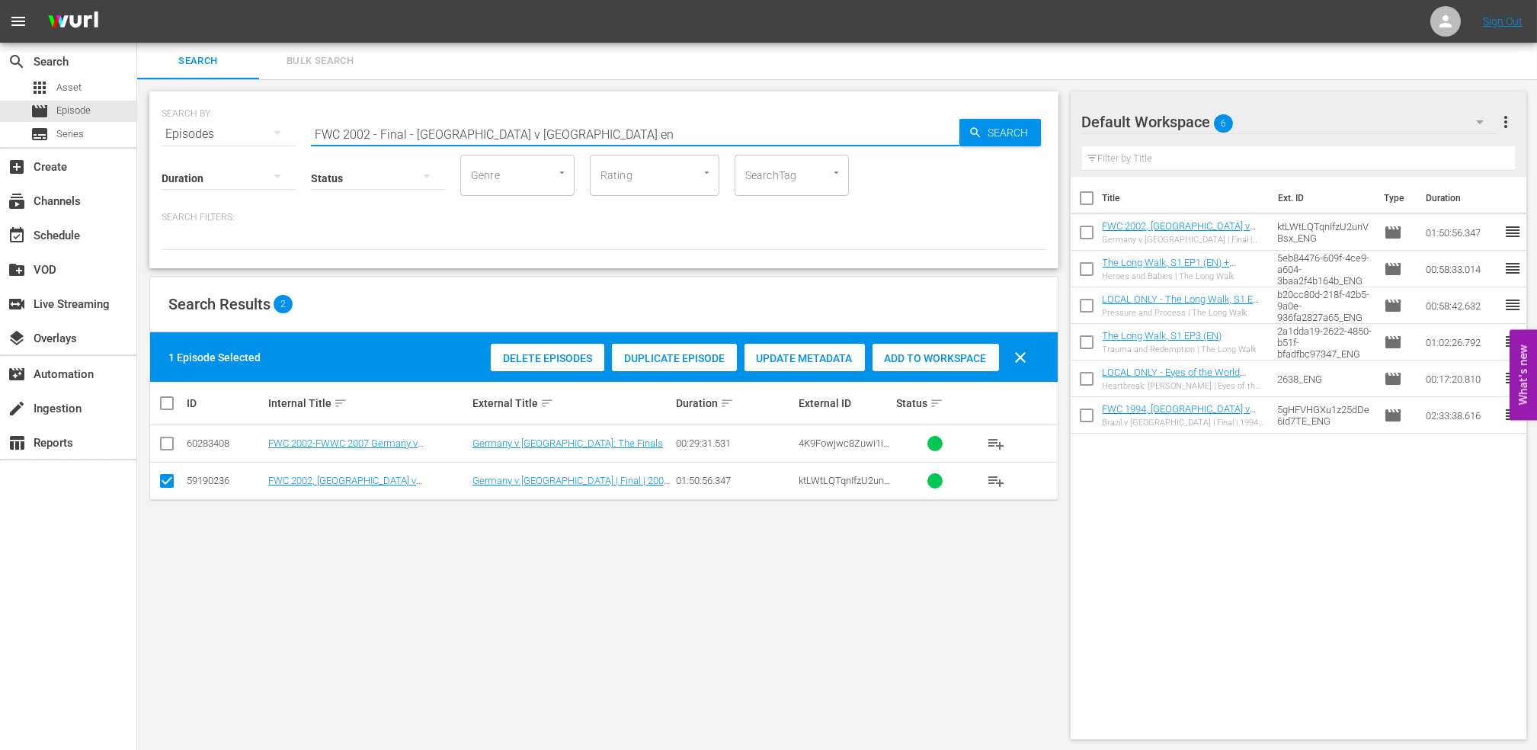
drag, startPoint x: 566, startPoint y: 136, endPoint x: 209, endPoint y: 140, distance: 356.5
click at [209, 140] on div "SEARCH BY Search By Episodes Search ID, Title, Description, Keywords, or Catego…" at bounding box center [603, 179] width 909 height 177
paste input "World Champions: [GEOGRAPHIC_DATA] 2006"
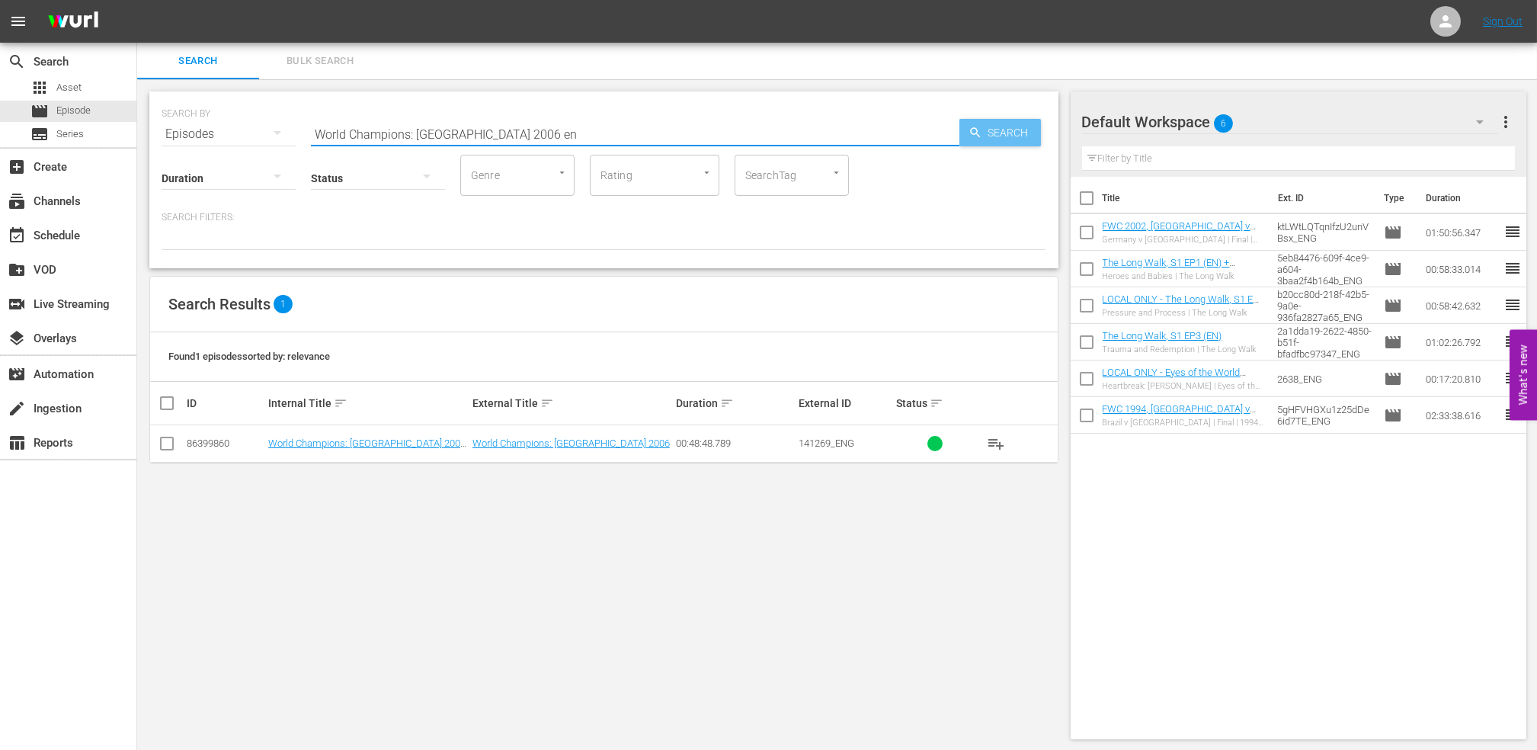
type input "World Champions: [GEOGRAPHIC_DATA] 2006 en"
click at [1006, 132] on span "Search" at bounding box center [1011, 132] width 59 height 27
click at [163, 451] on input "checkbox" at bounding box center [167, 446] width 18 height 18
checkbox input "true"
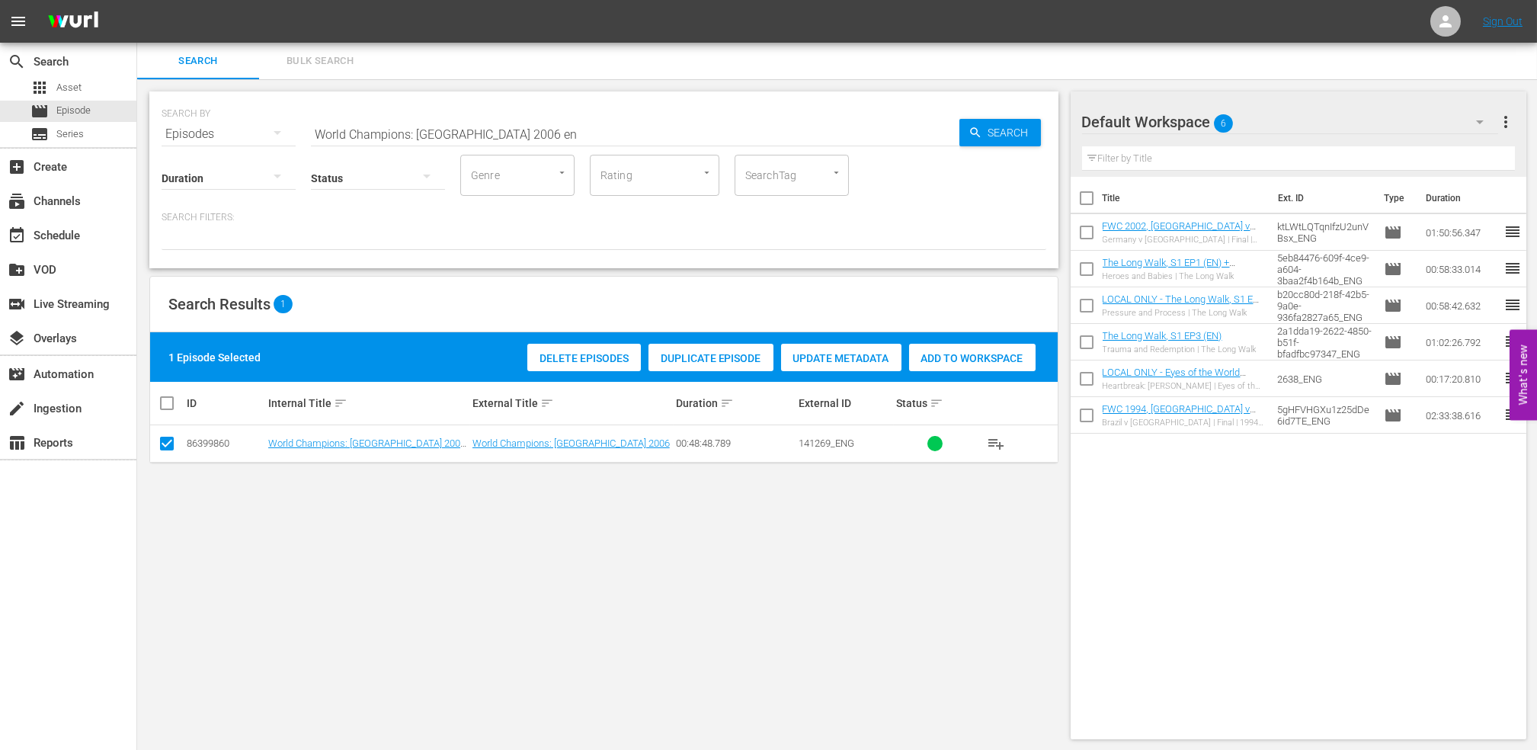
click at [978, 352] on span "Add to Workspace" at bounding box center [972, 358] width 126 height 12
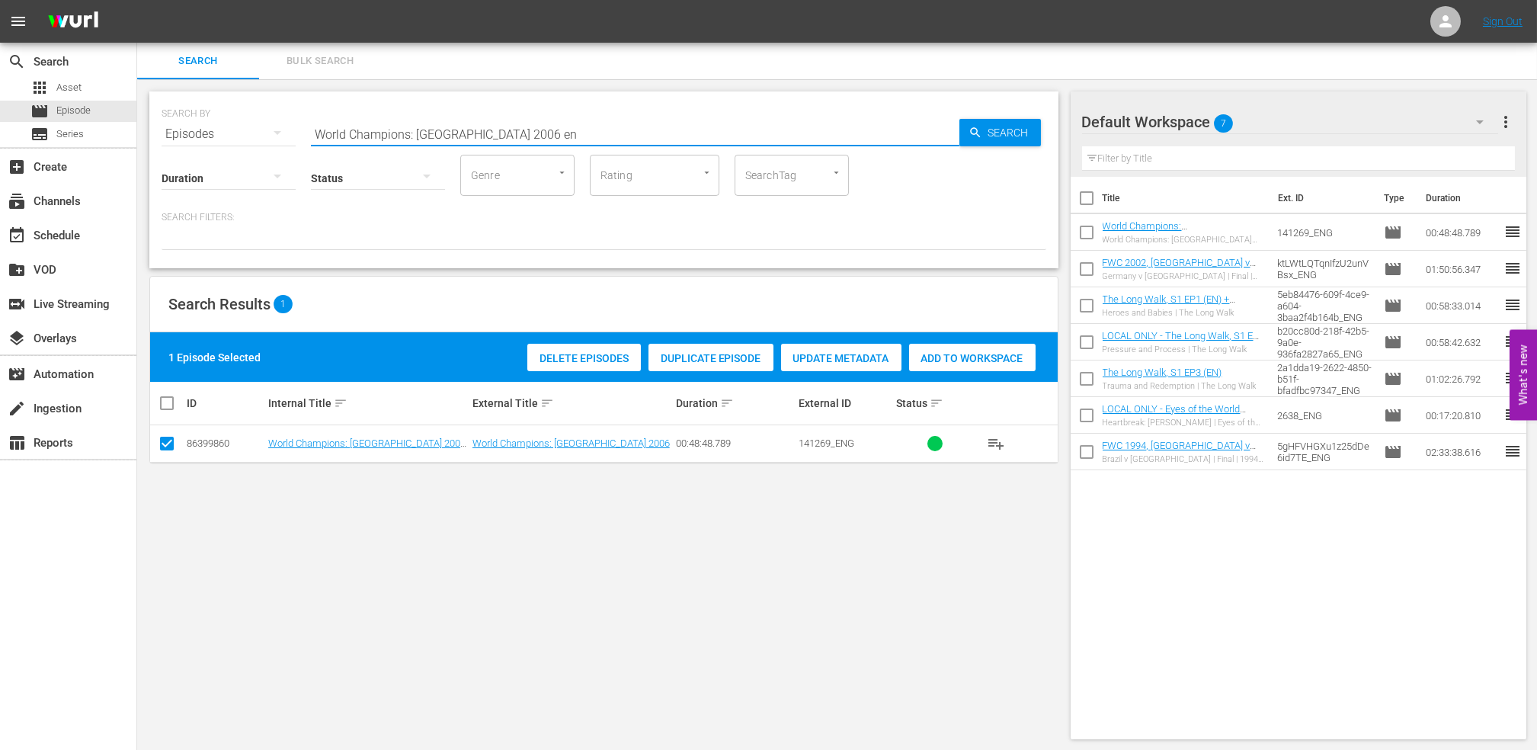
drag, startPoint x: 507, startPoint y: 133, endPoint x: 178, endPoint y: 134, distance: 329.1
click at [178, 134] on div "SEARCH BY Search By Episodes Search ID, Title, Description, Keywords, or Catego…" at bounding box center [603, 125] width 884 height 55
paste input "FWC 2006 - Final - [GEOGRAPHIC_DATA] v [GEOGRAPHIC_DATA]"
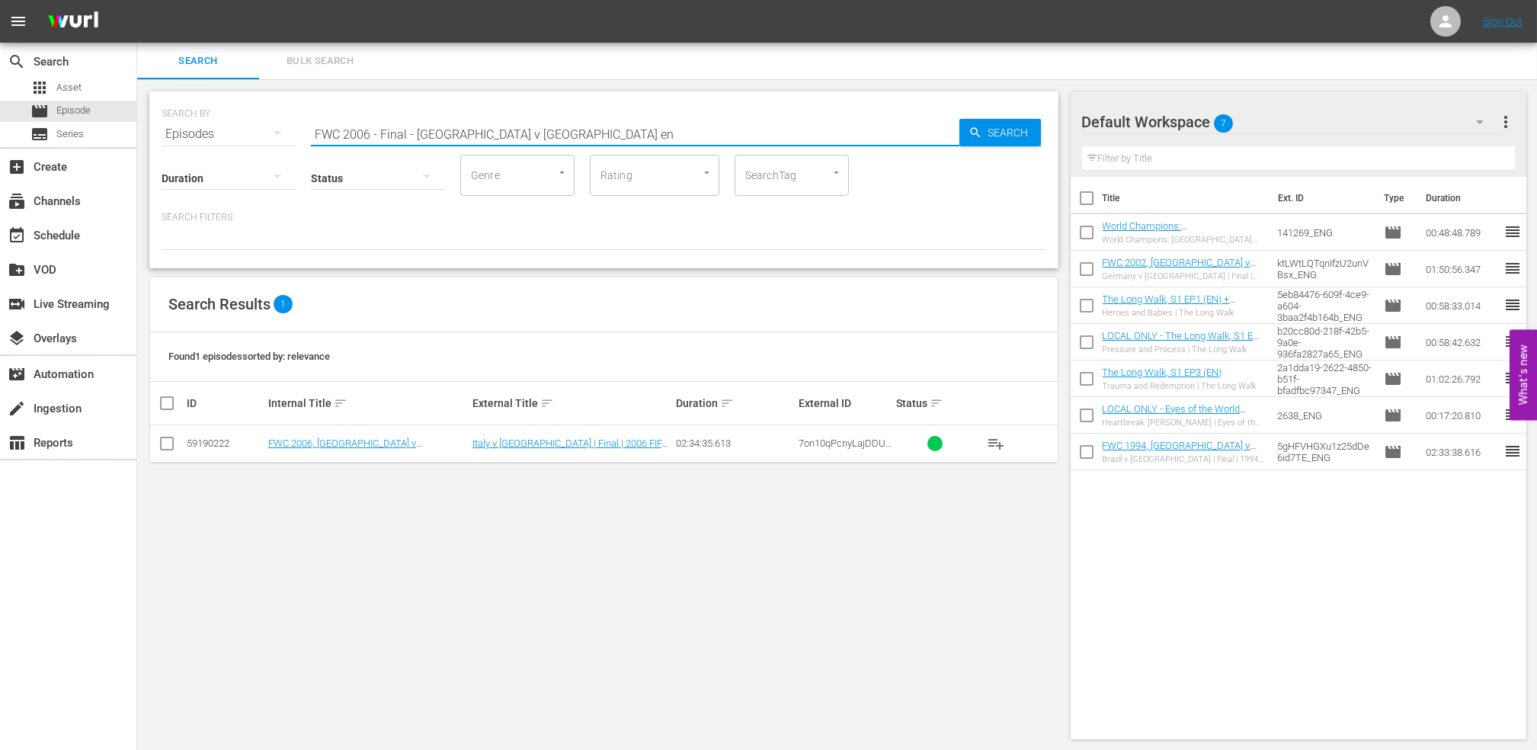
type input "FWC 2006 - Final - [GEOGRAPHIC_DATA] v [GEOGRAPHIC_DATA] en"
click at [166, 438] on input "checkbox" at bounding box center [167, 446] width 18 height 18
checkbox input "true"
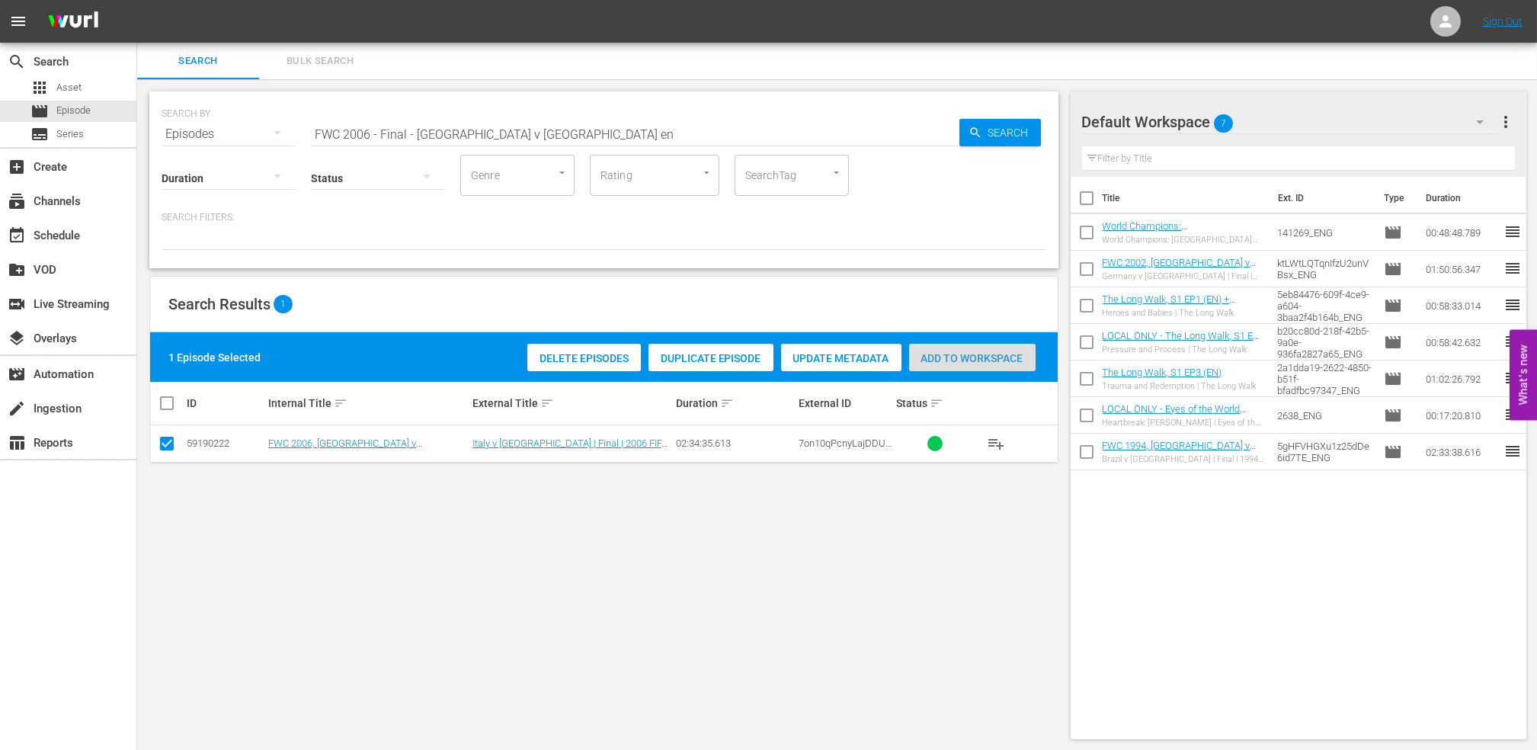
click at [983, 352] on span "Add to Workspace" at bounding box center [972, 358] width 126 height 12
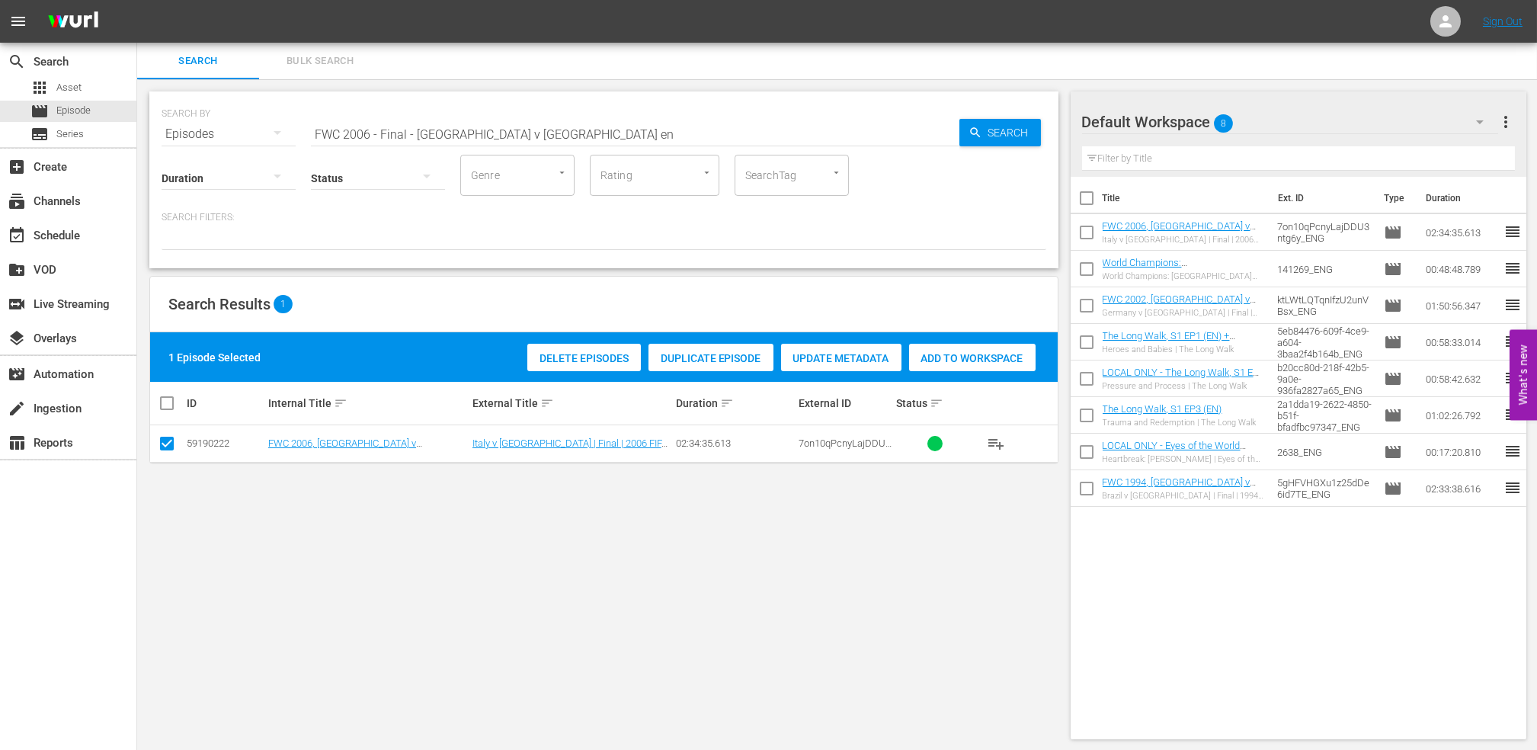
drag, startPoint x: 229, startPoint y: 142, endPoint x: 200, endPoint y: 148, distance: 29.4
click at [202, 148] on div "SEARCH BY Search By Episodes Search ID, Title, Description, Keywords, or Catego…" at bounding box center [603, 179] width 909 height 177
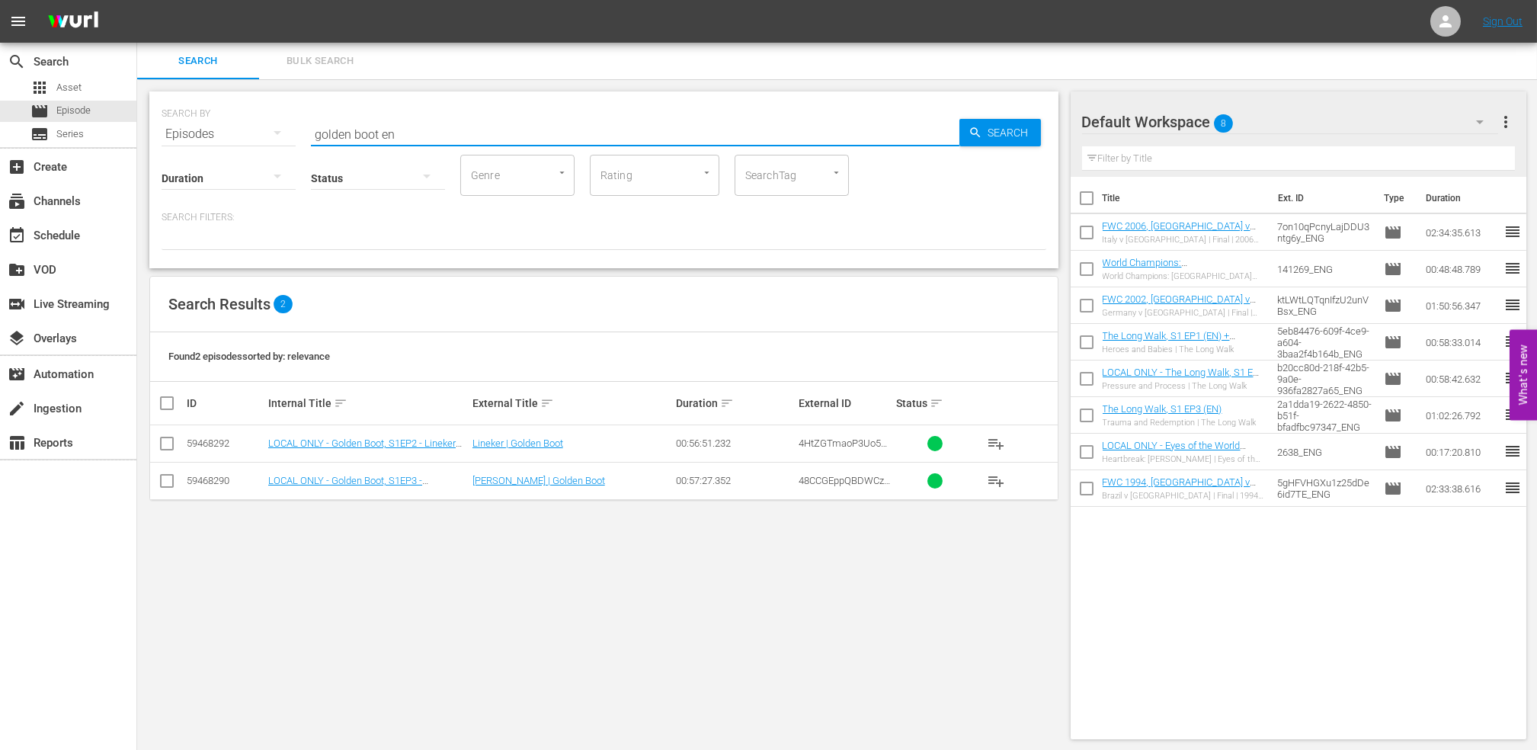
type input "golden boot en"
click at [168, 443] on input "checkbox" at bounding box center [167, 446] width 18 height 18
checkbox input "true"
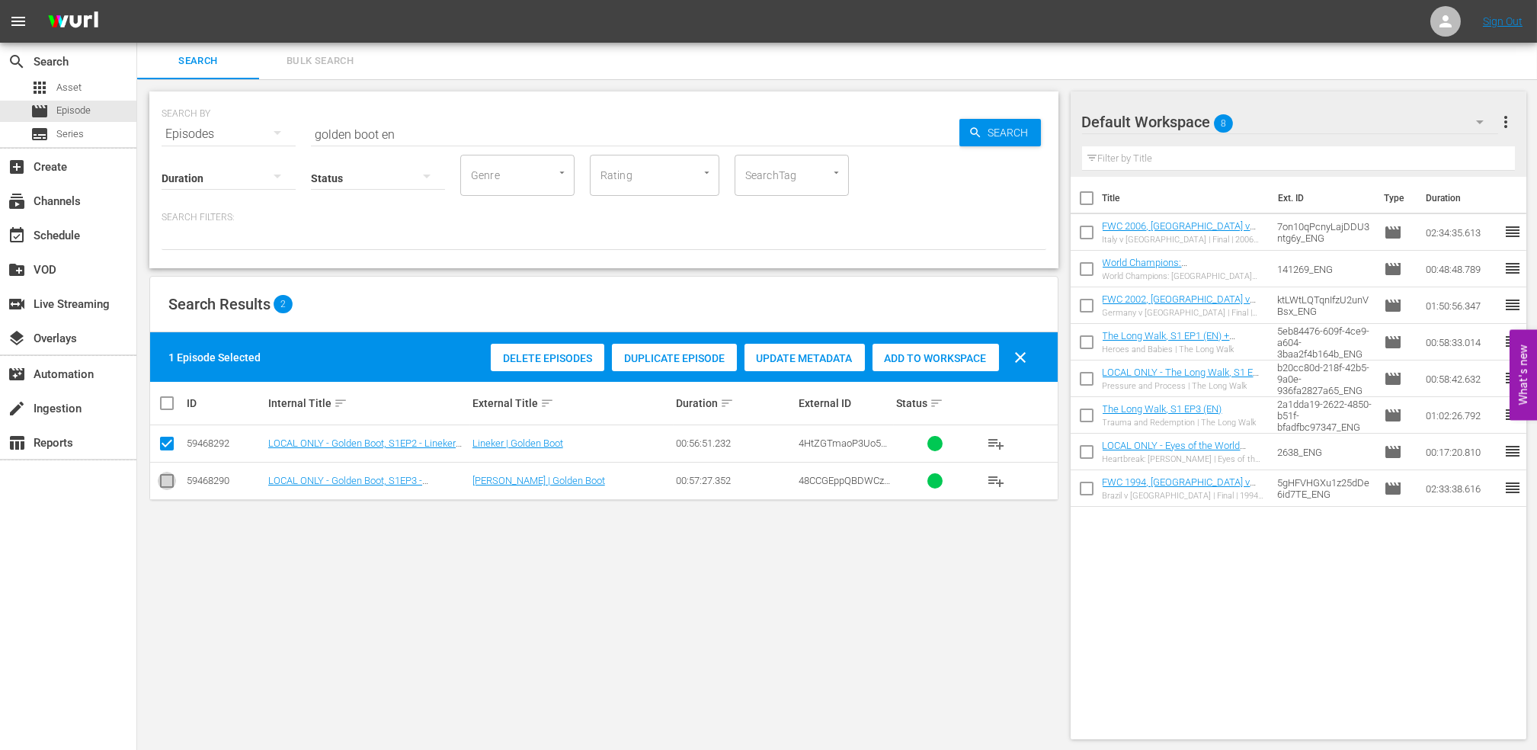
click at [165, 484] on input "checkbox" at bounding box center [167, 484] width 18 height 18
checkbox input "true"
click at [965, 358] on span "Add to Workspace" at bounding box center [972, 358] width 126 height 12
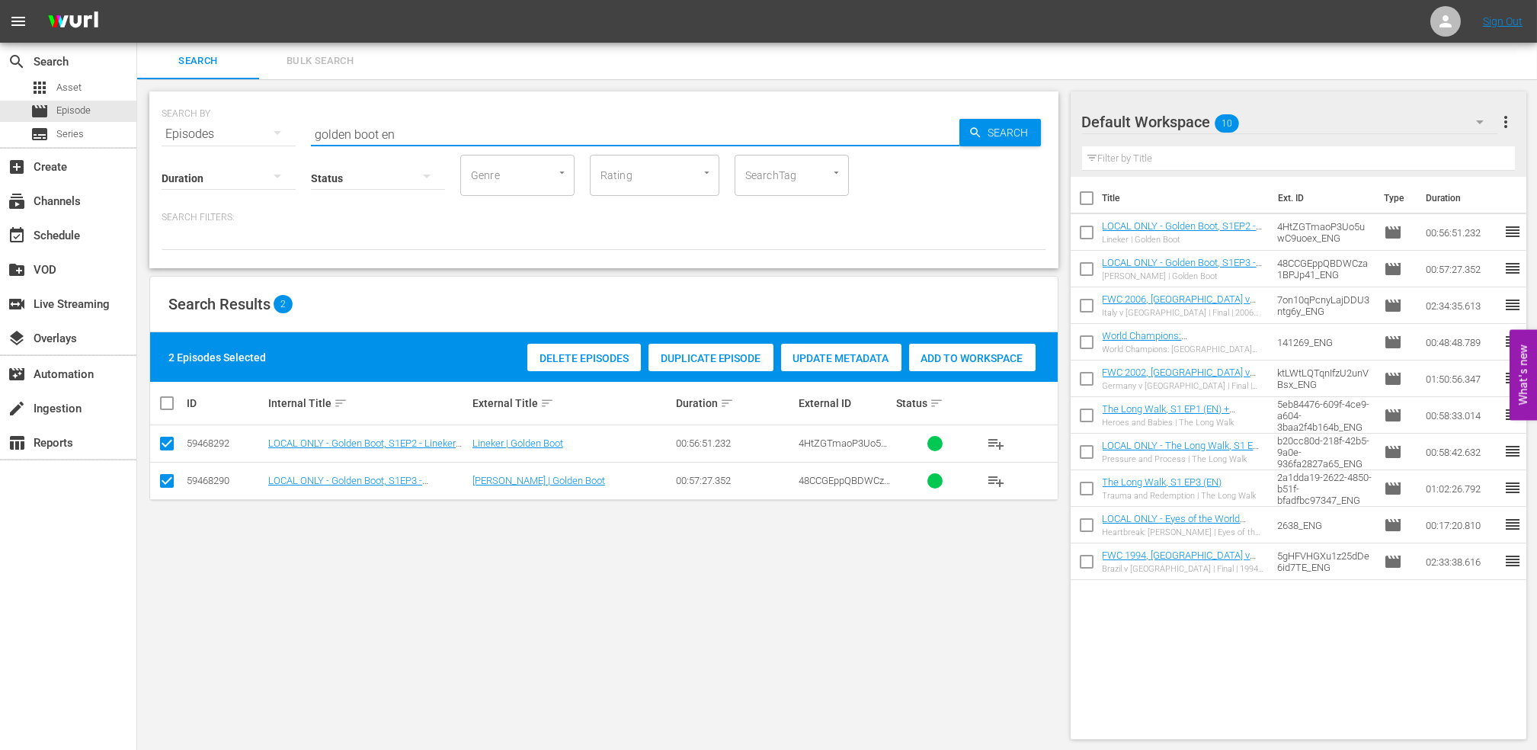
drag, startPoint x: 431, startPoint y: 135, endPoint x: 208, endPoint y: 146, distance: 223.5
click at [208, 146] on div "SEARCH BY Search By Episodes Search ID, Title, Description, Keywords, or Catego…" at bounding box center [603, 179] width 909 height 177
paste input "All-Time Top-10s: Women’s World Cup Goals & Moments (EN)"
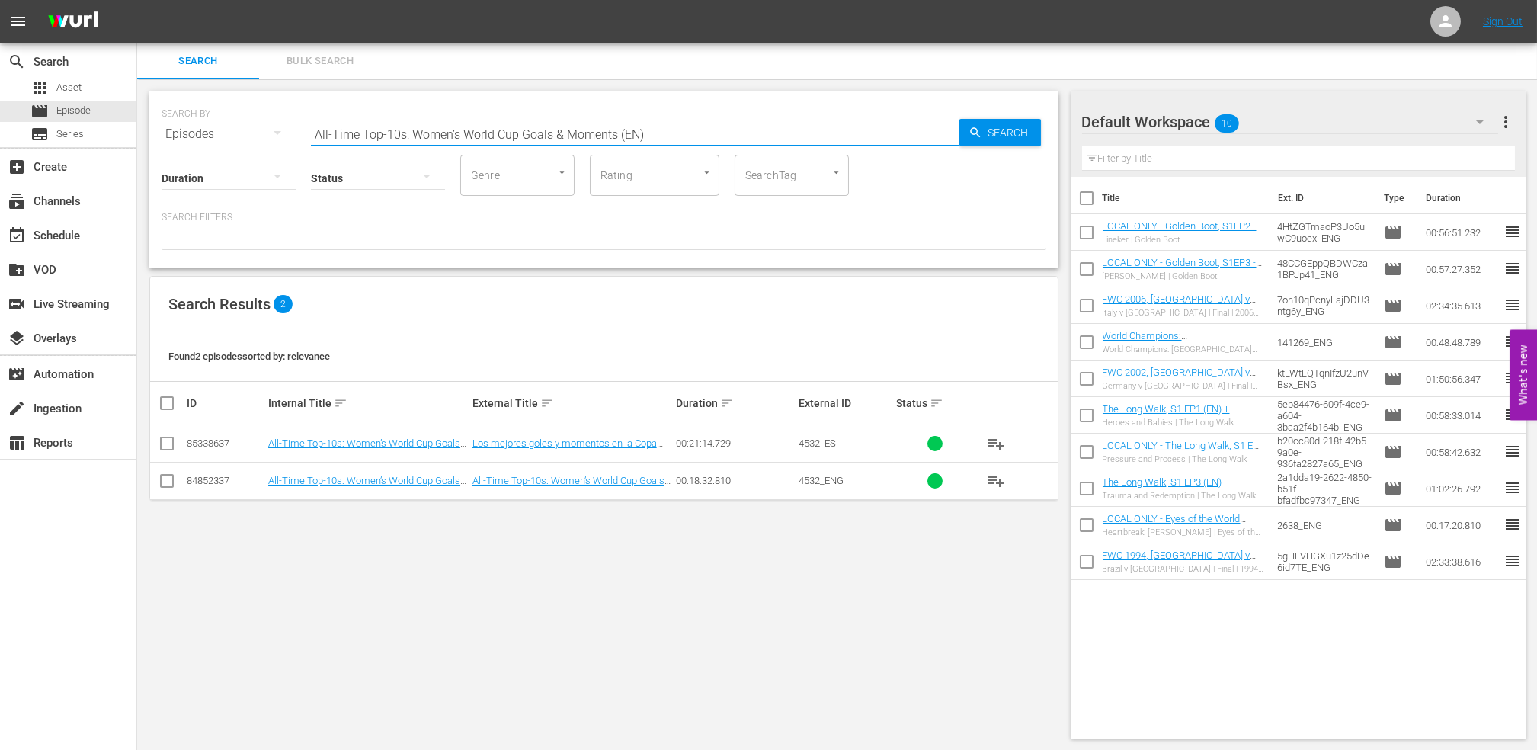
type input "All-Time Top-10s: Women’s World Cup Goals & Moments (EN)"
click at [168, 478] on input "checkbox" at bounding box center [167, 484] width 18 height 18
checkbox input "true"
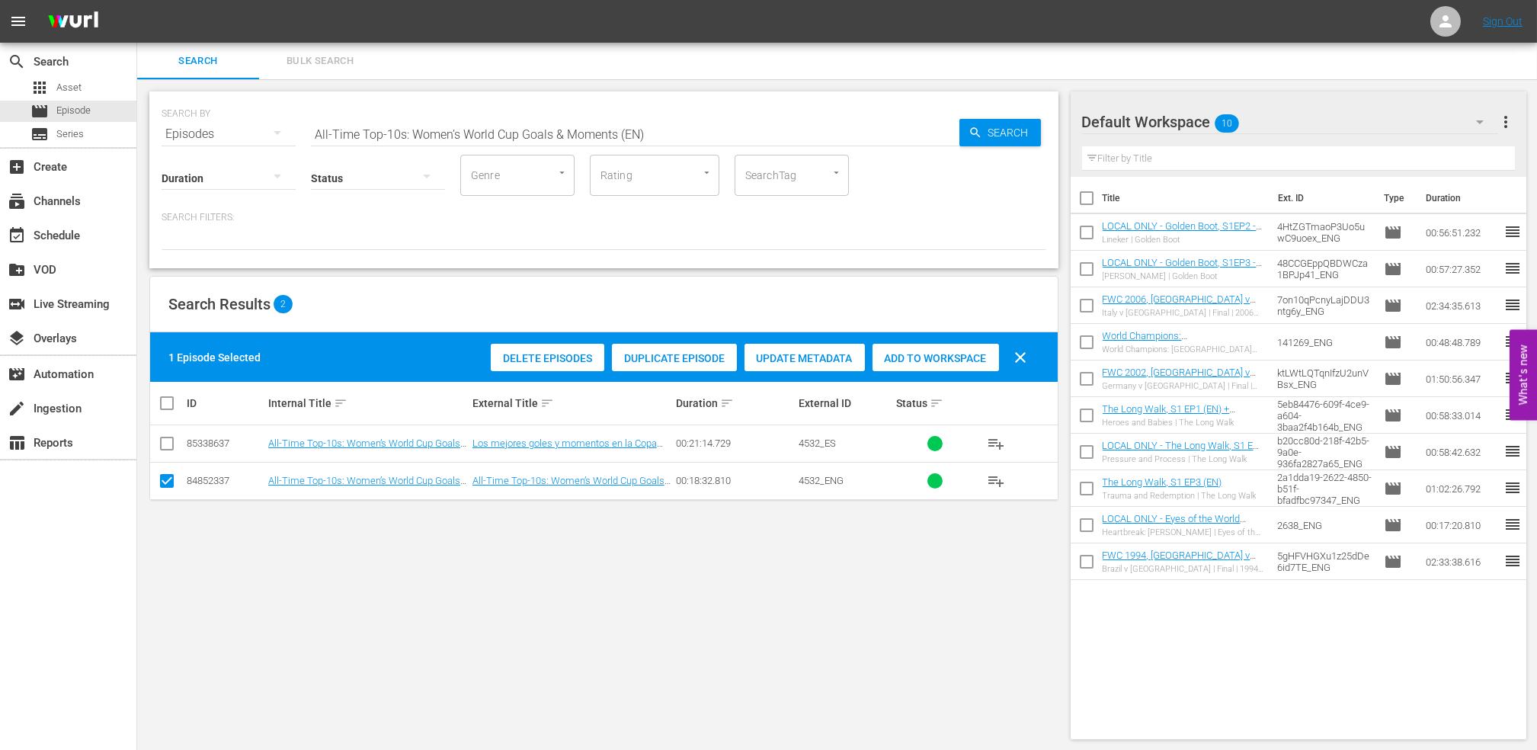
click at [949, 350] on div "Add to Workspace" at bounding box center [935, 358] width 126 height 29
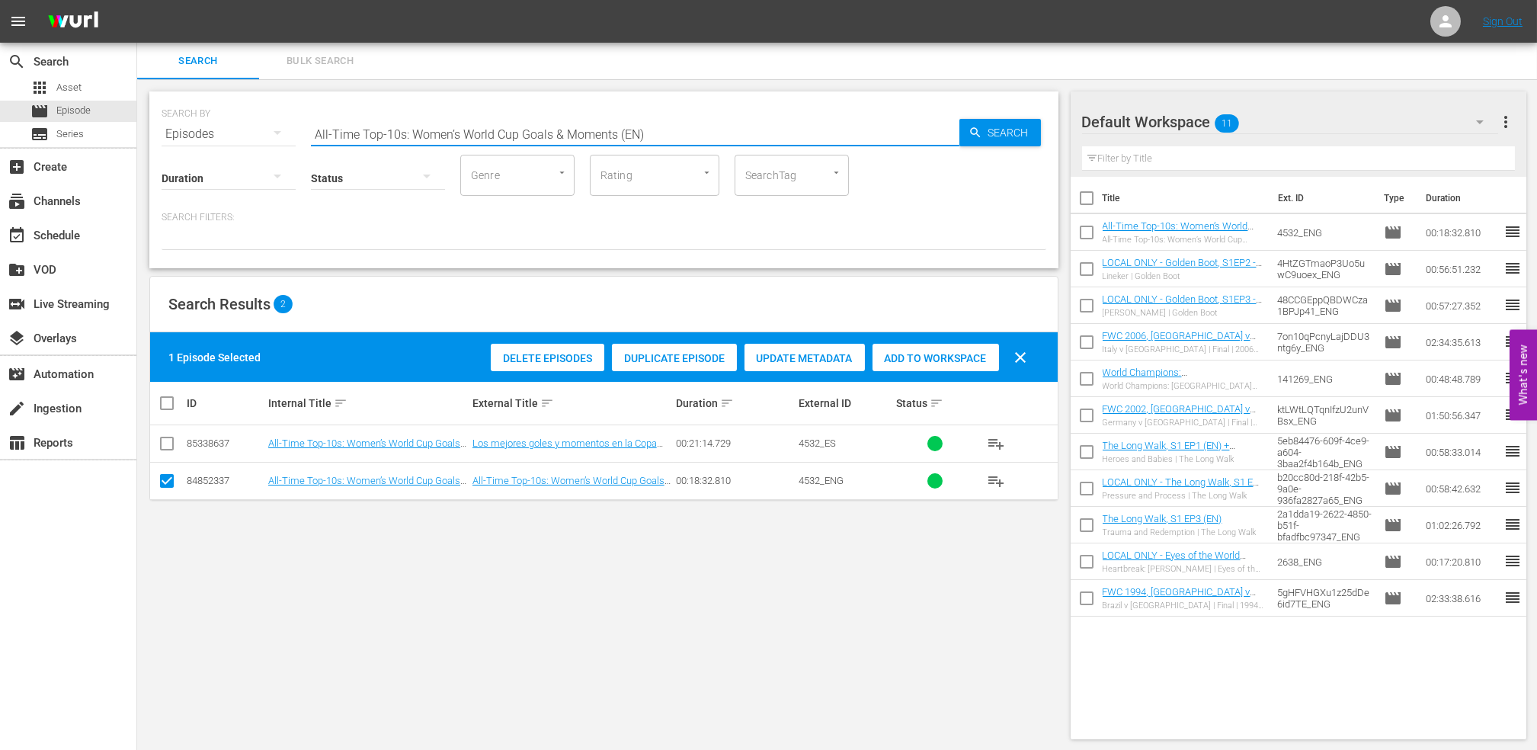
drag, startPoint x: 684, startPoint y: 125, endPoint x: 205, endPoint y: 146, distance: 479.6
click at [205, 146] on div "SEARCH BY Search By Episodes Search ID, Title, Description, Keywords, or Catego…" at bounding box center [603, 179] width 909 height 177
paste input "England Icons, Goals & [PERSON_NAME]"
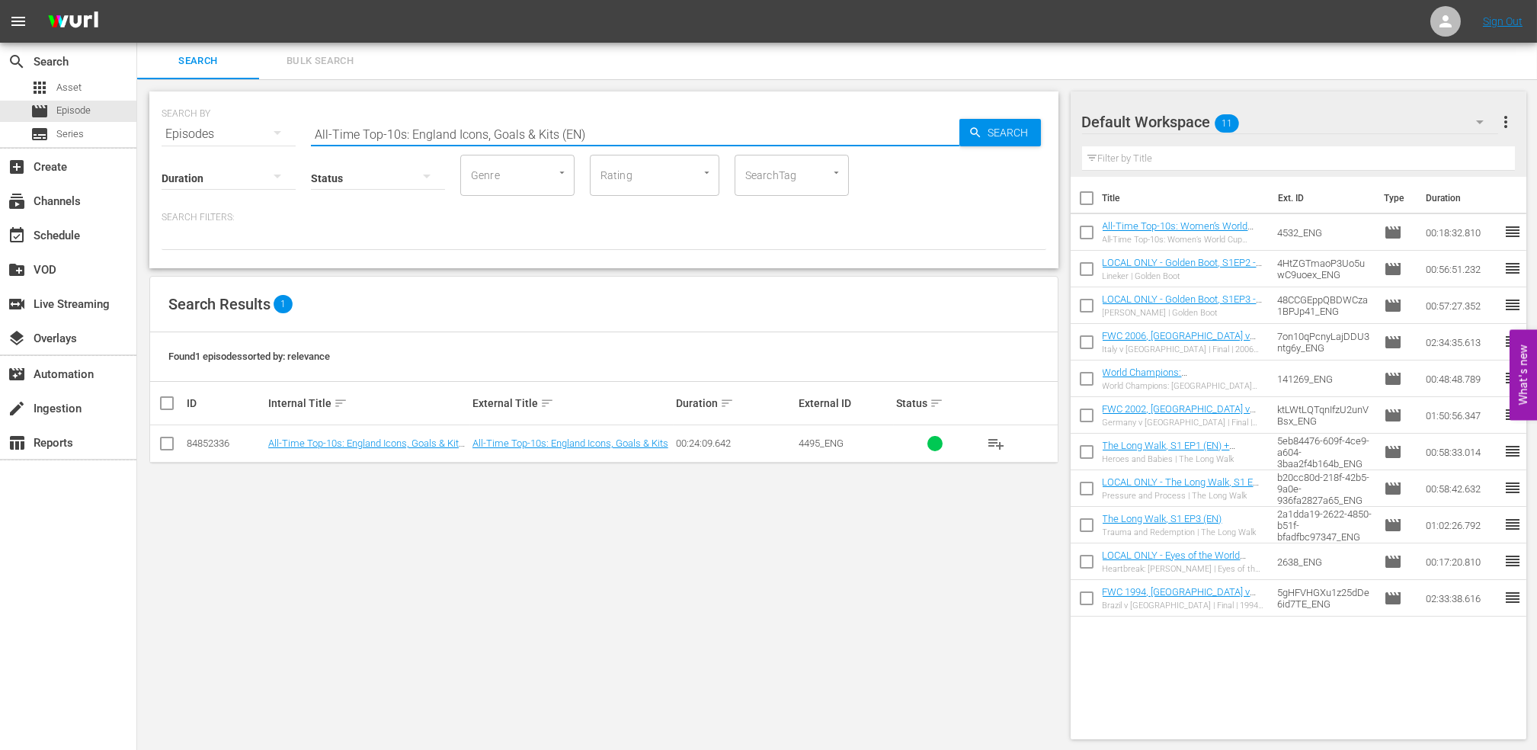
type input "All-Time Top-10s: England Icons, Goals & Kits (EN)"
click at [165, 443] on input "checkbox" at bounding box center [167, 446] width 18 height 18
checkbox input "true"
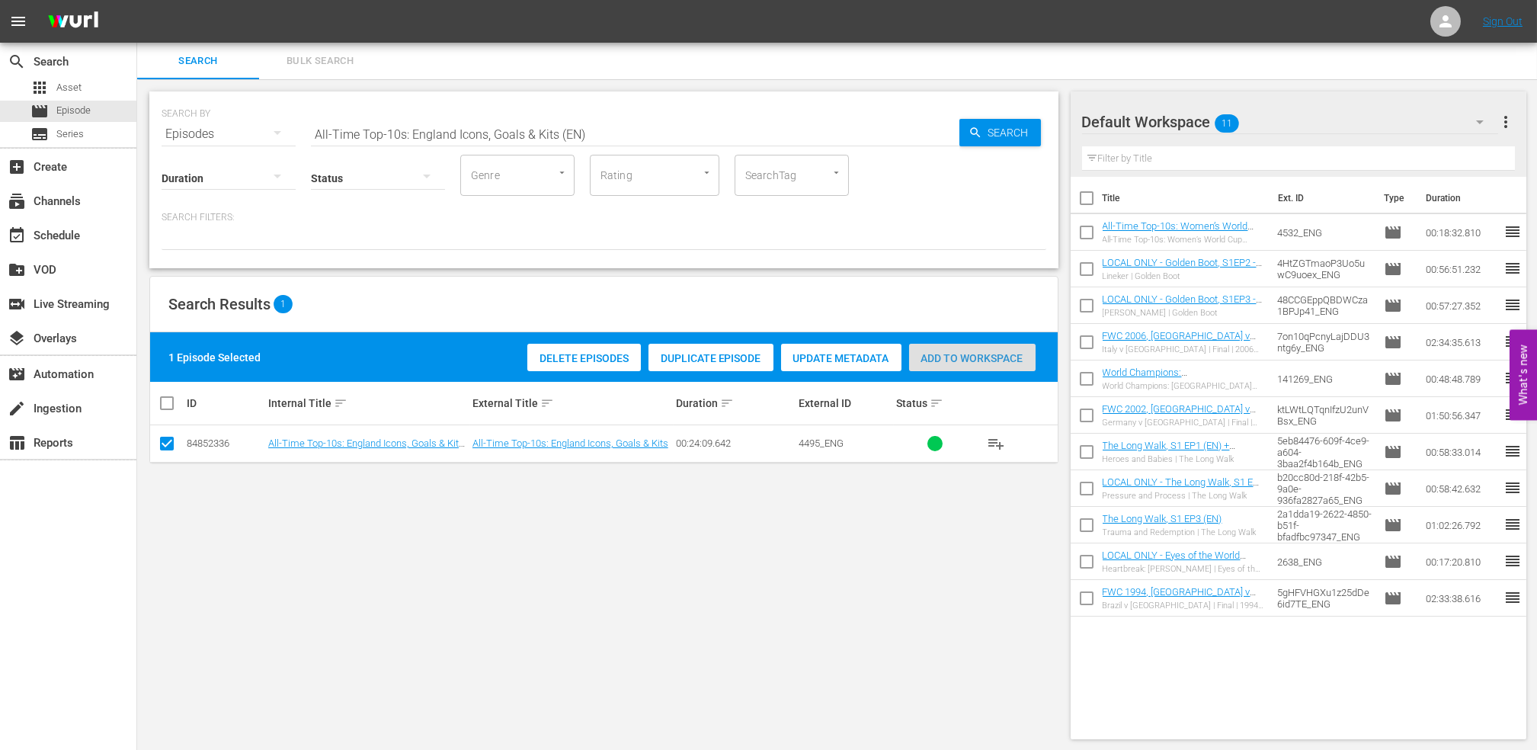
click at [986, 356] on span "Add to Workspace" at bounding box center [972, 358] width 126 height 12
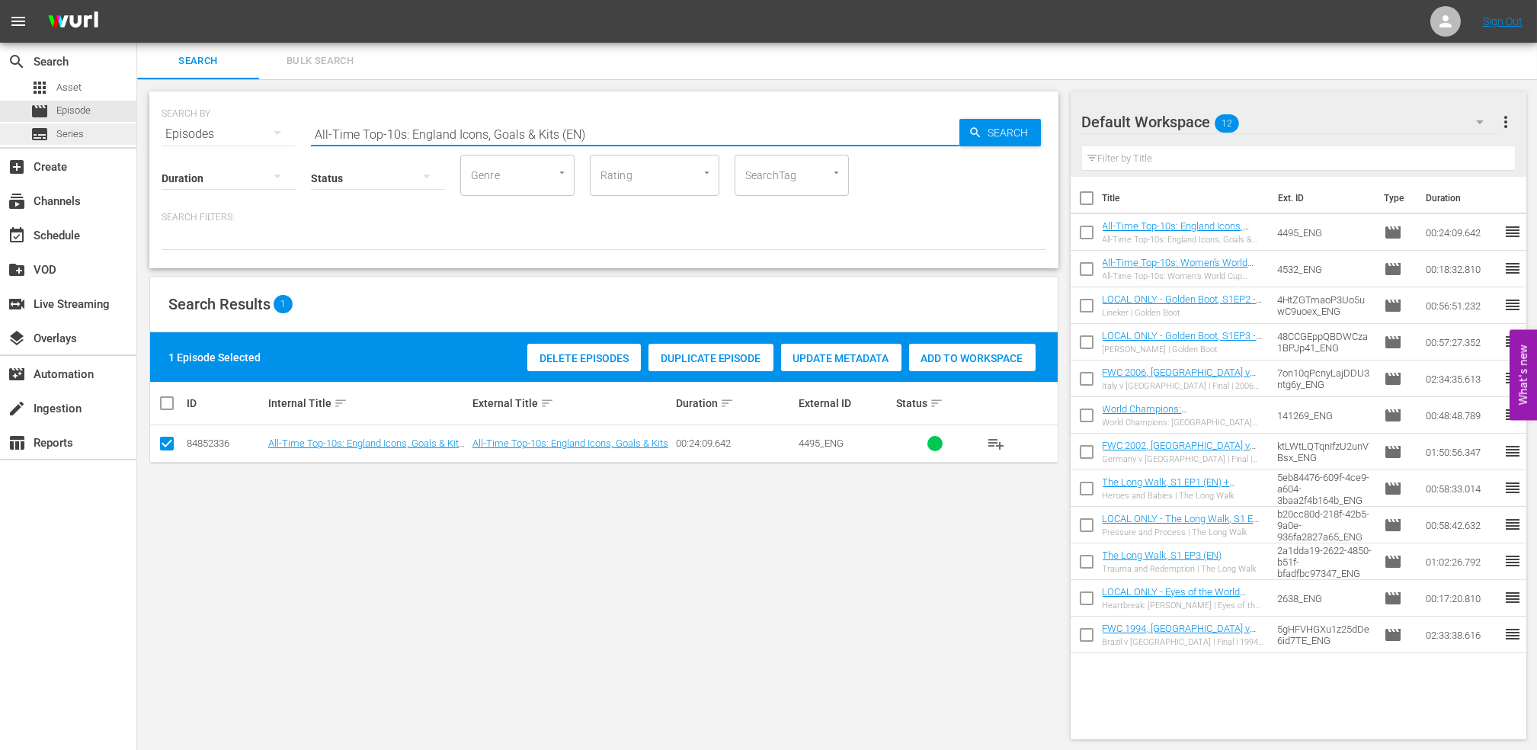
drag, startPoint x: 620, startPoint y: 126, endPoint x: 15, endPoint y: 137, distance: 605.0
click at [0, 135] on html "menu Sign Out search Search apps Asset movie Episode subtitles Series add_box C…" at bounding box center [768, 375] width 1537 height 750
paste input "Best & Heartbreaking World Cup Moments (EN)"
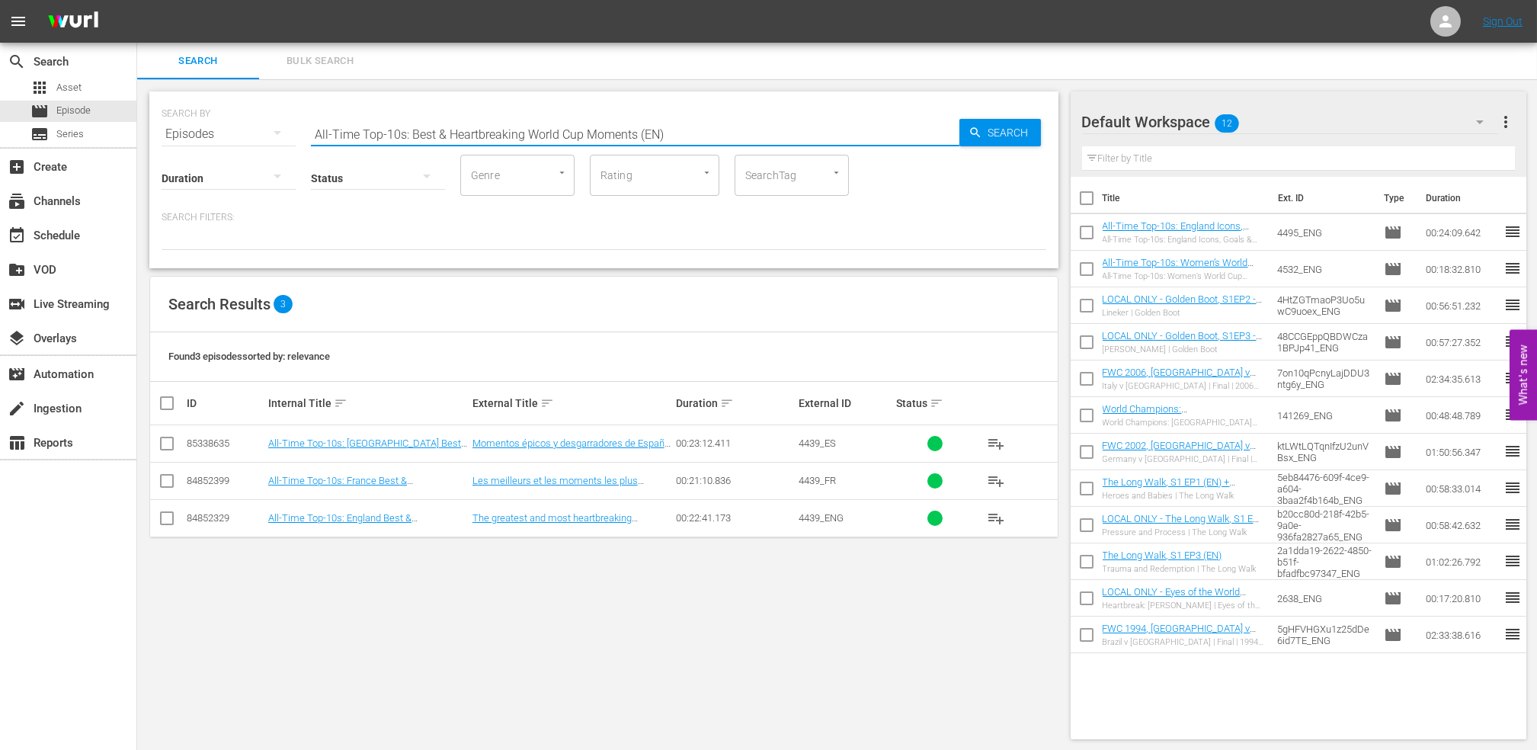
type input "All-Time Top-10s: Best & Heartbreaking World Cup Moments (EN)"
click at [169, 522] on input "checkbox" at bounding box center [167, 521] width 18 height 18
checkbox input "true"
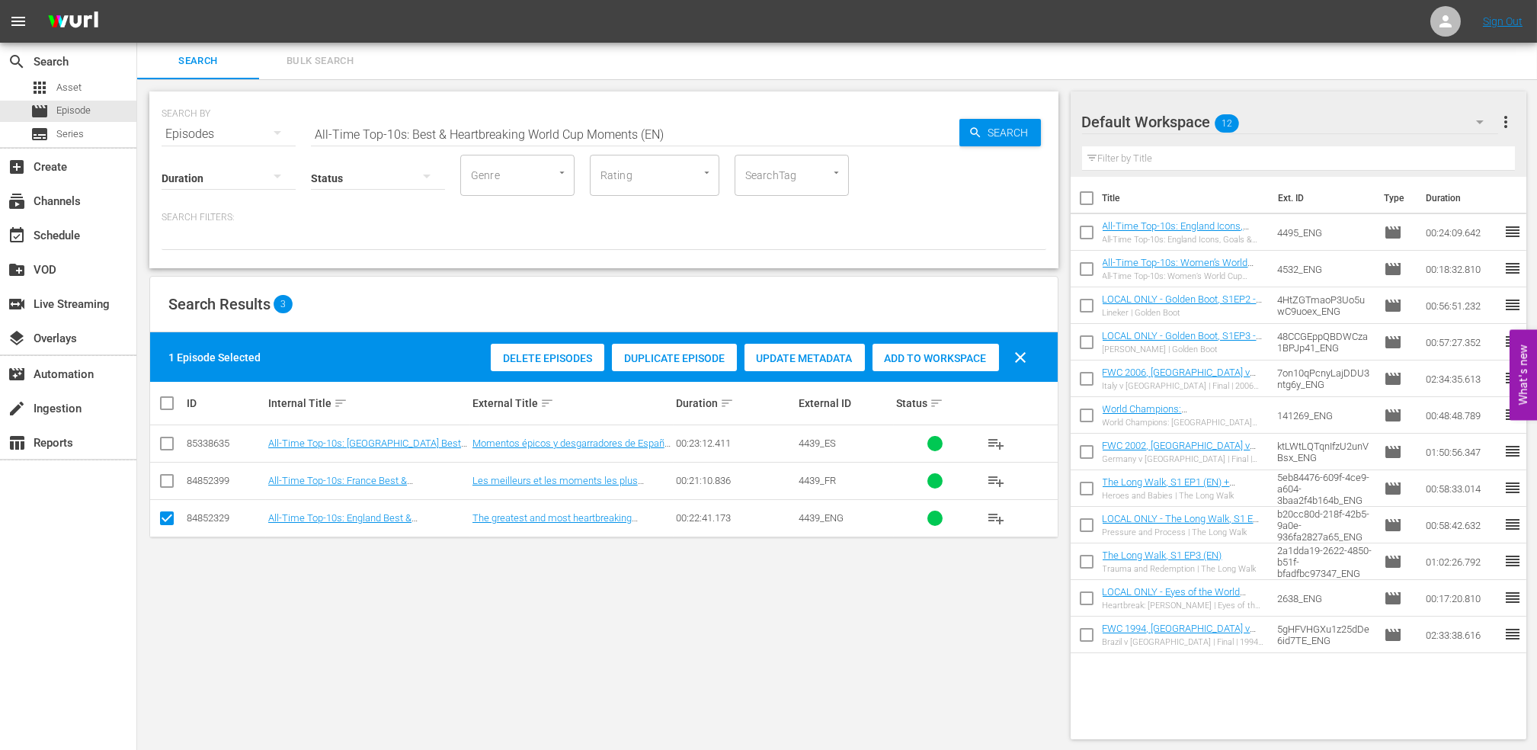
click at [924, 363] on span "Add to Workspace" at bounding box center [935, 358] width 126 height 12
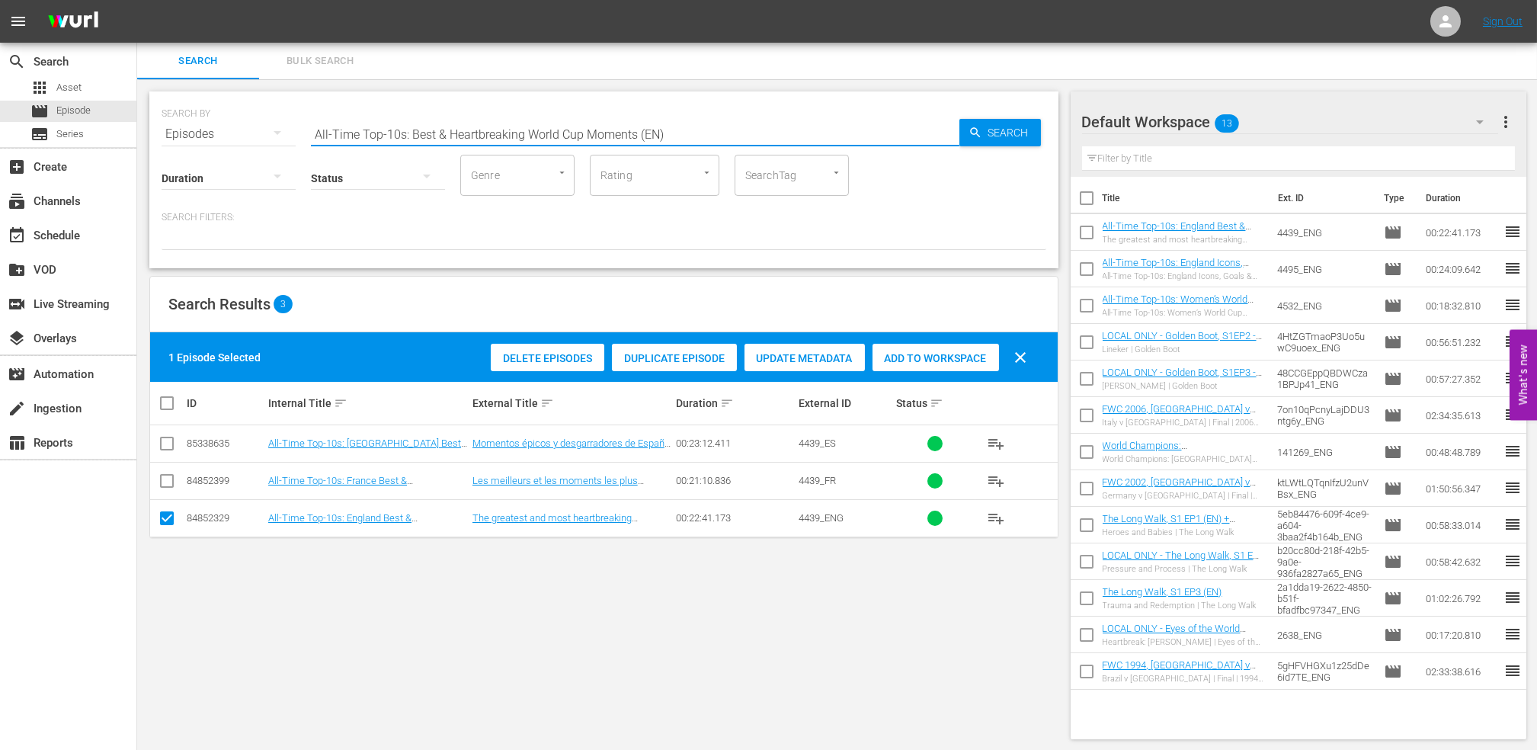
drag, startPoint x: 687, startPoint y: 132, endPoint x: 256, endPoint y: 143, distance: 431.3
click at [256, 143] on div "SEARCH BY Search By Episodes Search ID, Title, Description, Keywords, or Catego…" at bounding box center [603, 179] width 909 height 177
paste input "Portugal v [GEOGRAPHIC_DATA] | Group B | FIFA World Cup 2018 | Full Match Replay"
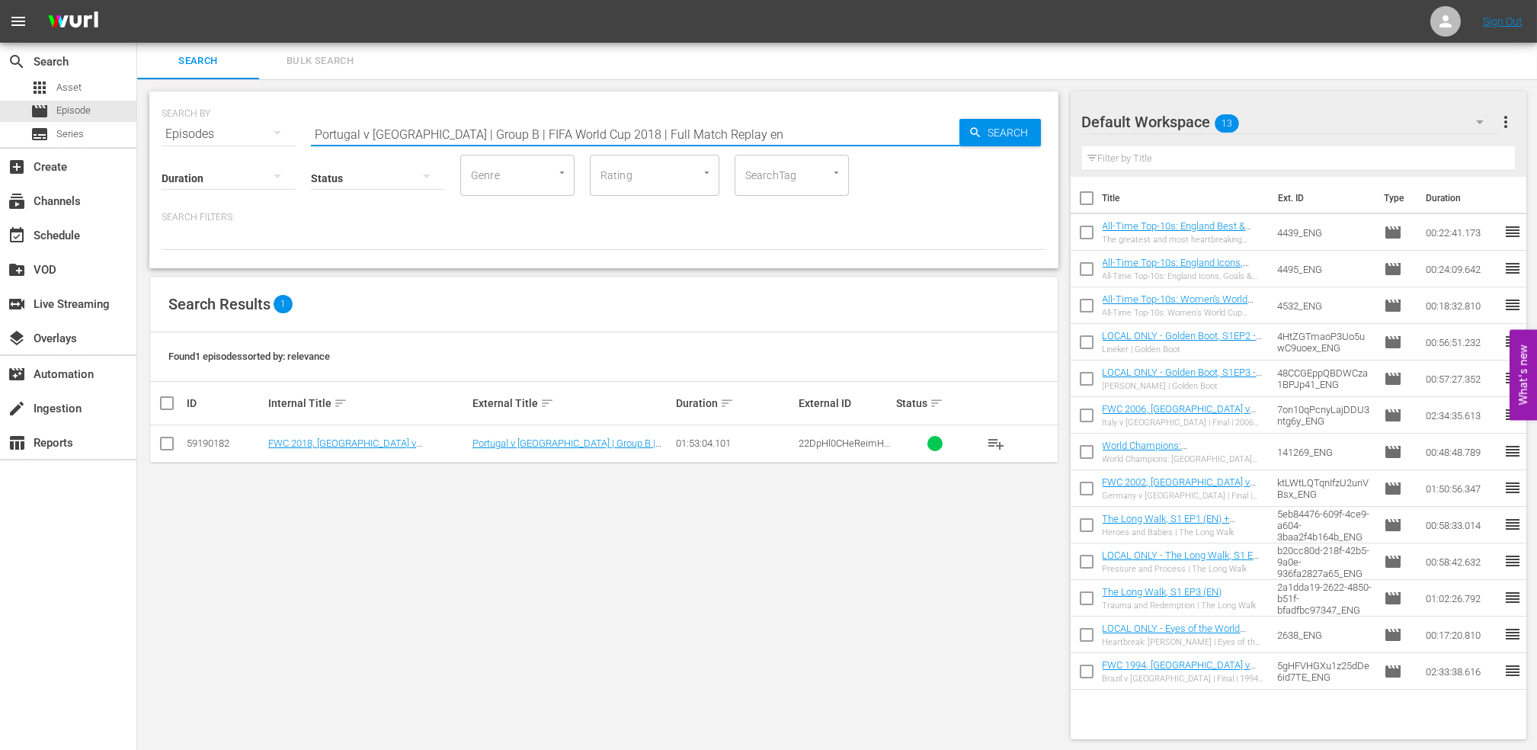
type input "Portugal v [GEOGRAPHIC_DATA] | Group B | FIFA World Cup 2018 | Full Match Repla…"
click at [165, 440] on input "checkbox" at bounding box center [167, 446] width 18 height 18
checkbox input "true"
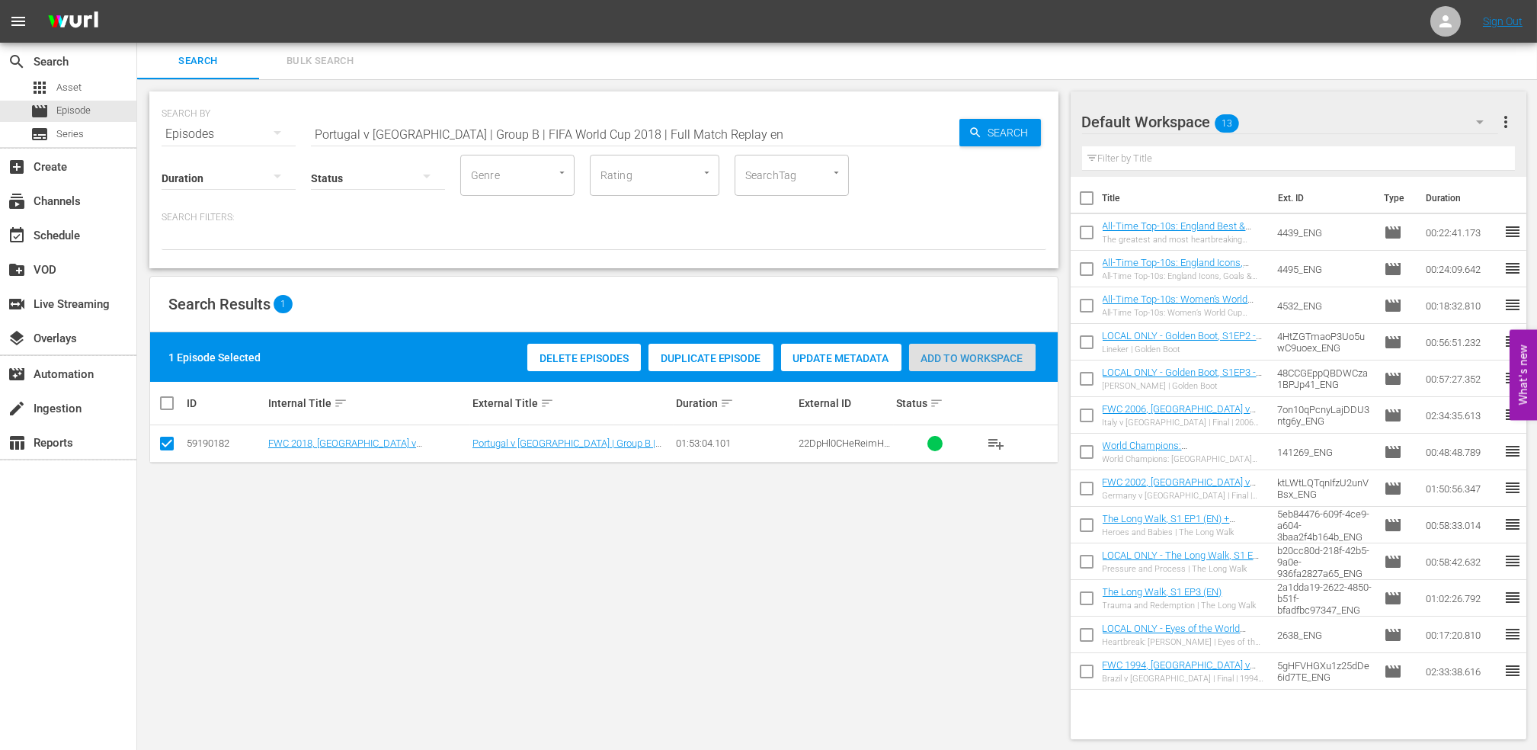
click at [960, 362] on span "Add to Workspace" at bounding box center [972, 358] width 126 height 12
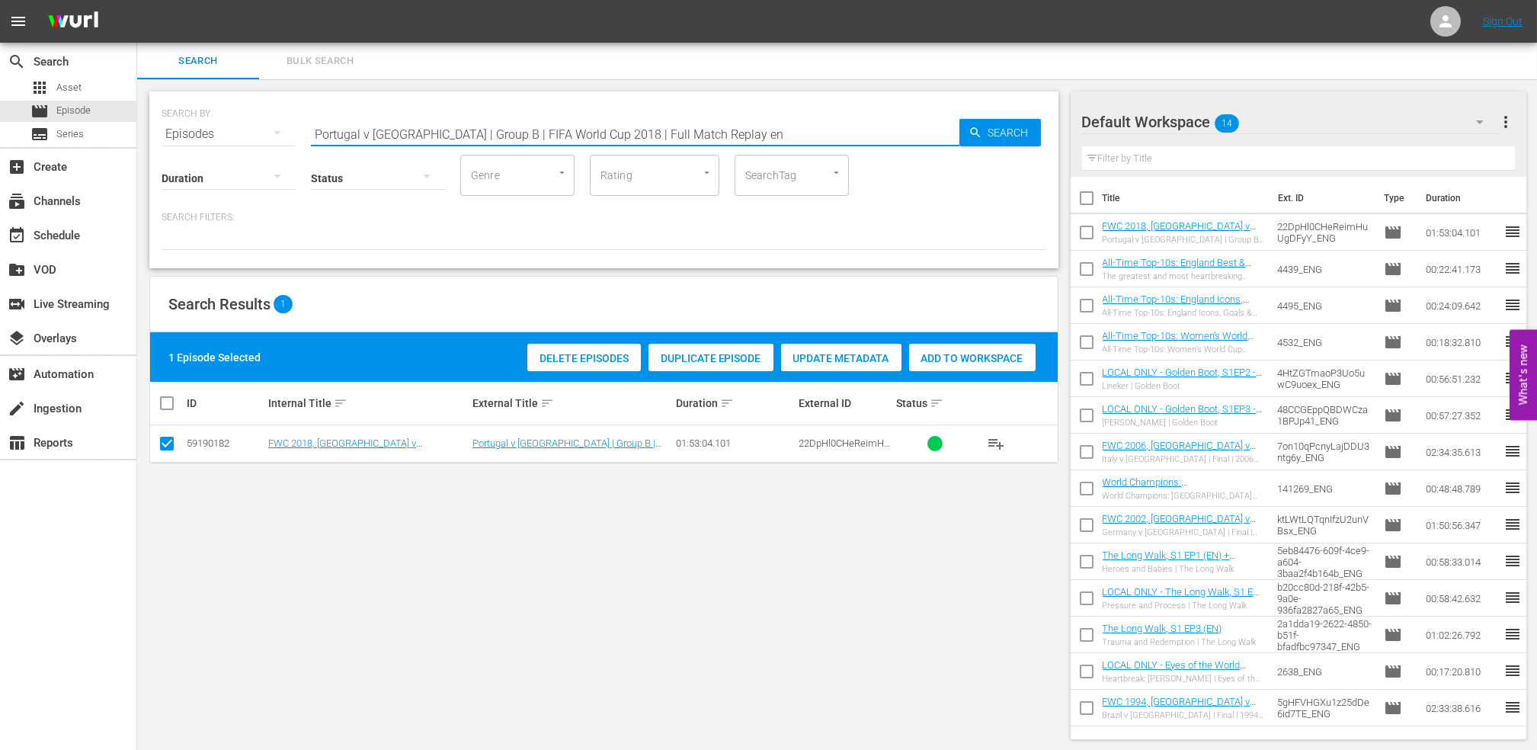
drag, startPoint x: 619, startPoint y: 136, endPoint x: 251, endPoint y: 142, distance: 368.8
click at [251, 142] on div "SEARCH BY Search By Episodes Search ID, Title, Description, Keywords, or Catego…" at bounding box center [603, 179] width 909 height 177
paste input "Cristiano Ronaldo in the FIFA World Cup™"
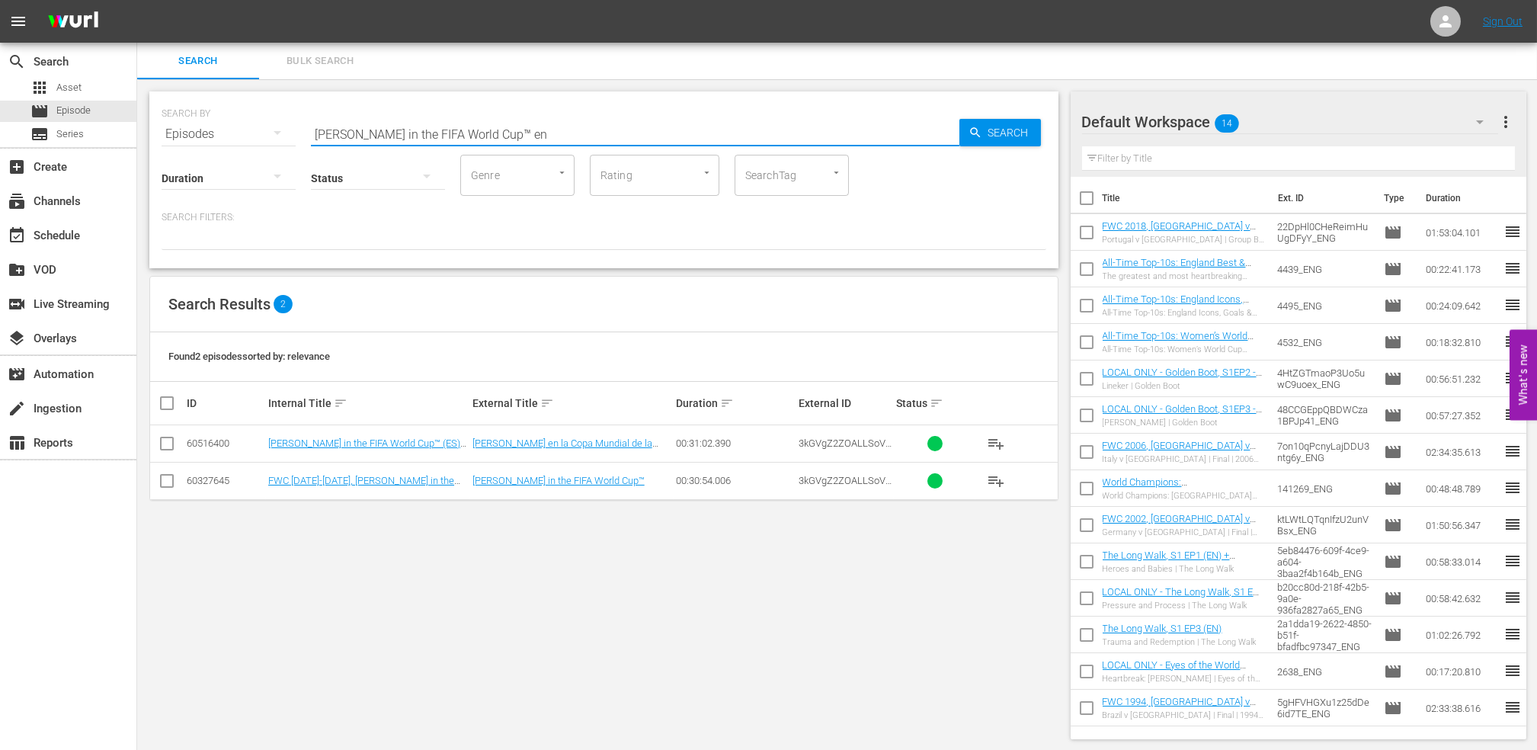
type input "Cristiano Ronaldo in the FIFA World Cup™ en"
click at [168, 483] on input "checkbox" at bounding box center [167, 484] width 18 height 18
checkbox input "true"
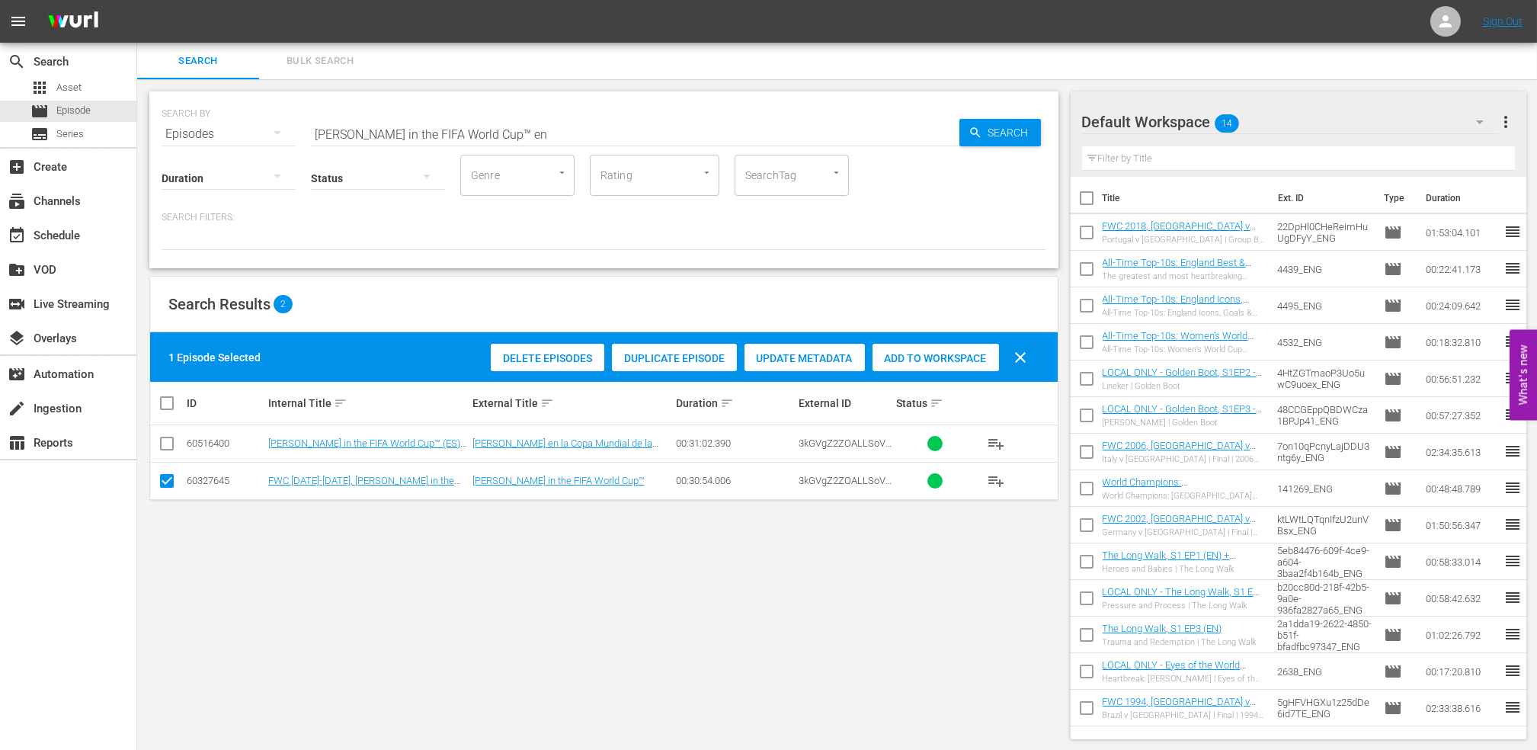
click at [971, 364] on div "Add to Workspace" at bounding box center [935, 358] width 126 height 29
drag, startPoint x: 561, startPoint y: 134, endPoint x: 198, endPoint y: 138, distance: 362.6
click at [199, 137] on div "SEARCH BY Search By Episodes Search ID, Title, Description, Keywords, or Catego…" at bounding box center [603, 125] width 884 height 55
paste input "FWC 2006, Portugal v Netherlands (Round of 16)"
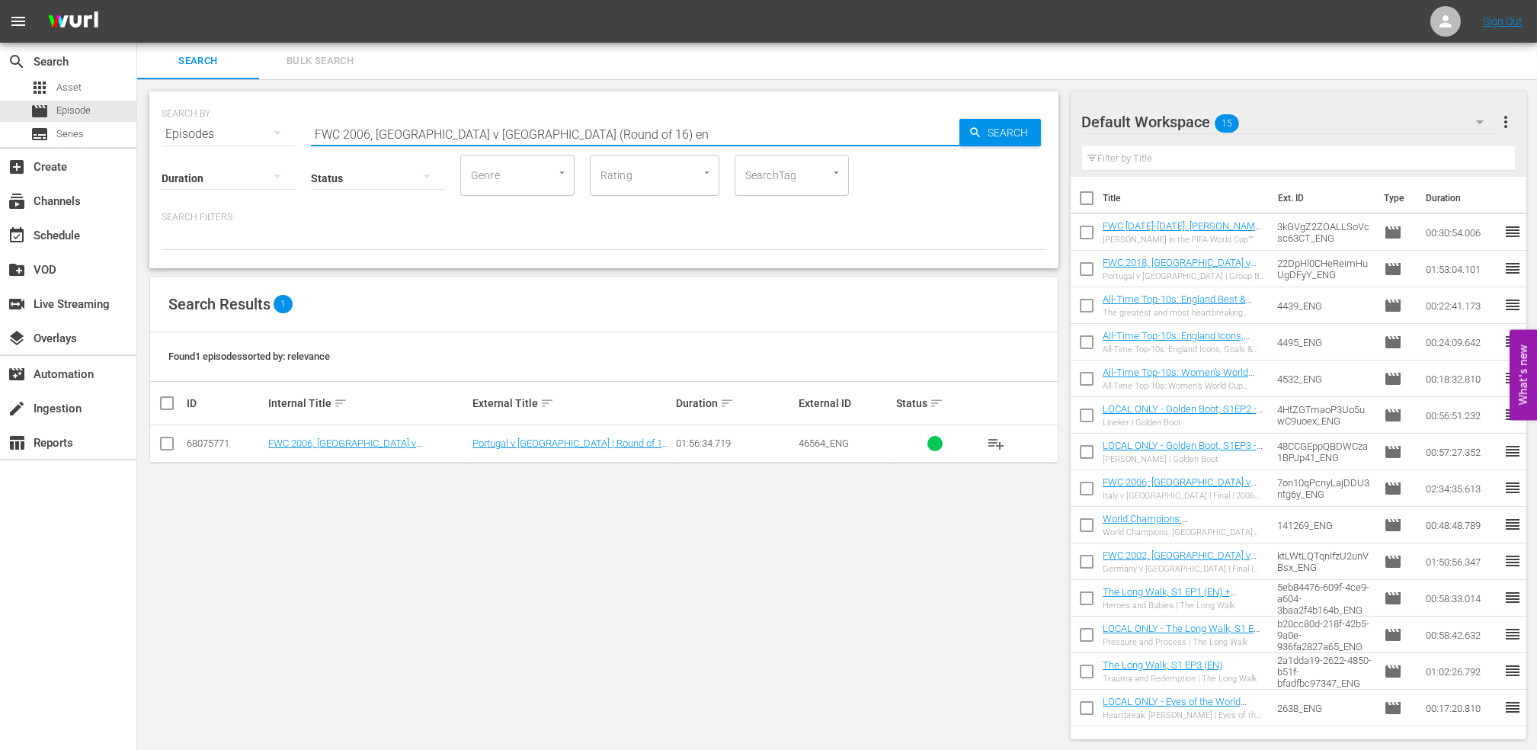
type input "FWC 2006, Portugal v Netherlands (Round of 16) en"
click at [169, 442] on input "checkbox" at bounding box center [167, 446] width 18 height 18
checkbox input "true"
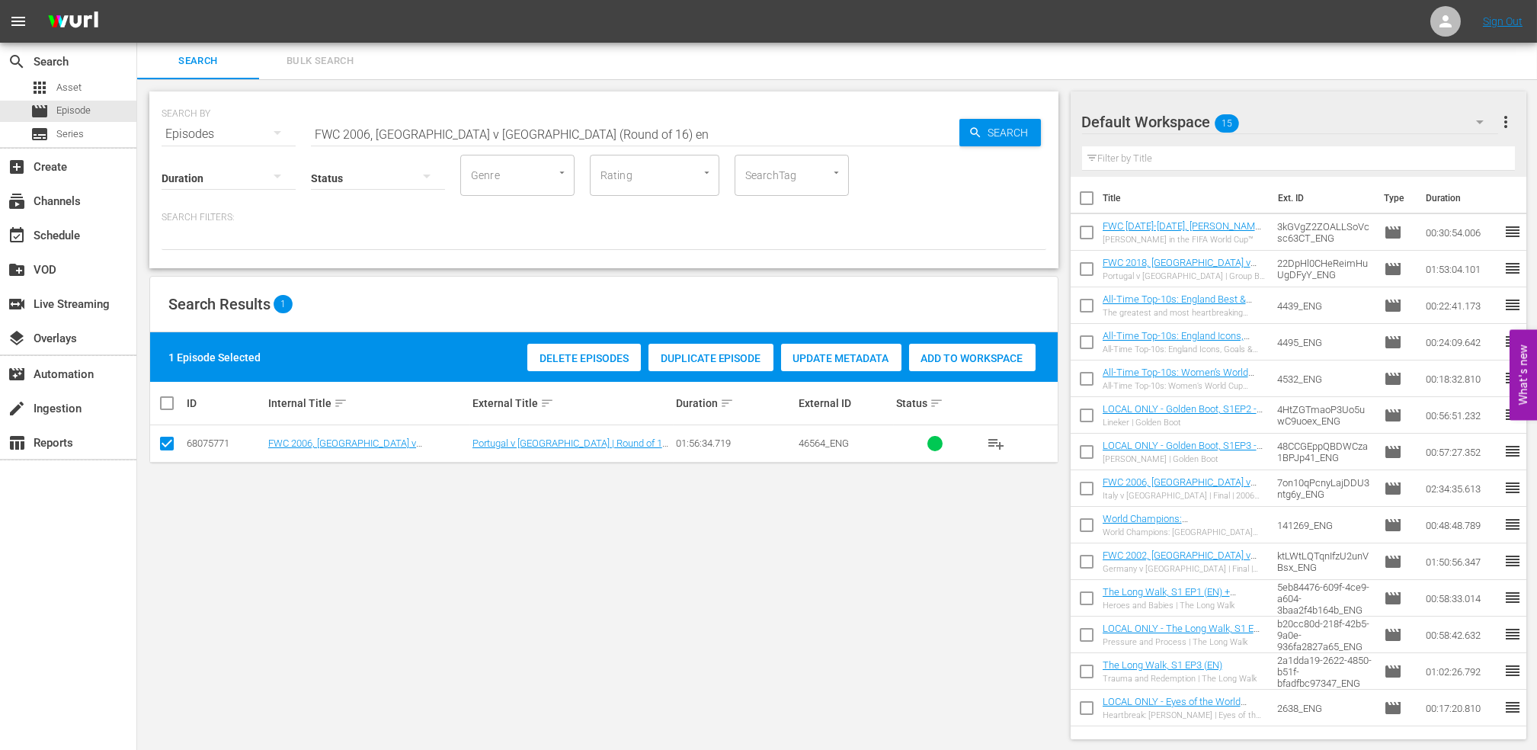
click at [952, 357] on span "Add to Workspace" at bounding box center [972, 358] width 126 height 12
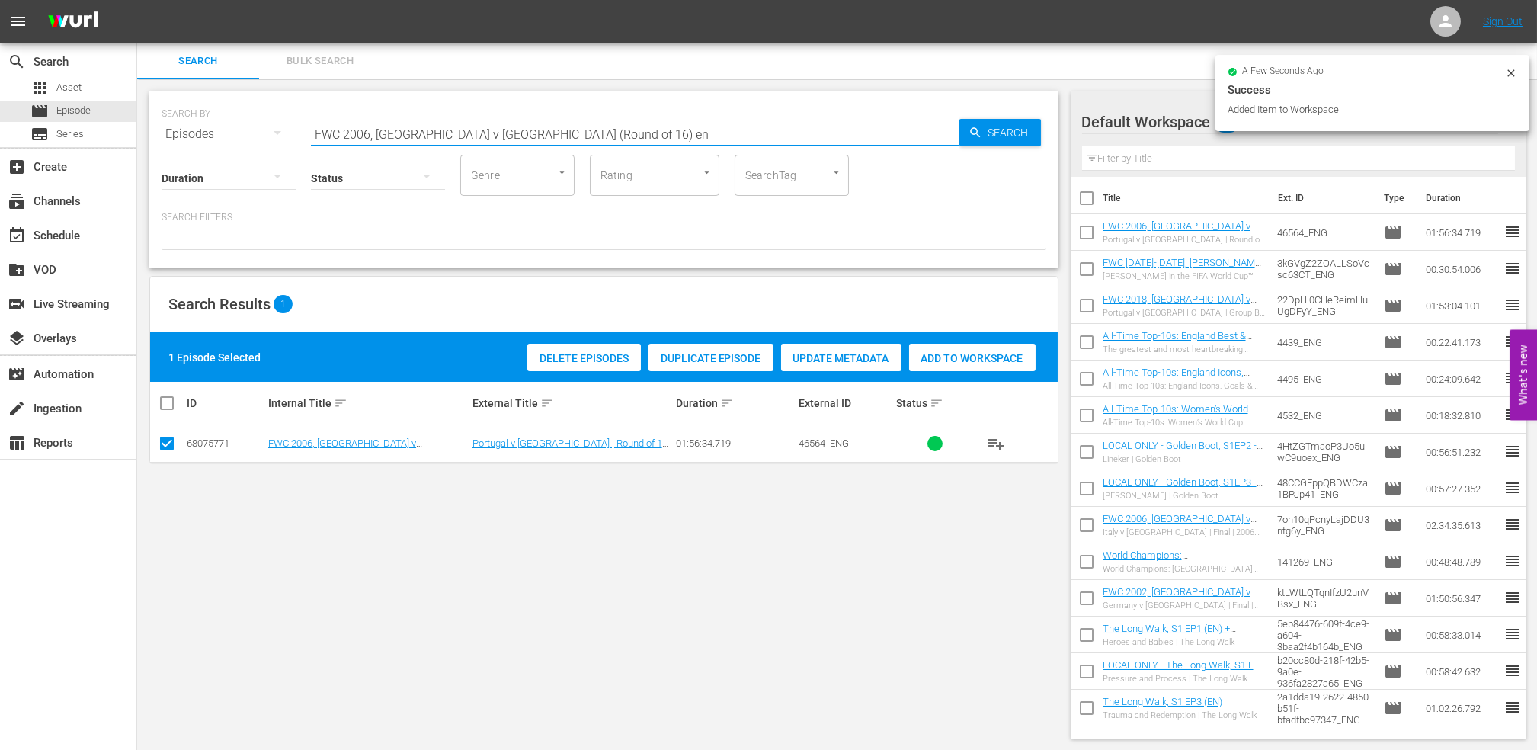
drag, startPoint x: 326, startPoint y: 130, endPoint x: 101, endPoint y: 147, distance: 225.4
click at [137, 0] on div "search Search apps Asset movie Episode subtitles Series add_box Create subscrip…" at bounding box center [836, 0] width 1399 height 0
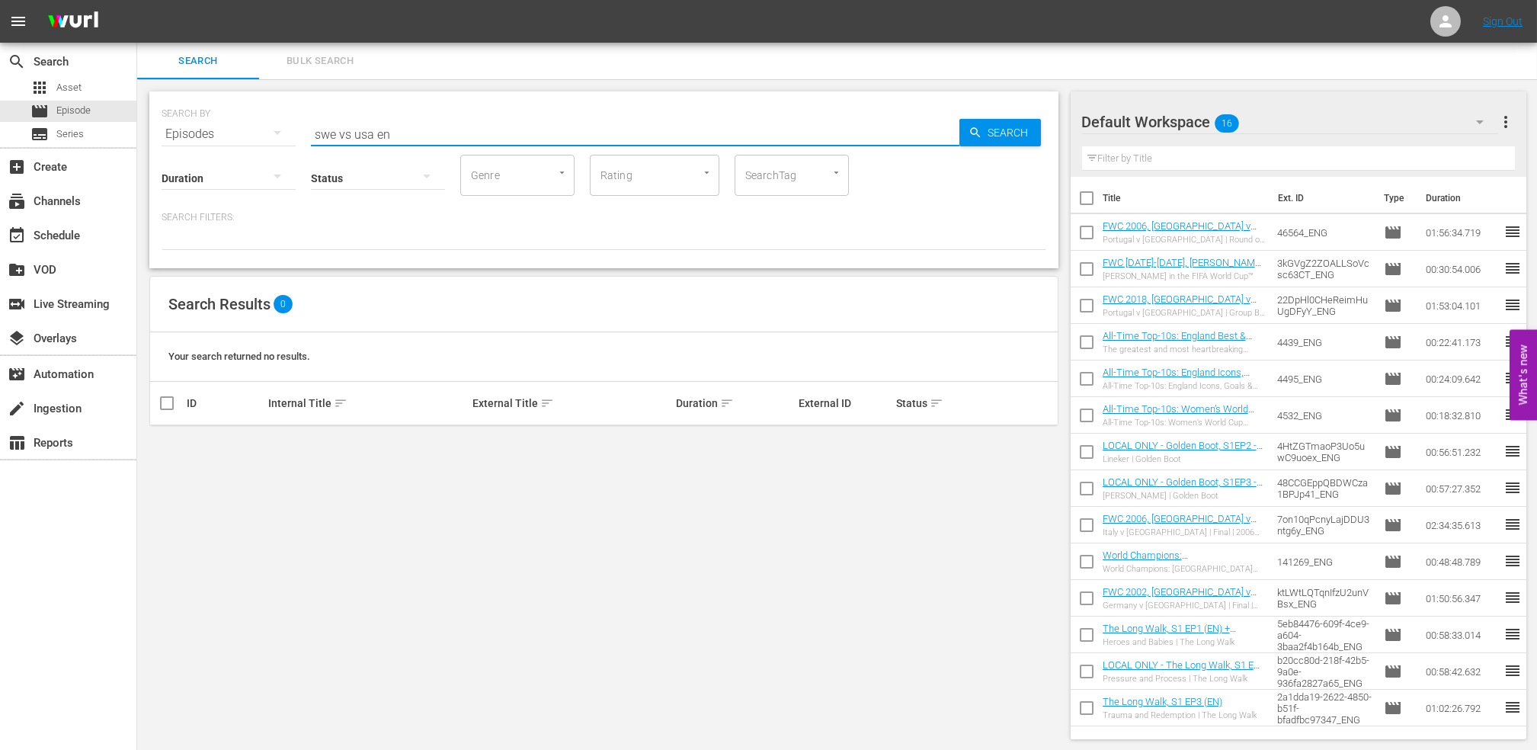
click at [335, 136] on input "swe vs usa en" at bounding box center [635, 134] width 648 height 37
click at [371, 136] on input "sweden vs usa en" at bounding box center [635, 134] width 648 height 37
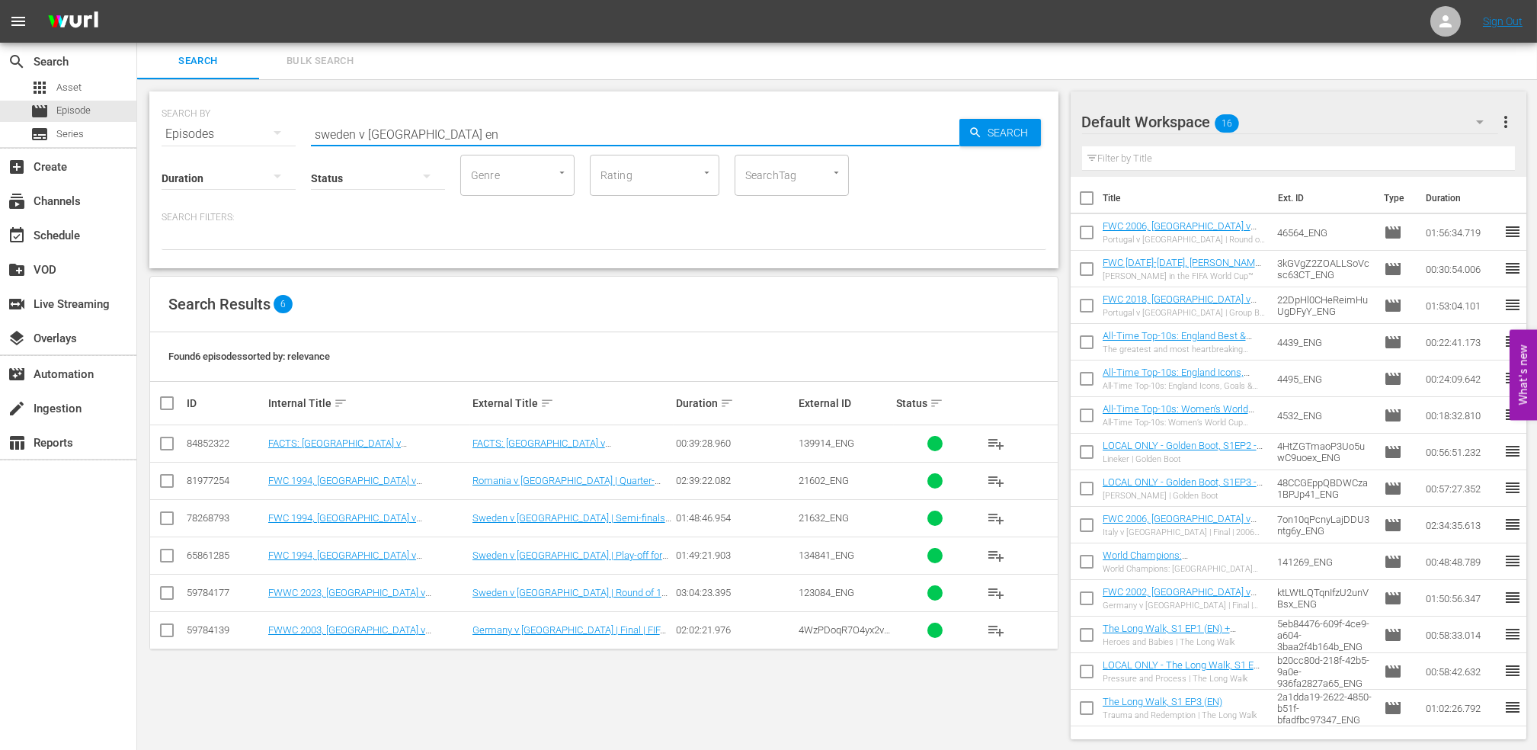
click at [411, 133] on input "sweden v usa en" at bounding box center [635, 134] width 648 height 37
type input "sweden v usa en"
click at [171, 593] on input "checkbox" at bounding box center [167, 596] width 18 height 18
checkbox input "true"
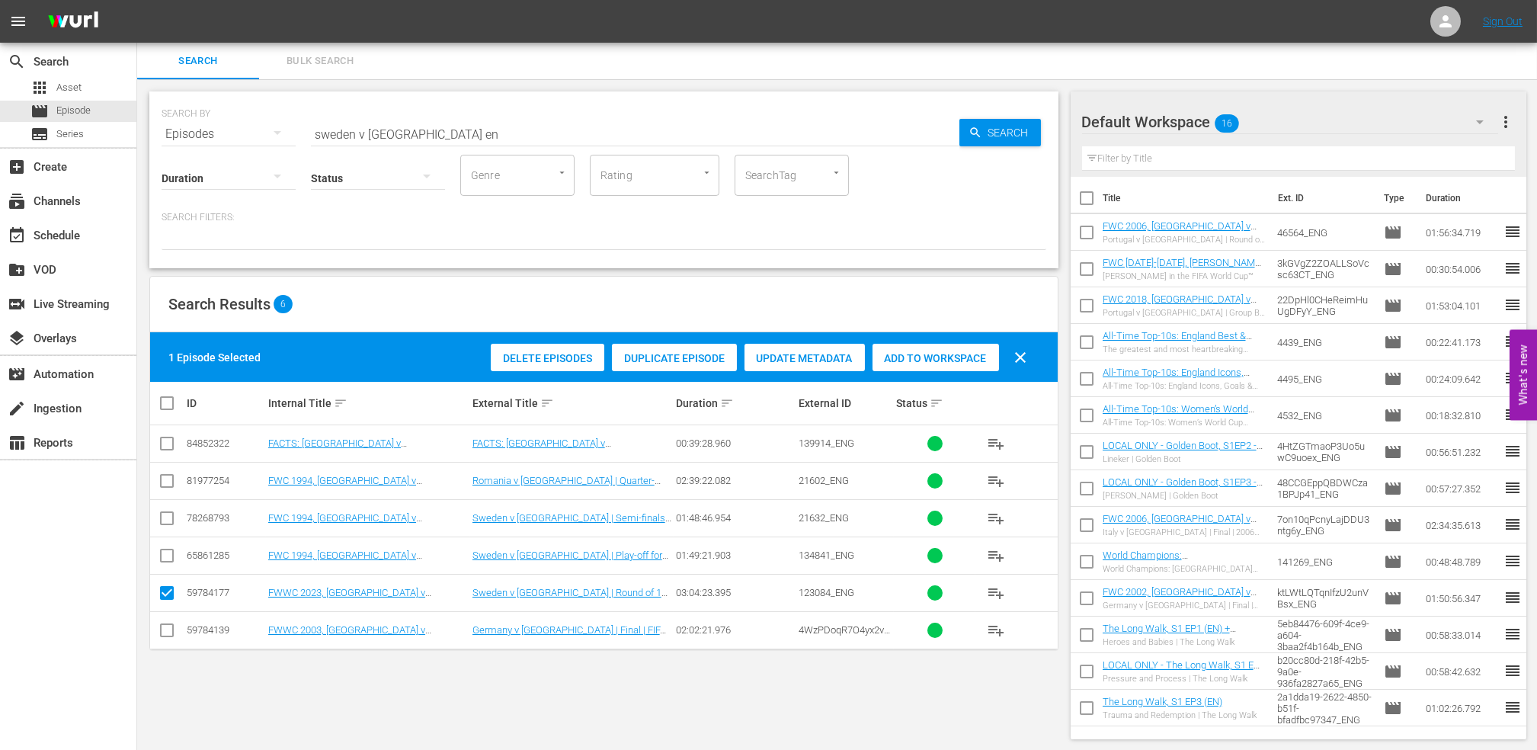
click at [916, 364] on div "Add to Workspace" at bounding box center [935, 358] width 126 height 29
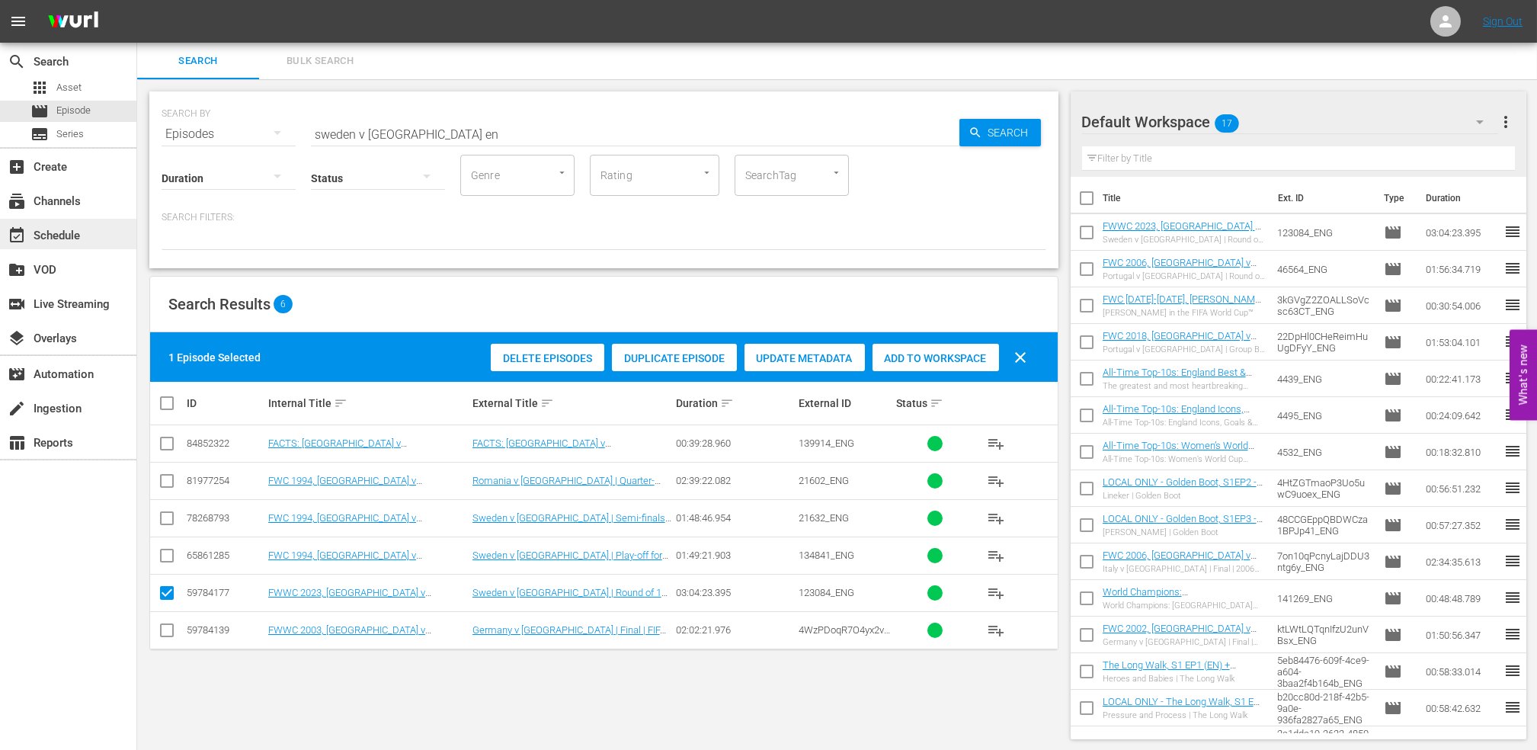
click at [102, 232] on div "event_available Schedule" at bounding box center [68, 234] width 136 height 30
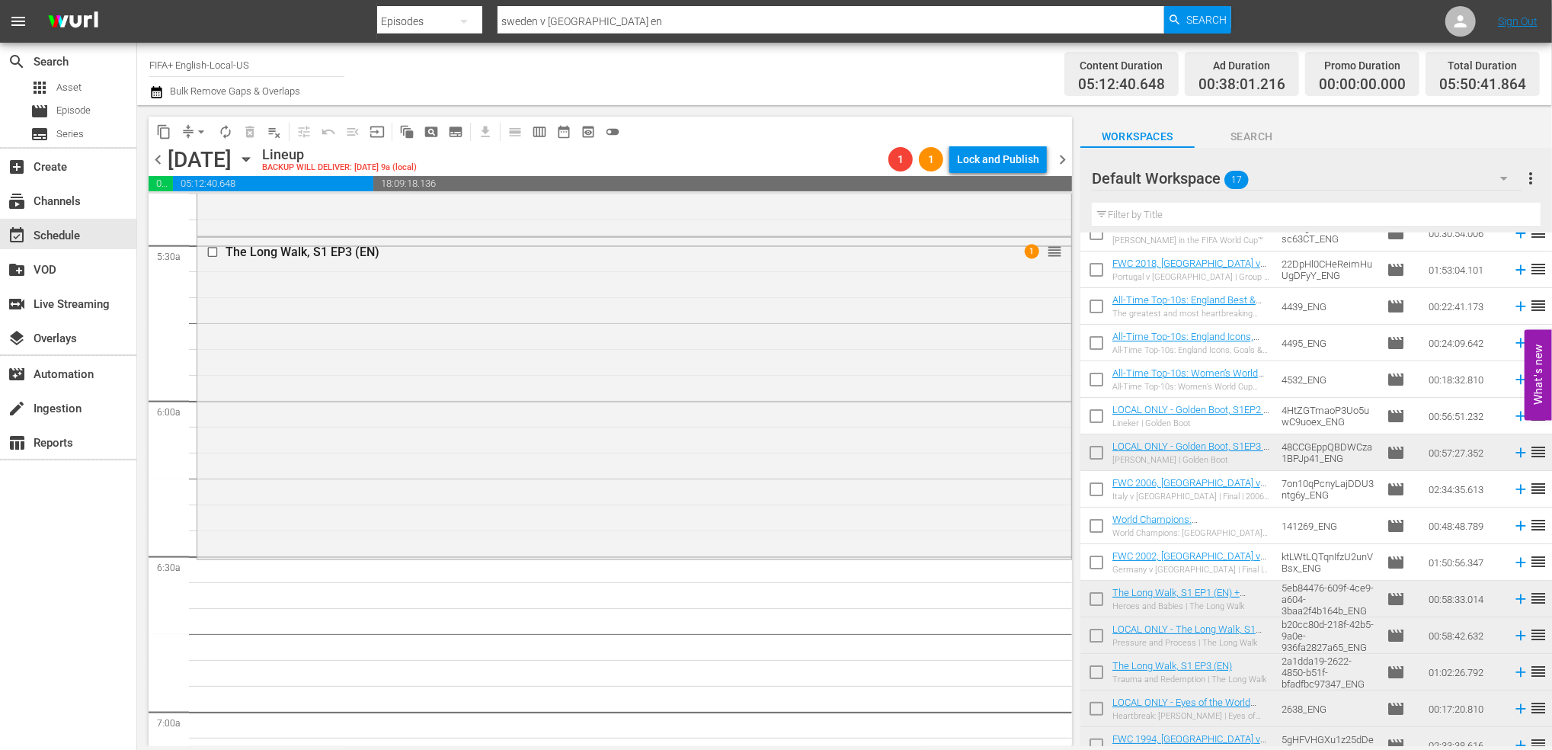
scroll to position [143, 0]
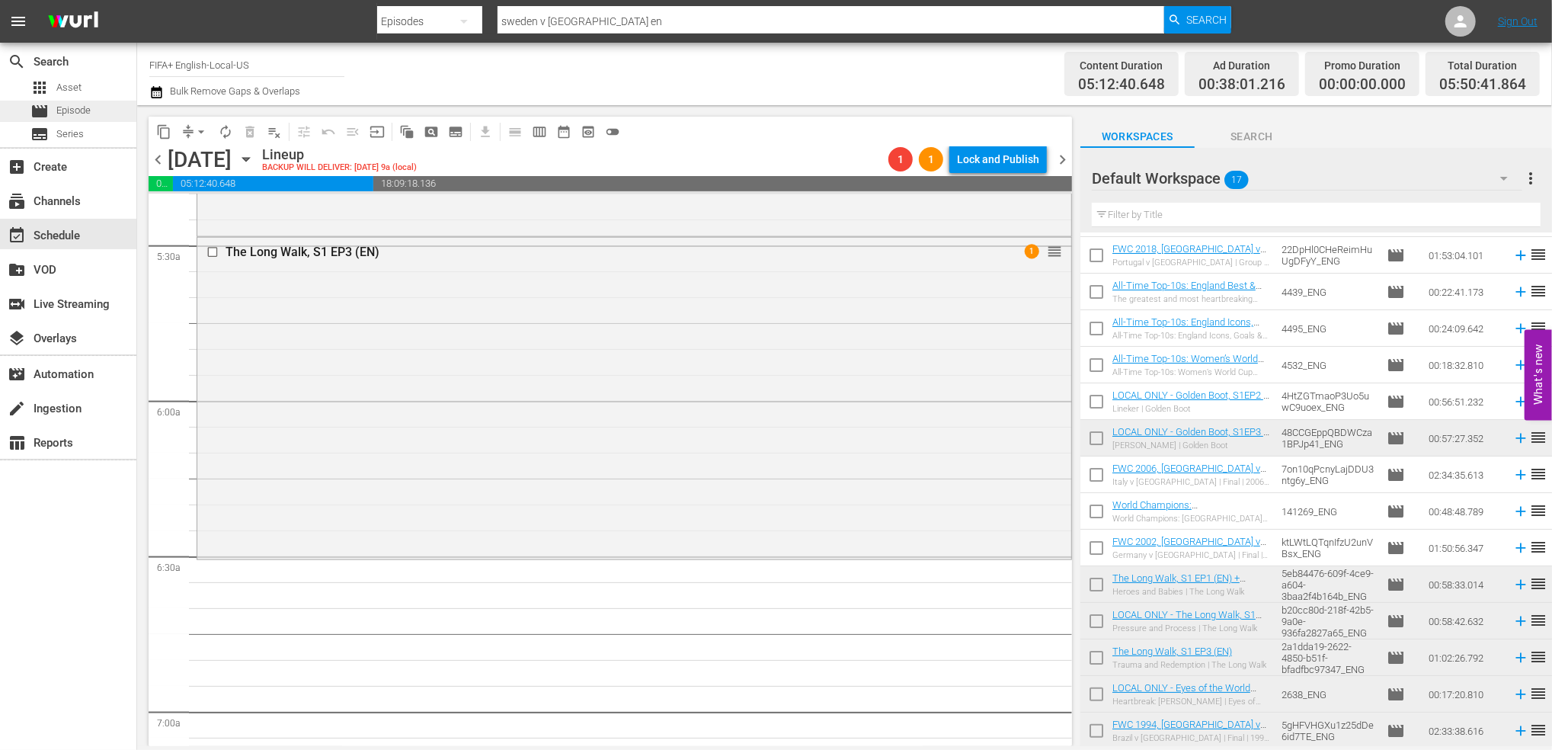
click at [61, 105] on span "Episode" at bounding box center [73, 110] width 34 height 15
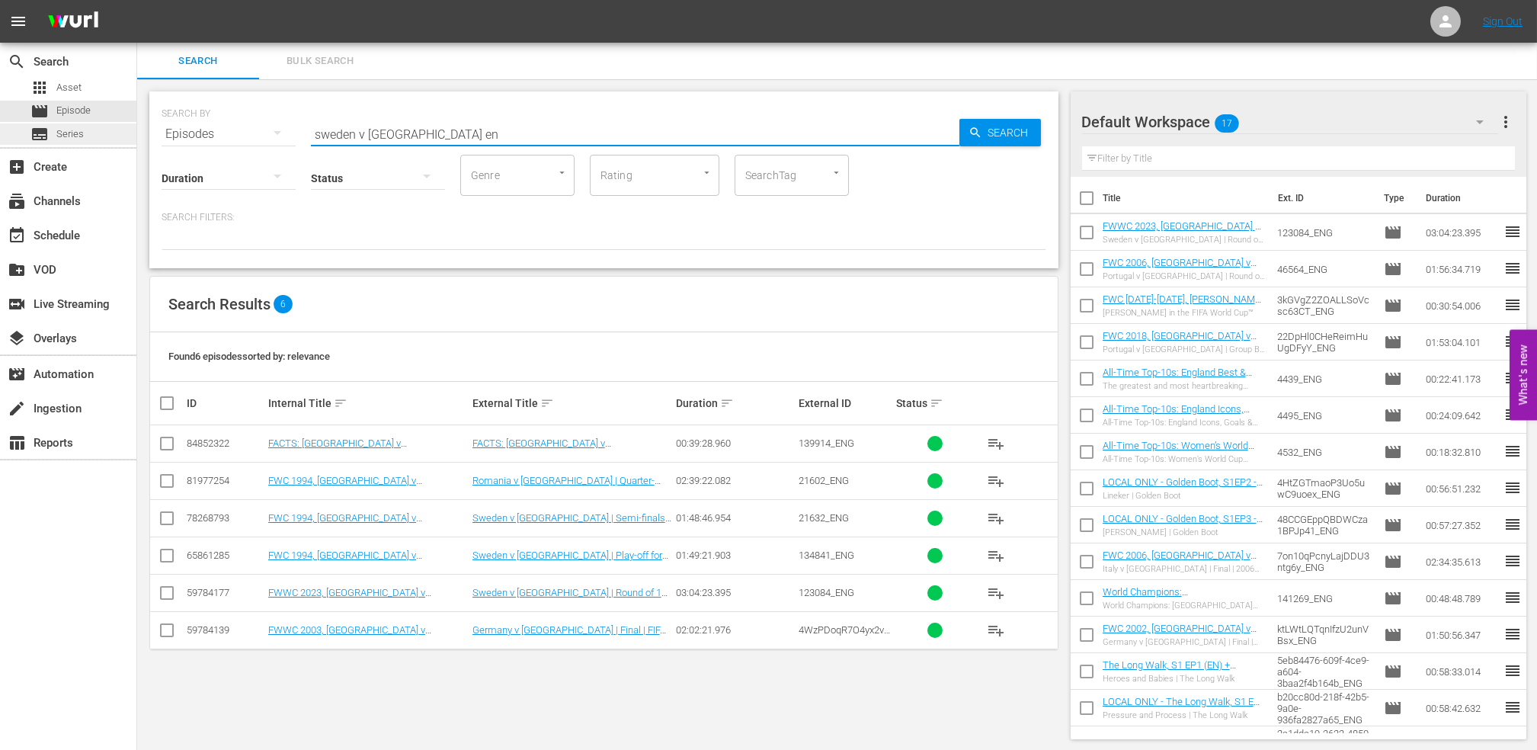
drag, startPoint x: 449, startPoint y: 134, endPoint x: 79, endPoint y: 143, distance: 369.6
click at [137, 0] on div "search Search apps Asset movie Episode subtitles Series add_box Create subscrip…" at bounding box center [836, 0] width 1399 height 0
paste input "Italy v [GEOGRAPHIC_DATA] | Group E | FIFA World Cup 2006 | Full Match Replay"
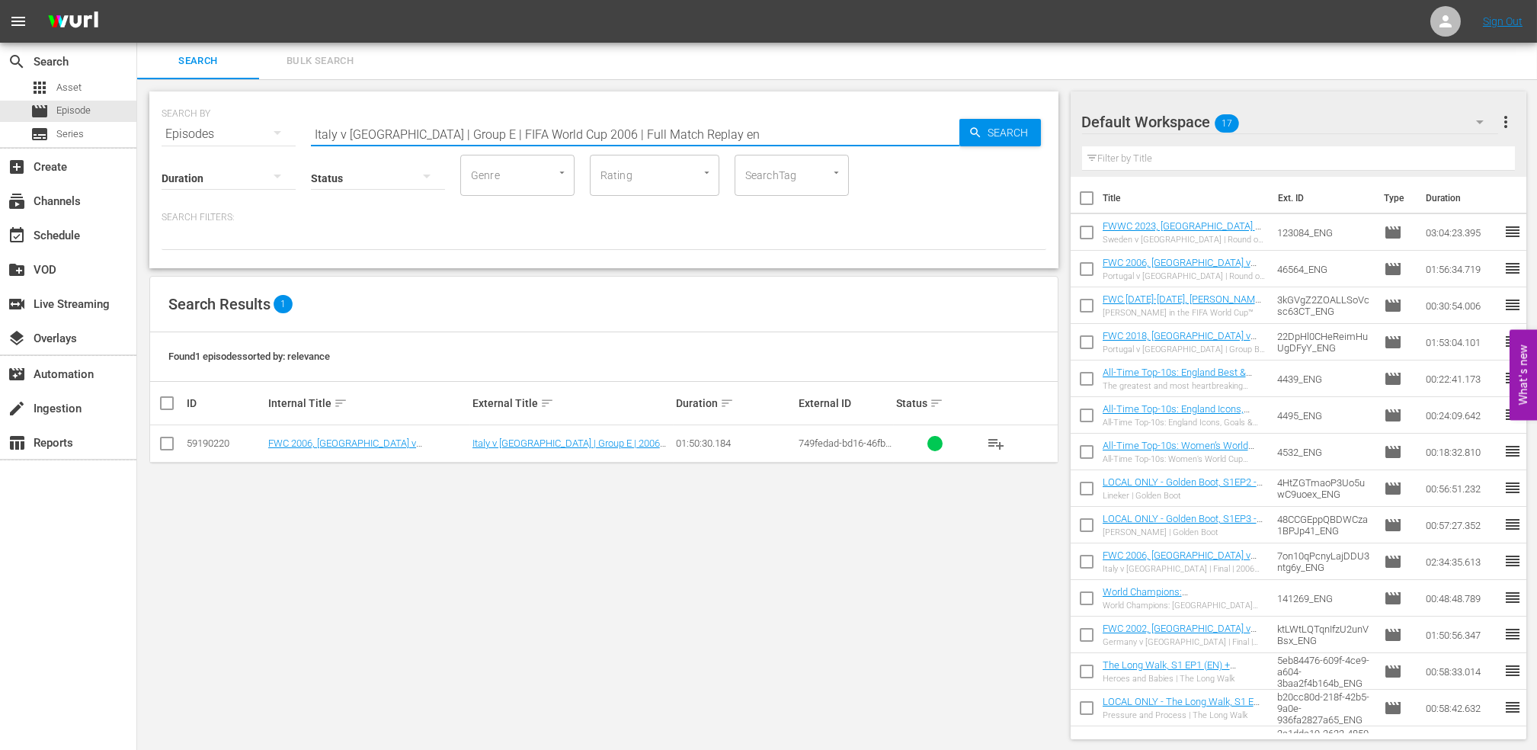
type input "Italy v USA | Group E | FIFA World Cup 2006 | Full Match Replay en"
drag, startPoint x: 171, startPoint y: 445, endPoint x: 662, endPoint y: 455, distance: 491.5
click at [171, 445] on input "checkbox" at bounding box center [167, 446] width 18 height 18
checkbox input "true"
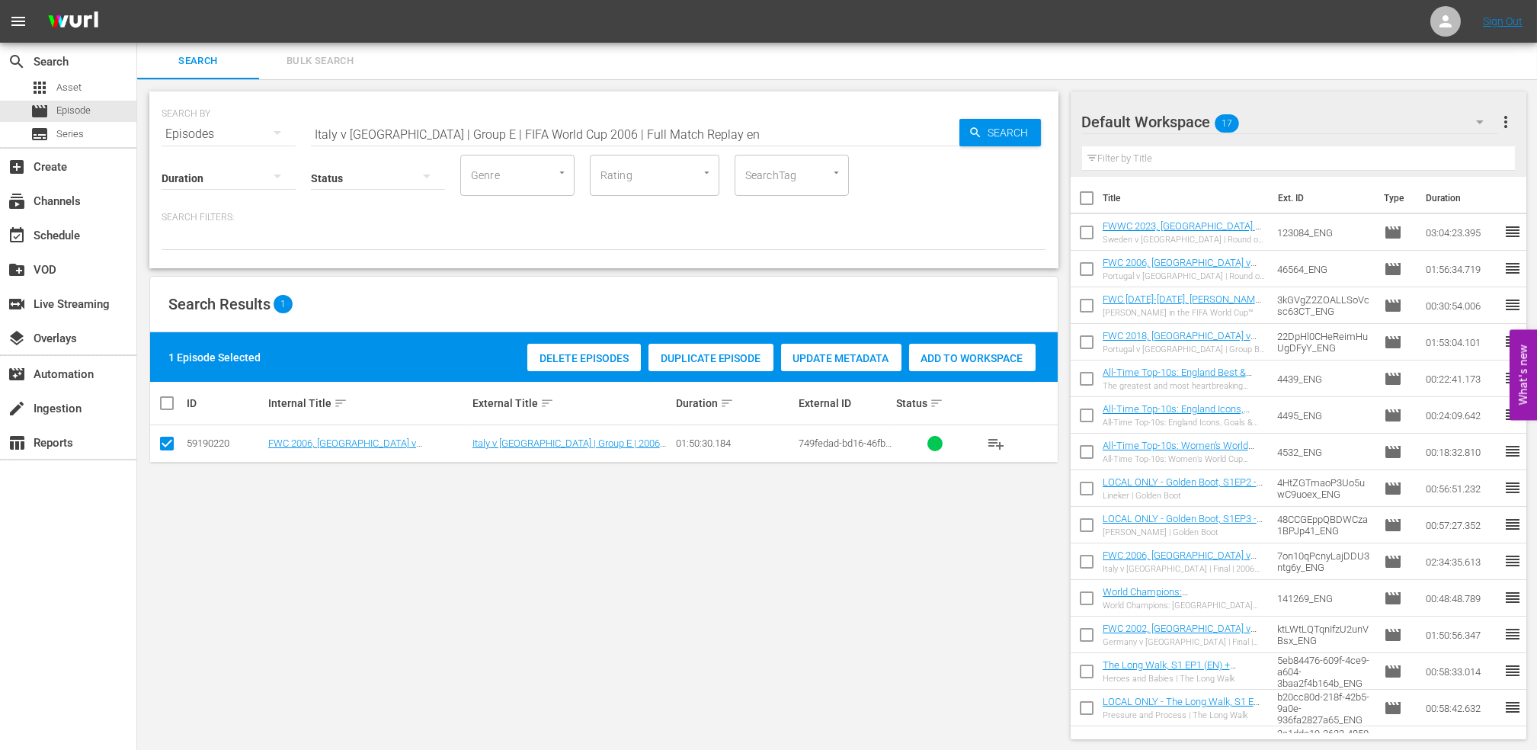
click at [1005, 367] on div "Add to Workspace" at bounding box center [972, 358] width 126 height 29
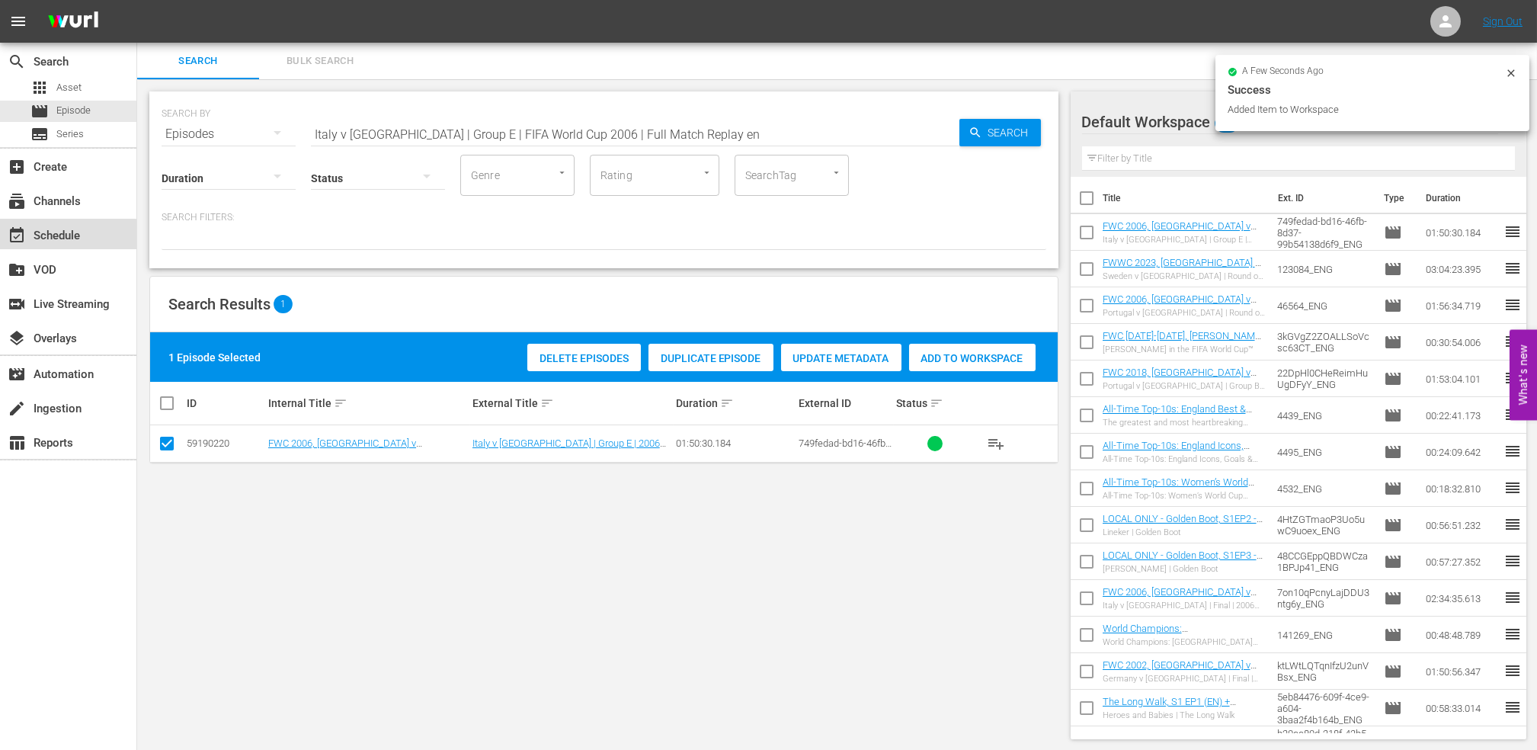
click at [61, 235] on div "event_available Schedule" at bounding box center [42, 233] width 85 height 14
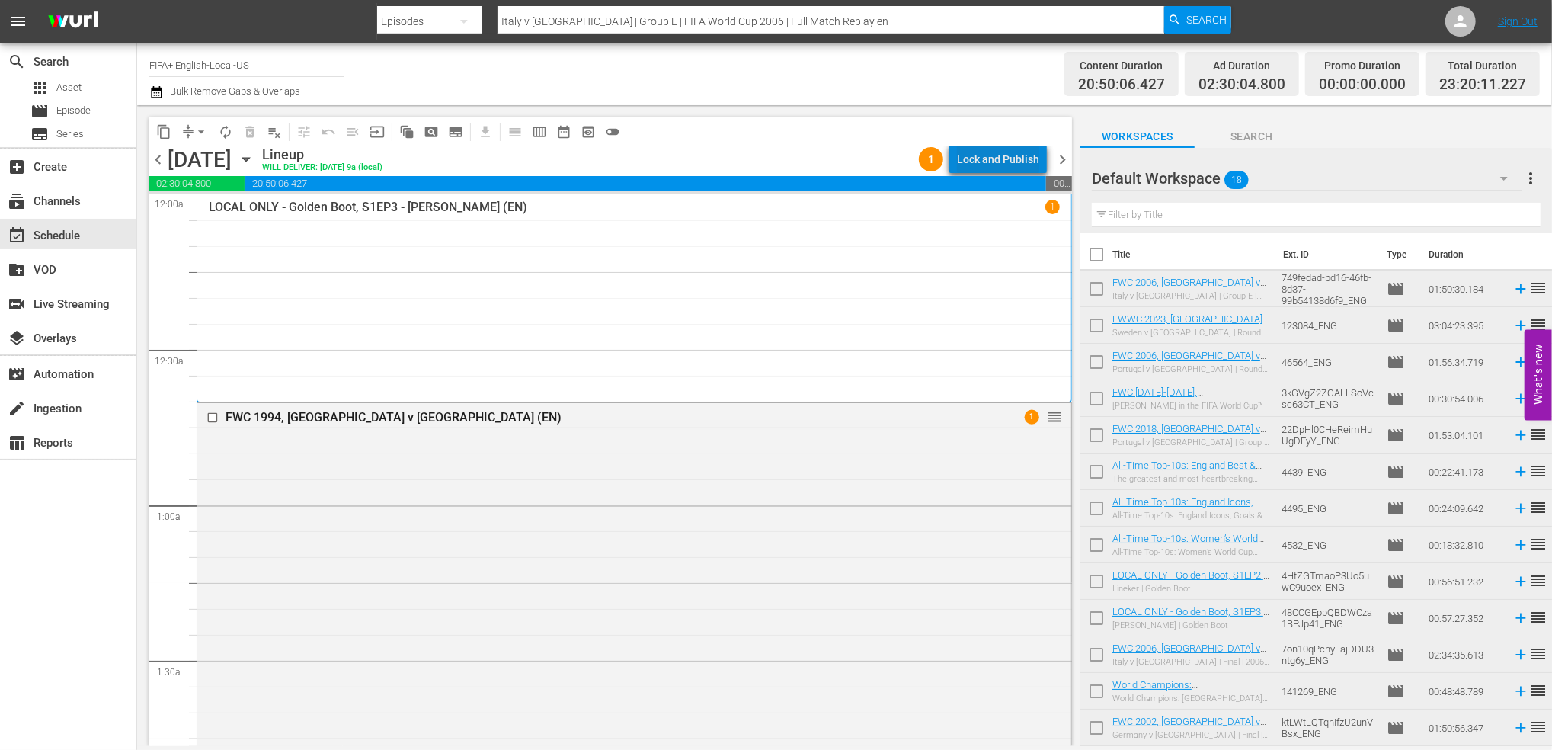
click at [1016, 158] on div "Lock and Publish" at bounding box center [998, 159] width 82 height 27
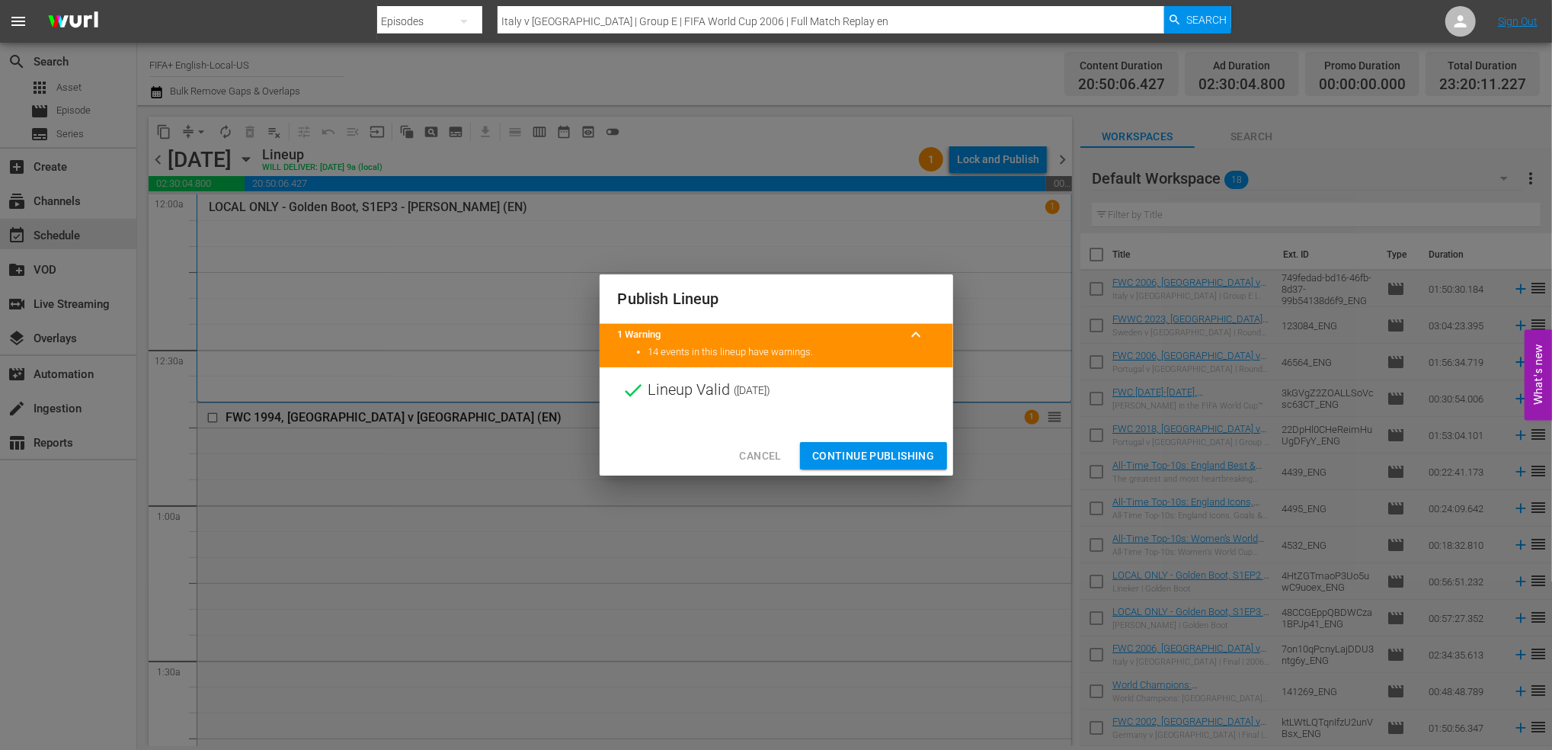
click at [929, 454] on span "Continue Publishing" at bounding box center [873, 455] width 123 height 19
